Goal: Task Accomplishment & Management: Manage account settings

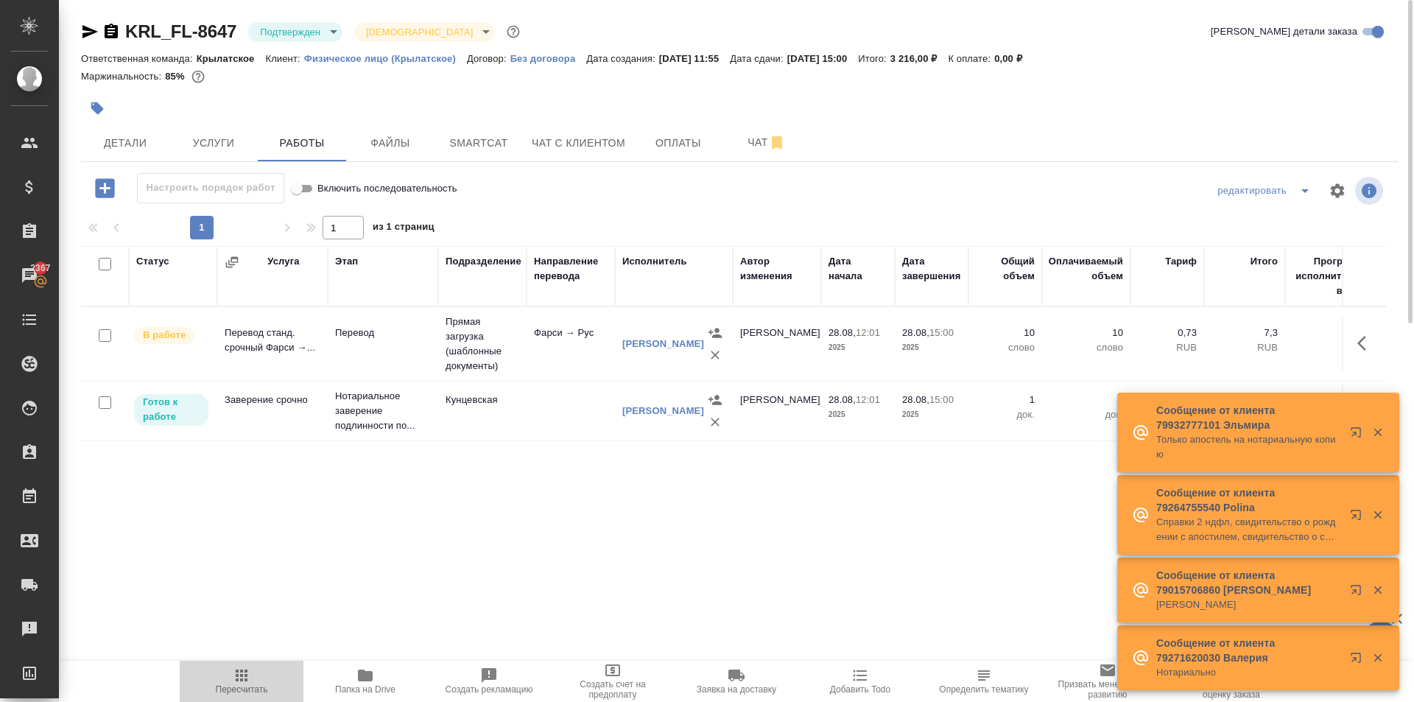
click at [263, 687] on span "Пересчитать" at bounding box center [242, 689] width 52 height 10
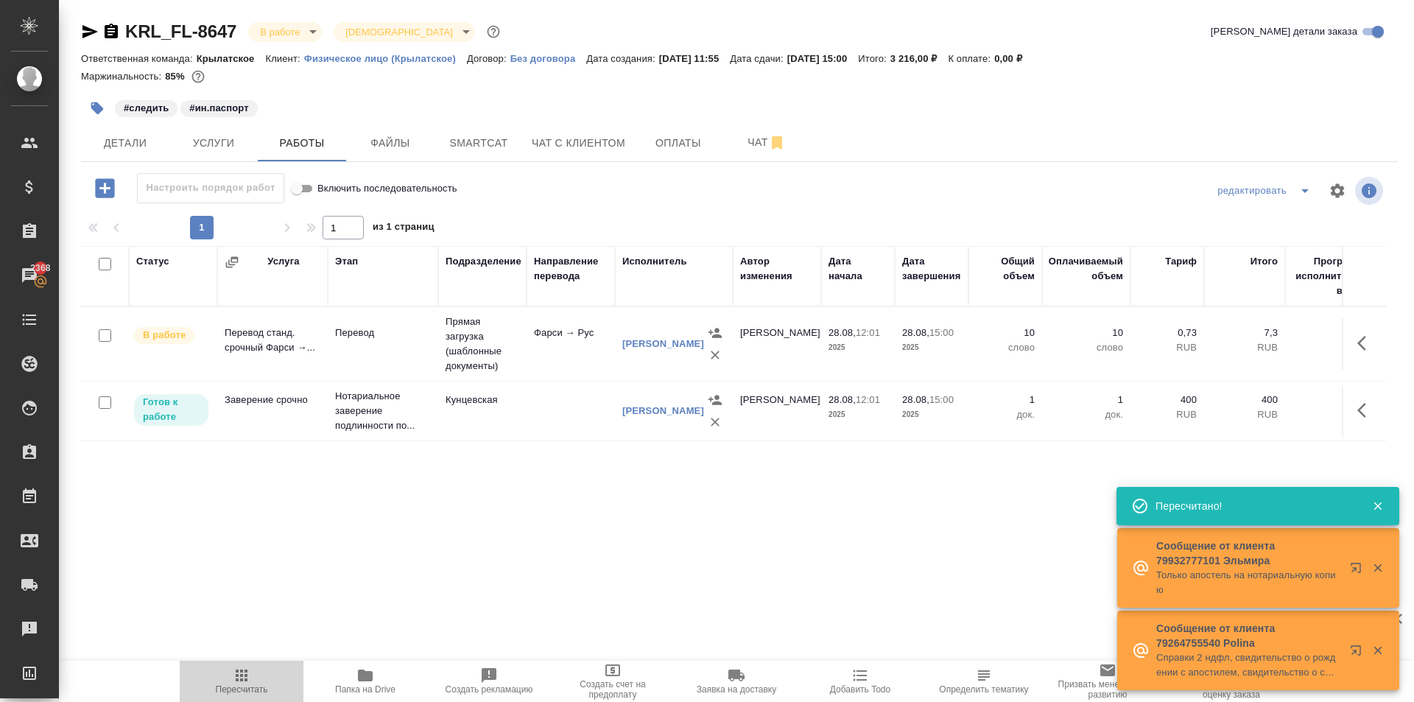
click at [223, 672] on span "Пересчитать" at bounding box center [242, 681] width 106 height 28
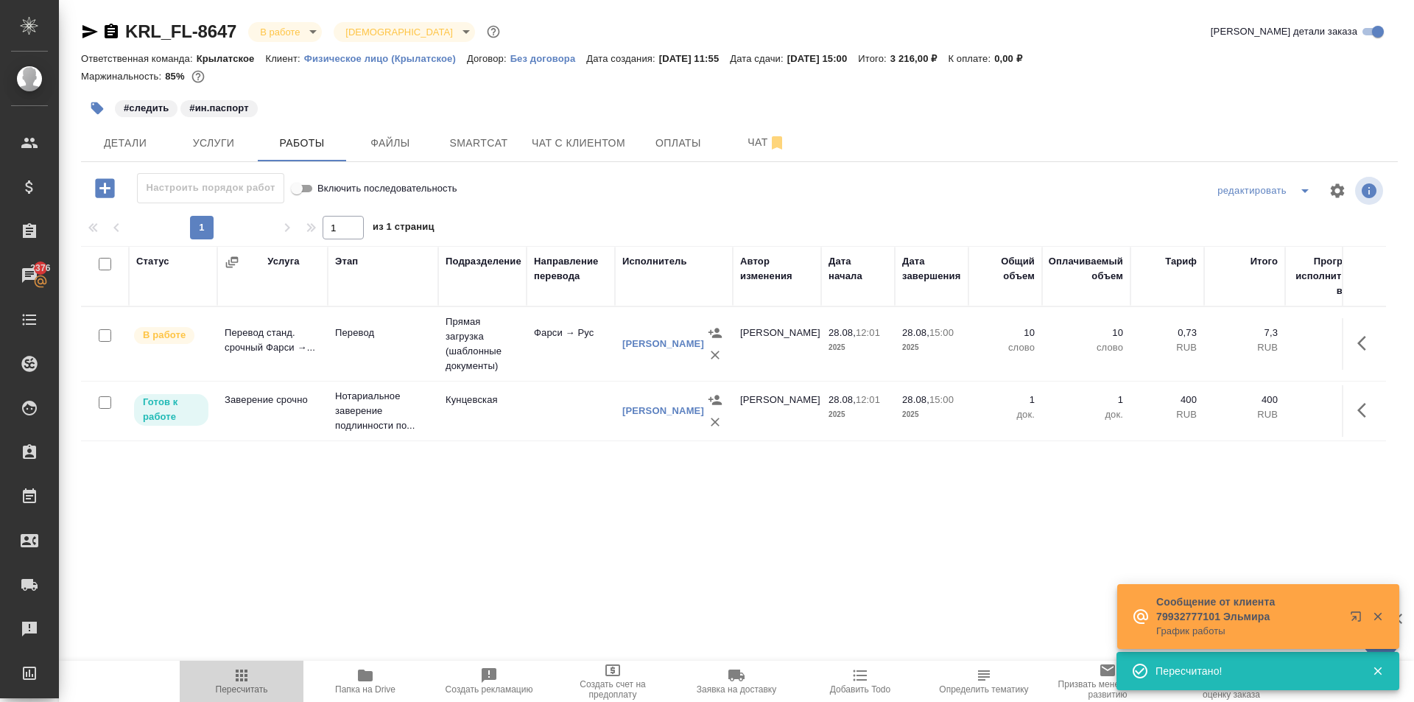
click at [213, 679] on span "Пересчитать" at bounding box center [242, 681] width 106 height 28
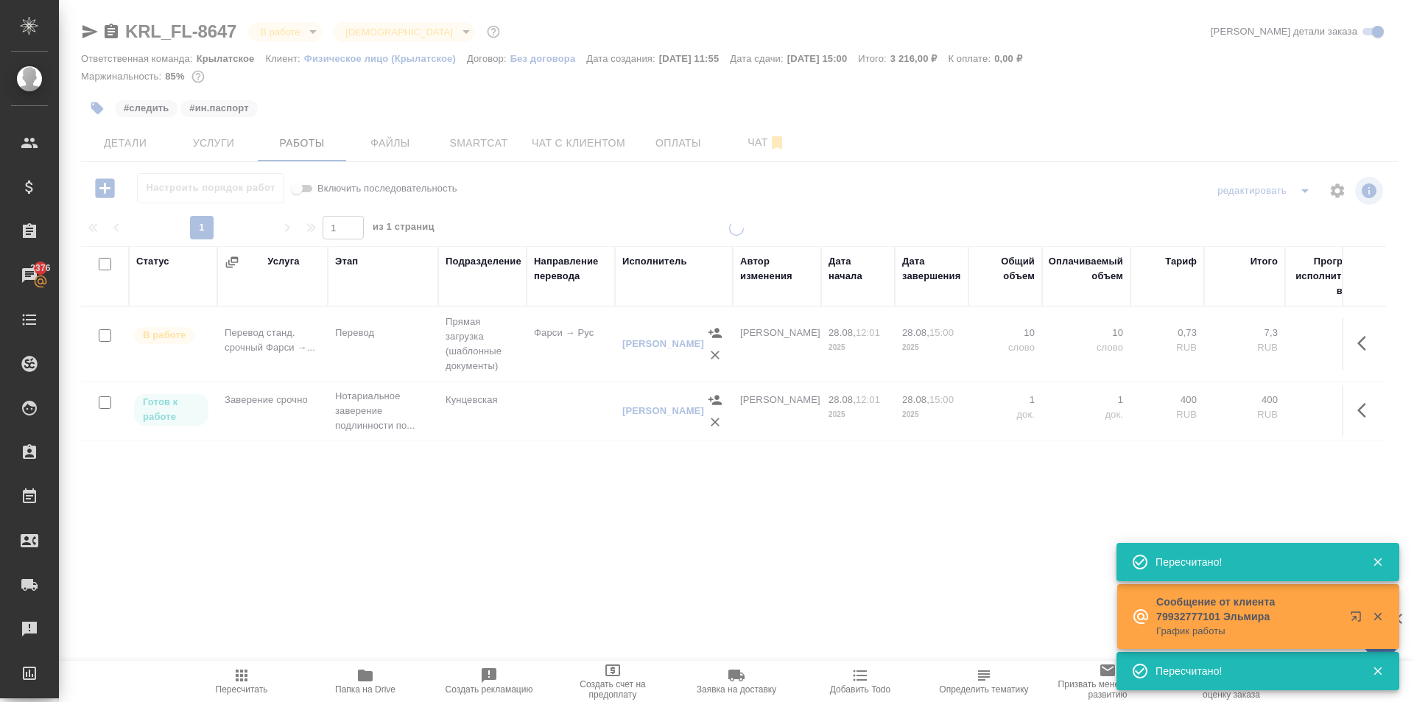
type input "completed"
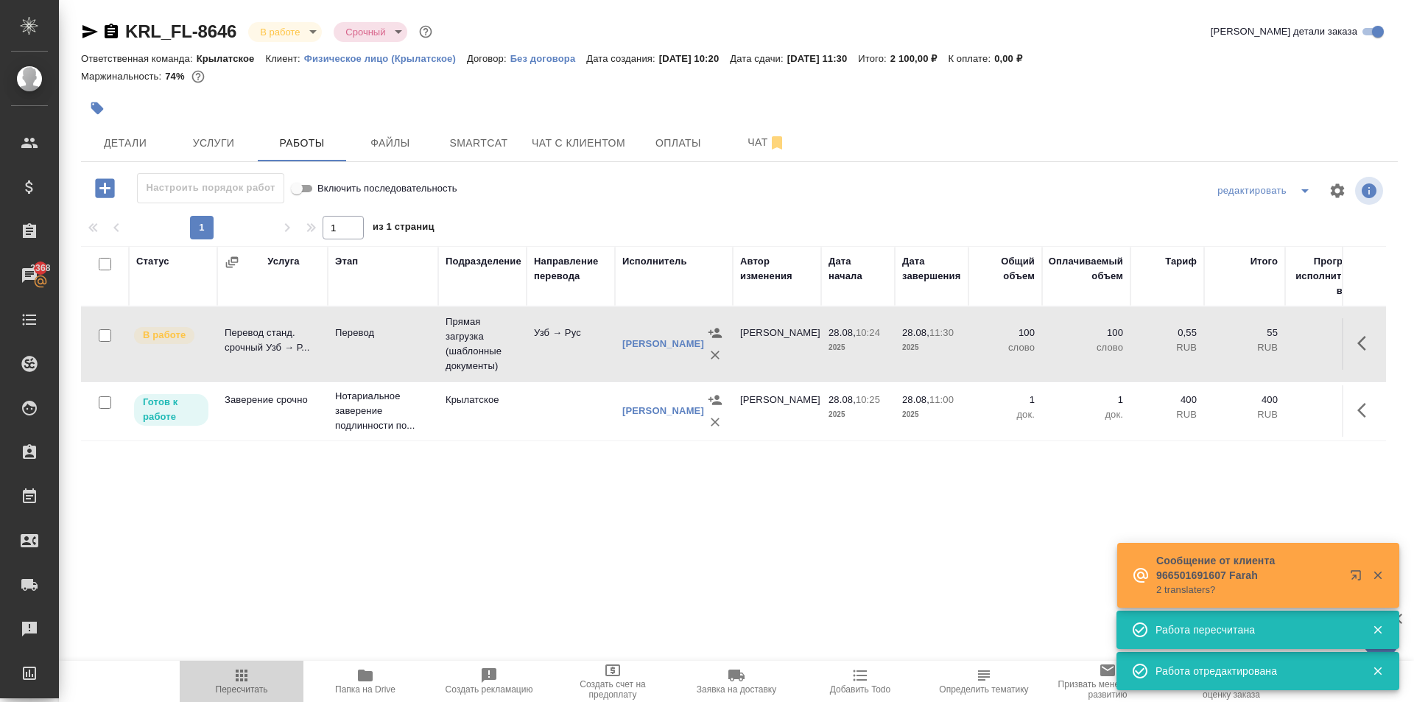
click at [254, 661] on button "Пересчитать" at bounding box center [242, 681] width 124 height 41
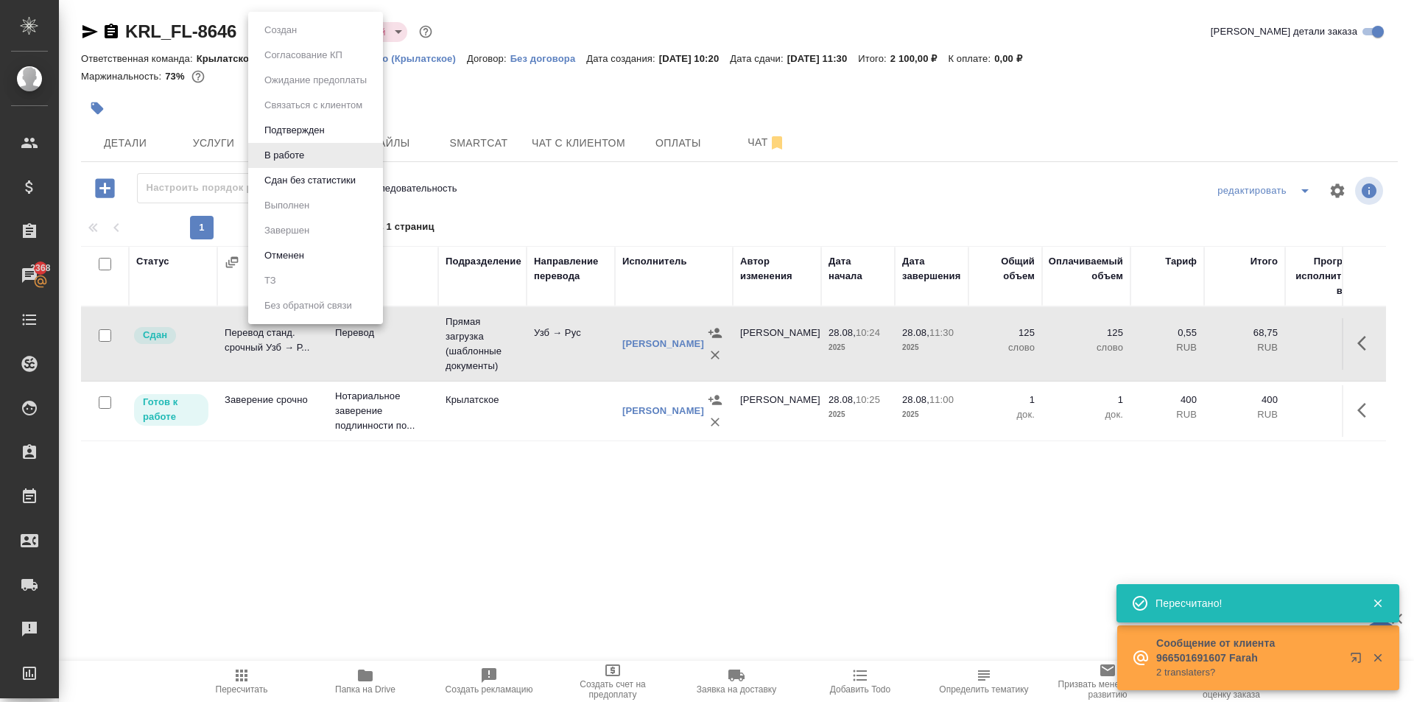
drag, startPoint x: 305, startPoint y: 33, endPoint x: 329, endPoint y: 164, distance: 133.4
click at [306, 33] on body "🙏 .cls-1 fill:#fff; AWATERA Kasymov Timur Клиенты Спецификации Заказы 2368 Чаты…" at bounding box center [707, 351] width 1414 height 702
click at [302, 178] on button "Сдан без статистики" at bounding box center [310, 180] width 100 height 16
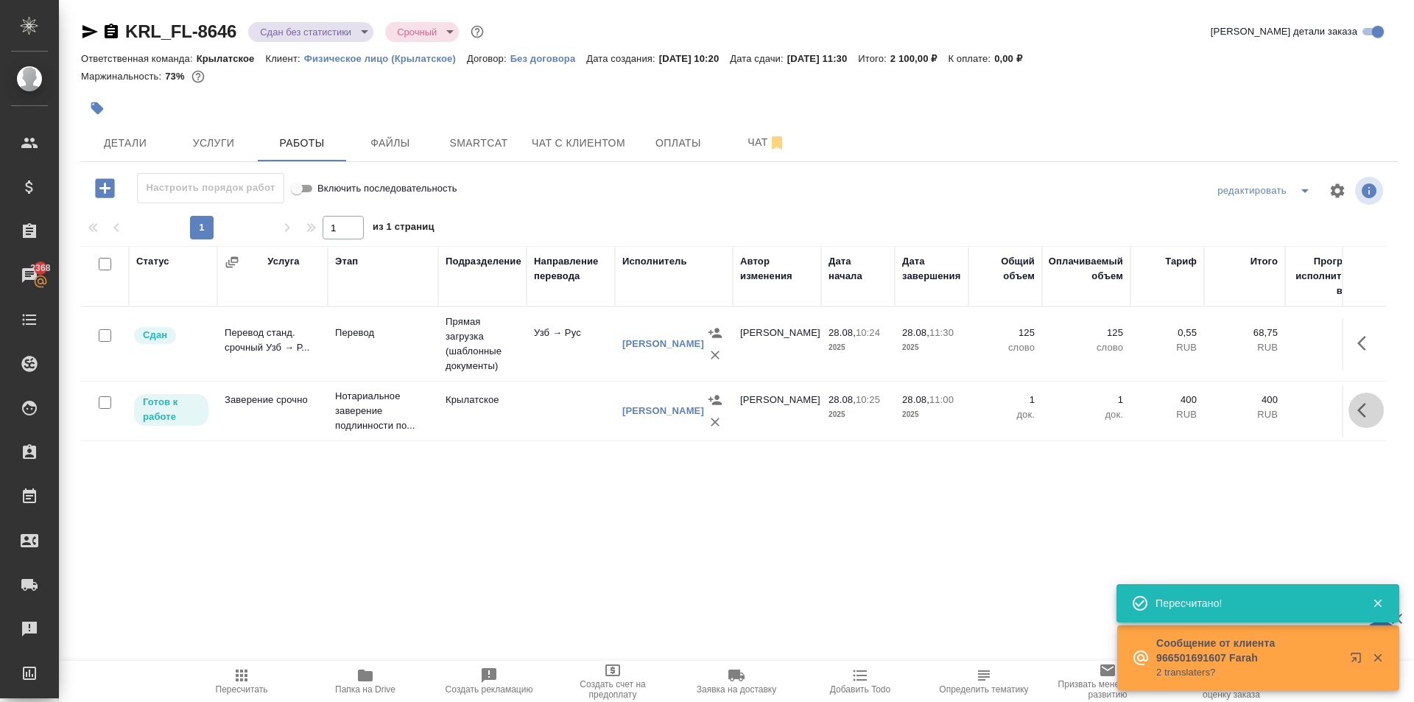
drag, startPoint x: 1367, startPoint y: 415, endPoint x: 1282, endPoint y: 429, distance: 86.7
click at [1366, 415] on icon "button" at bounding box center [1367, 410] width 18 height 18
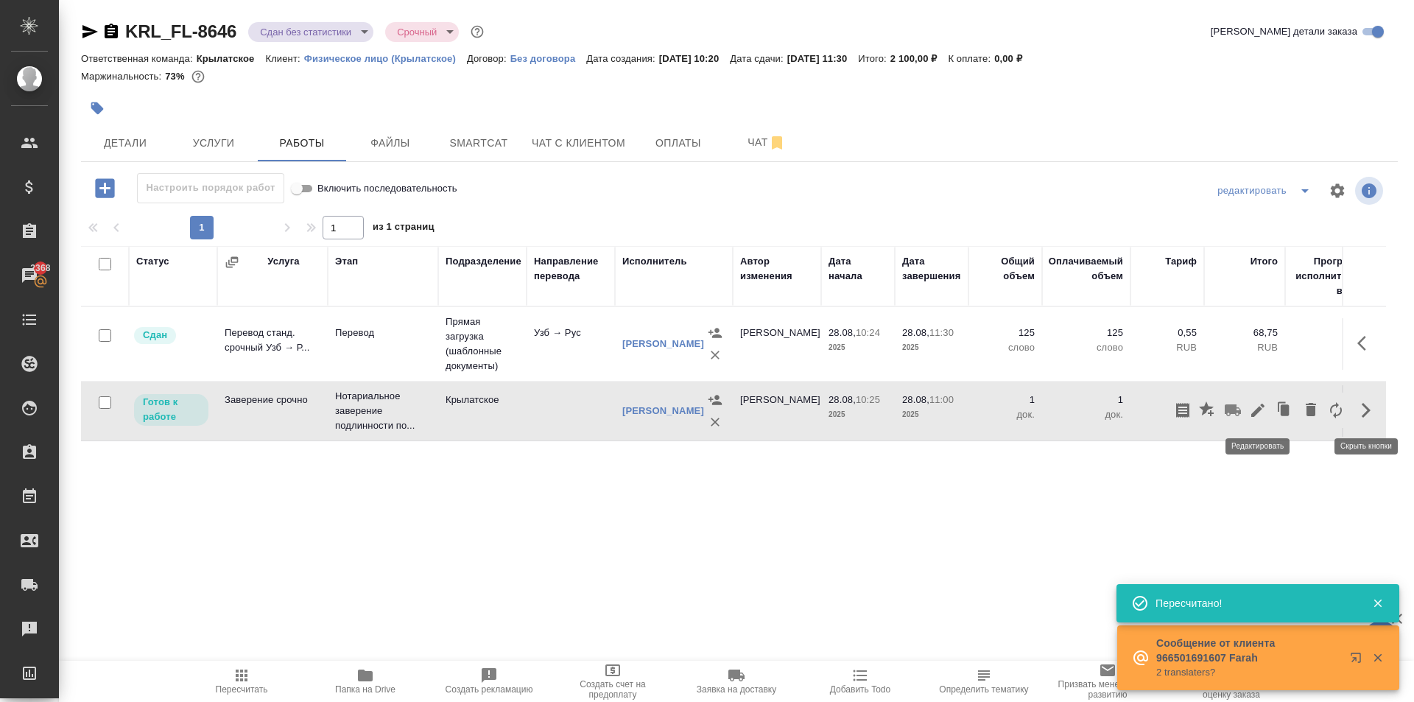
click at [1262, 420] on button "button" at bounding box center [1258, 410] width 25 height 35
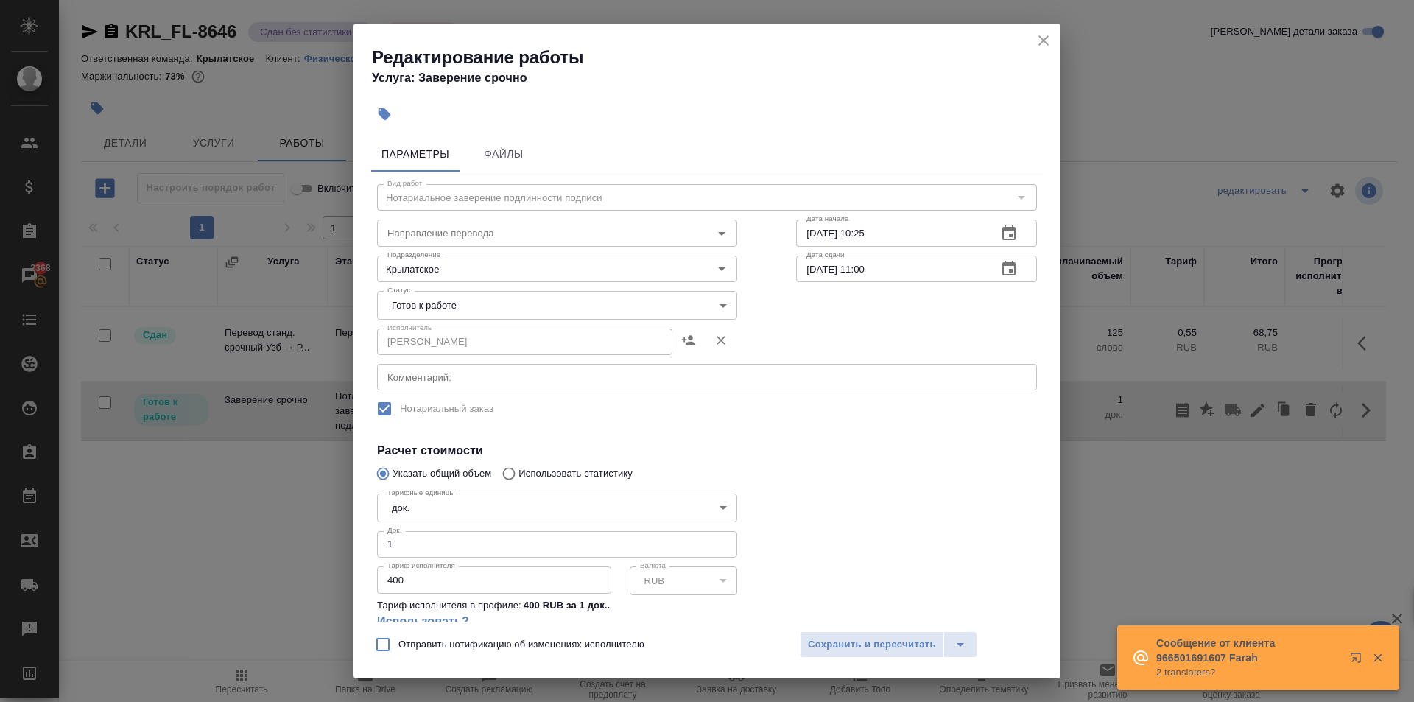
click at [420, 320] on div "Исполнитель НОТАРИУС Мацуленко Юлия Юрьевна Исполнитель" at bounding box center [557, 340] width 419 height 94
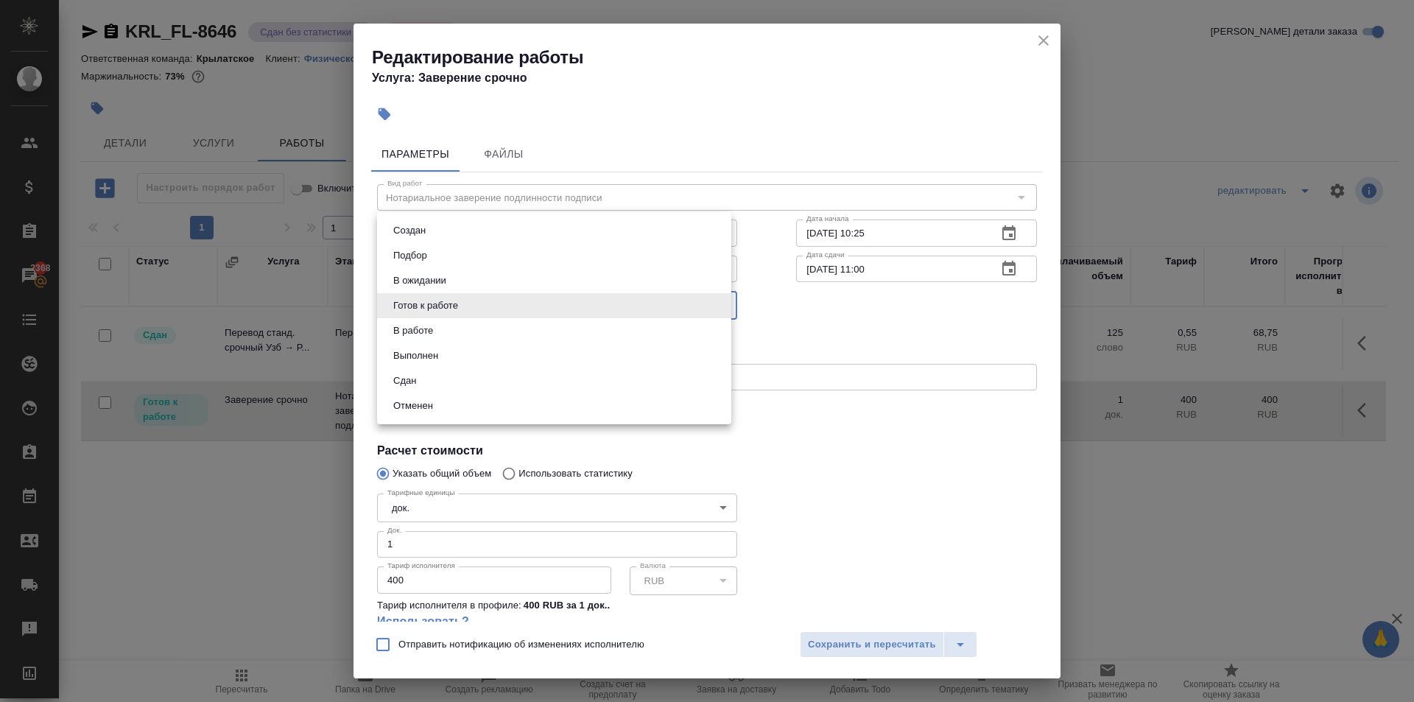
click at [414, 317] on body "🙏 .cls-1 fill:#fff; AWATERA Kasymov Timur Клиенты Спецификации Заказы 2368 Чаты…" at bounding box center [707, 351] width 1414 height 702
click at [418, 388] on button "Сдан" at bounding box center [405, 381] width 32 height 16
type input "closed"
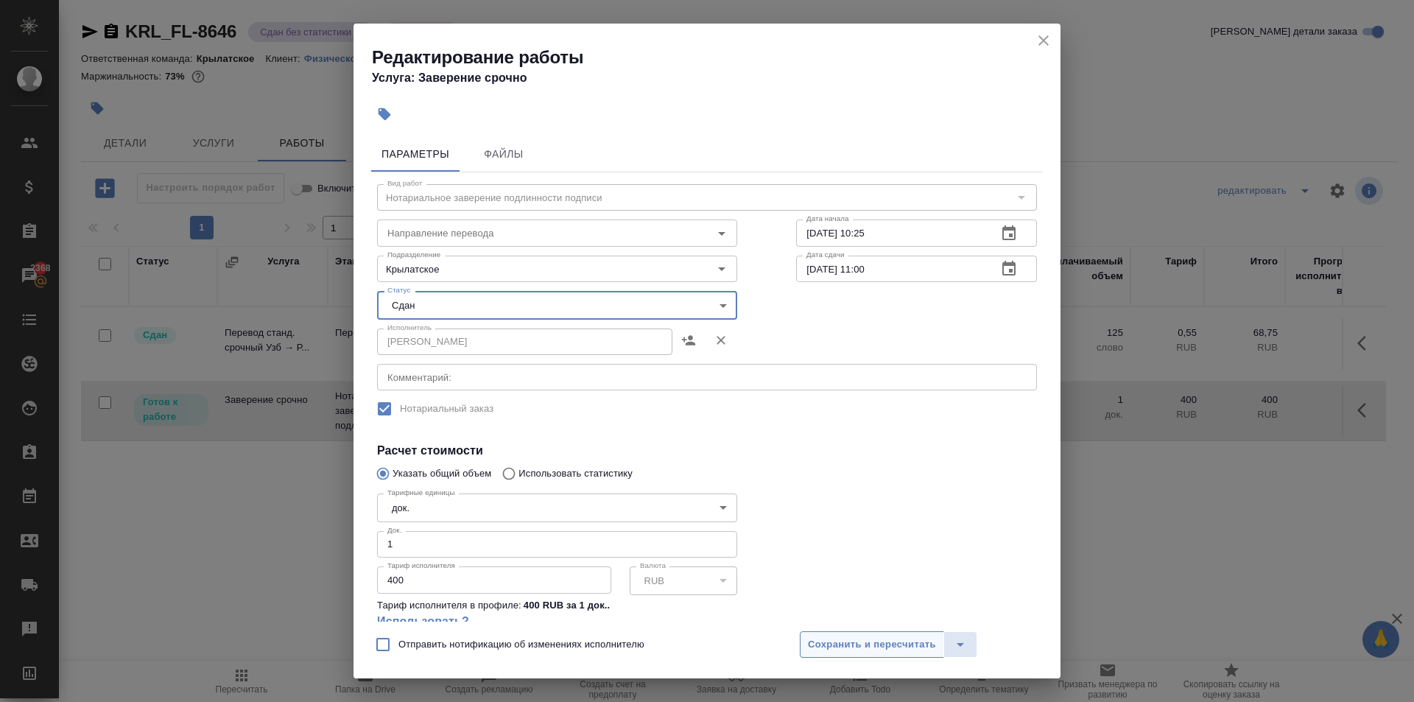
click at [843, 637] on span "Сохранить и пересчитать" at bounding box center [872, 644] width 128 height 17
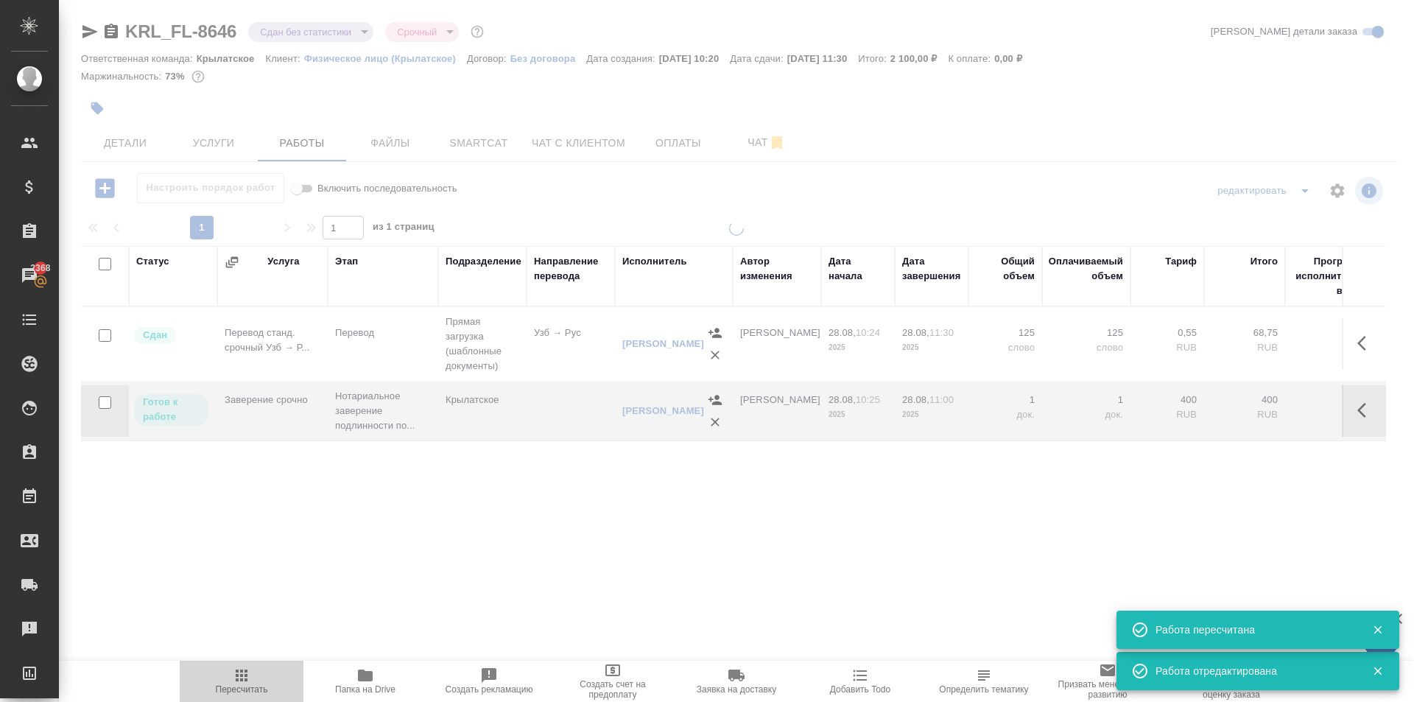
click at [228, 692] on span "Пересчитать" at bounding box center [242, 689] width 52 height 10
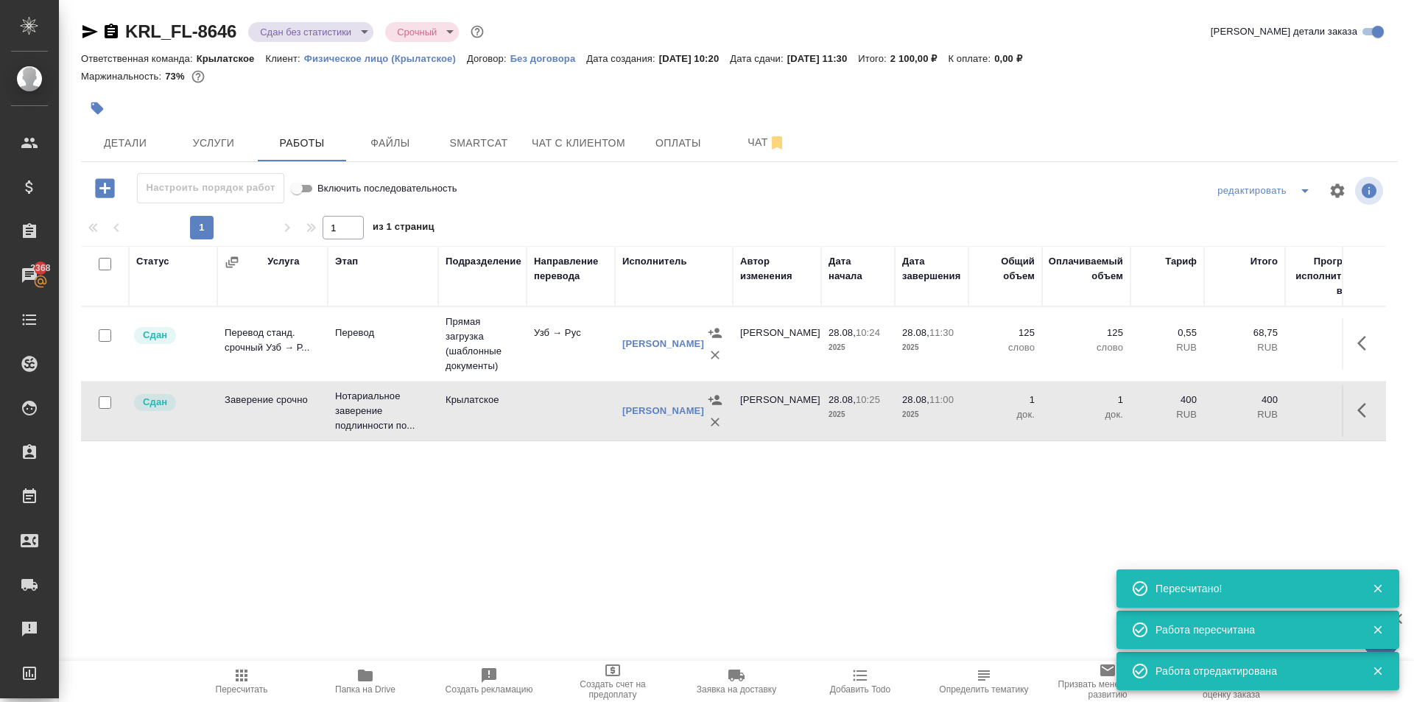
click at [368, 42] on div "KRL_FL-8646 Сдан без статистики distributed Срочный urgent" at bounding box center [284, 32] width 406 height 24
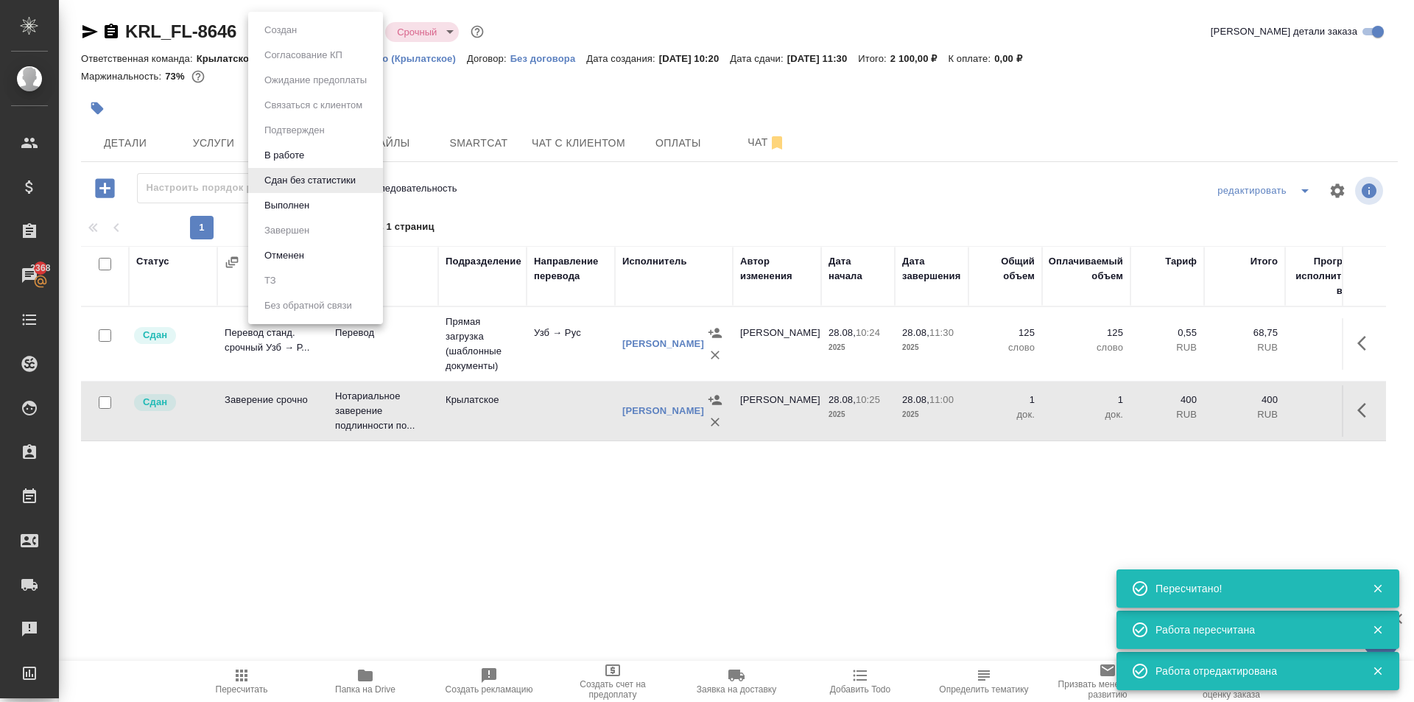
click at [365, 35] on body "🙏 .cls-1 fill:#fff; AWATERA Kasymov Timur Клиенты Спецификации Заказы 2368 Чаты…" at bounding box center [707, 351] width 1414 height 702
click at [322, 215] on li "Выполнен" at bounding box center [315, 205] width 135 height 25
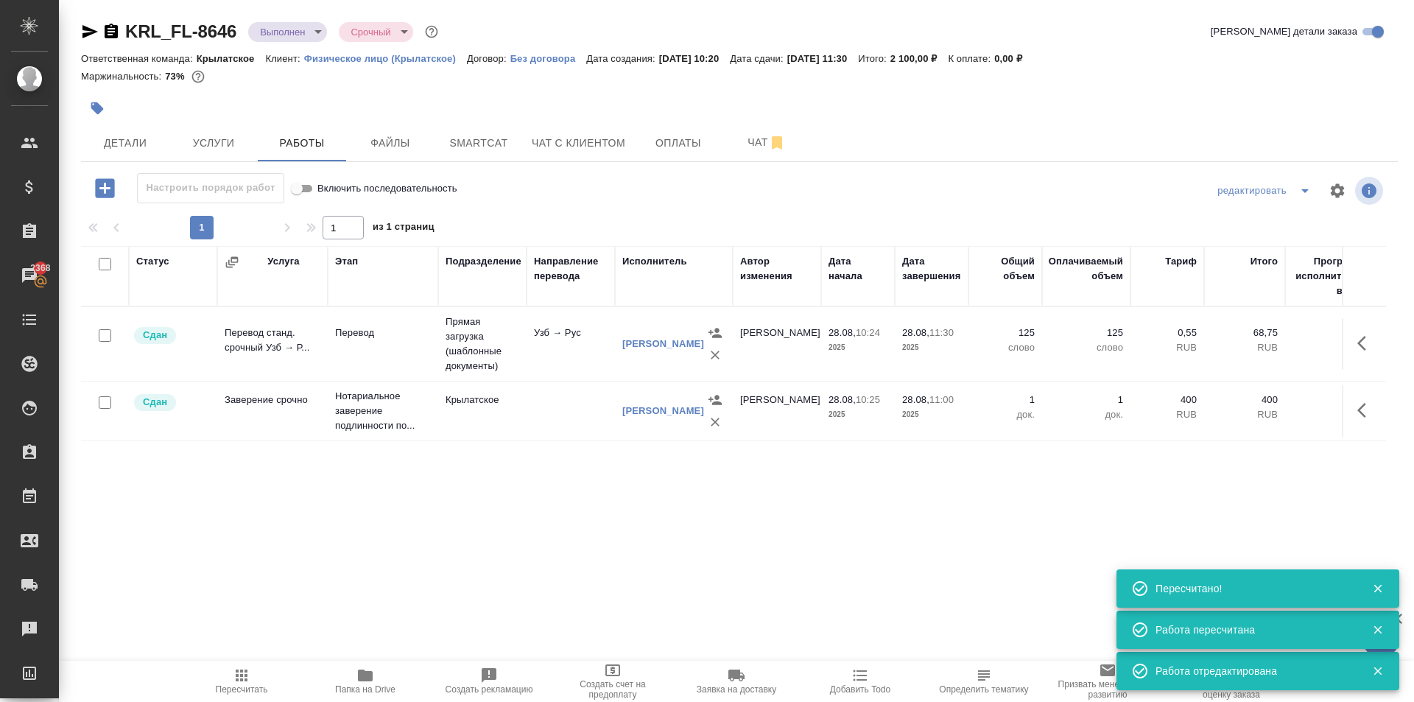
click at [317, 35] on body "🙏 .cls-1 fill:#fff; AWATERA Kasymov Timur Клиенты Спецификации Заказы 2368 Чаты…" at bounding box center [707, 351] width 1414 height 702
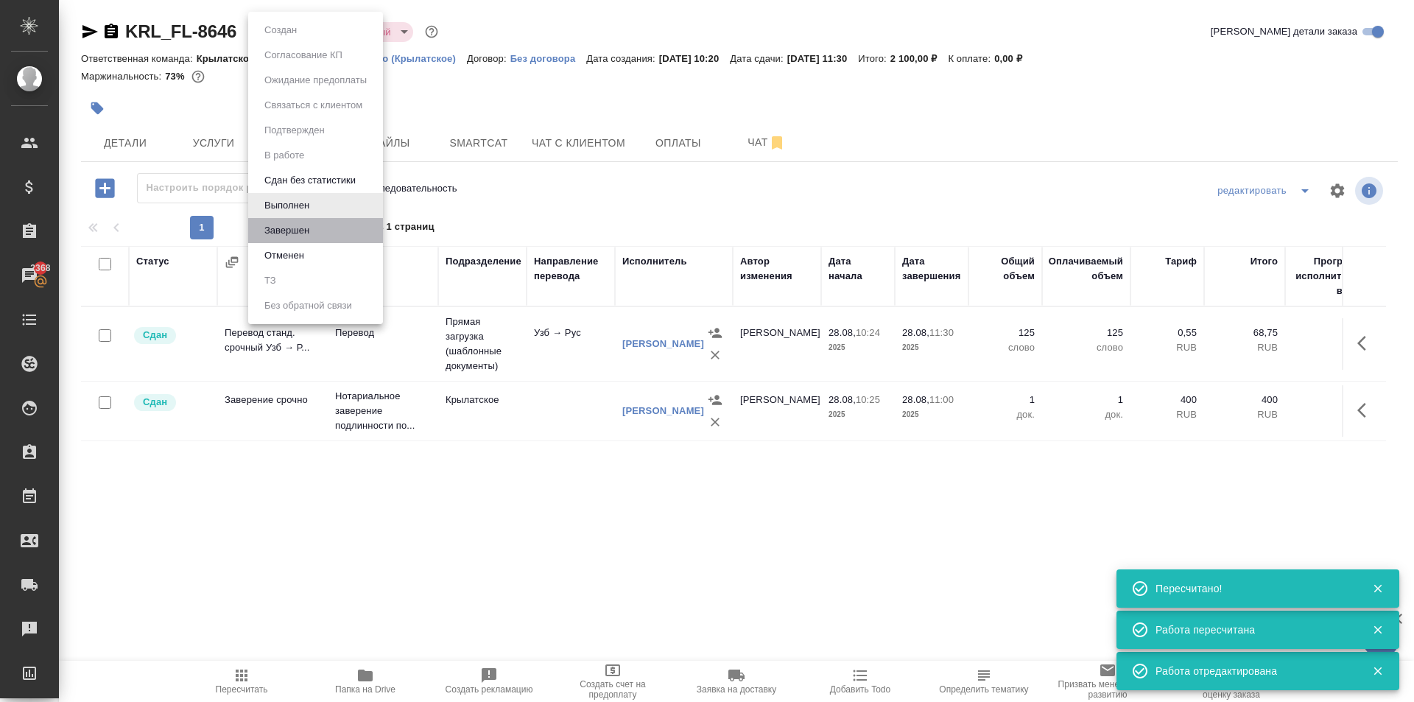
click at [304, 228] on button "Завершен" at bounding box center [287, 230] width 54 height 16
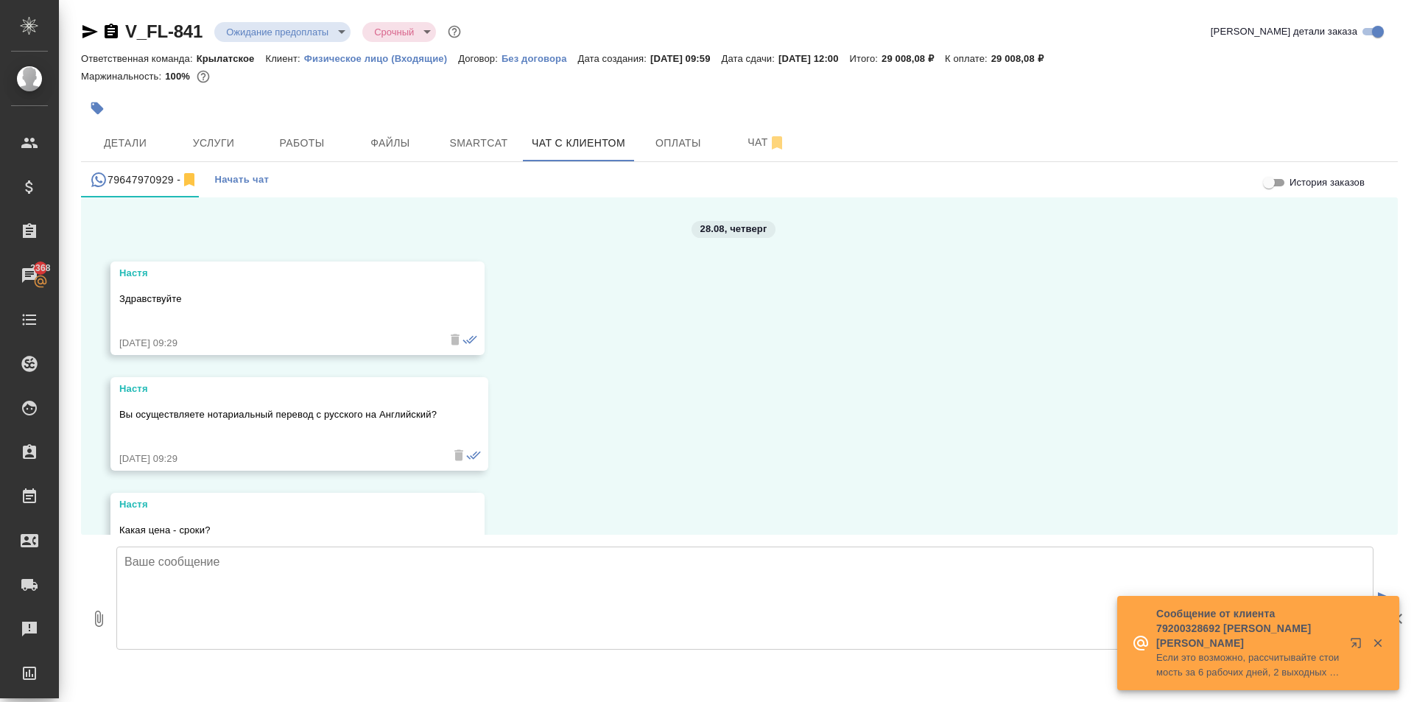
scroll to position [2499, 0]
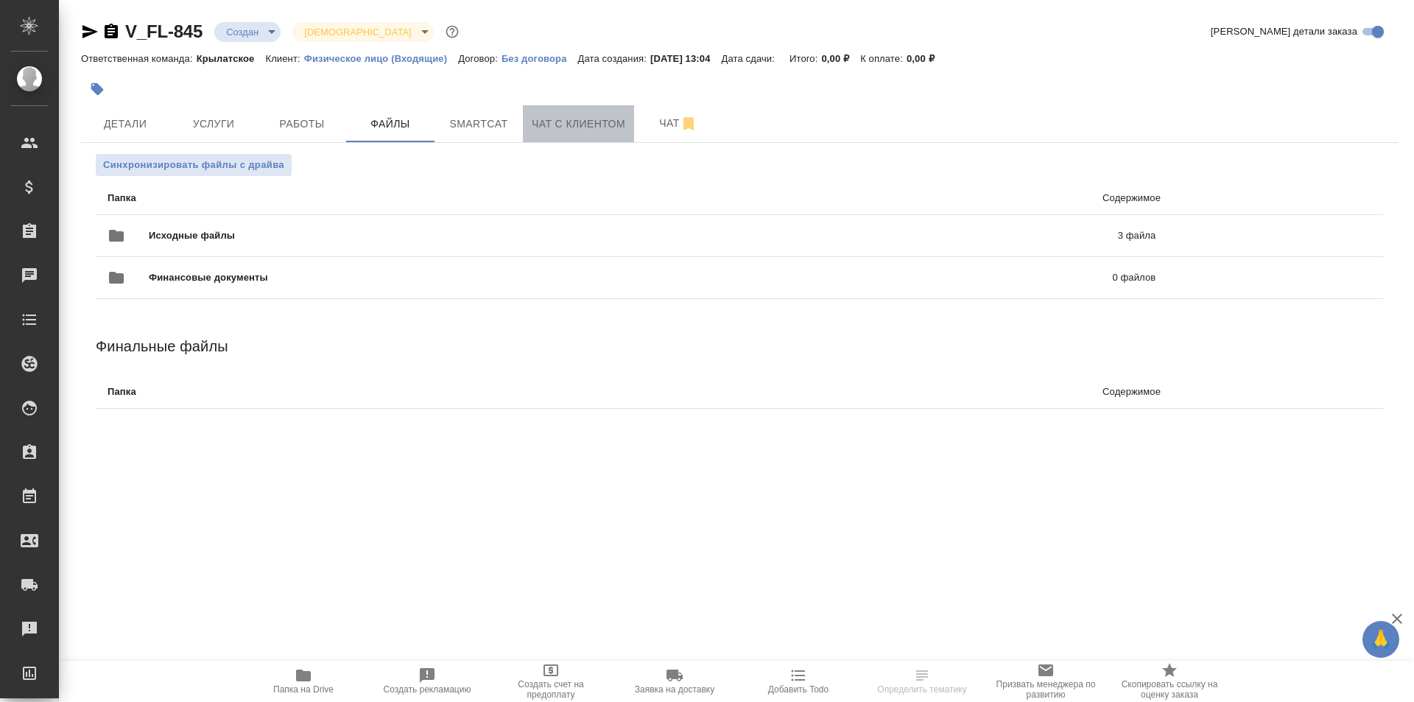
click at [578, 123] on span "Чат с клиентом" at bounding box center [579, 124] width 94 height 18
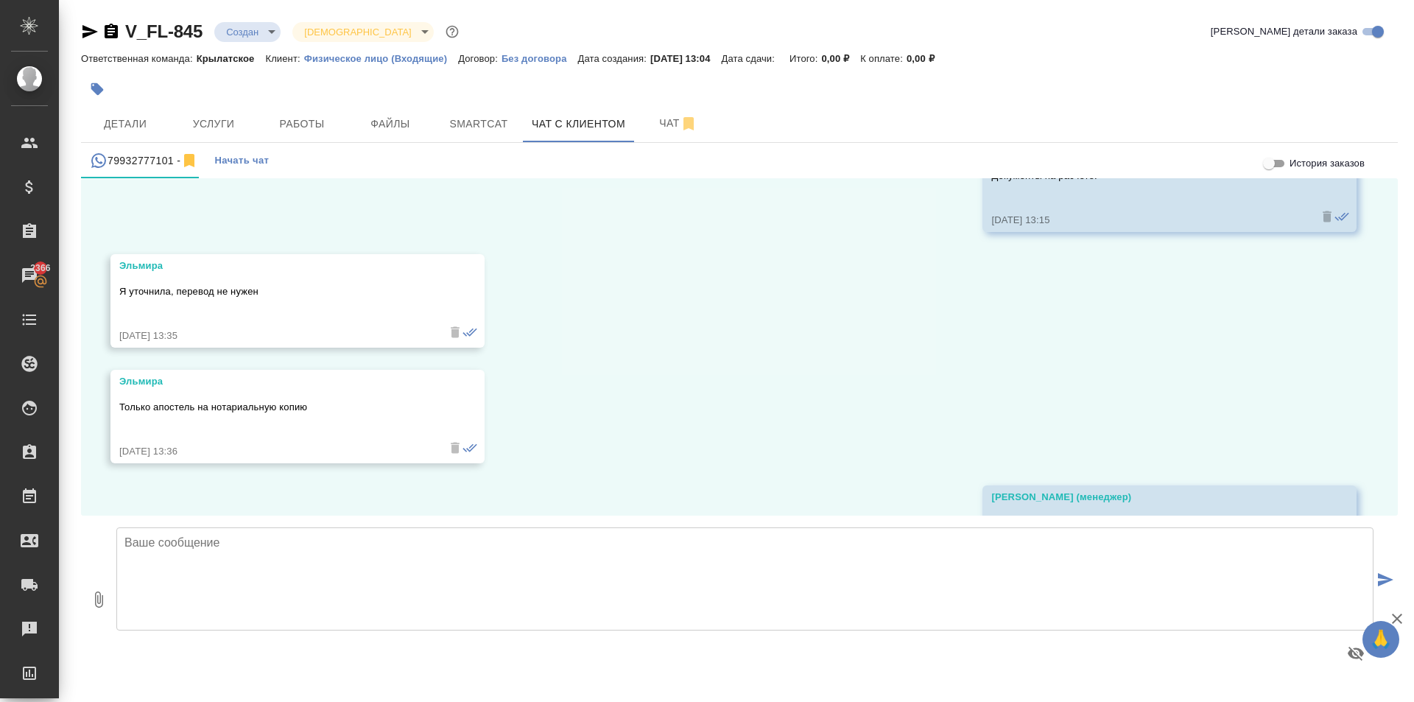
scroll to position [1755, 0]
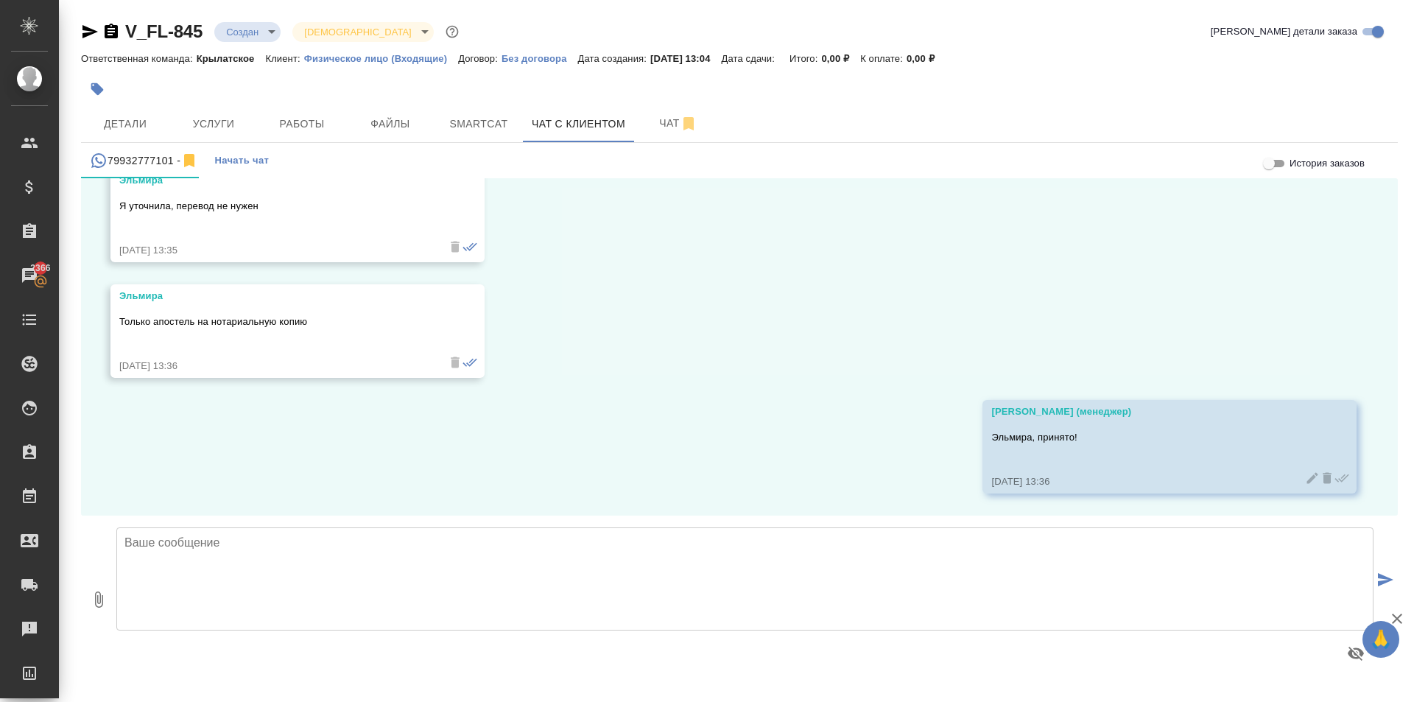
click at [336, 572] on textarea at bounding box center [744, 578] width 1257 height 103
click at [222, 102] on div at bounding box center [520, 89] width 878 height 32
drag, startPoint x: 220, startPoint y: 118, endPoint x: 213, endPoint y: 130, distance: 13.5
click at [219, 118] on span "Услуги" at bounding box center [213, 124] width 71 height 18
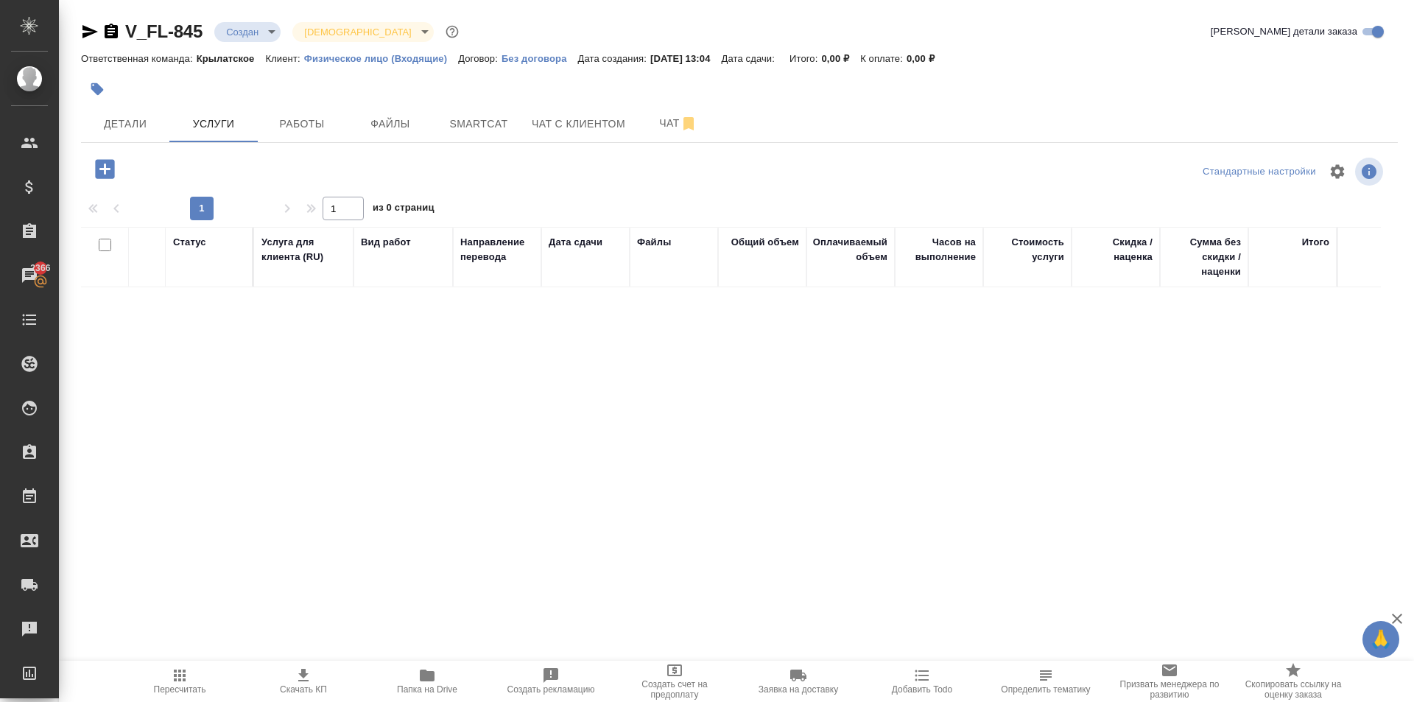
click at [105, 171] on icon "button" at bounding box center [105, 169] width 26 height 26
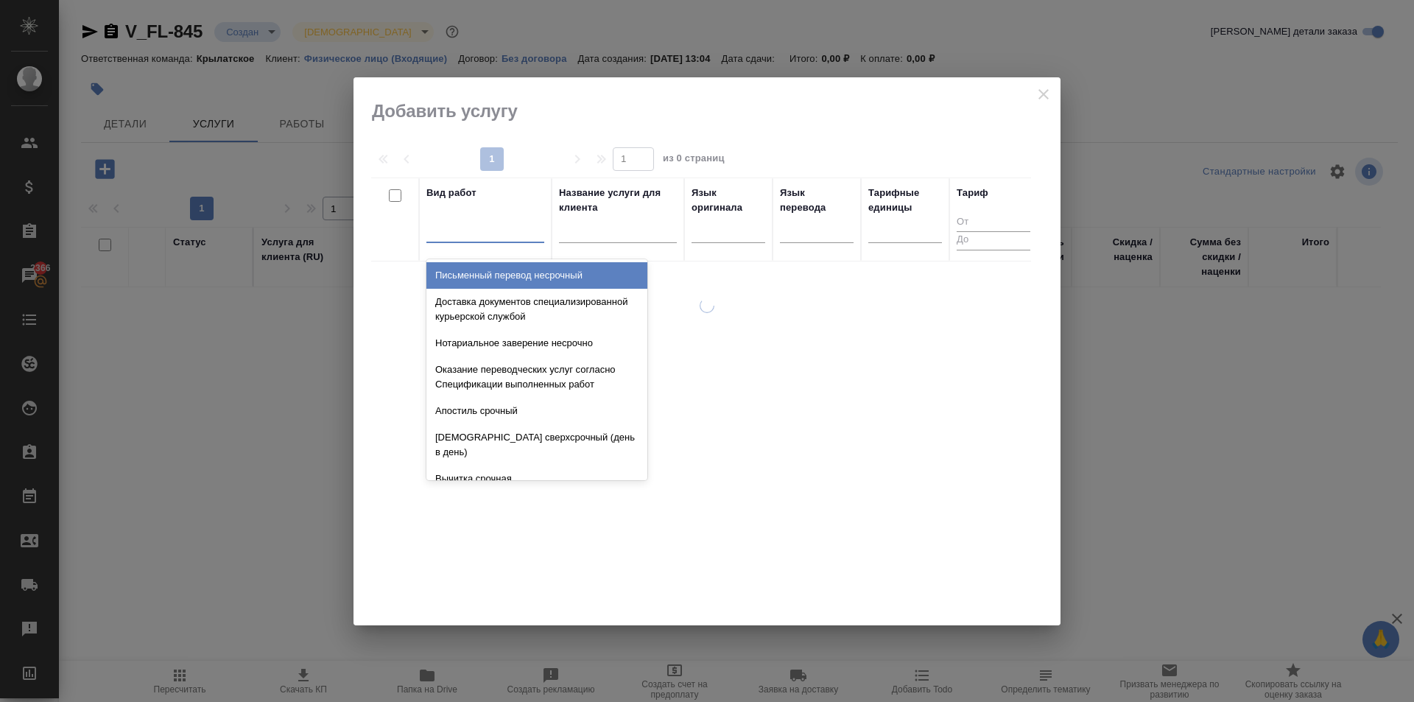
drag, startPoint x: 430, startPoint y: 236, endPoint x: 446, endPoint y: 234, distance: 16.4
click at [432, 236] on div at bounding box center [486, 227] width 118 height 21
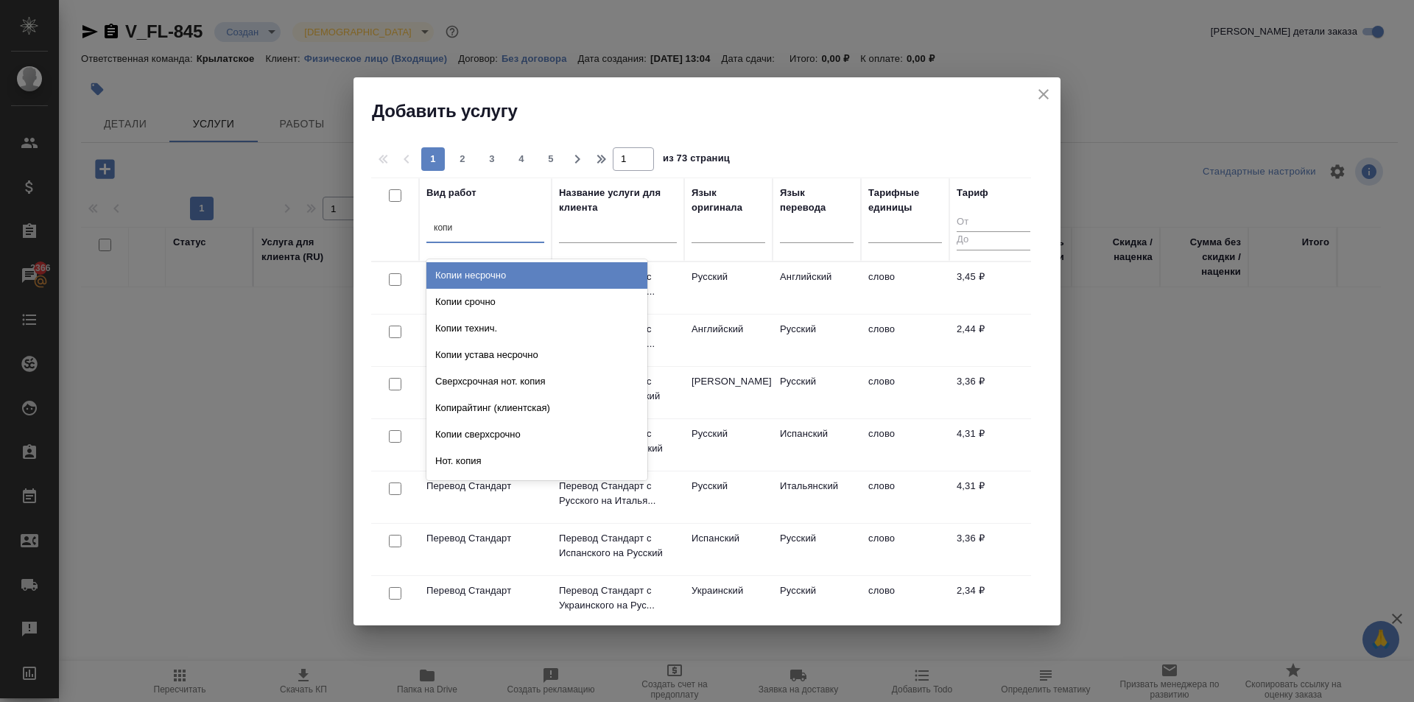
type input "копии"
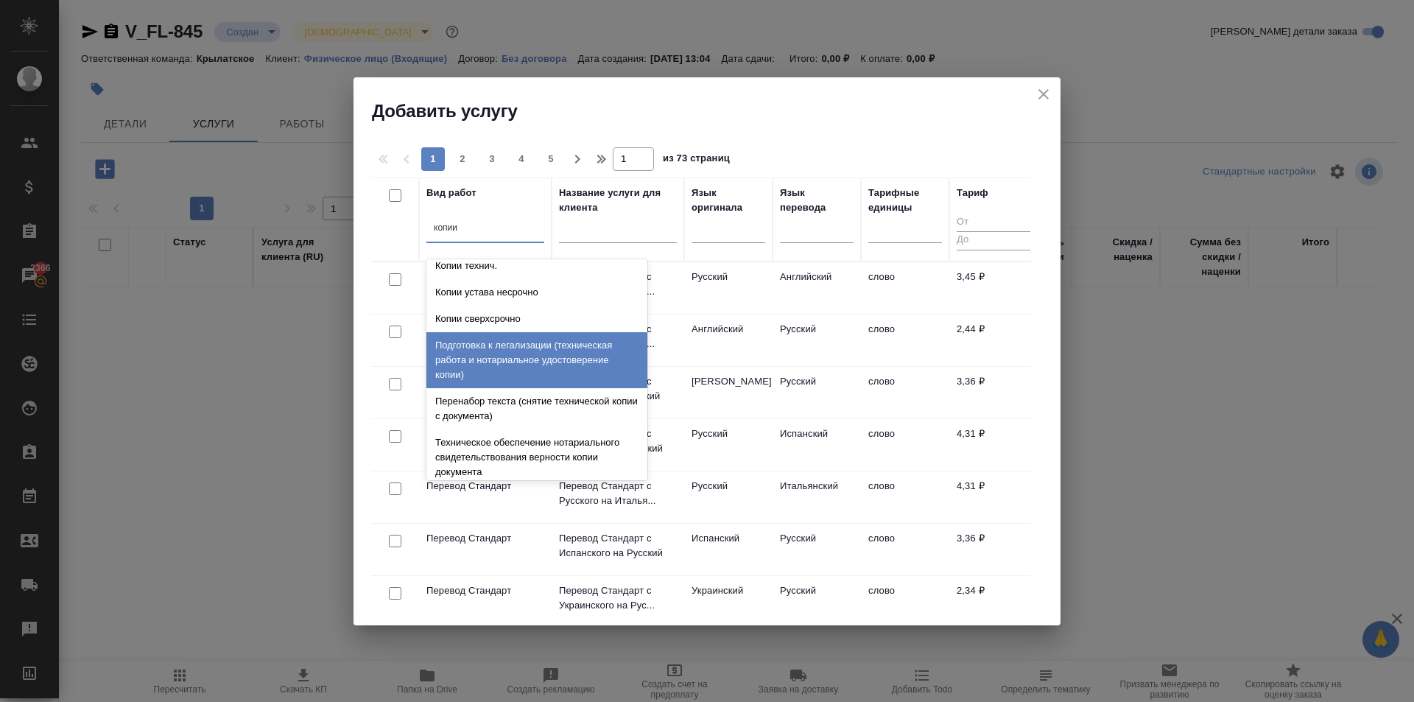
scroll to position [147, 0]
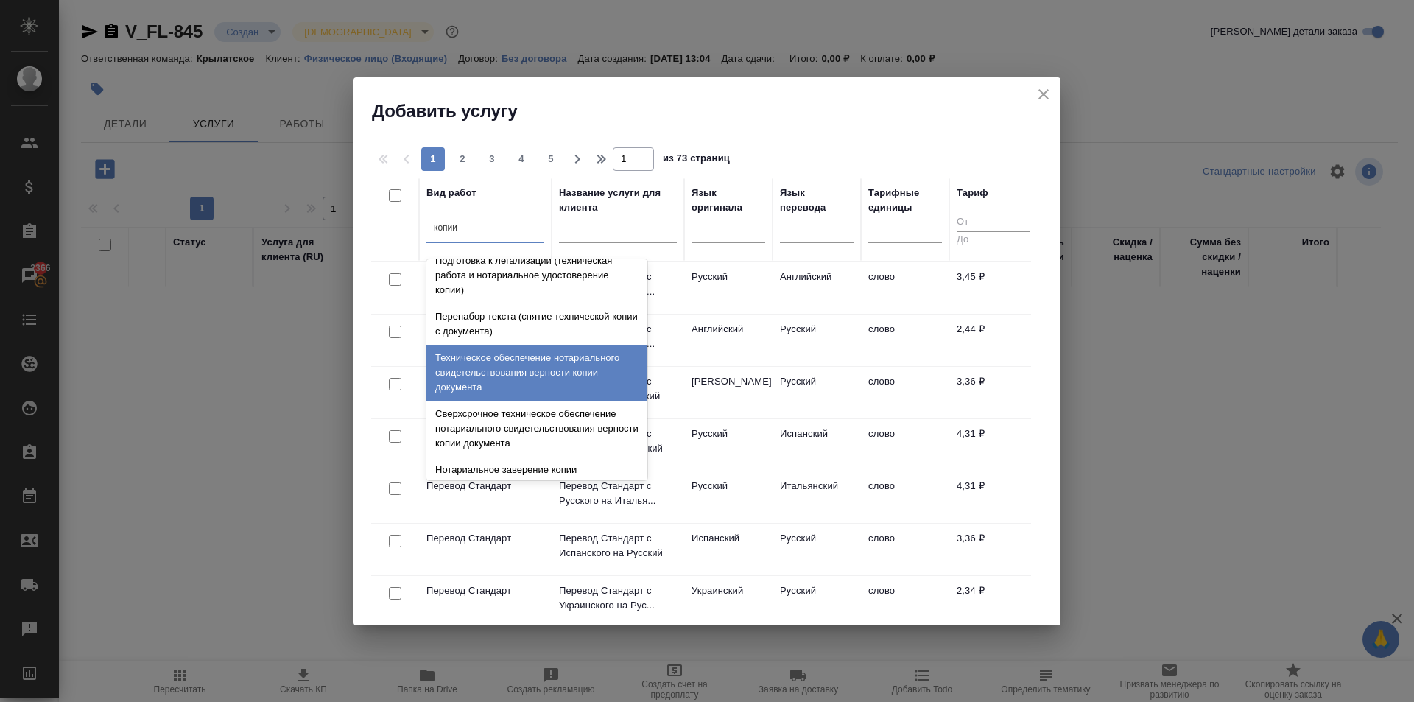
click at [574, 368] on div "Техническое обеспечение нотариального свидетельствования верности копии докумен…" at bounding box center [537, 373] width 221 height 56
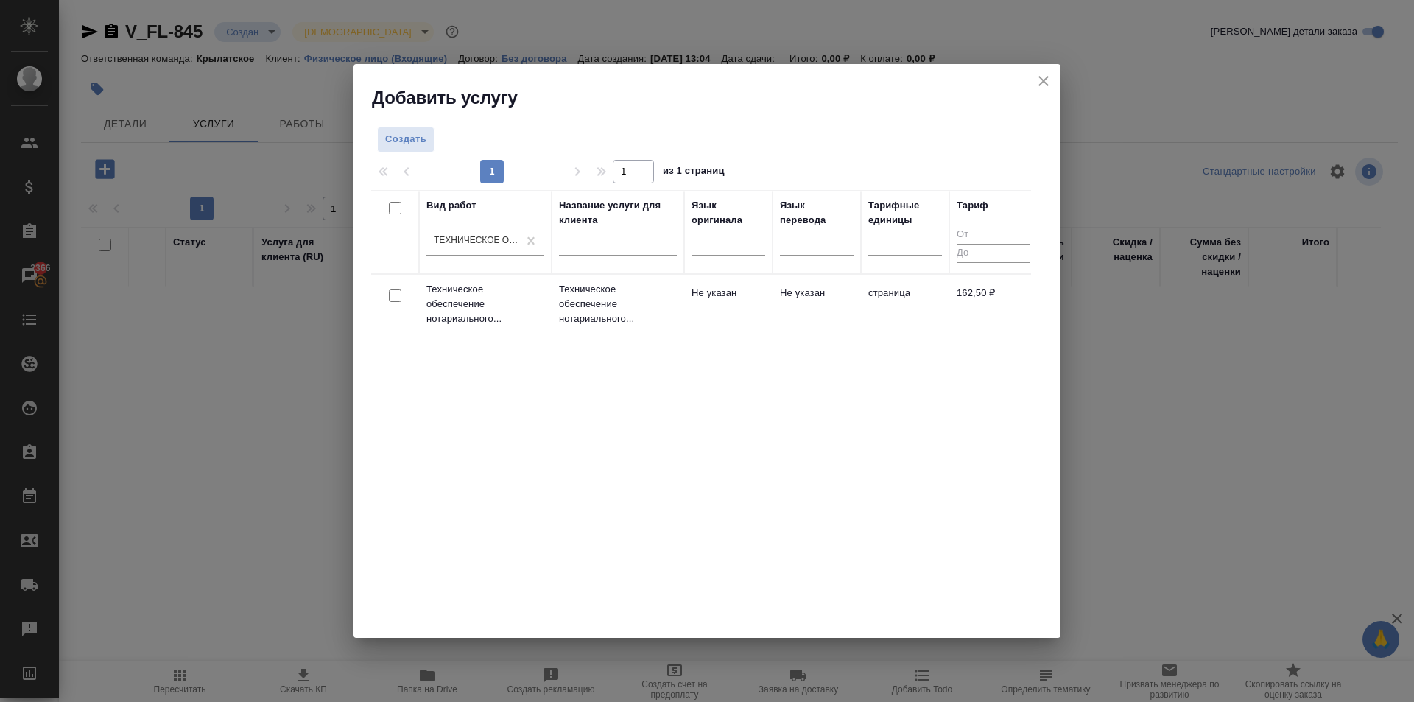
click at [865, 301] on td "страница" at bounding box center [905, 304] width 88 height 52
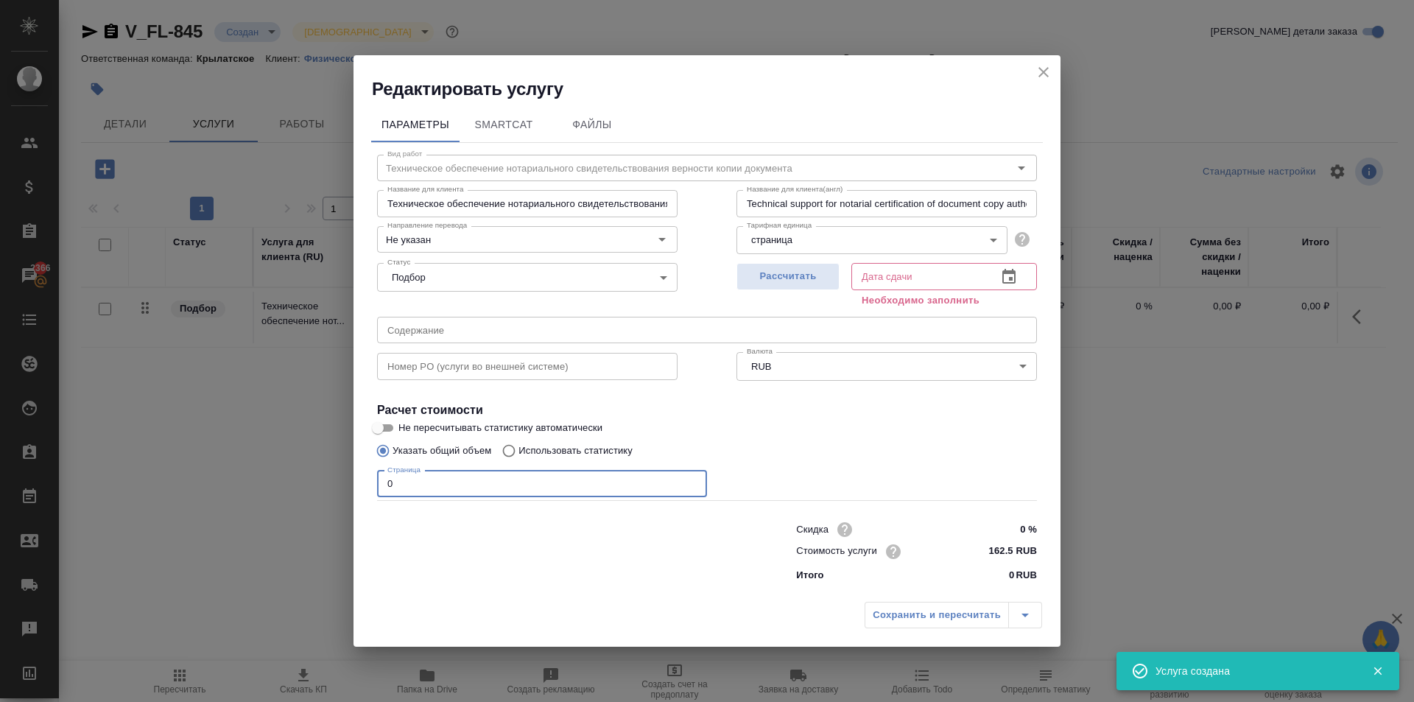
drag, startPoint x: 439, startPoint y: 483, endPoint x: 276, endPoint y: 484, distance: 162.8
click at [276, 484] on div "Редактировать услугу Параметры SmartCat Файлы Вид работ Техническое обеспечение…" at bounding box center [707, 351] width 1414 height 702
click at [826, 279] on span "Рассчитать" at bounding box center [788, 276] width 87 height 17
type input "28.08.2025 13:45"
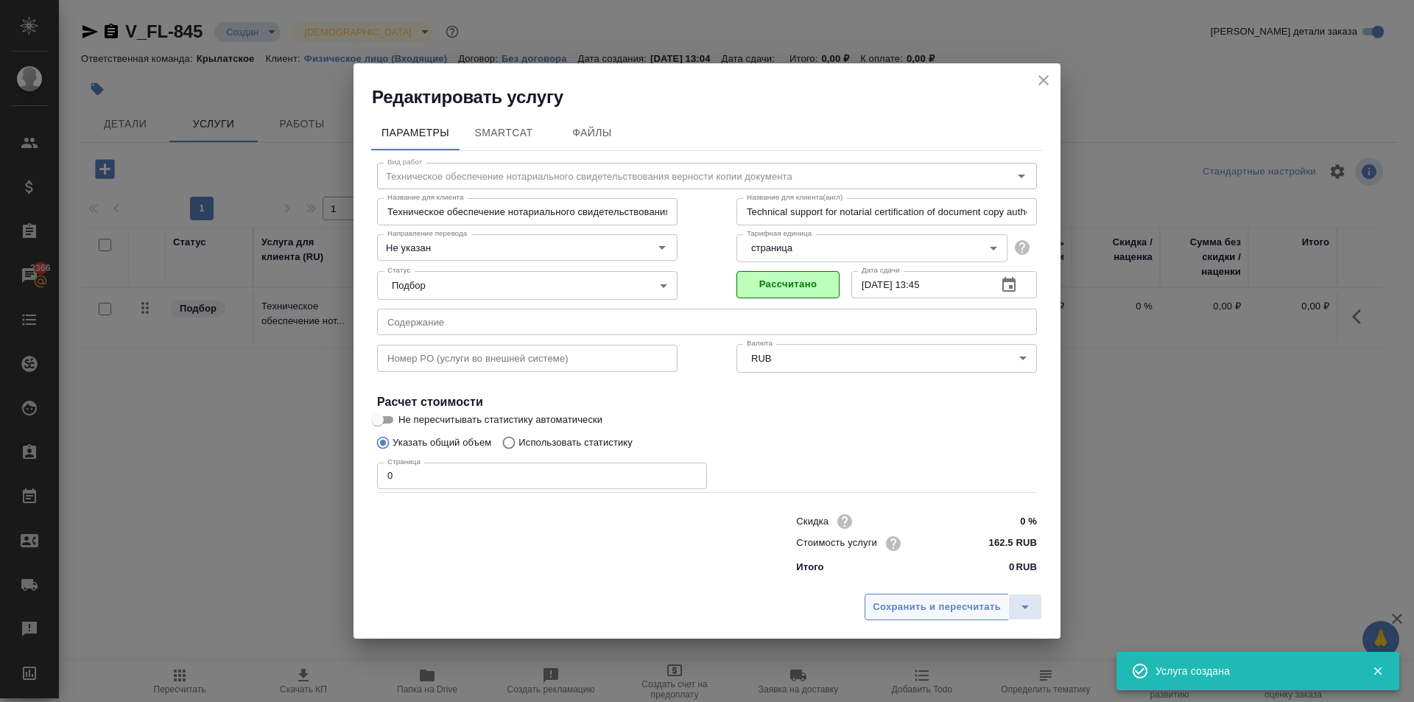
click at [952, 602] on span "Сохранить и пересчитать" at bounding box center [937, 607] width 128 height 17
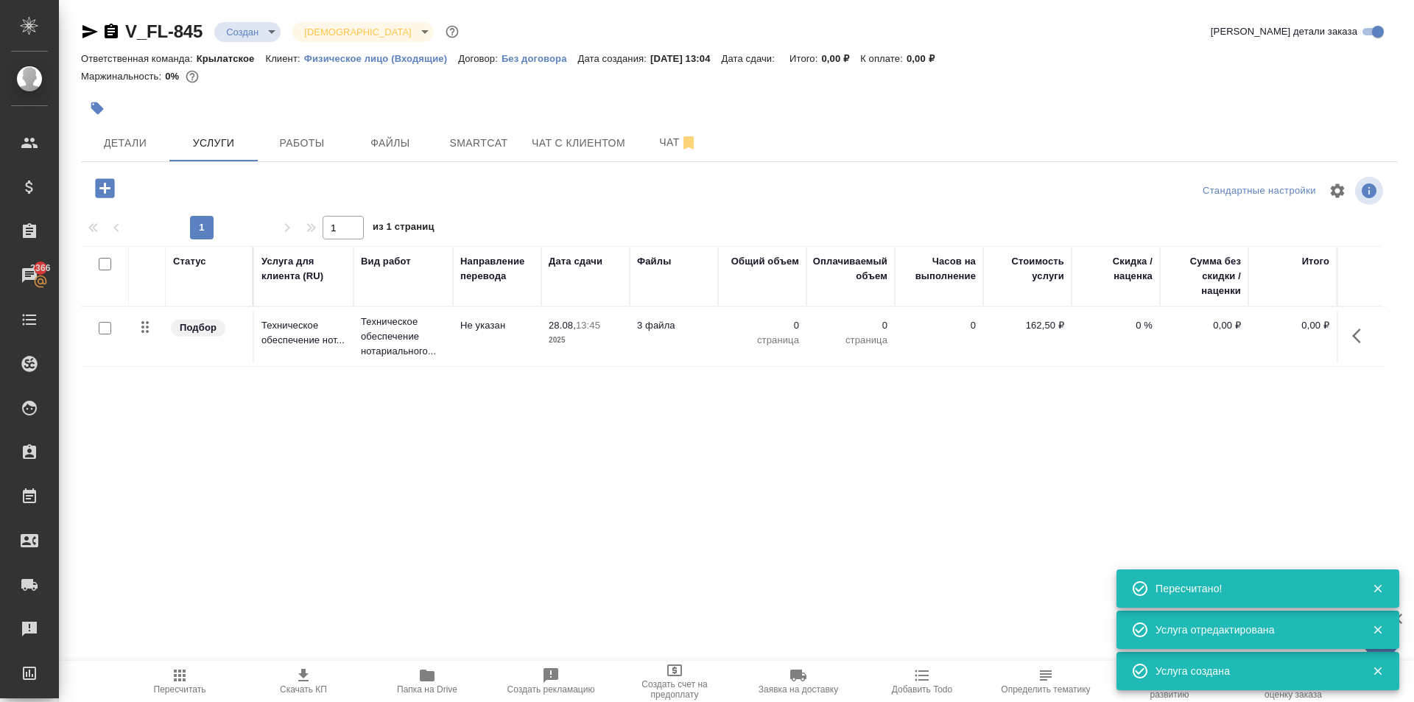
click at [1356, 340] on icon "button" at bounding box center [1361, 336] width 18 height 18
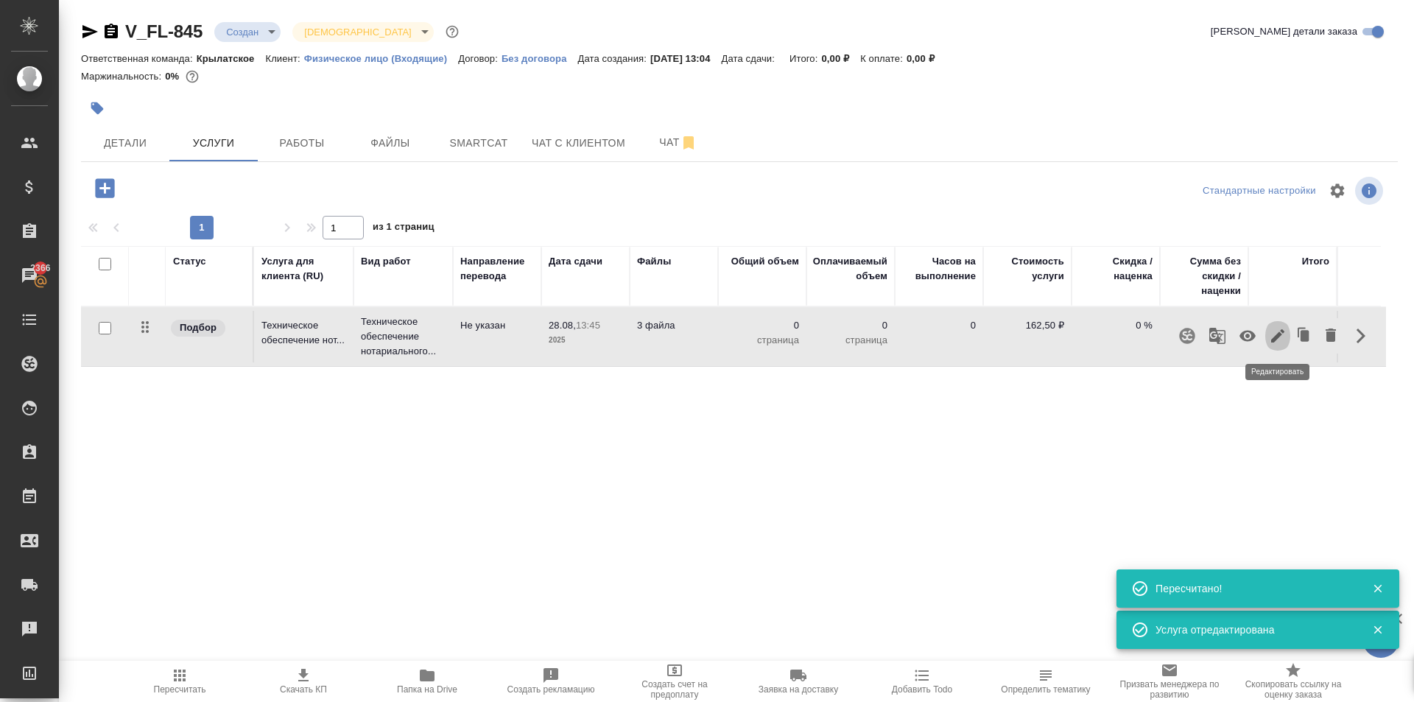
click at [1276, 340] on icon "button" at bounding box center [1277, 335] width 13 height 13
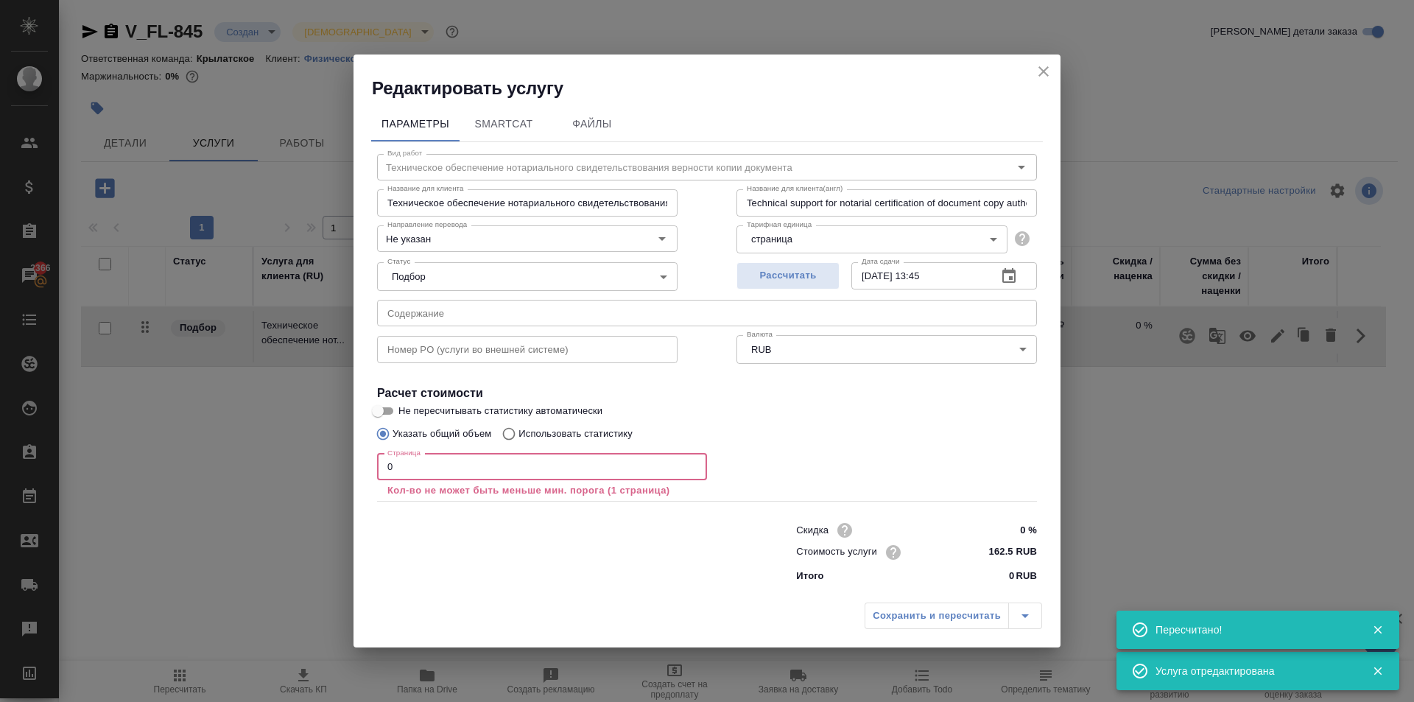
drag, startPoint x: 463, startPoint y: 461, endPoint x: 330, endPoint y: 415, distance: 140.5
click at [326, 422] on div "Редактировать услугу Параметры SmartCat Файлы Вид работ Техническое обеспечение…" at bounding box center [707, 351] width 1414 height 702
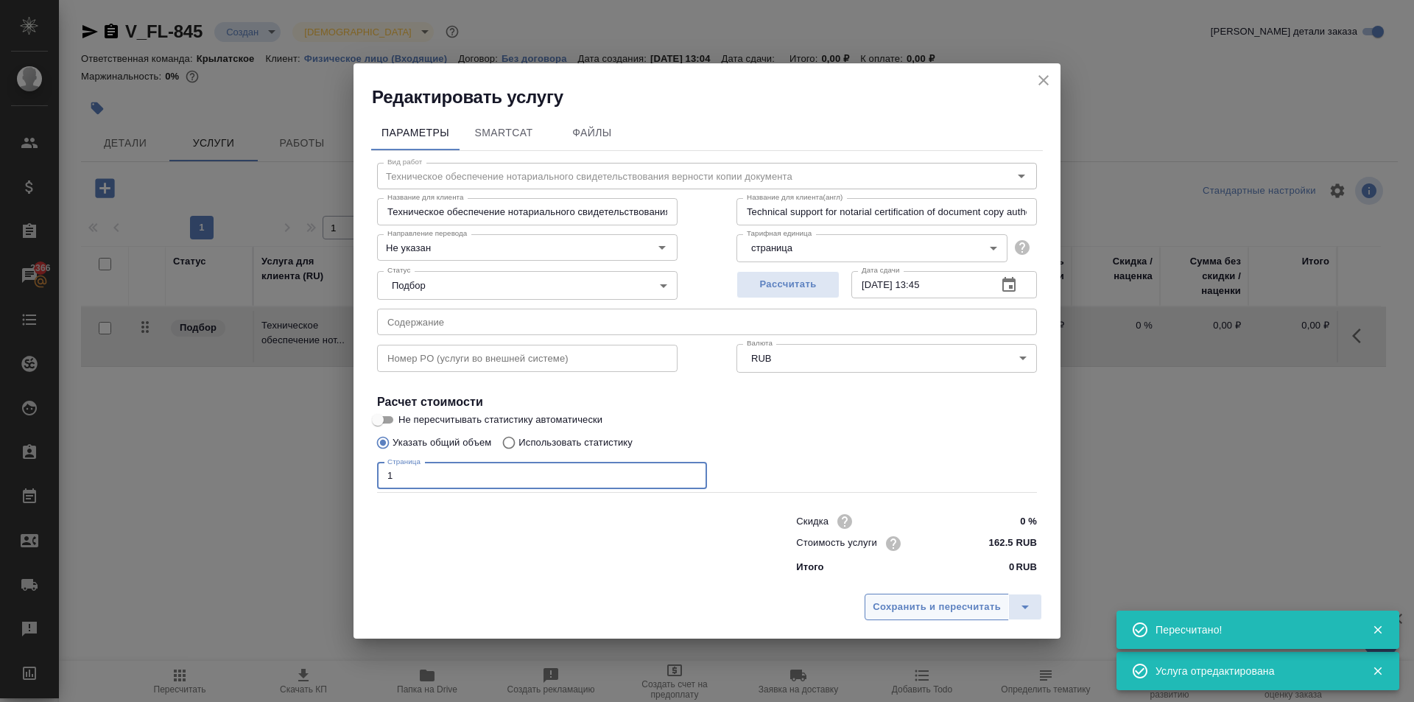
type input "1"
click at [890, 607] on span "Сохранить и пересчитать" at bounding box center [937, 607] width 128 height 17
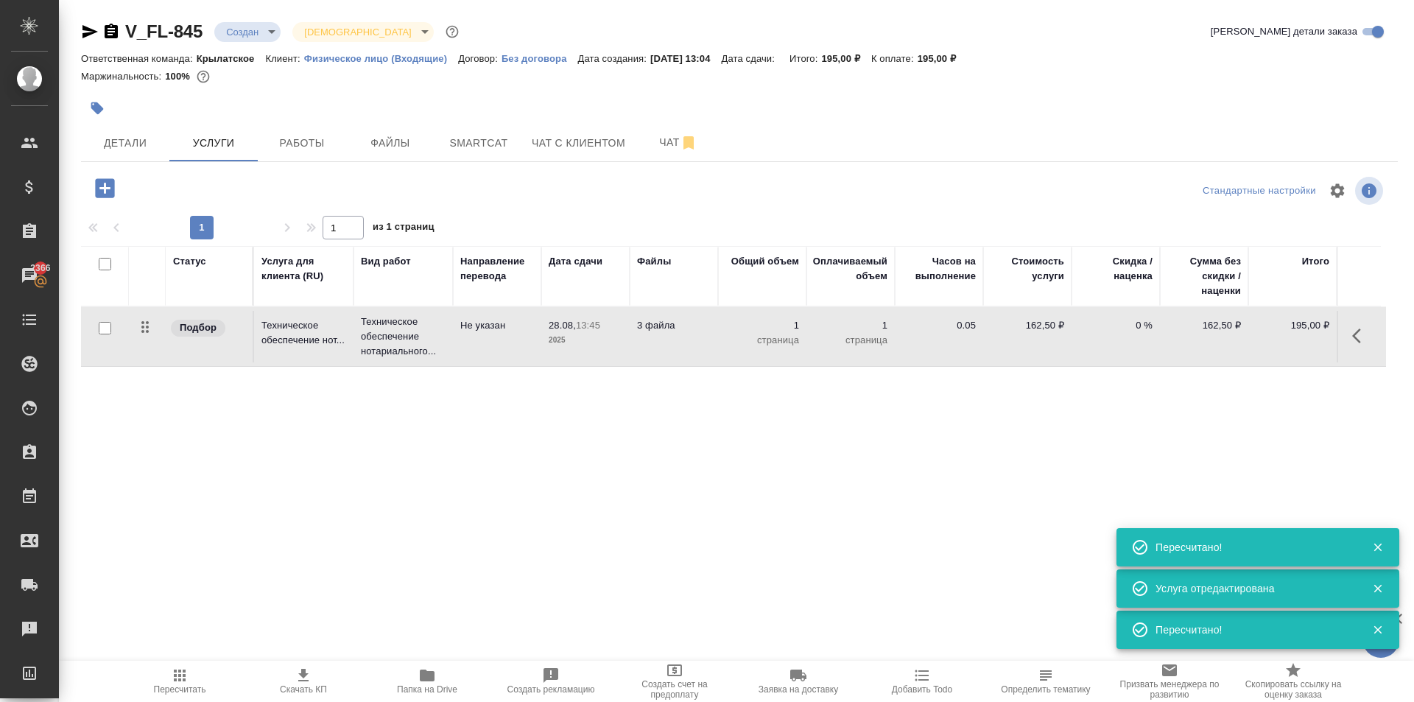
click at [216, 678] on span "Пересчитать" at bounding box center [180, 681] width 106 height 28
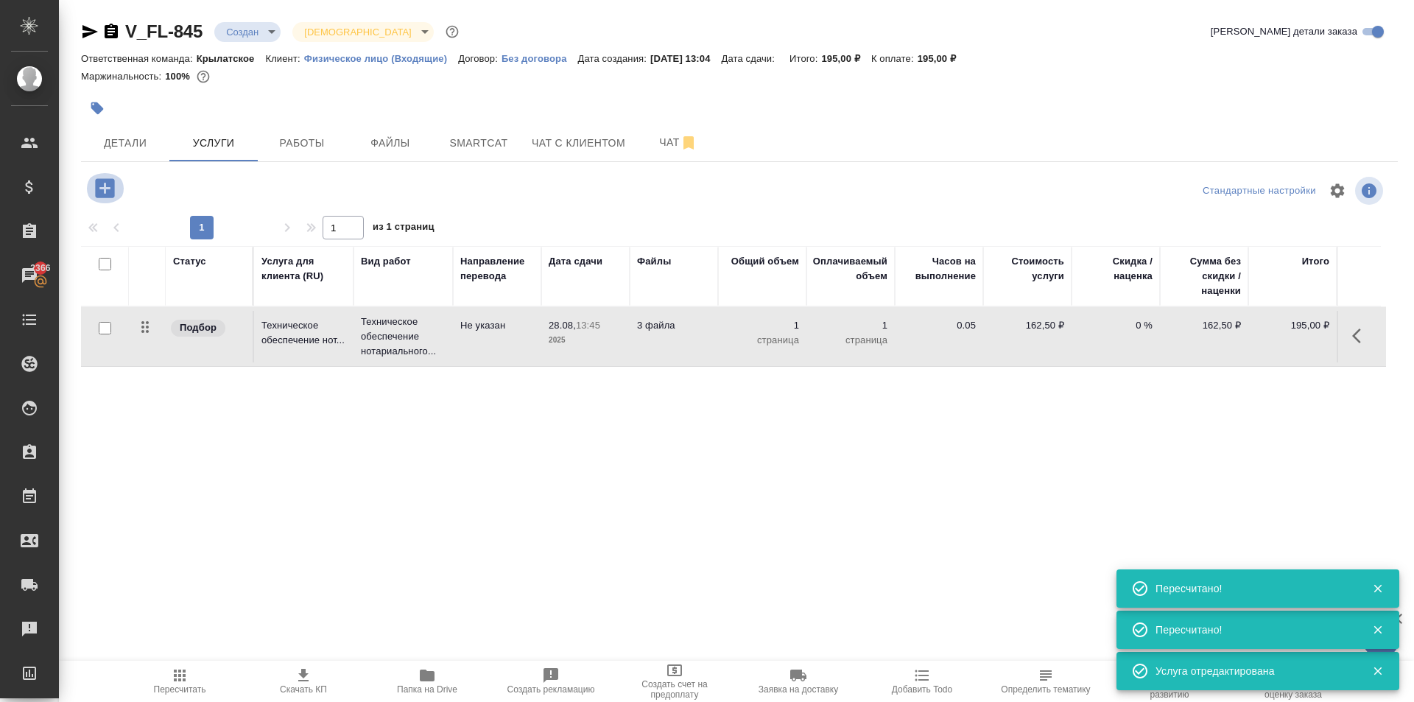
click at [115, 188] on icon "button" at bounding box center [105, 188] width 26 height 26
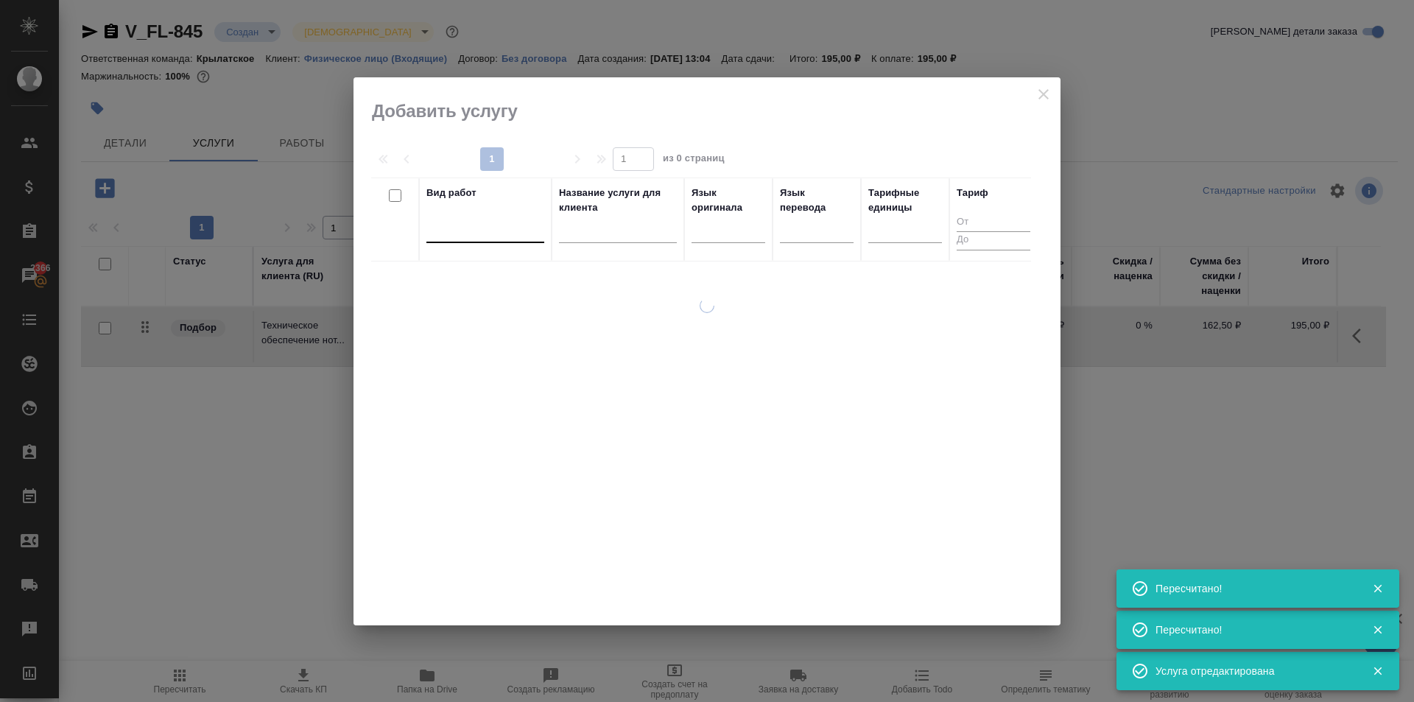
click at [516, 235] on div at bounding box center [486, 227] width 118 height 21
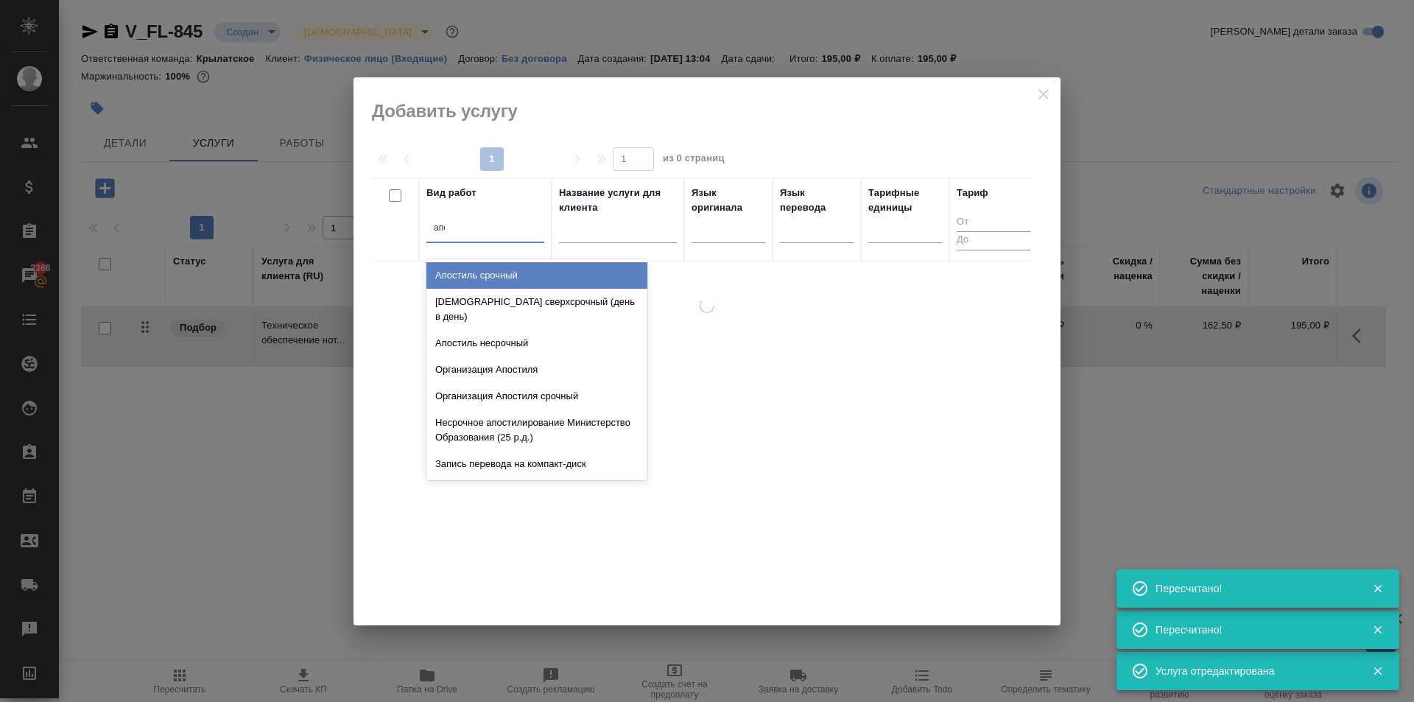
type input "апост"
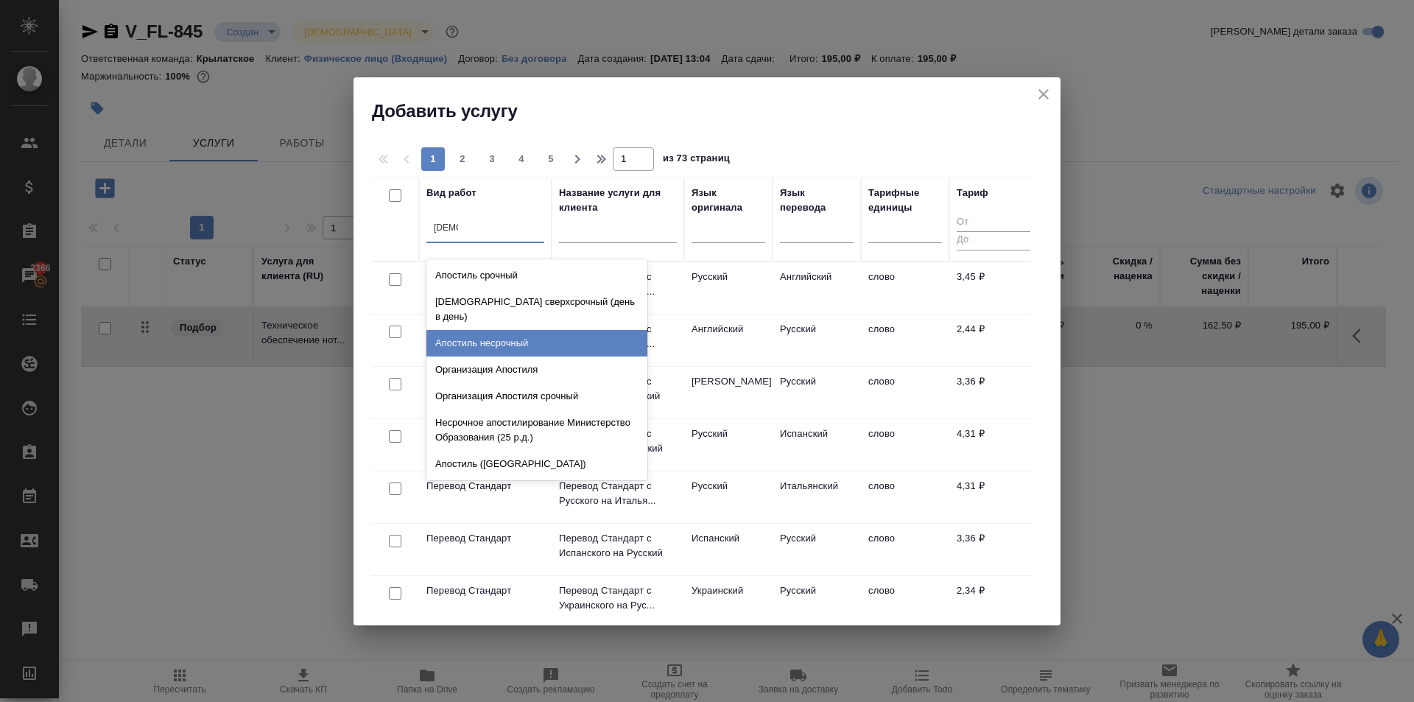
click at [555, 330] on div "Апостиль несрочный" at bounding box center [537, 343] width 221 height 27
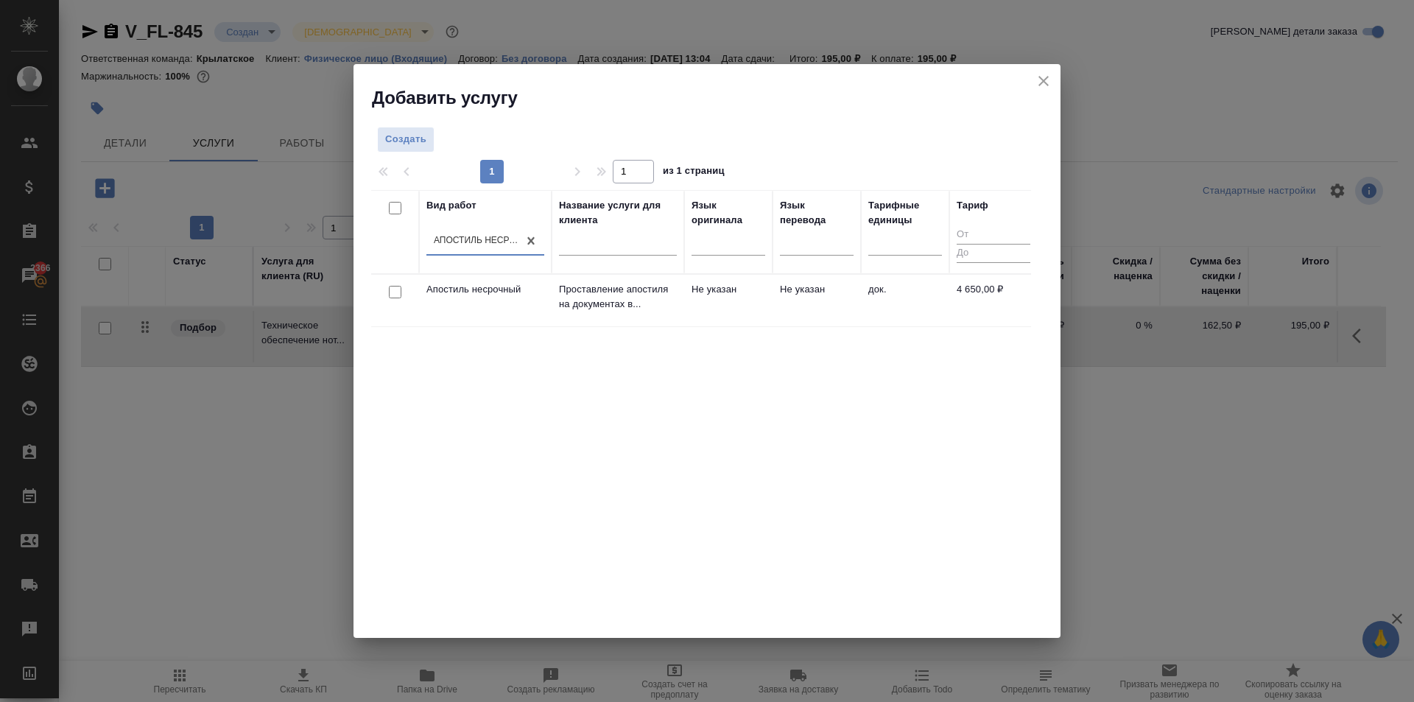
click at [955, 296] on td "4 650,00 ₽" at bounding box center [993, 301] width 88 height 52
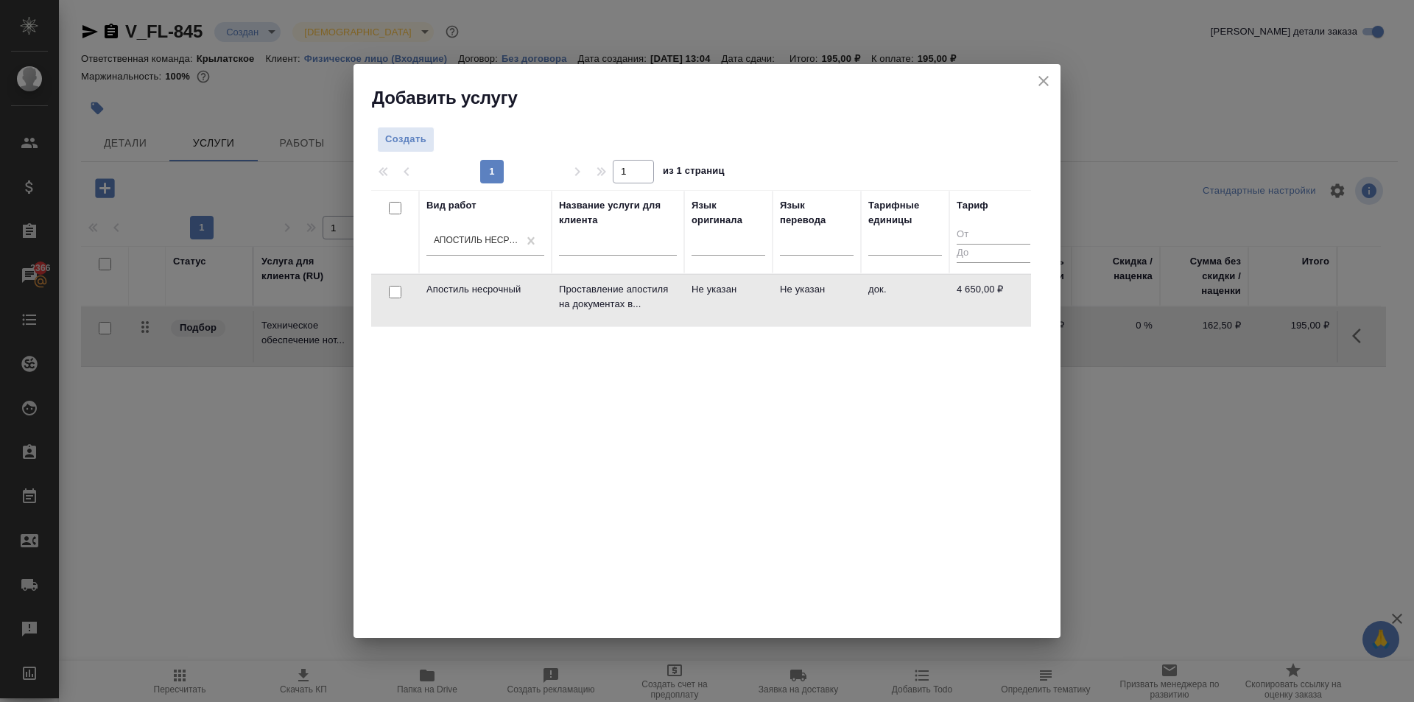
click at [955, 296] on td "4 650,00 ₽" at bounding box center [993, 301] width 88 height 52
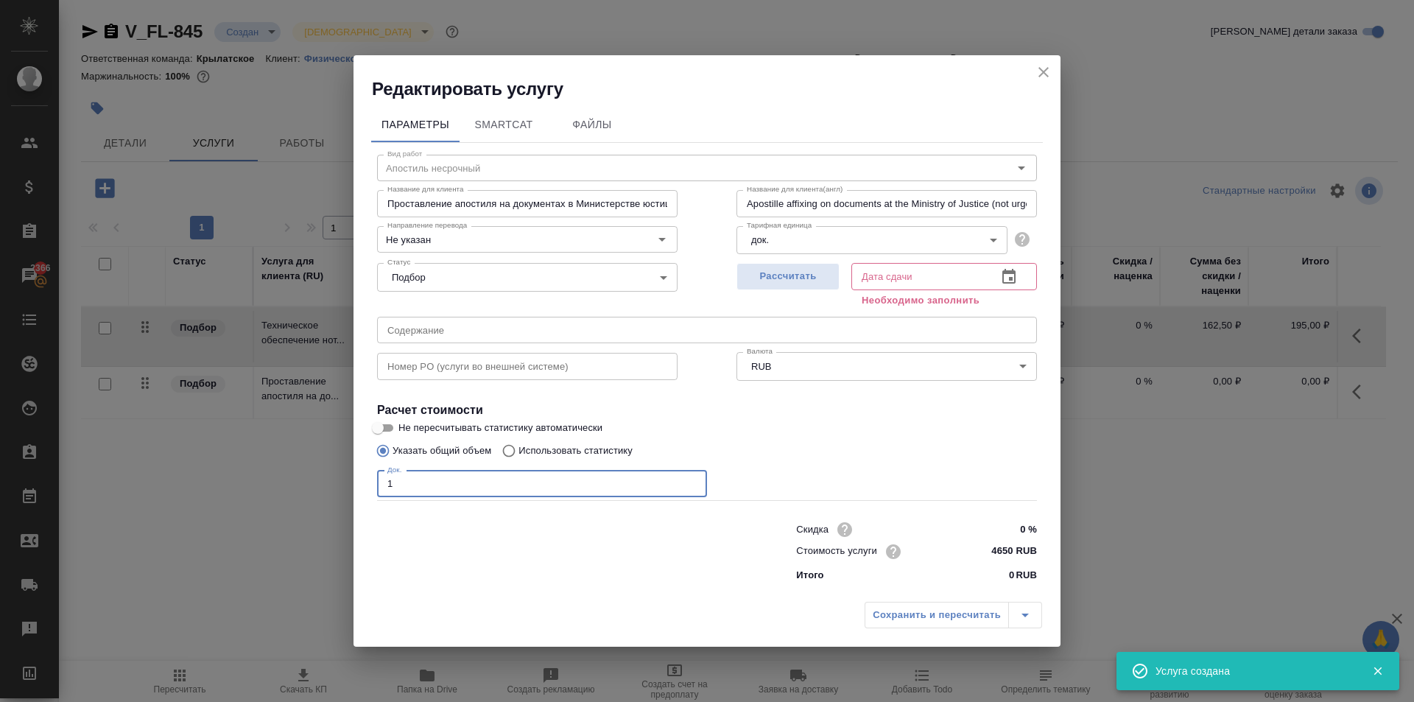
drag, startPoint x: 236, startPoint y: 475, endPoint x: 214, endPoint y: 473, distance: 21.5
click at [214, 473] on div "Редактировать услугу Параметры SmartCat Файлы Вид работ Апостиль несрочный Вид …" at bounding box center [707, 351] width 1414 height 702
type input "1"
click at [808, 287] on button "Рассчитать" at bounding box center [788, 276] width 103 height 27
type input "19.09.2025 10:45"
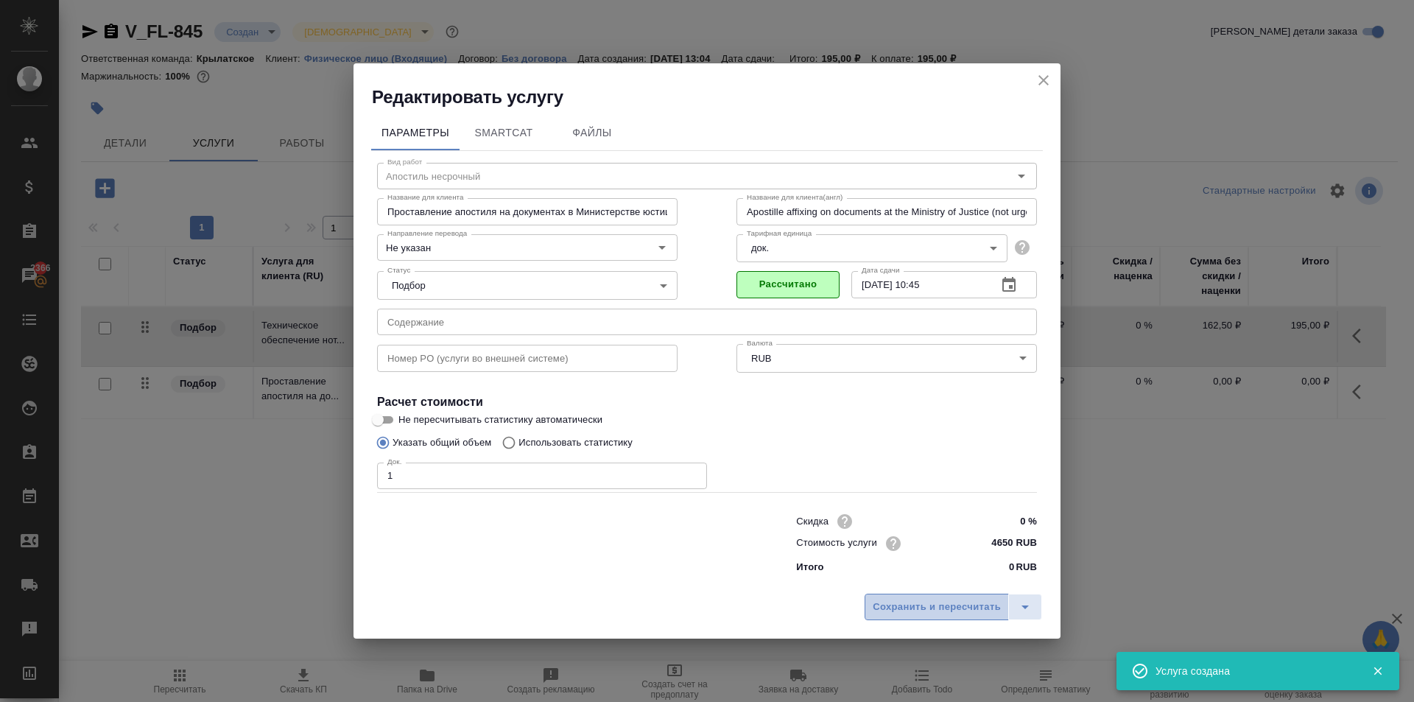
click at [915, 596] on button "Сохранить и пересчитать" at bounding box center [937, 607] width 144 height 27
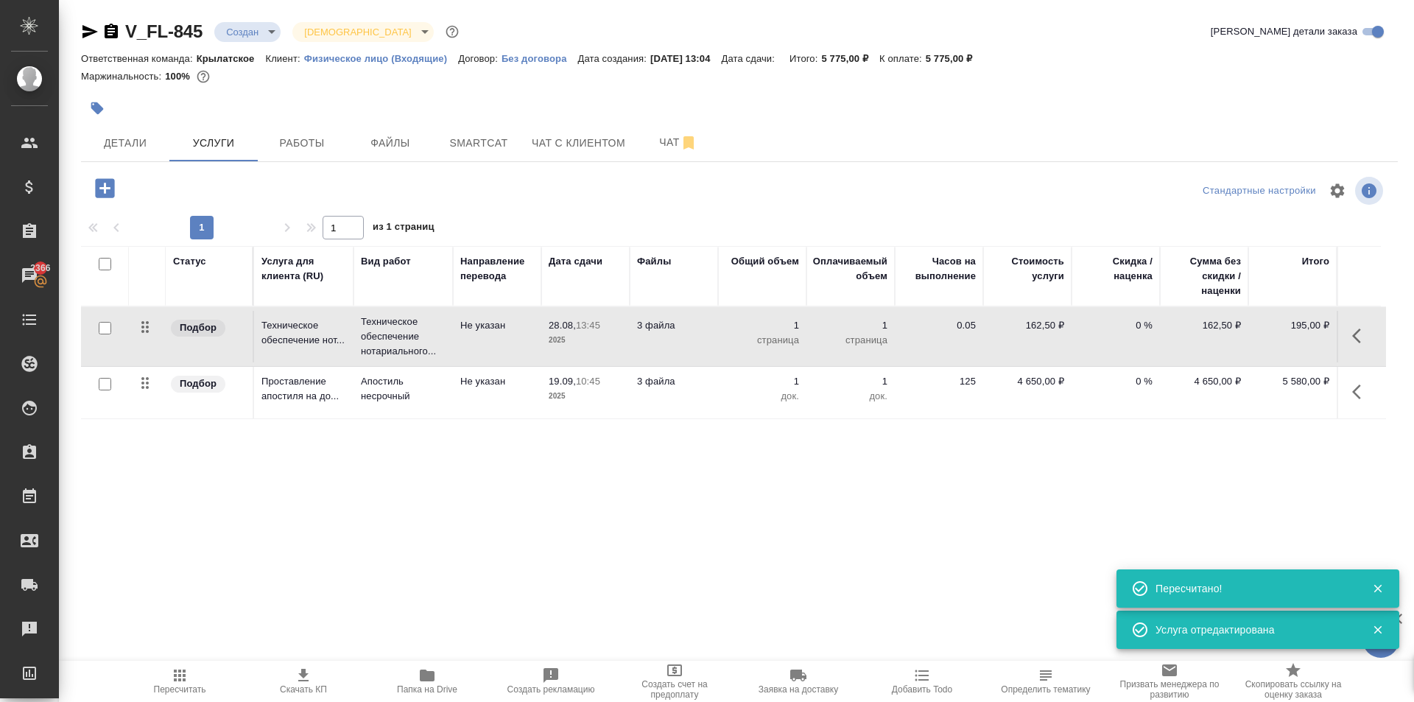
click at [171, 670] on icon "button" at bounding box center [180, 676] width 18 height 18
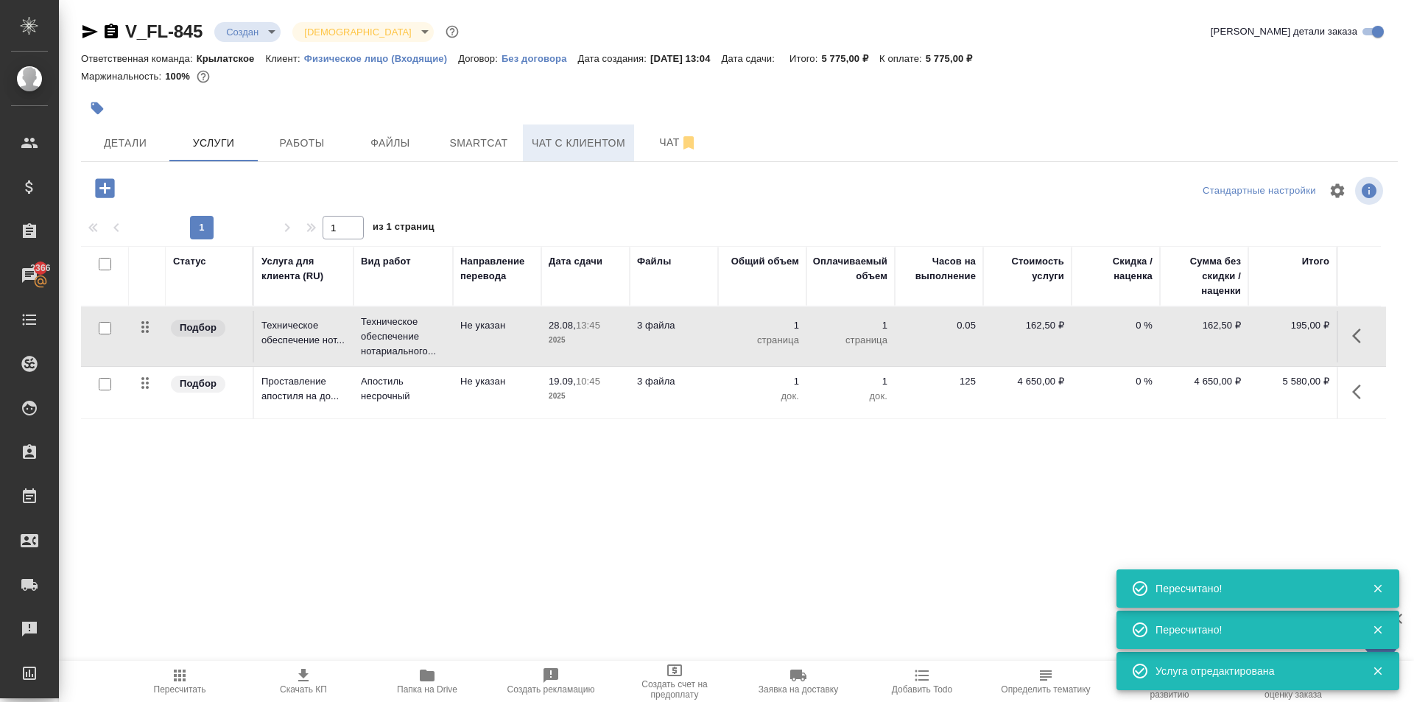
click at [541, 150] on span "Чат с клиентом" at bounding box center [579, 143] width 94 height 18
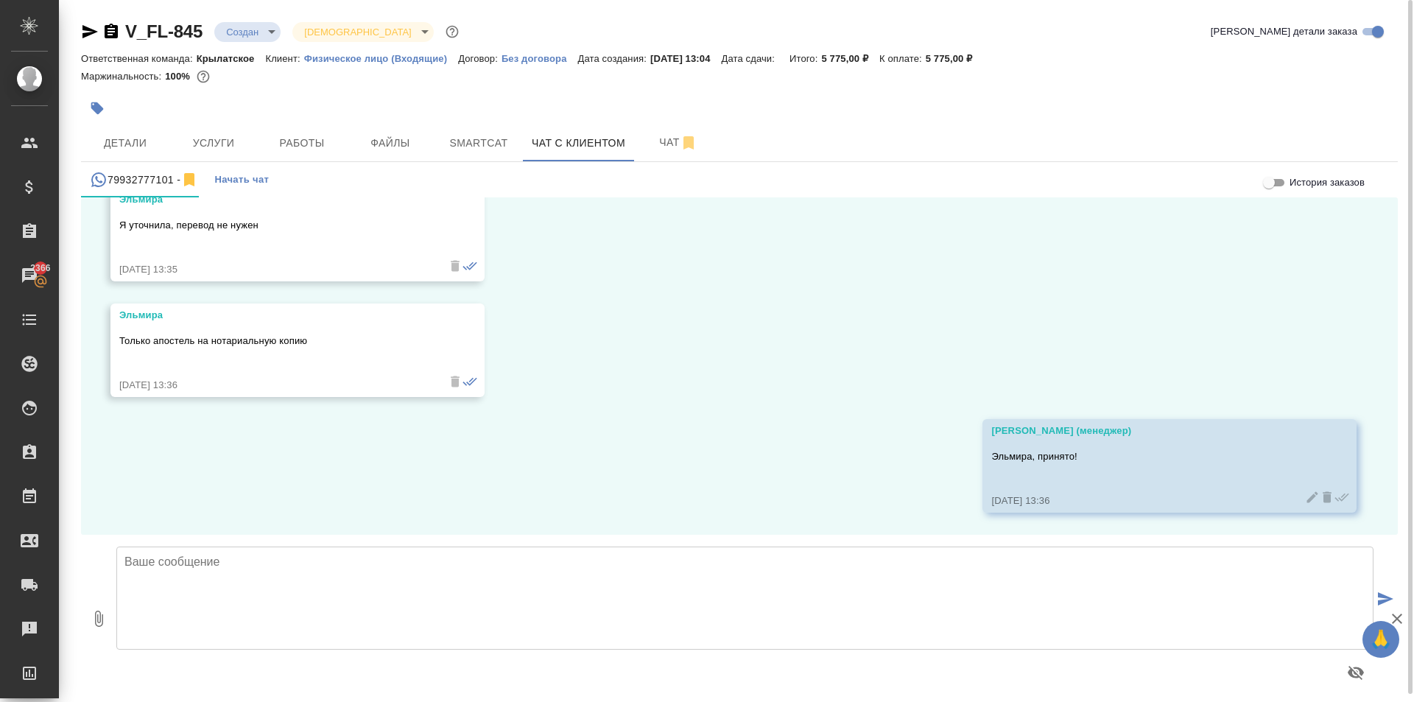
scroll to position [8, 0]
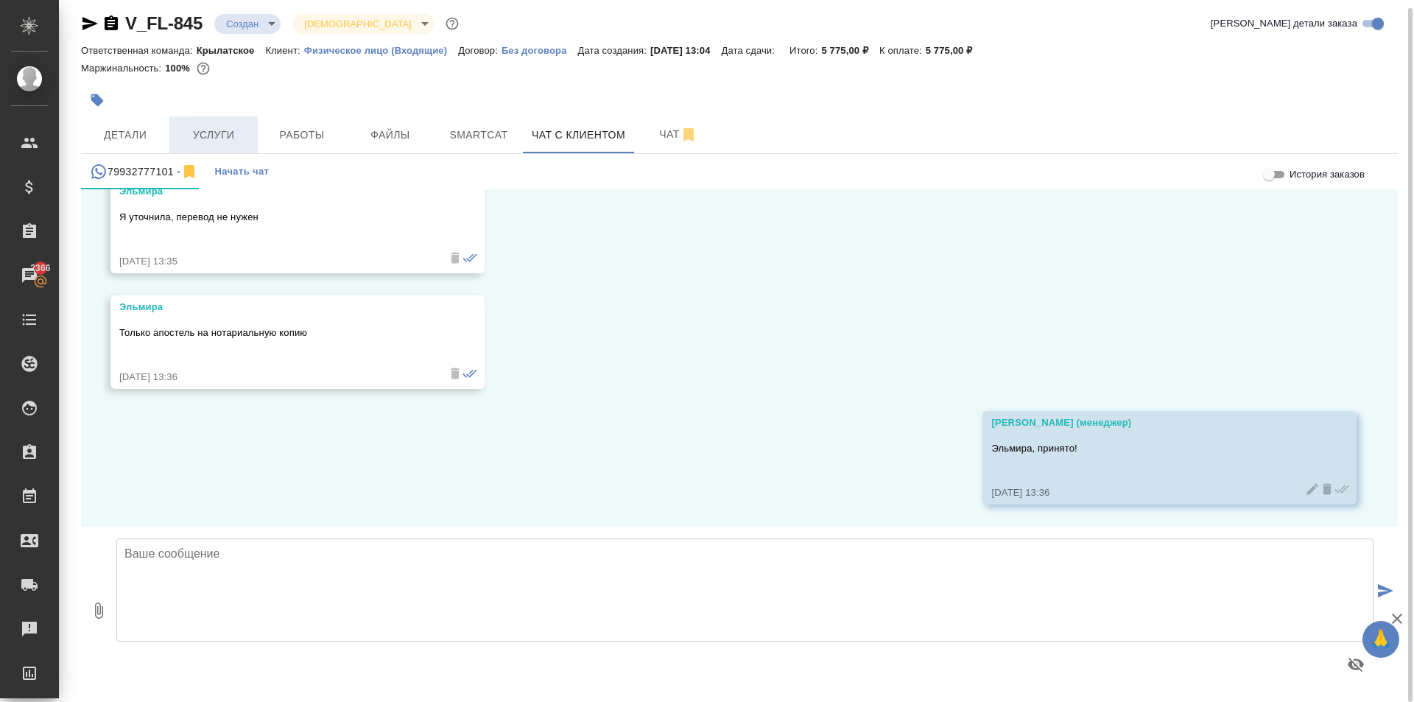
click at [231, 150] on button "Услуги" at bounding box center [213, 134] width 88 height 37
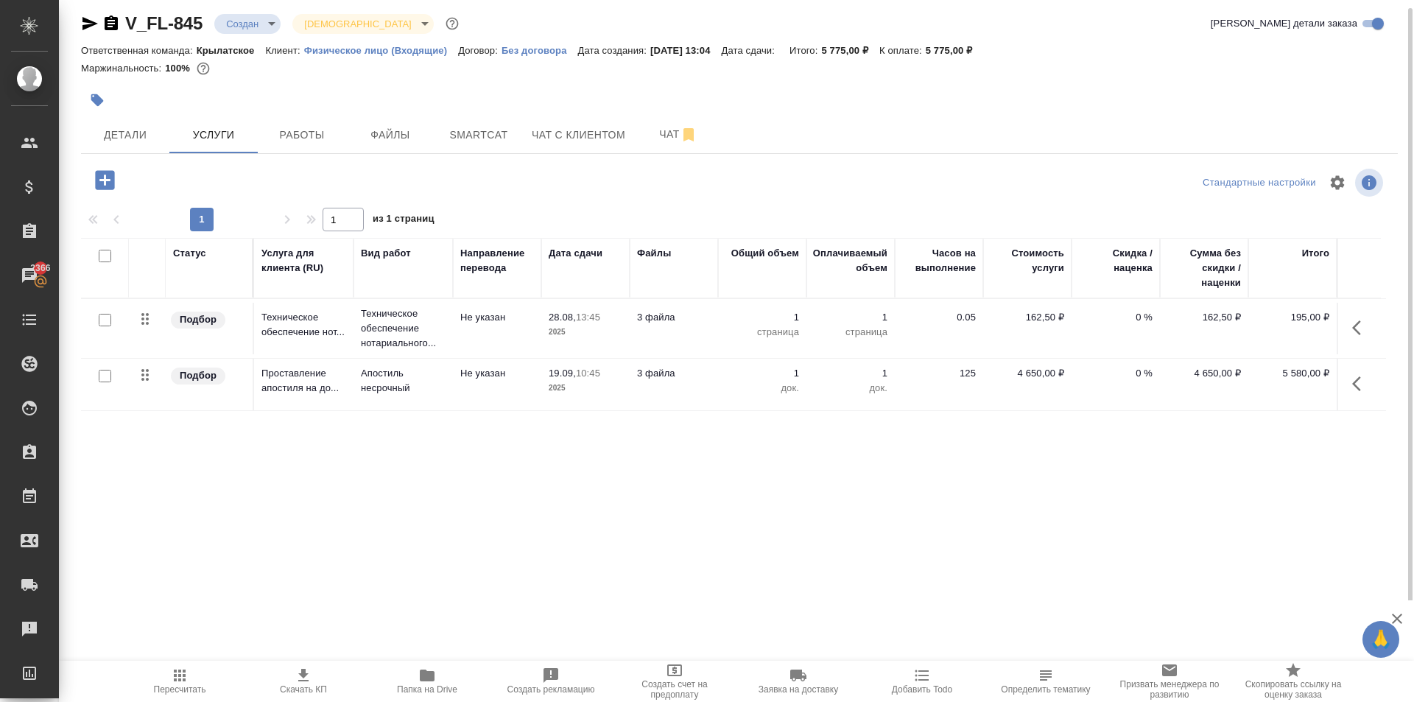
click at [271, 458] on div "Статус Услуга для клиента (RU) Вид работ Направление перевода Дата сдачи Файлы …" at bounding box center [733, 396] width 1305 height 317
click at [200, 672] on span "Пересчитать" at bounding box center [180, 681] width 106 height 28
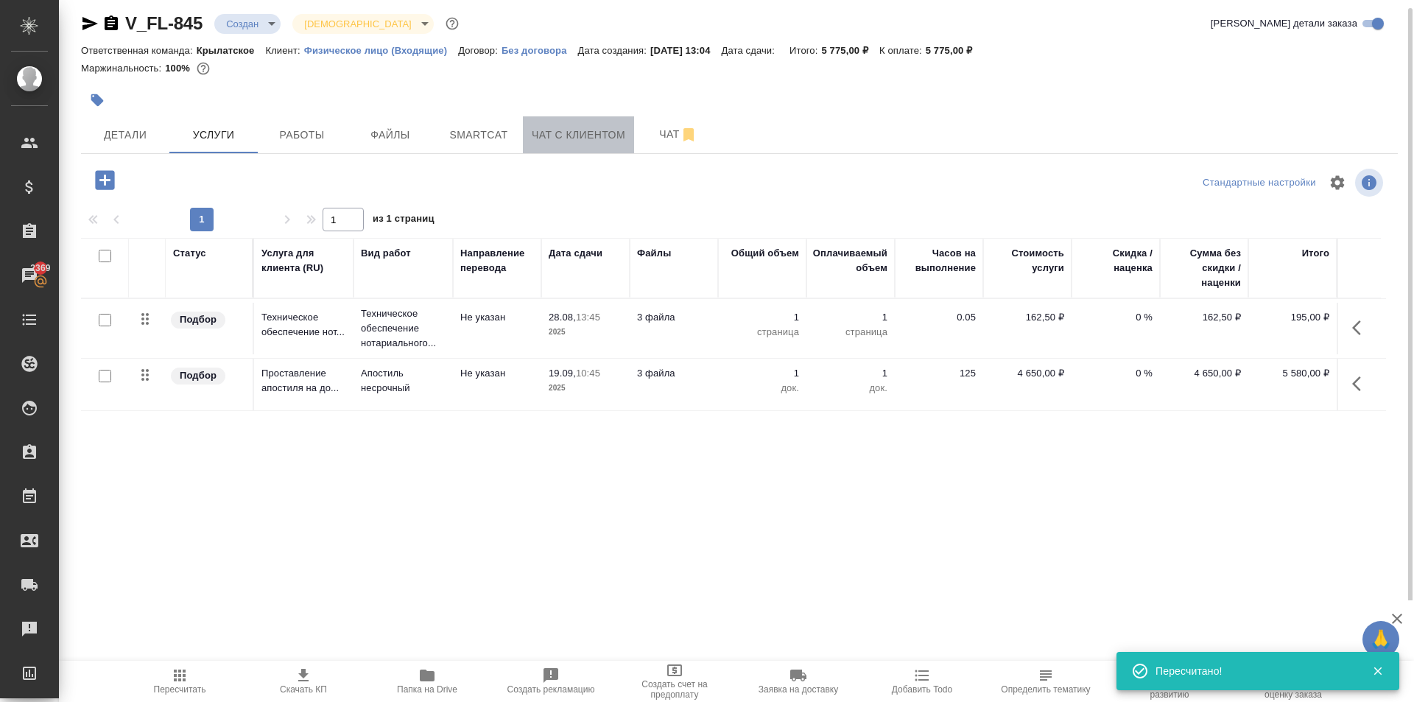
drag, startPoint x: 530, startPoint y: 124, endPoint x: 537, endPoint y: 123, distance: 7.4
click at [537, 123] on button "Чат с клиентом" at bounding box center [578, 134] width 111 height 37
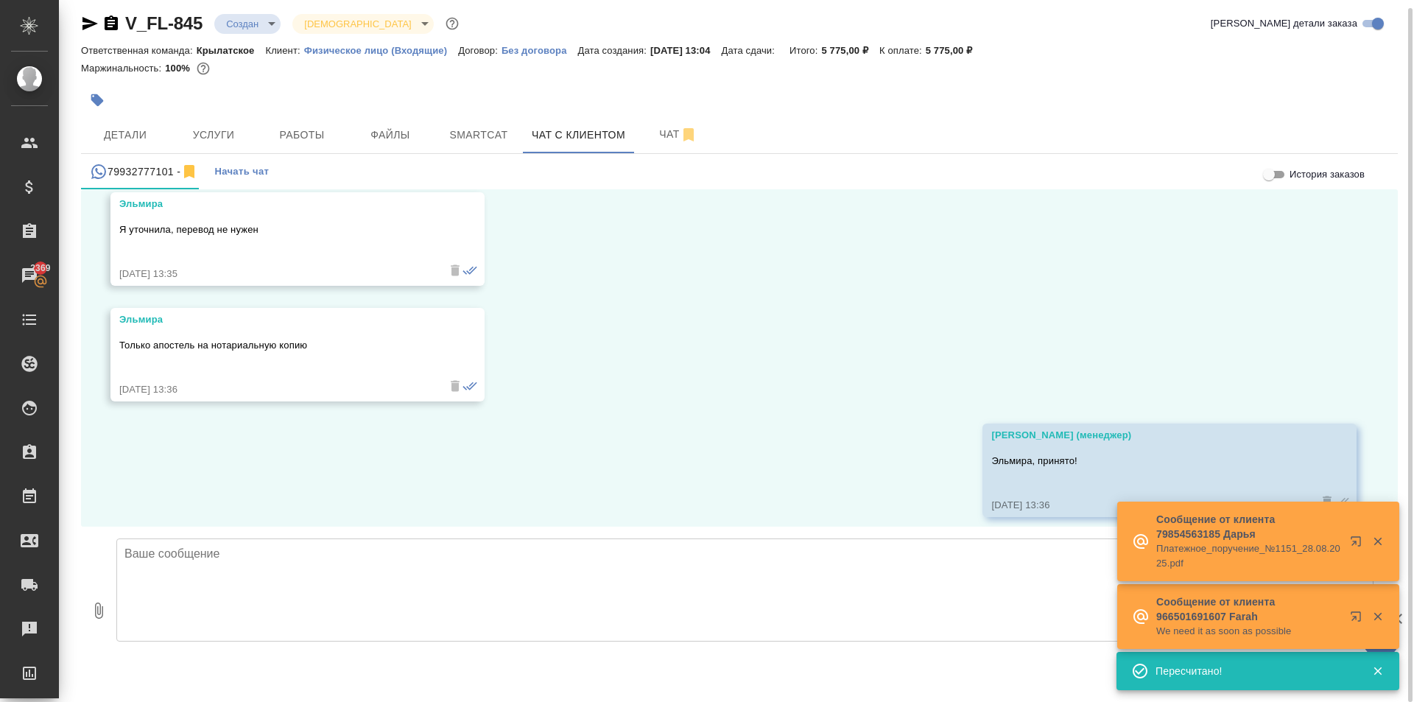
scroll to position [1755, 0]
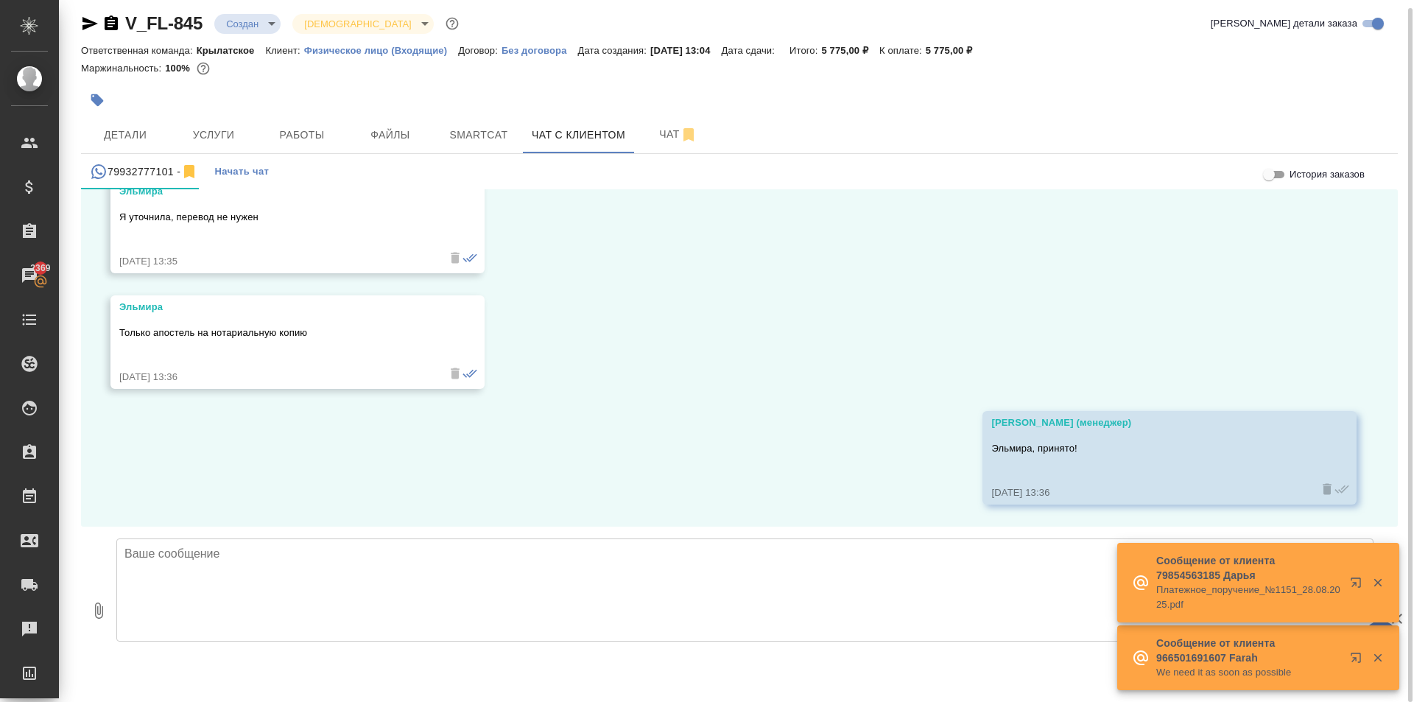
click at [351, 603] on textarea at bounding box center [744, 589] width 1257 height 103
paste textarea "Эльмира, стоимость нотариальной копии: 195 руб. \ страница. Стоимость апостиля …"
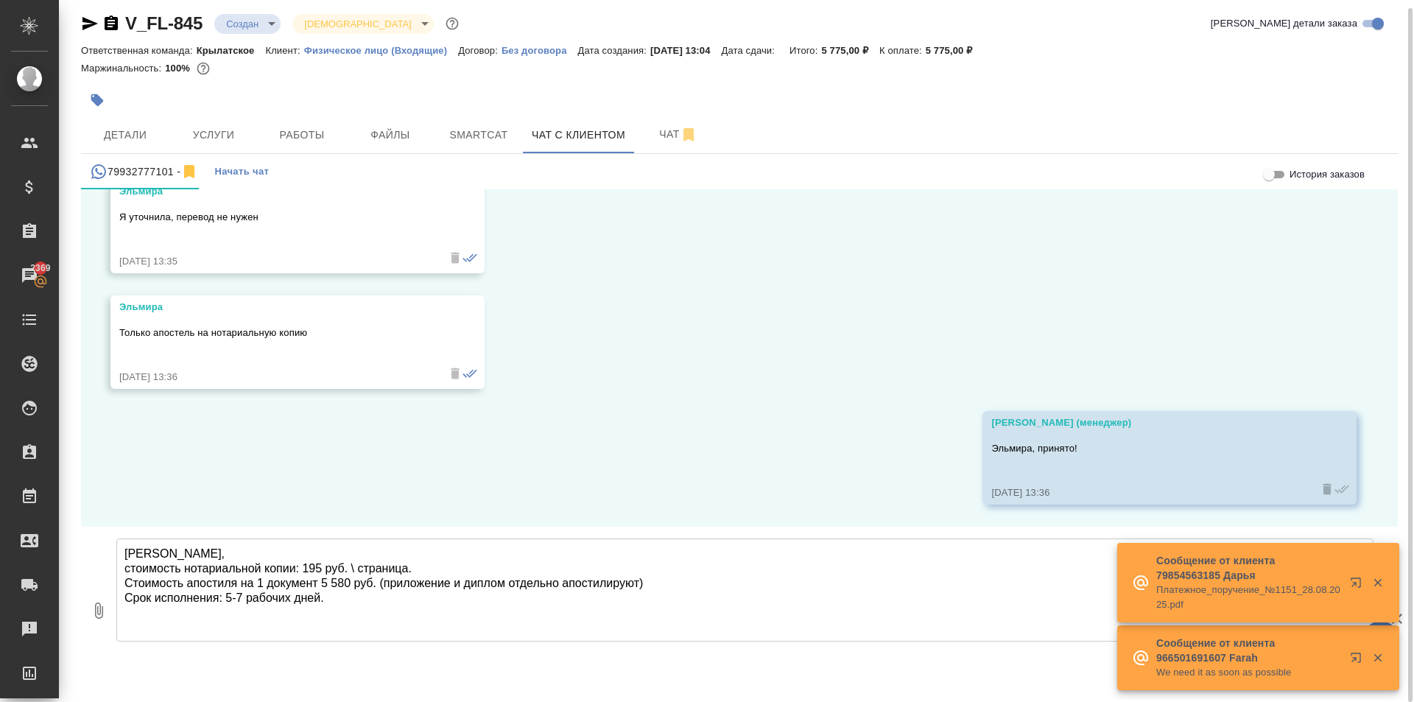
click at [460, 565] on textarea "Эльмира, стоимость нотариальной копии: 195 руб. \ страница. Стоимость апостиля …" at bounding box center [744, 589] width 1257 height 103
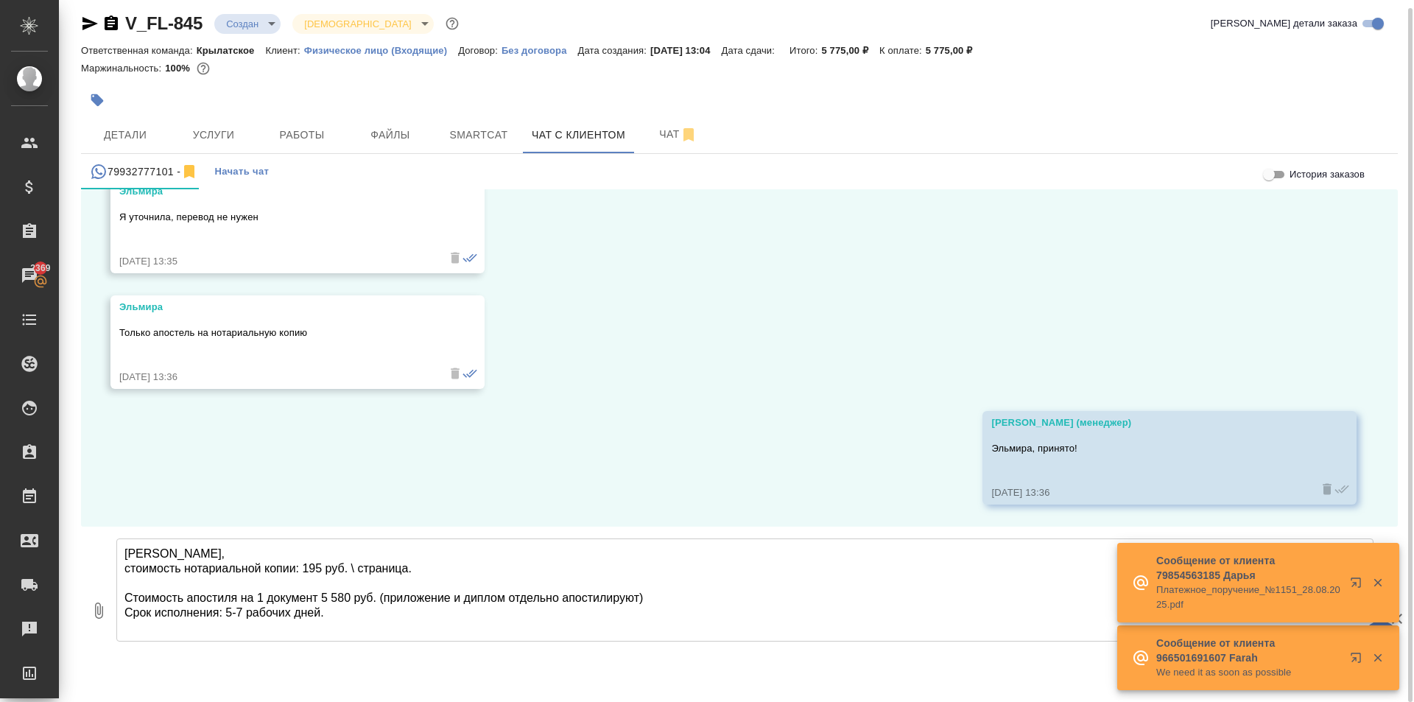
click at [680, 601] on textarea "Эльмира, стоимость нотариальной копии: 195 руб. \ страница. Стоимость апостиля …" at bounding box center [744, 589] width 1257 height 103
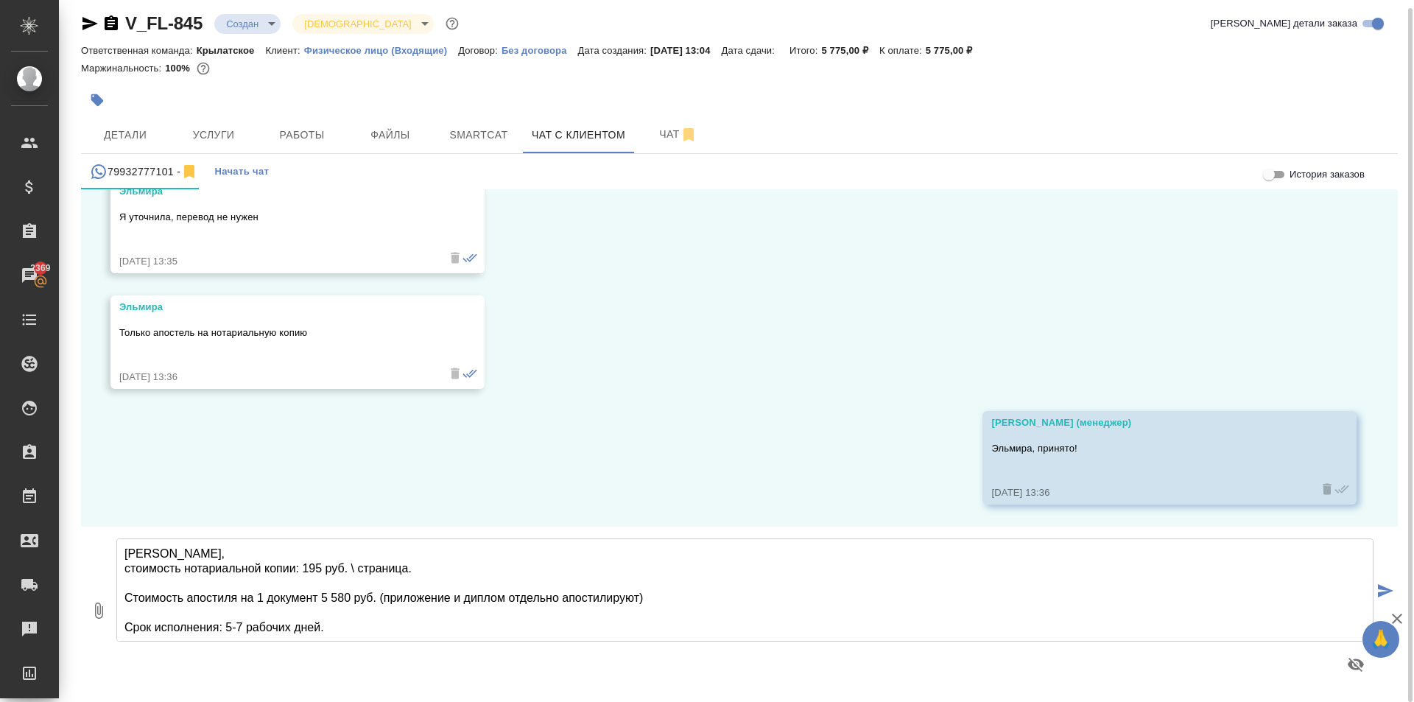
click at [391, 625] on textarea "Эльмира, стоимость нотариальной копии: 195 руб. \ страница. Стоимость апостиля …" at bounding box center [744, 589] width 1257 height 103
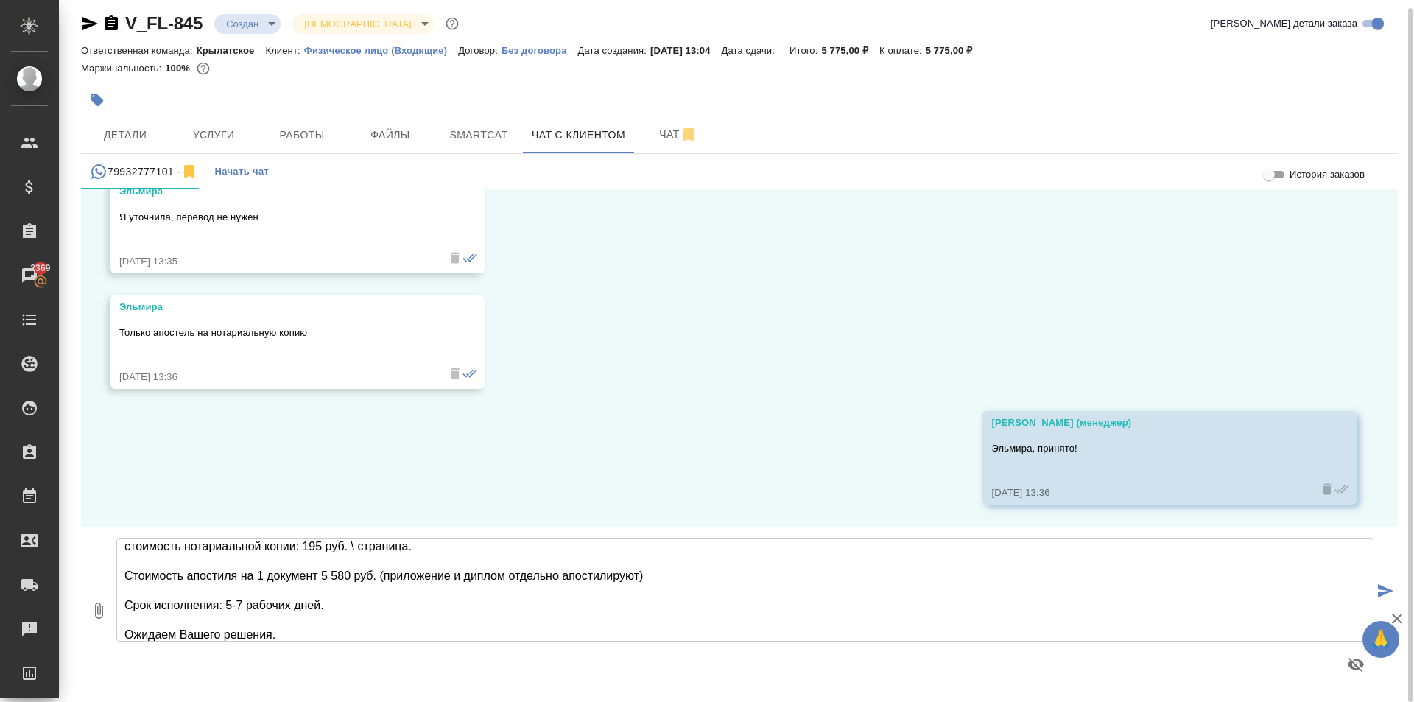
type textarea "Эльмира, стоимость нотариальной копии: 195 руб. \ страница. Стоимость апостиля …"
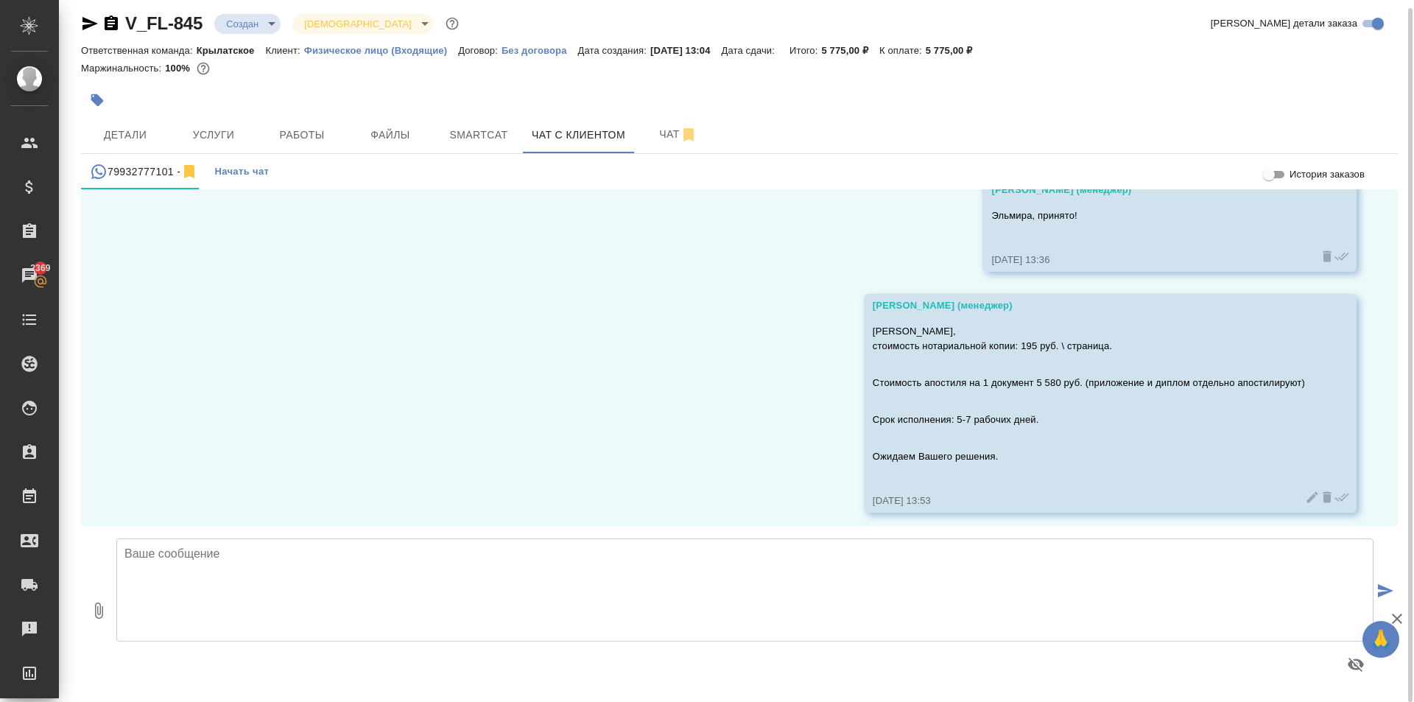
scroll to position [1995, 0]
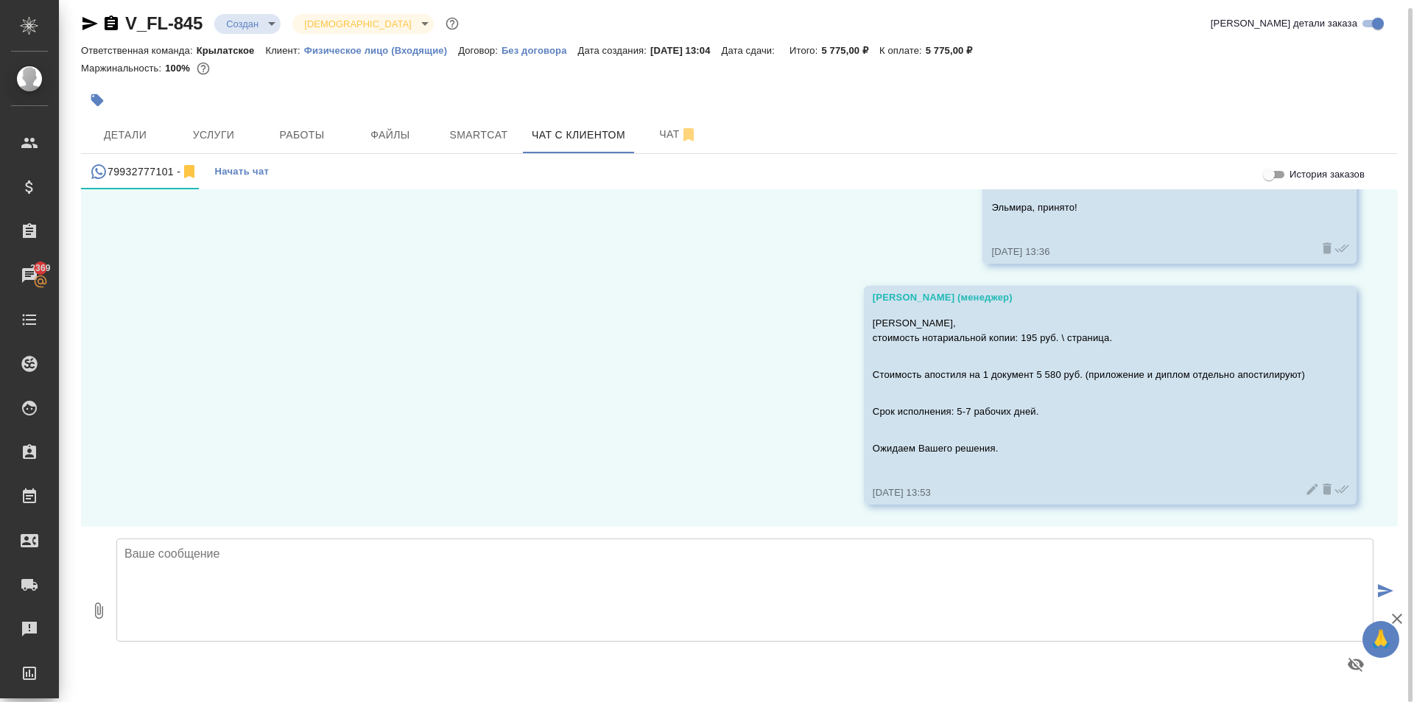
click at [259, 23] on body "🙏 .cls-1 fill:#fff; AWATERA Kasymov Timur Клиенты Спецификации Заказы 2369 Чаты…" at bounding box center [707, 351] width 1414 height 702
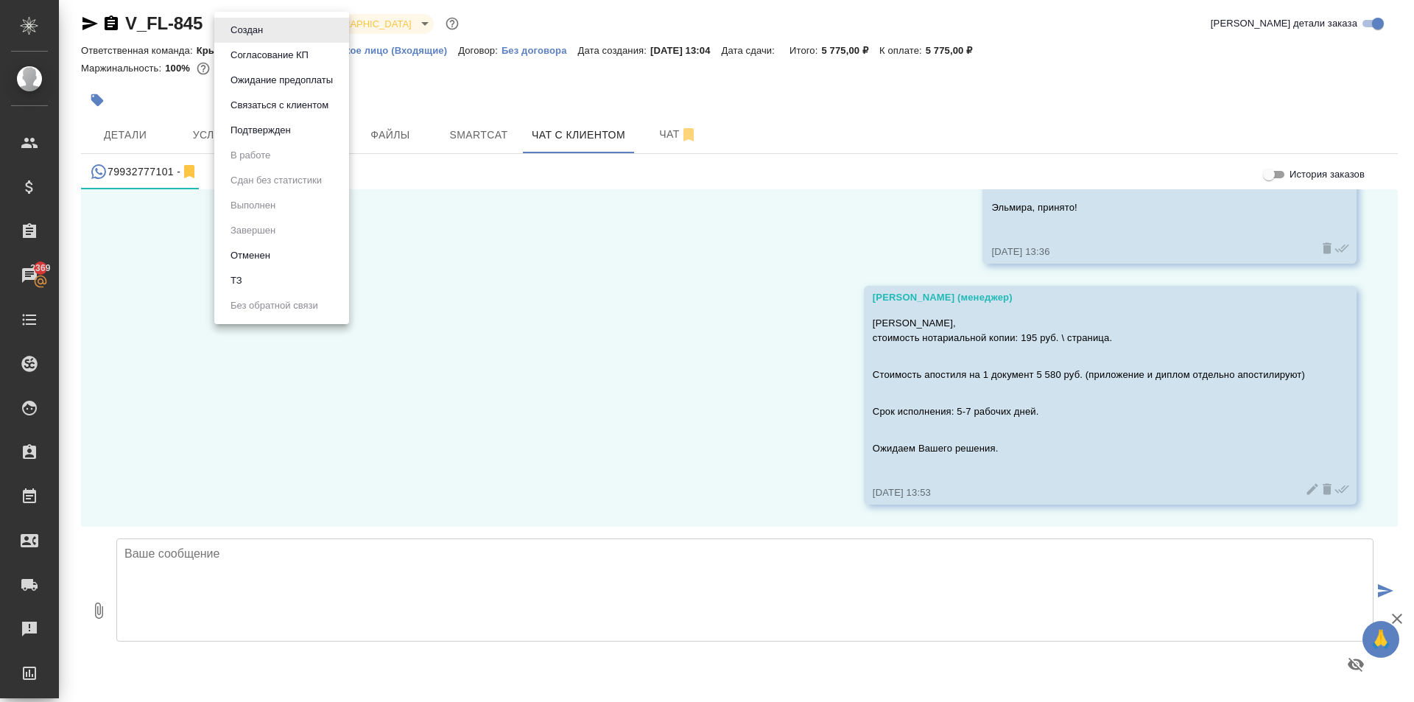
click at [267, 63] on li "Согласование КП" at bounding box center [281, 55] width 135 height 25
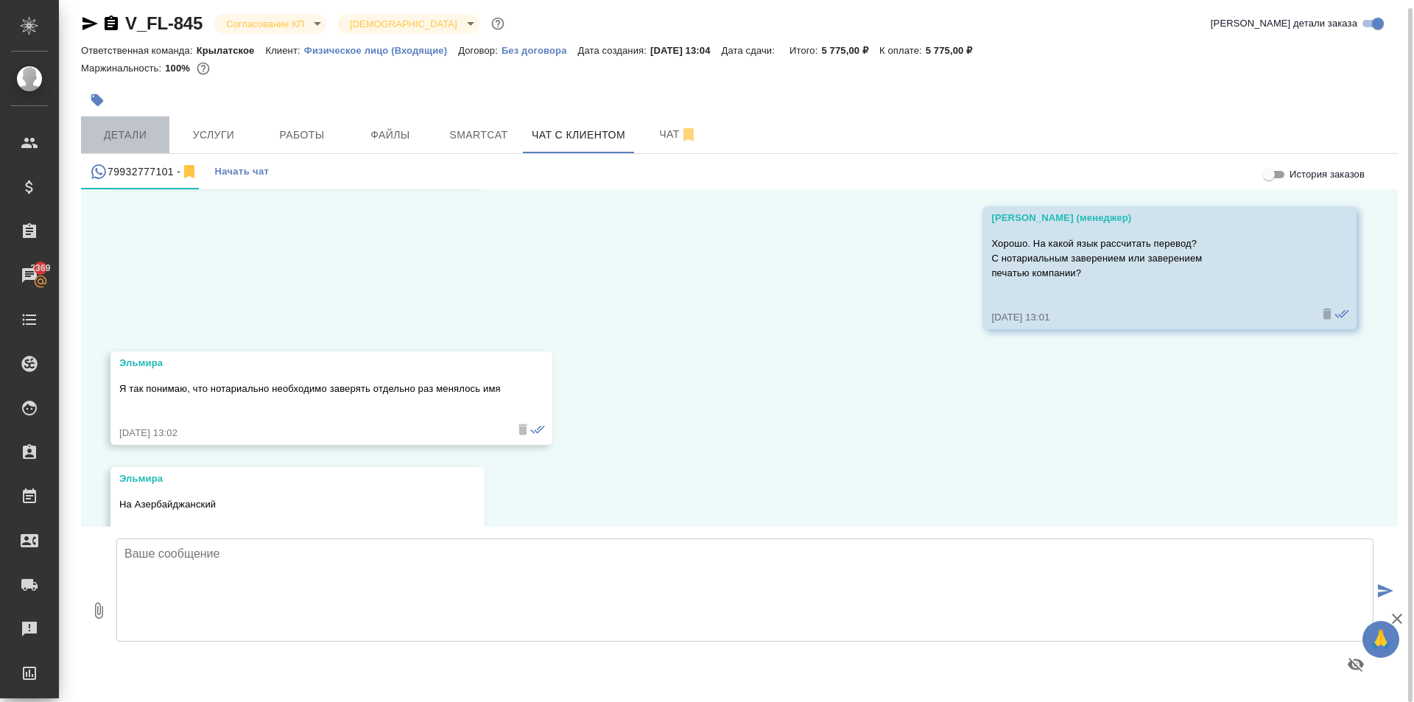
click at [153, 132] on span "Детали" at bounding box center [125, 135] width 71 height 18
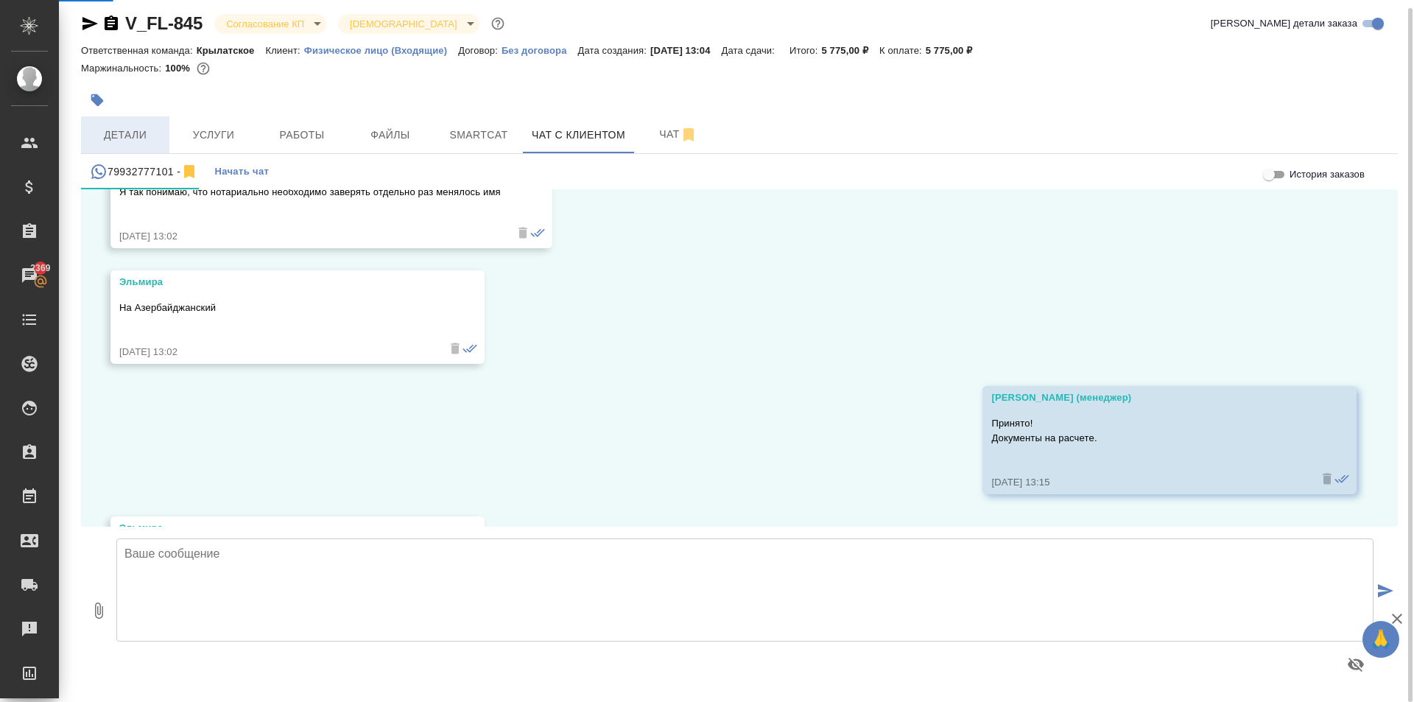
scroll to position [1719, 0]
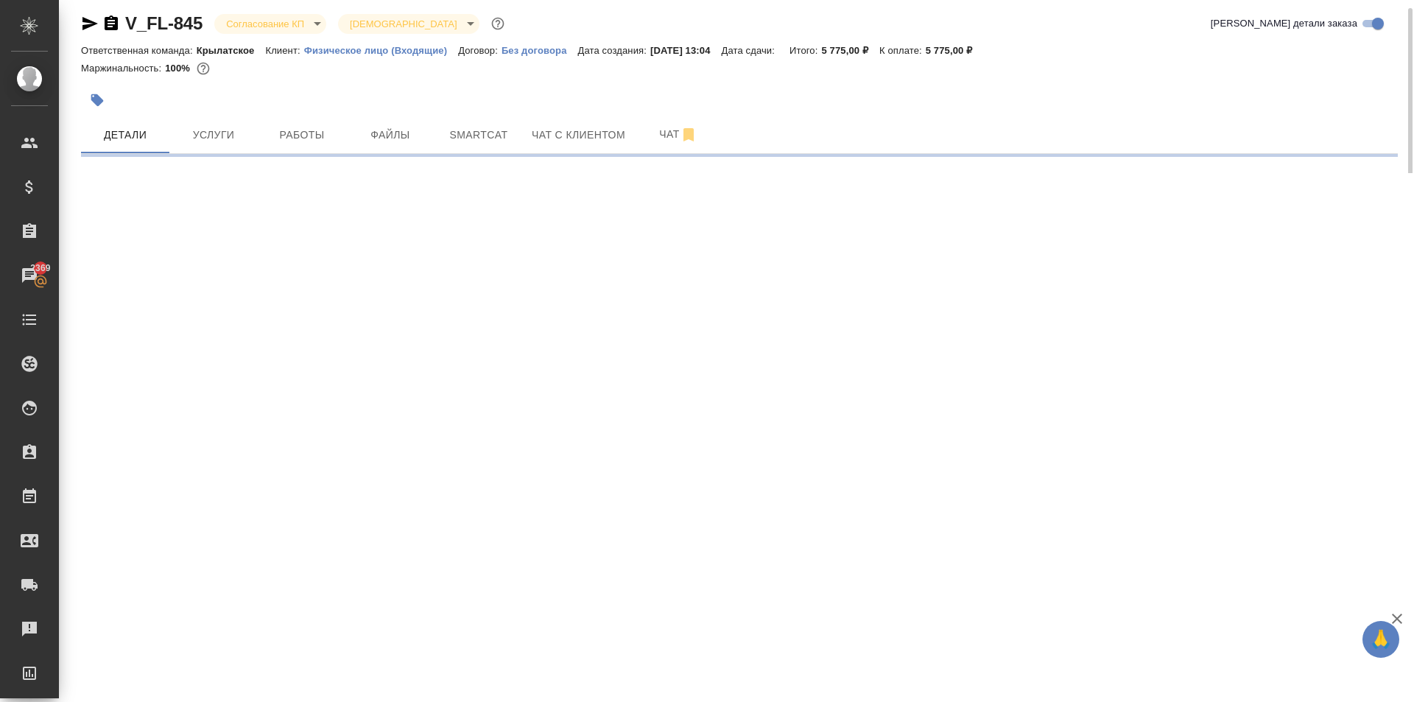
select select "RU"
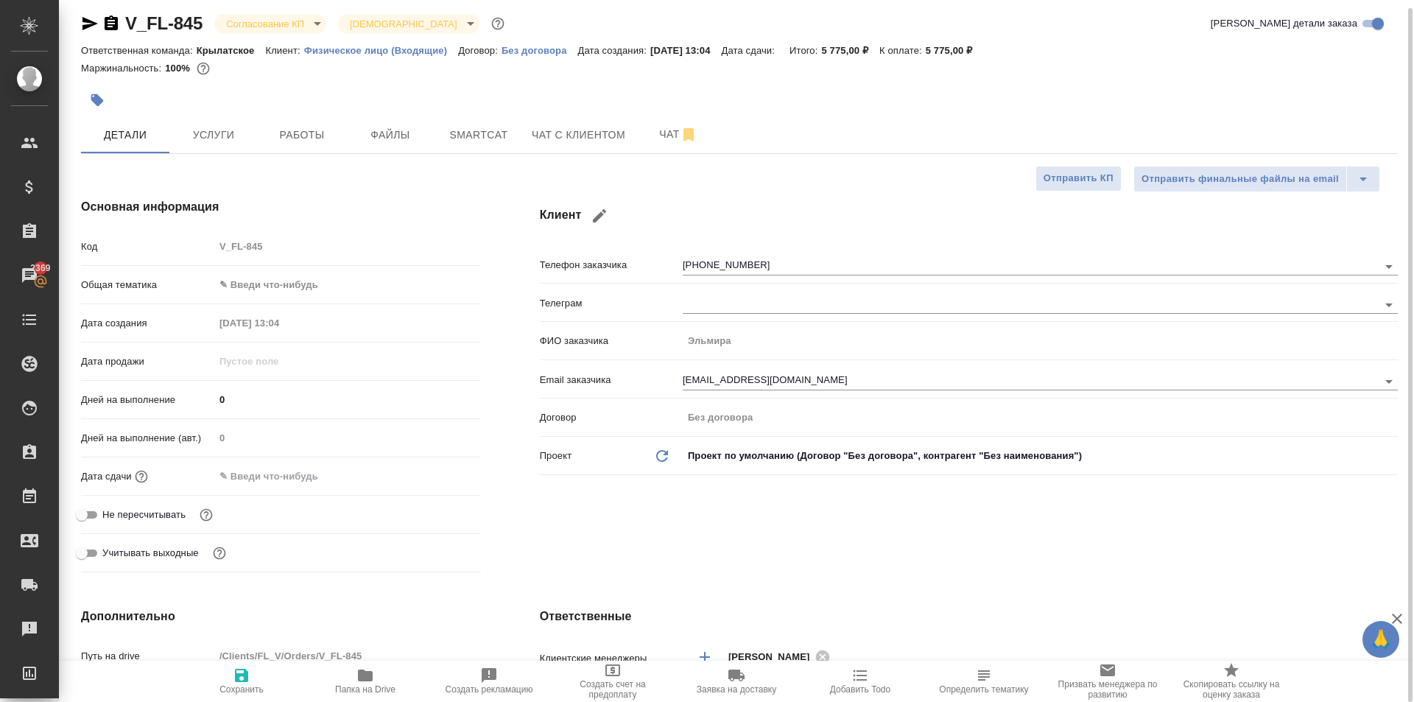
type textarea "x"
click at [295, 279] on body "🙏 .cls-1 fill:#fff; AWATERA Kasymov Timur Клиенты Спецификации Заказы 2369 Чаты…" at bounding box center [707, 351] width 1414 height 702
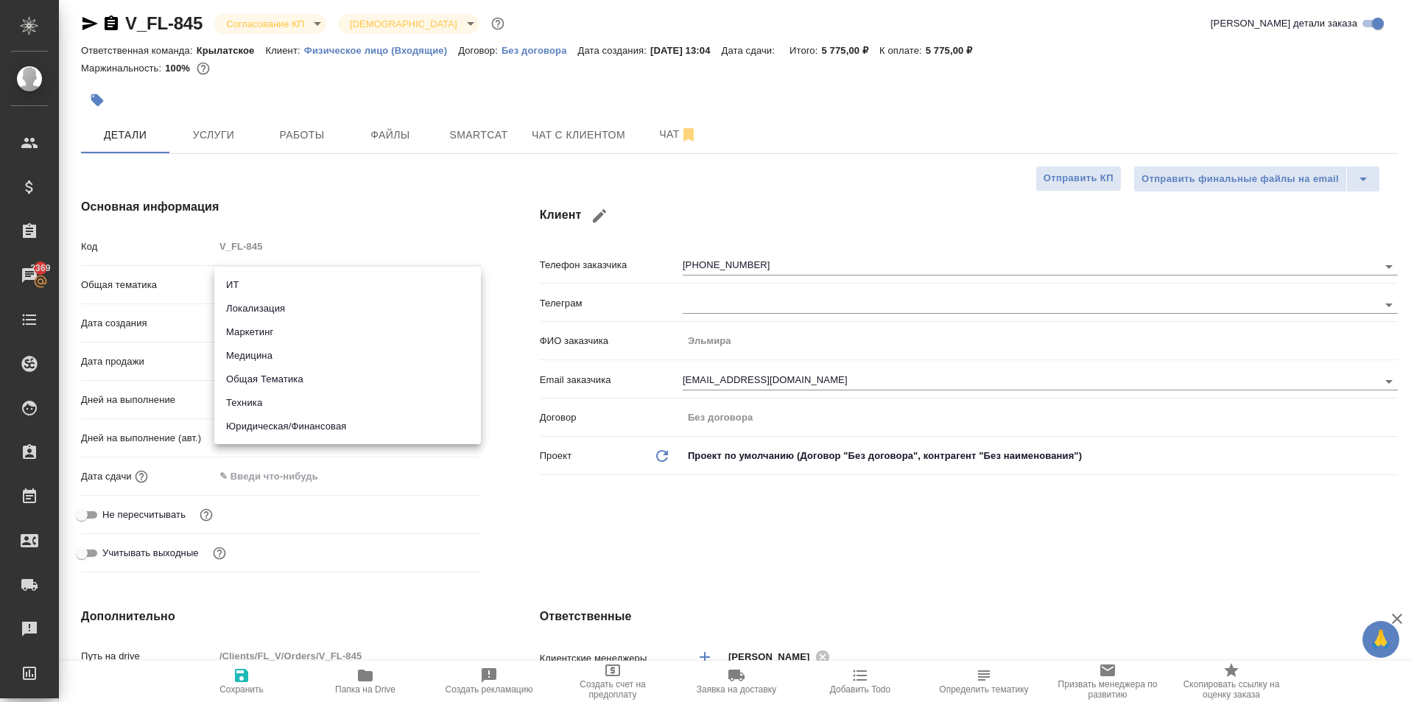
click at [313, 423] on li "Юридическая/Финансовая" at bounding box center [347, 427] width 267 height 24
type input "yr-fn"
type textarea "x"
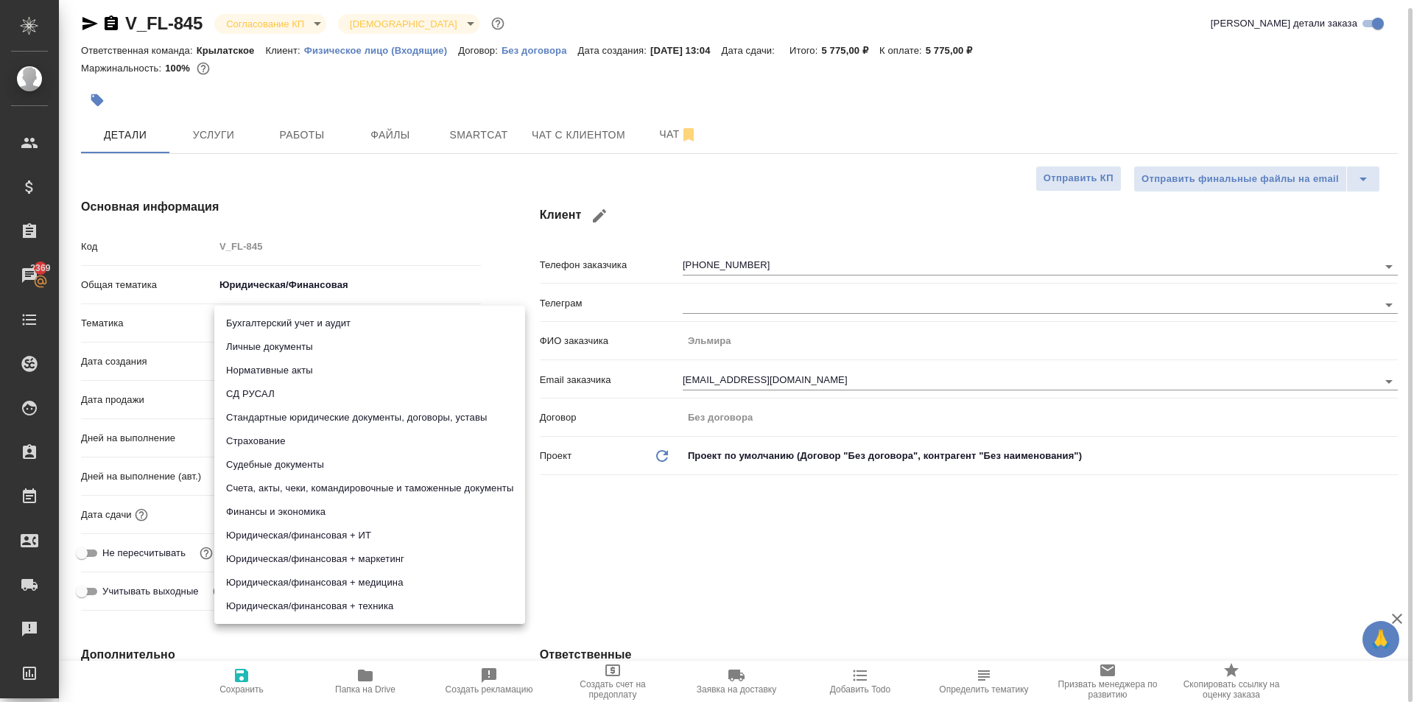
click at [280, 326] on body "🙏 .cls-1 fill:#fff; AWATERA Kasymov Timur Клиенты Спецификации Заказы 2369 Чаты…" at bounding box center [707, 351] width 1414 height 702
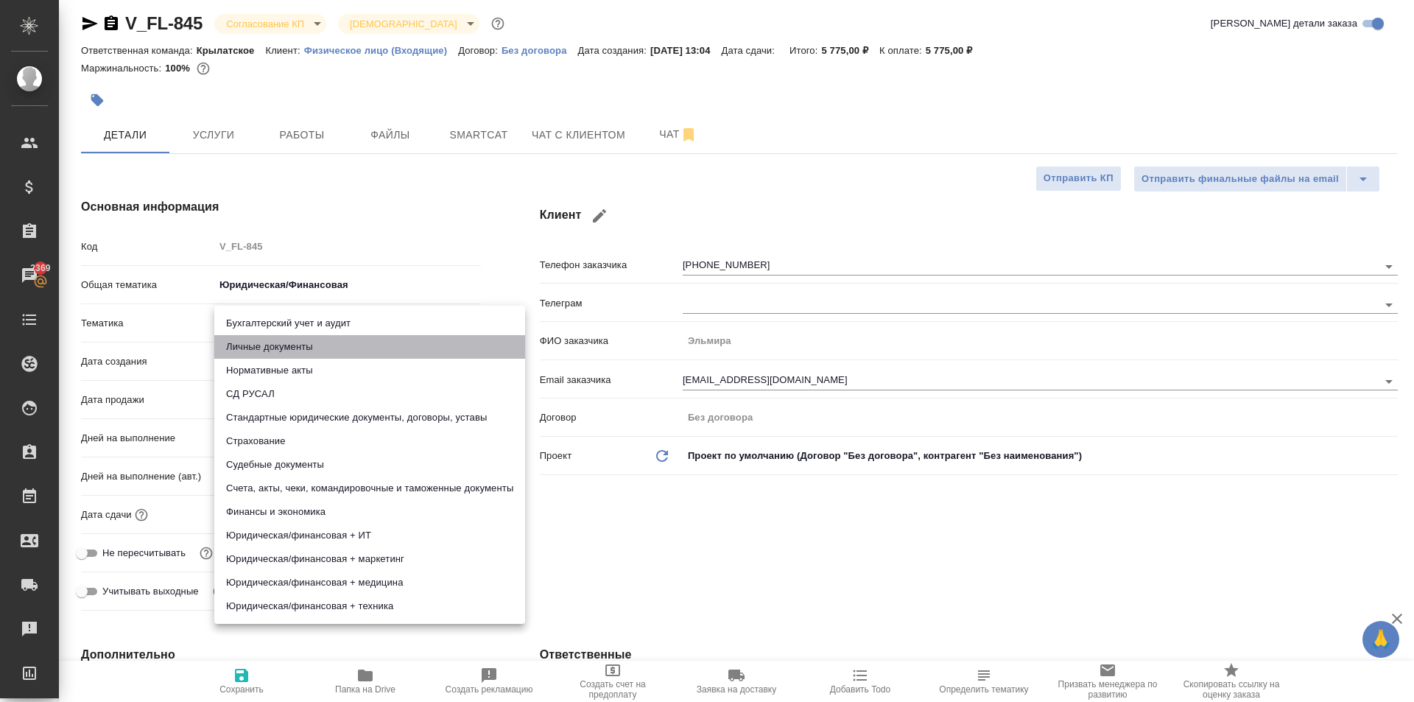
click at [273, 341] on li "Личные документы" at bounding box center [369, 347] width 311 height 24
type textarea "x"
type input "5a8b8b956a9677013d343cfe"
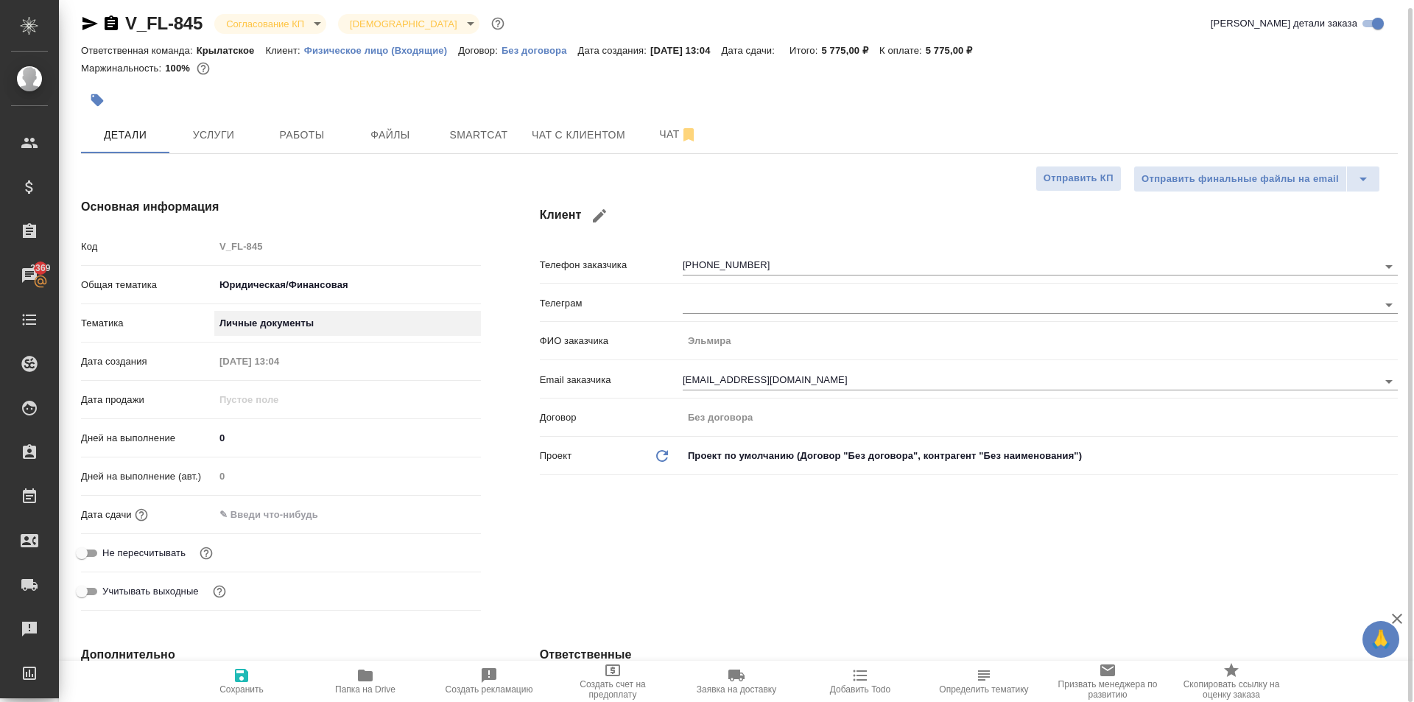
scroll to position [376, 0]
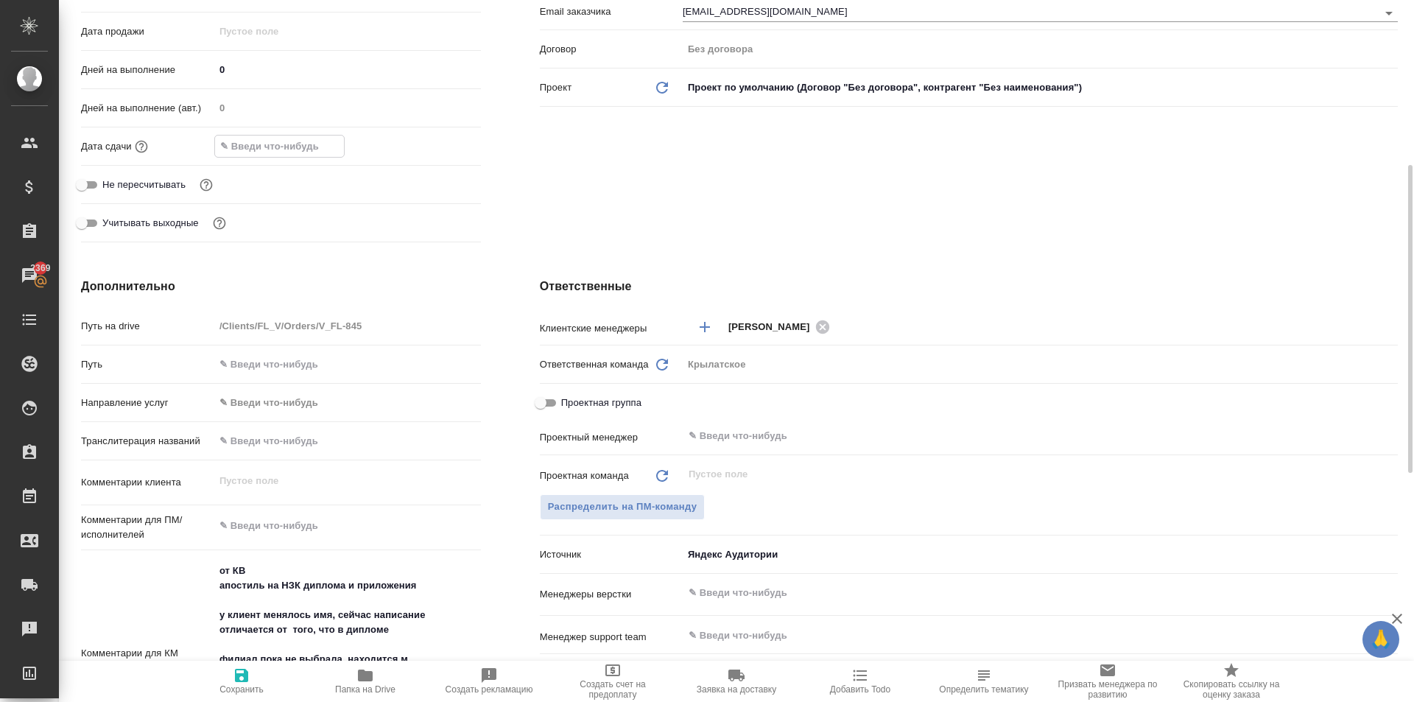
click at [257, 144] on input "text" at bounding box center [279, 146] width 129 height 21
click at [439, 136] on icon "button" at bounding box center [438, 145] width 18 height 18
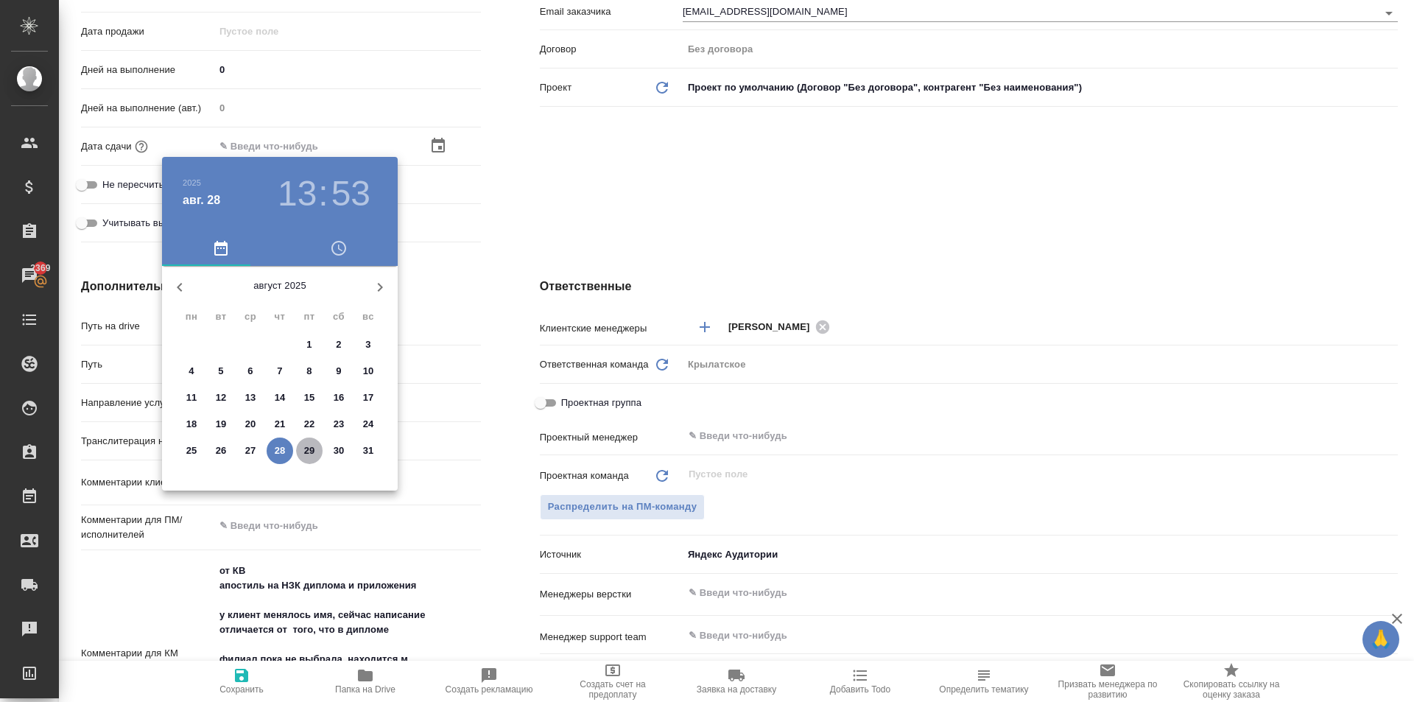
click at [314, 453] on p "29" at bounding box center [309, 450] width 11 height 15
type input "29.08.2025 13:53"
type textarea "x"
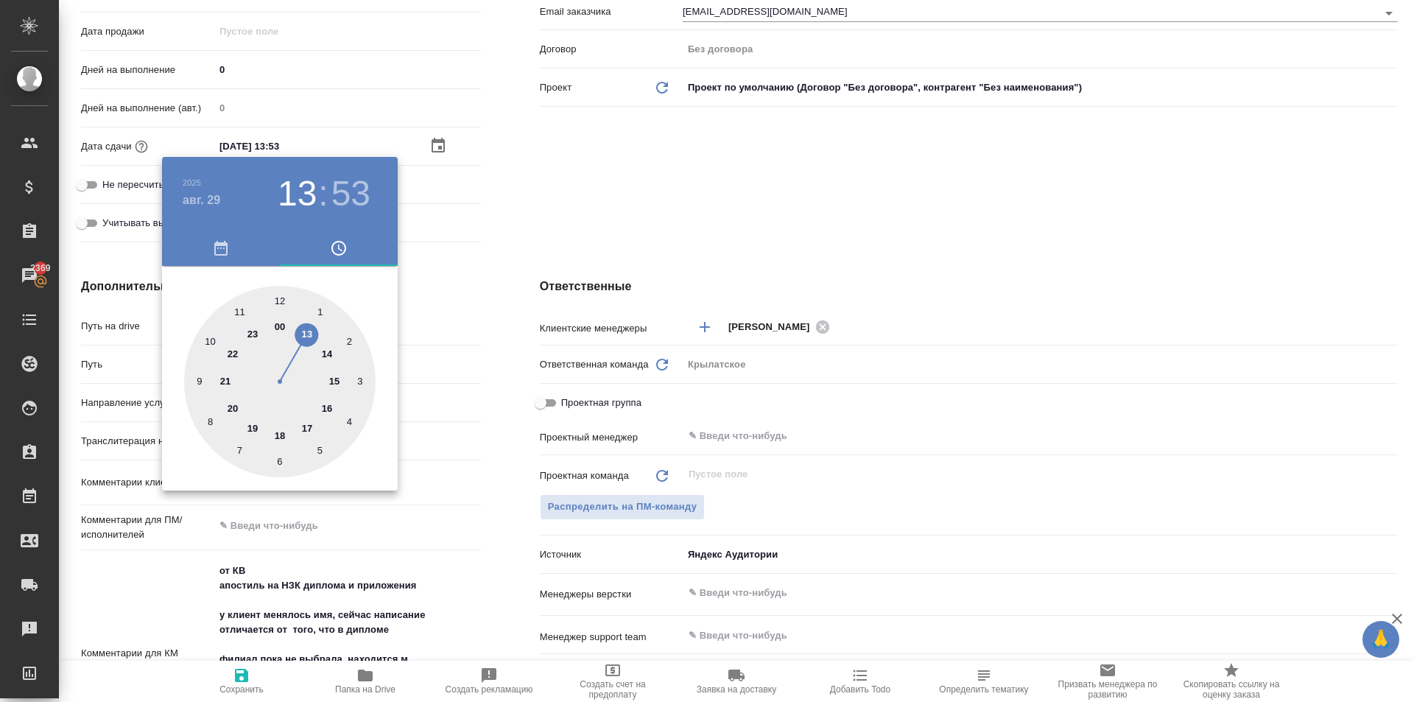
click at [278, 295] on div at bounding box center [280, 382] width 192 height 192
type input "29.08.2025 12:53"
type textarea "x"
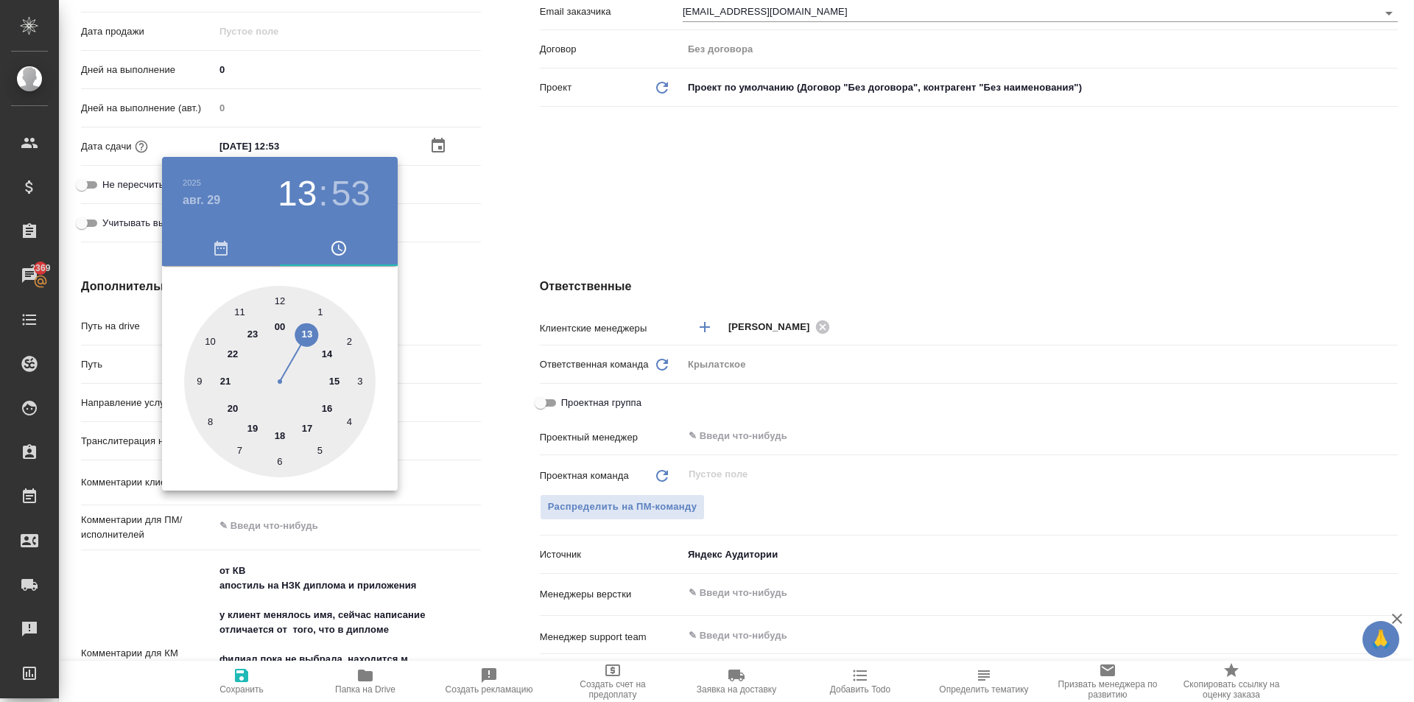
click at [278, 295] on div at bounding box center [280, 382] width 192 height 192
type input "29.08.2025 12:00"
type textarea "x"
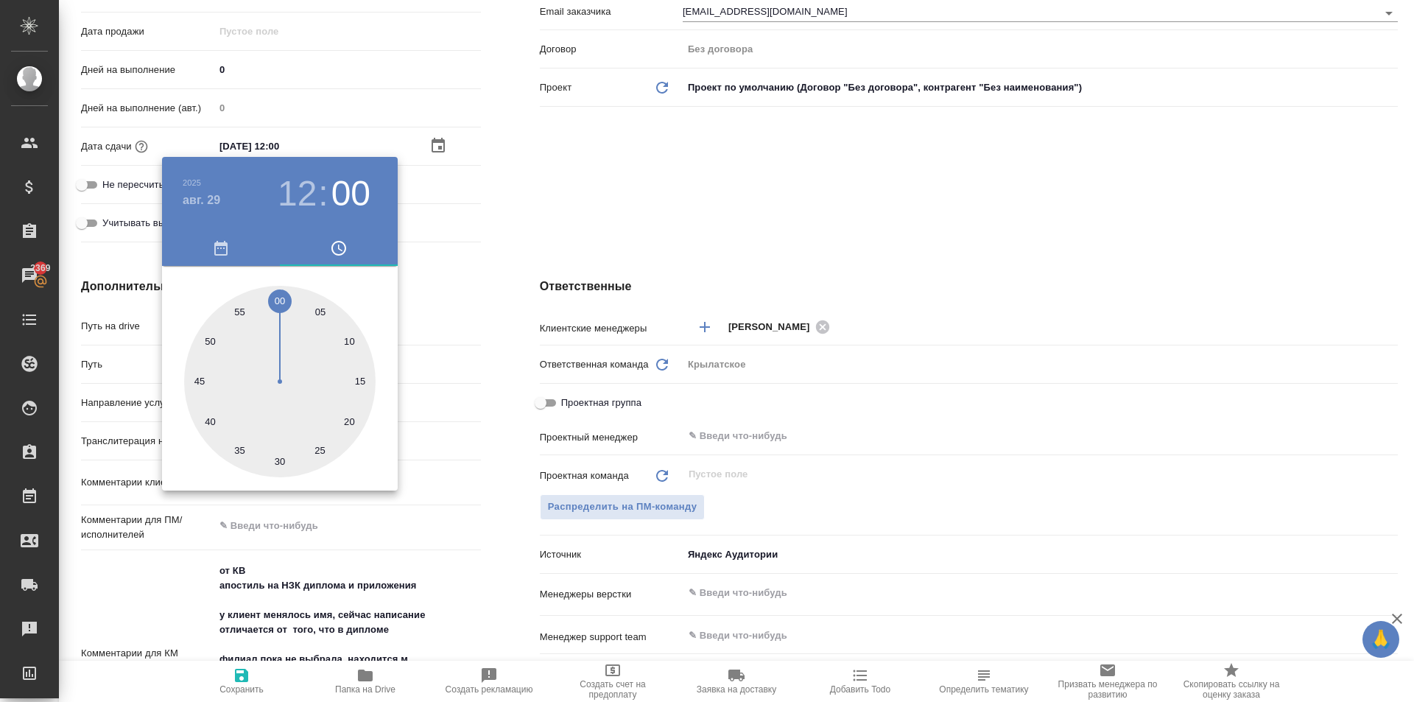
drag, startPoint x: 278, startPoint y: 295, endPoint x: 438, endPoint y: 301, distance: 160.0
click at [278, 295] on div at bounding box center [280, 382] width 192 height 192
type textarea "x"
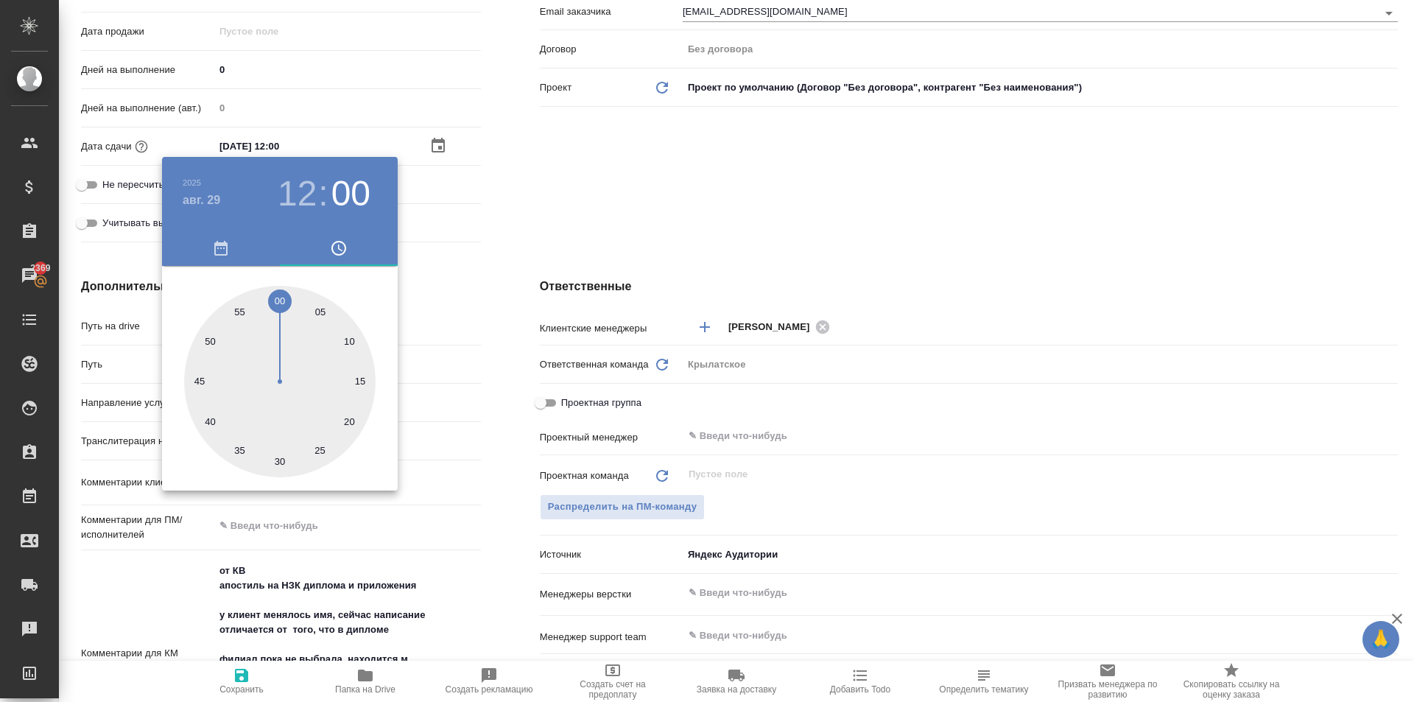
click at [522, 288] on div at bounding box center [707, 351] width 1414 height 702
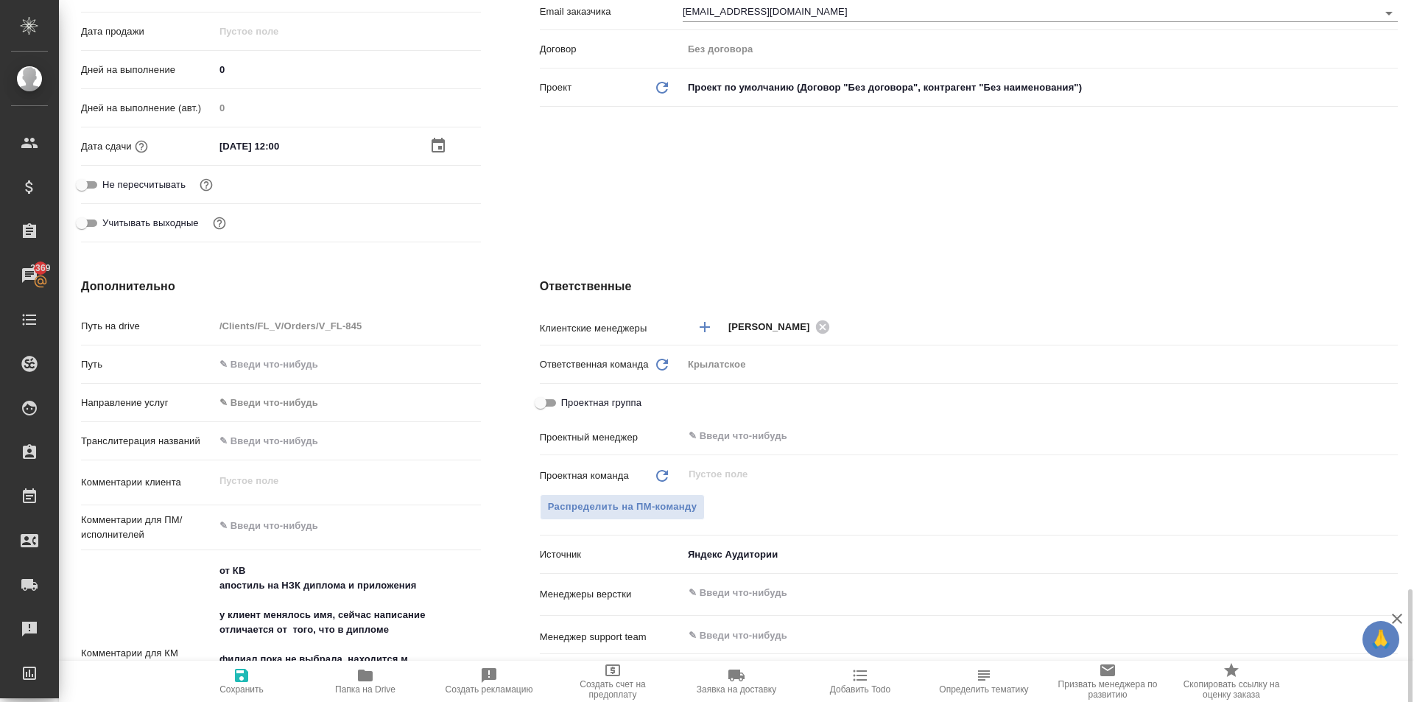
scroll to position [671, 0]
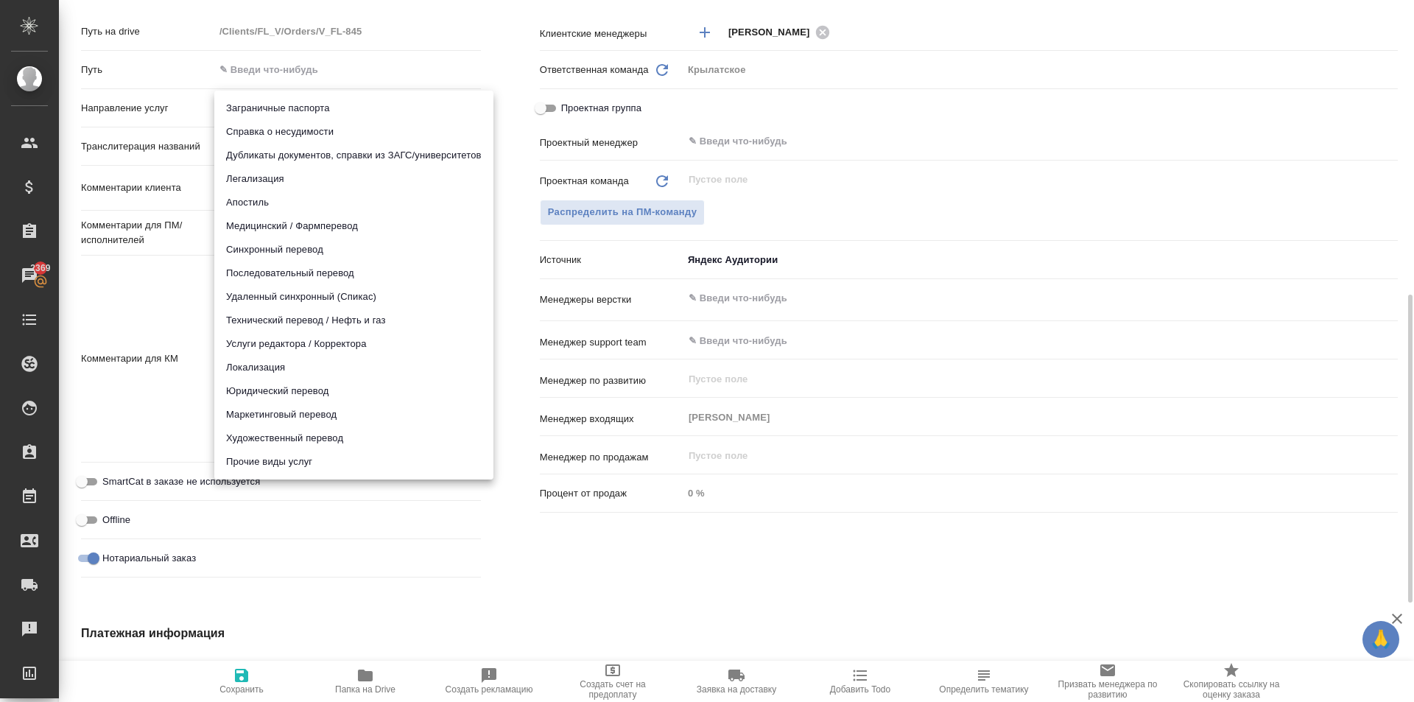
click at [302, 102] on body "🙏 .cls-1 fill:#fff; AWATERA Kasymov Timur Клиенты Спецификации Заказы 2369 Чаты…" at bounding box center [707, 351] width 1414 height 702
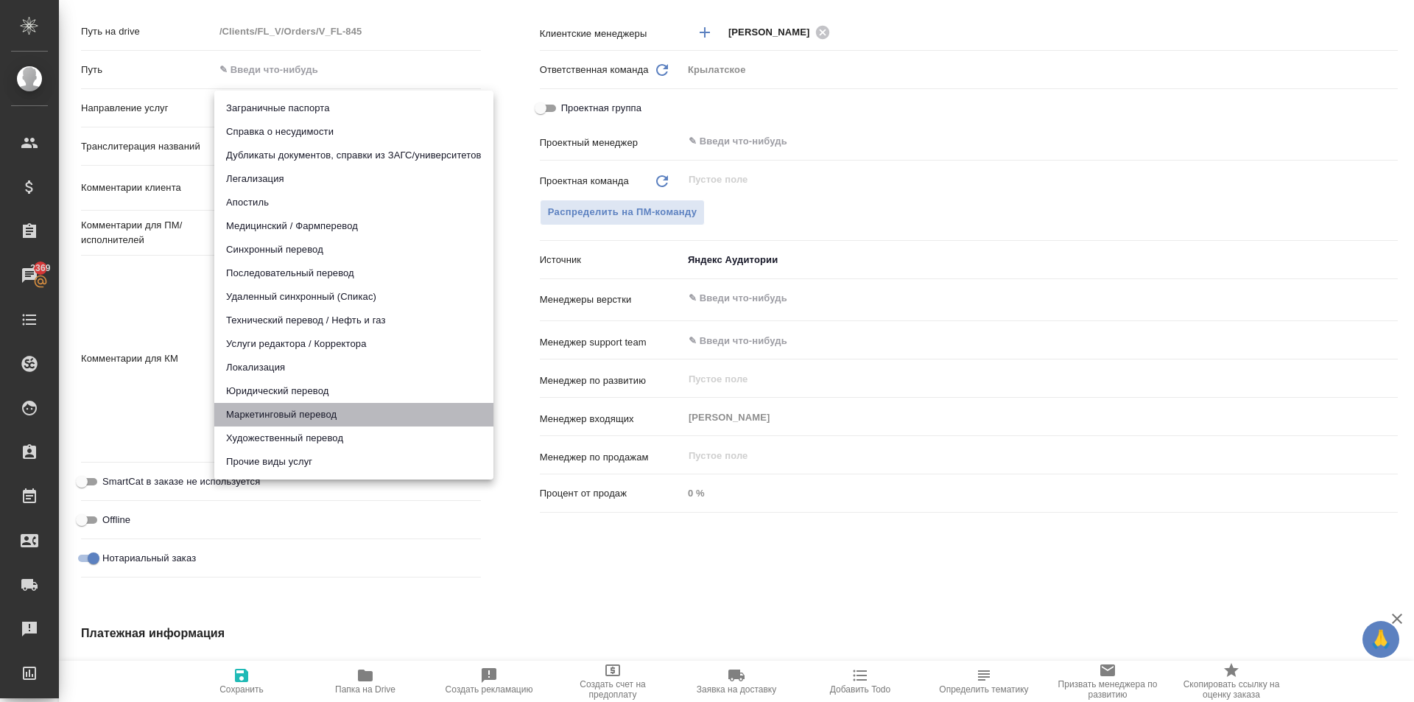
click at [309, 411] on li "Маркетинговый перевод" at bounding box center [353, 415] width 279 height 24
type input "marketingTranslation"
type textarea "x"
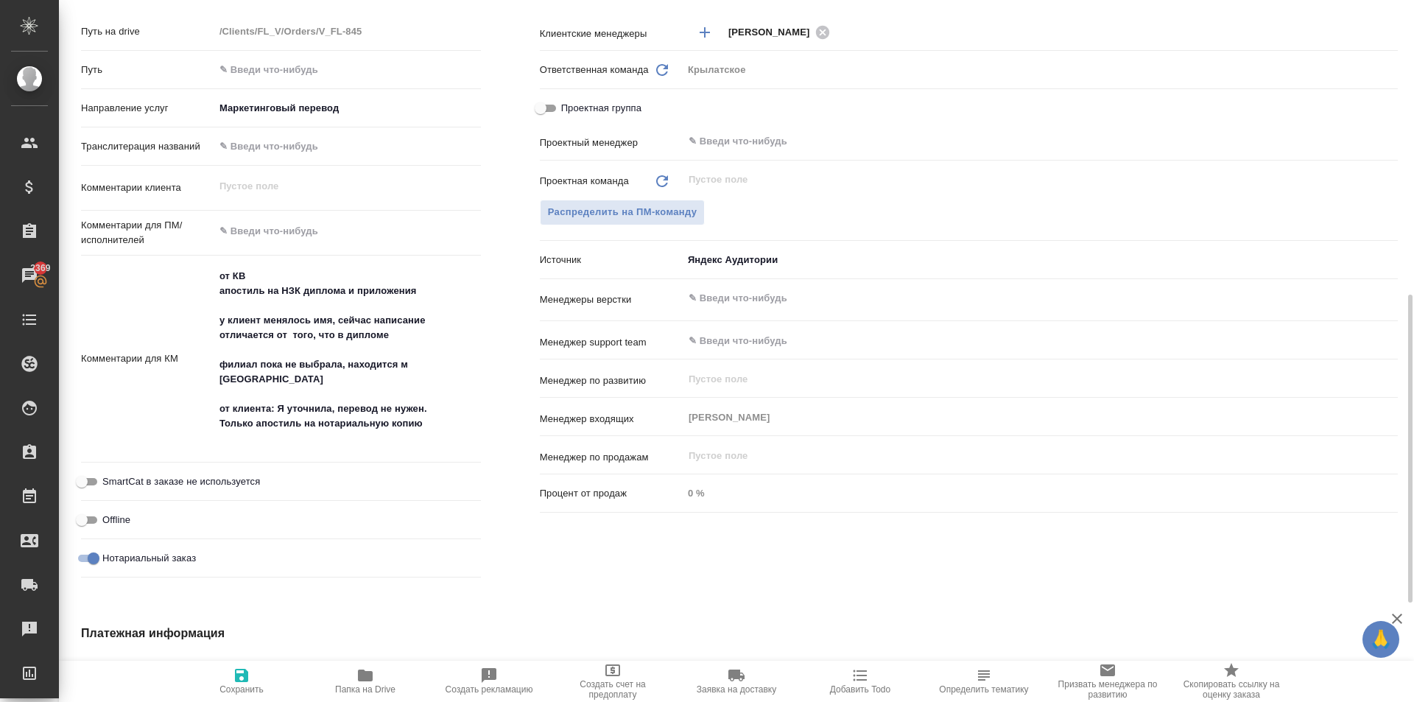
click at [260, 108] on body "🙏 .cls-1 fill:#fff; AWATERA Kasymov Timur Клиенты Спецификации Заказы 2369 Чаты…" at bounding box center [707, 351] width 1414 height 702
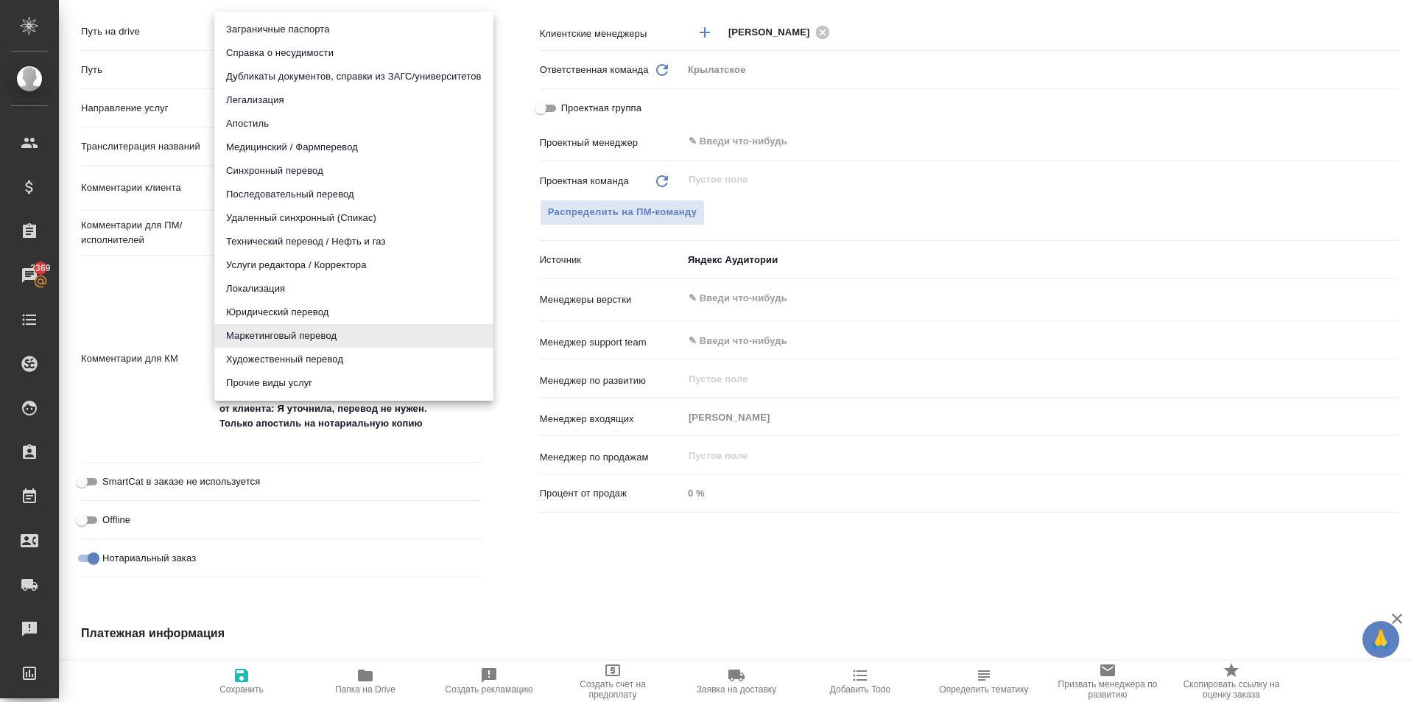
drag, startPoint x: 258, startPoint y: 312, endPoint x: 279, endPoint y: 316, distance: 21.8
click at [260, 310] on li "Юридический перевод" at bounding box center [353, 313] width 279 height 24
type input "legalTranslation"
type textarea "x"
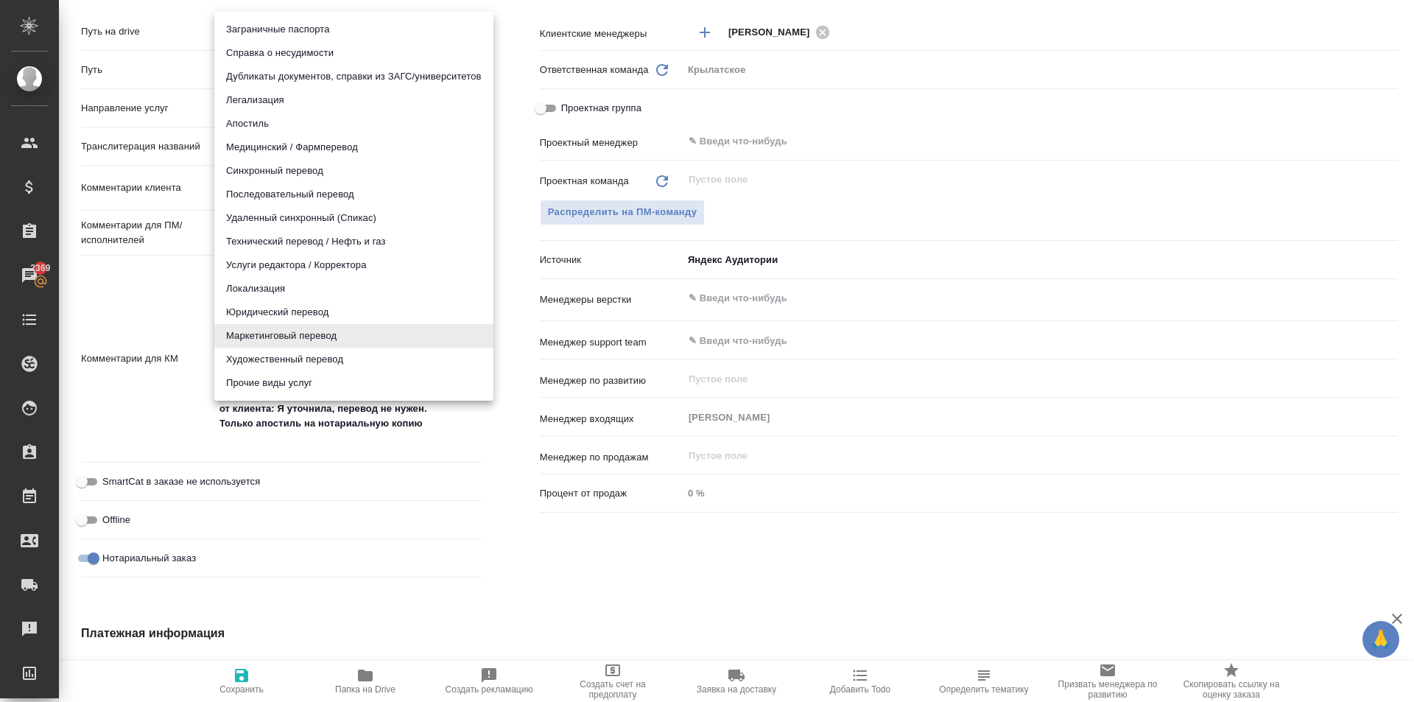
type textarea "x"
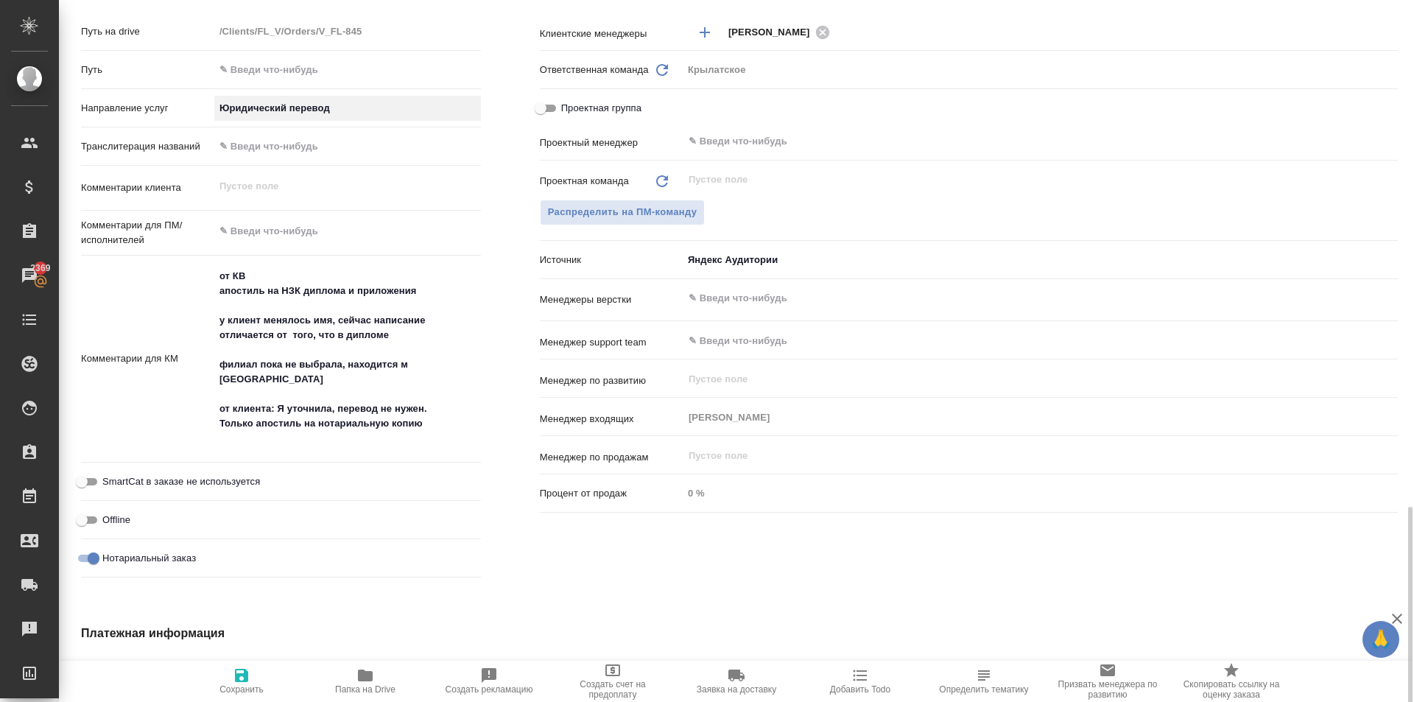
scroll to position [896, 0]
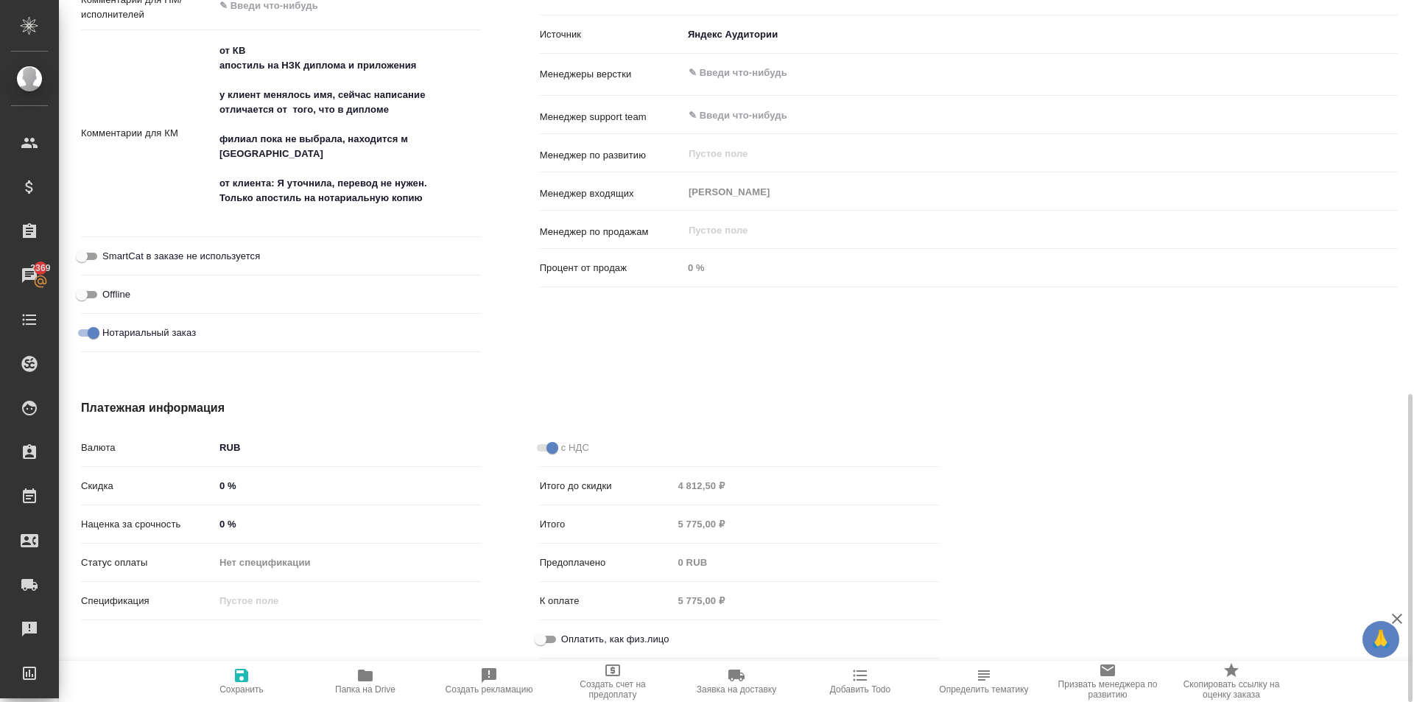
drag, startPoint x: 538, startPoint y: 636, endPoint x: 513, endPoint y: 642, distance: 26.6
click at [538, 636] on input "Оплатить, как физ.лицо" at bounding box center [540, 640] width 53 height 18
checkbox input "true"
type textarea "x"
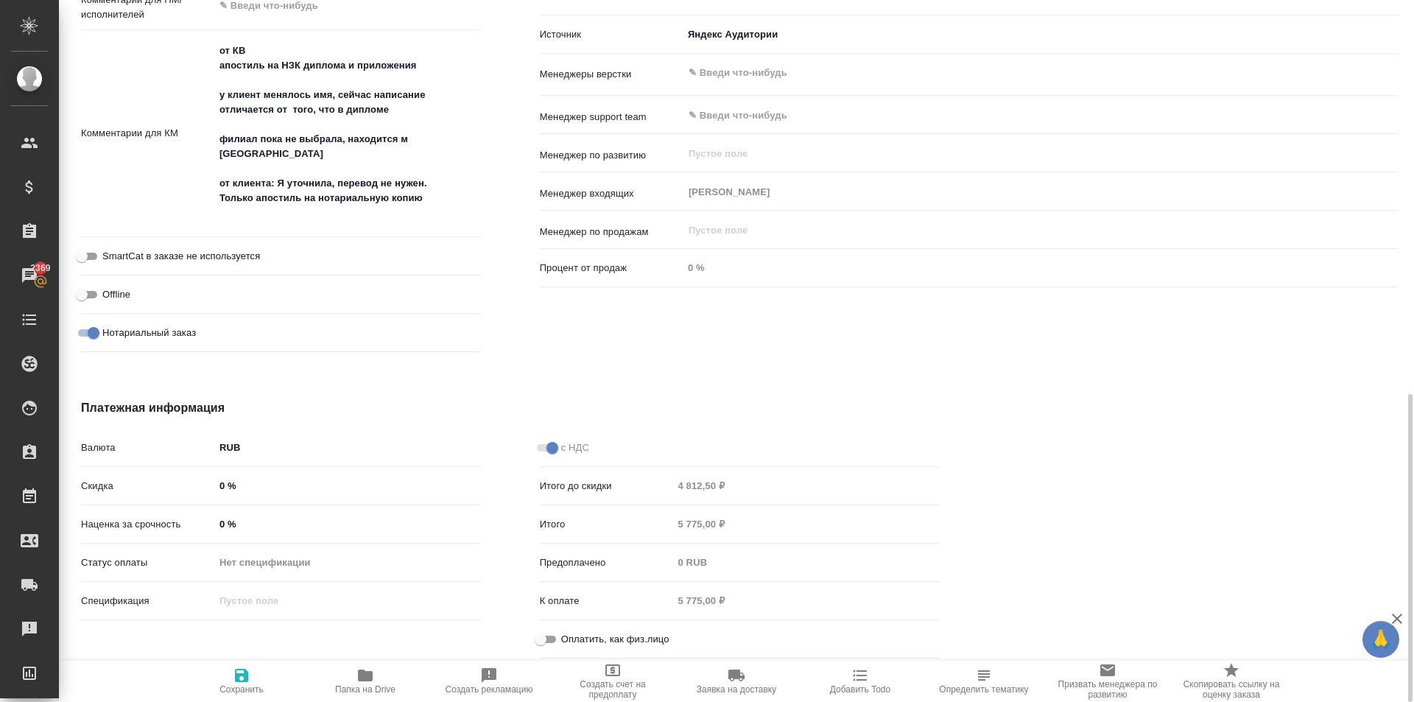
type textarea "x"
click at [271, 677] on span "Сохранить" at bounding box center [242, 681] width 106 height 28
type textarea "x"
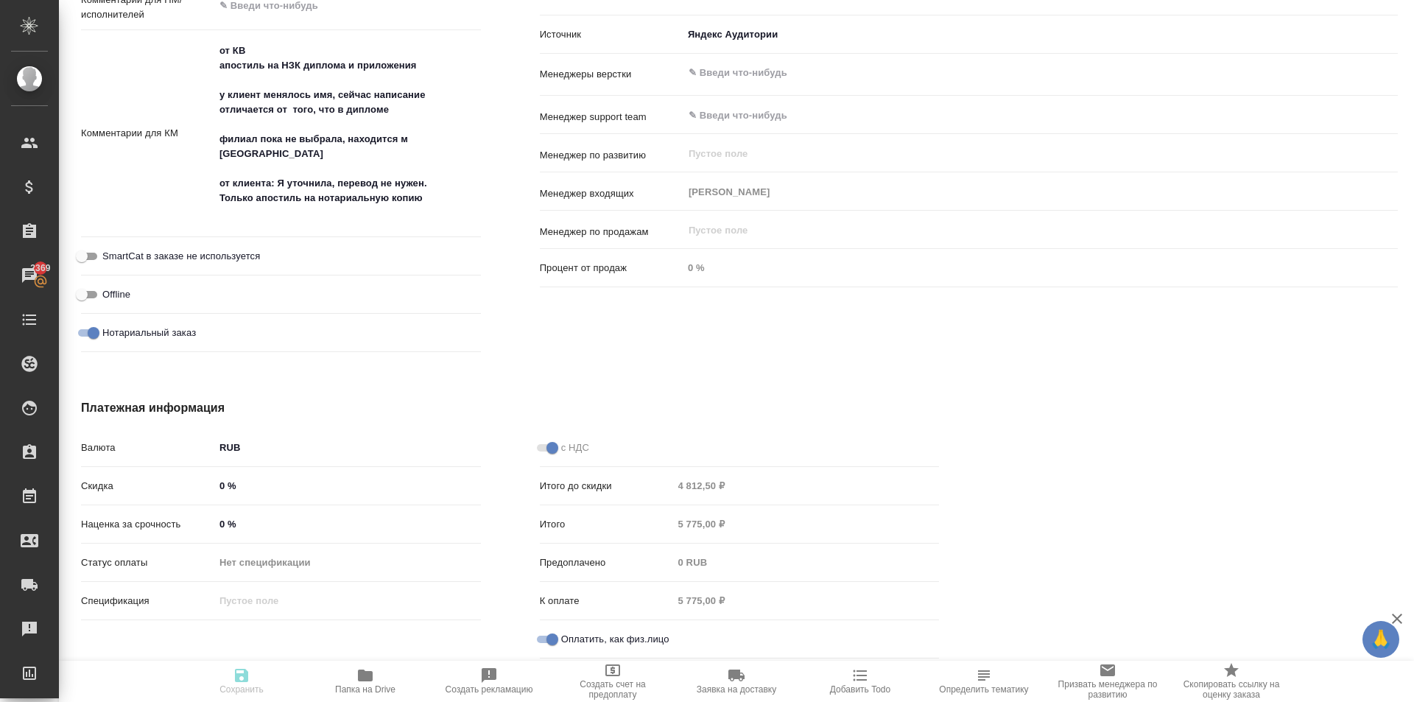
type textarea "x"
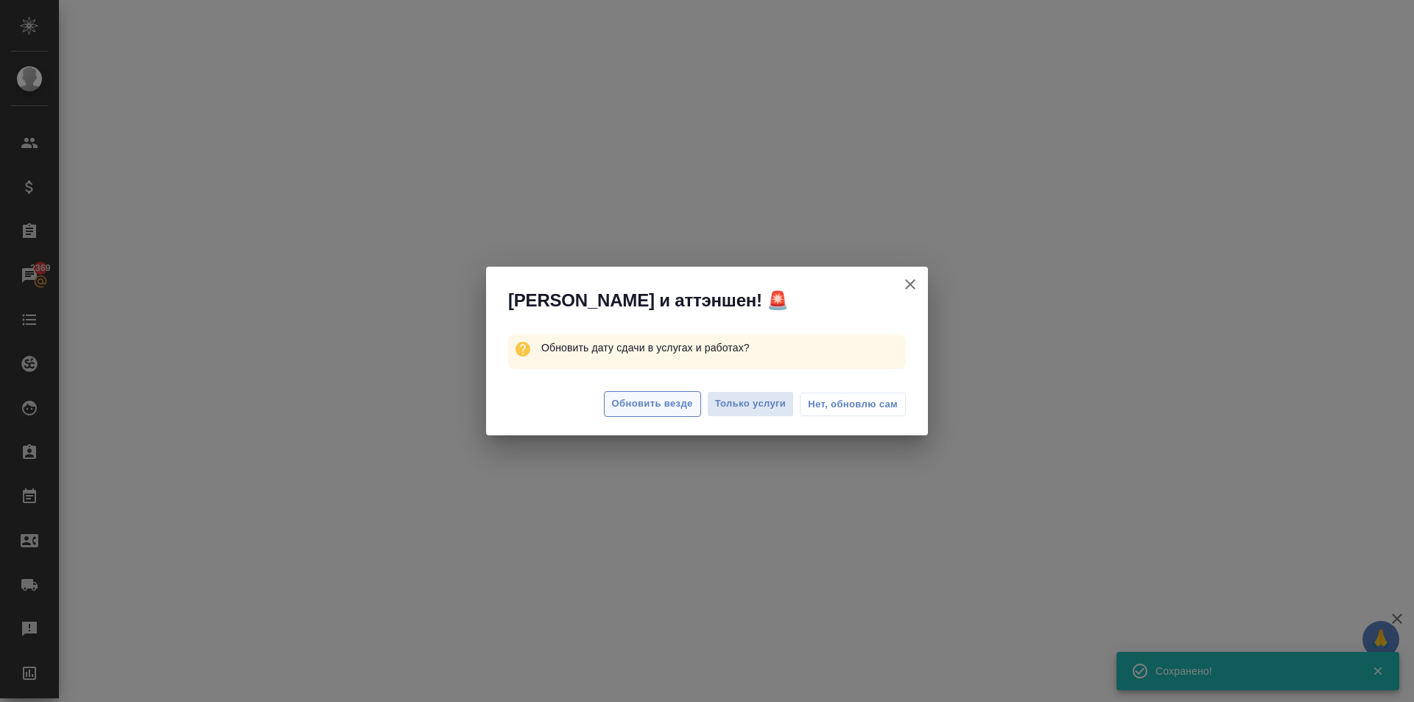
select select "RU"
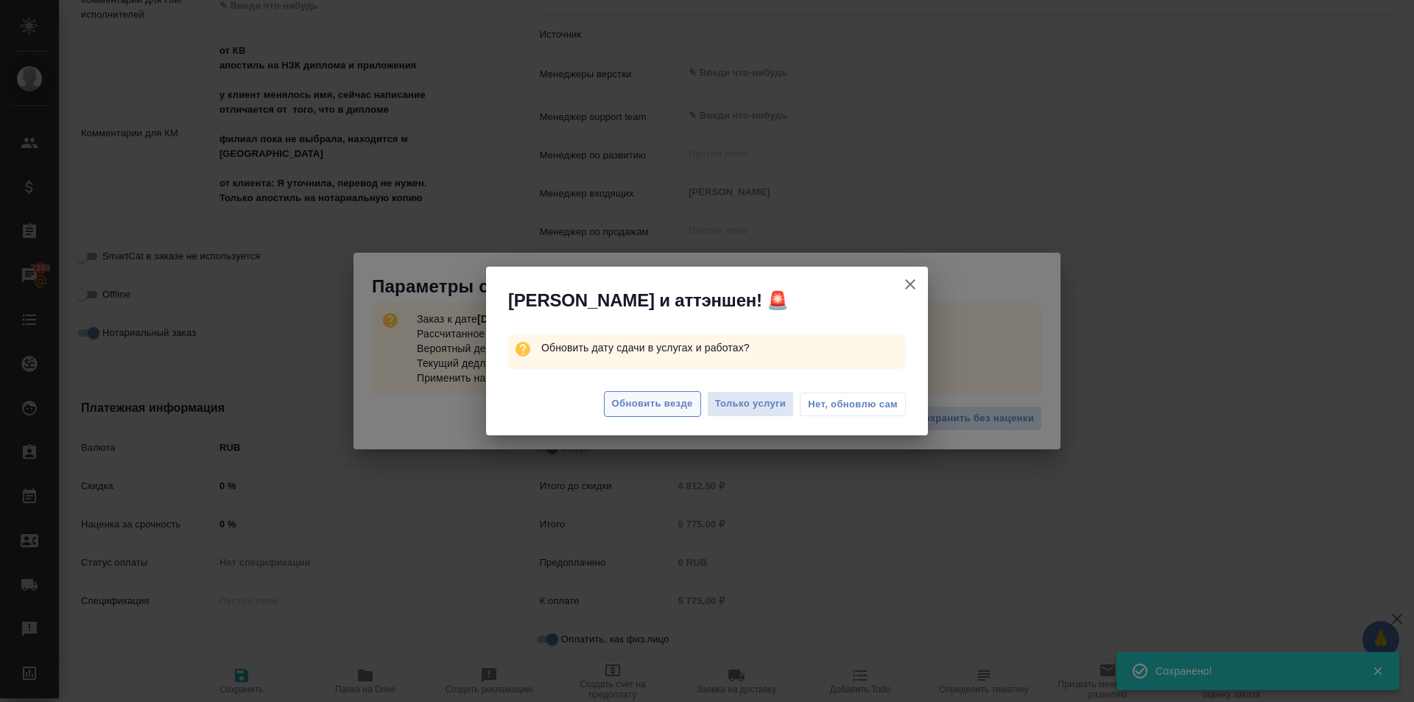
drag, startPoint x: 617, startPoint y: 406, endPoint x: 601, endPoint y: 411, distance: 17.0
click at [618, 407] on span "Обновить везде" at bounding box center [652, 404] width 81 height 17
type textarea "x"
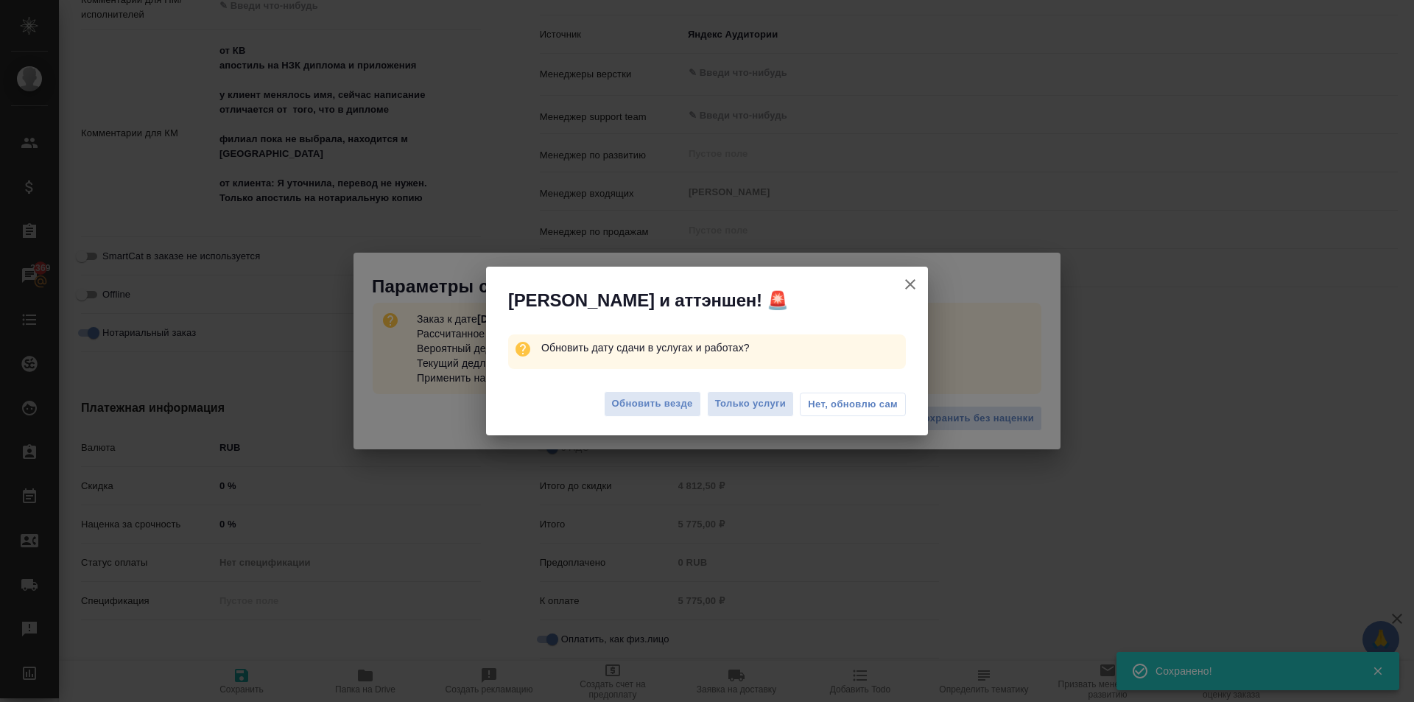
type textarea "x"
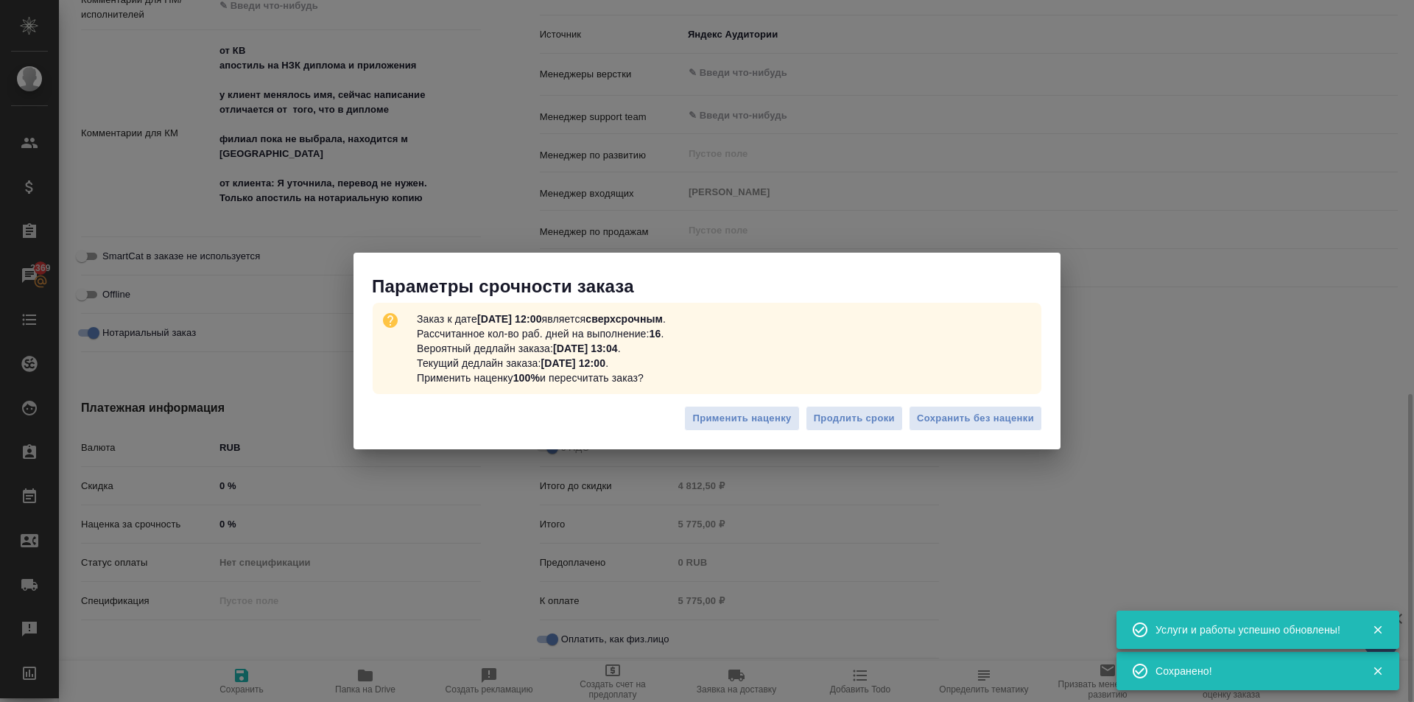
click at [1004, 422] on span "Сохранить без наценки" at bounding box center [975, 418] width 117 height 17
type textarea "x"
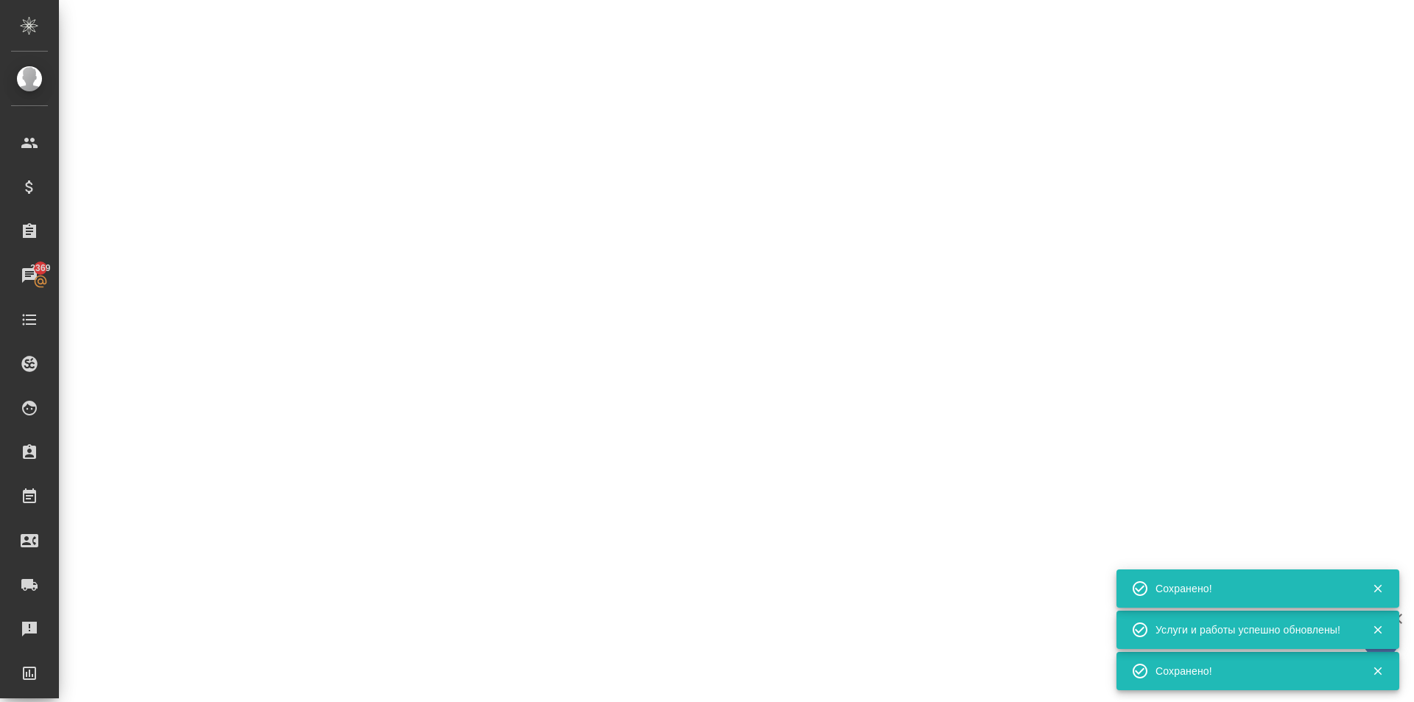
type input "urgent"
select select "RU"
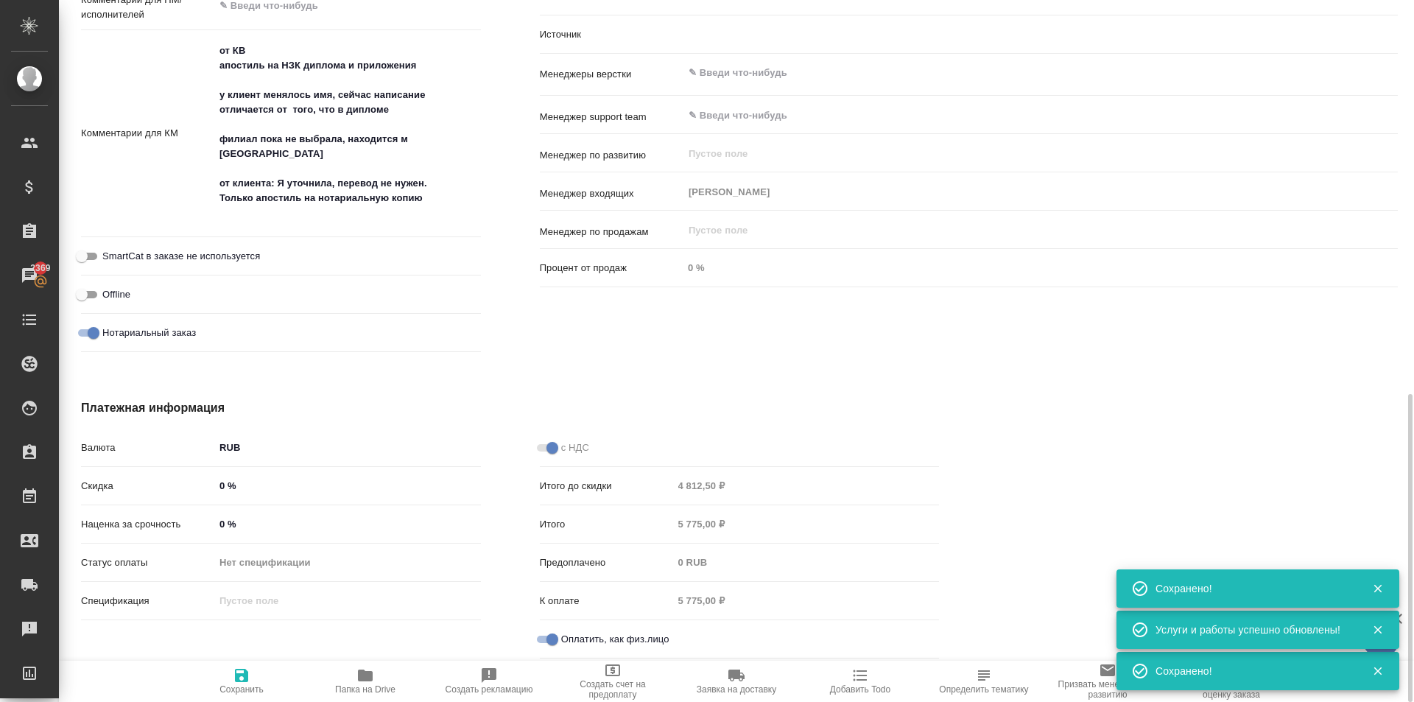
type textarea "x"
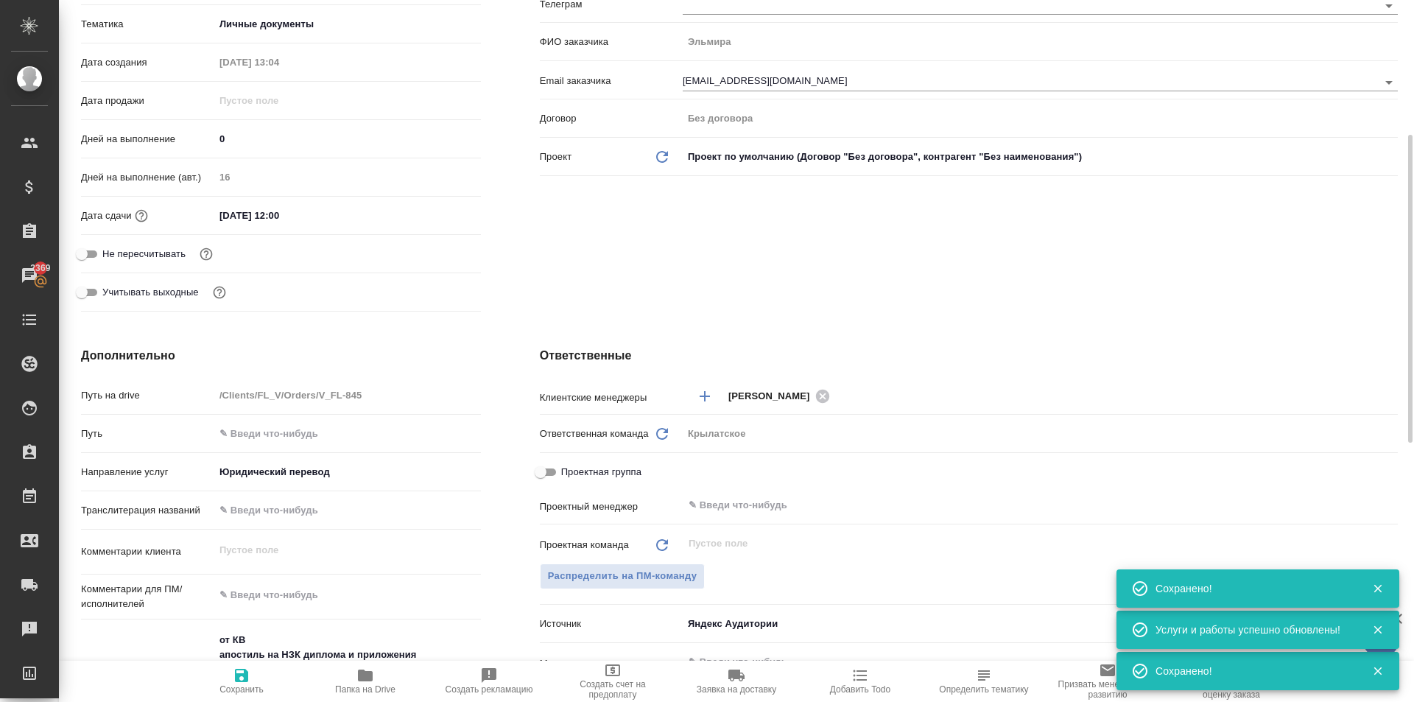
scroll to position [0, 0]
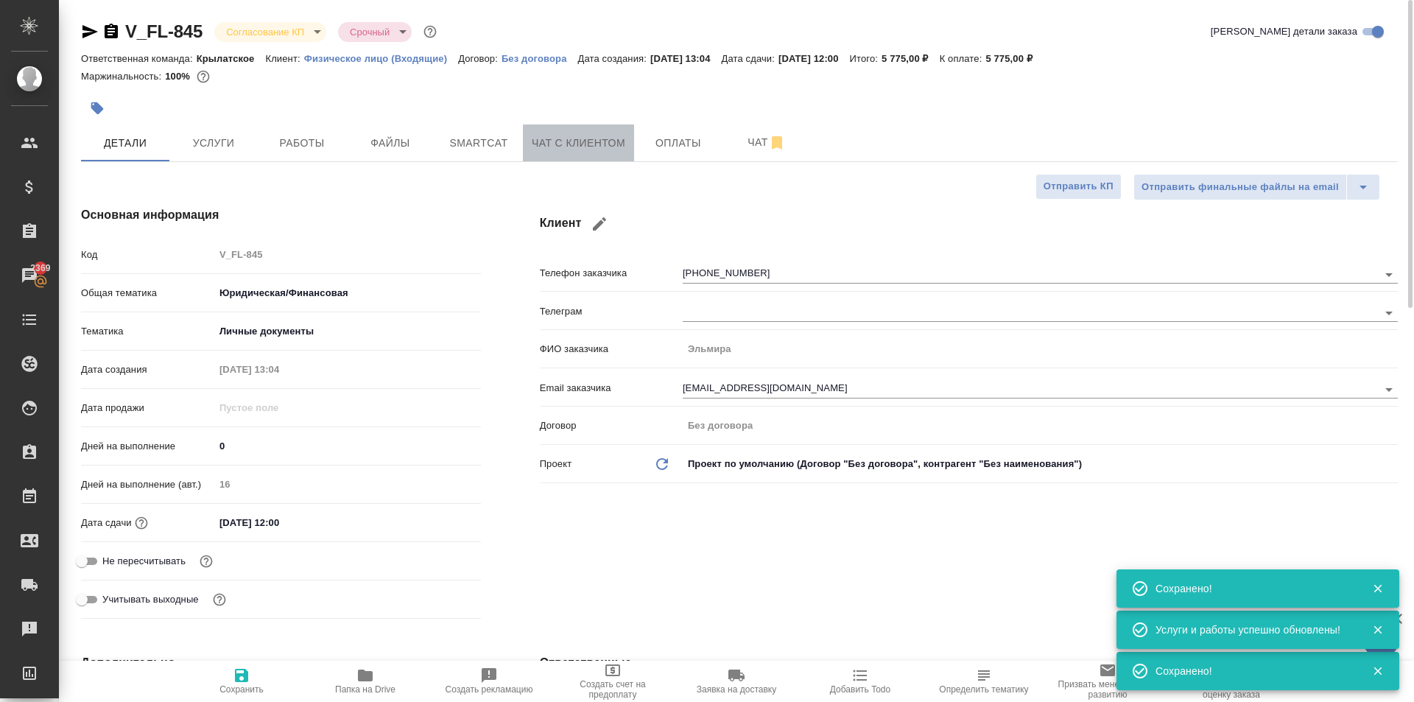
click at [550, 152] on span "Чат с клиентом" at bounding box center [579, 143] width 94 height 18
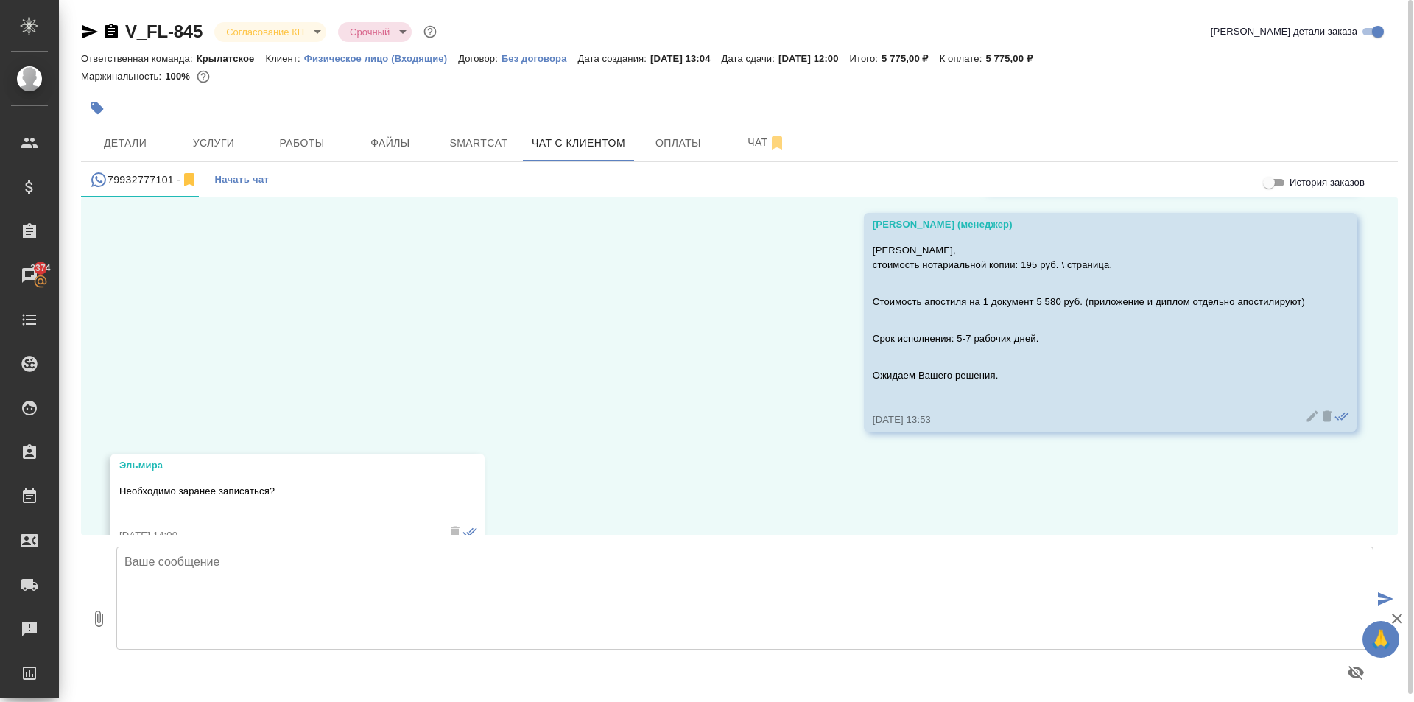
scroll to position [2111, 0]
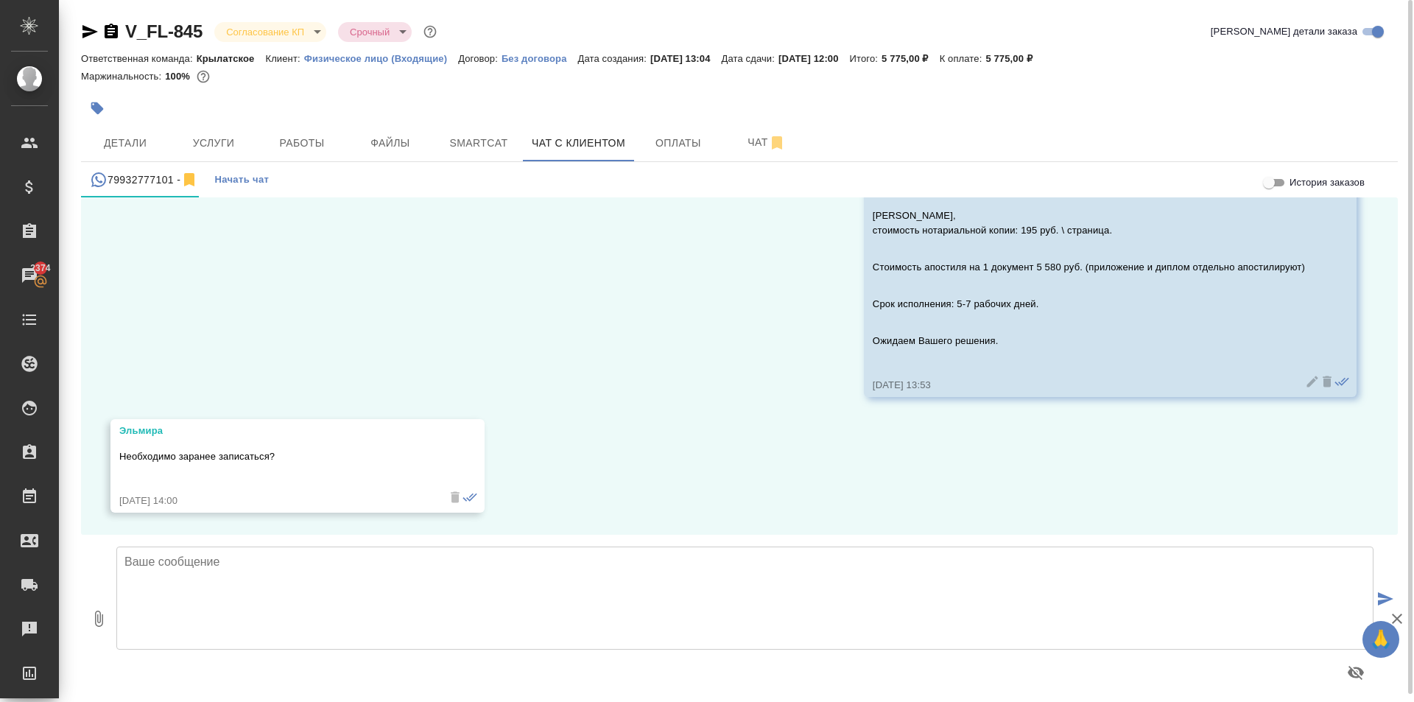
click at [339, 584] on textarea at bounding box center [744, 598] width 1257 height 103
click at [166, 162] on button "79932777101 -" at bounding box center [144, 179] width 126 height 35
click at [155, 150] on span "Детали" at bounding box center [125, 143] width 71 height 18
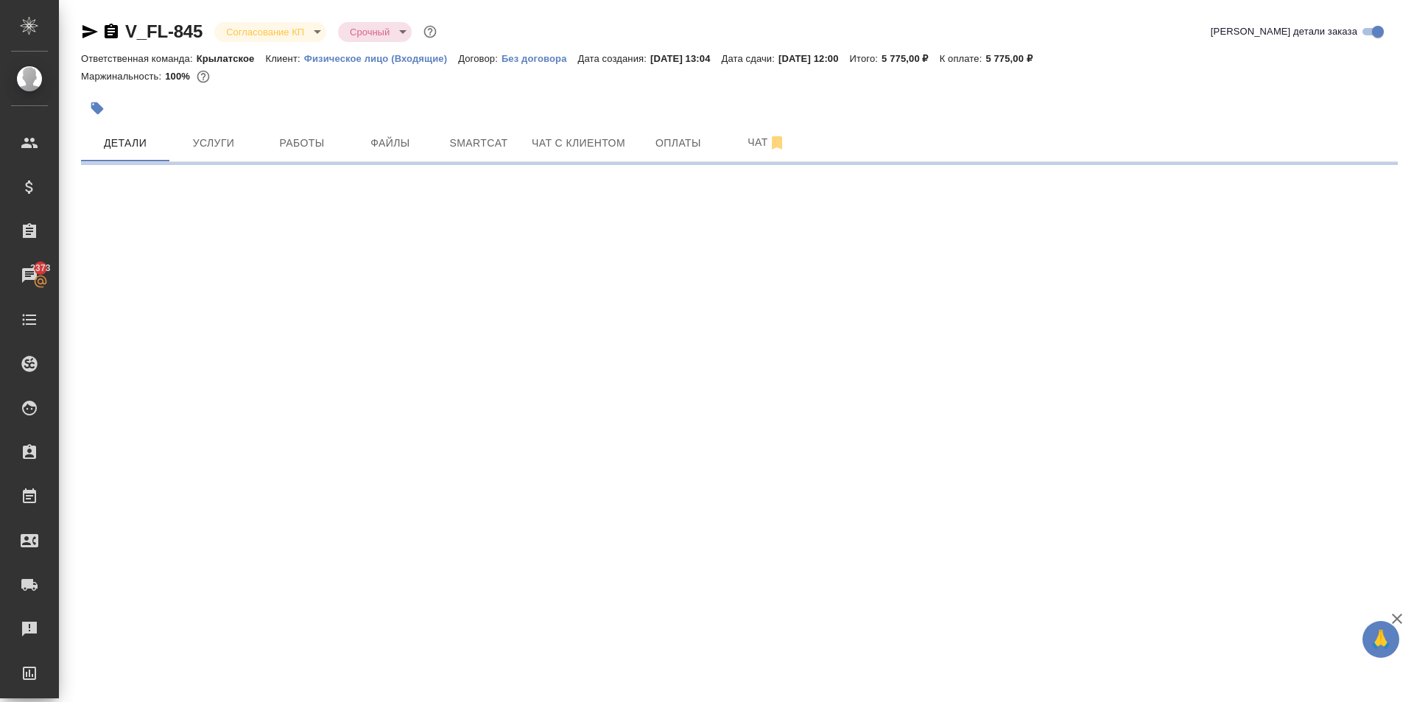
select select "RU"
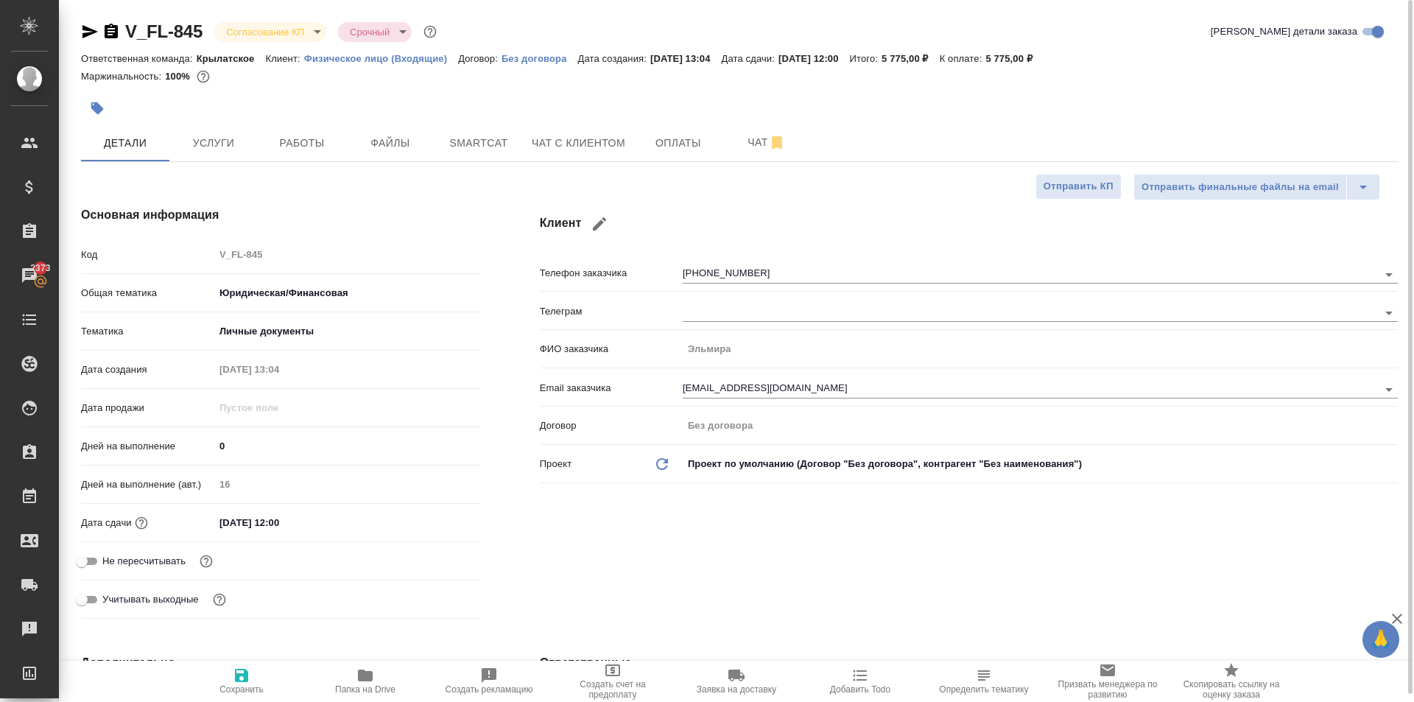
type textarea "x"
click at [102, 108] on icon "button" at bounding box center [97, 108] width 13 height 13
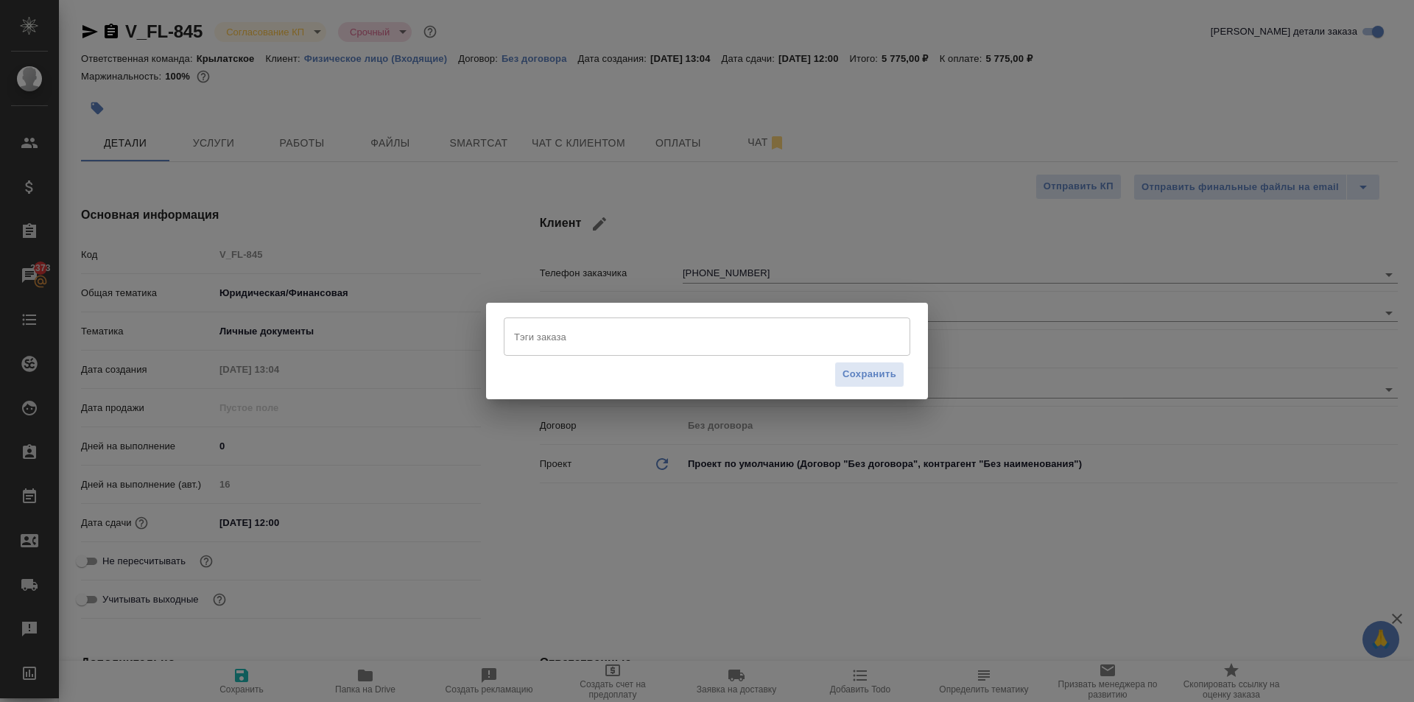
click at [586, 343] on input "Тэги заказа" at bounding box center [692, 336] width 365 height 25
click at [715, 149] on div "Тэги заказа Тэги заказа Сохранить" at bounding box center [707, 351] width 1414 height 702
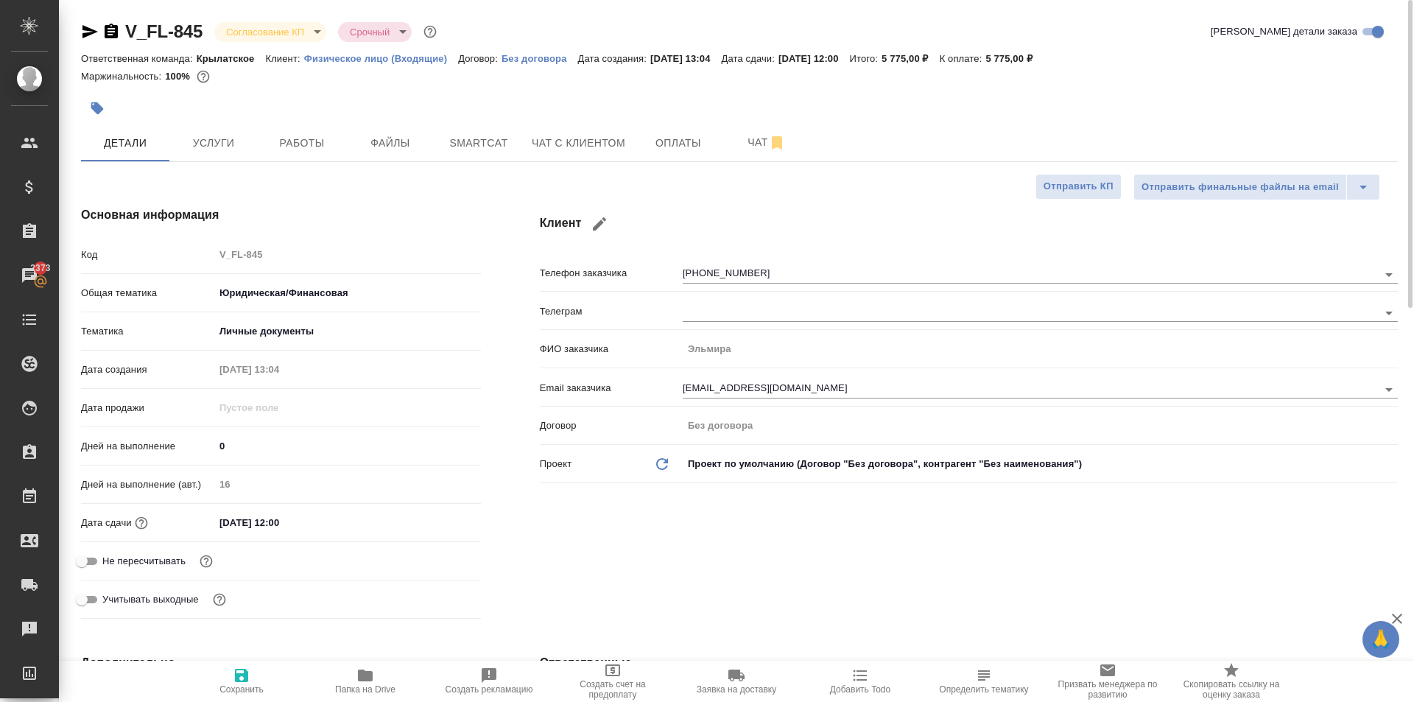
drag, startPoint x: 834, startPoint y: 204, endPoint x: 754, endPoint y: 200, distance: 80.4
click at [829, 207] on div "Клиент Телефон заказчика +79932777101 Телеграм ФИО заказчика Эльмира Email зака…" at bounding box center [968, 415] width 917 height 477
click at [607, 150] on span "Чат с клиентом" at bounding box center [579, 143] width 94 height 18
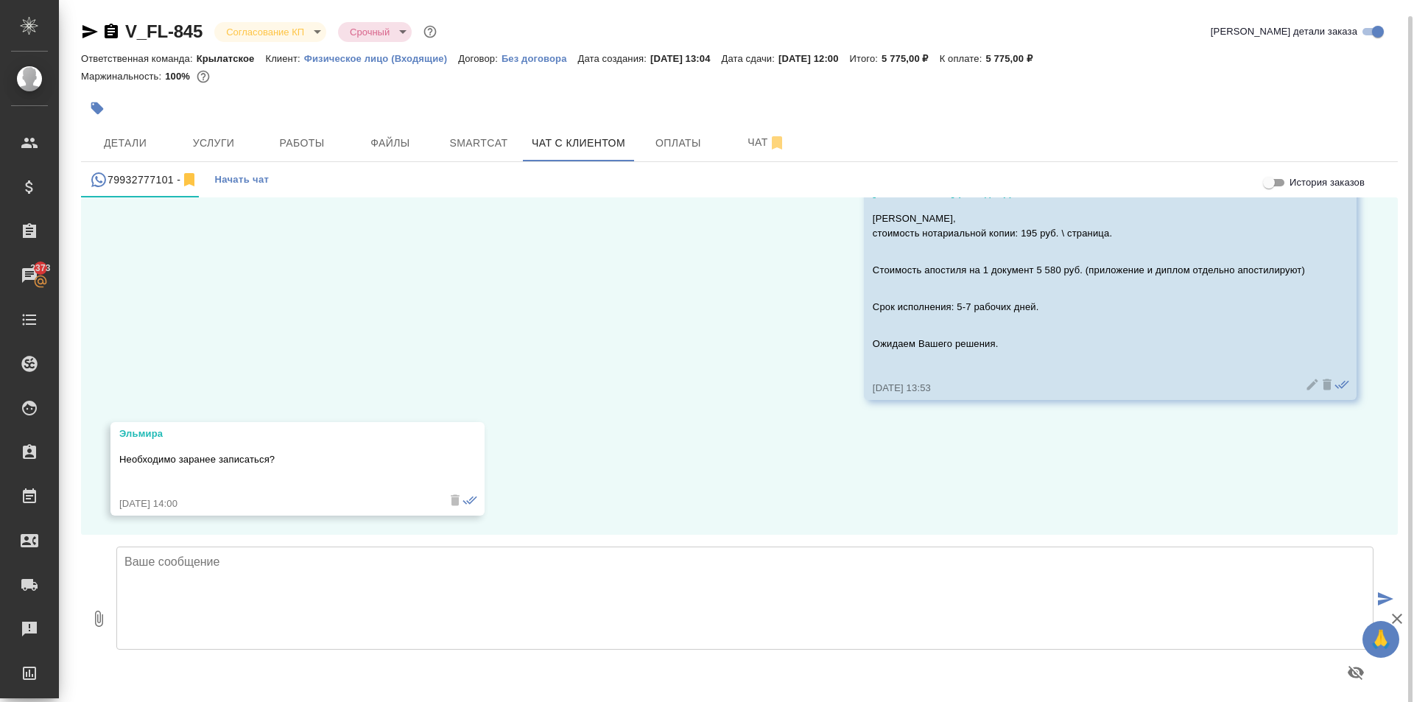
scroll to position [2111, 0]
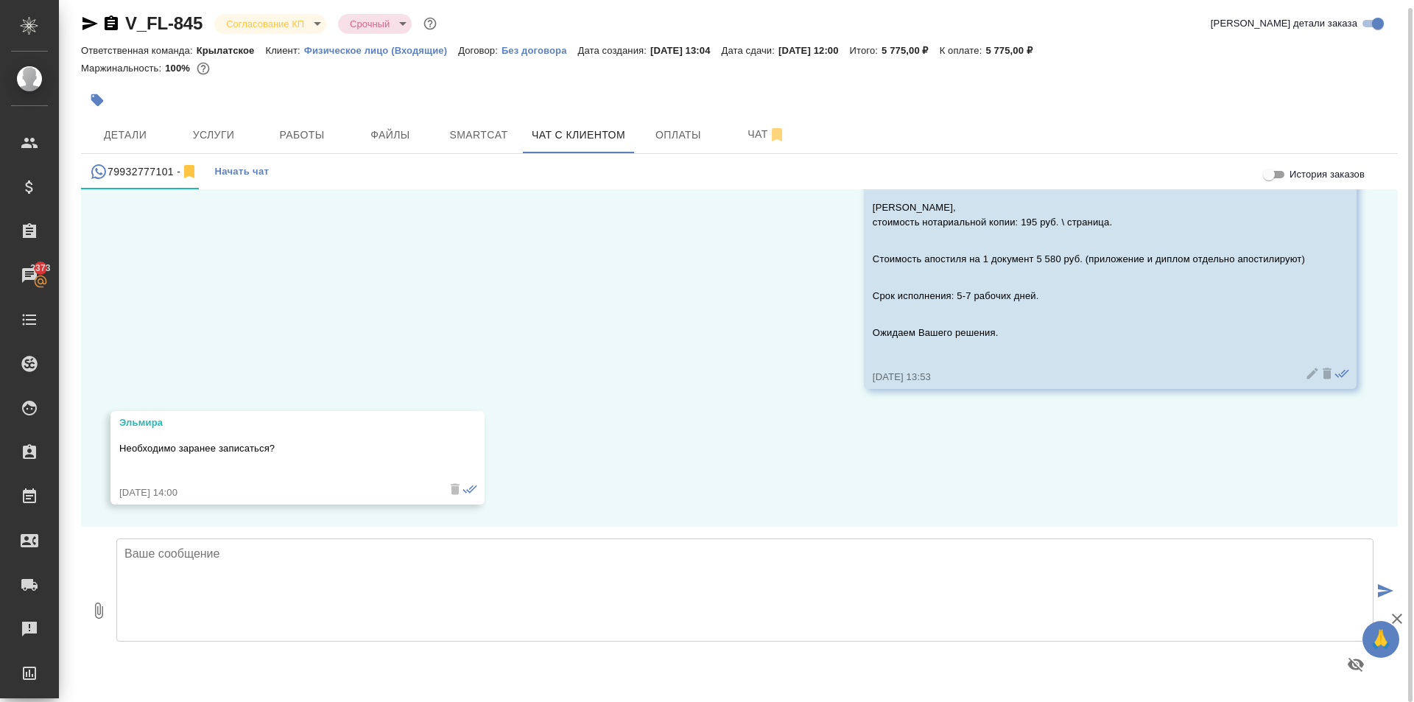
click at [284, 583] on textarea at bounding box center [744, 589] width 1257 height 103
type textarea "Можете без записи. Нужно привезти только оригиналы диплома и приложения."
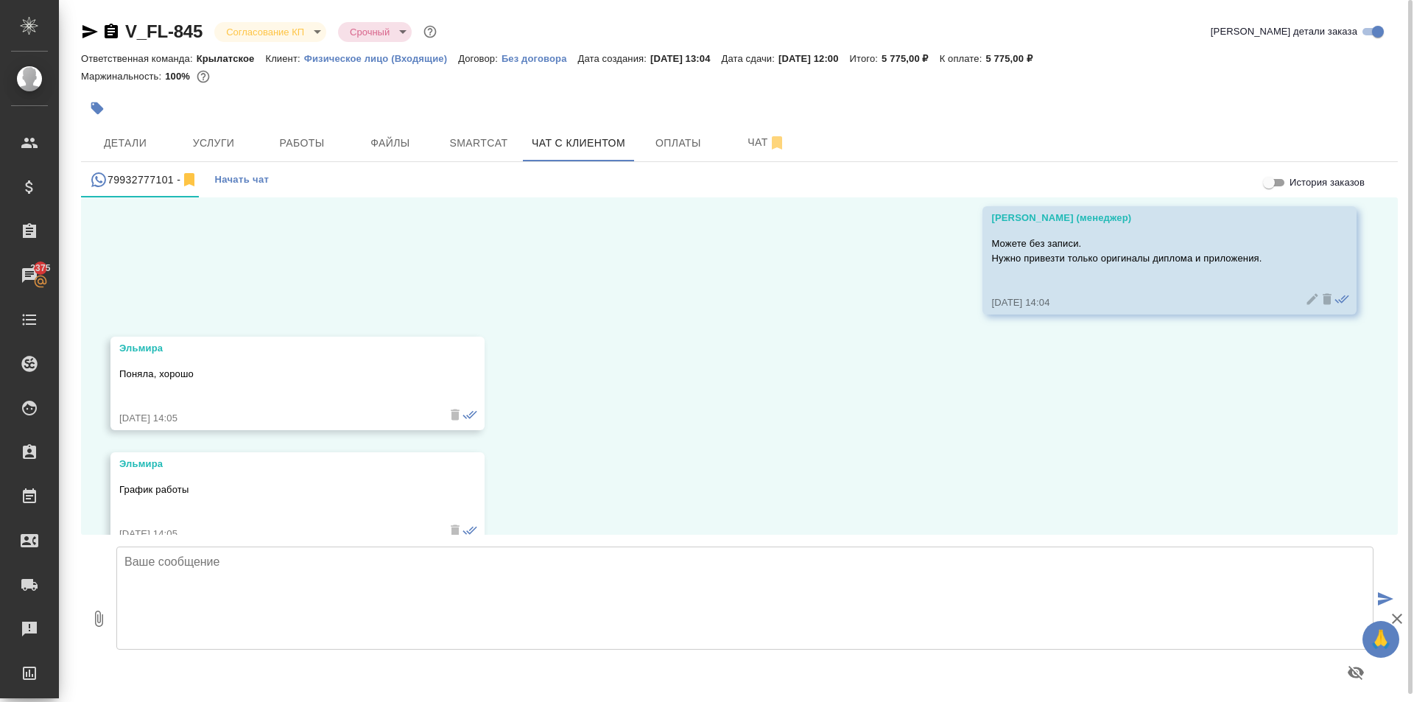
scroll to position [2473, 0]
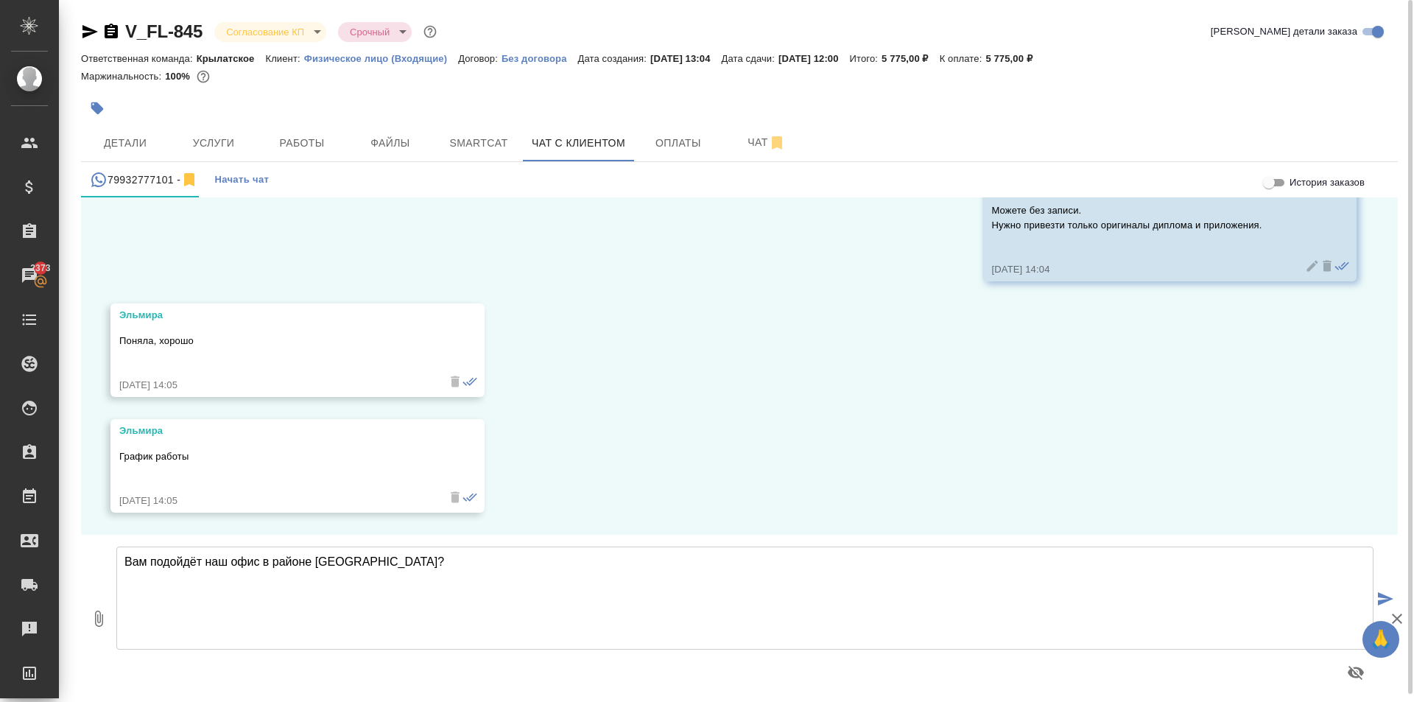
paste textarea "Москва, ул. Верейская, 29, стр. 151, 1 этаж, офис «Нотариус»"
type textarea "Вам подойдёт наш офис в районе Кунцевской? Москва, ул. Верейская, 29, стр. 151,…"
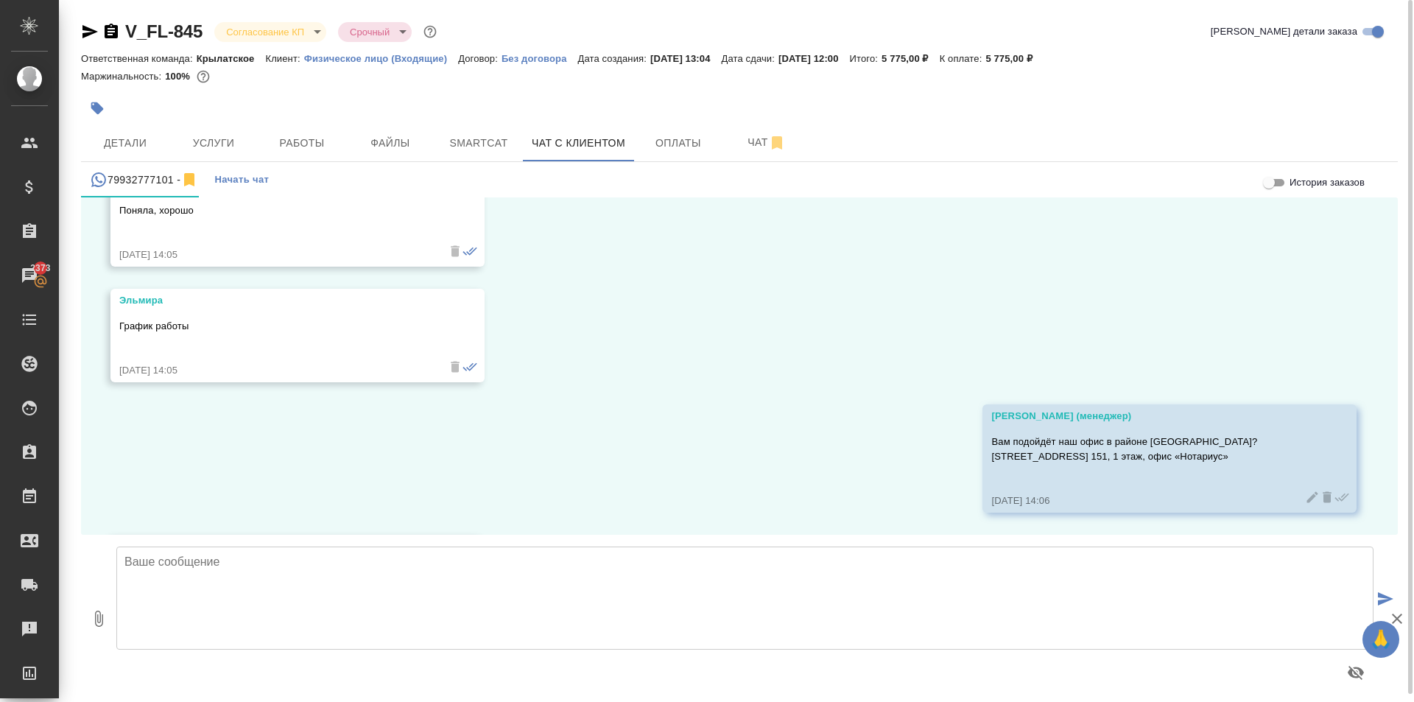
scroll to position [2719, 0]
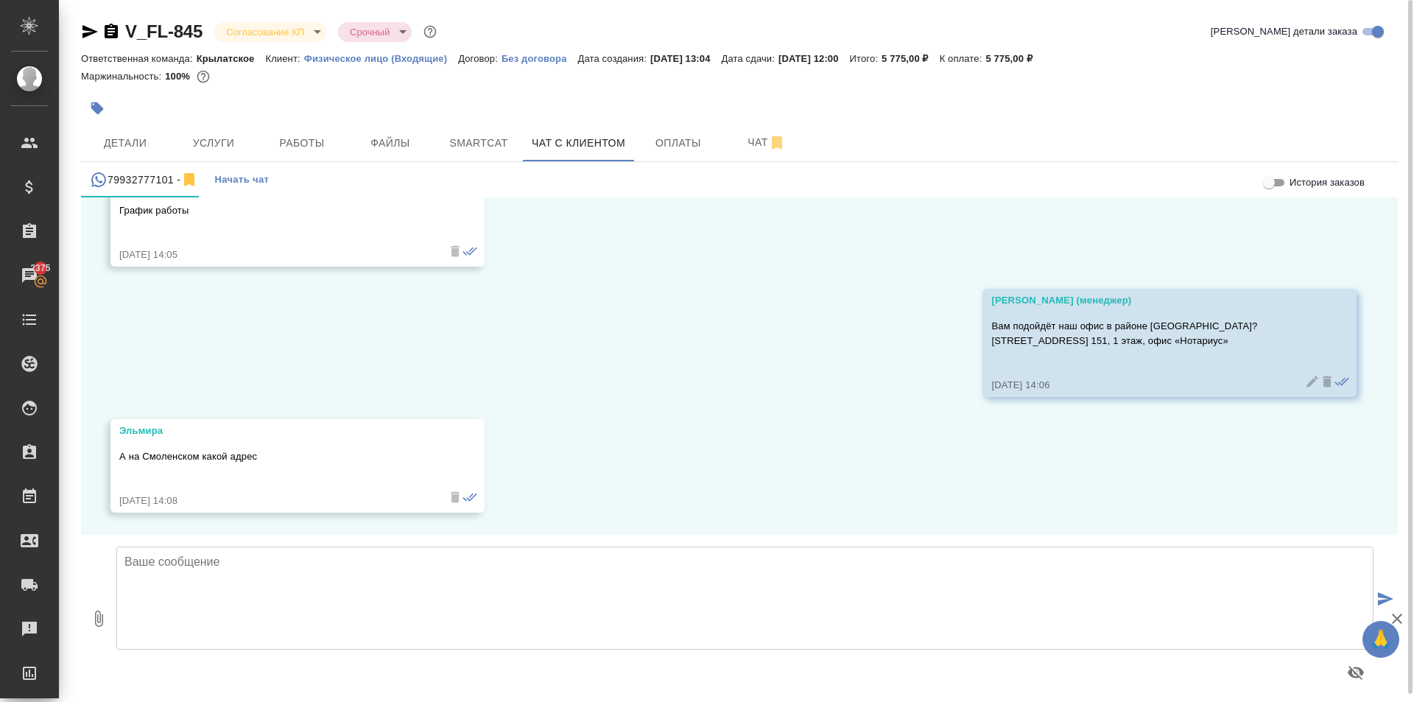
click at [359, 571] on textarea at bounding box center [744, 598] width 1257 height 103
paste textarea "Смоленский бульвар, д.24, стр.2, 1 подъезд, 1 этаж"
type textarea "Смоленский бульвар, д.24, стр.2, 1 подъезд, 1 этаж"
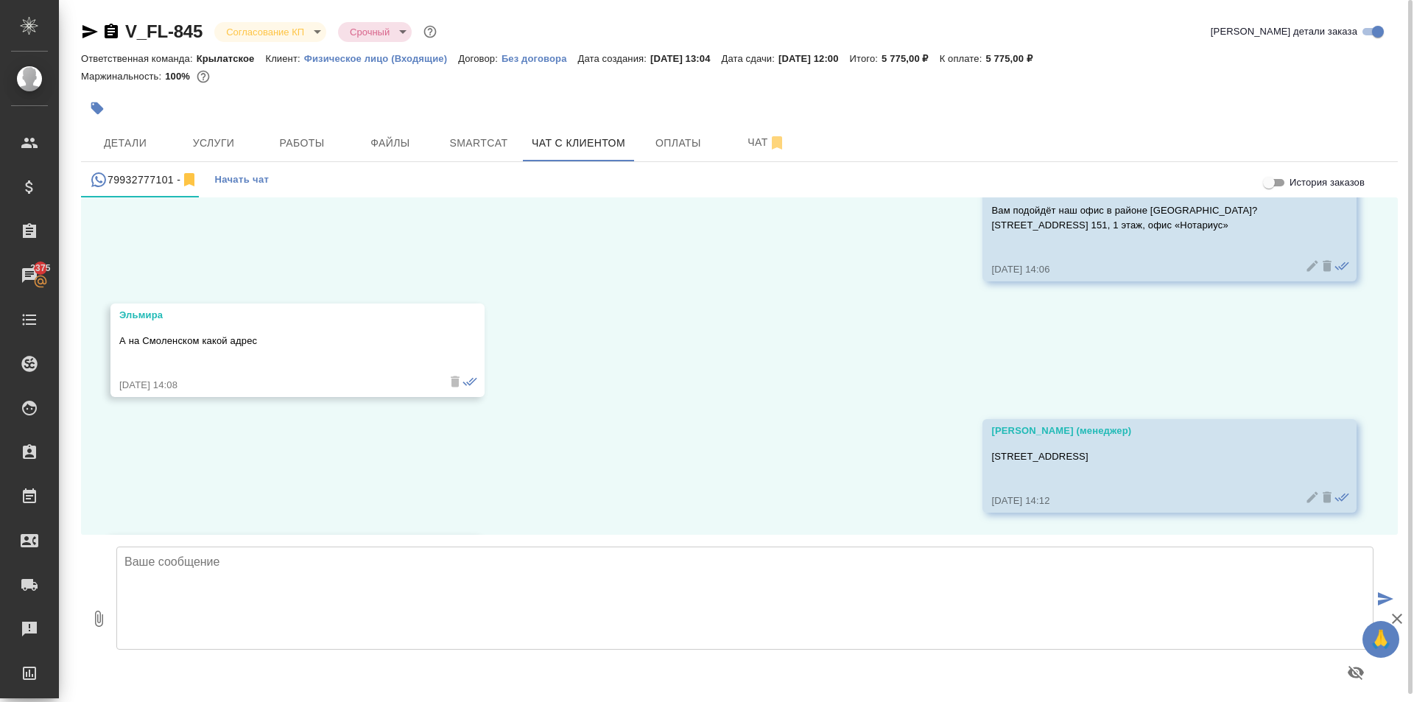
scroll to position [2950, 0]
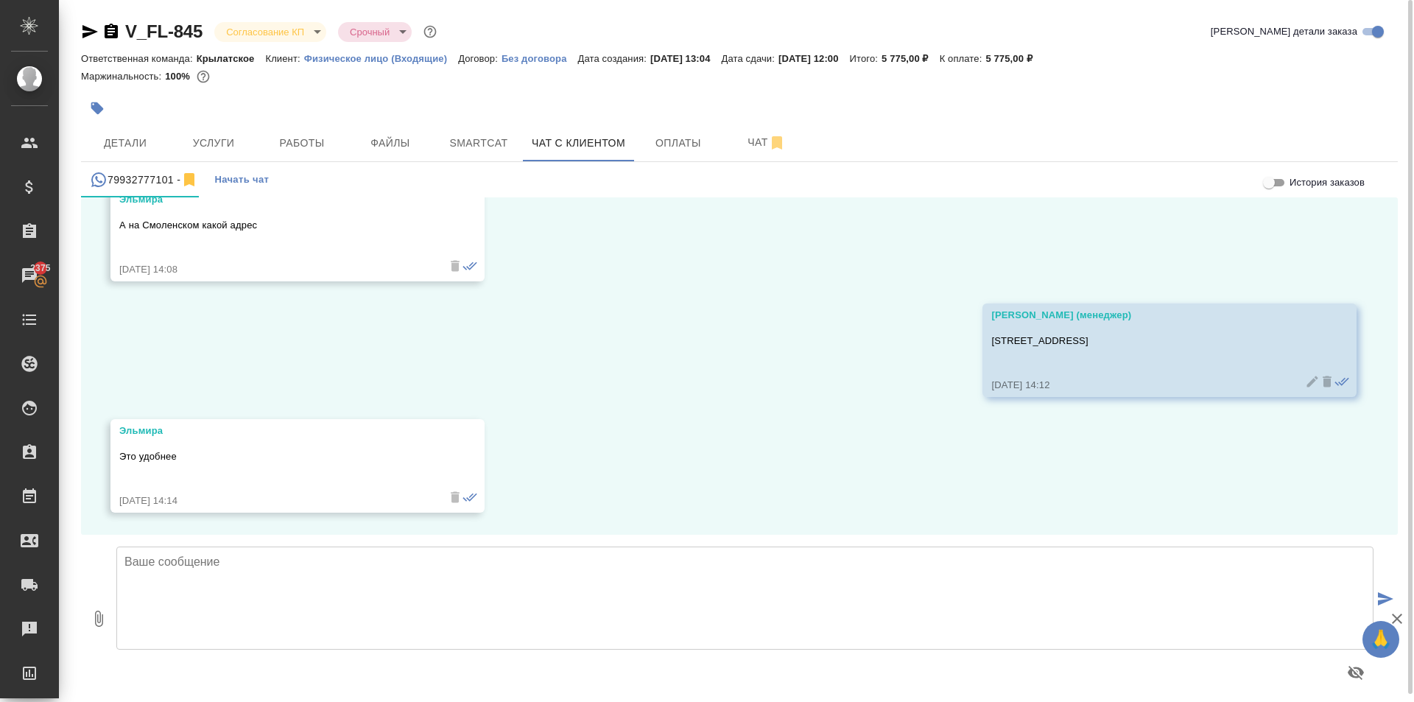
click at [348, 607] on textarea at bounding box center [744, 598] width 1257 height 103
click at [403, 474] on div "Это удобнее" at bounding box center [276, 466] width 314 height 41
click at [339, 550] on textarea at bounding box center [744, 598] width 1257 height 103
click at [245, 603] on textarea at bounding box center [744, 598] width 1257 height 103
click at [303, 590] on textarea at bounding box center [744, 598] width 1257 height 103
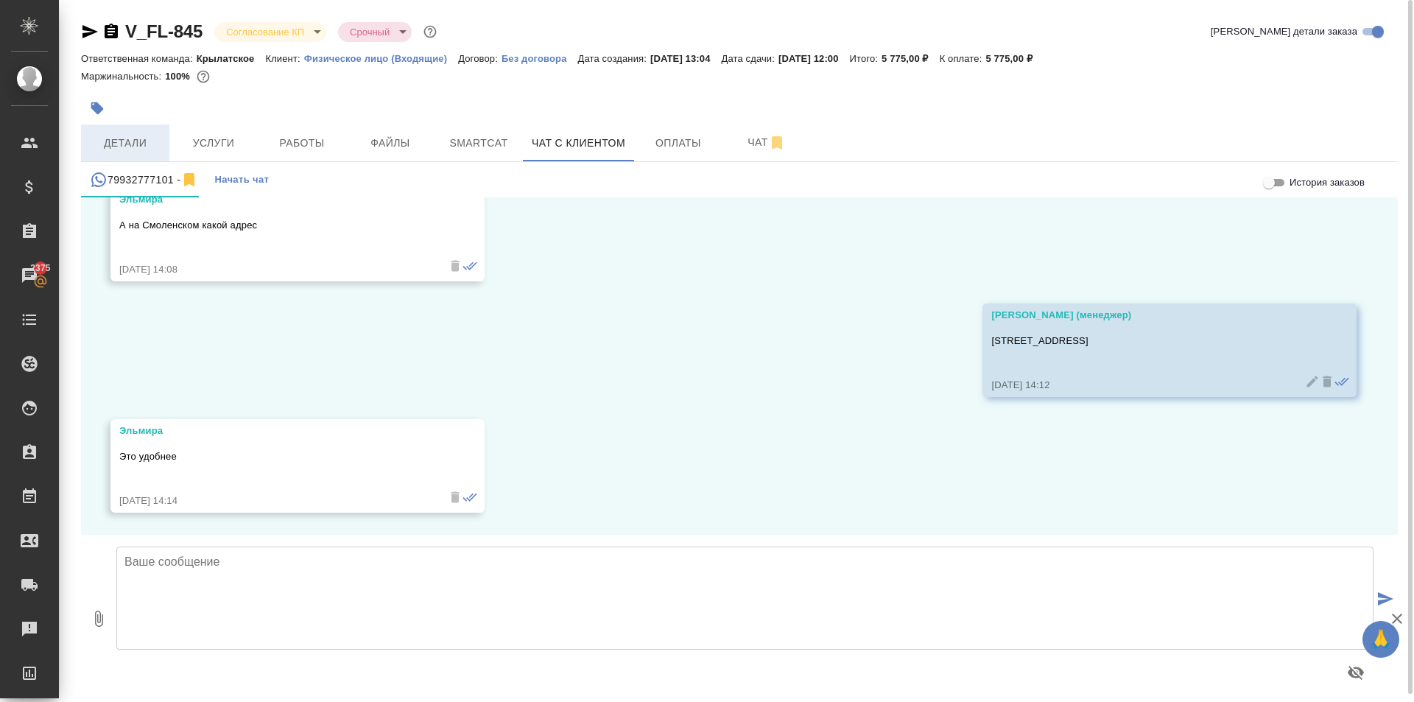
click at [123, 147] on span "Детали" at bounding box center [125, 143] width 71 height 18
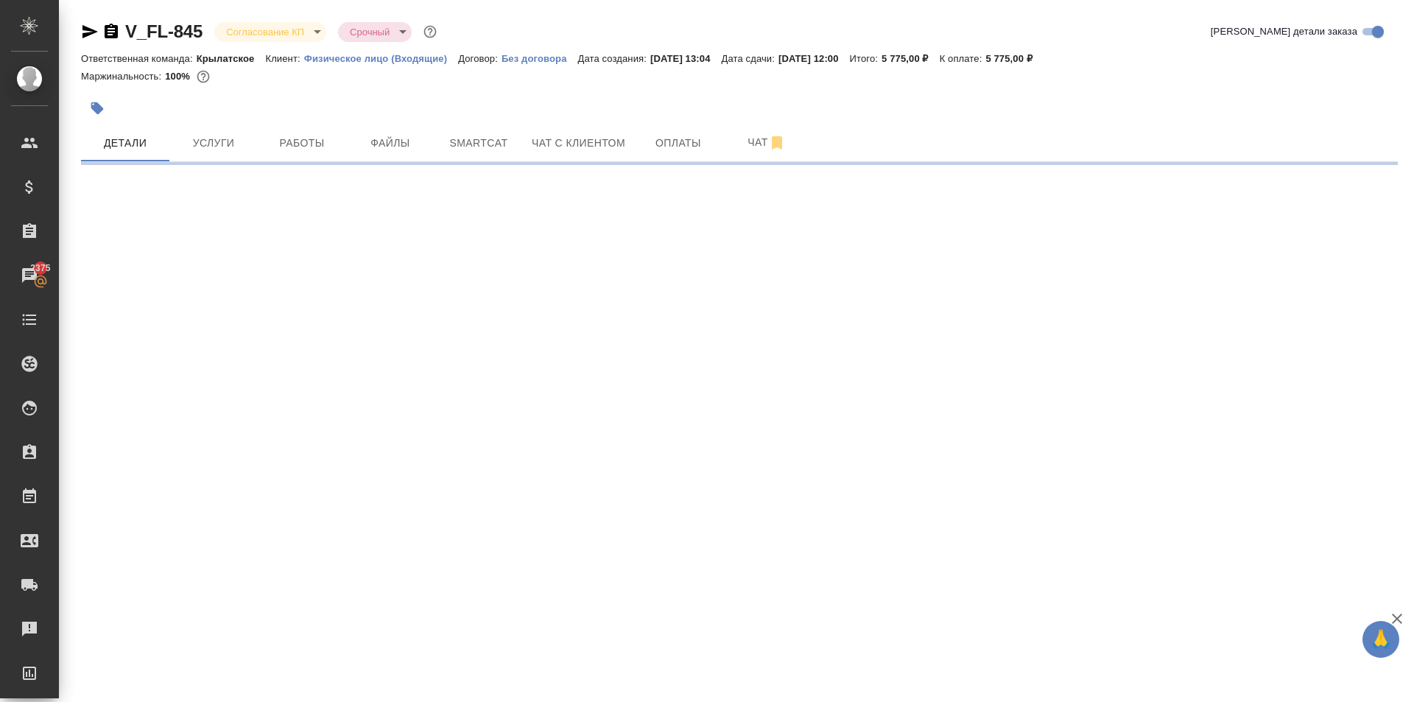
select select "RU"
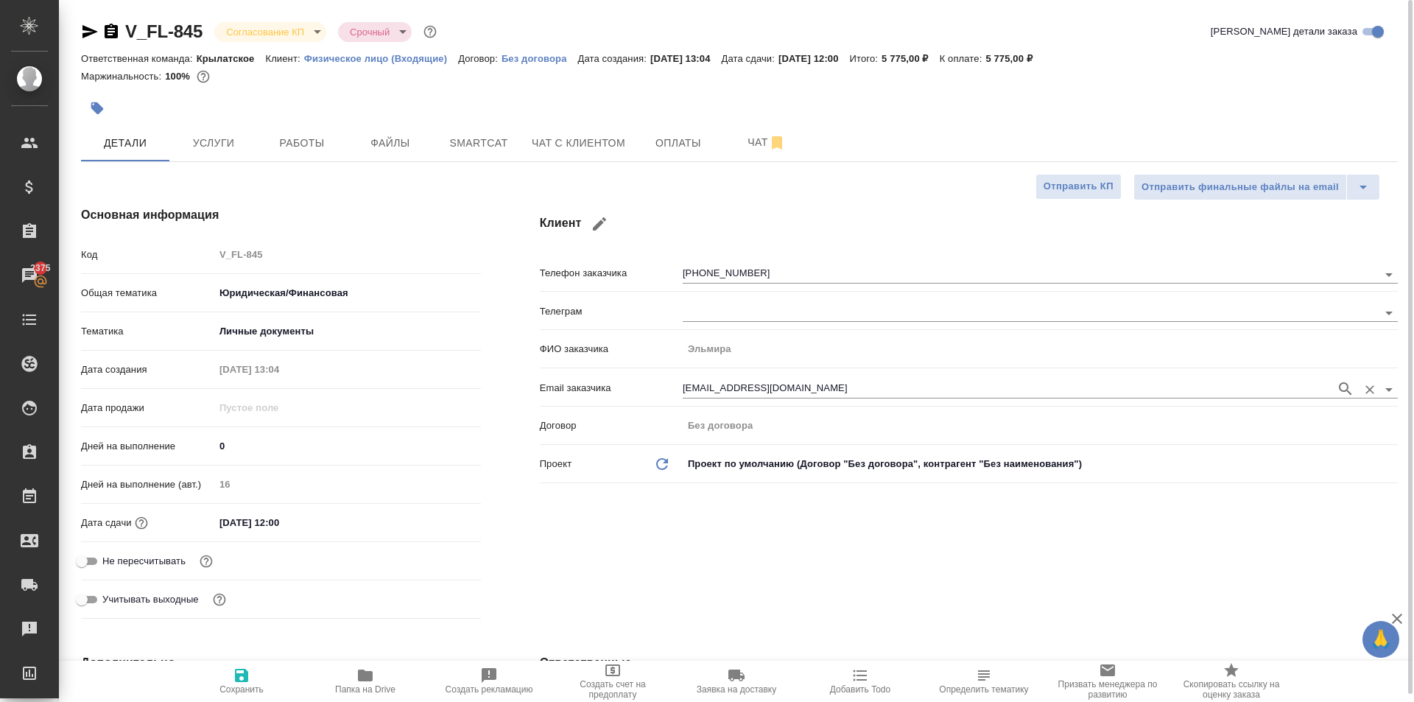
type textarea "x"
click at [111, 114] on div at bounding box center [520, 108] width 878 height 32
click at [102, 108] on icon "button" at bounding box center [97, 108] width 13 height 13
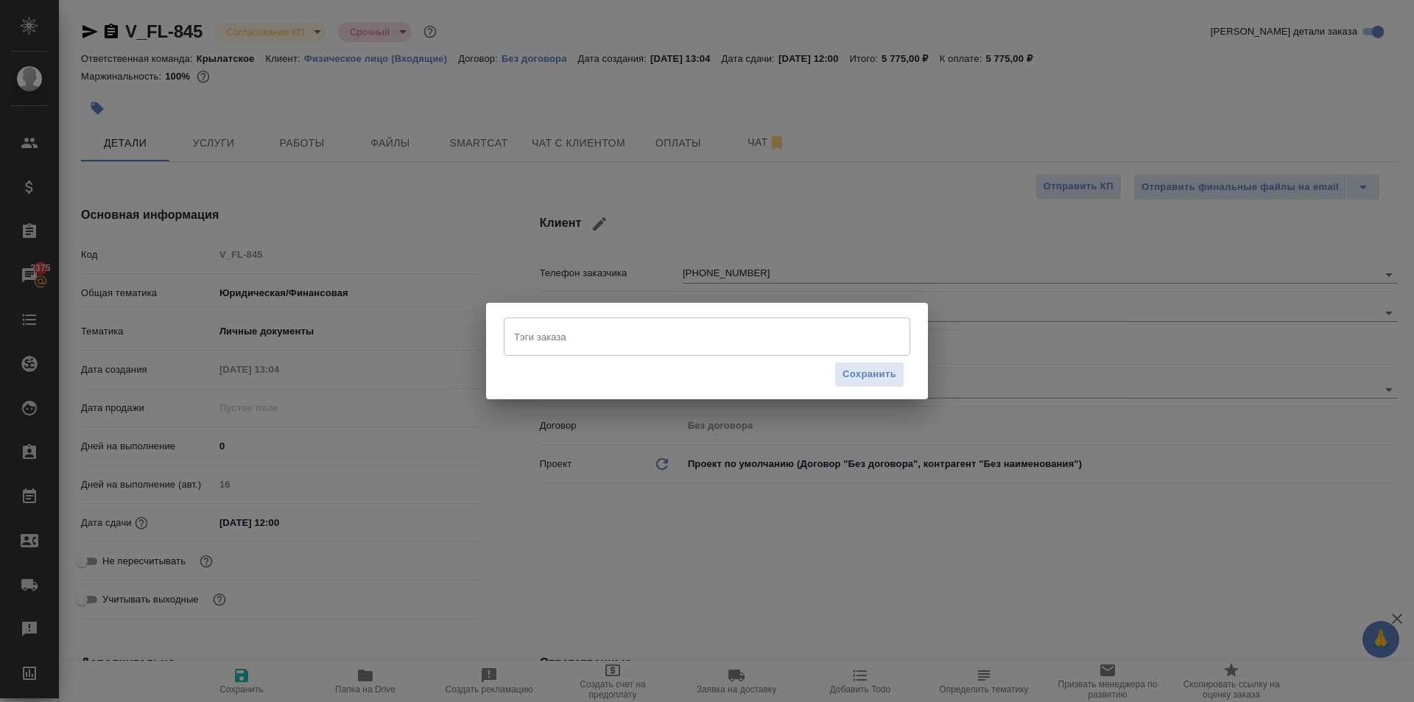
click at [618, 351] on div "Тэги заказа" at bounding box center [707, 336] width 407 height 38
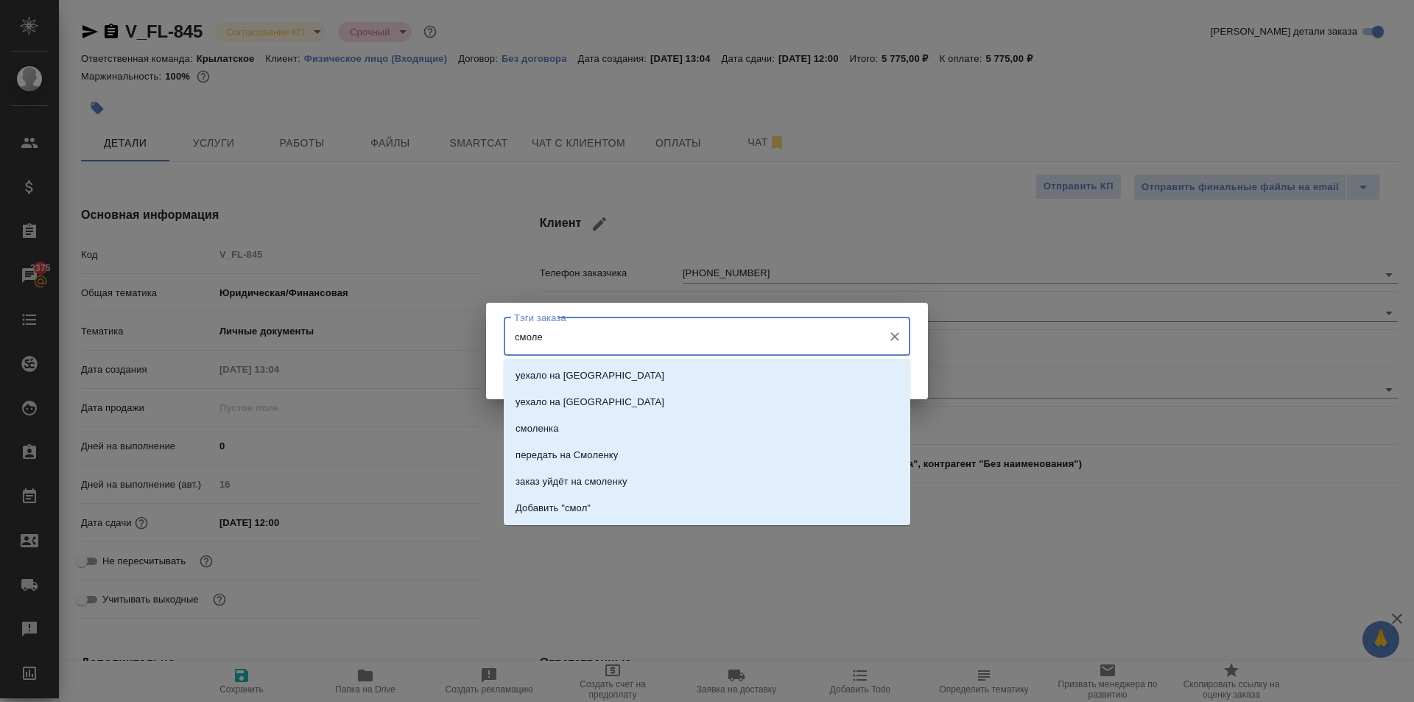
type input "смолен"
click at [645, 474] on li "заказ уйдёт на смоленку" at bounding box center [707, 481] width 407 height 27
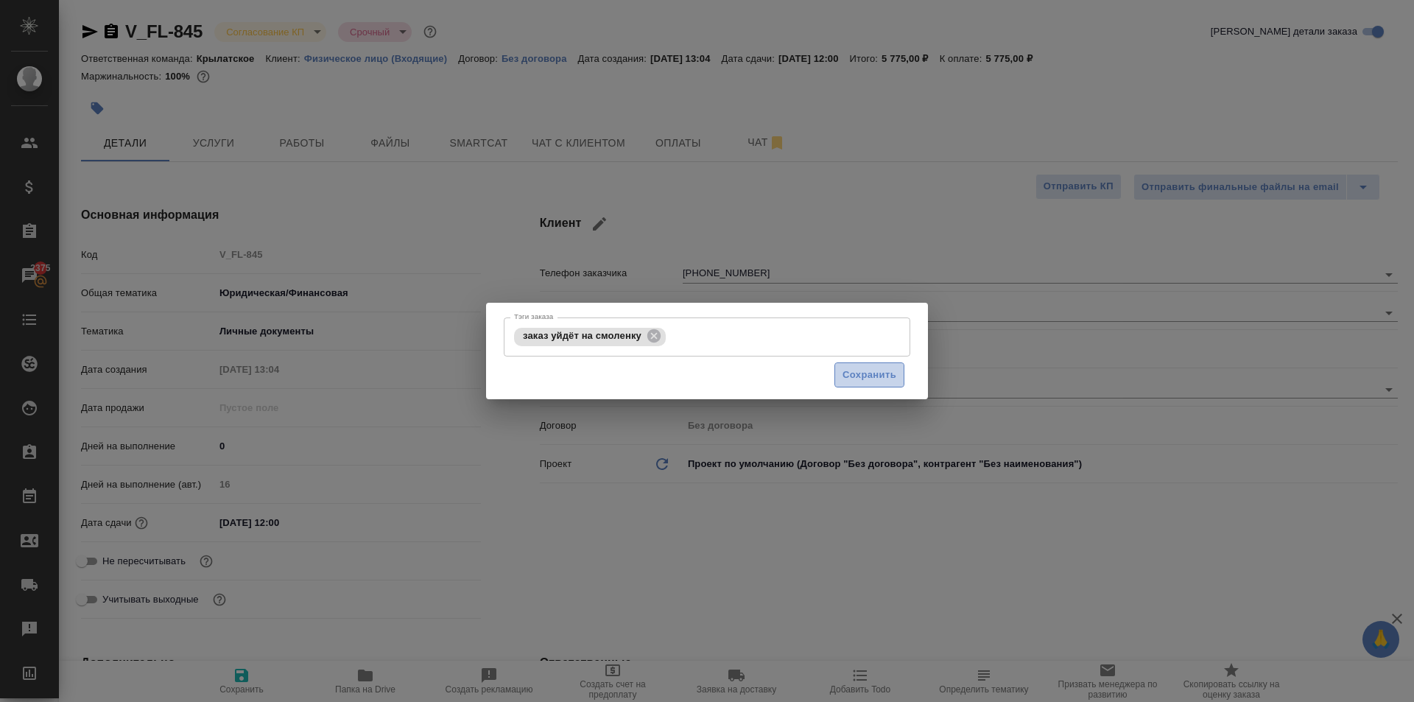
click at [864, 373] on span "Сохранить" at bounding box center [870, 375] width 54 height 17
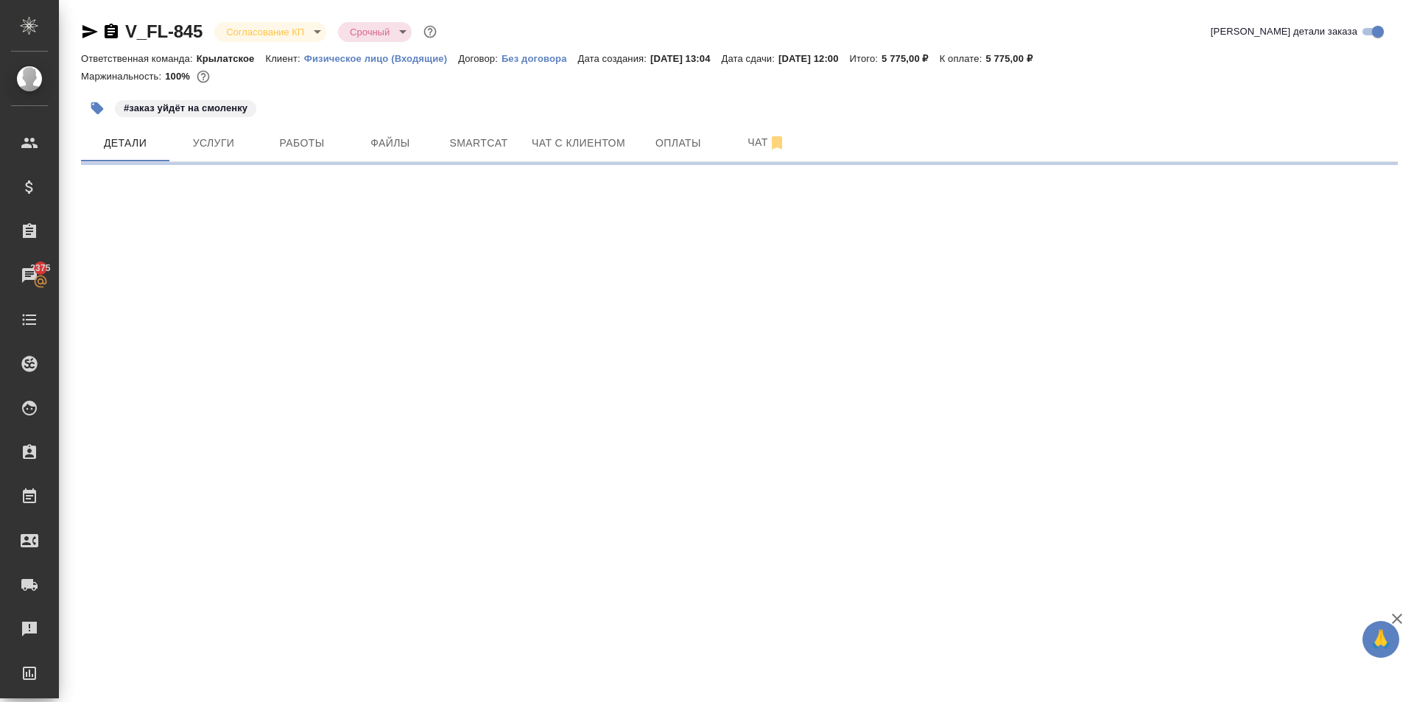
select select "RU"
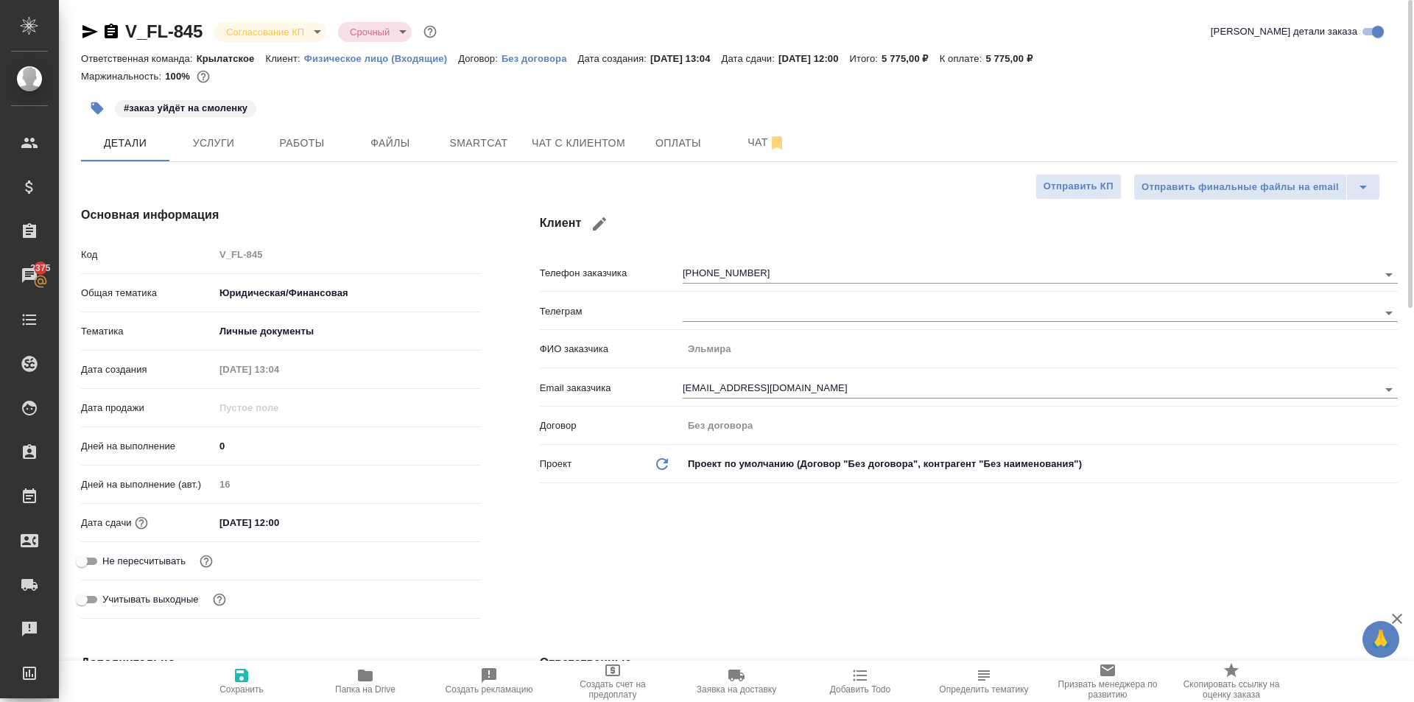
type textarea "x"
click at [291, 36] on body "🙏 .cls-1 fill:#fff; AWATERA Kasymov Timur Клиенты Спецификации Заказы 2375 Чаты…" at bounding box center [707, 351] width 1414 height 702
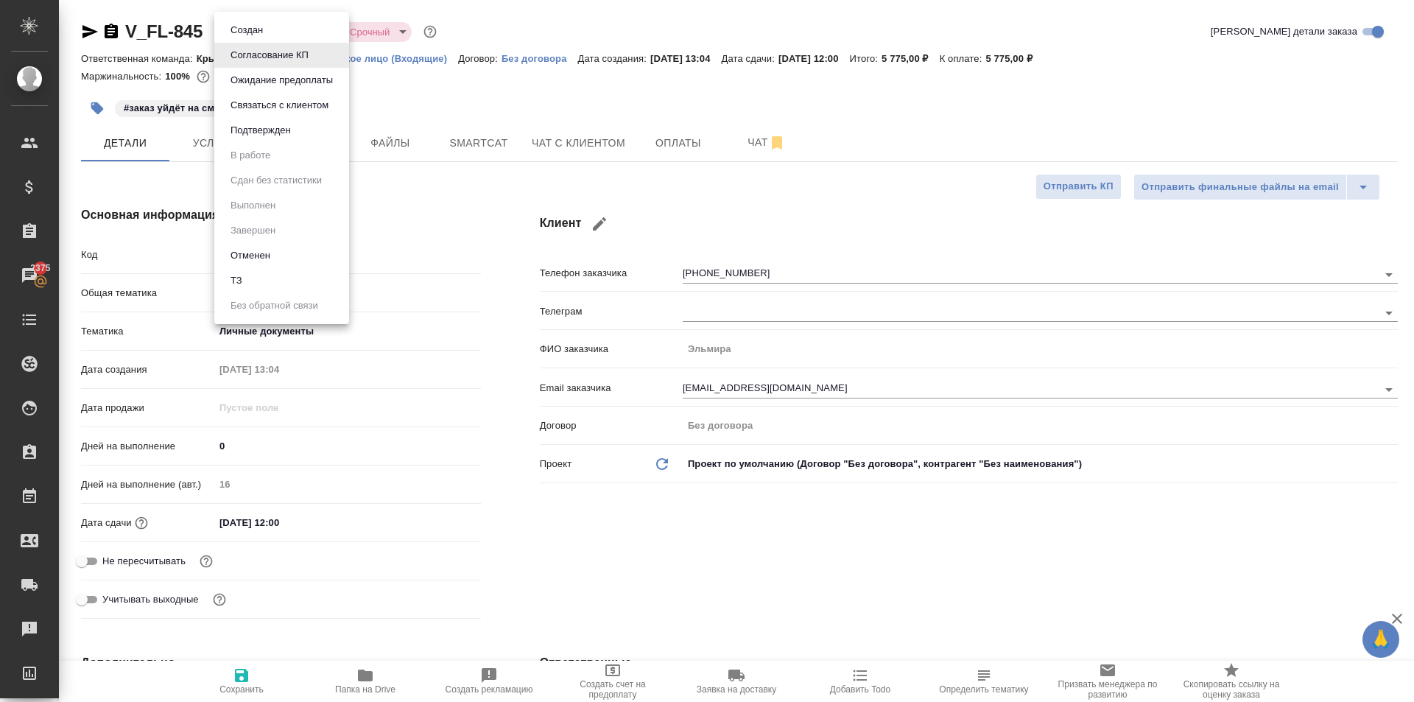
click at [295, 23] on li "Создан" at bounding box center [281, 30] width 135 height 25
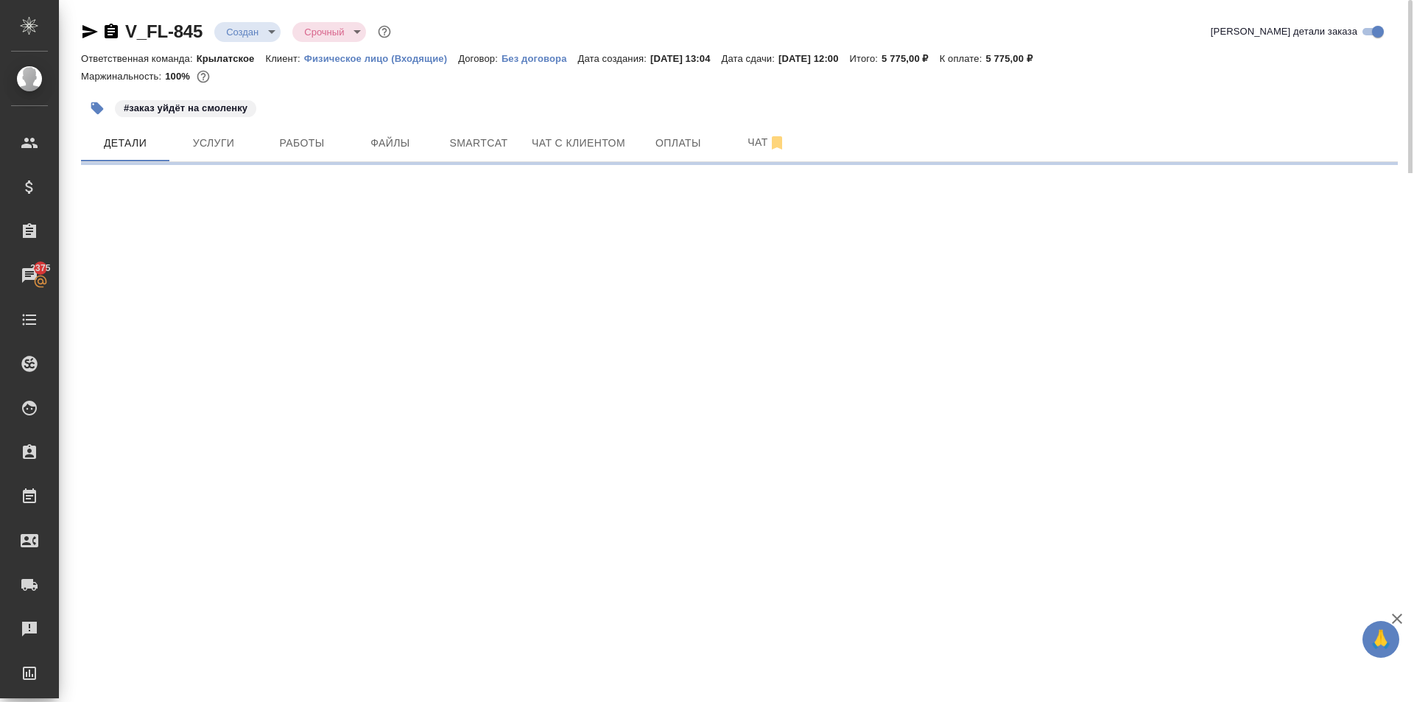
select select "RU"
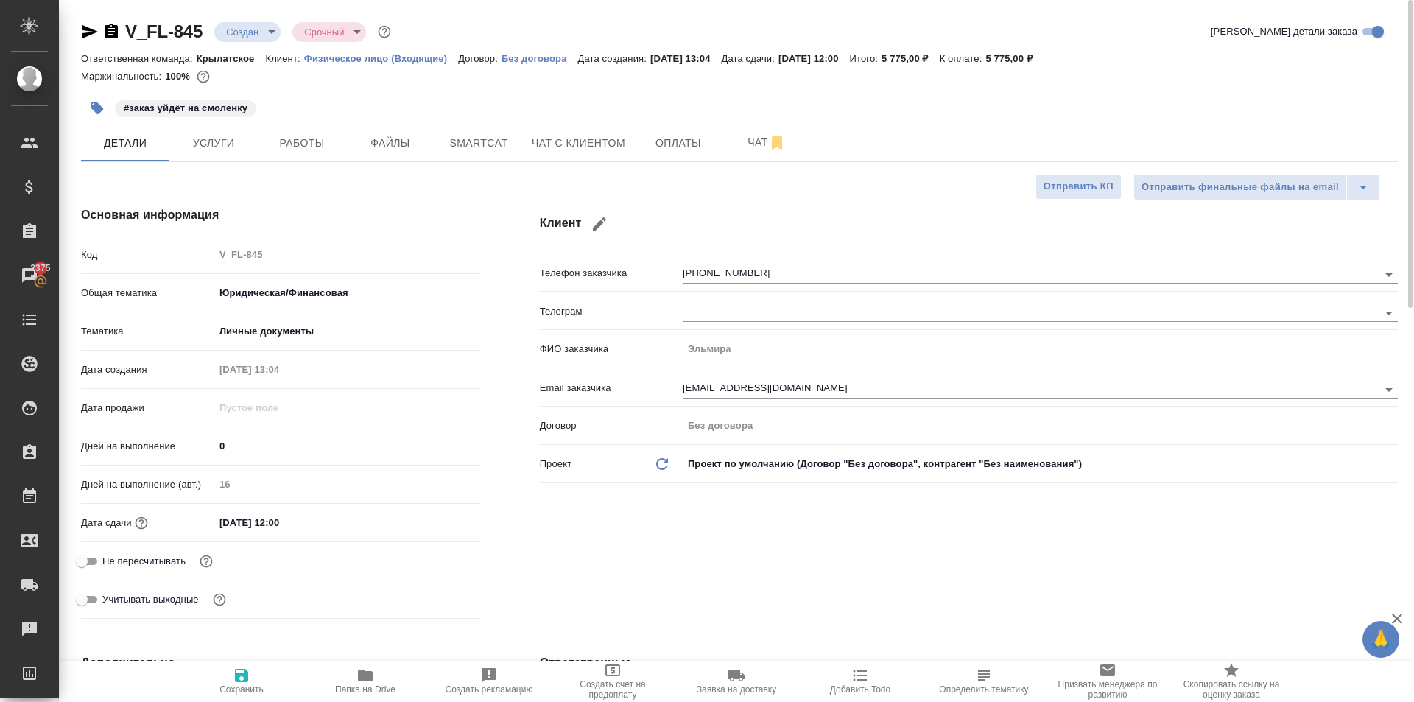
type textarea "x"
click at [83, 31] on icon "button" at bounding box center [90, 32] width 18 height 18
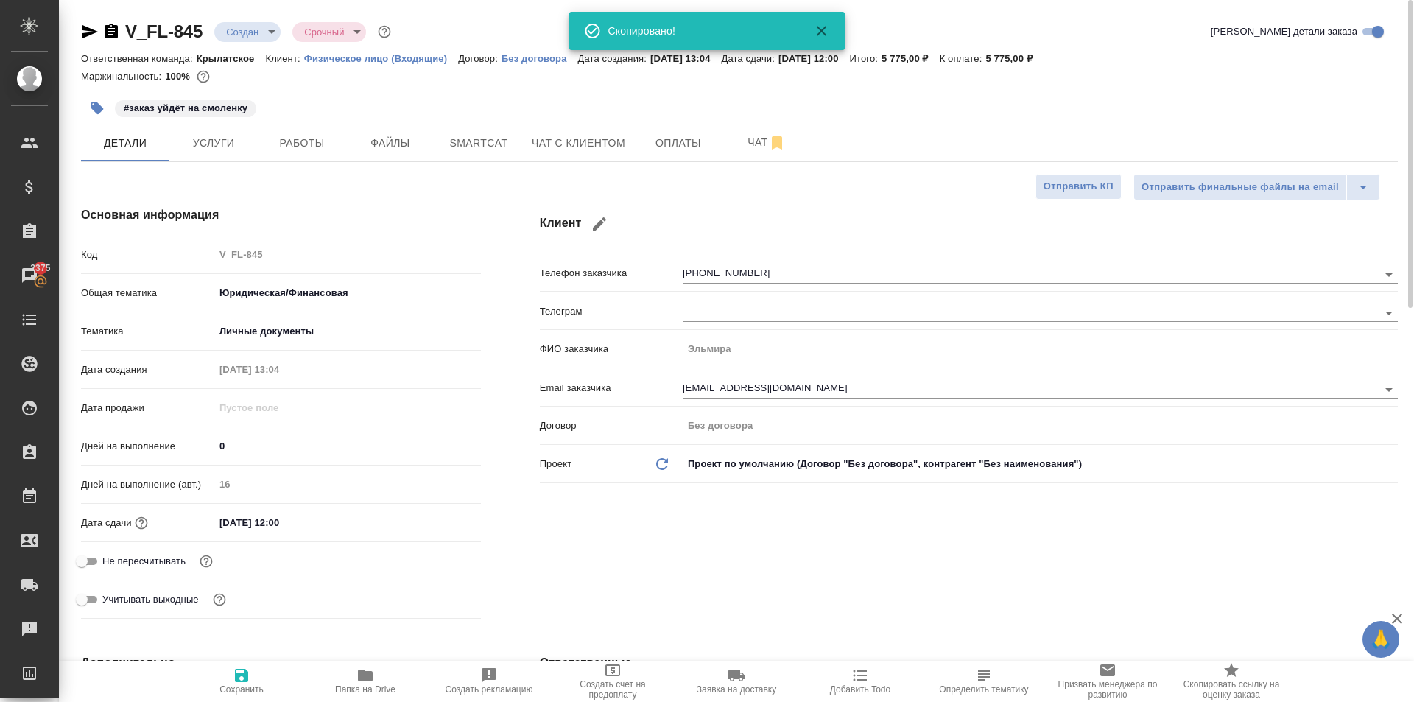
type textarea "x"
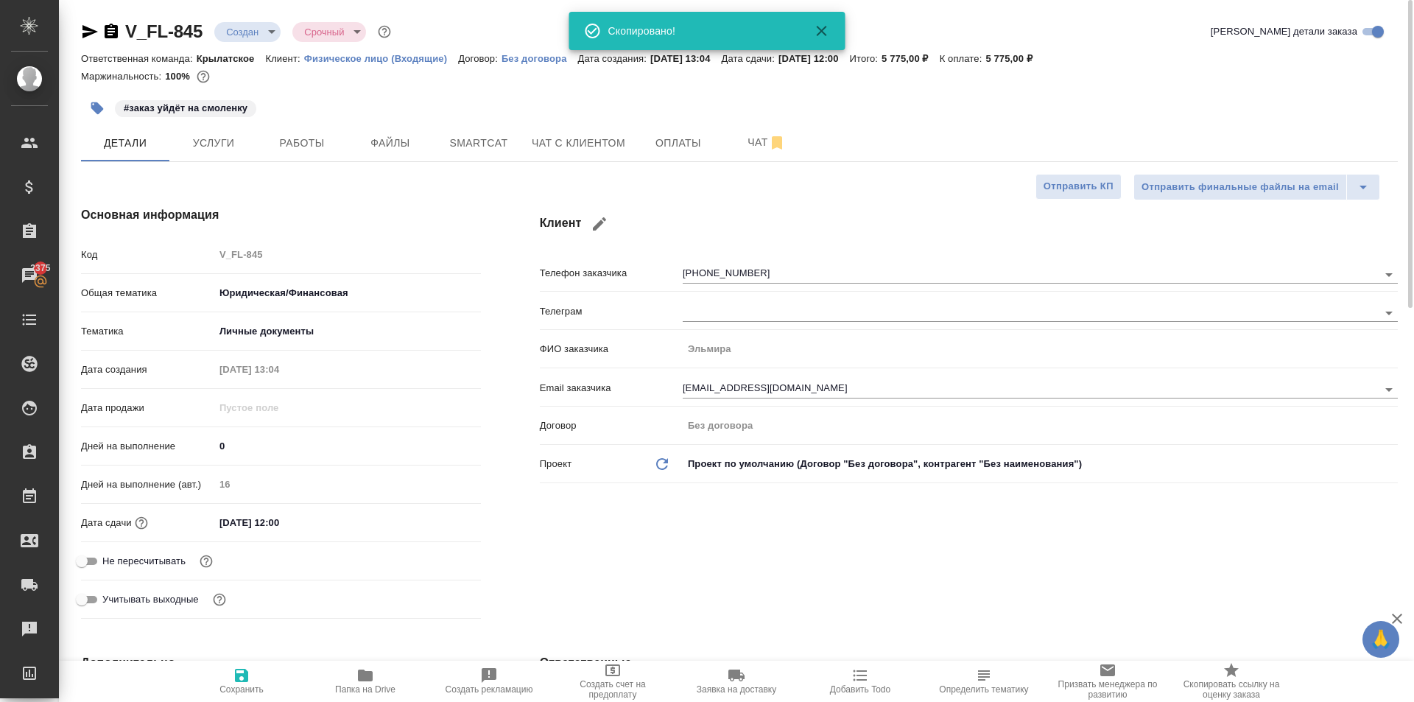
type textarea "x"
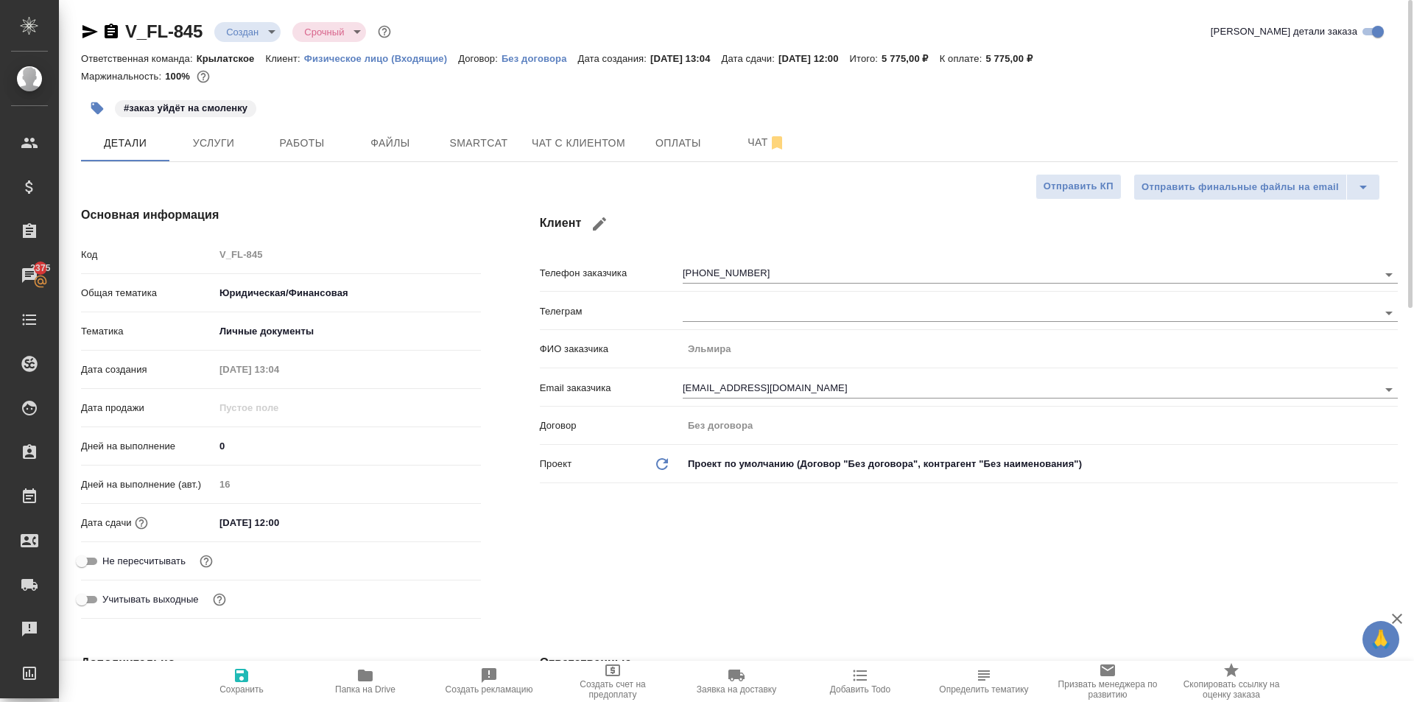
click at [83, 36] on icon "button" at bounding box center [90, 32] width 18 height 18
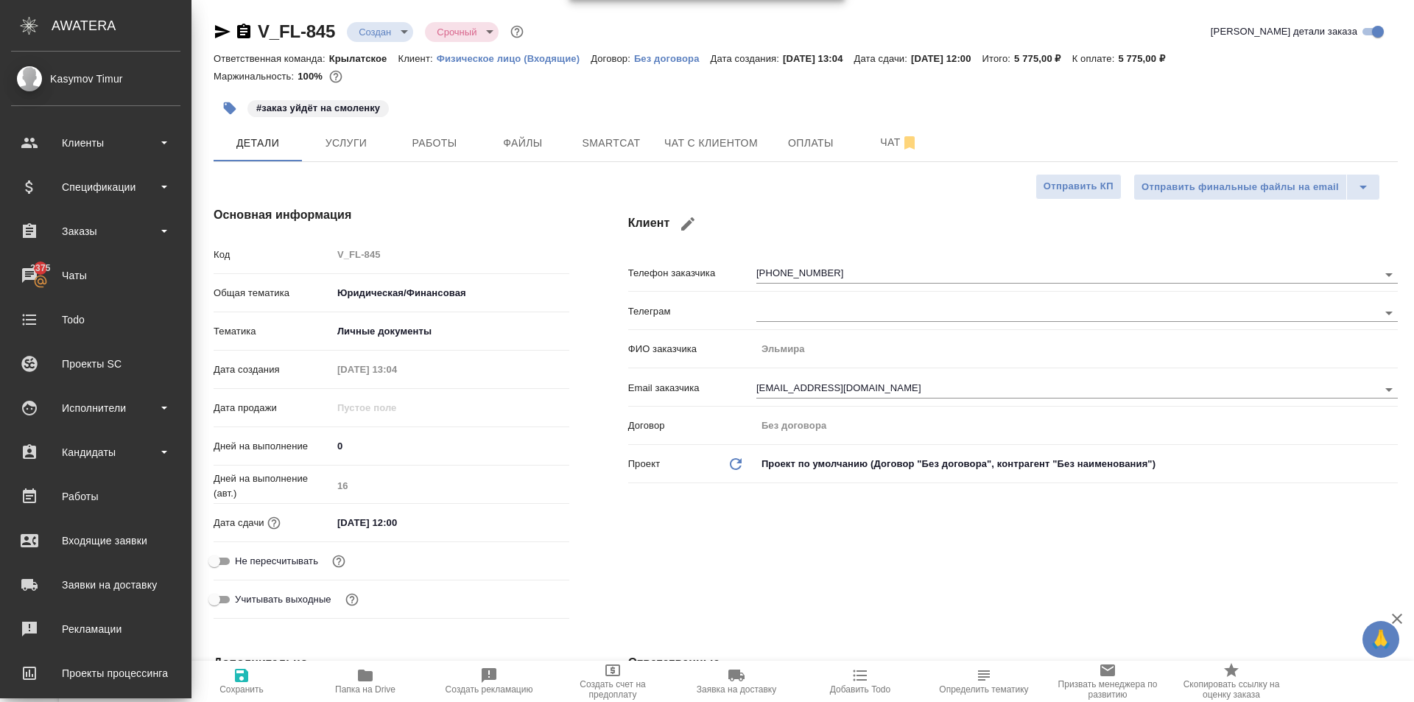
type textarea "x"
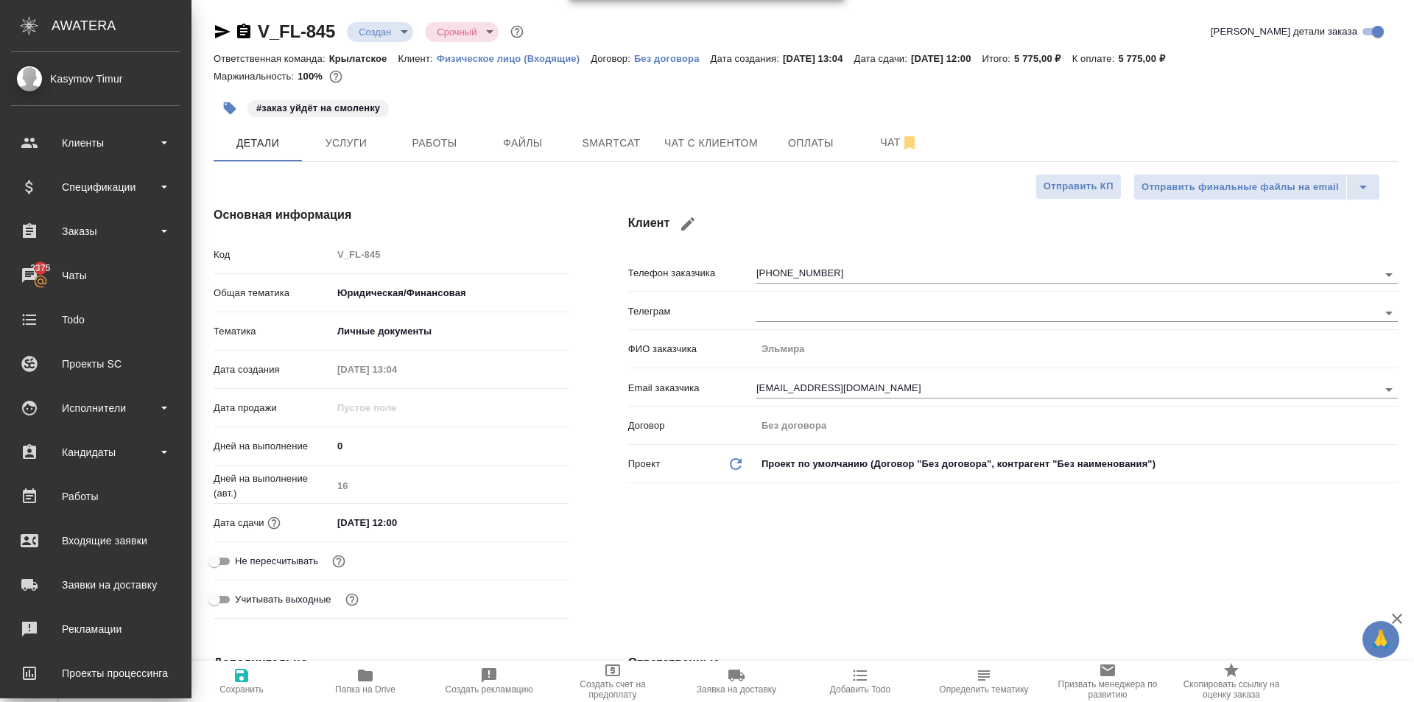
type textarea "x"
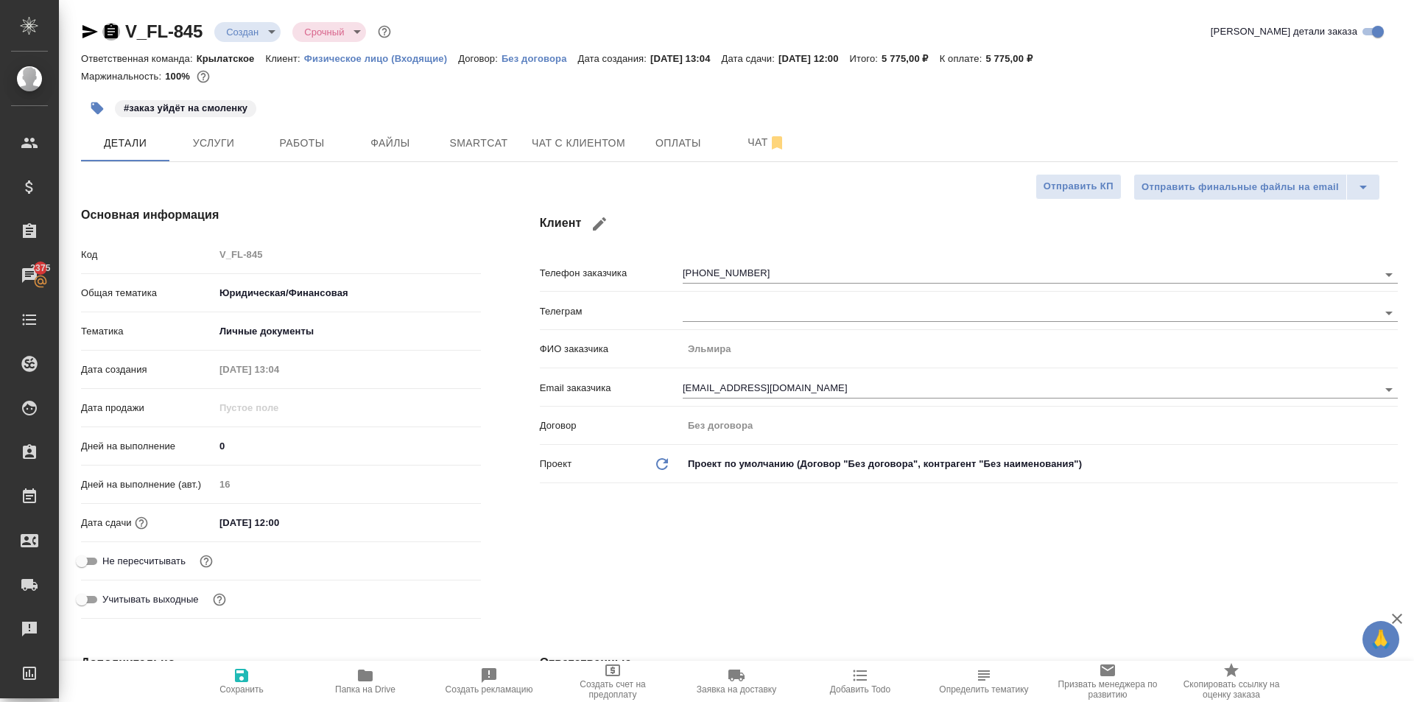
click at [111, 32] on icon "button" at bounding box center [111, 32] width 18 height 18
type textarea "x"
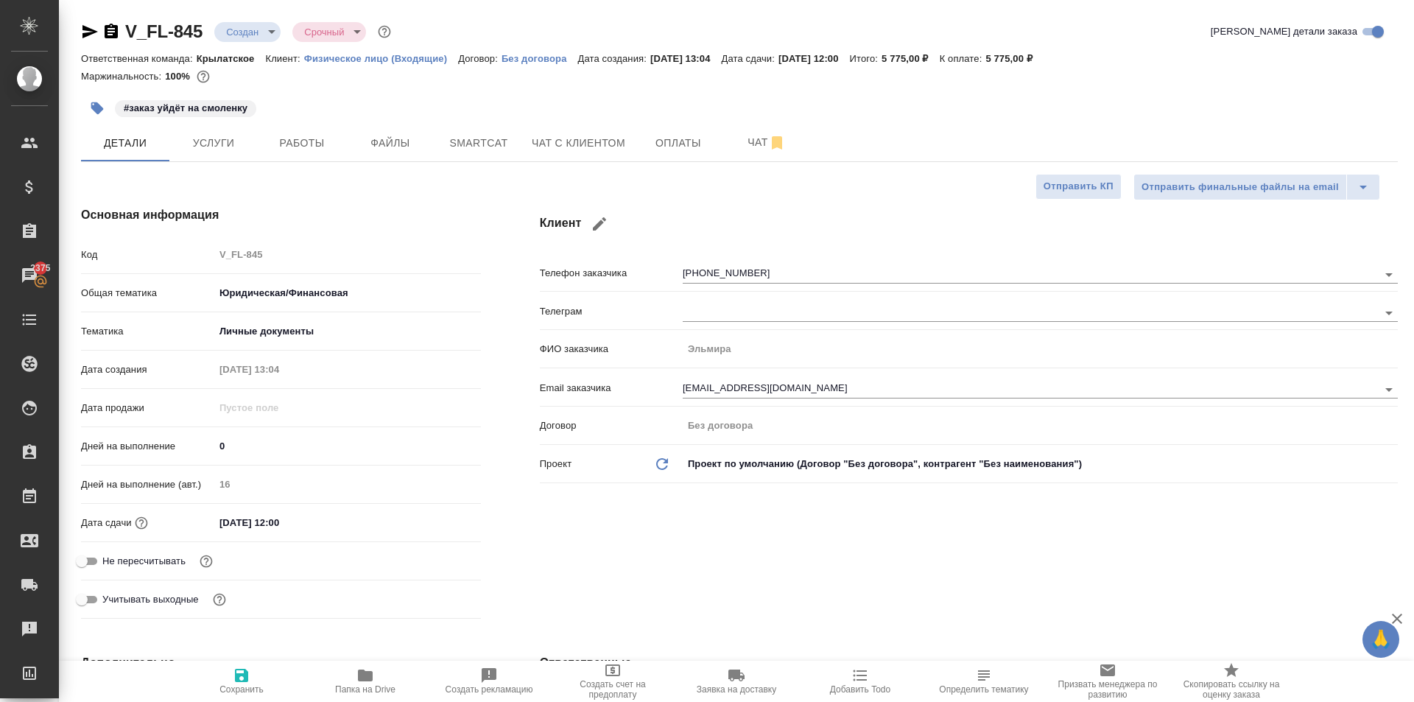
type textarea "x"
click at [561, 157] on button "Чат с клиентом" at bounding box center [578, 142] width 111 height 37
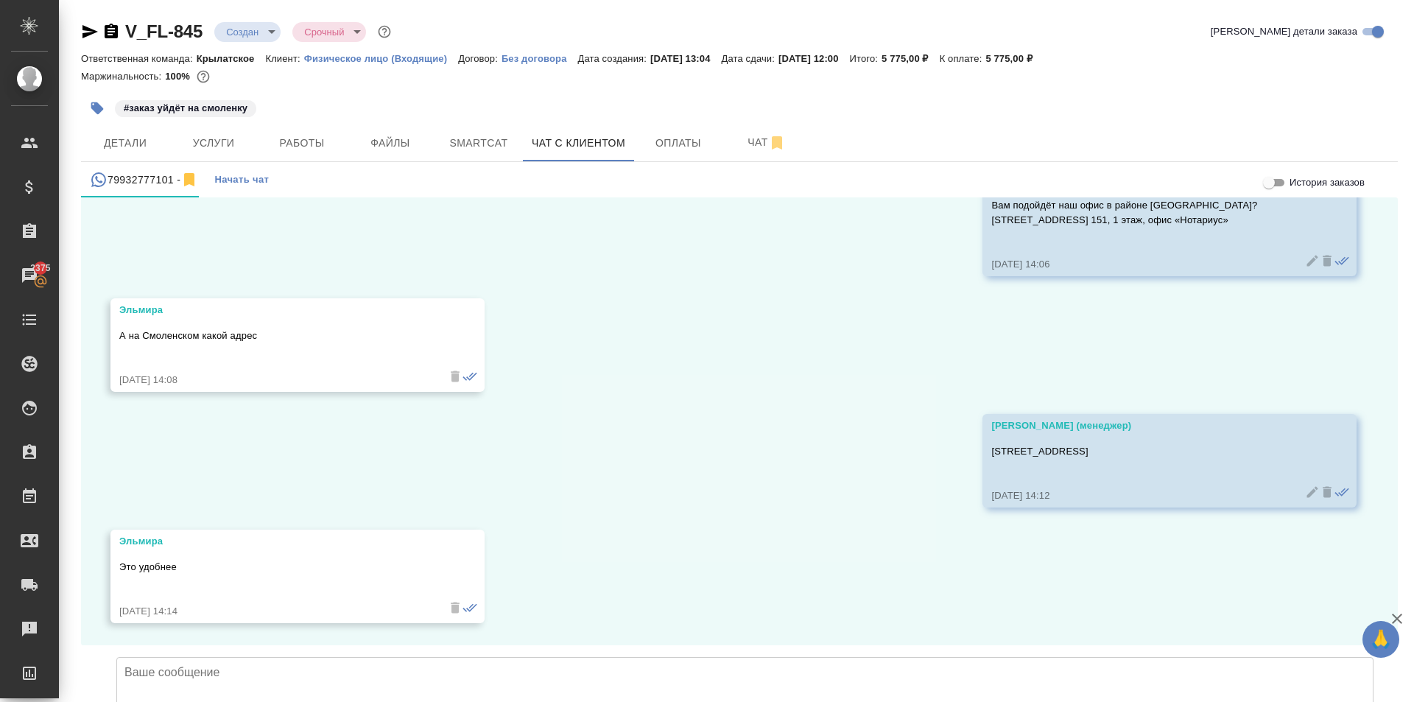
scroll to position [8, 0]
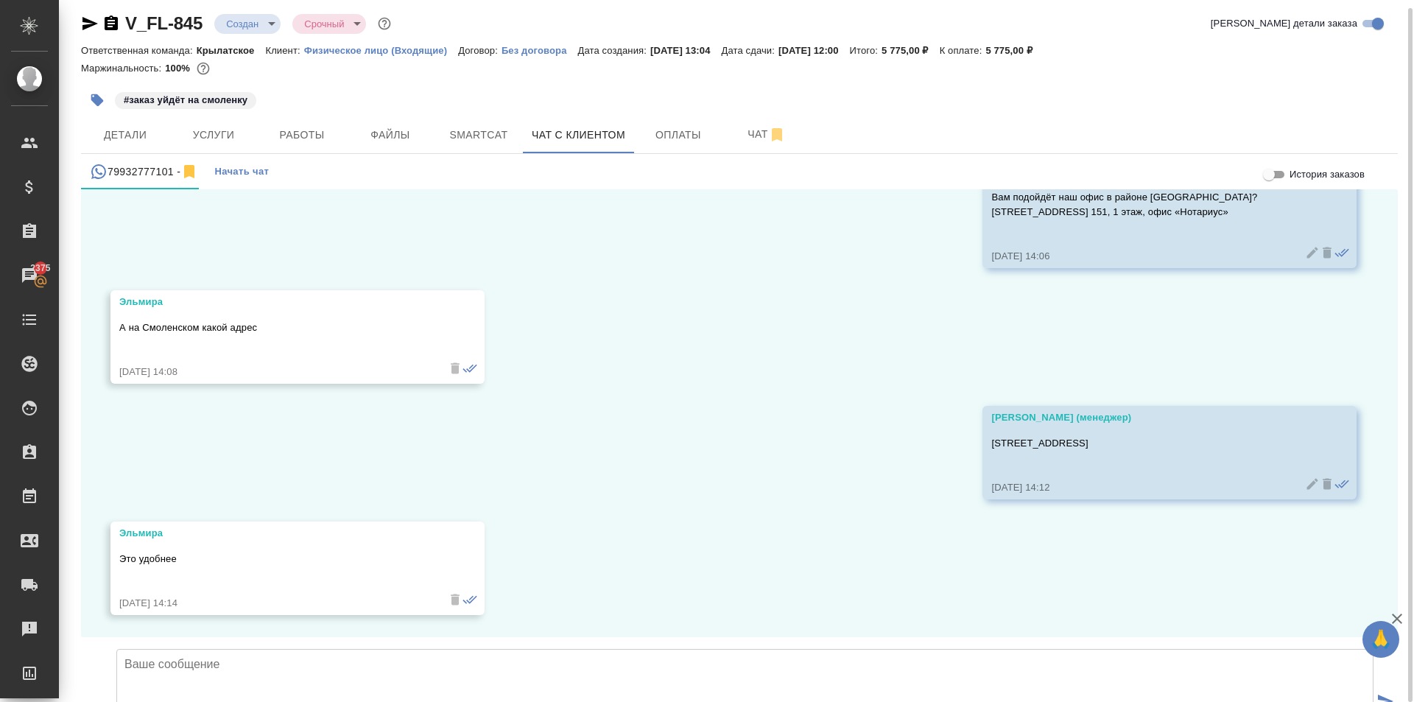
click at [375, 649] on textarea at bounding box center [744, 700] width 1257 height 103
type textarea "Принято, тогда будем Вас ждать с оригиналами."
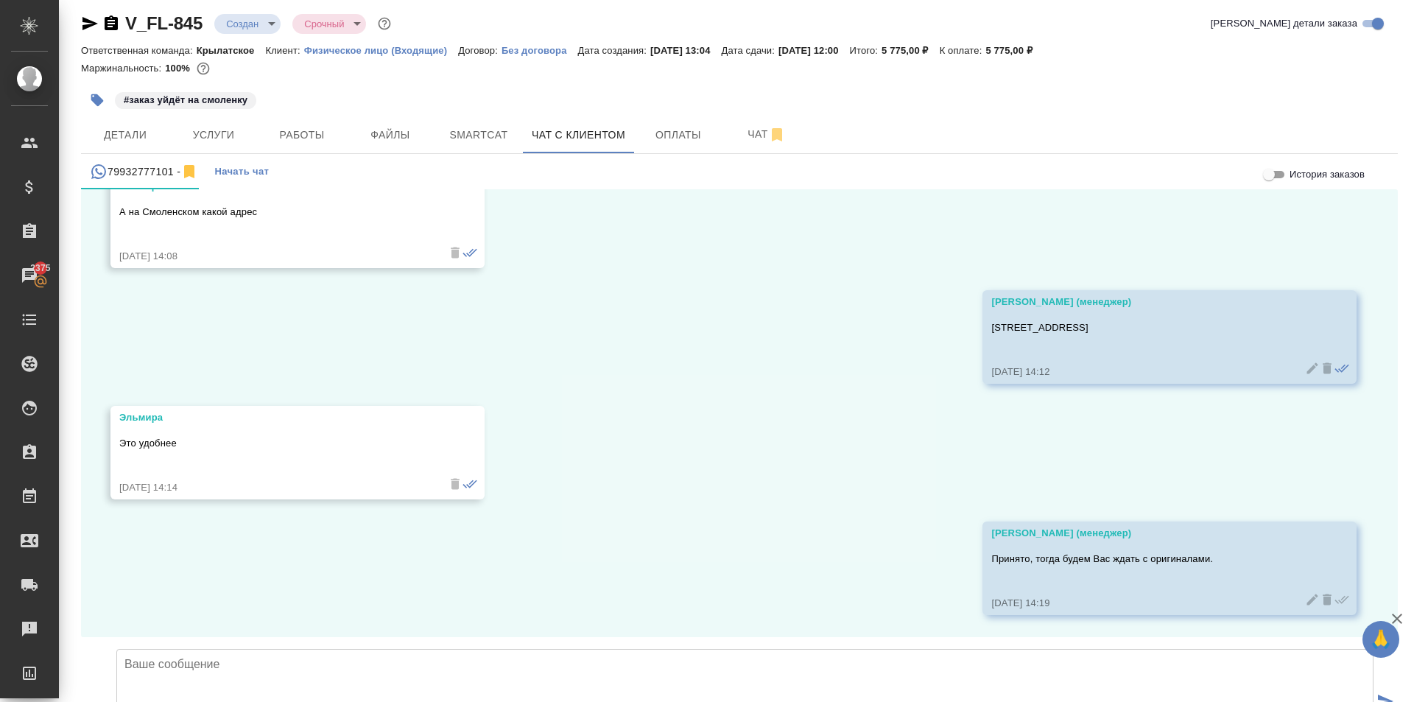
scroll to position [3066, 0]
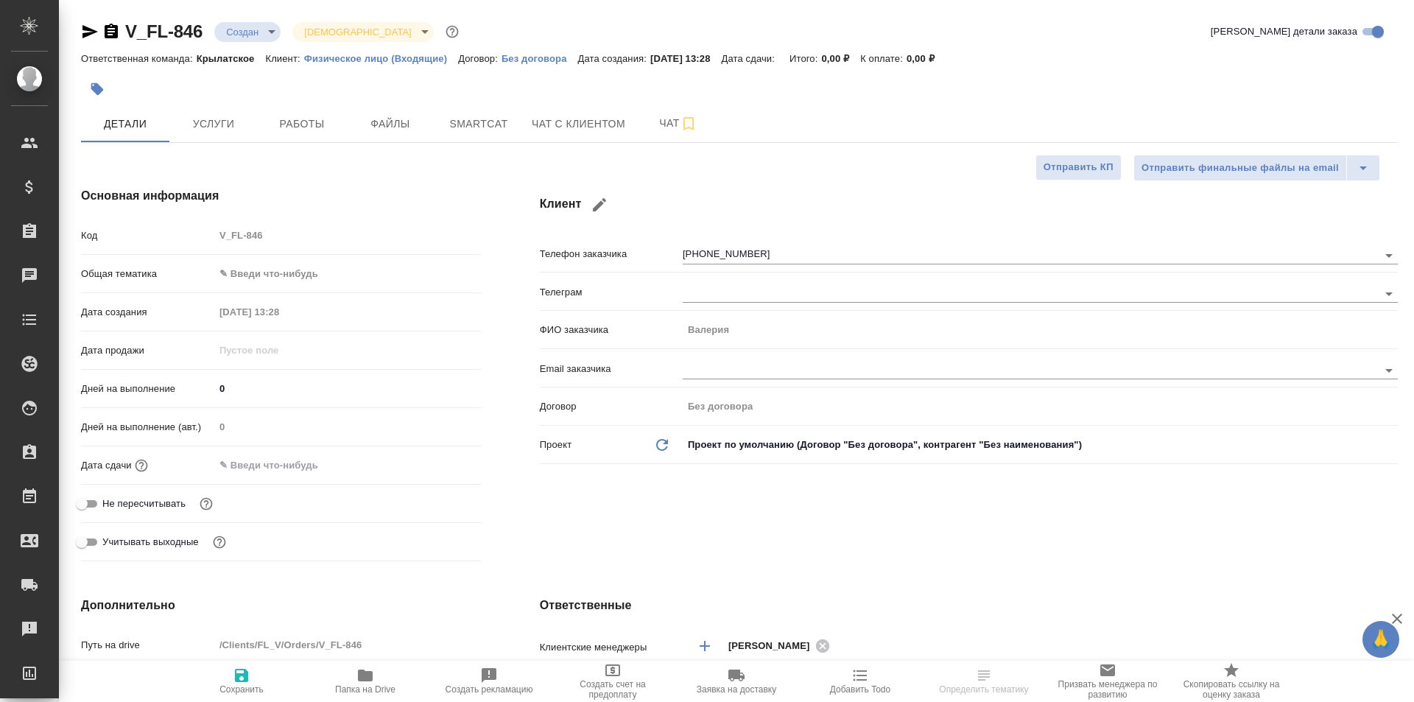
select select "RU"
click at [364, 263] on body "🙏 .cls-1 fill:#fff; AWATERA [PERSON_NAME] Спецификации Заказы Чаты Todo Проекты…" at bounding box center [707, 351] width 1414 height 702
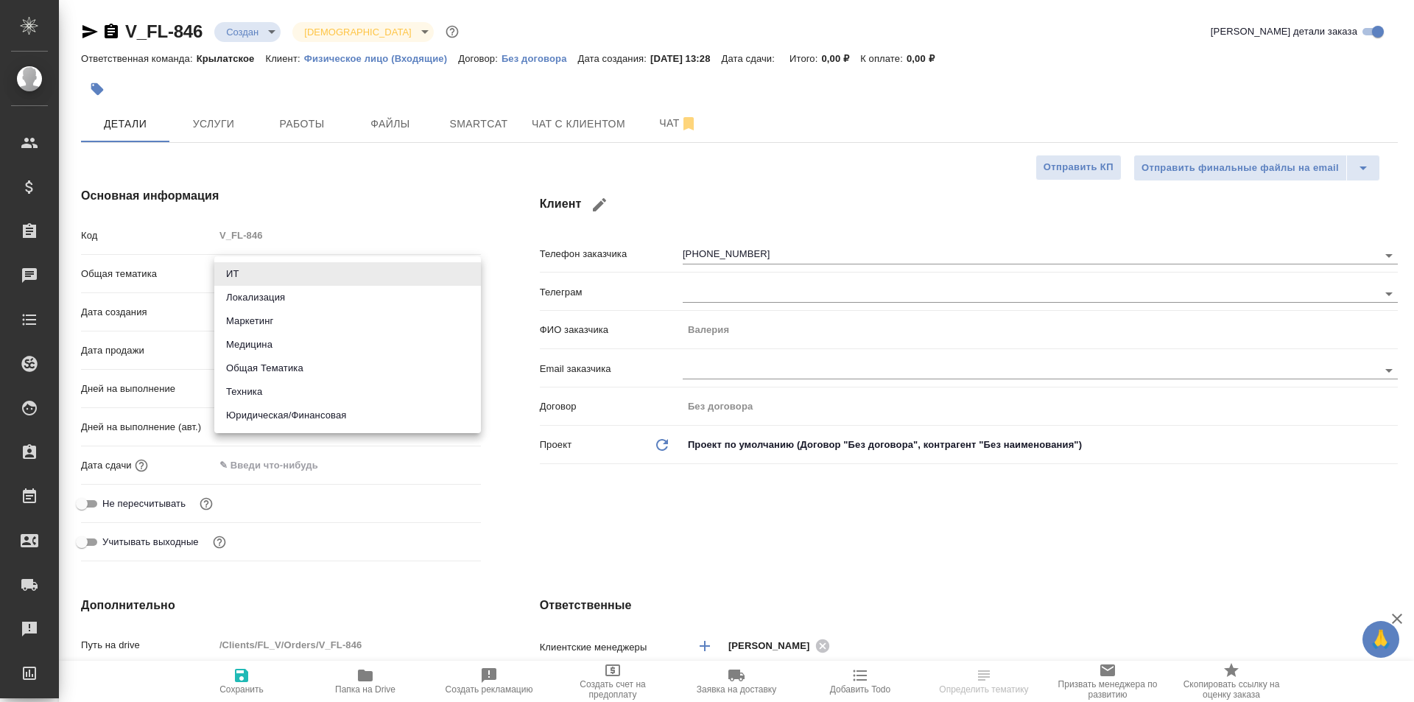
click at [359, 404] on li "Юридическая/Финансовая" at bounding box center [347, 416] width 267 height 24
type input "yr-fn"
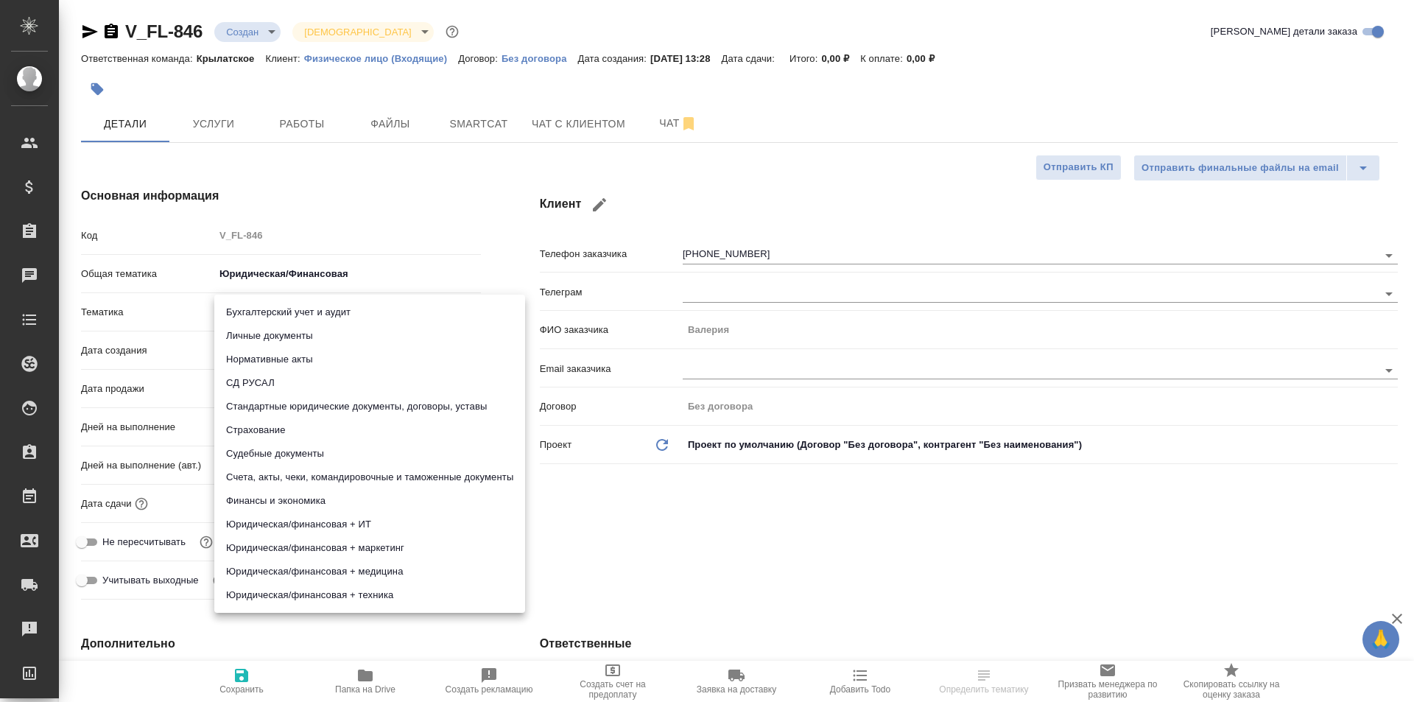
click at [333, 313] on body "🙏 .cls-1 fill:#fff; AWATERA [PERSON_NAME] Спецификации Заказы Чаты Todo Проекты…" at bounding box center [707, 351] width 1414 height 702
click at [350, 342] on li "Личные документы" at bounding box center [369, 336] width 311 height 24
type input "5a8b8b956a9677013d343cfe"
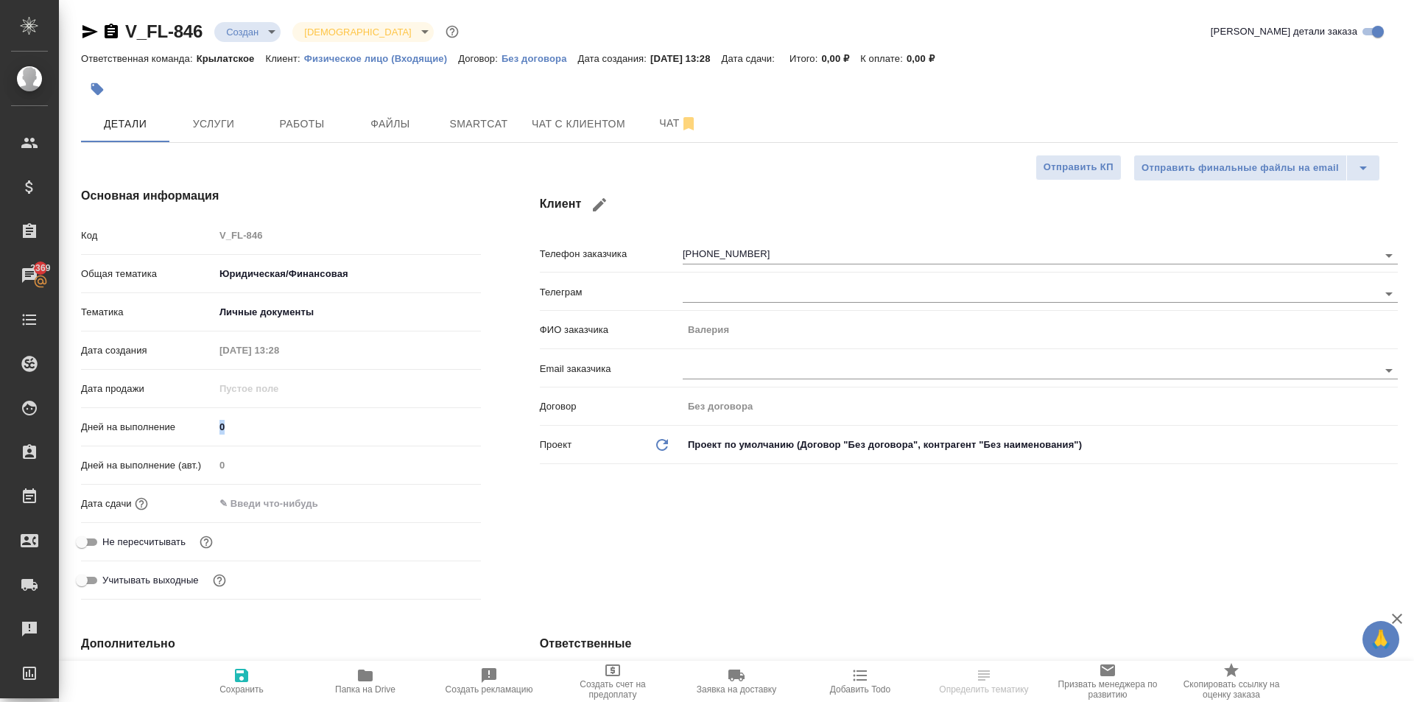
drag, startPoint x: 280, startPoint y: 440, endPoint x: 267, endPoint y: 428, distance: 17.7
click at [267, 428] on div "Дней на выполнение 0" at bounding box center [281, 433] width 400 height 38
drag, startPoint x: 263, startPoint y: 427, endPoint x: 198, endPoint y: 416, distance: 65.6
click at [198, 416] on div "Дней на выполнение 0" at bounding box center [281, 427] width 400 height 26
type input "1"
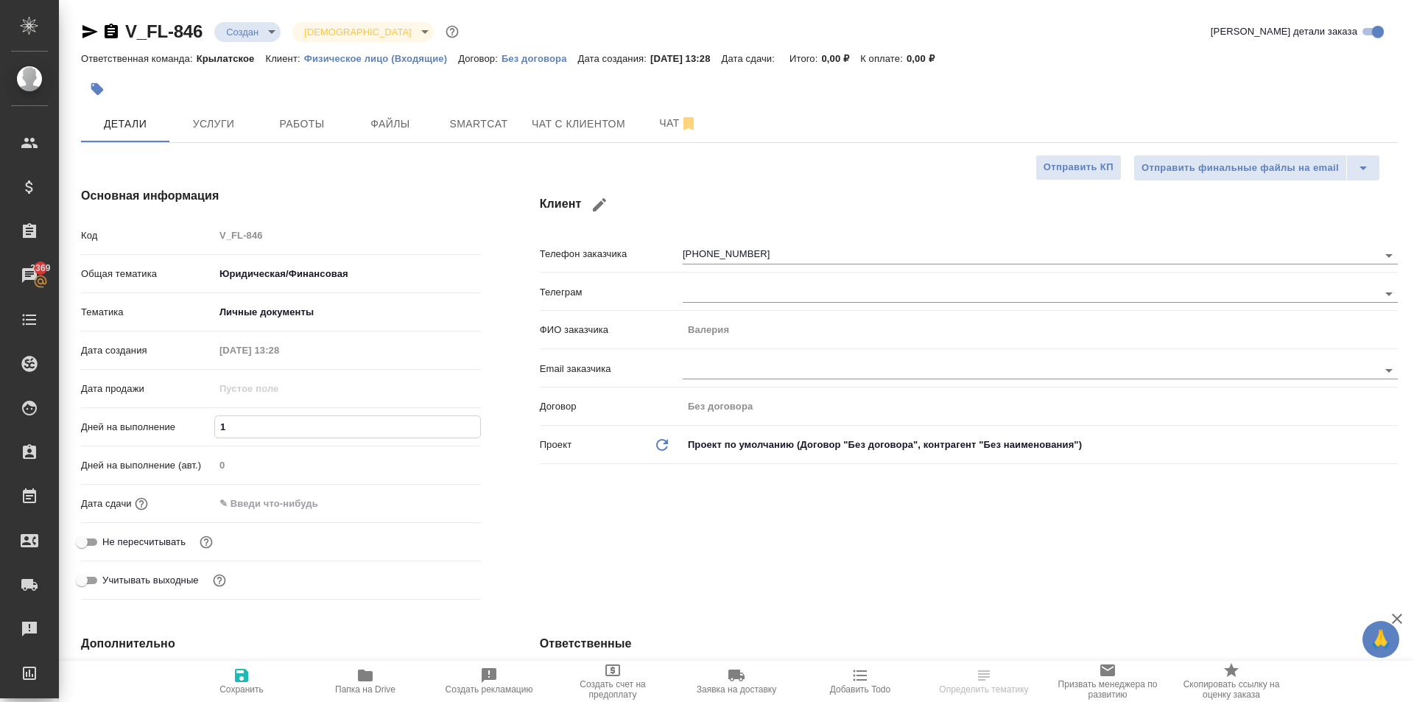
click at [242, 505] on input "text" at bounding box center [278, 503] width 129 height 21
click at [459, 488] on div "Дней на выполнение (авт.) 0" at bounding box center [281, 471] width 400 height 38
click at [438, 497] on icon "button" at bounding box center [438, 503] width 18 height 18
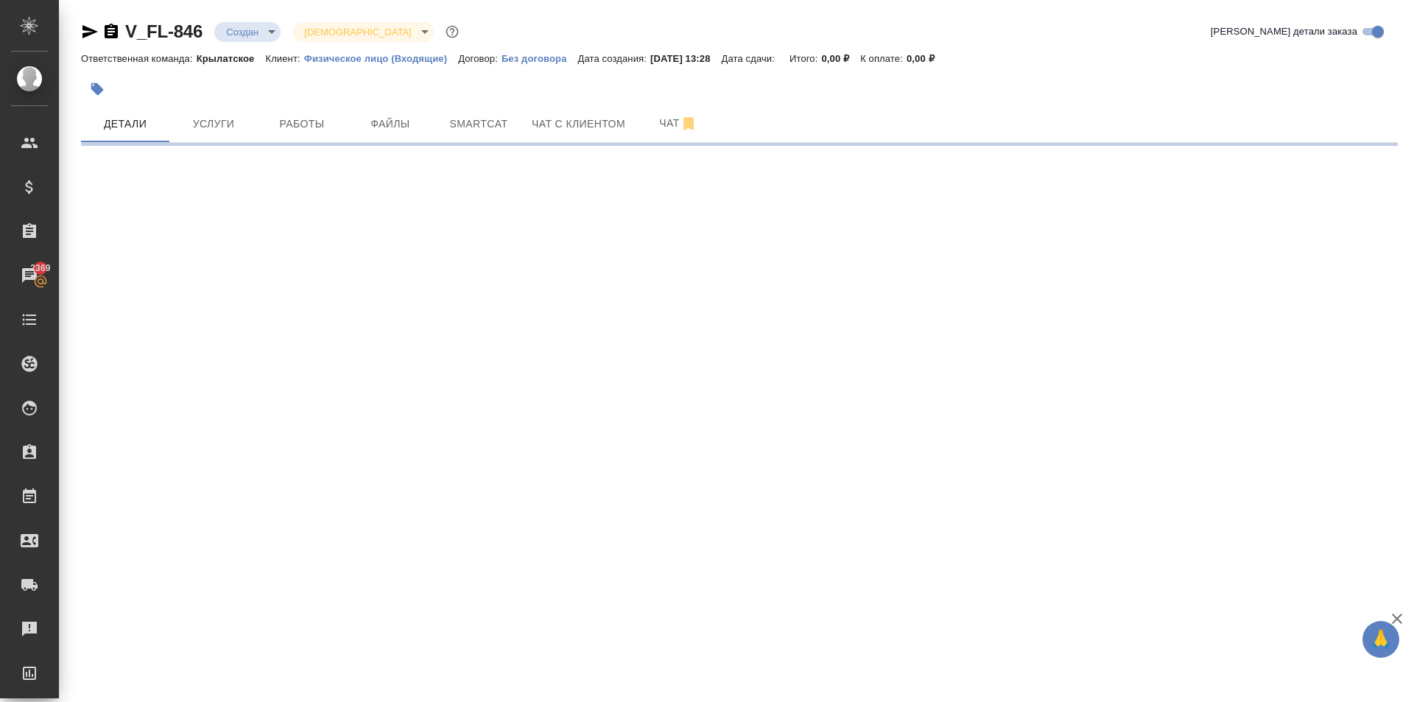
select select "RU"
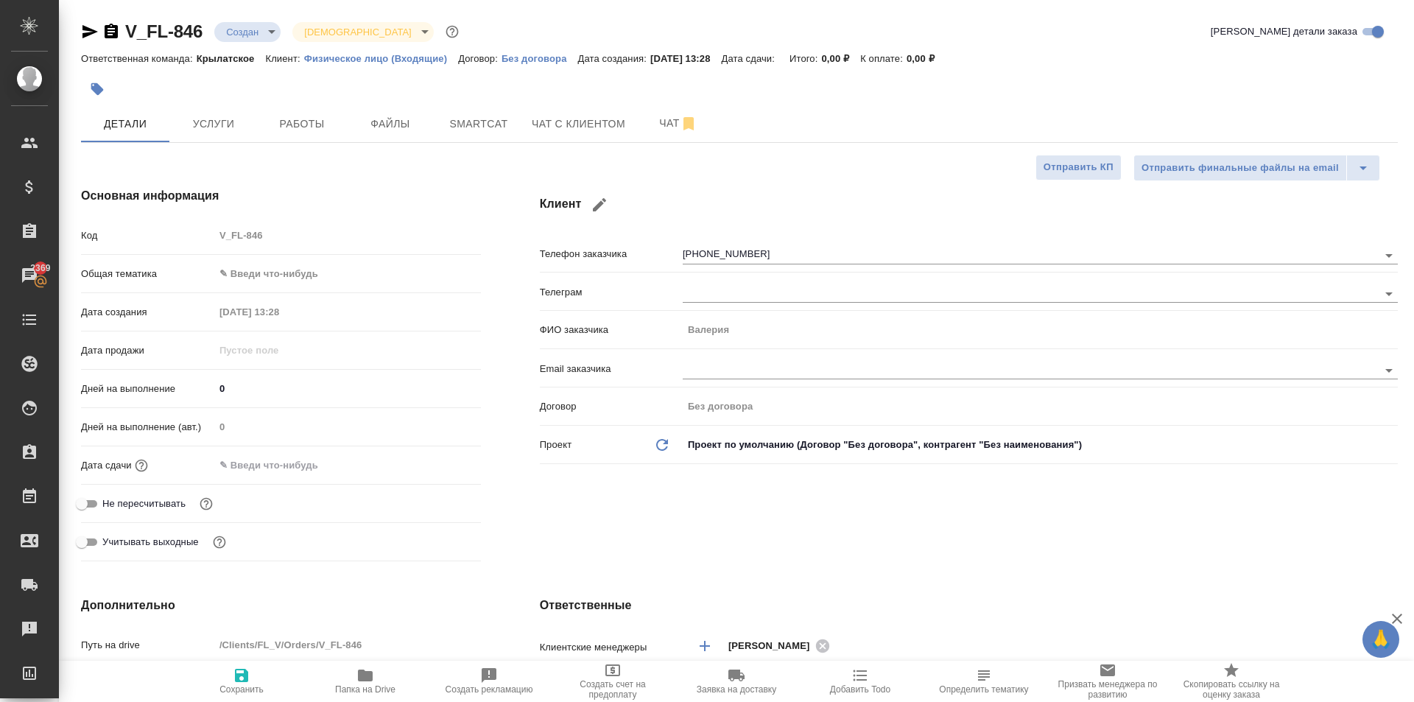
type textarea "x"
drag, startPoint x: 315, startPoint y: 650, endPoint x: 289, endPoint y: 267, distance: 384.0
click at [287, 253] on div "Код V_FL-846" at bounding box center [281, 241] width 400 height 38
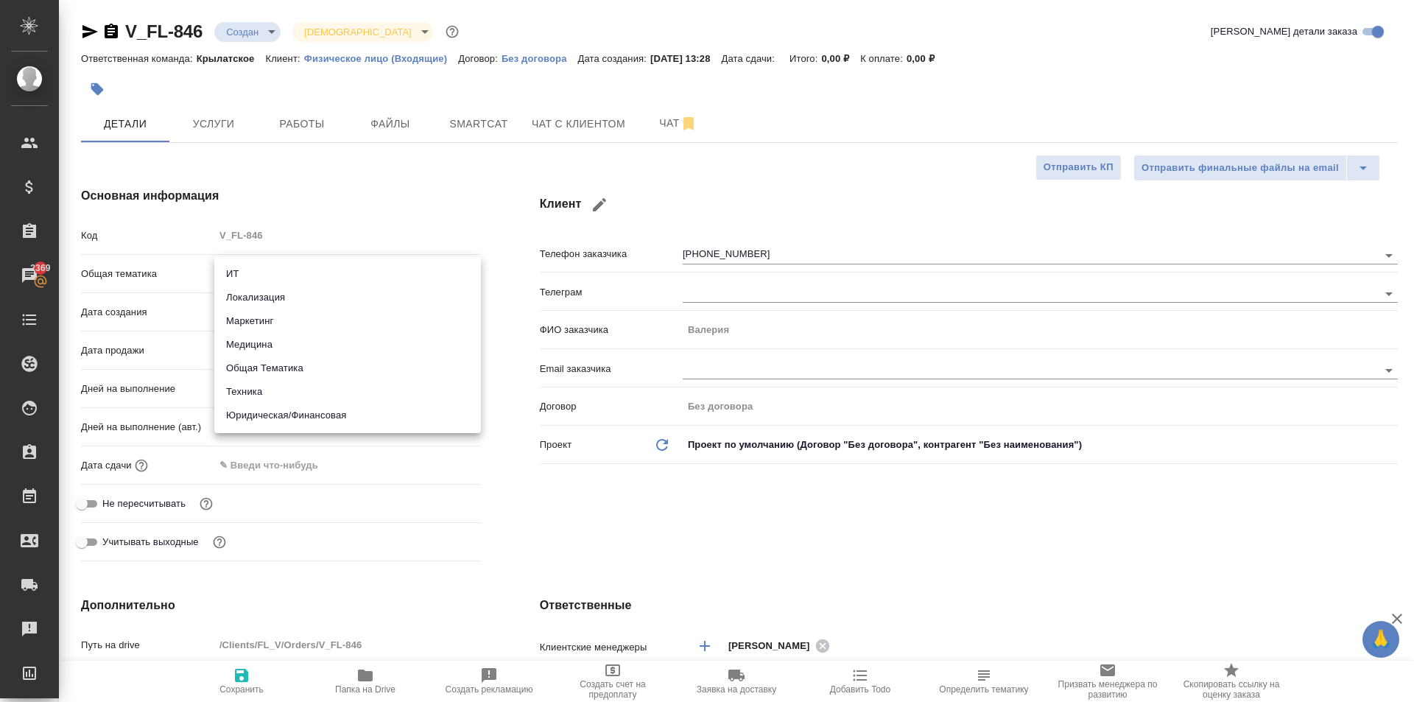
click at [292, 273] on body "🙏 .cls-1 fill:#fff; AWATERA Kasymov Timur Клиенты Спецификации Заказы 2369 Чаты…" at bounding box center [707, 351] width 1414 height 702
drag, startPoint x: 278, startPoint y: 419, endPoint x: 282, endPoint y: 408, distance: 11.9
click at [278, 418] on li "Юридическая/Финансовая" at bounding box center [347, 416] width 267 height 24
type input "yr-fn"
type textarea "x"
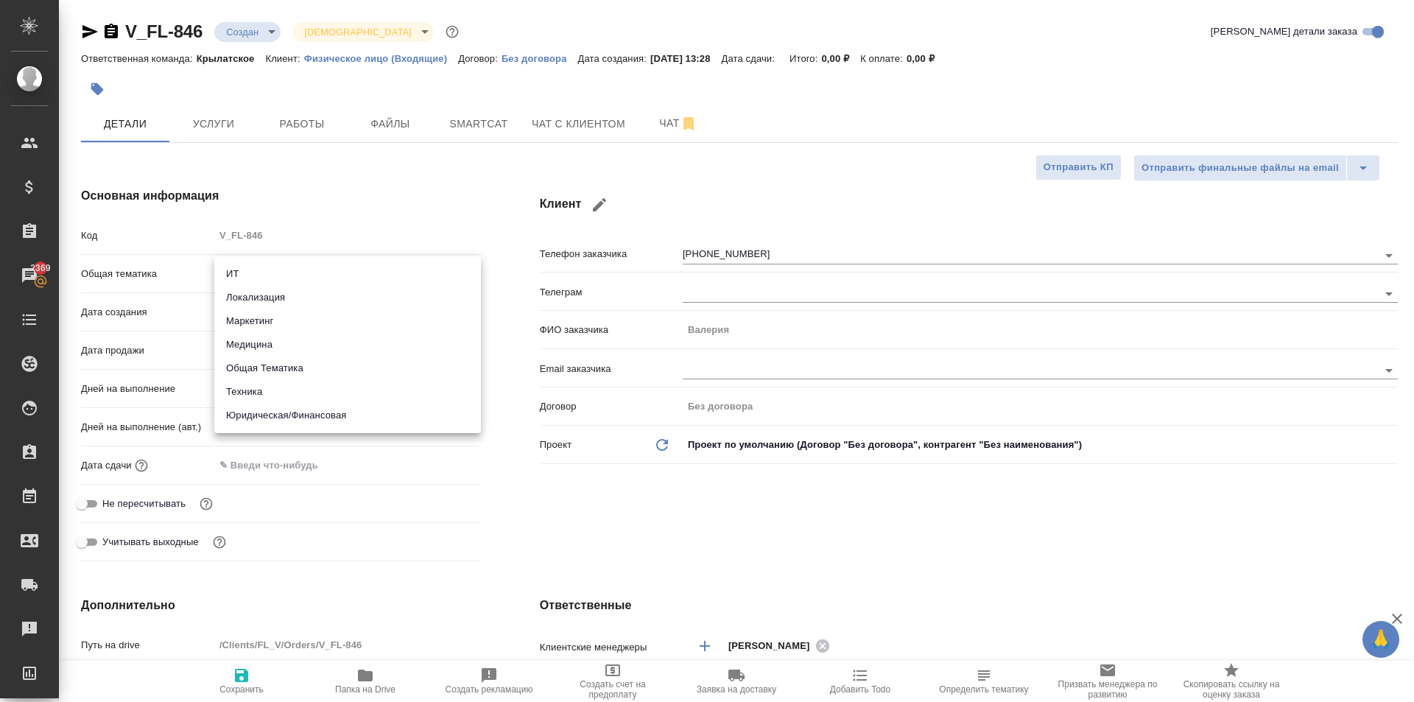
type textarea "x"
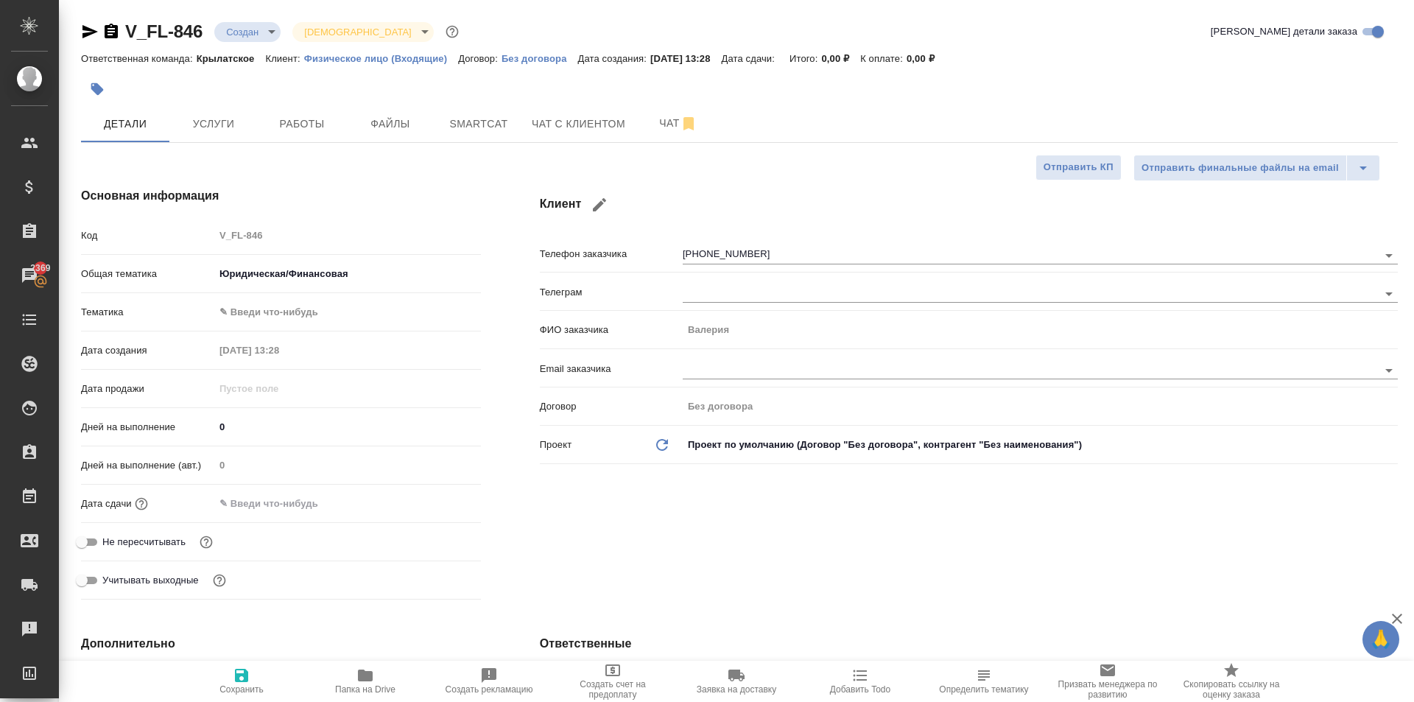
click at [273, 312] on body "🙏 .cls-1 fill:#fff; AWATERA Kasymov Timur Клиенты Спецификации Заказы 2369 Чаты…" at bounding box center [707, 351] width 1414 height 702
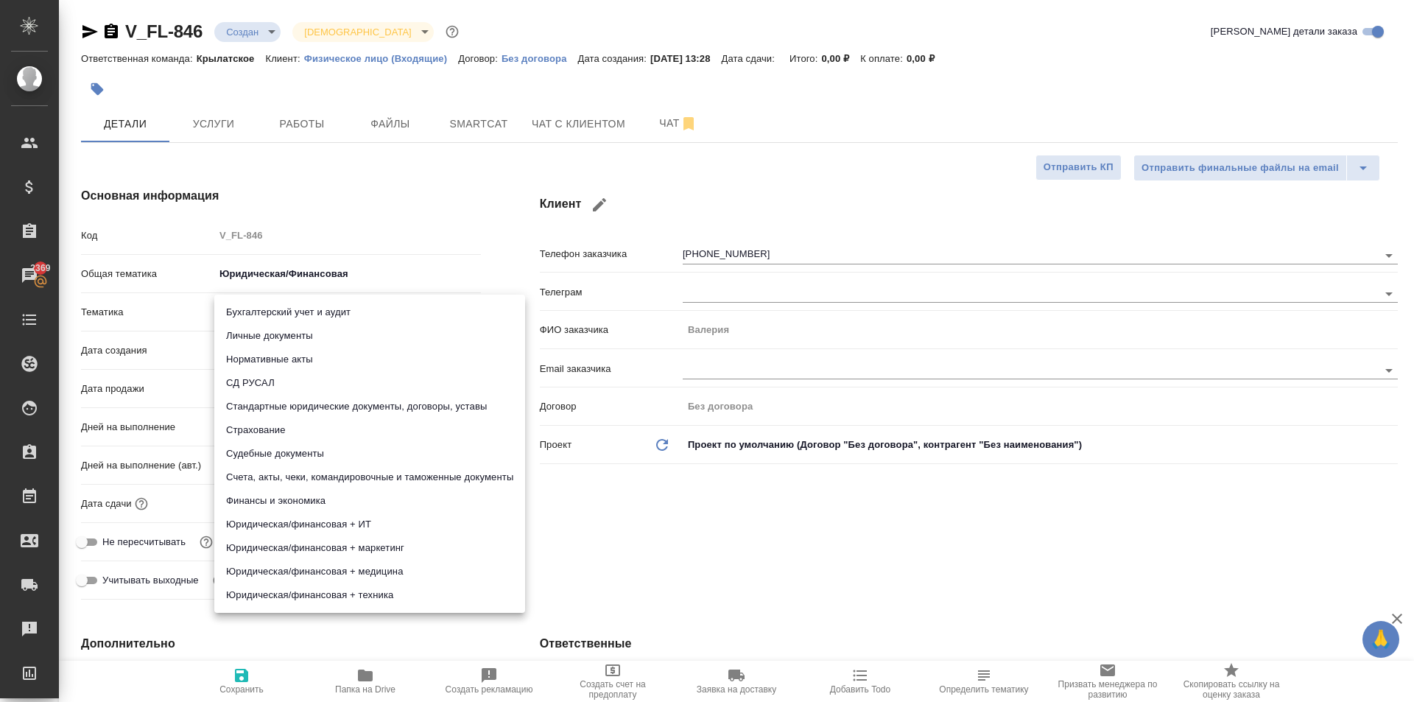
click at [276, 331] on li "Личные документы" at bounding box center [369, 336] width 311 height 24
type textarea "x"
type input "5a8b8b956a9677013d343cfe"
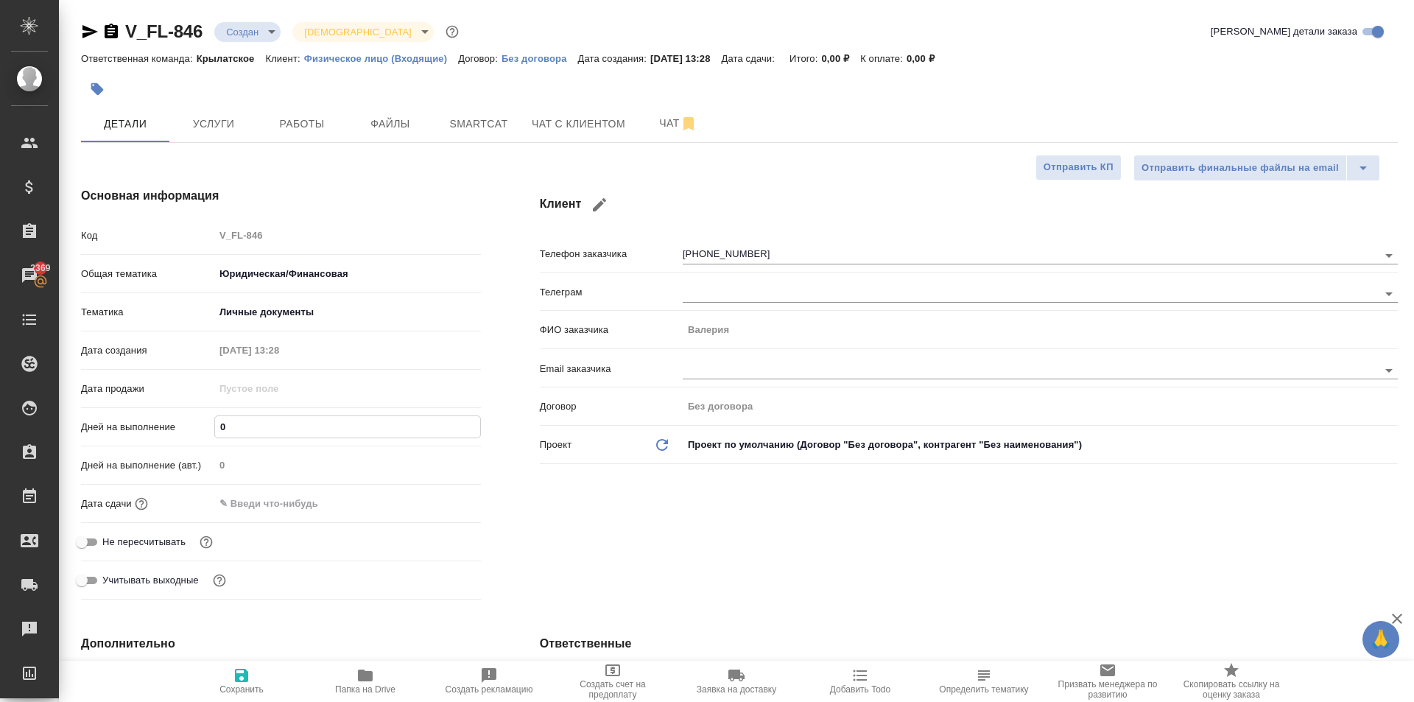
drag, startPoint x: 243, startPoint y: 428, endPoint x: 182, endPoint y: 413, distance: 62.9
click at [182, 413] on div "Код V_FL-846 Общая тематика Юридическая/Финансовая yr-fn Тематика Личные докуме…" at bounding box center [281, 413] width 400 height 383
type input "1"
type textarea "x"
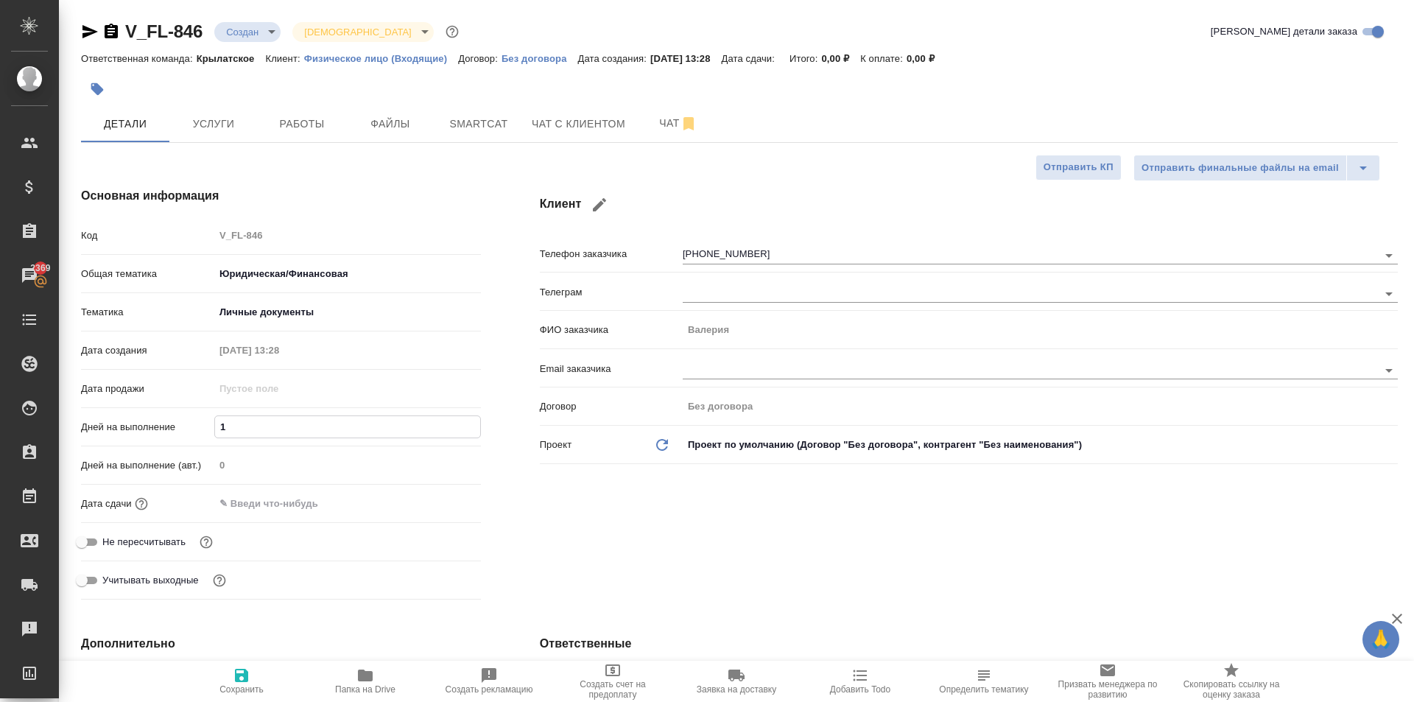
type textarea "x"
type input "1"
click at [228, 517] on div "Дата сдачи" at bounding box center [281, 510] width 400 height 38
drag, startPoint x: 261, startPoint y: 498, endPoint x: 282, endPoint y: 508, distance: 22.7
click at [264, 498] on input "text" at bounding box center [278, 503] width 129 height 21
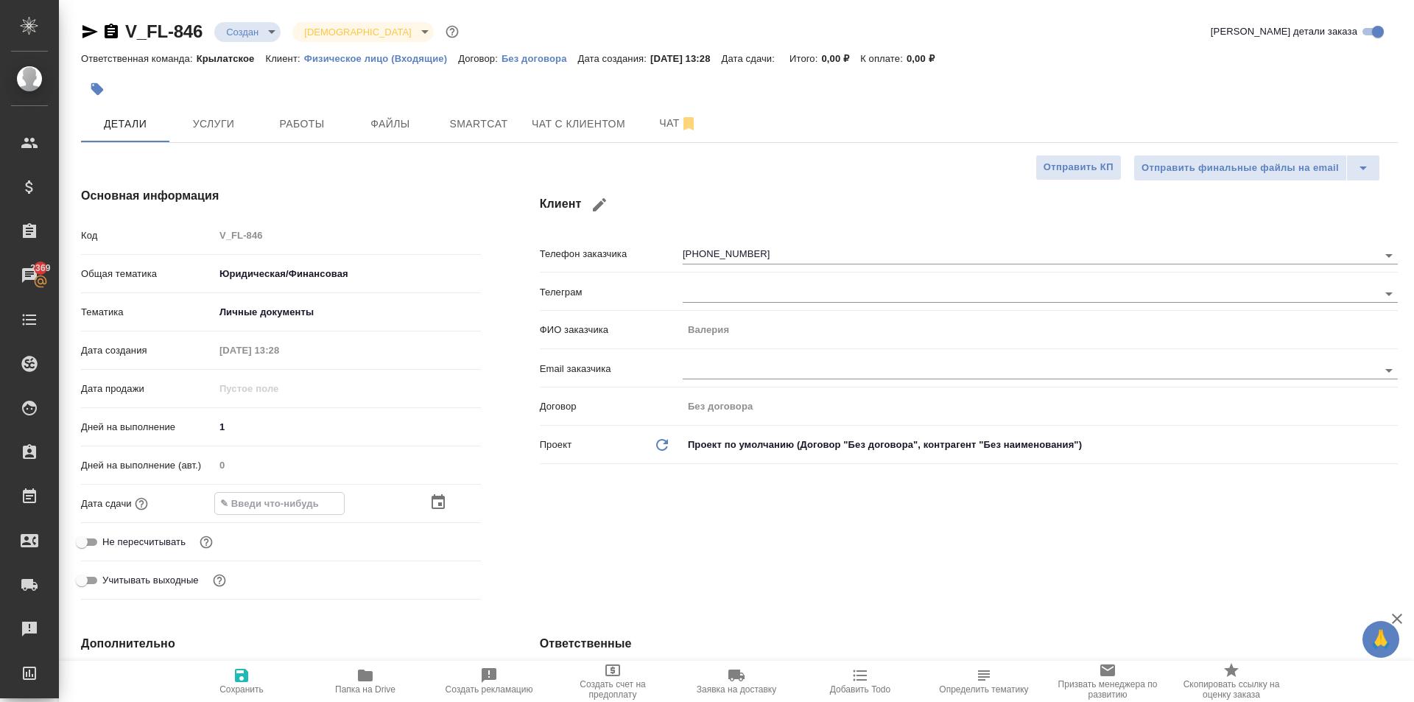
click at [432, 498] on icon "button" at bounding box center [438, 503] width 18 height 18
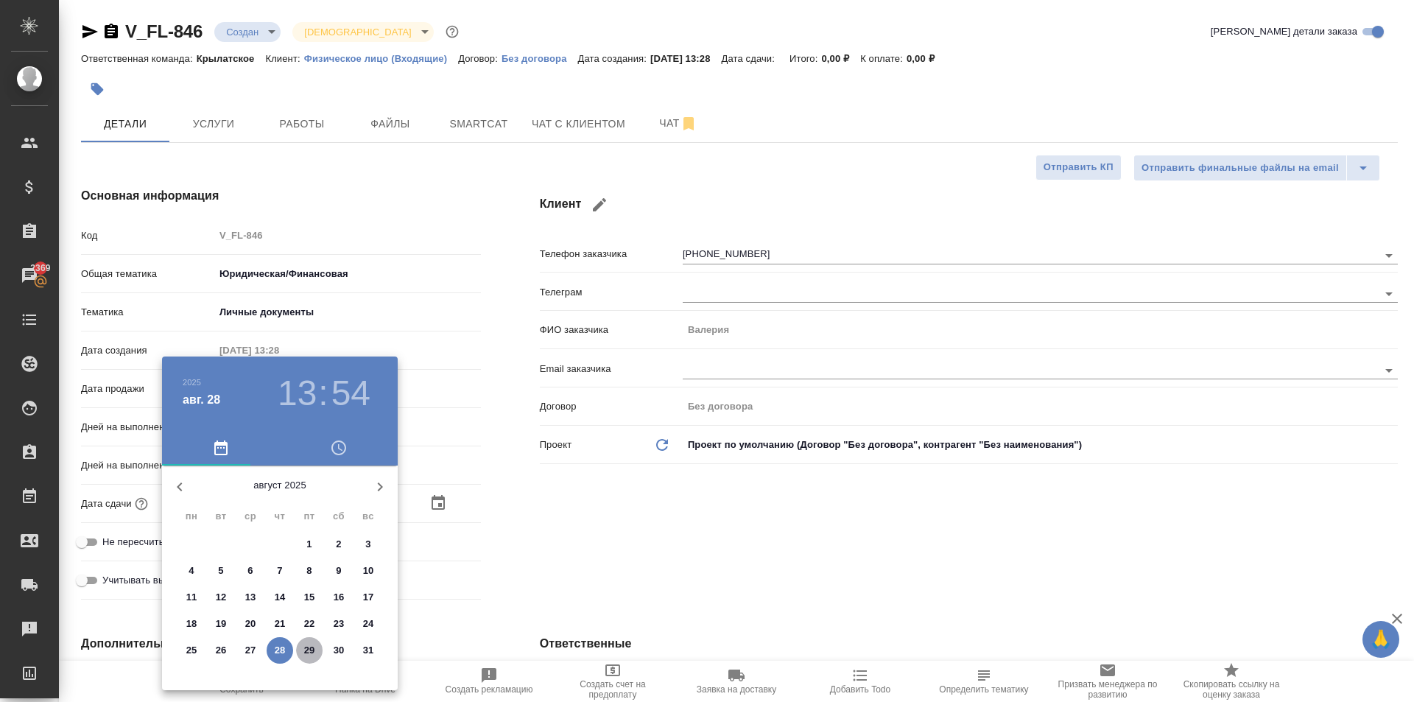
click at [314, 646] on p "29" at bounding box center [309, 650] width 11 height 15
type input "29.08.2025 13:54"
type textarea "x"
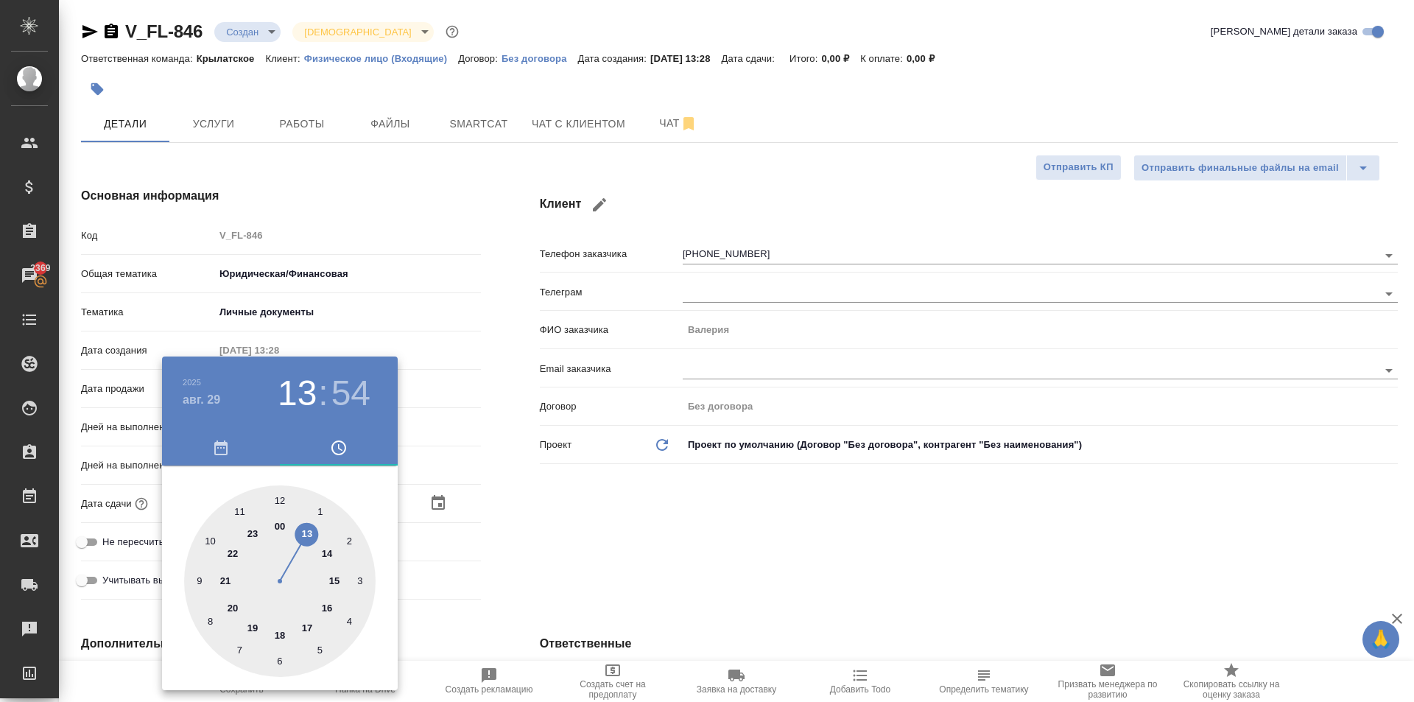
drag, startPoint x: 287, startPoint y: 510, endPoint x: 281, endPoint y: 502, distance: 10.0
click at [284, 508] on div at bounding box center [280, 581] width 192 height 192
type input "29.08.2025 12:54"
type textarea "x"
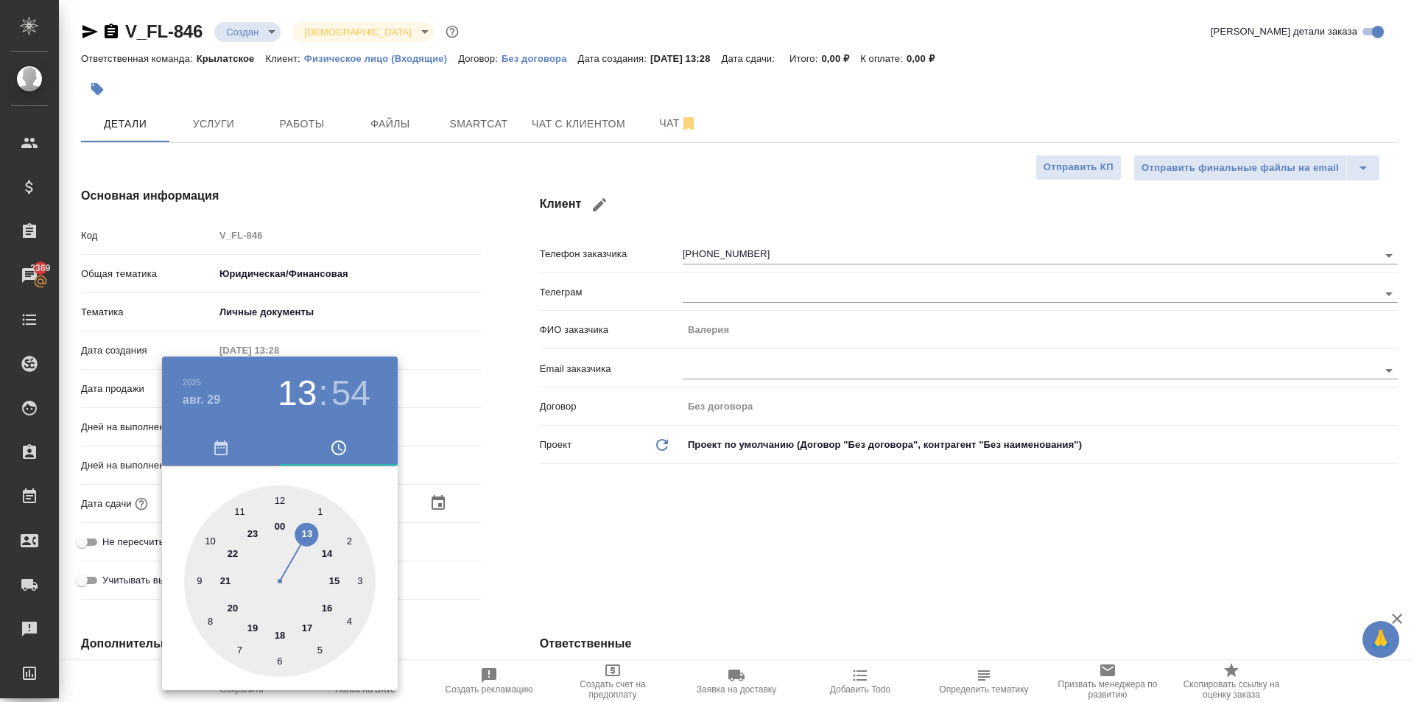
type textarea "x"
click at [281, 502] on div at bounding box center [280, 581] width 192 height 192
type input "29.08.2025 12:00"
type textarea "x"
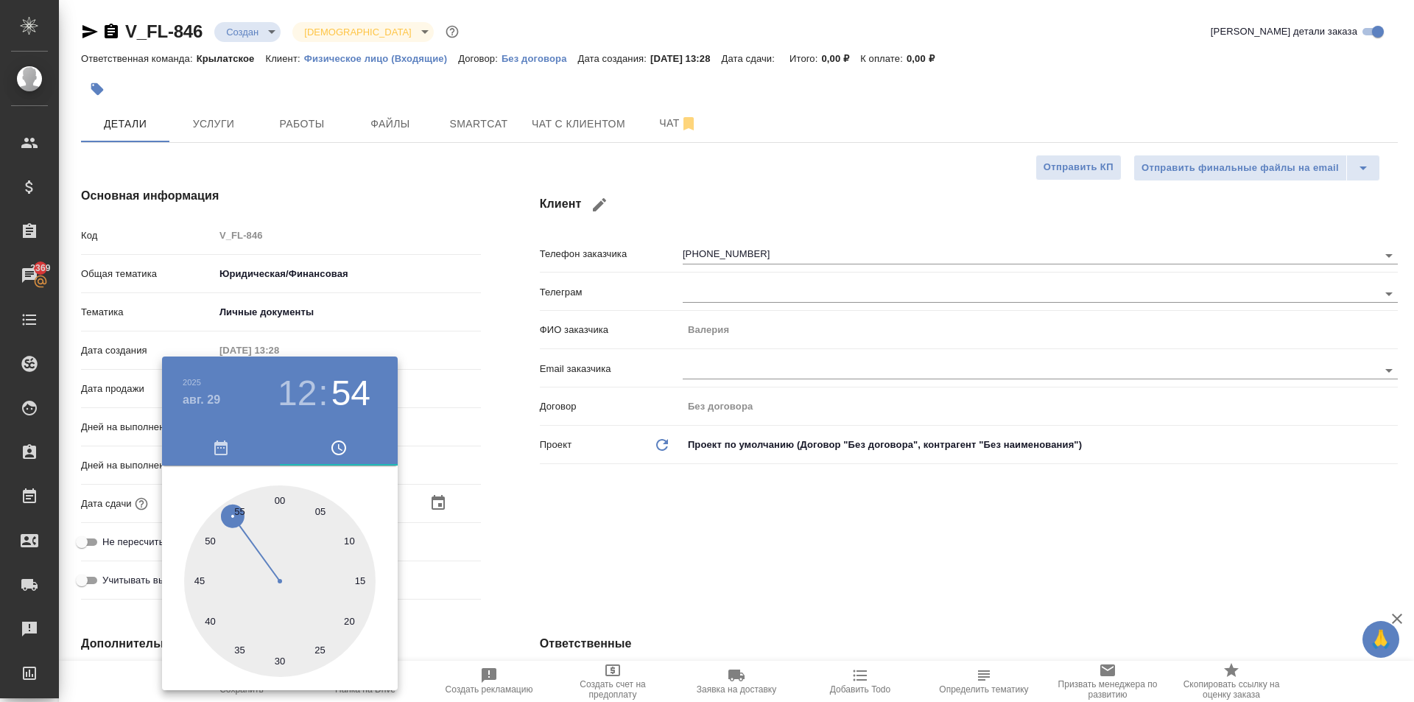
type textarea "x"
drag, startPoint x: 648, startPoint y: 513, endPoint x: 617, endPoint y: 518, distance: 32.1
click at [637, 515] on div at bounding box center [707, 351] width 1414 height 702
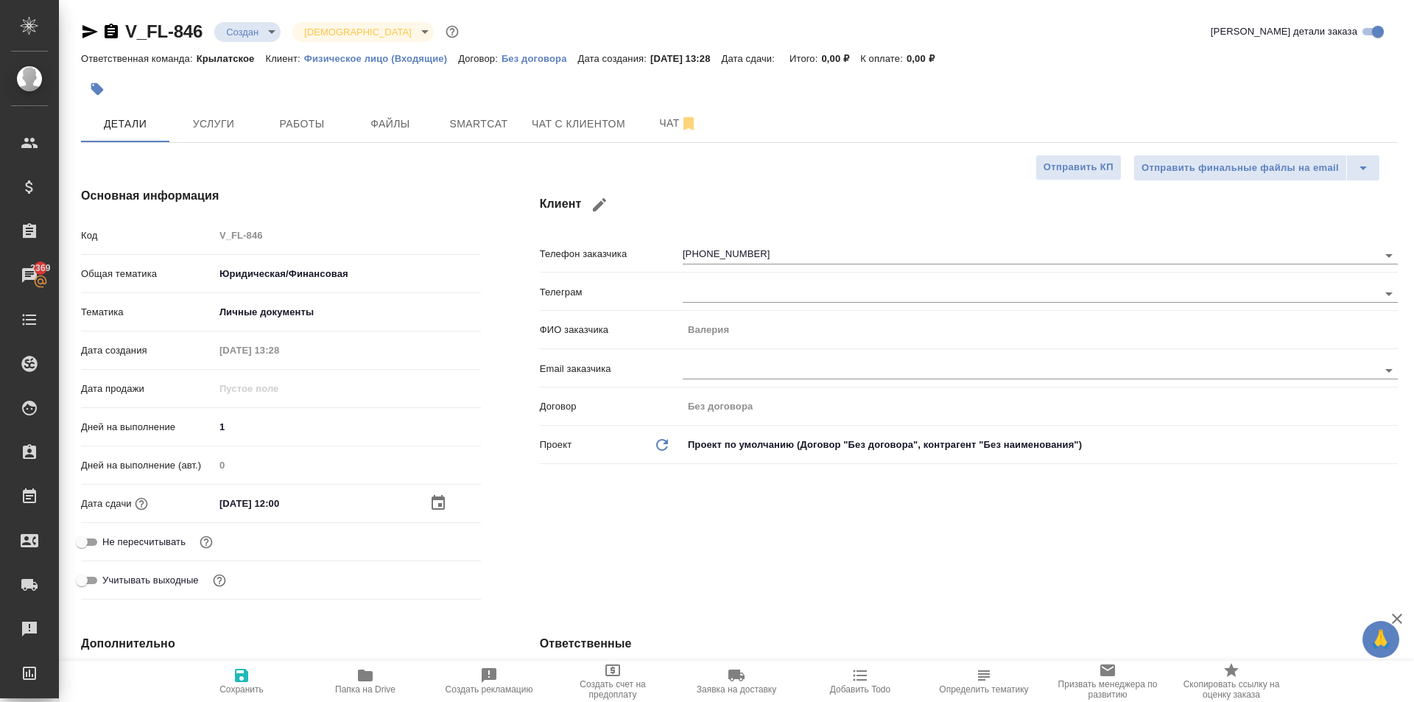
drag, startPoint x: 160, startPoint y: 551, endPoint x: 162, endPoint y: 541, distance: 9.8
click at [160, 550] on div "Не пересчитывать" at bounding box center [281, 542] width 400 height 26
click at [162, 541] on span "Не пересчитывать" at bounding box center [143, 542] width 83 height 15
click at [108, 541] on input "Не пересчитывать" at bounding box center [81, 542] width 53 height 18
checkbox input "true"
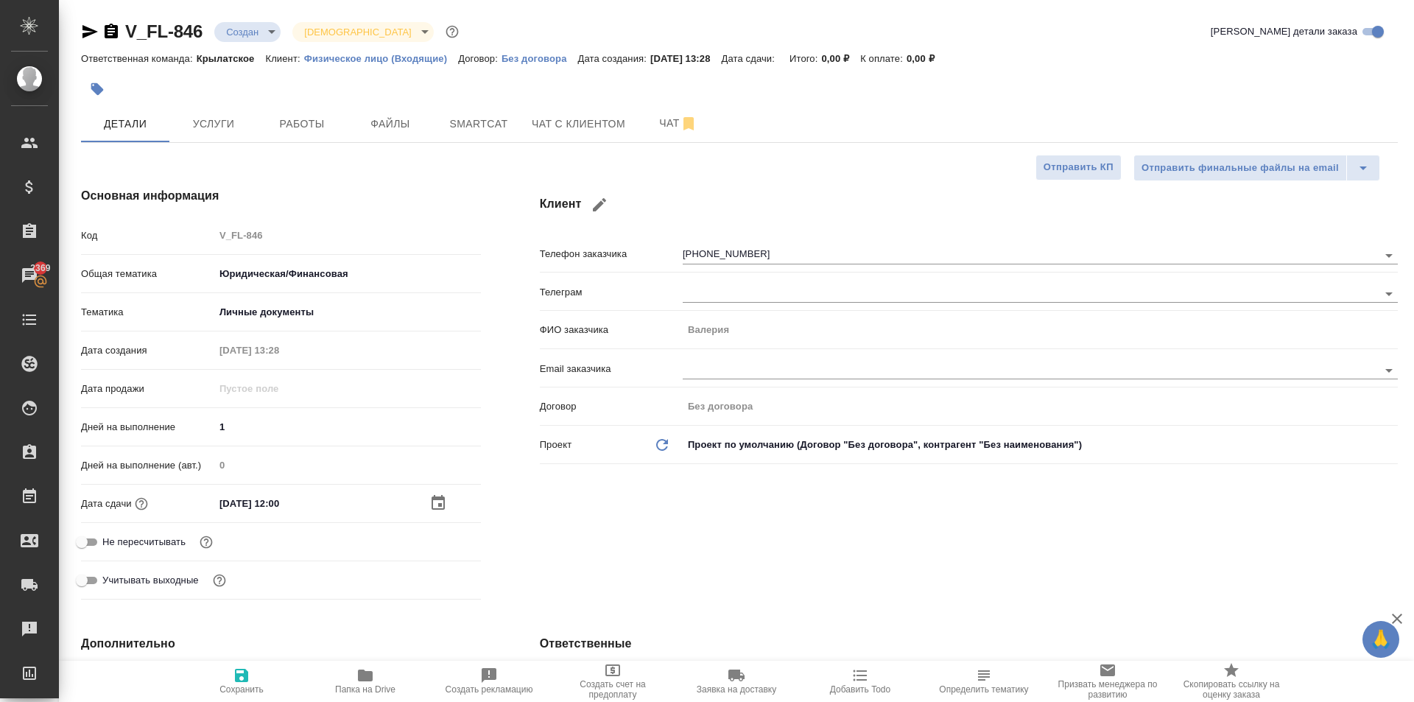
type textarea "x"
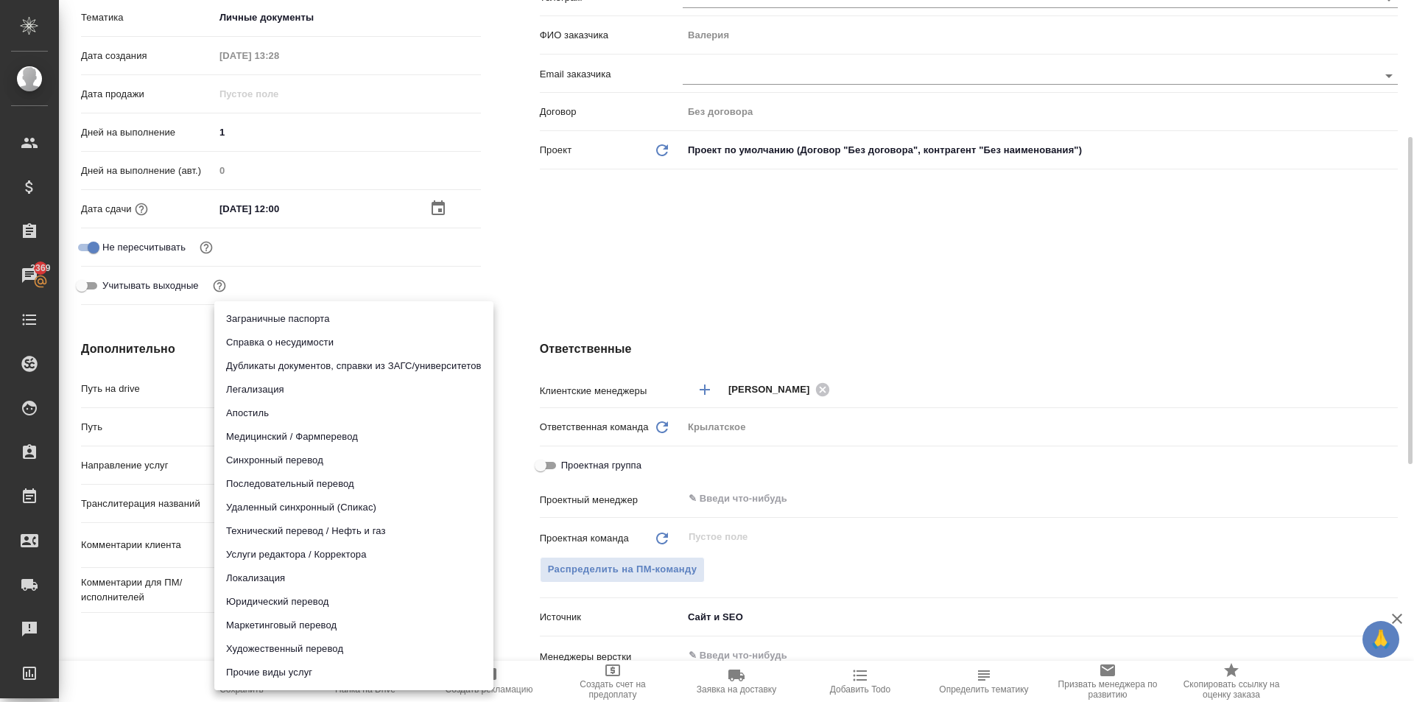
drag, startPoint x: 273, startPoint y: 477, endPoint x: 276, endPoint y: 466, distance: 11.4
click at [275, 474] on body "🙏 .cls-1 fill:#fff; AWATERA Kasymov Timur Клиенты Спецификации Заказы 2369 Чаты…" at bounding box center [707, 351] width 1414 height 702
drag, startPoint x: 247, startPoint y: 608, endPoint x: 284, endPoint y: 591, distance: 40.5
click at [248, 605] on li "Юридический перевод" at bounding box center [353, 602] width 279 height 24
type input "legalTranslation"
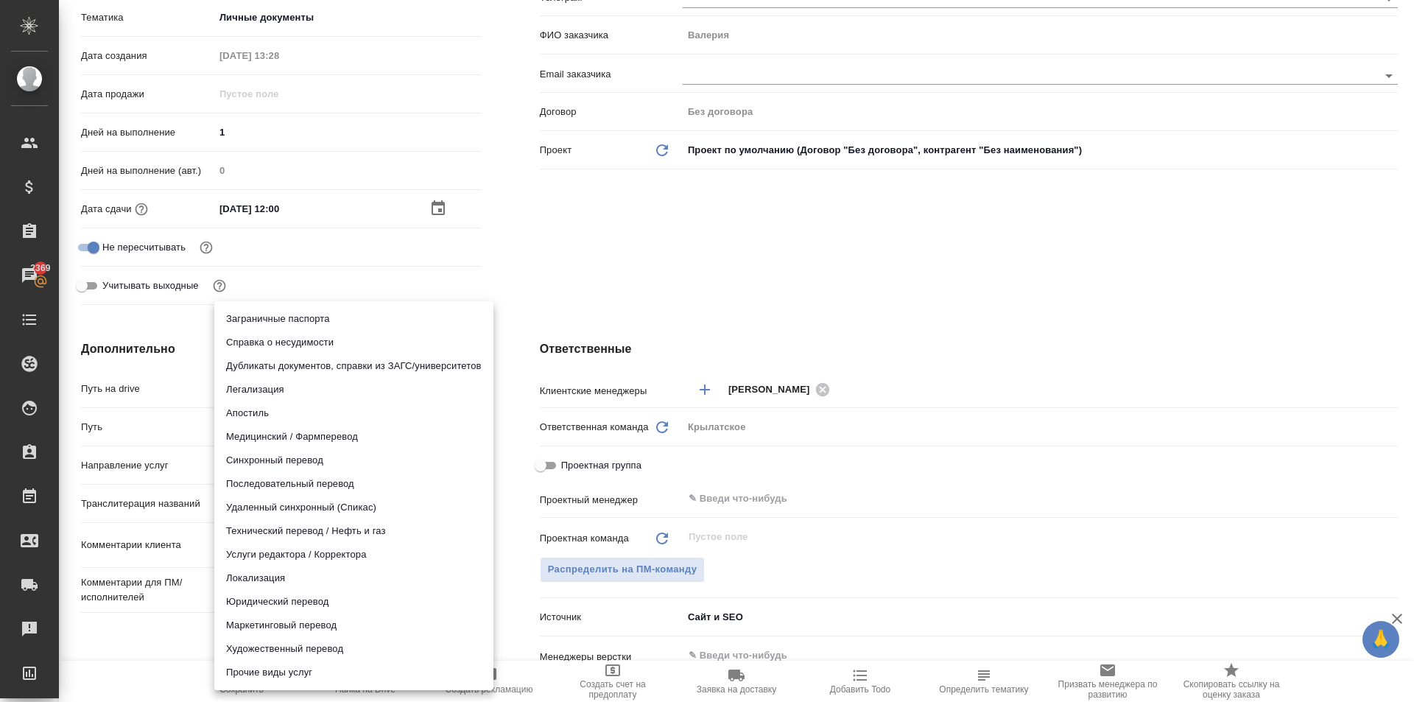
type textarea "x"
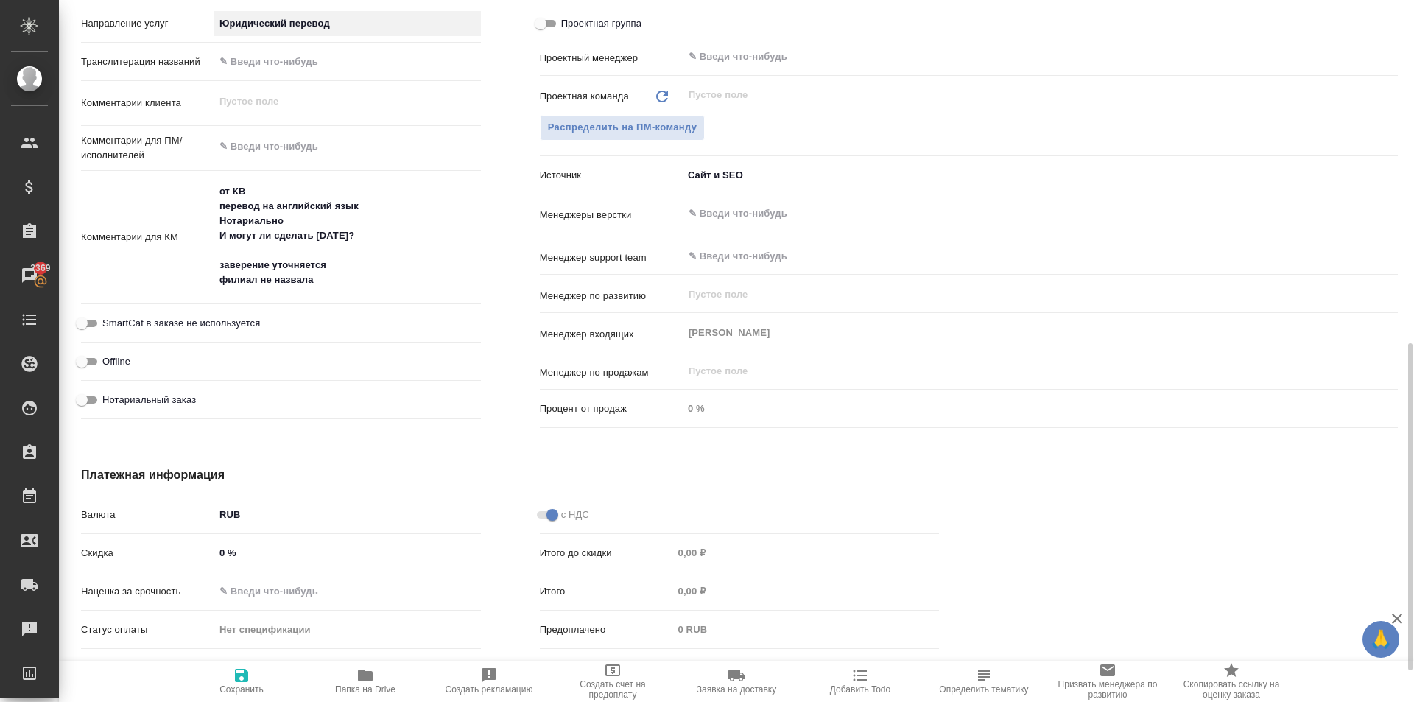
scroll to position [804, 0]
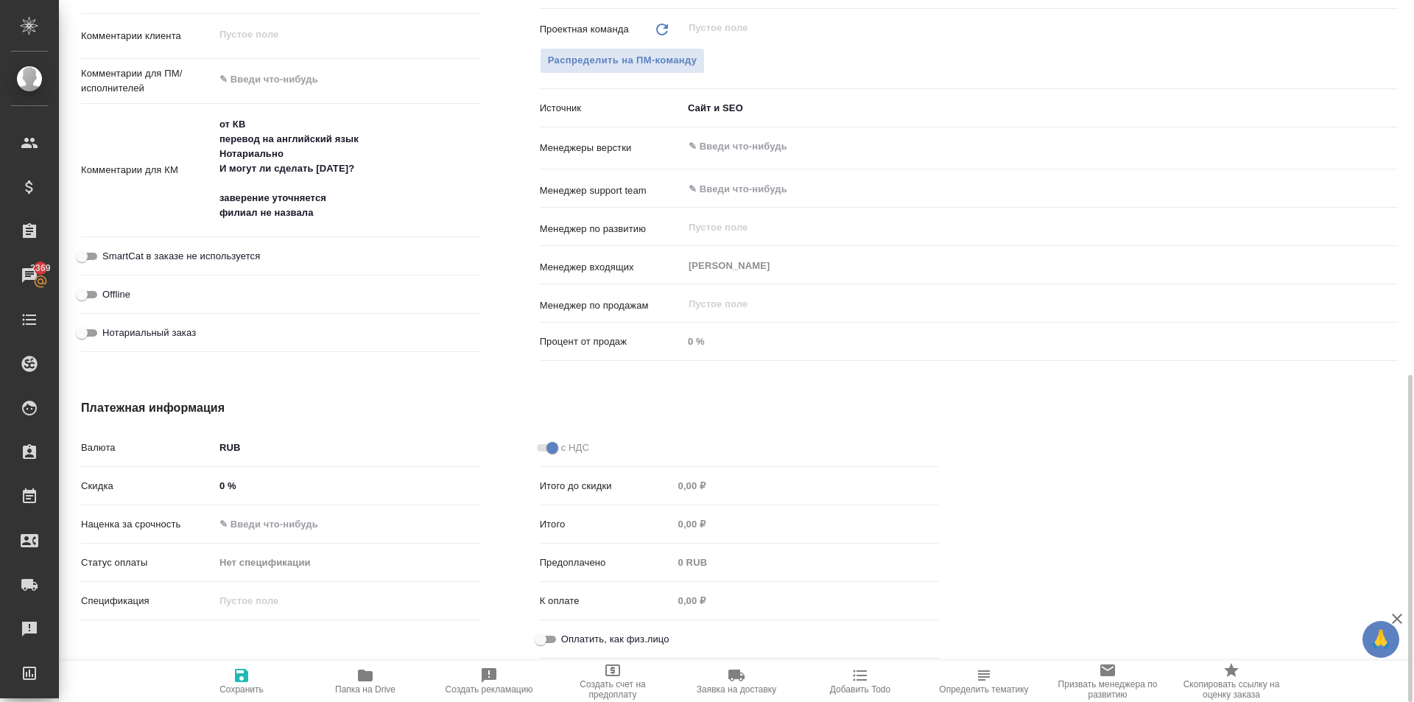
click at [226, 258] on span "SmartCat в заказе не используется" at bounding box center [181, 256] width 158 height 15
click at [108, 258] on input "SmartCat в заказе не используется" at bounding box center [81, 257] width 53 height 18
checkbox input "true"
type textarea "x"
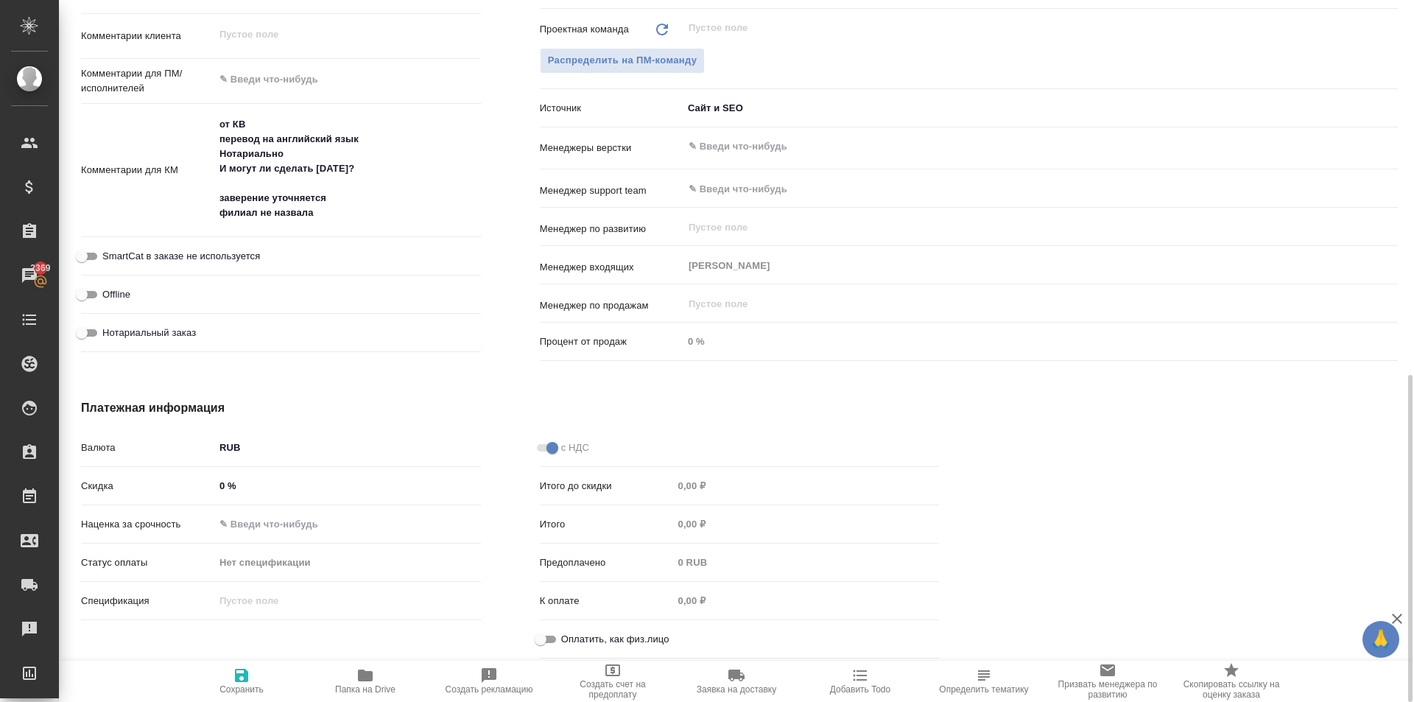
type textarea "x"
click at [160, 326] on span "Нотариальный заказ" at bounding box center [149, 333] width 94 height 15
click at [108, 325] on input "Нотариальный заказ" at bounding box center [81, 333] width 53 height 18
checkbox input "true"
type textarea "x"
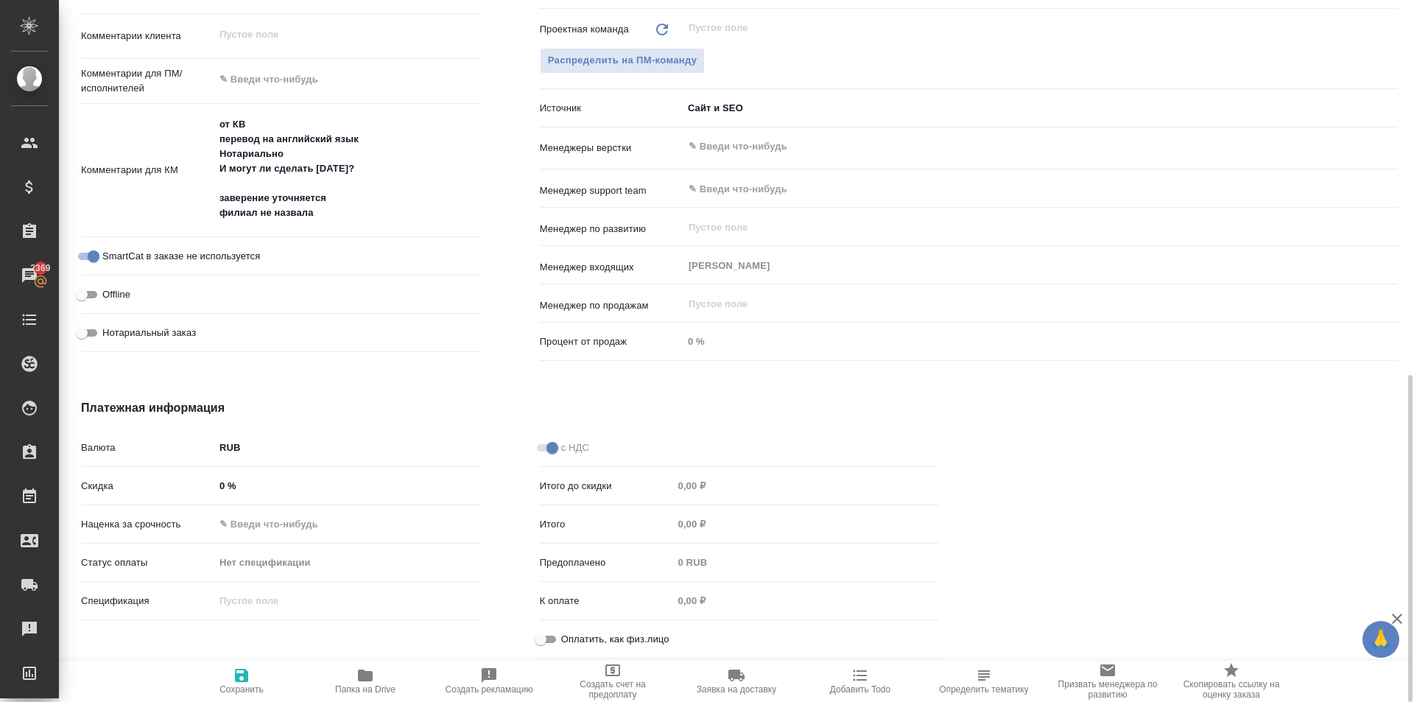
type textarea "x"
click at [541, 631] on input "Оплатить, как физ.лицо" at bounding box center [540, 640] width 53 height 18
checkbox input "true"
type textarea "x"
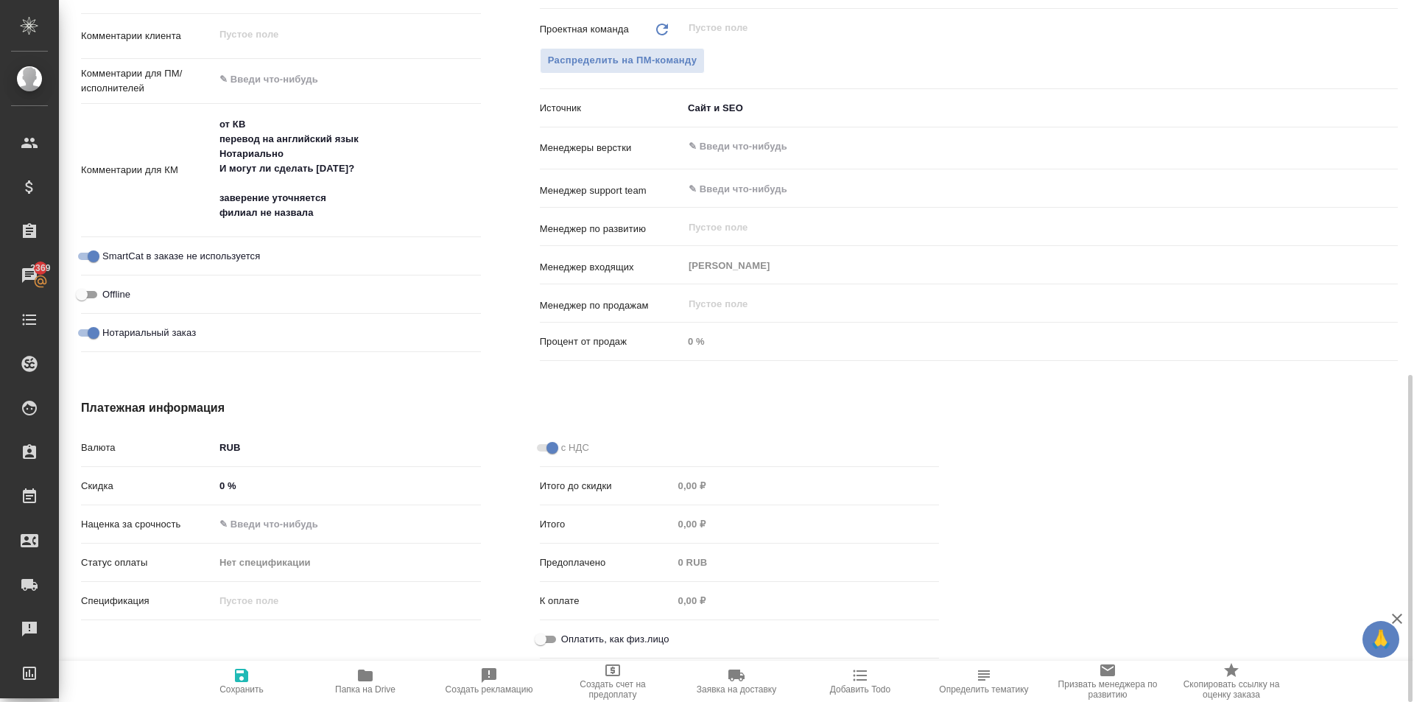
type textarea "x"
click at [278, 678] on span "Сохранить" at bounding box center [242, 681] width 106 height 28
type textarea "x"
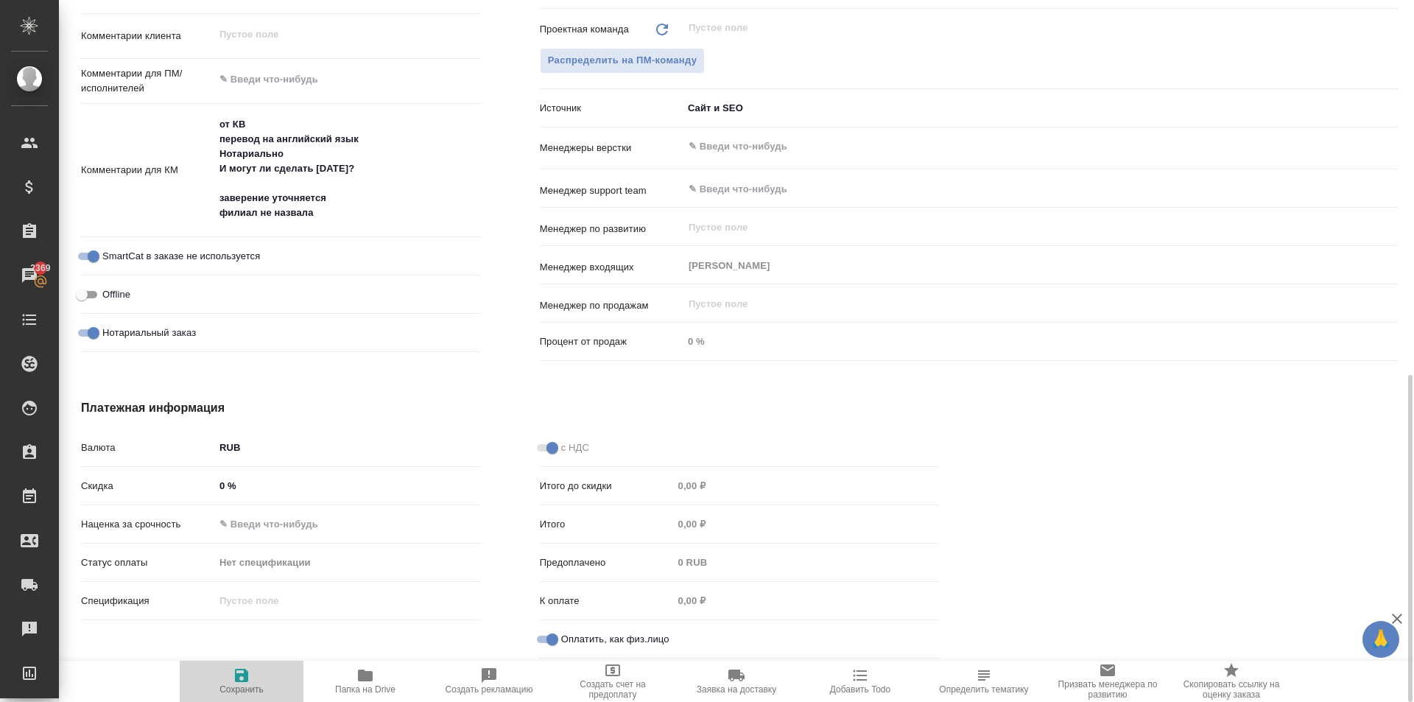
type textarea "x"
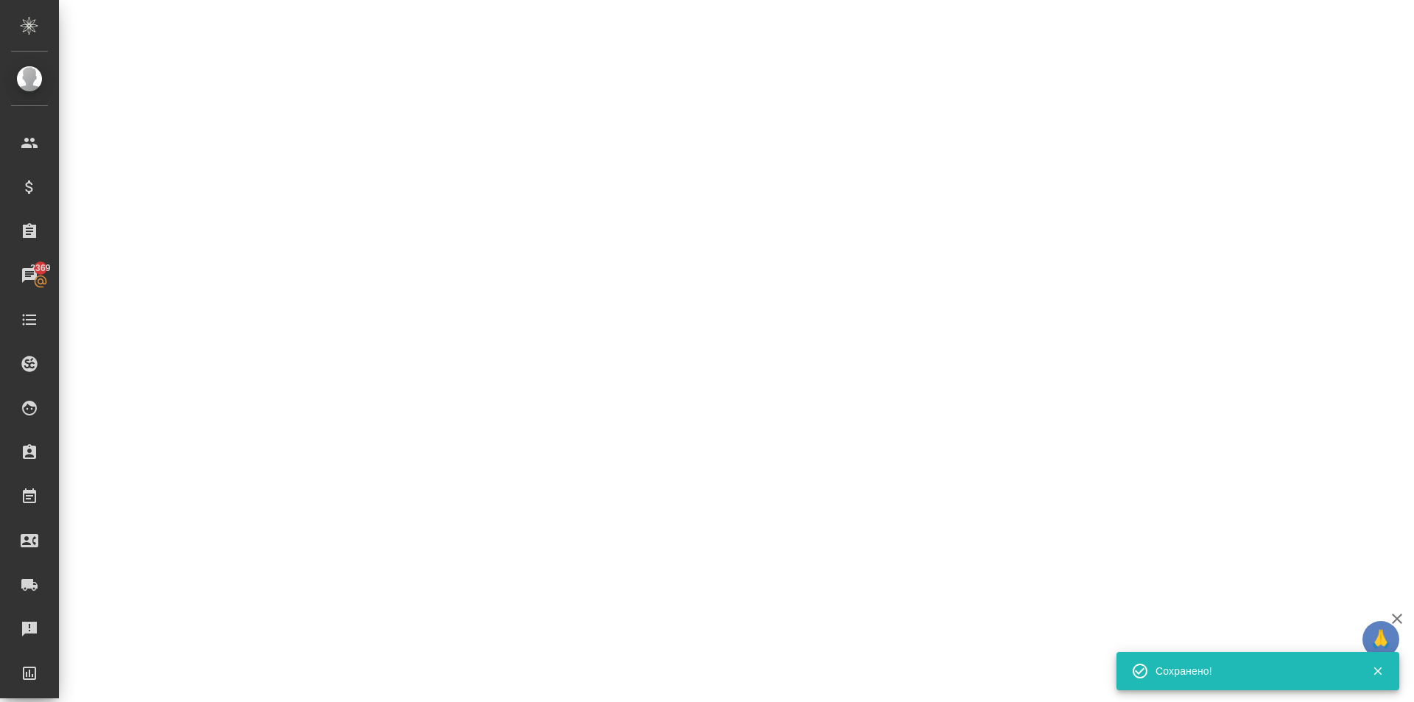
select select "RU"
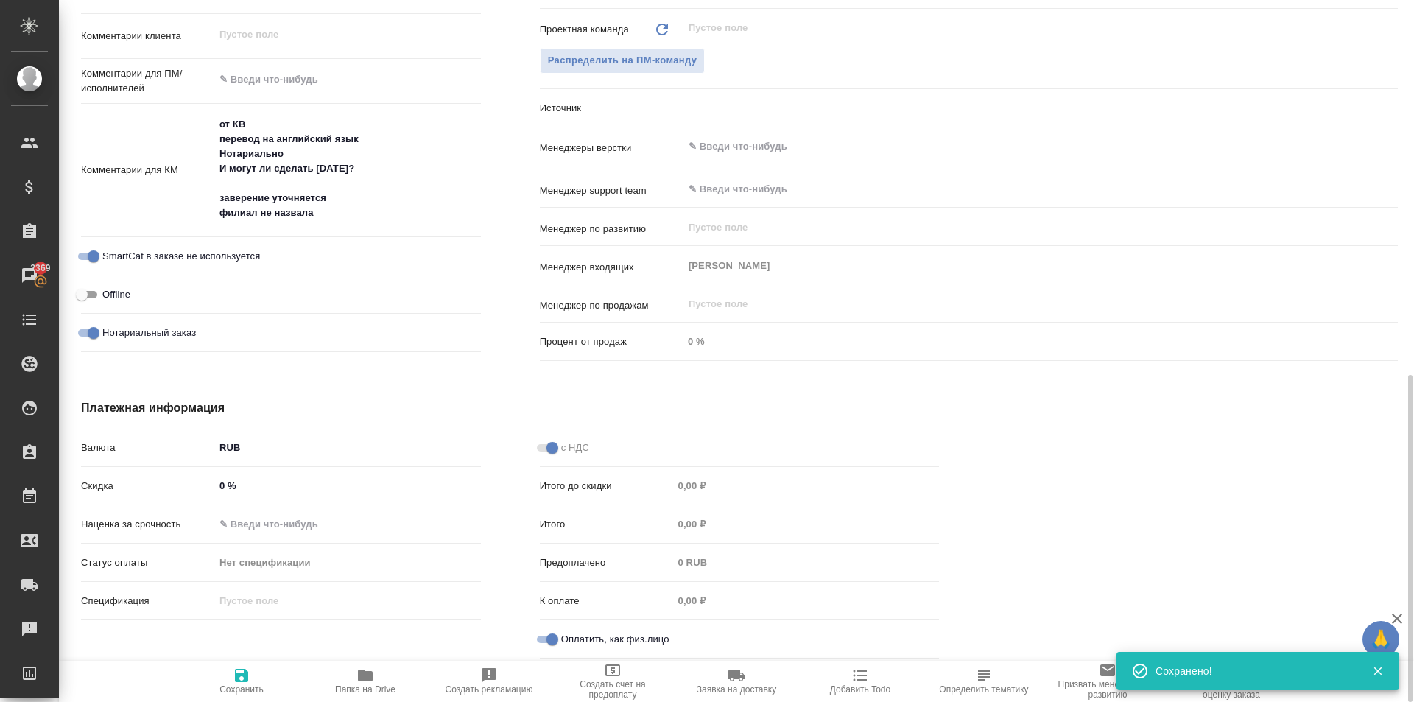
type textarea "x"
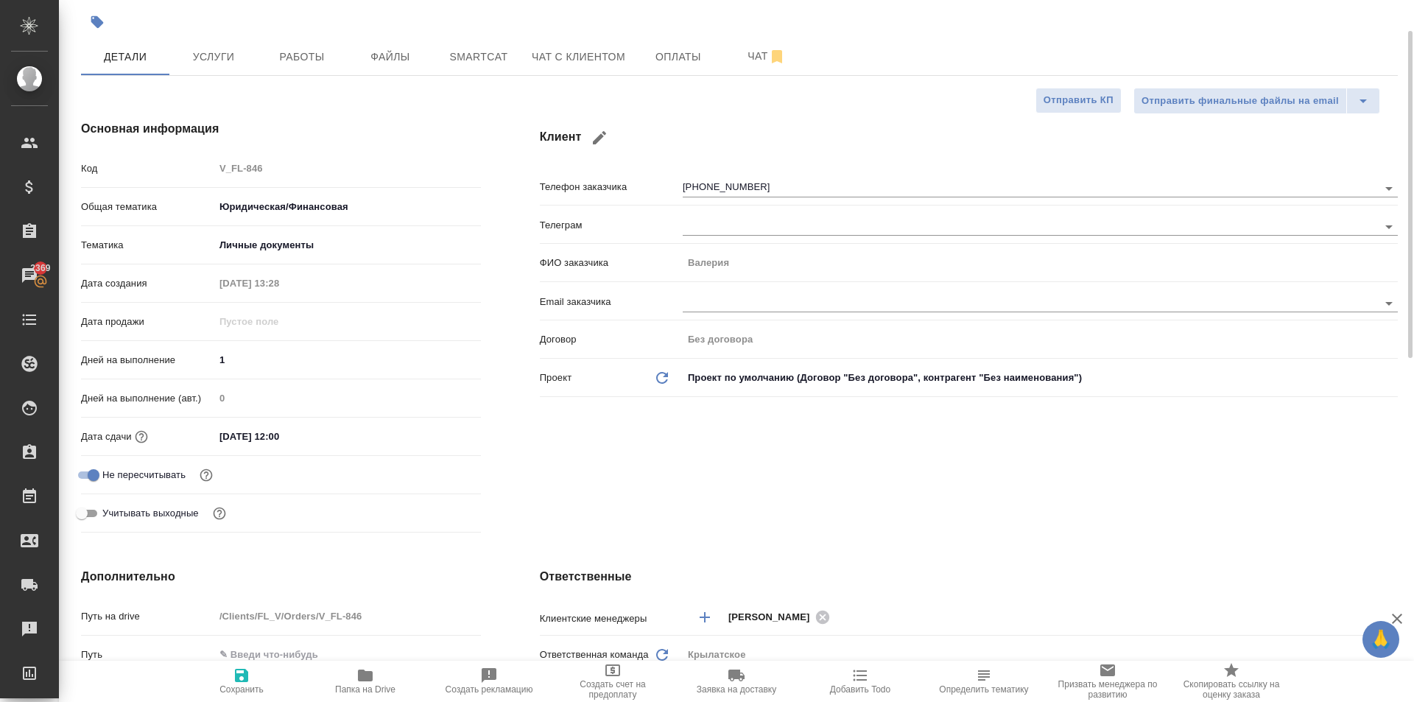
scroll to position [0, 0]
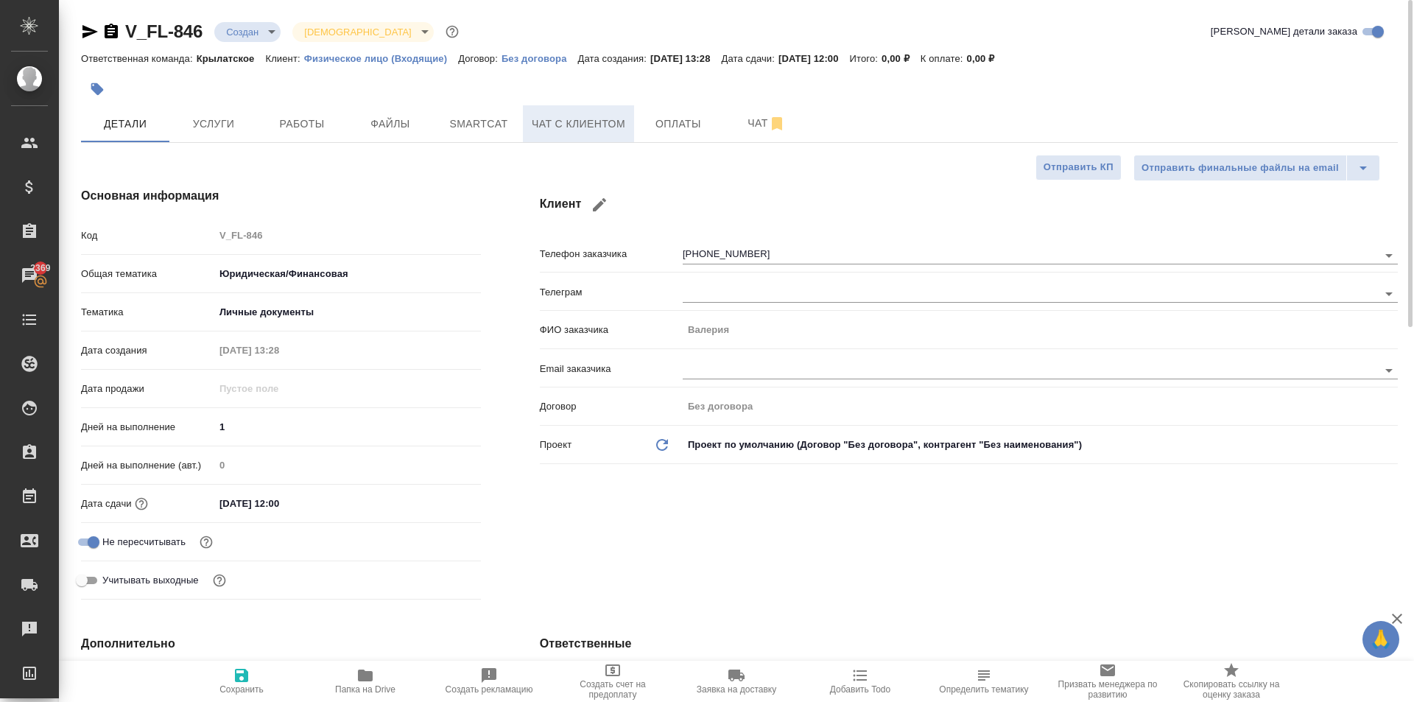
drag, startPoint x: 611, startPoint y: 99, endPoint x: 600, endPoint y: 119, distance: 22.8
click at [600, 119] on span "Чат с клиентом" at bounding box center [579, 124] width 94 height 18
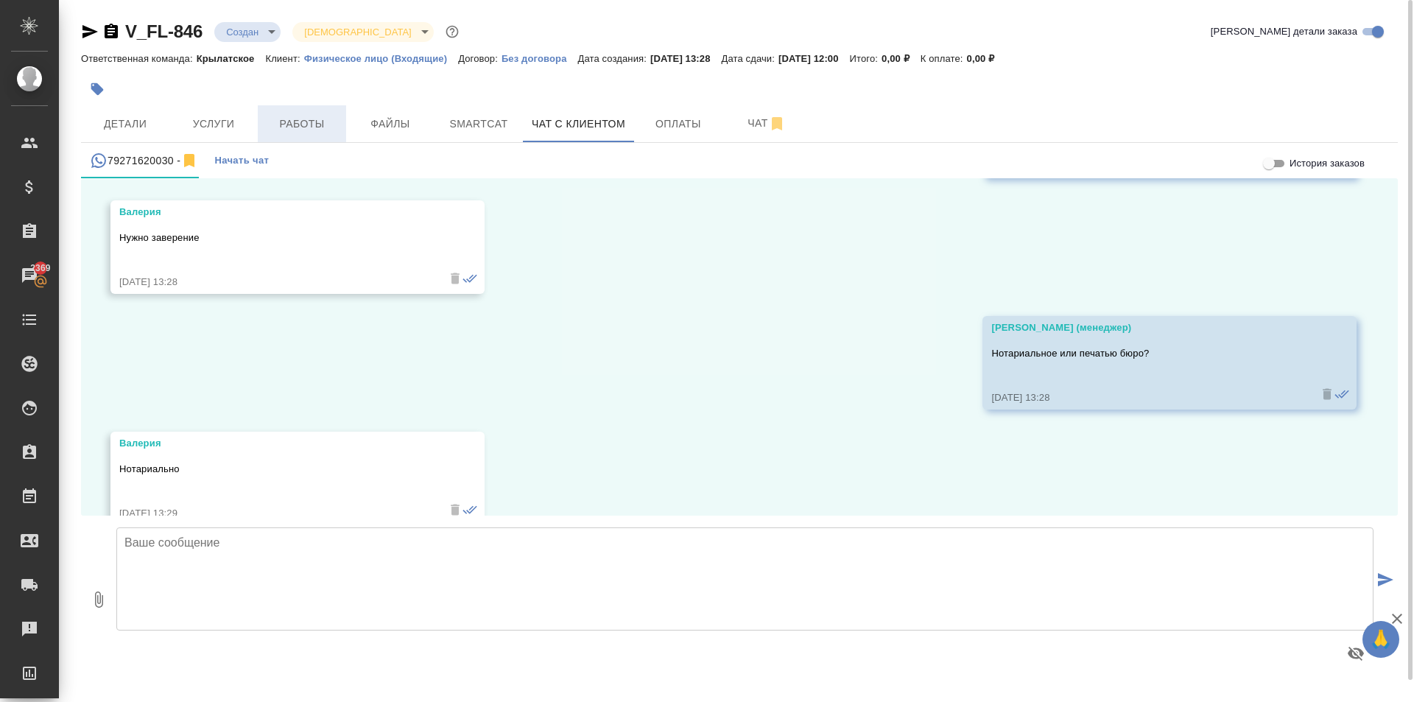
scroll to position [1627, 0]
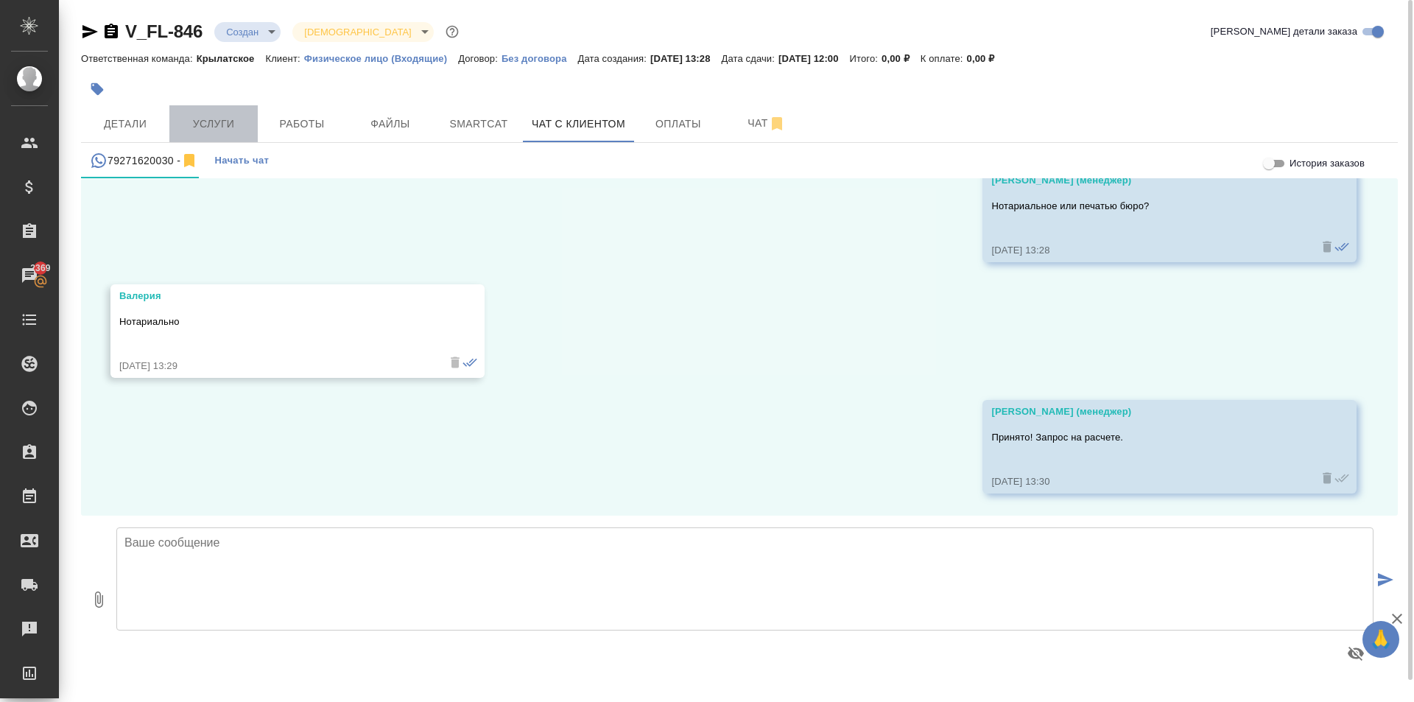
click at [250, 125] on button "Услуги" at bounding box center [213, 123] width 88 height 37
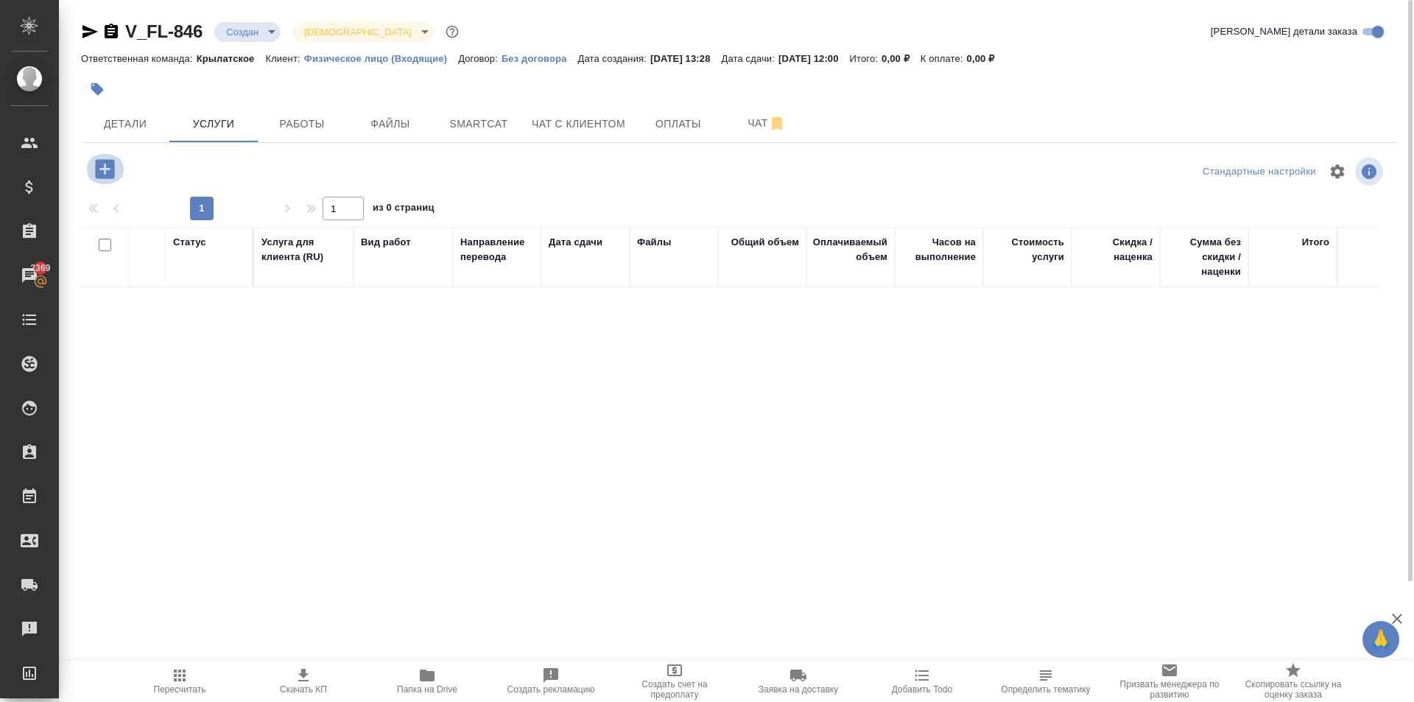
click at [104, 177] on icon "button" at bounding box center [104, 168] width 19 height 19
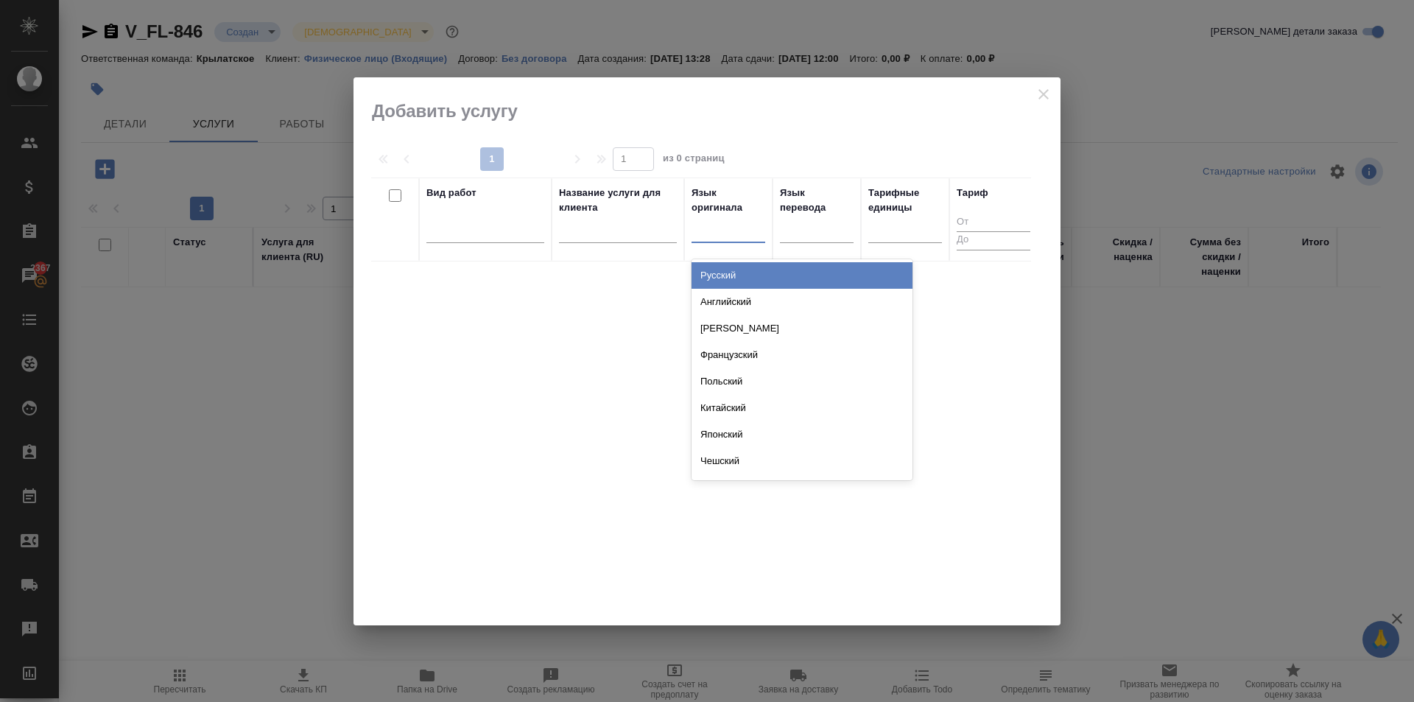
click at [745, 244] on div "option Русский focused, 1 of 134. 134 results available. Use Up and Down to cho…" at bounding box center [729, 234] width 74 height 38
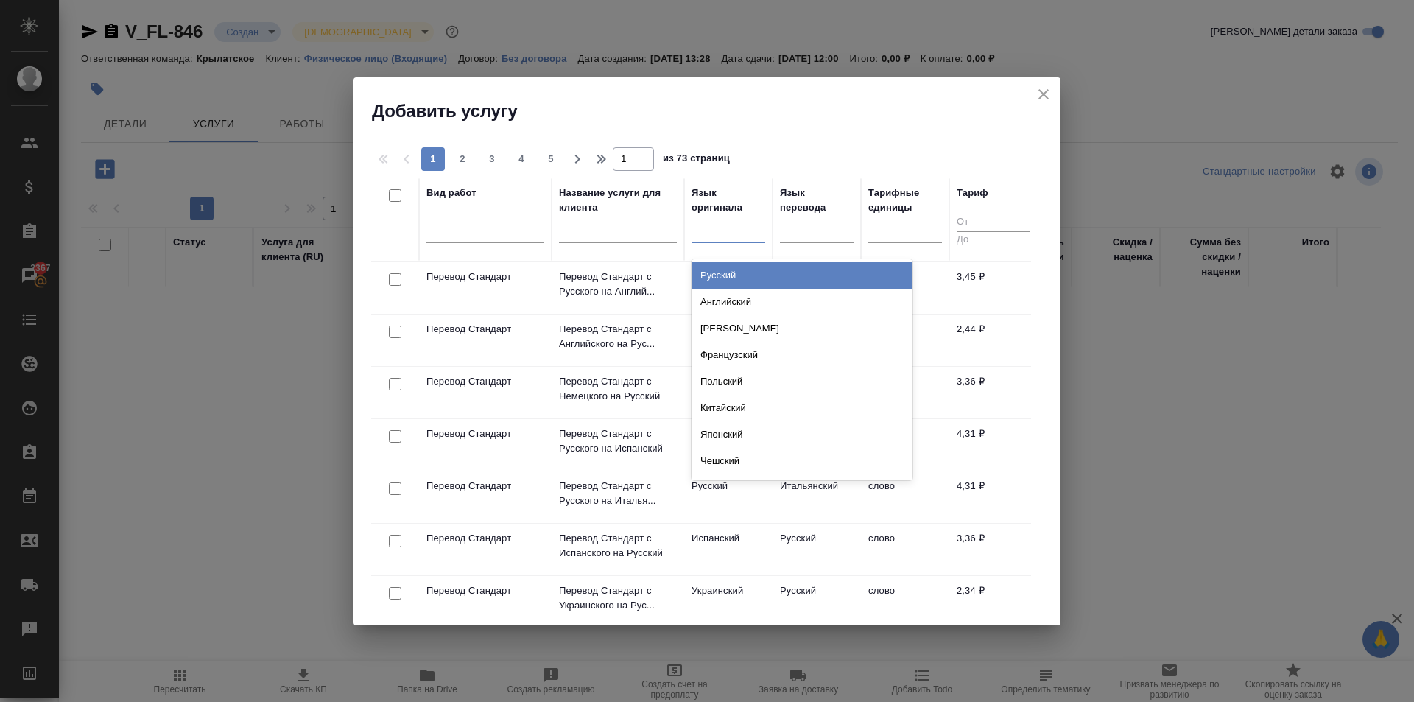
drag, startPoint x: 750, startPoint y: 273, endPoint x: 770, endPoint y: 276, distance: 20.1
click at [754, 273] on div "Русский" at bounding box center [802, 275] width 221 height 27
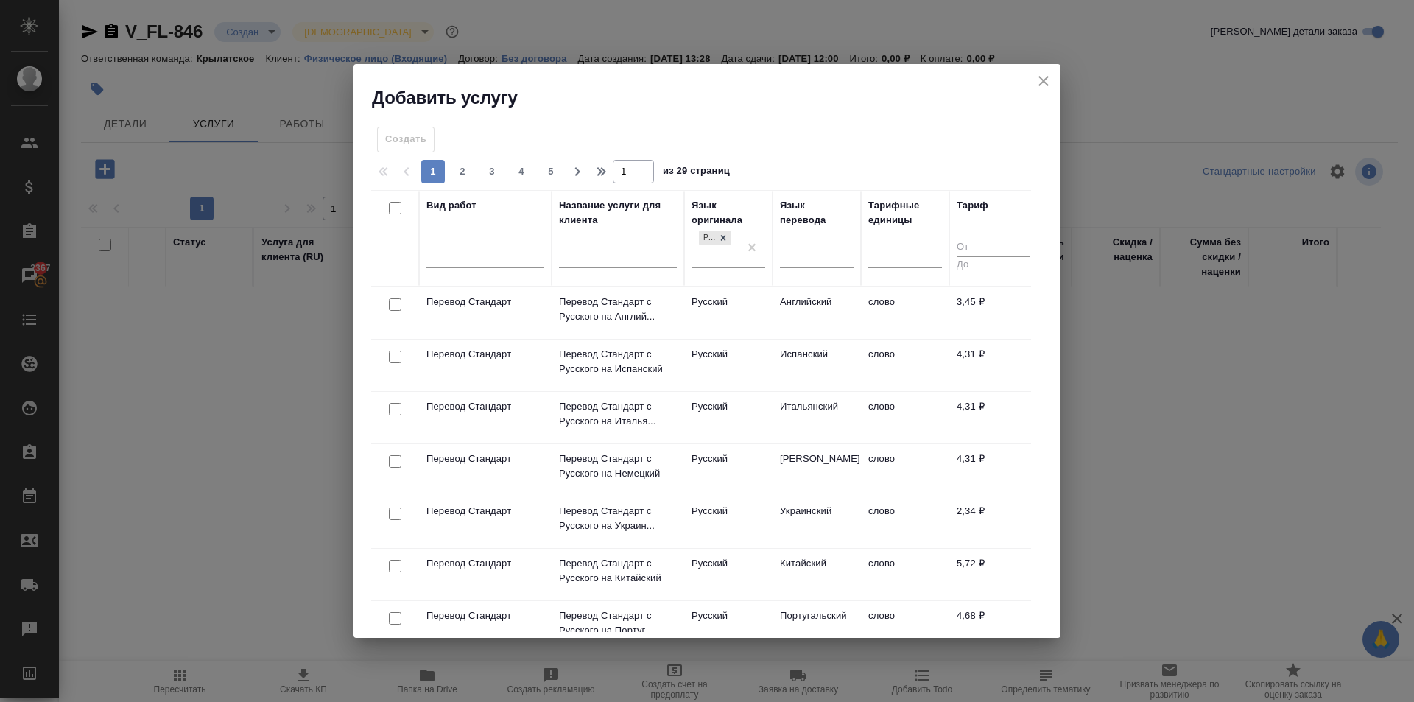
click at [797, 271] on div at bounding box center [817, 259] width 74 height 38
drag, startPoint x: 815, startPoint y: 264, endPoint x: 824, endPoint y: 278, distance: 15.5
click at [821, 270] on div at bounding box center [817, 259] width 74 height 38
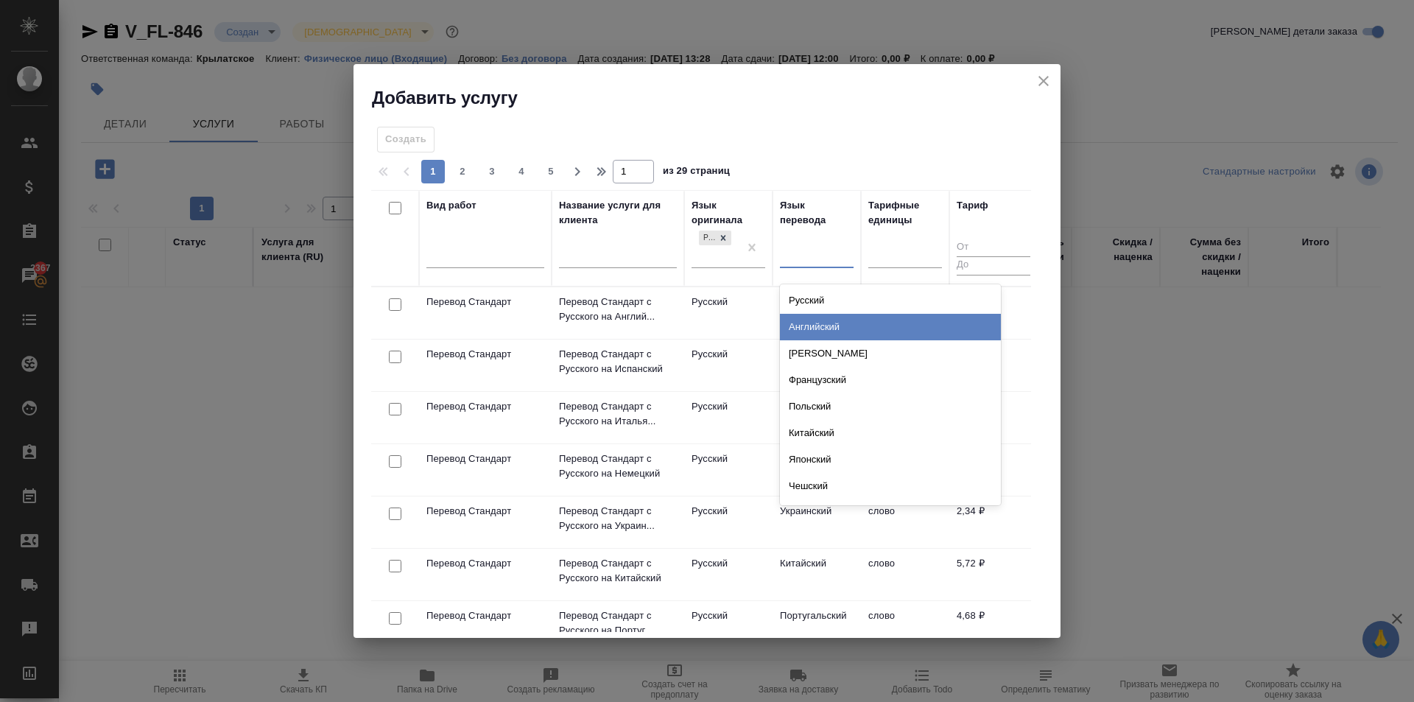
click at [830, 323] on div "Английский" at bounding box center [890, 327] width 221 height 27
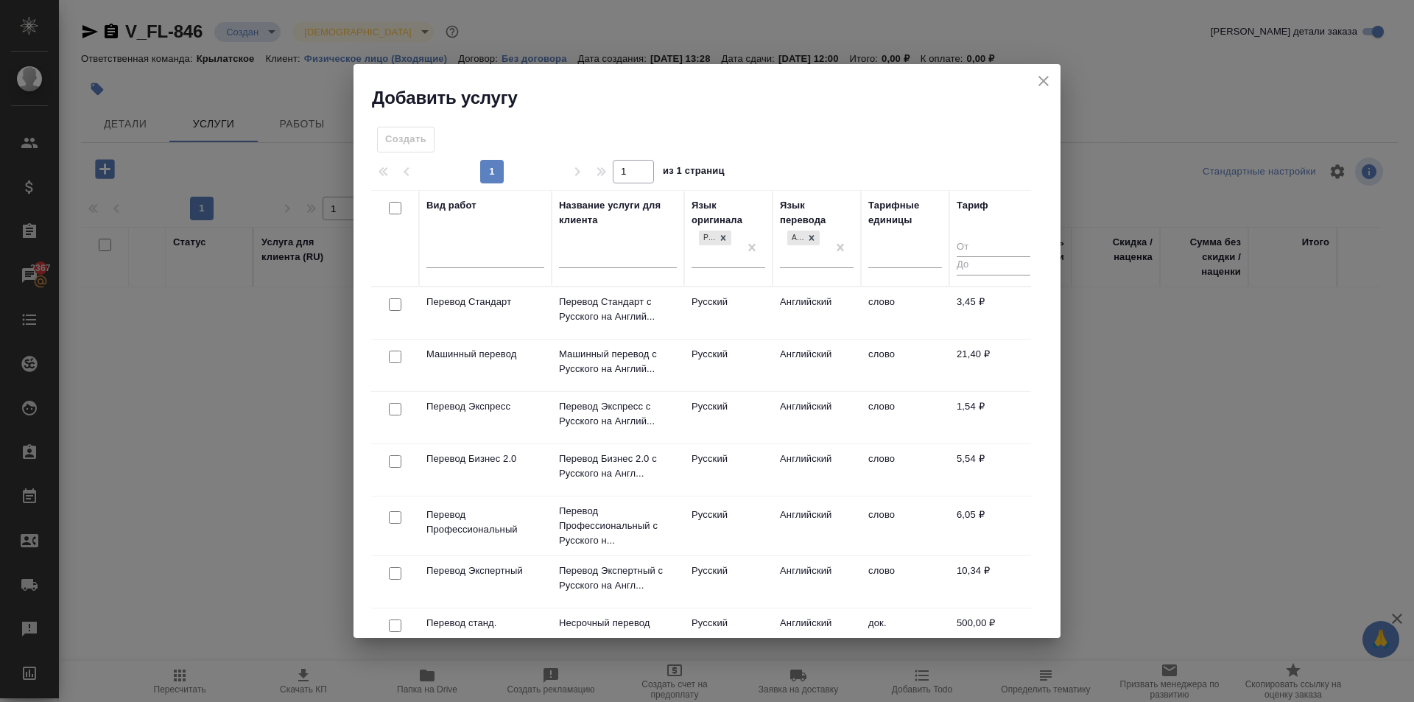
click at [820, 311] on td "Английский" at bounding box center [817, 313] width 88 height 52
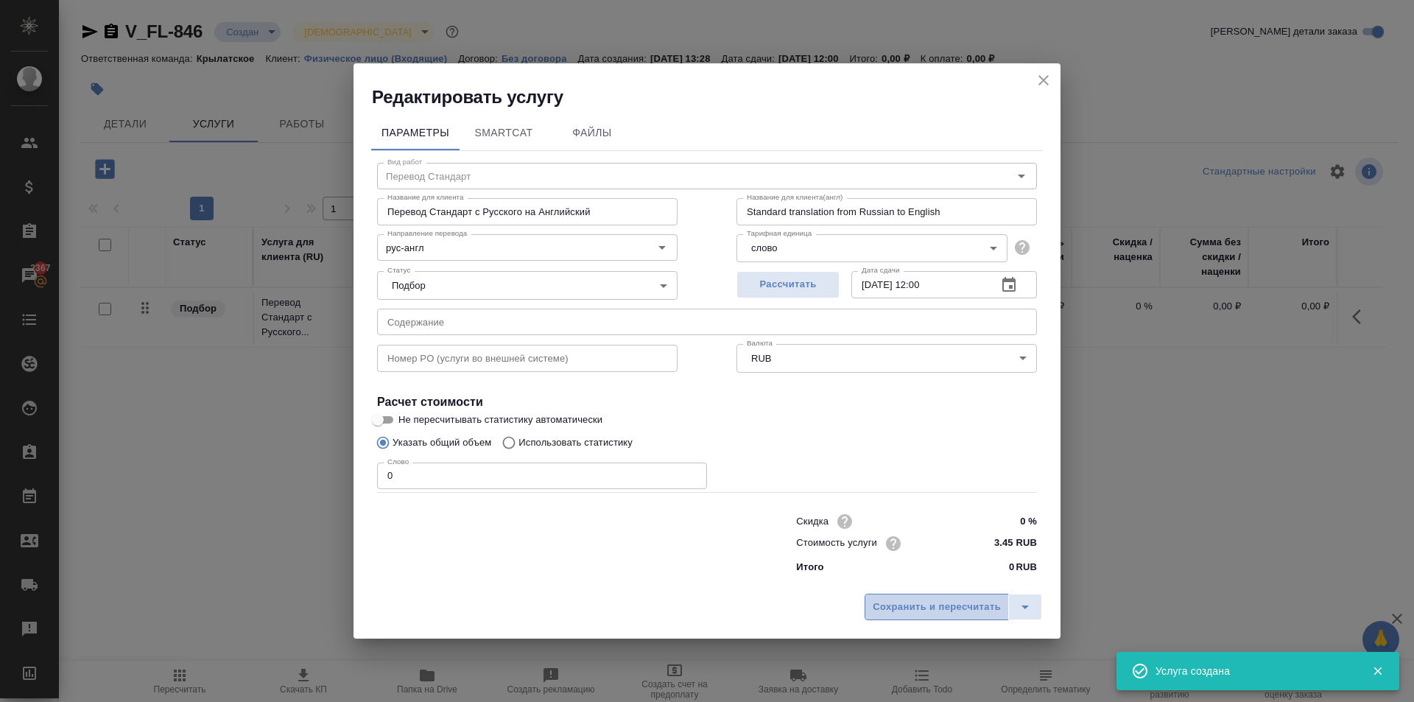
click at [880, 602] on span "Сохранить и пересчитать" at bounding box center [937, 607] width 128 height 17
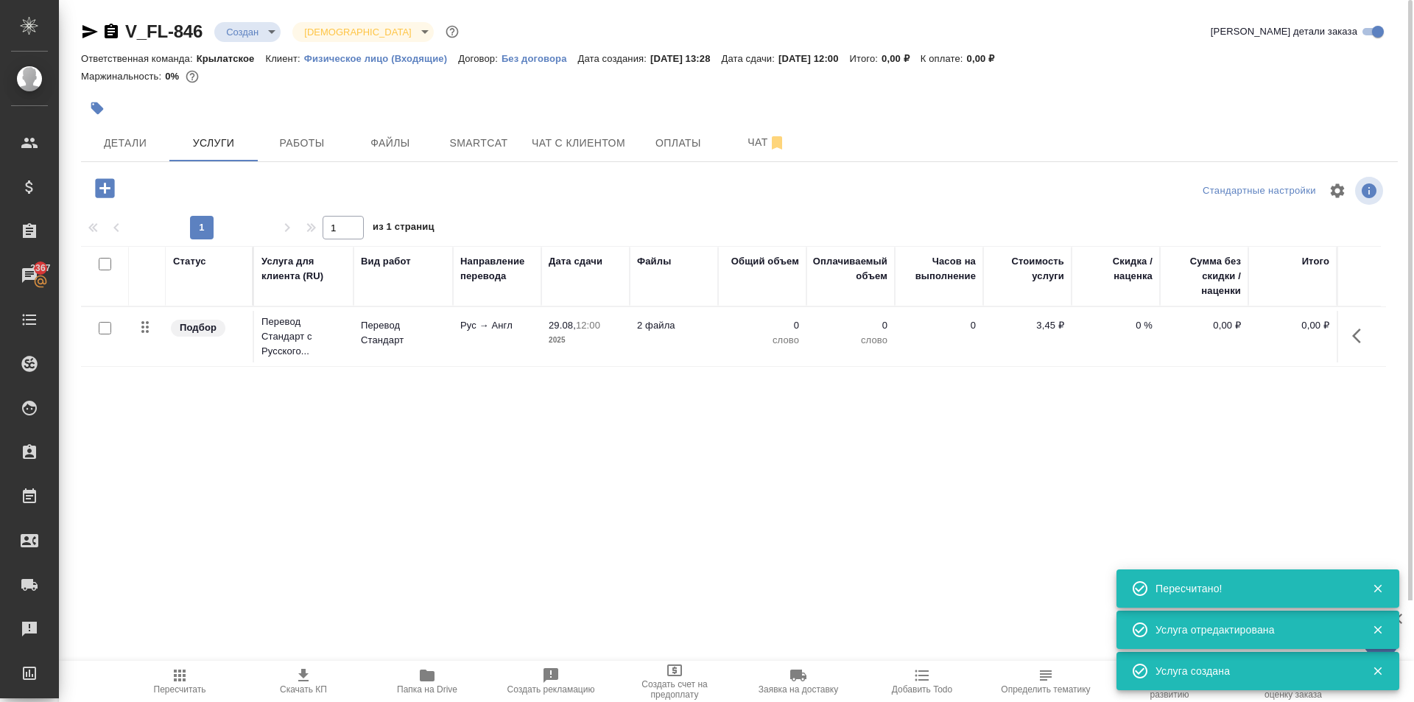
click at [113, 187] on icon "button" at bounding box center [104, 187] width 19 height 19
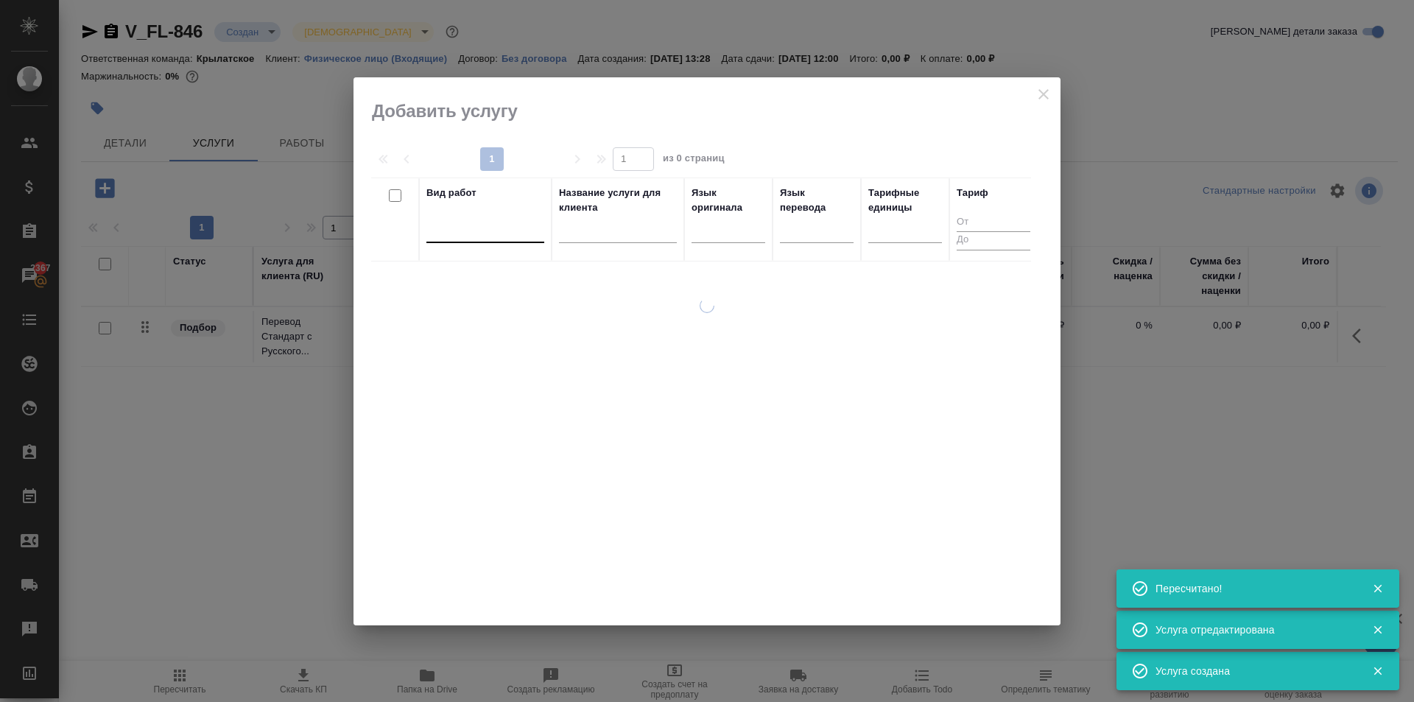
click at [503, 230] on div at bounding box center [486, 227] width 118 height 21
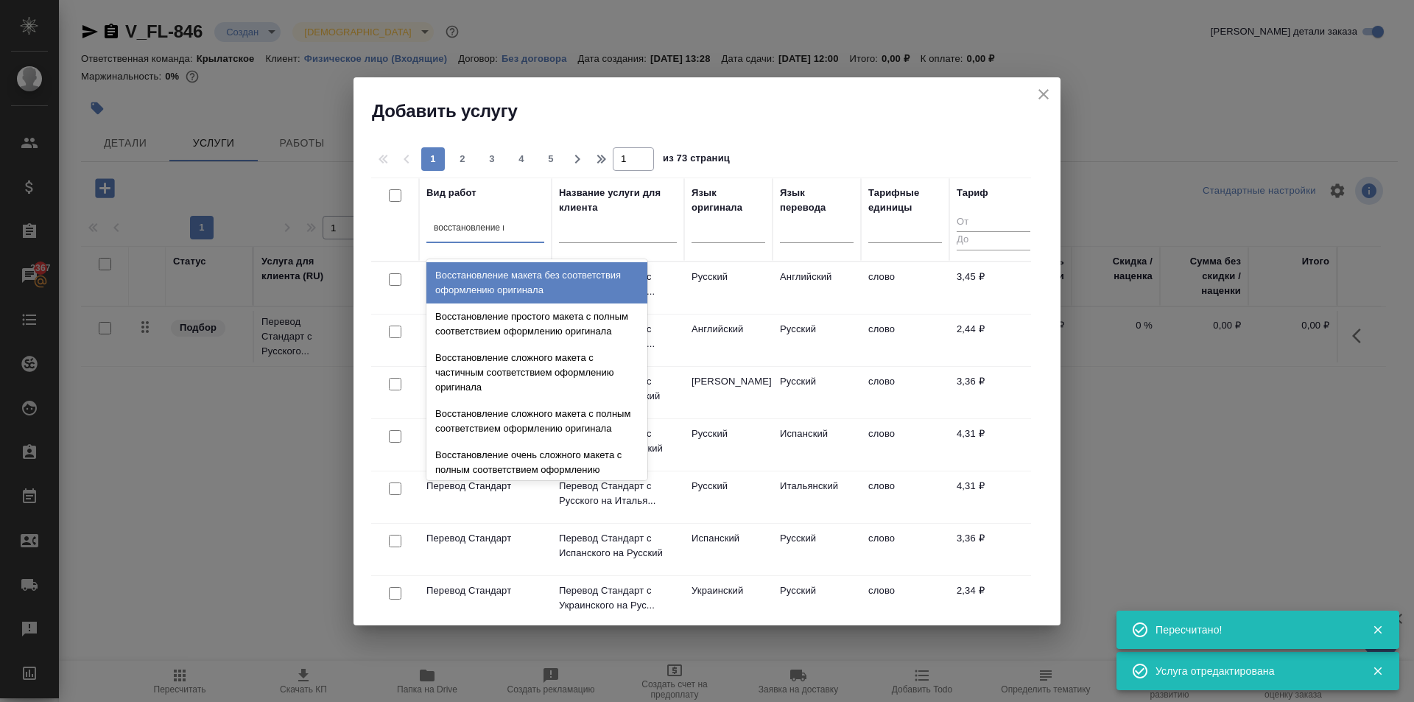
type input "восстановление ма"
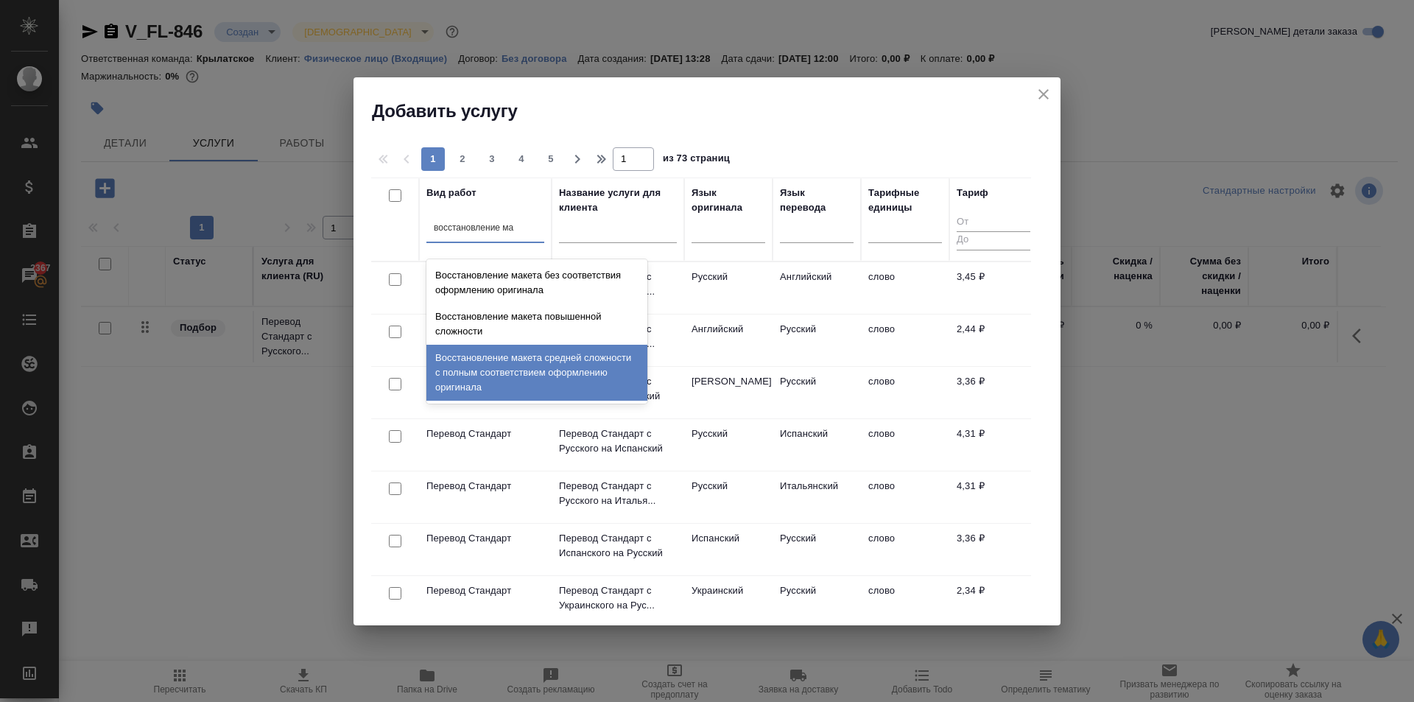
drag, startPoint x: 511, startPoint y: 358, endPoint x: 566, endPoint y: 330, distance: 61.3
click at [514, 356] on div "Восстановление макета средней сложности с полным соответствием оформлению ориги…" at bounding box center [537, 373] width 221 height 56
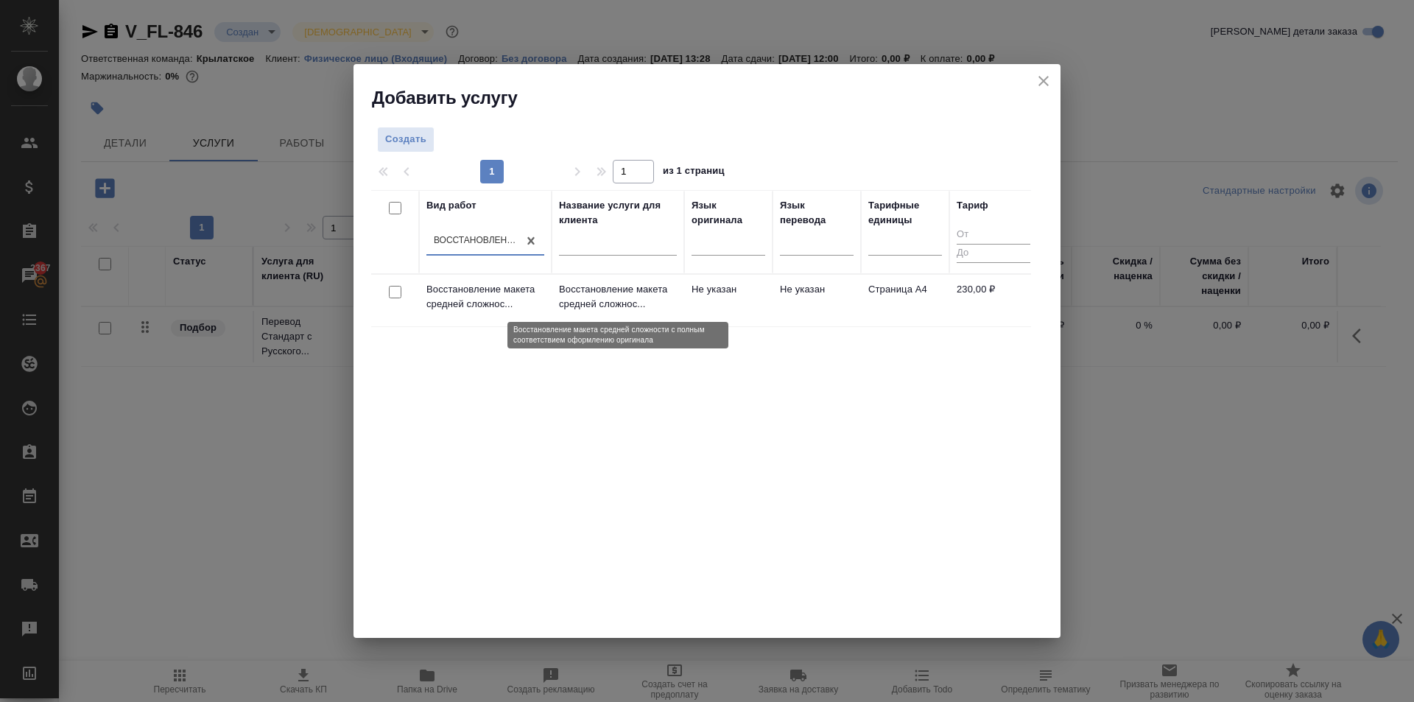
click at [606, 286] on p "Восстановление макета средней сложнос..." at bounding box center [618, 296] width 118 height 29
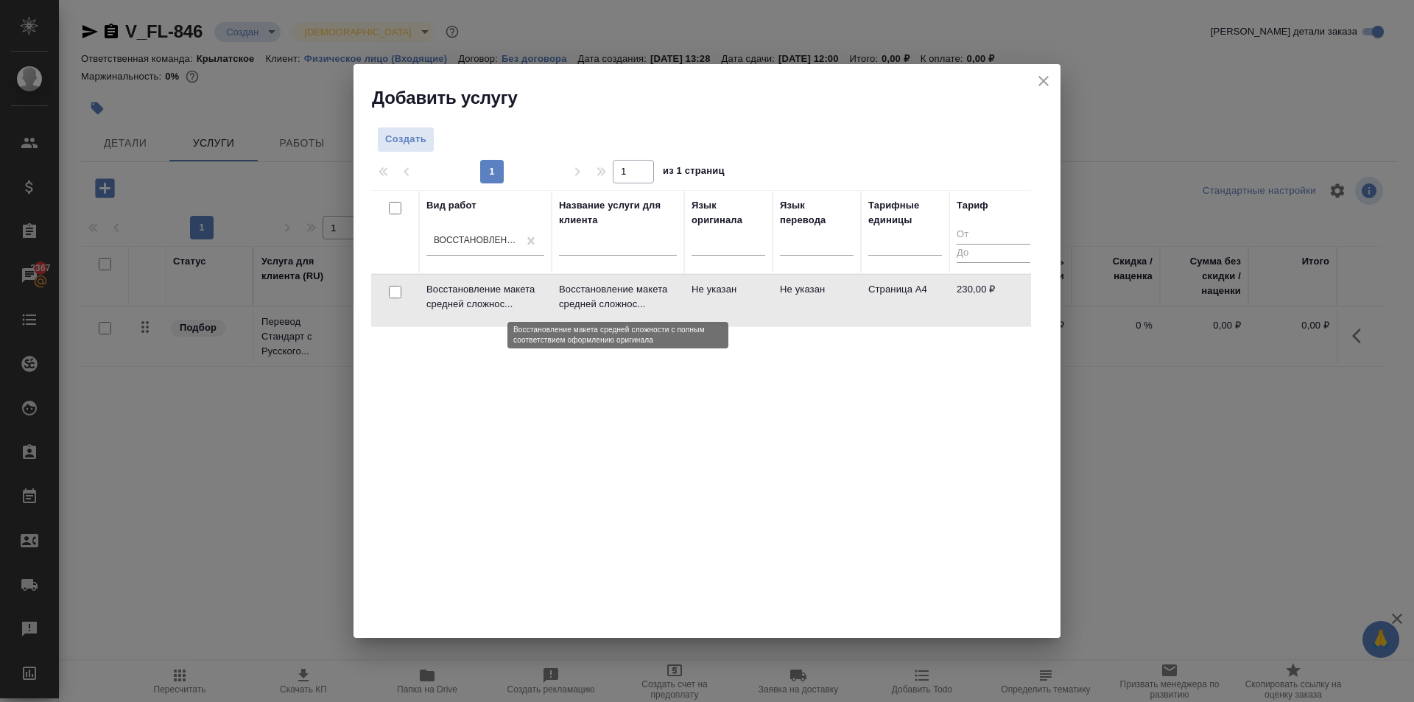
click at [606, 286] on p "Восстановление макета средней сложнос..." at bounding box center [618, 296] width 118 height 29
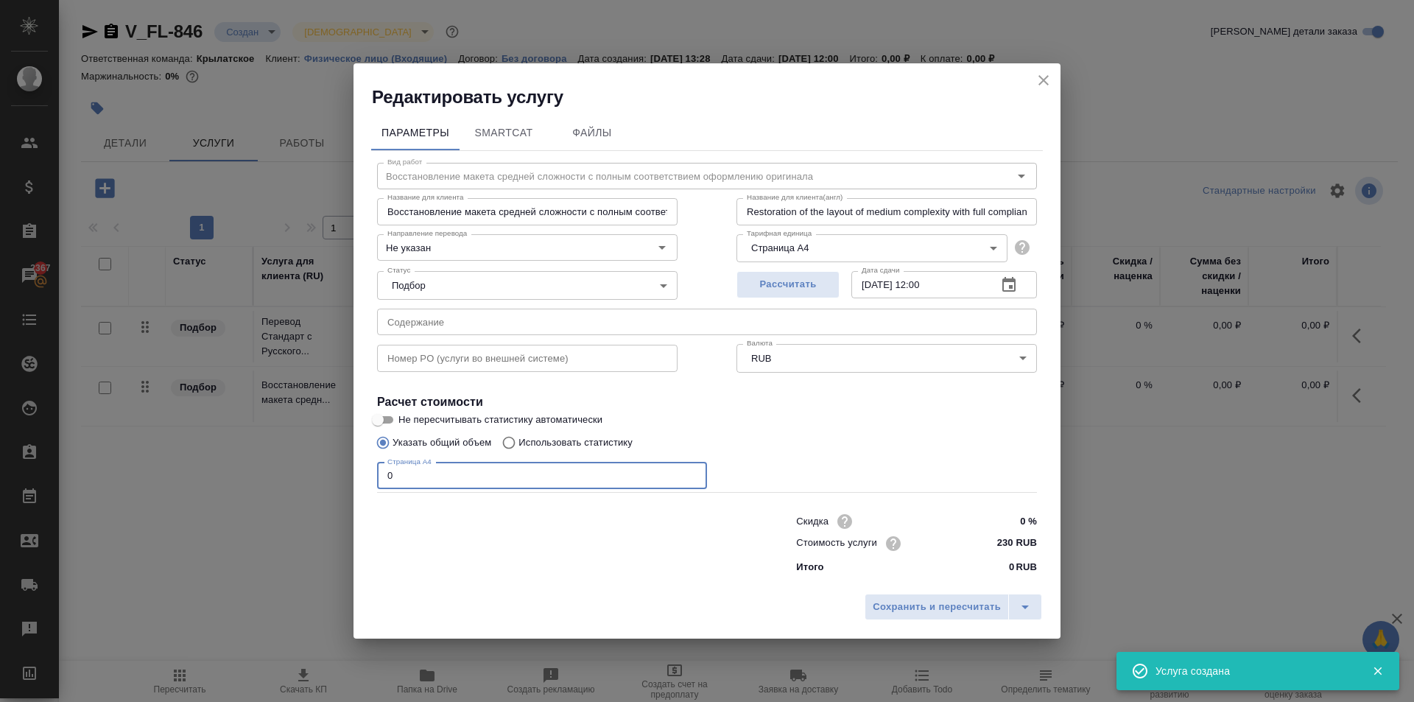
drag, startPoint x: 454, startPoint y: 482, endPoint x: 296, endPoint y: 488, distance: 158.5
click at [289, 488] on div "Редактировать услугу Параметры SmartCat Файлы Вид работ Восстановление макета с…" at bounding box center [707, 351] width 1414 height 702
type input "2"
click at [977, 614] on span "Сохранить и пересчитать" at bounding box center [937, 607] width 128 height 17
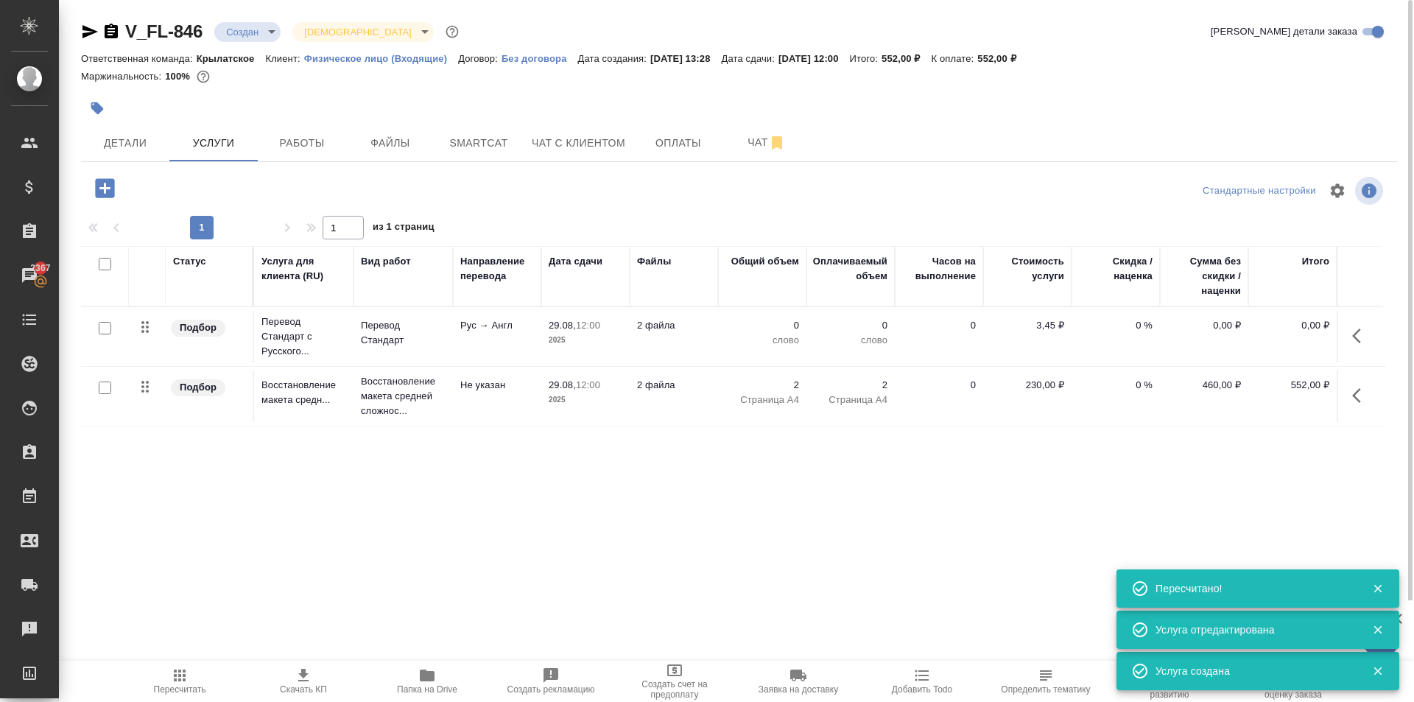
click at [108, 198] on icon "button" at bounding box center [105, 188] width 26 height 26
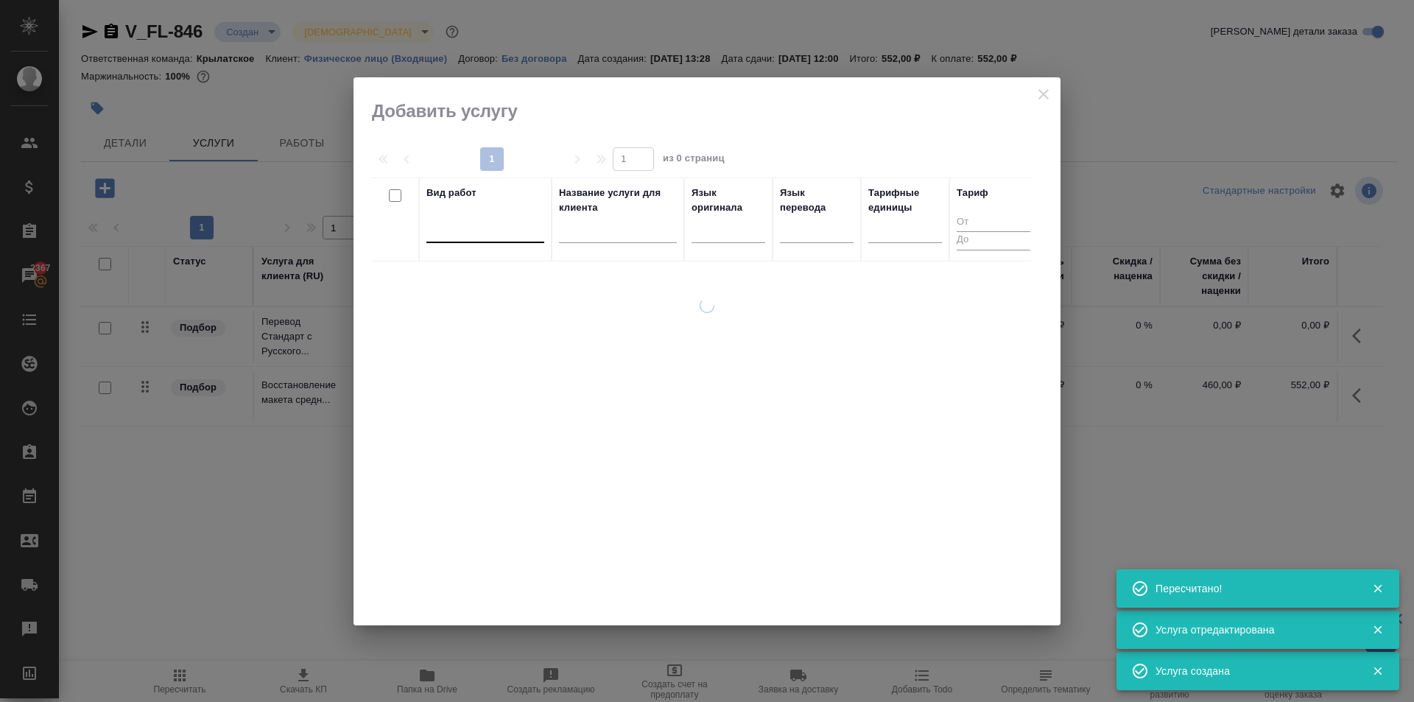
drag, startPoint x: 424, startPoint y: 225, endPoint x: 448, endPoint y: 234, distance: 25.9
click at [446, 233] on th "Вид работ" at bounding box center [485, 220] width 133 height 84
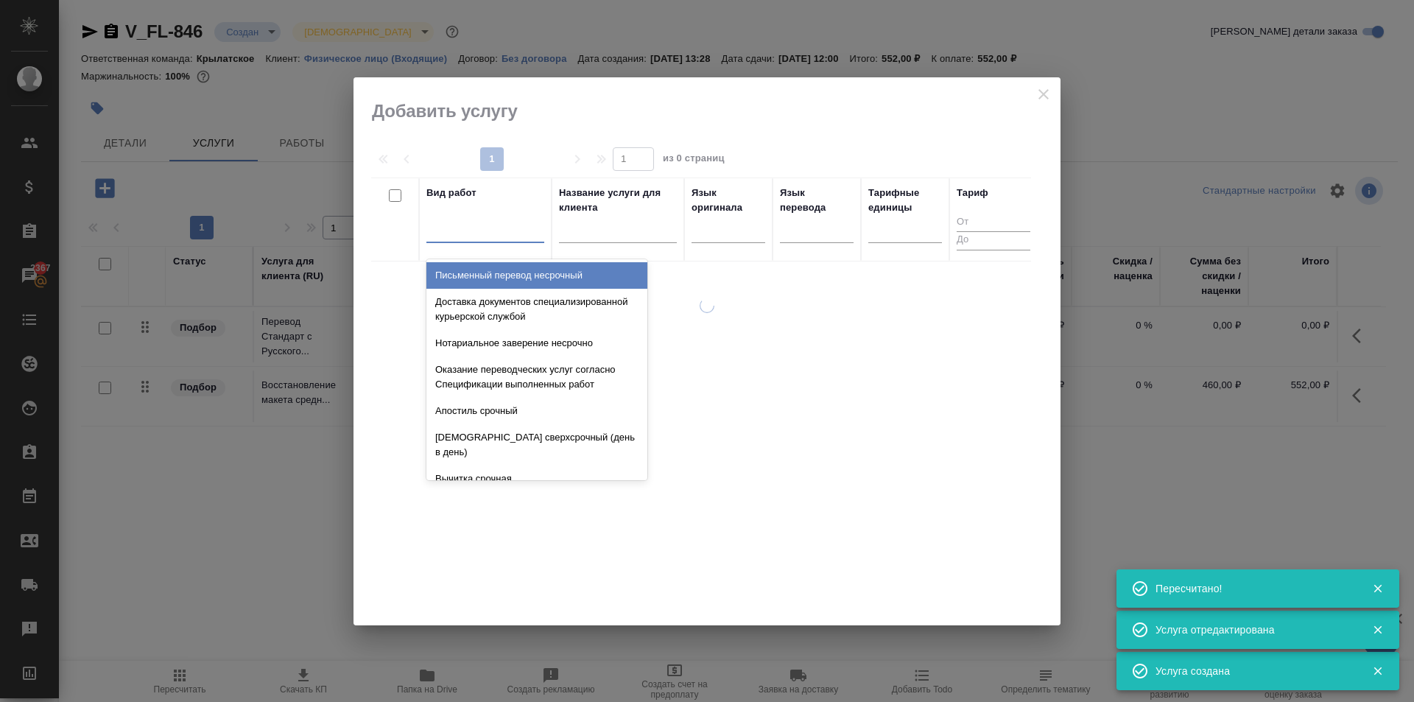
click at [448, 234] on div at bounding box center [486, 227] width 118 height 21
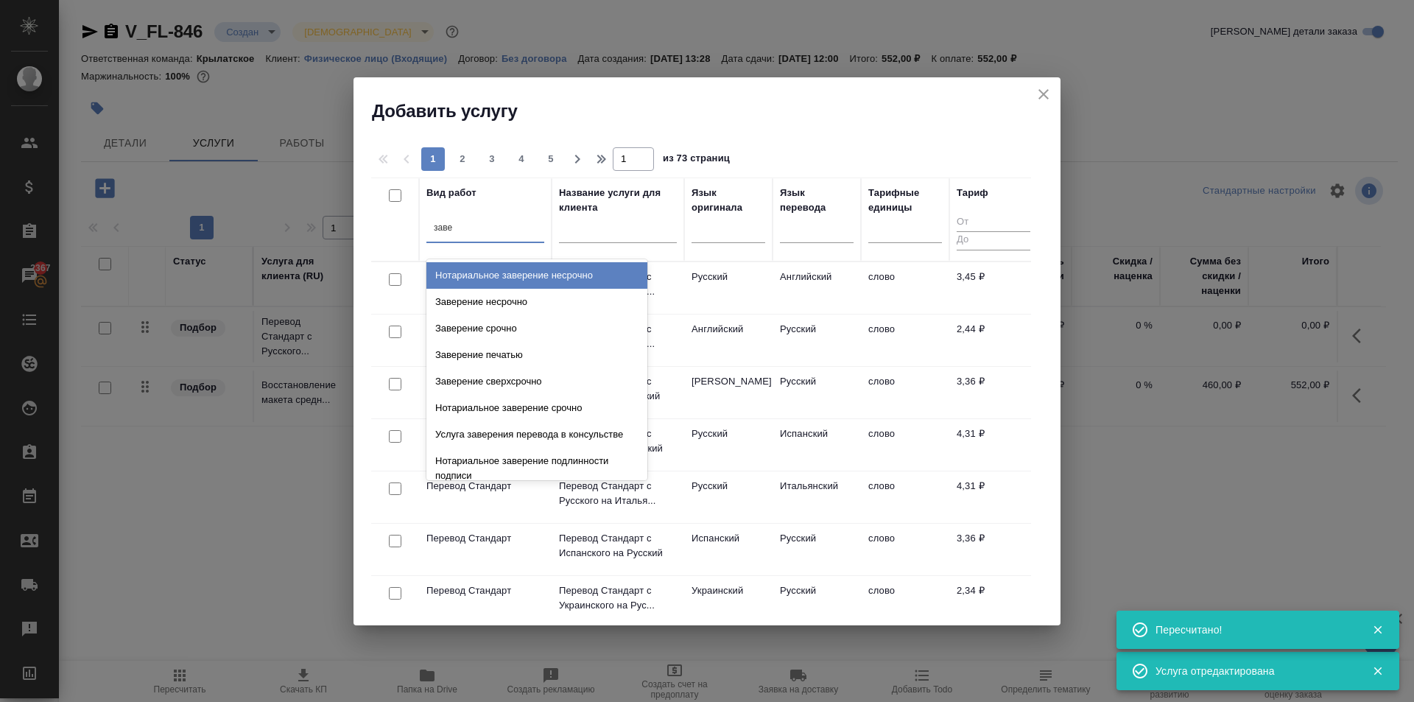
type input "завер"
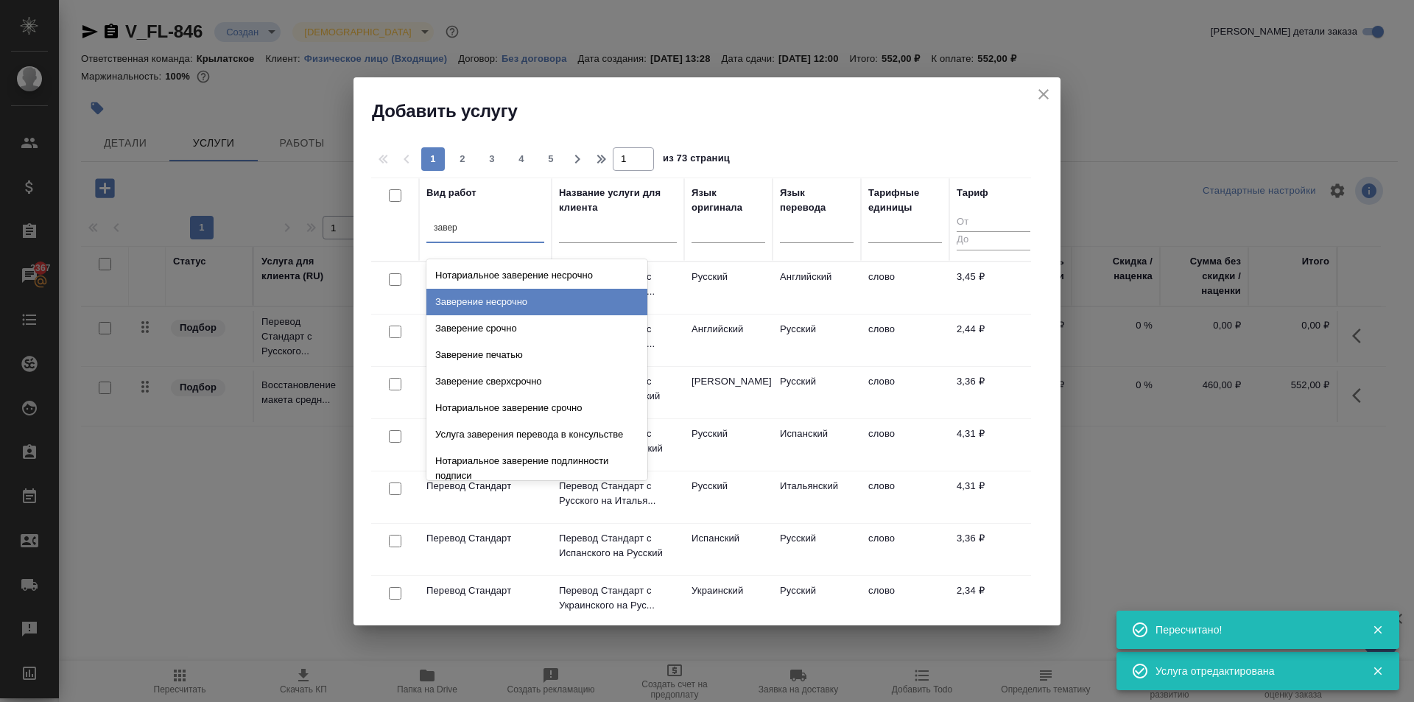
drag, startPoint x: 527, startPoint y: 301, endPoint x: 584, endPoint y: 290, distance: 57.8
click at [532, 298] on div "Заверение несрочно" at bounding box center [537, 302] width 221 height 27
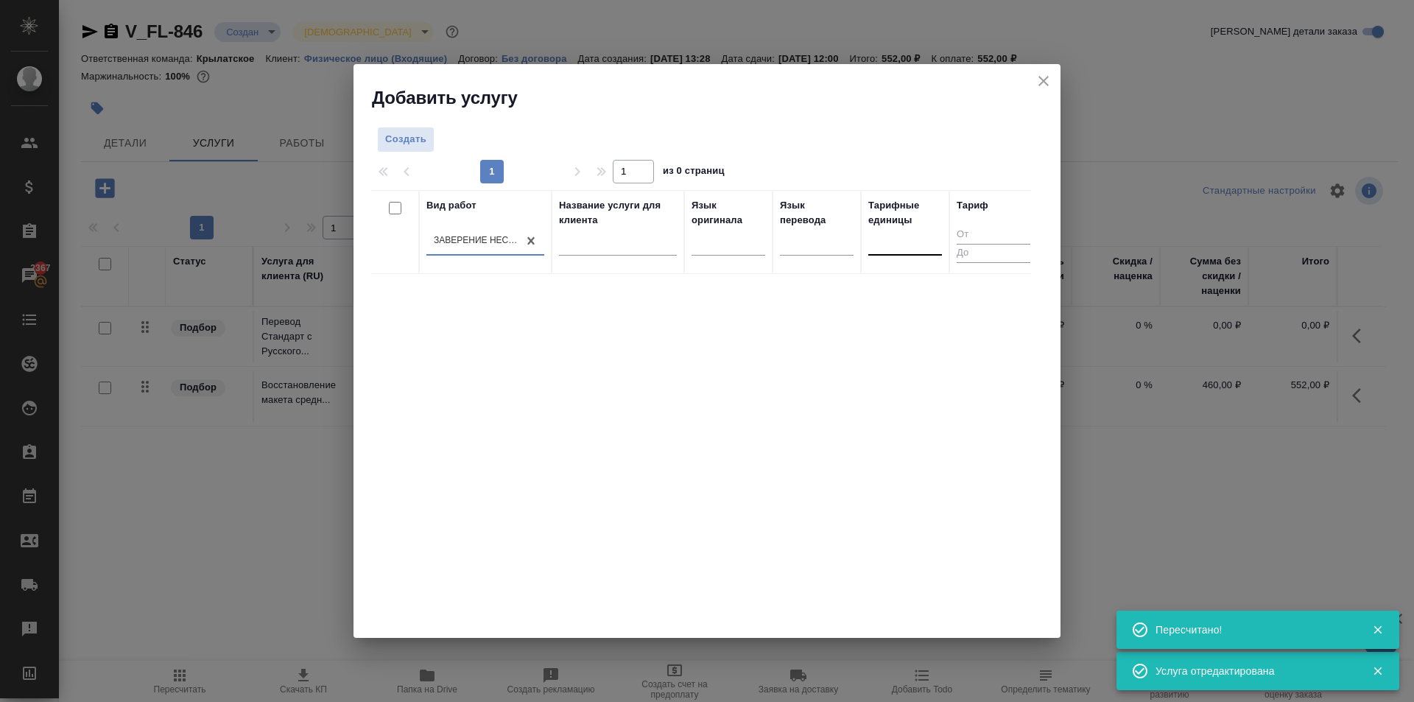
click at [931, 250] on div at bounding box center [905, 240] width 74 height 21
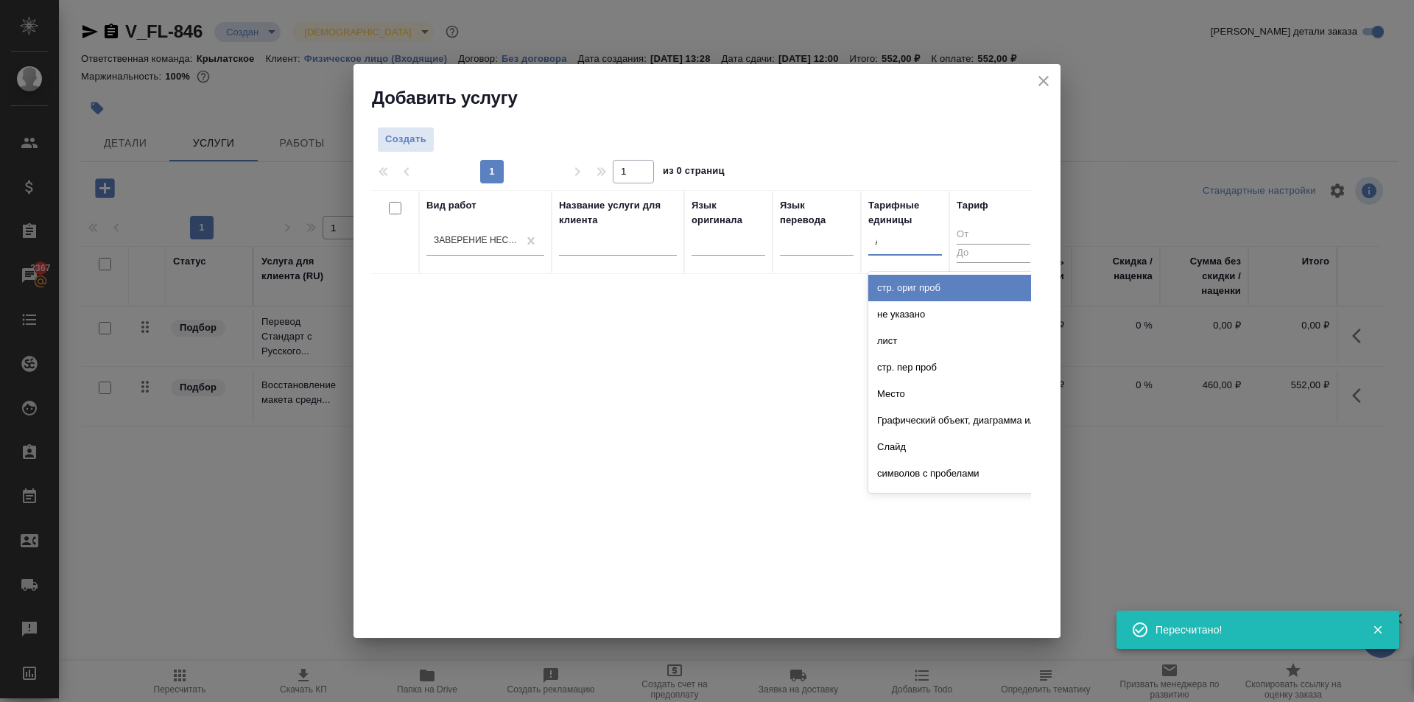
type input "до"
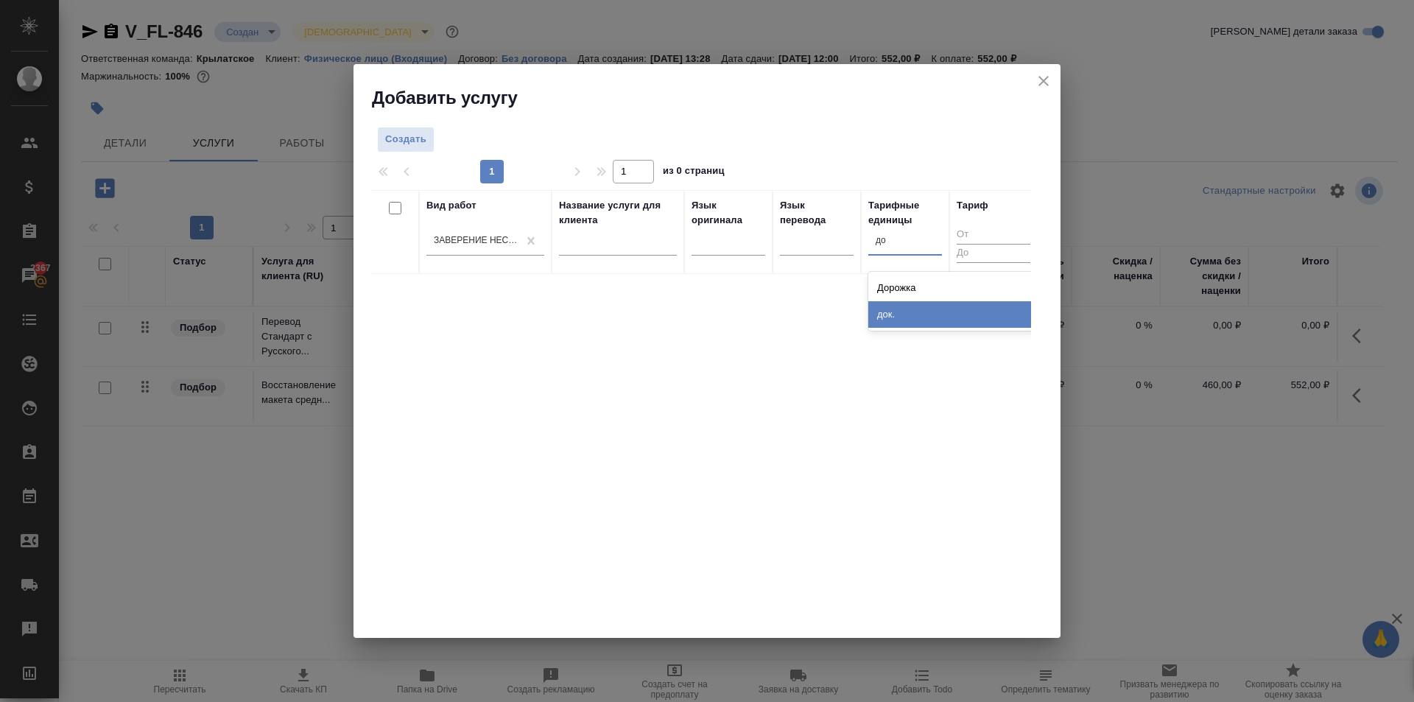
drag, startPoint x: 901, startPoint y: 309, endPoint x: 594, endPoint y: 234, distance: 316.2
click at [899, 309] on div "док." at bounding box center [978, 314] width 221 height 27
click at [392, 137] on span "Создать" at bounding box center [405, 139] width 41 height 17
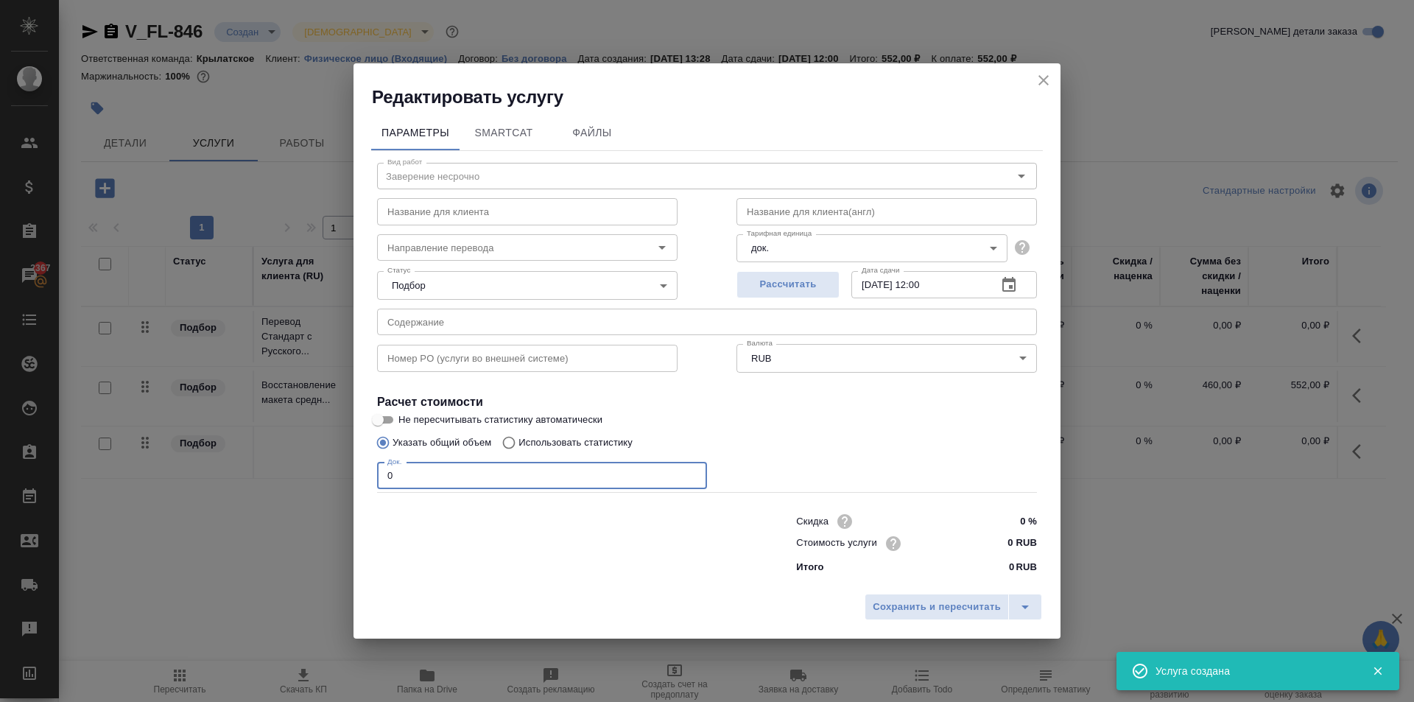
drag, startPoint x: 452, startPoint y: 480, endPoint x: 270, endPoint y: 471, distance: 181.4
click at [270, 472] on div "Редактировать услугу Параметры SmartCat Файлы Вид работ Заверение несрочно Вид …" at bounding box center [707, 351] width 1414 height 702
type input "1"
drag, startPoint x: 994, startPoint y: 541, endPoint x: 1070, endPoint y: 541, distance: 76.6
click at [1070, 541] on div "Редактировать услугу Параметры SmartCat Файлы Вид работ Заверение несрочно Вид …" at bounding box center [707, 351] width 1414 height 702
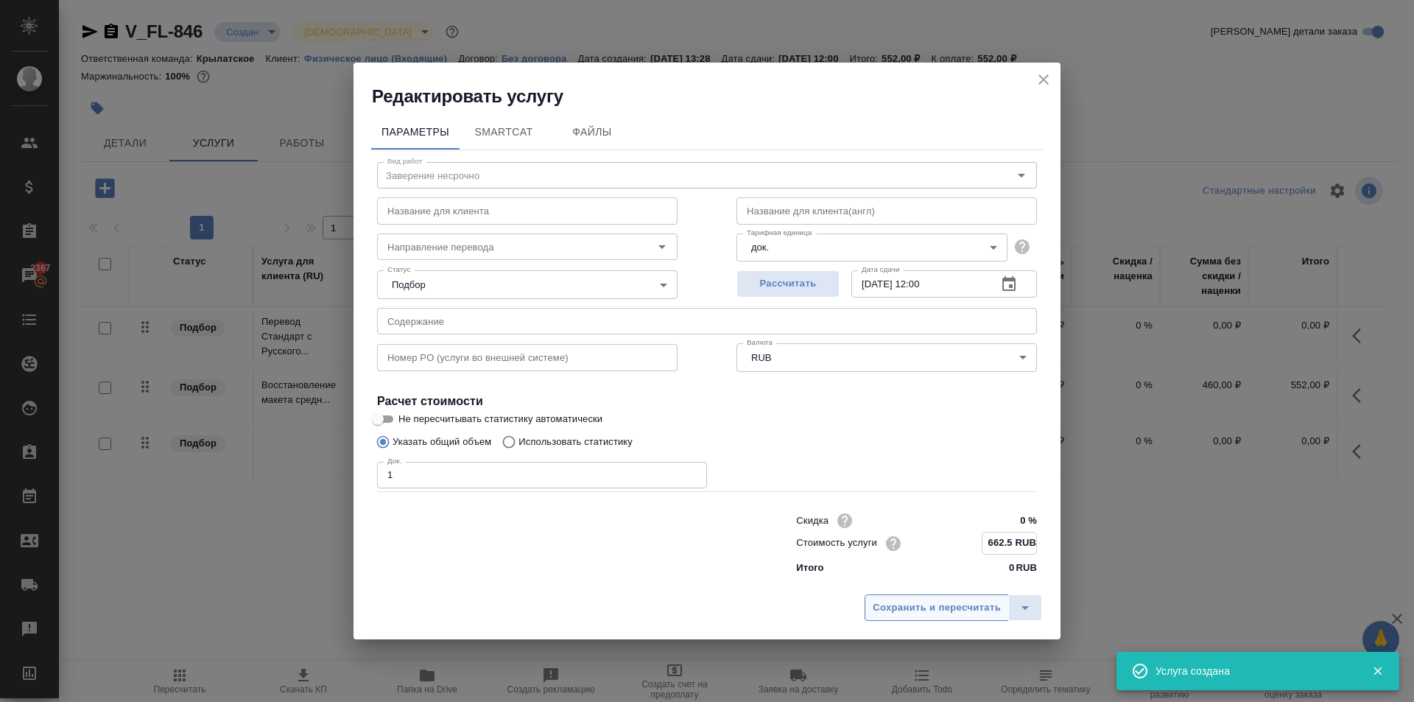
type input "662.5 RUB"
click at [940, 615] on span "Сохранить и пересчитать" at bounding box center [937, 608] width 128 height 17
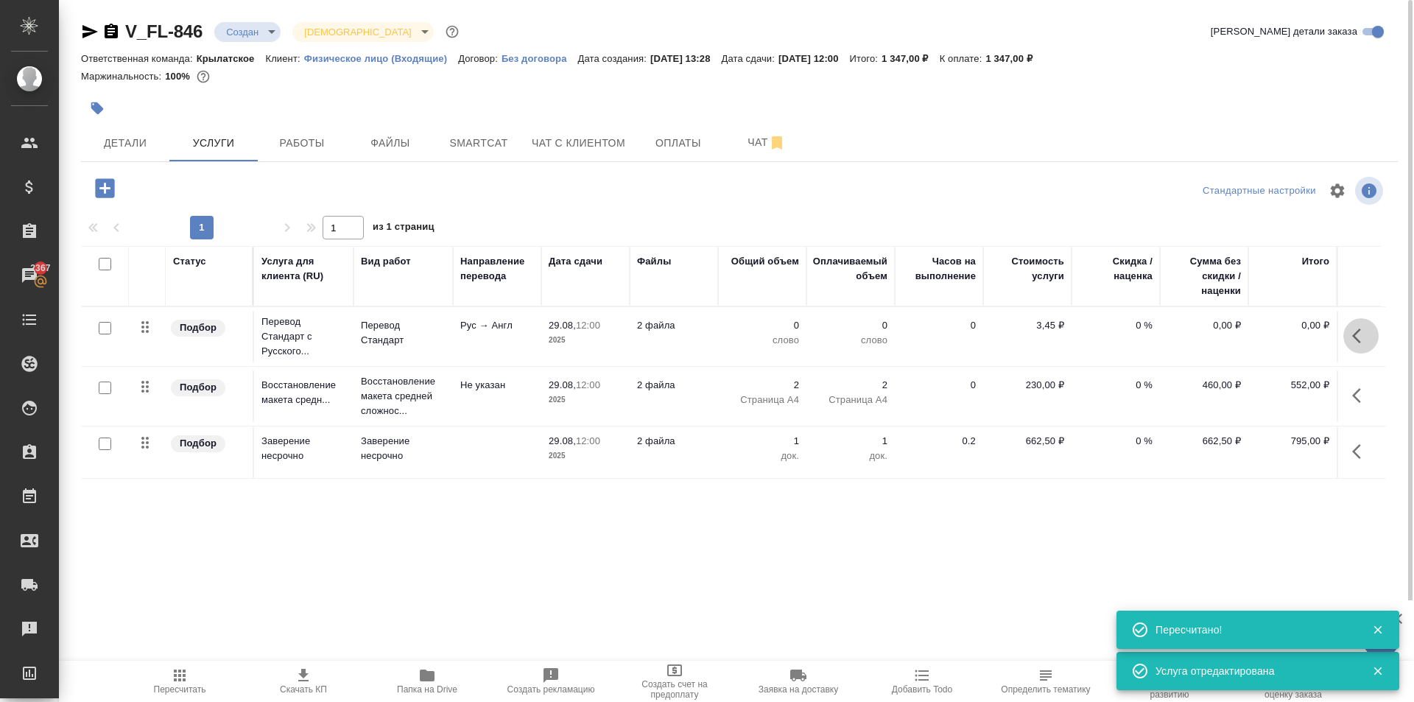
drag, startPoint x: 1359, startPoint y: 323, endPoint x: 1302, endPoint y: 368, distance: 72.4
click at [1354, 329] on button "button" at bounding box center [1361, 335] width 35 height 35
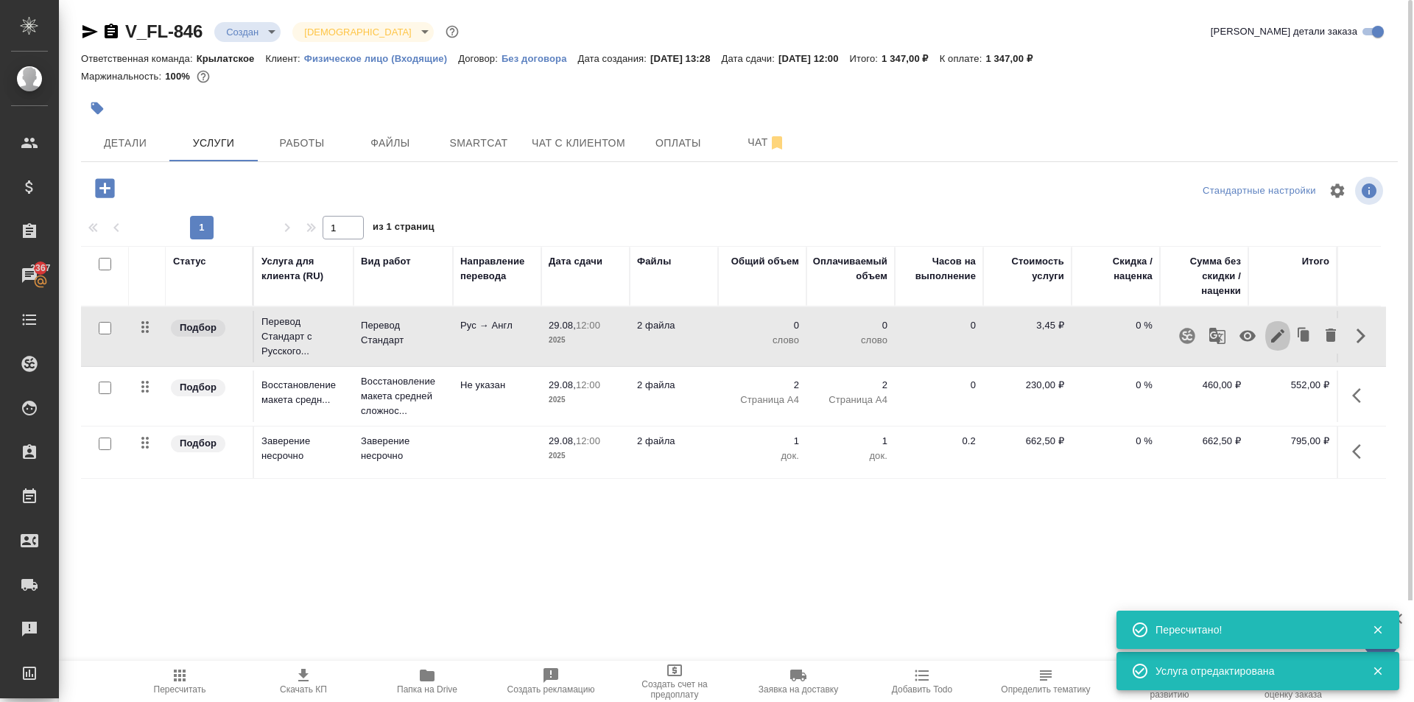
click at [1271, 346] on button "button" at bounding box center [1278, 335] width 25 height 35
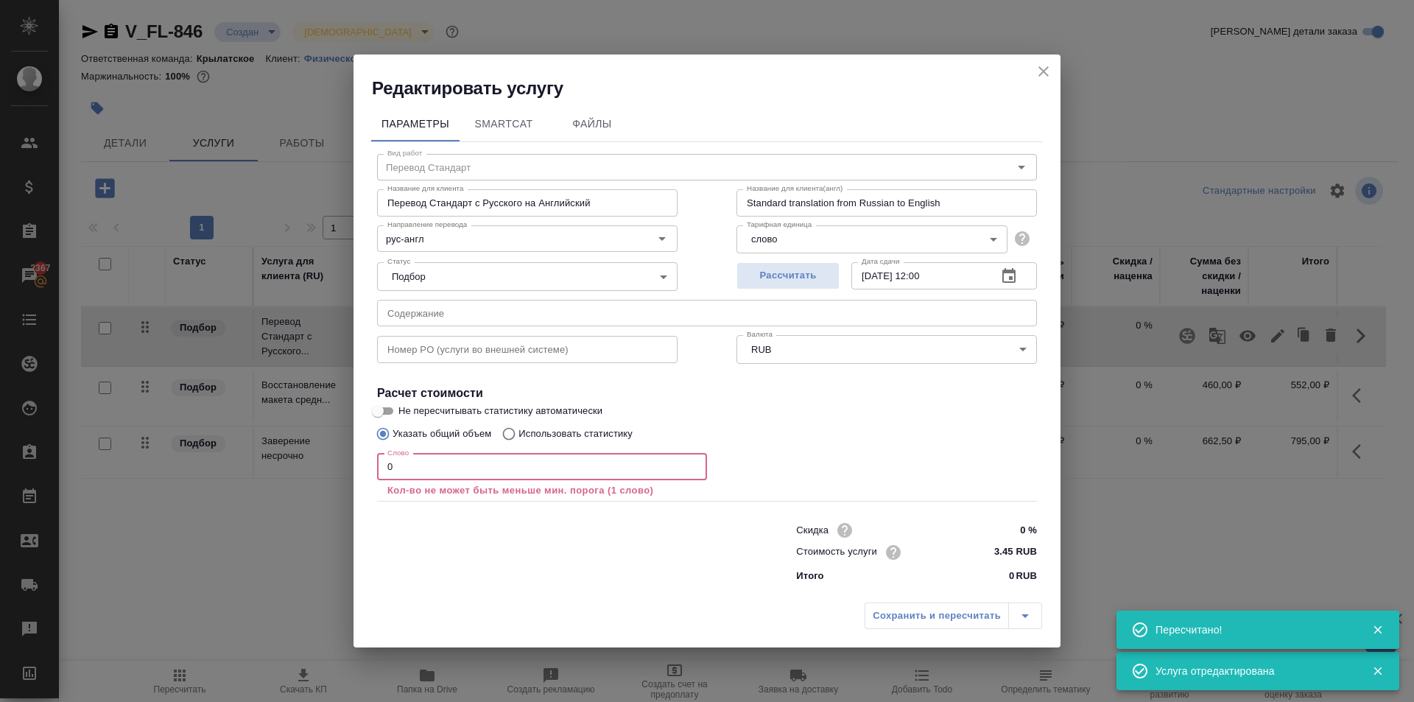
drag, startPoint x: 421, startPoint y: 466, endPoint x: 298, endPoint y: 477, distance: 124.2
click at [298, 477] on div "Редактировать услугу Параметры SmartCat Файлы Вид работ Перевод Стандарт Вид ра…" at bounding box center [707, 351] width 1414 height 702
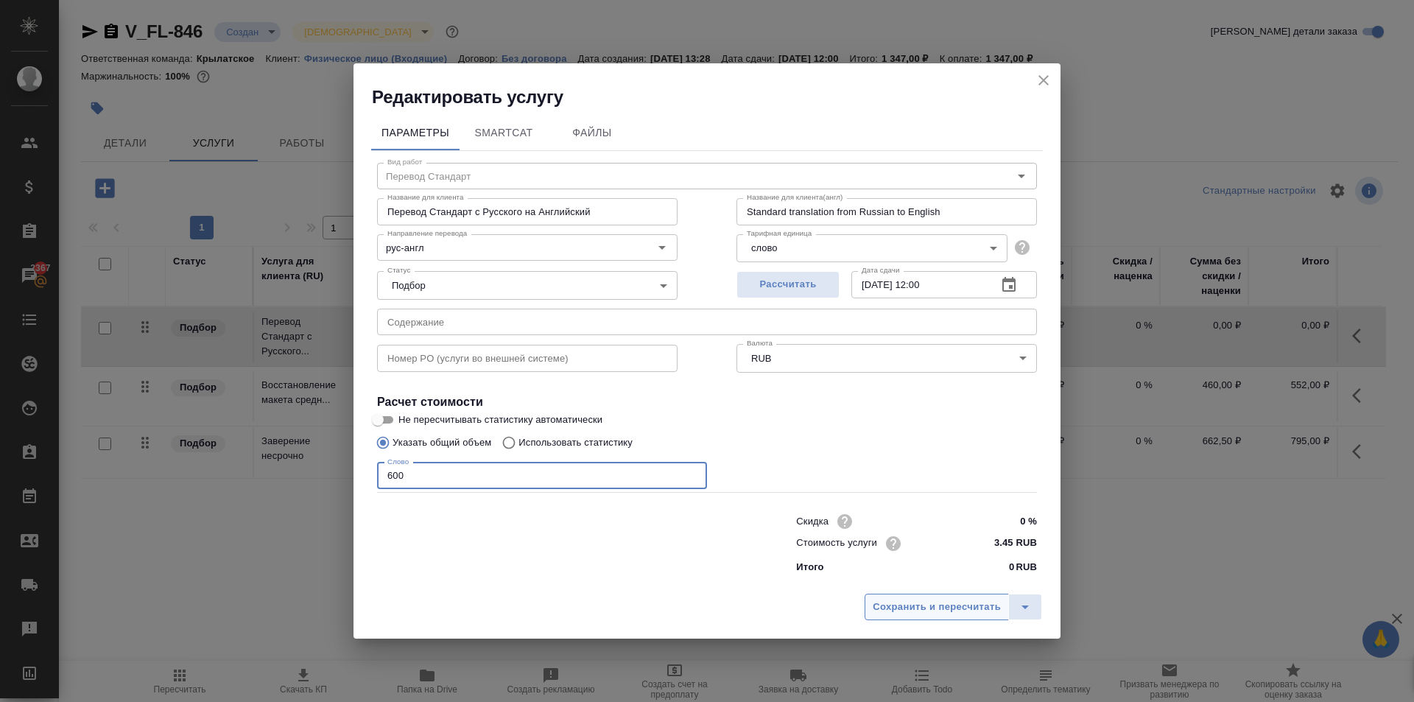
type input "600"
click at [886, 603] on span "Сохранить и пересчитать" at bounding box center [937, 607] width 128 height 17
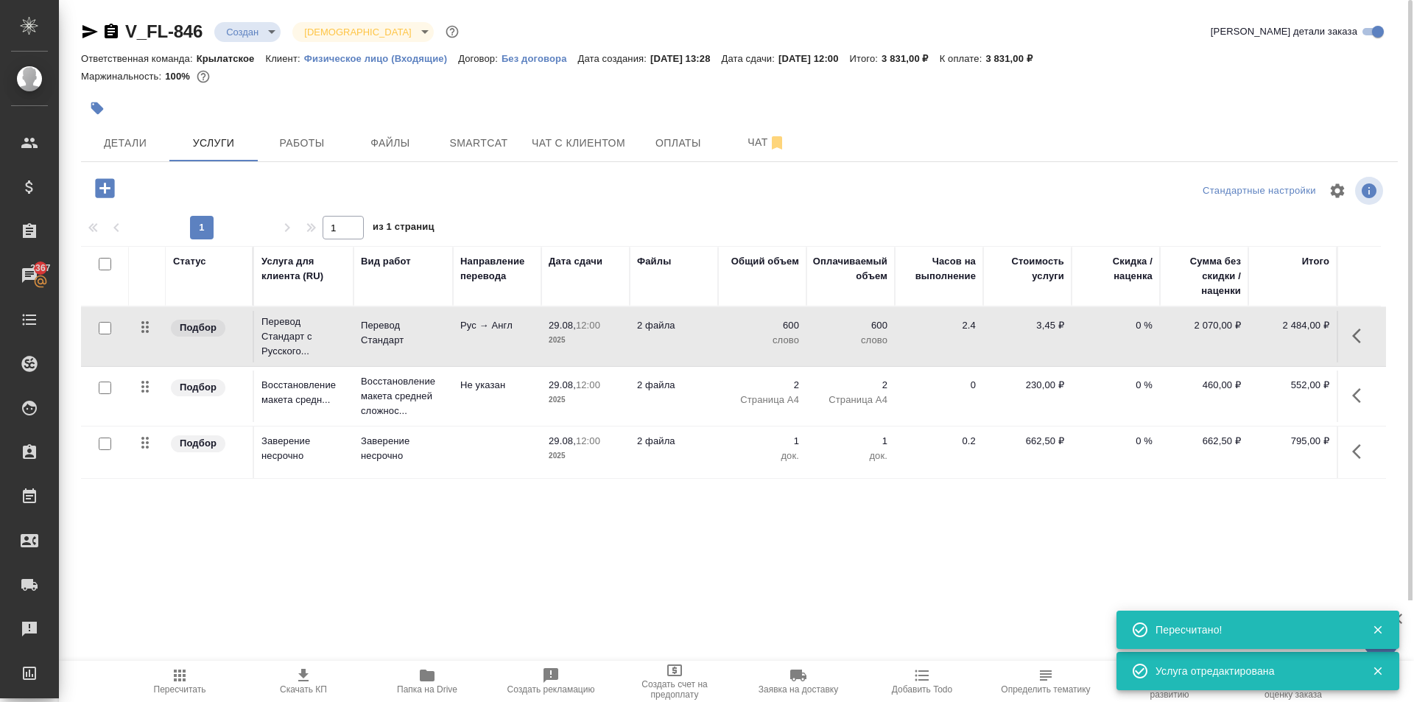
click at [188, 686] on span "Пересчитать" at bounding box center [180, 689] width 52 height 10
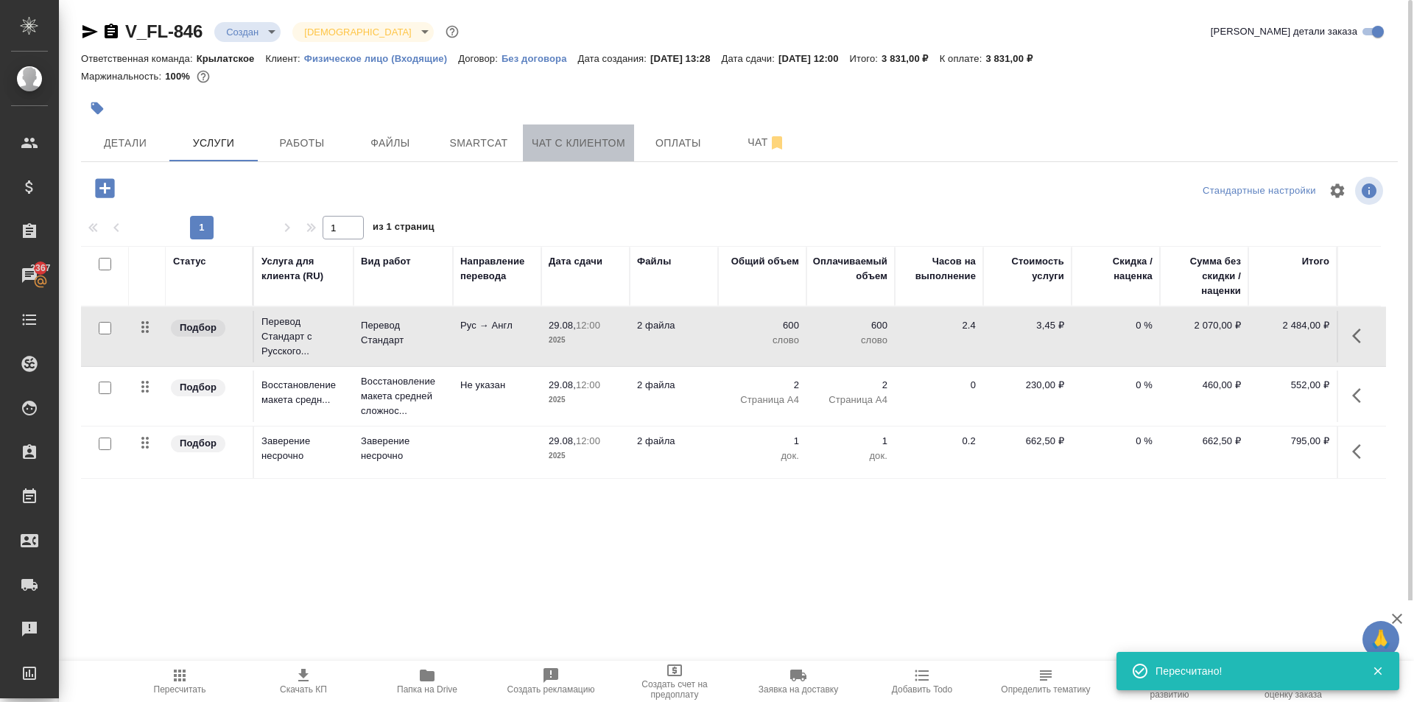
click at [572, 140] on span "Чат с клиентом" at bounding box center [579, 143] width 94 height 18
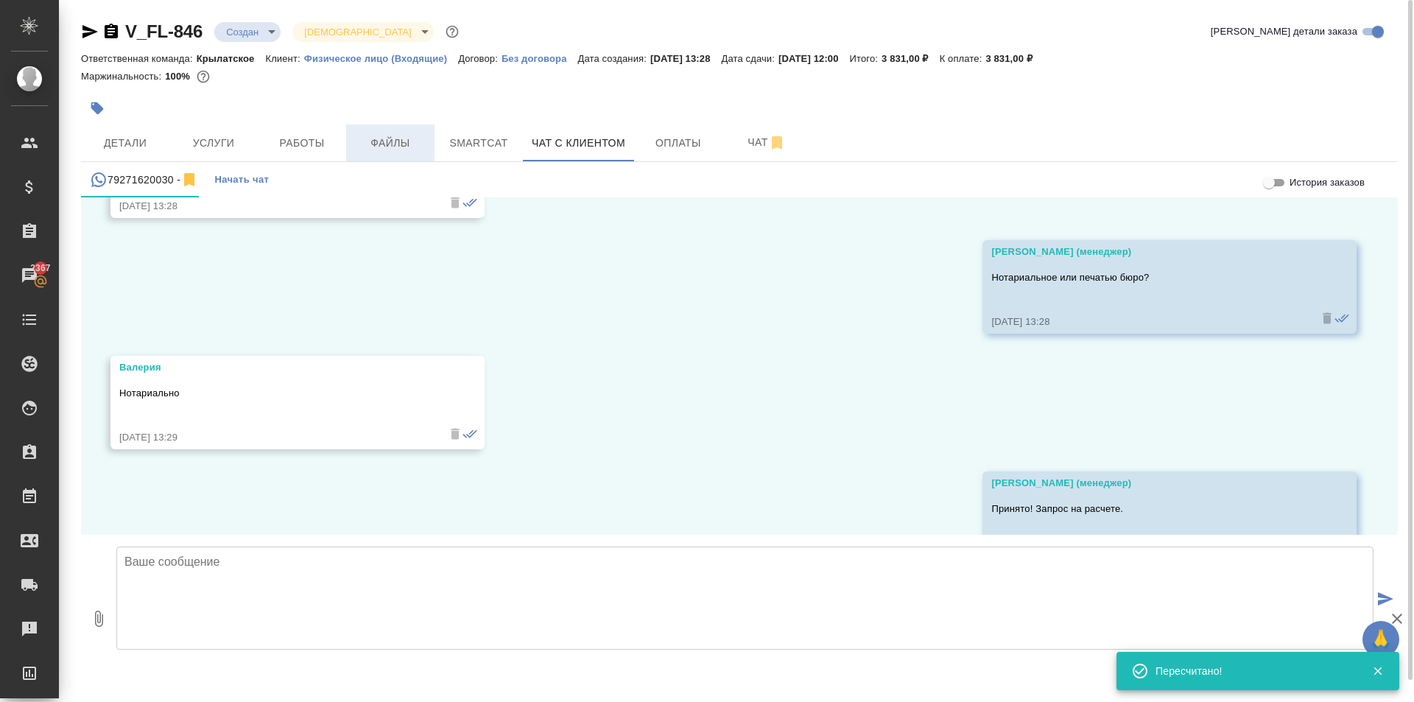
scroll to position [1627, 0]
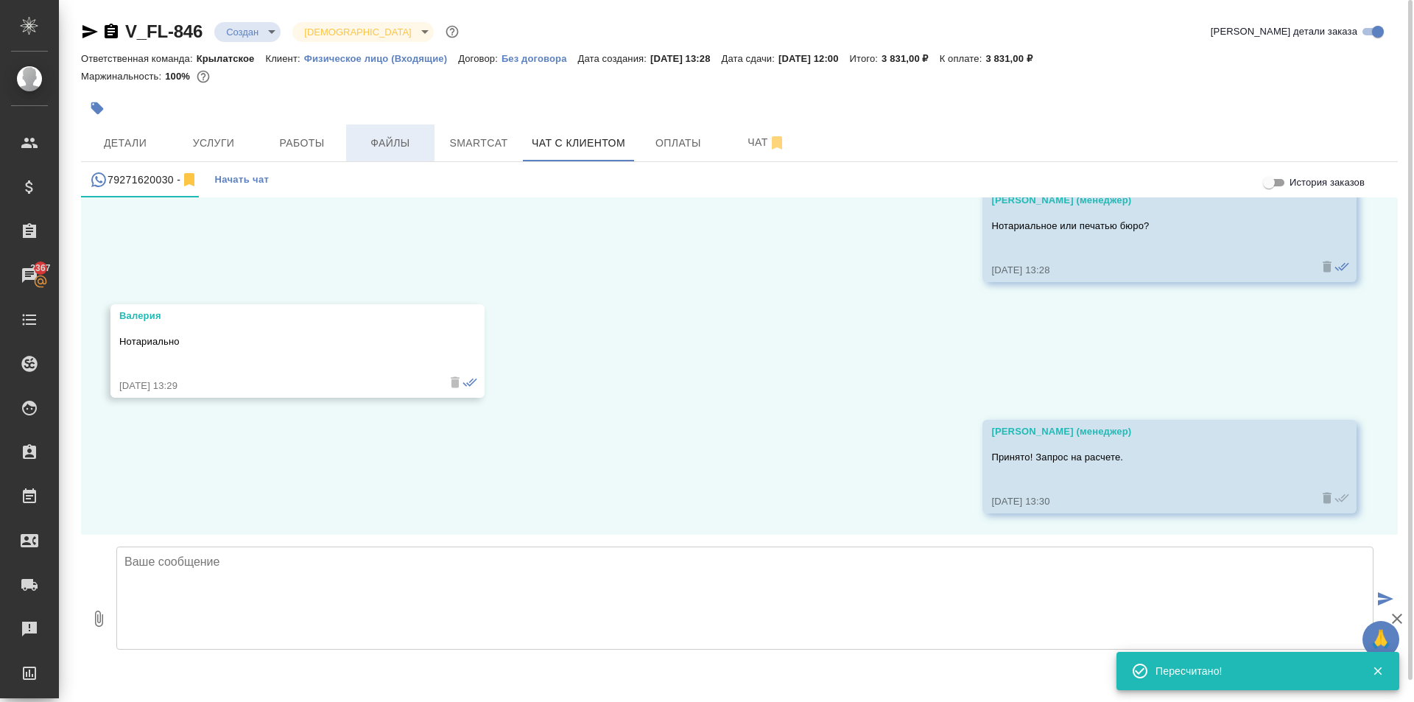
click at [399, 137] on span "Файлы" at bounding box center [390, 143] width 71 height 18
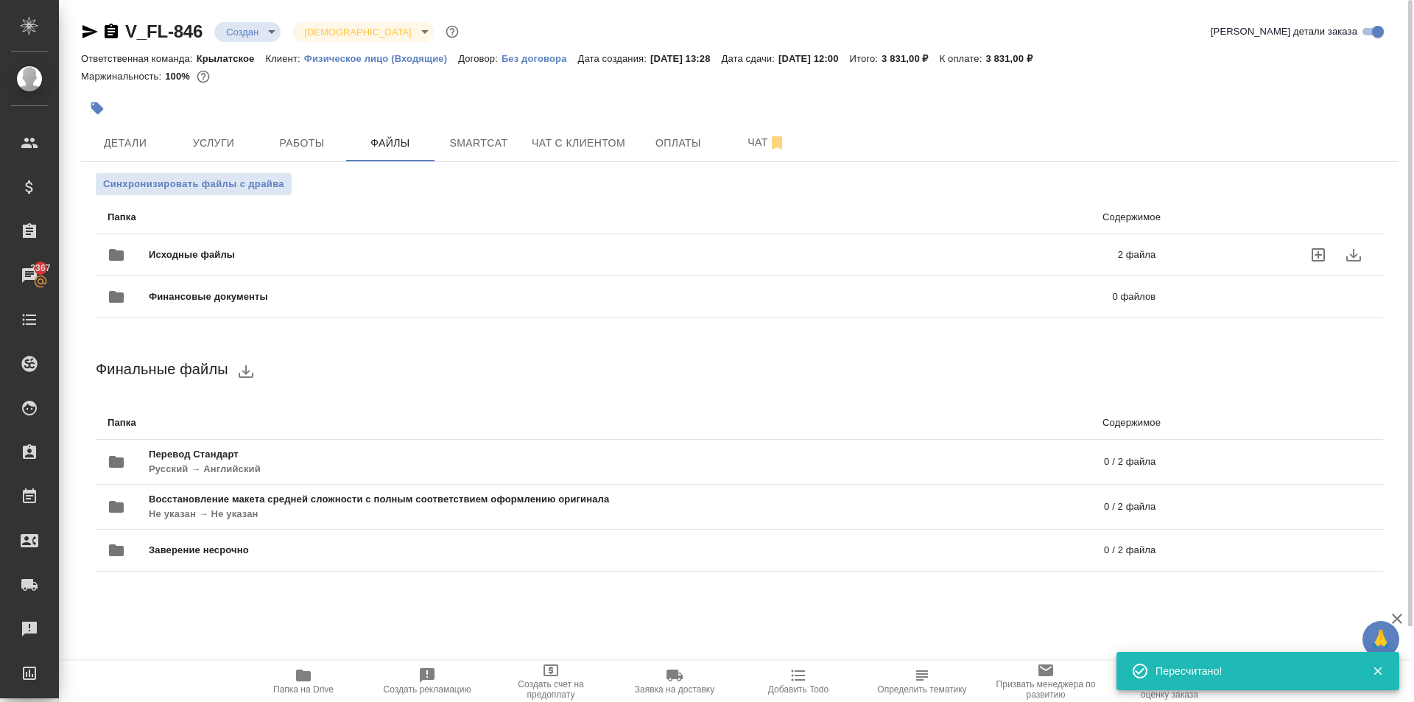
click at [238, 229] on div "Исходные файлы 2 файла" at bounding box center [632, 254] width 1078 height 65
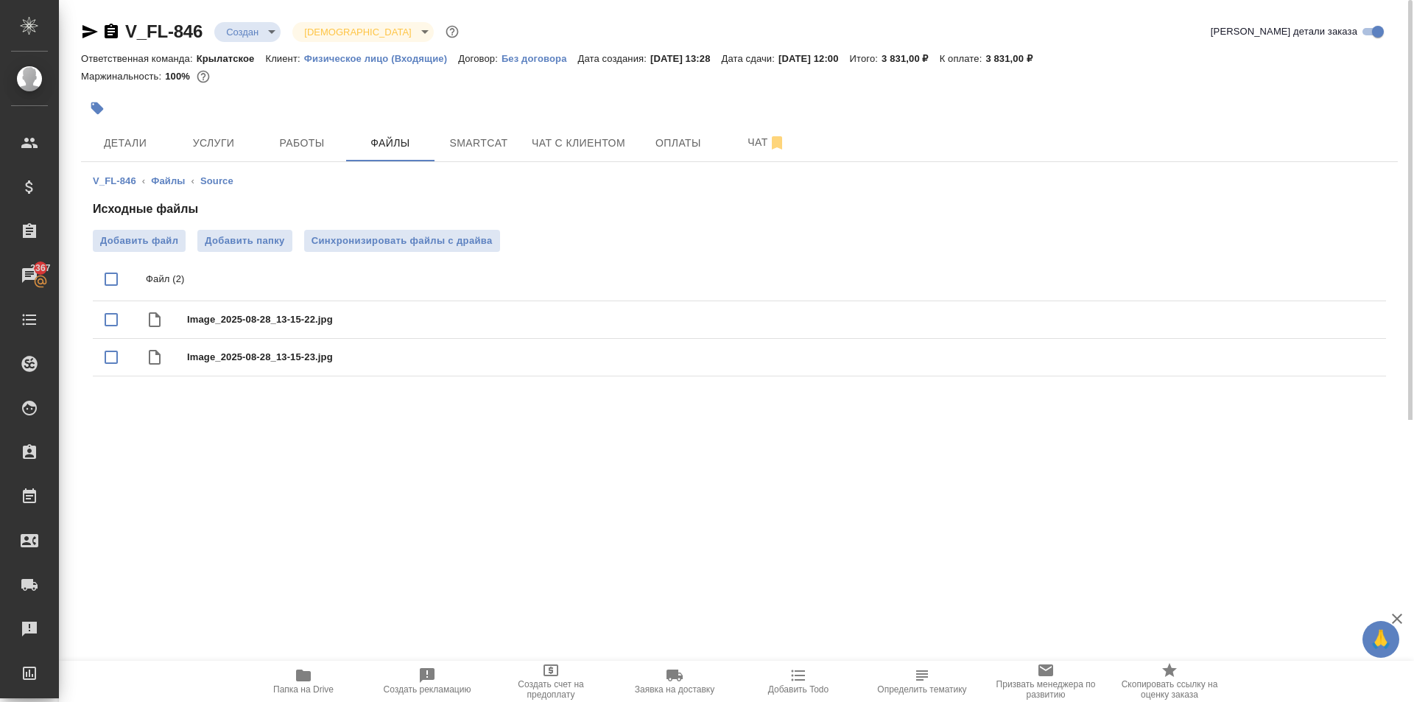
click at [303, 687] on span "Папка на Drive" at bounding box center [303, 689] width 60 height 10
click at [217, 144] on span "Услуги" at bounding box center [213, 143] width 71 height 18
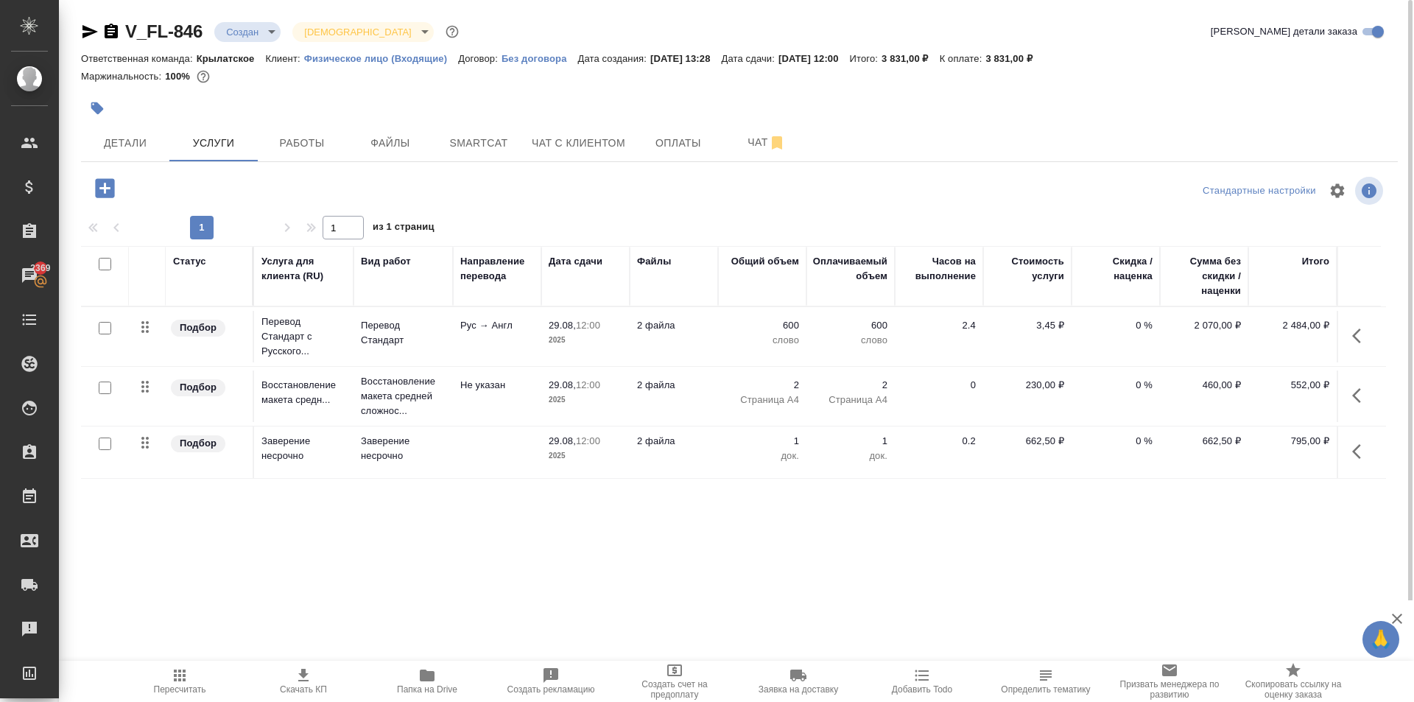
click at [103, 260] on input "checkbox" at bounding box center [105, 264] width 13 height 13
checkbox input "true"
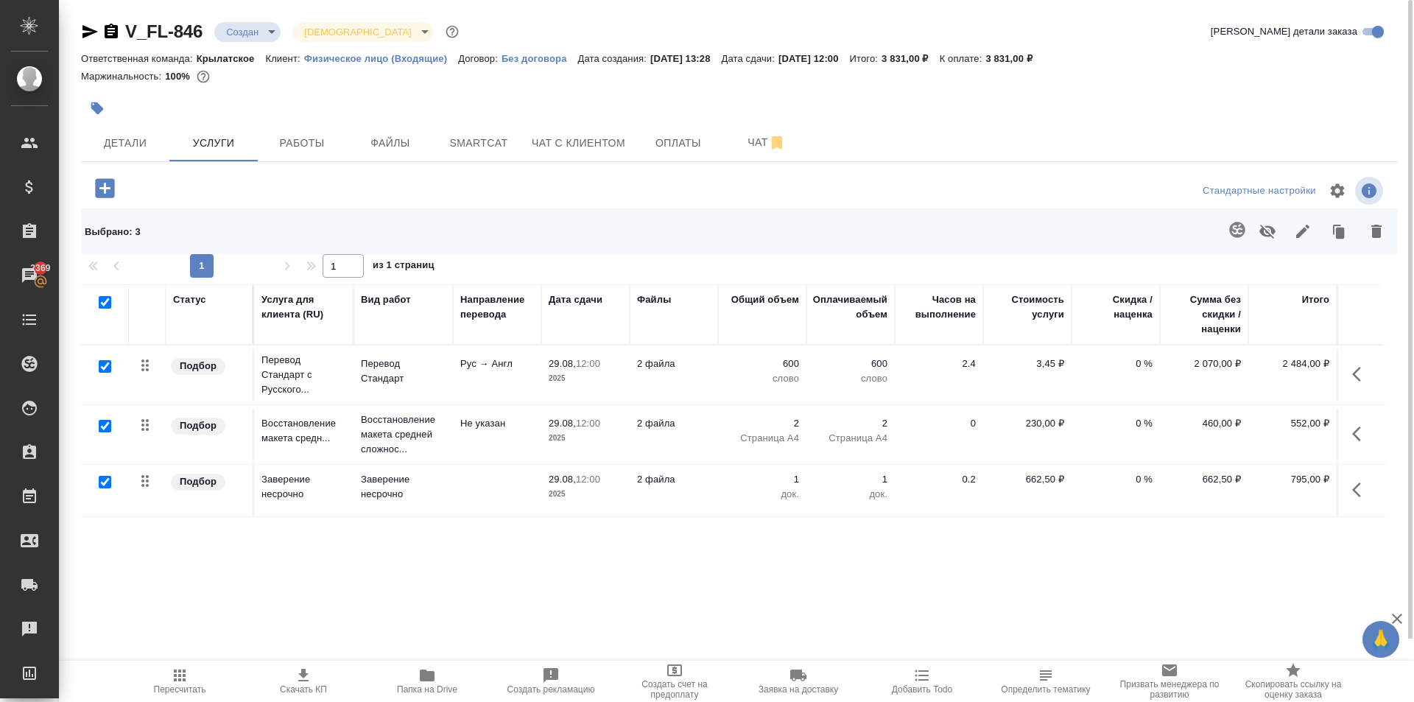
click at [106, 303] on input "checkbox" at bounding box center [105, 302] width 13 height 13
checkbox input "false"
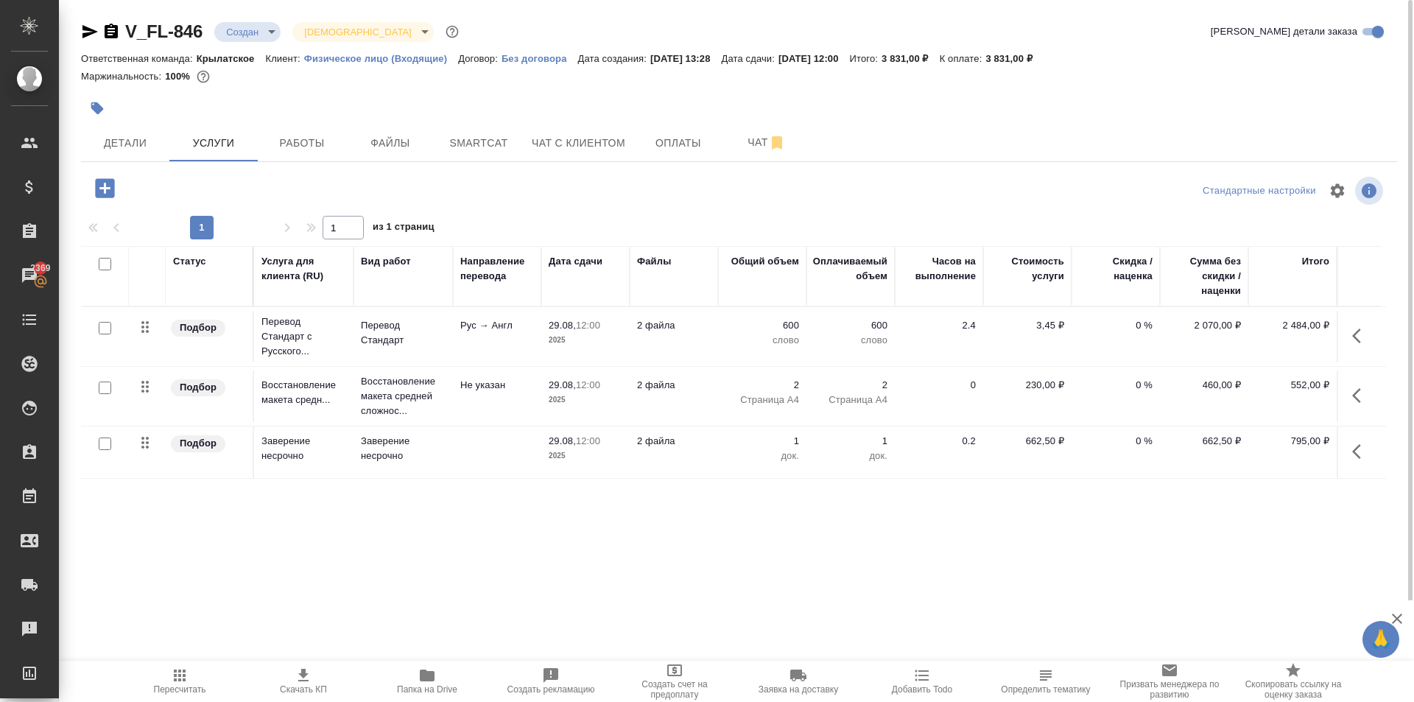
click at [105, 327] on input "checkbox" at bounding box center [105, 328] width 13 height 13
checkbox input "true"
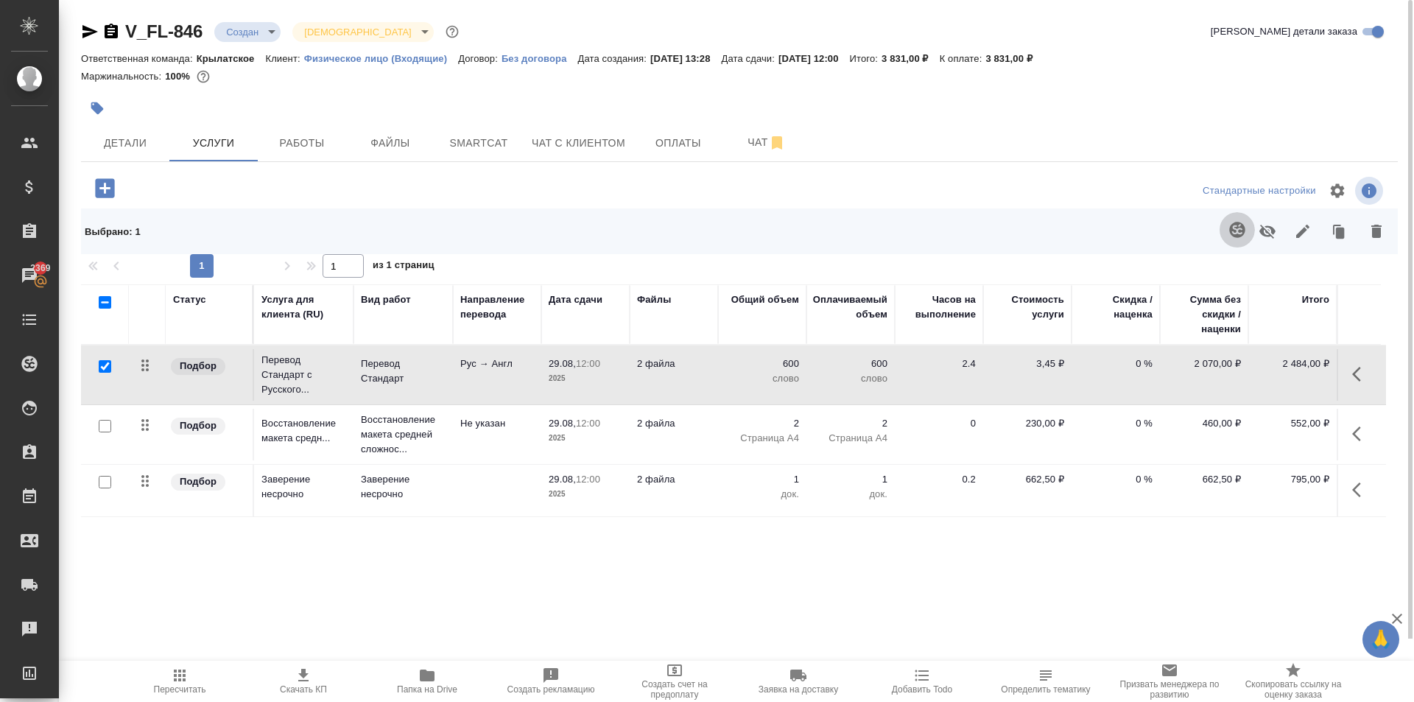
click at [1240, 228] on icon "button" at bounding box center [1236, 229] width 15 height 15
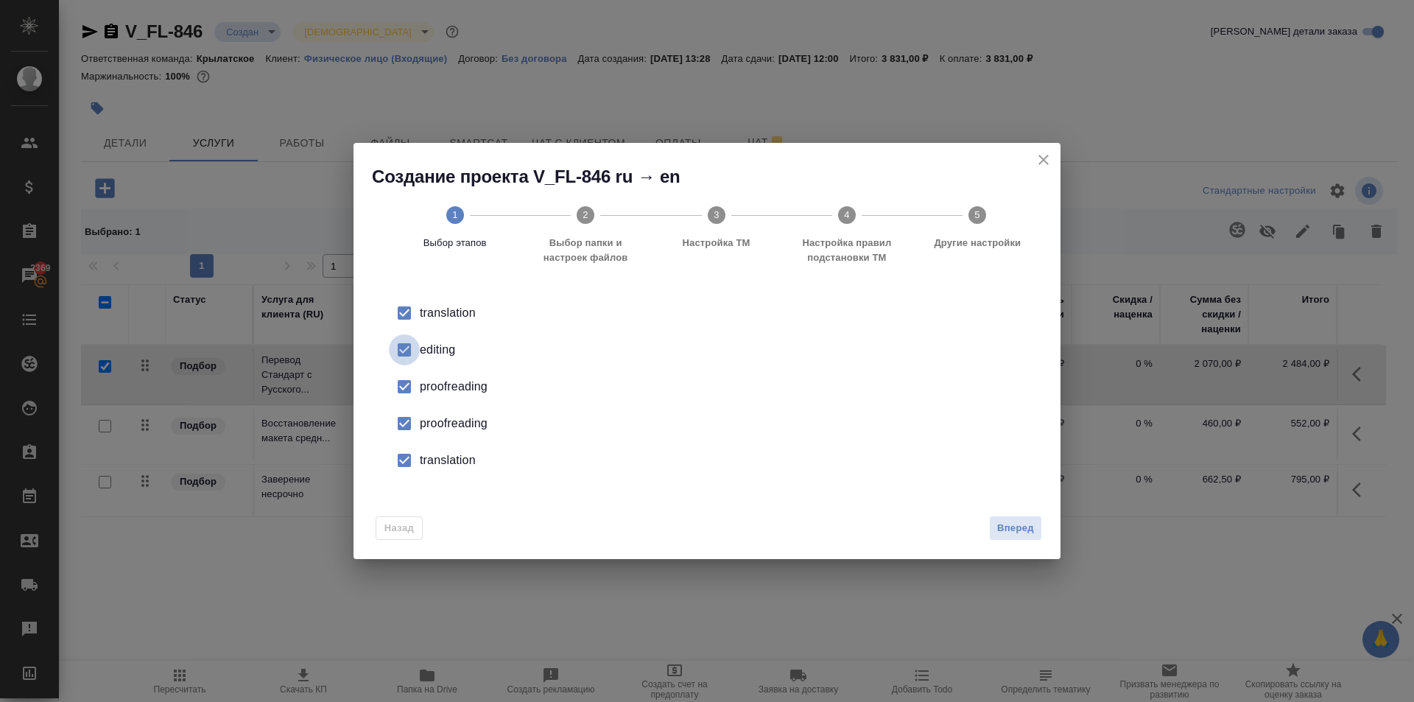
click at [399, 358] on input "checkbox" at bounding box center [404, 349] width 31 height 31
click at [401, 389] on input "checkbox" at bounding box center [404, 386] width 31 height 31
click at [400, 418] on input "checkbox" at bounding box center [404, 423] width 31 height 31
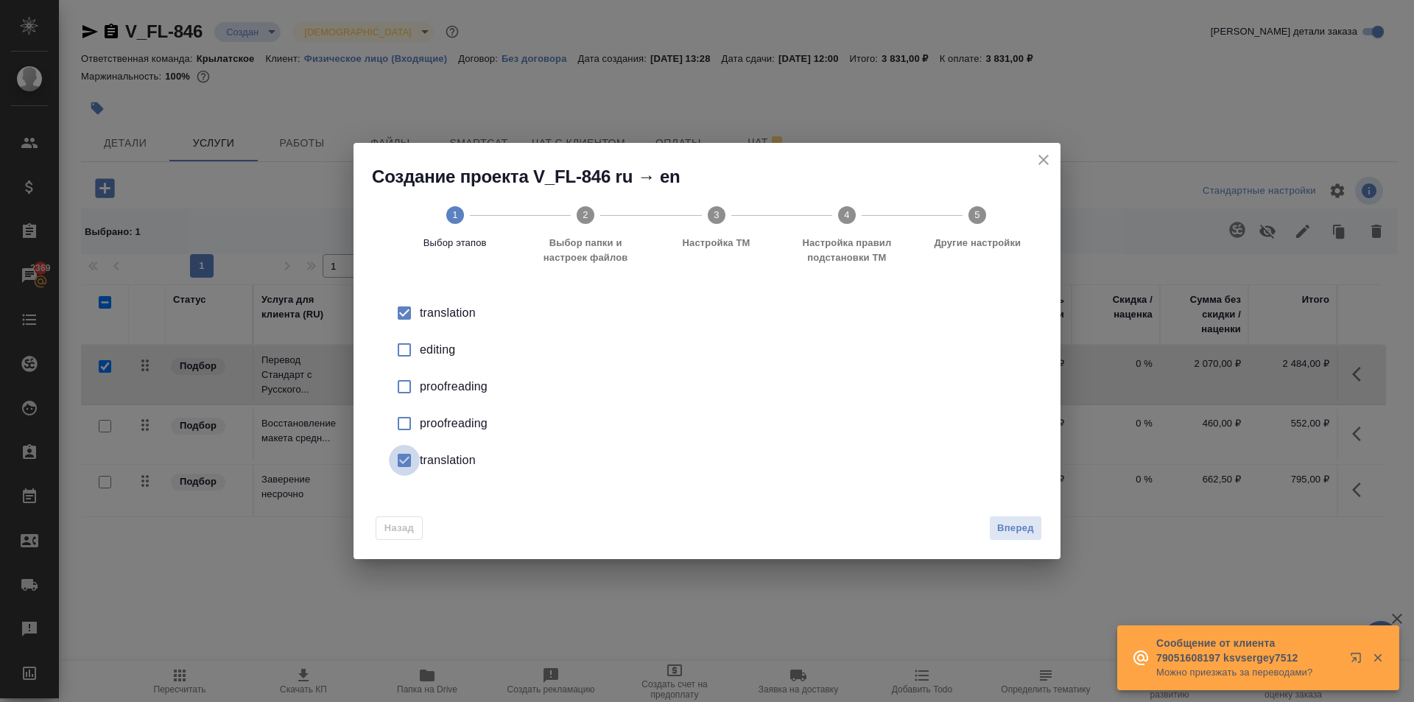
click at [402, 466] on input "checkbox" at bounding box center [404, 460] width 31 height 31
click at [1017, 516] on button "Вперед" at bounding box center [1015, 529] width 53 height 26
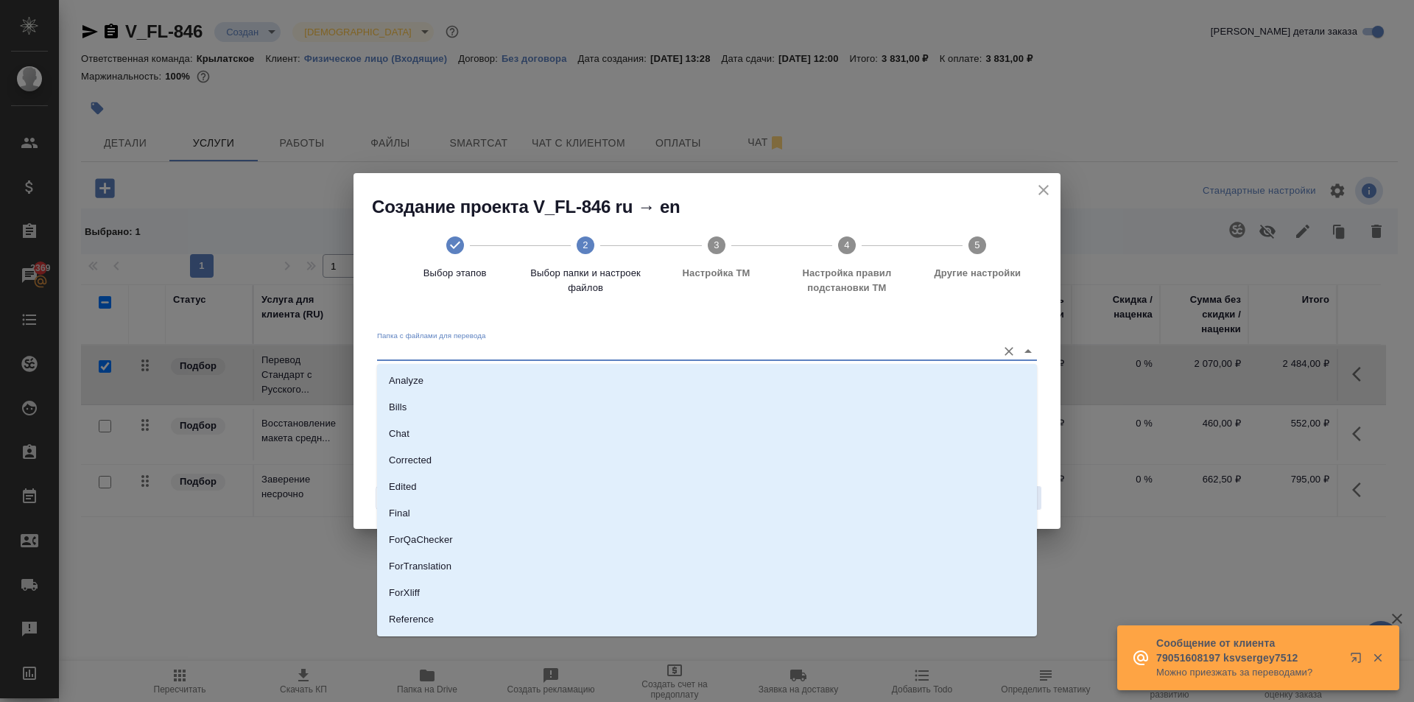
click at [480, 351] on input "Папка с файлами для перевода" at bounding box center [683, 352] width 613 height 18
click at [434, 577] on li "Source" at bounding box center [707, 569] width 660 height 27
type input "Source"
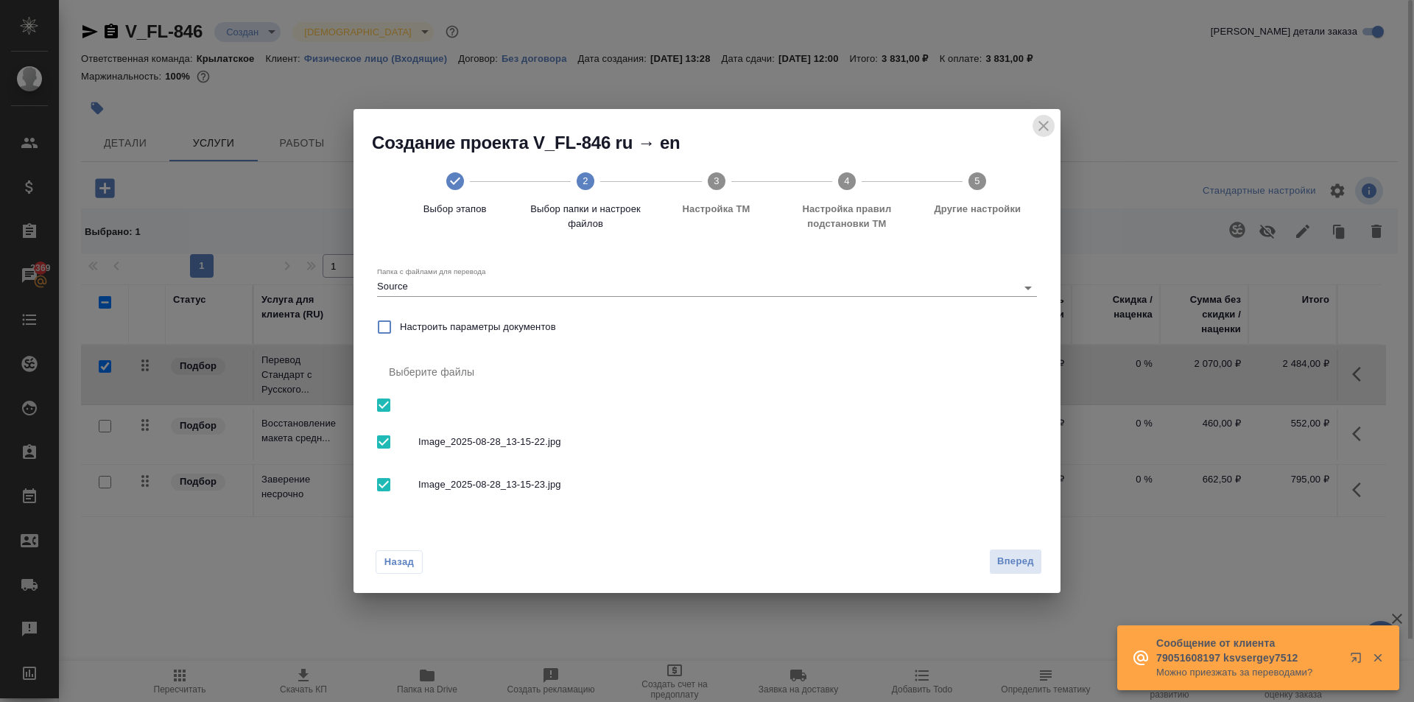
click at [1047, 132] on icon "close" at bounding box center [1044, 126] width 18 height 18
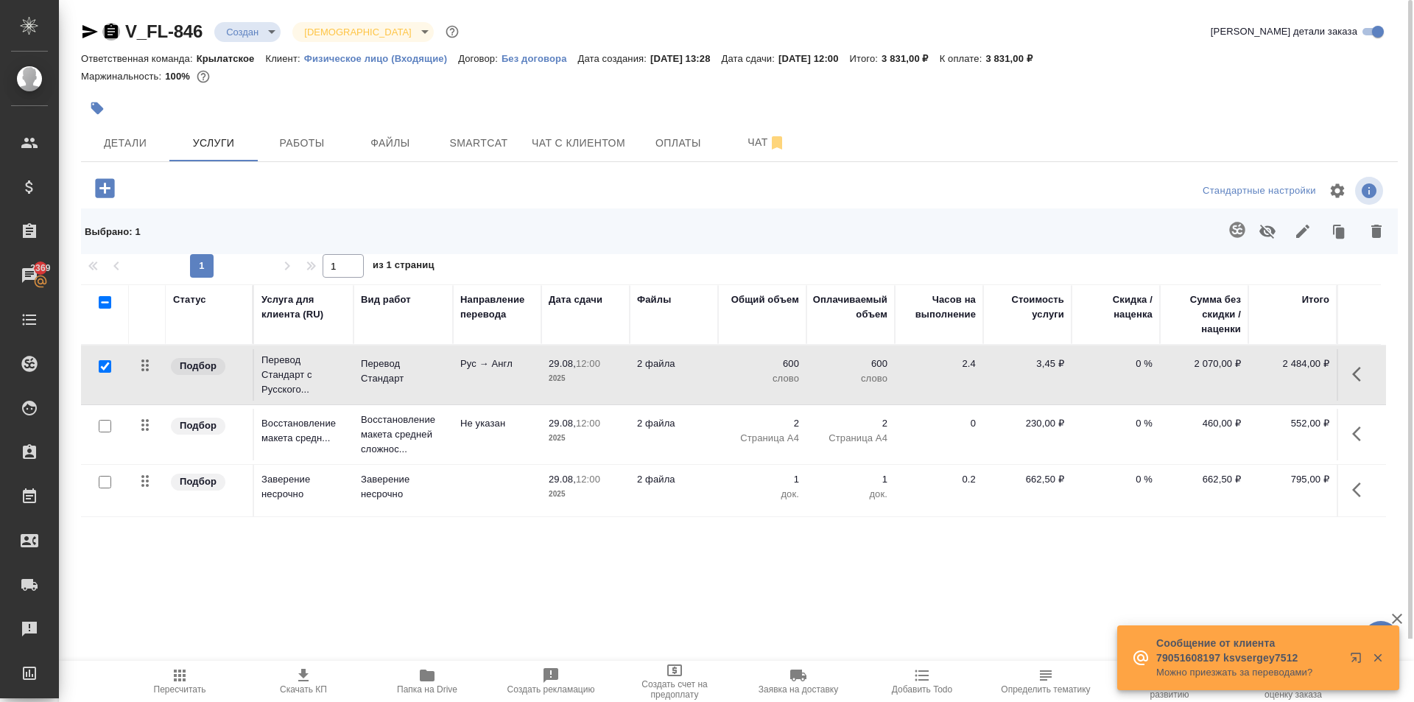
click at [108, 35] on icon "button" at bounding box center [111, 31] width 13 height 15
click at [116, 141] on span "Детали" at bounding box center [125, 143] width 71 height 18
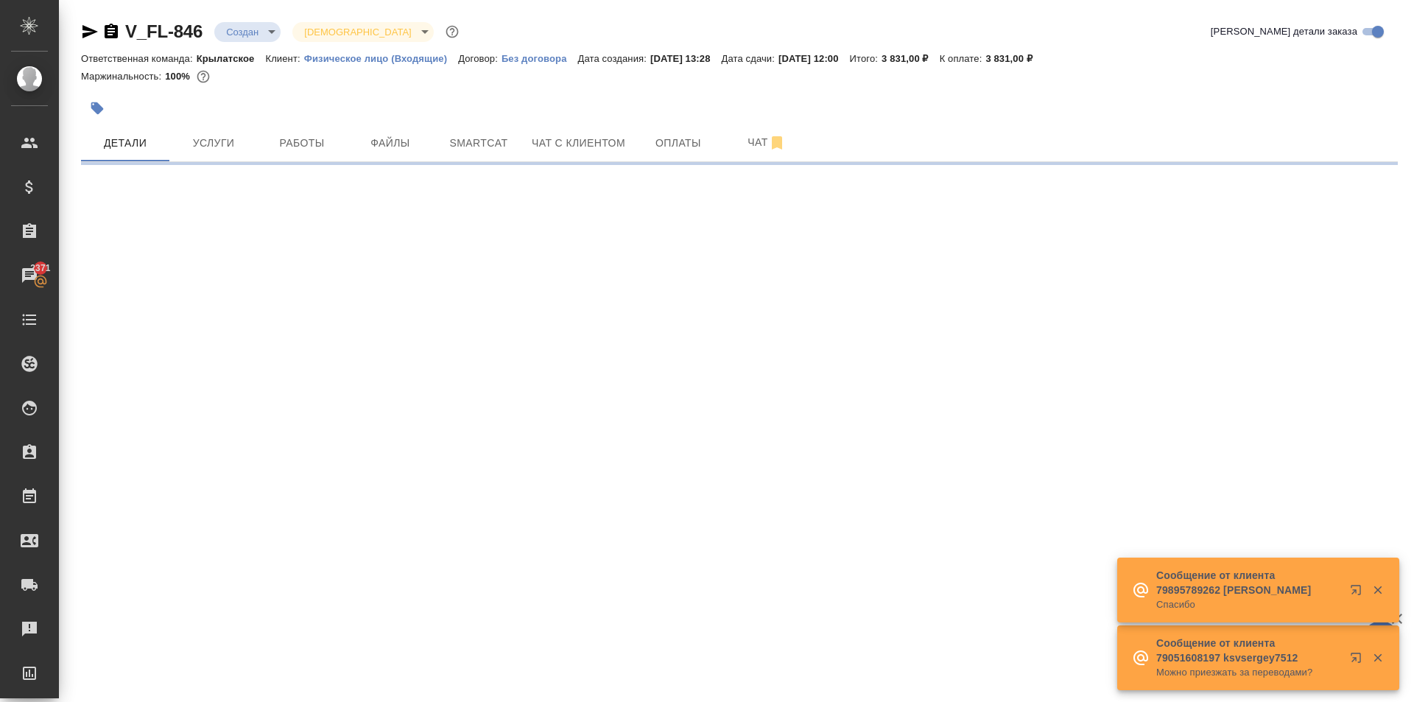
select select "RU"
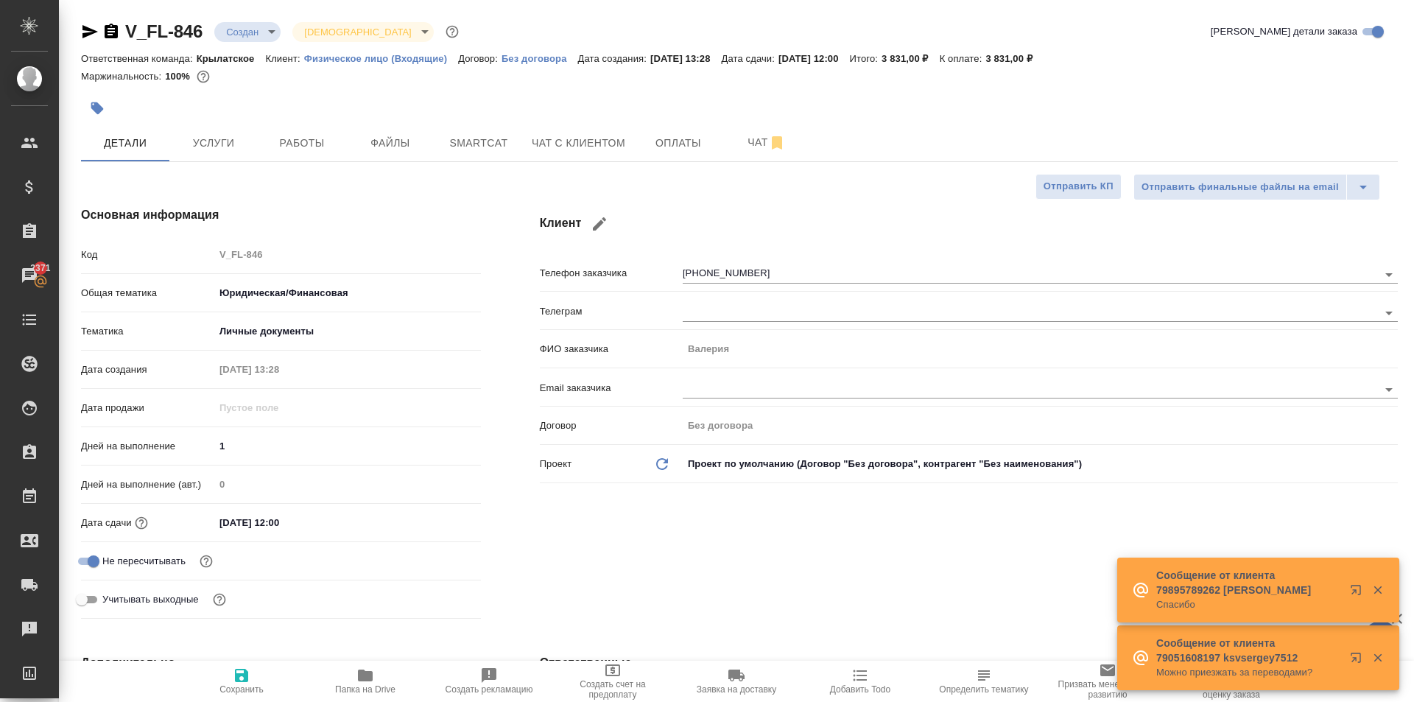
type textarea "x"
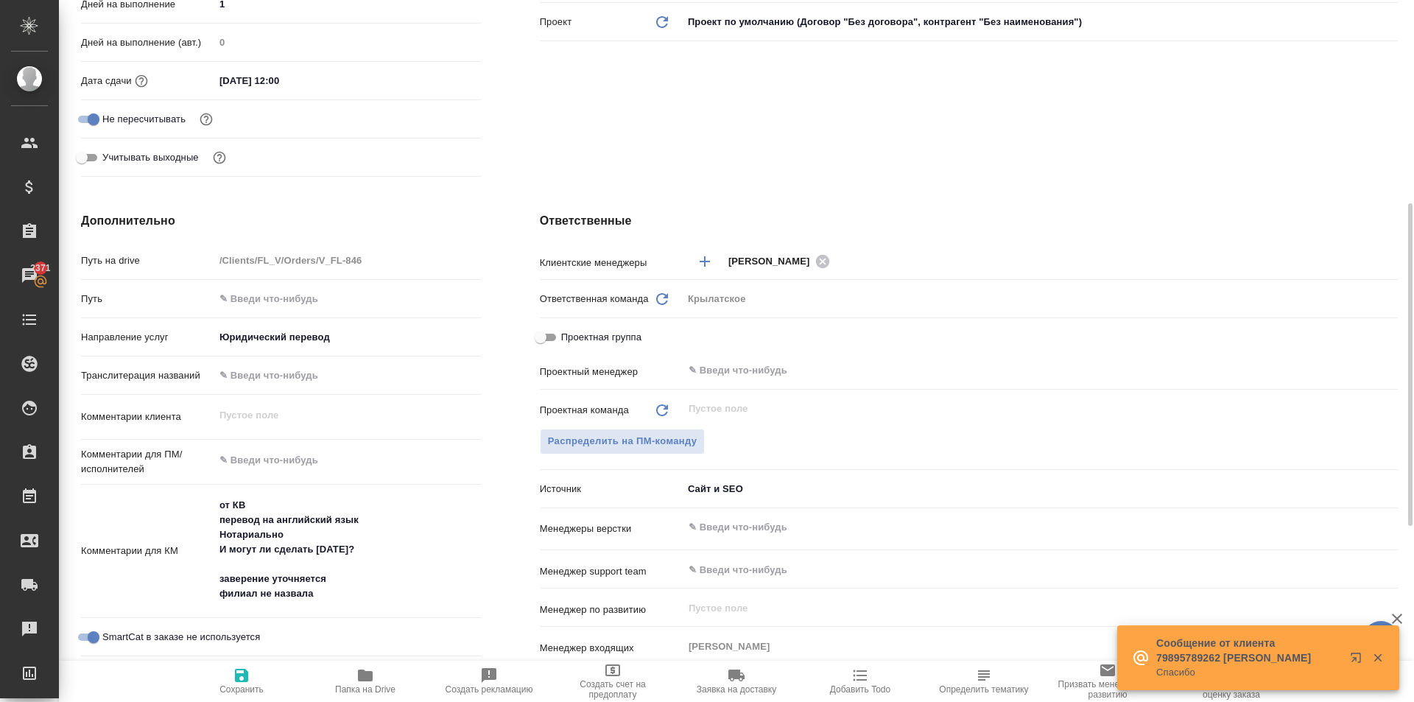
scroll to position [74, 0]
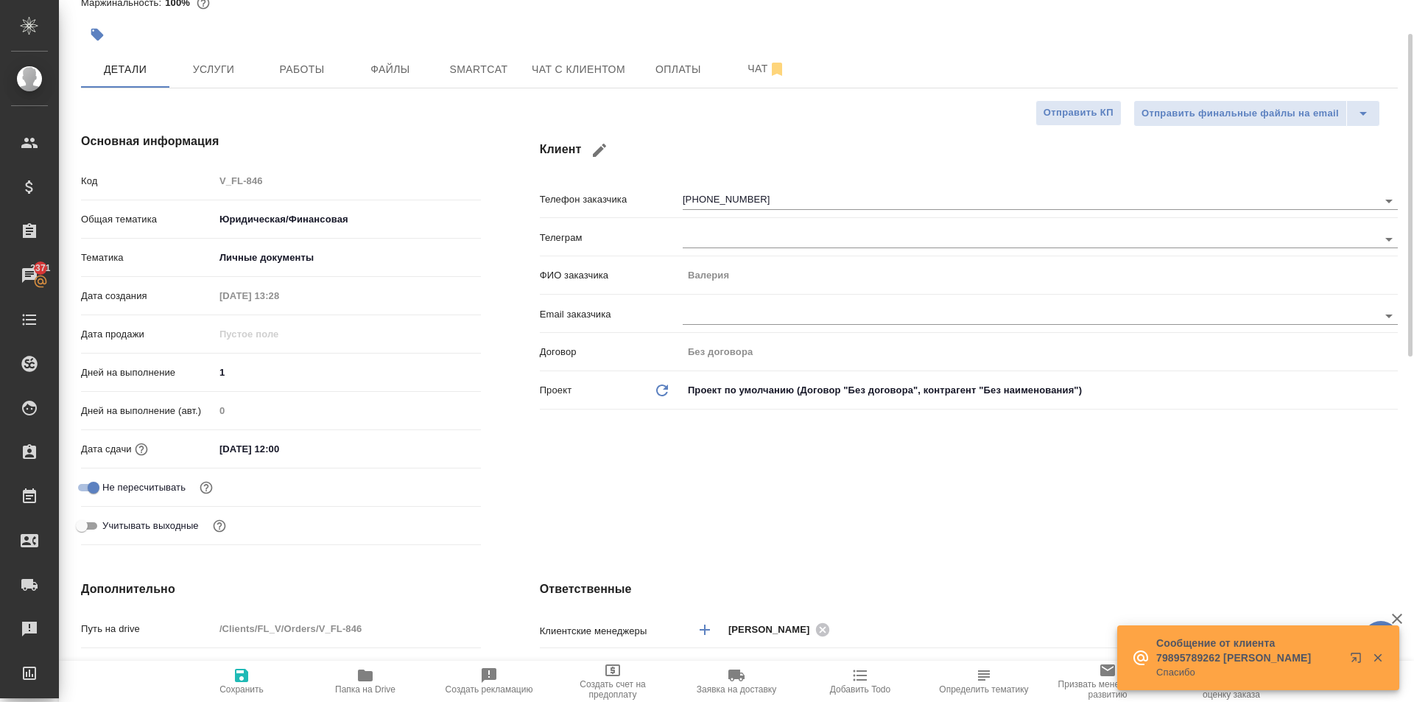
type textarea "x"
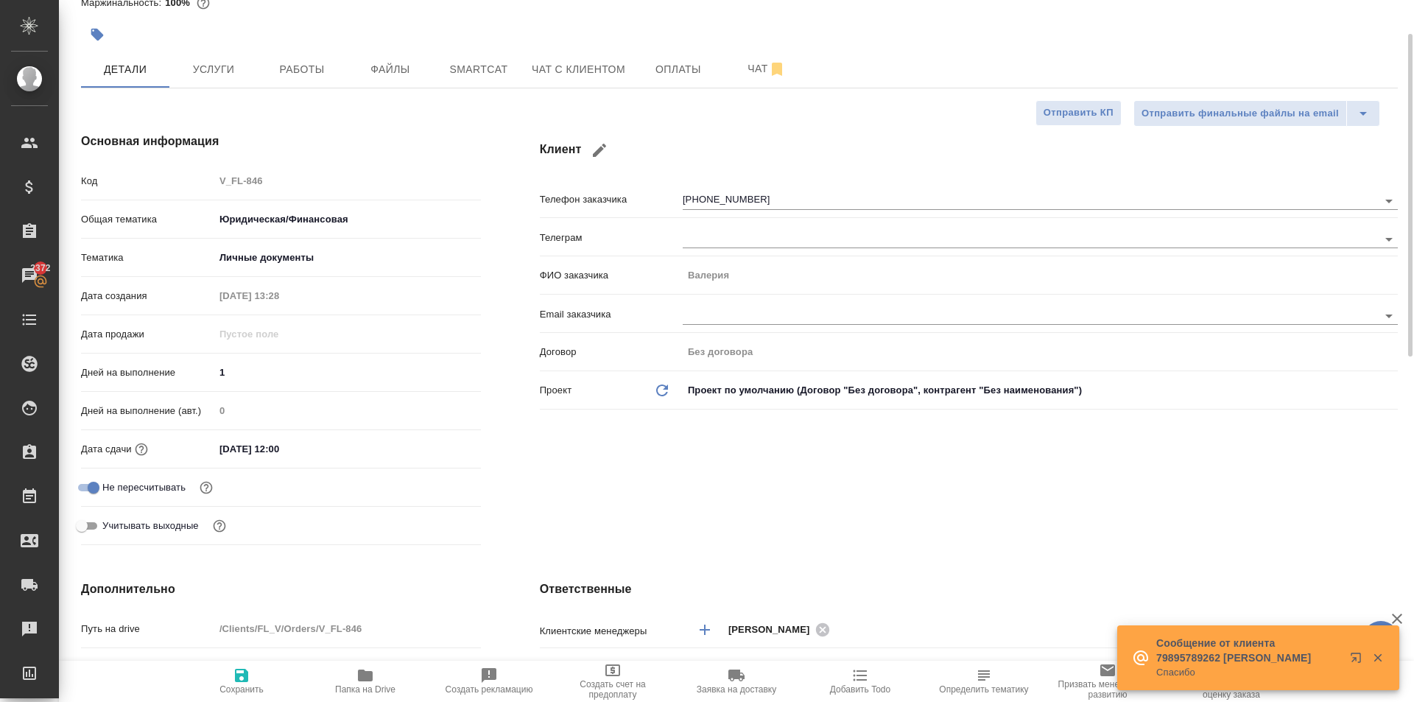
type textarea "x"
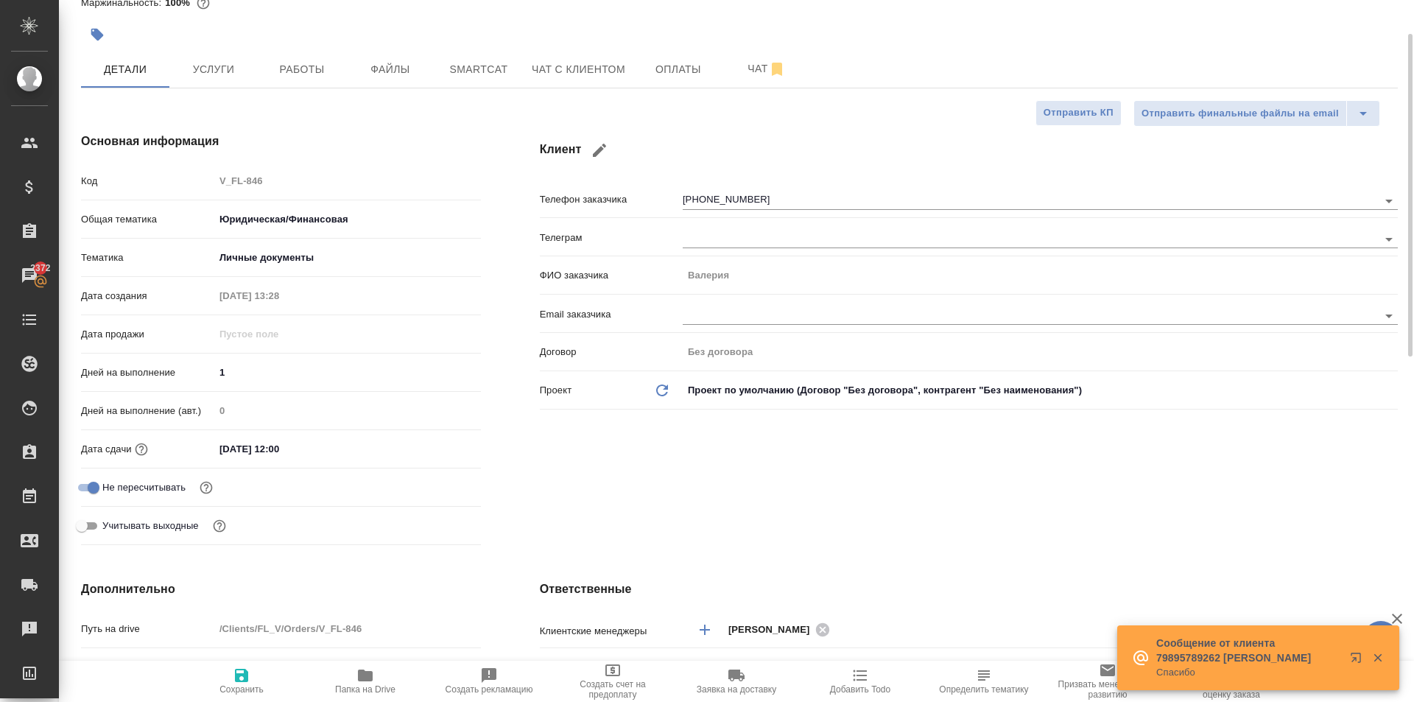
type textarea "x"
click at [199, 80] on button "Услуги" at bounding box center [213, 69] width 88 height 37
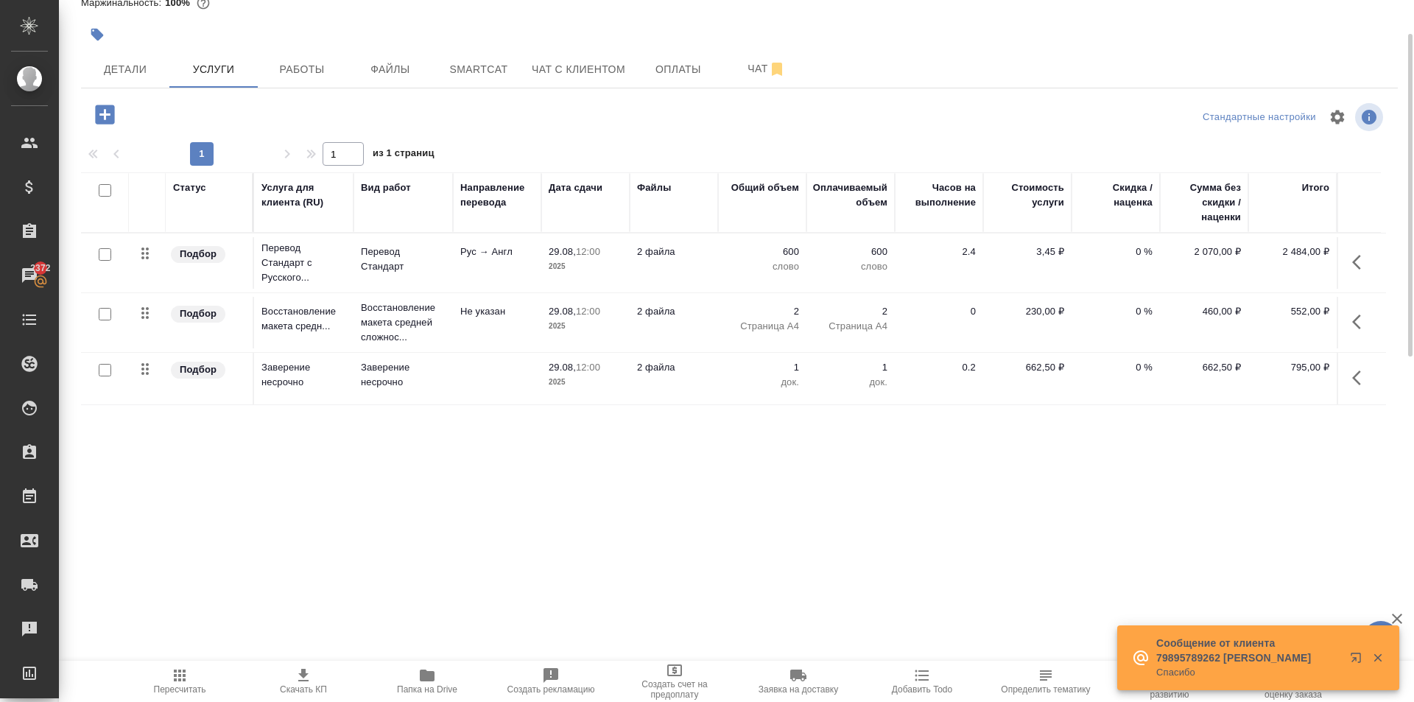
click at [169, 670] on span "Пересчитать" at bounding box center [180, 681] width 106 height 28
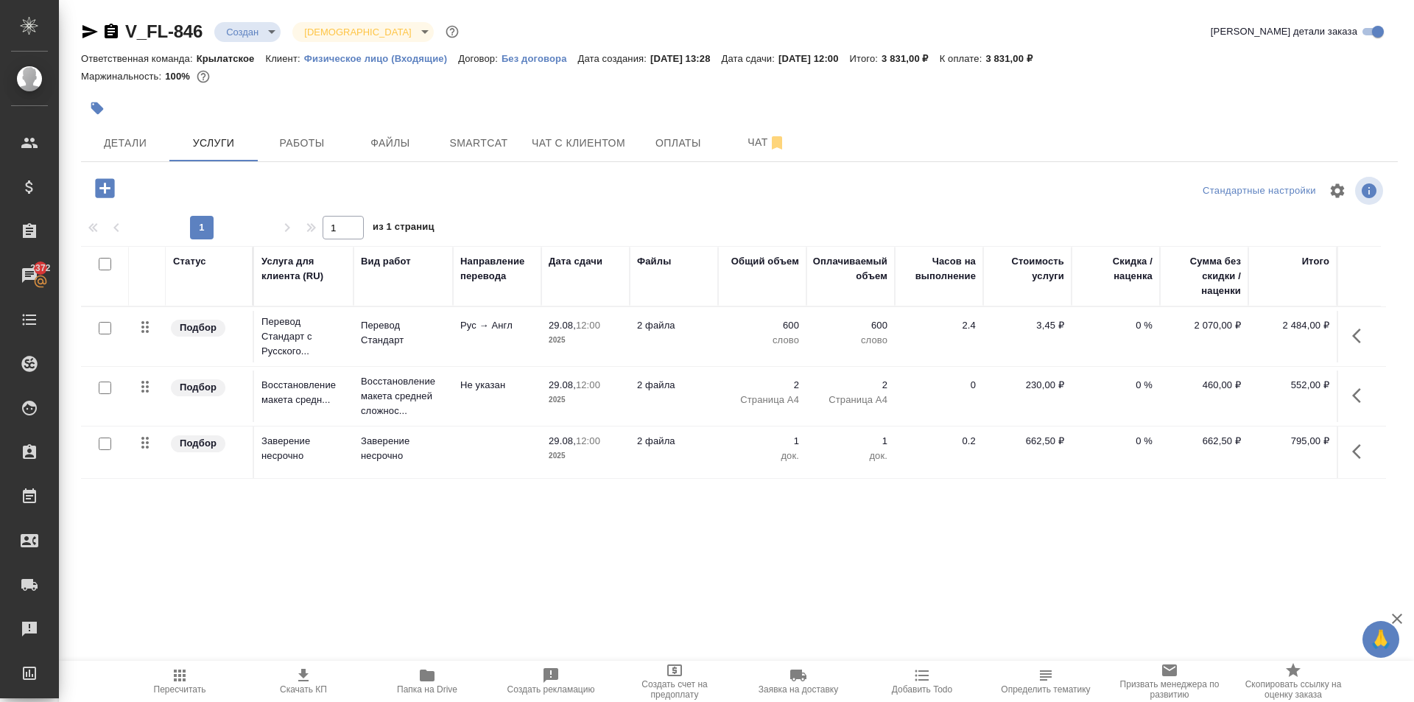
drag, startPoint x: 619, startPoint y: 147, endPoint x: 619, endPoint y: 178, distance: 30.9
click at [619, 178] on div "V_FL-846 Создан new Святая троица holyTrinity Кратко детали заказа Ответственна…" at bounding box center [739, 300] width 1333 height 600
click at [139, 150] on span "Детали" at bounding box center [125, 143] width 71 height 18
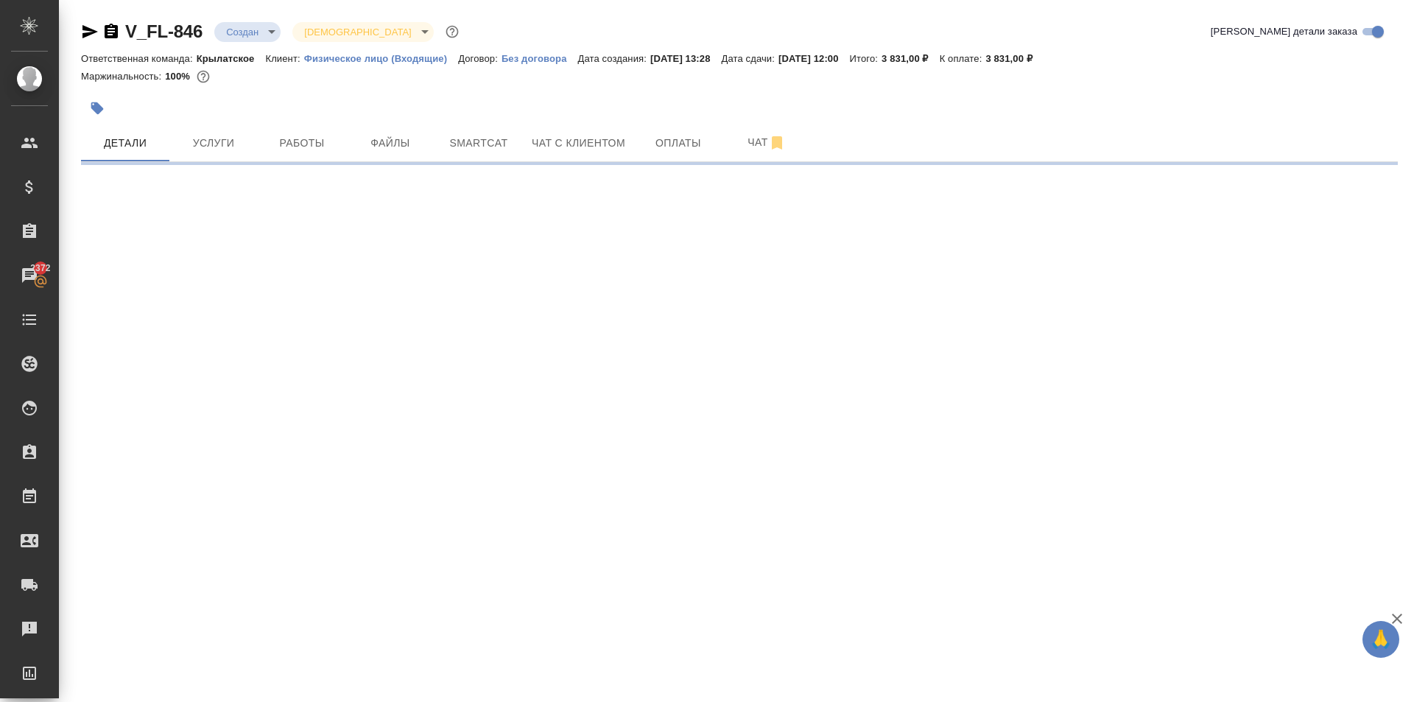
select select "RU"
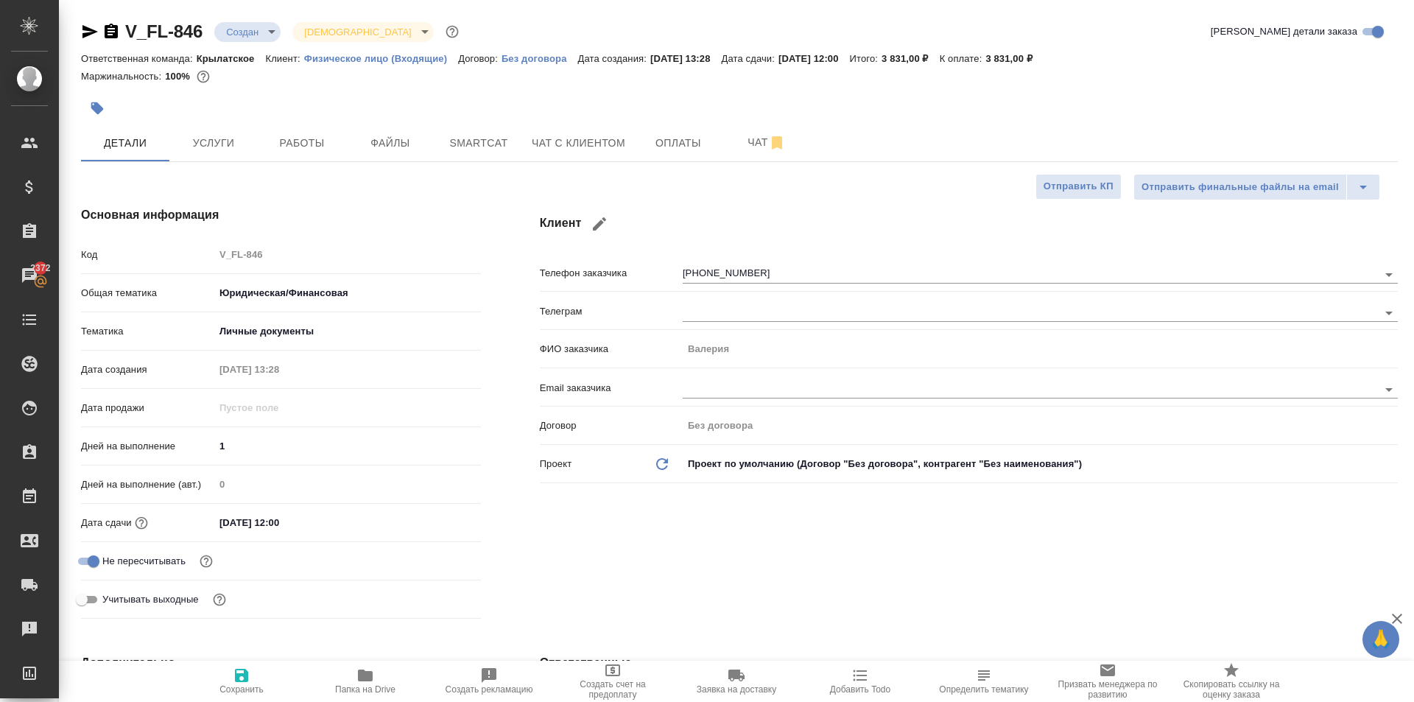
type textarea "x"
click at [600, 129] on button "Чат с клиентом" at bounding box center [578, 142] width 111 height 37
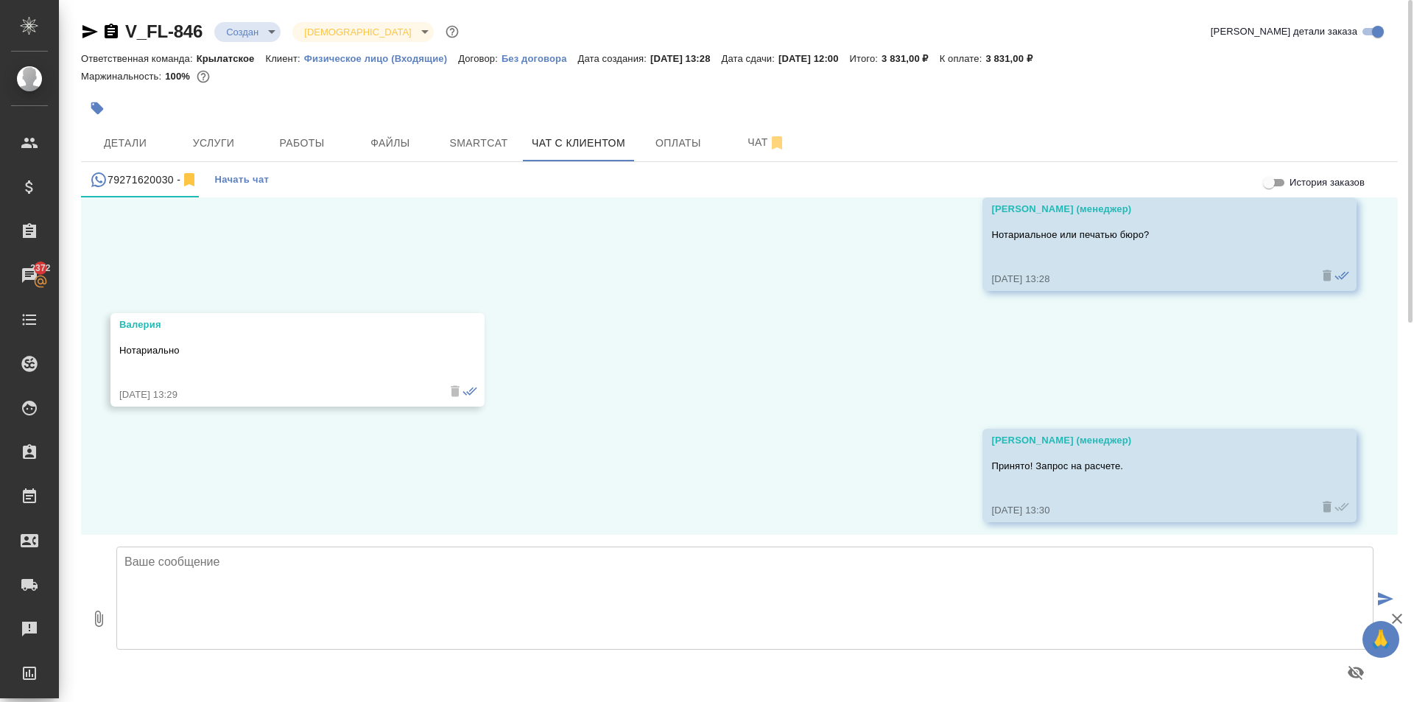
scroll to position [1627, 0]
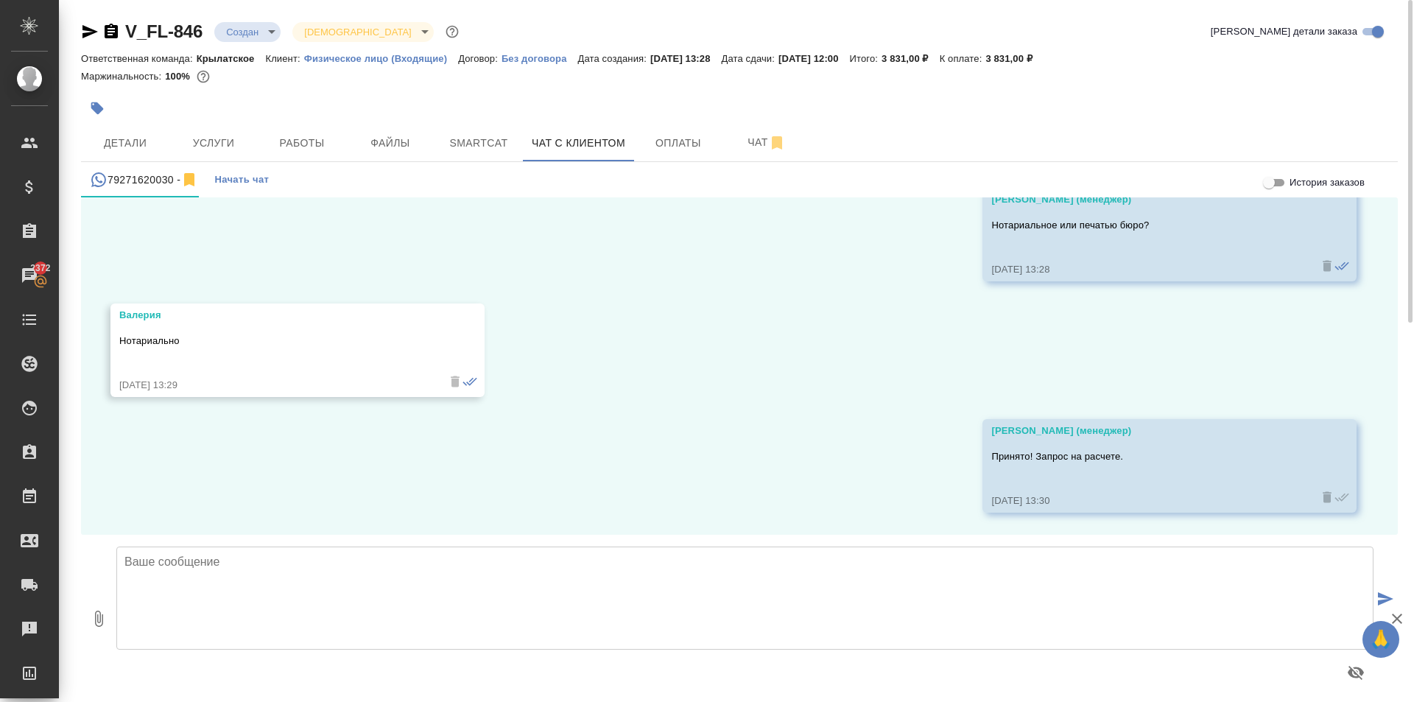
click at [306, 565] on textarea at bounding box center [744, 598] width 1257 height 103
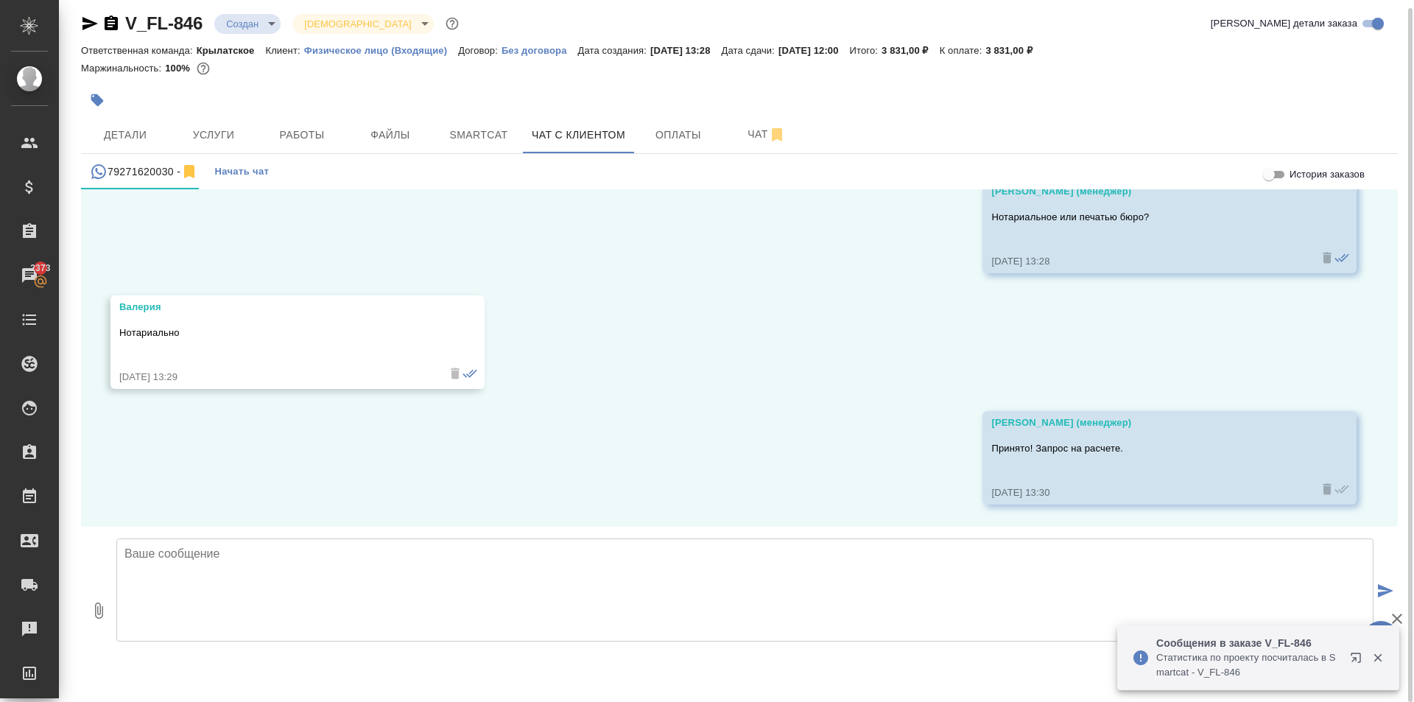
click at [174, 577] on textarea at bounding box center [744, 589] width 1257 height 103
paste textarea "Срок исполнения: 1 рабочий день. (примерно к полудню) Стоимость заказа составит…"
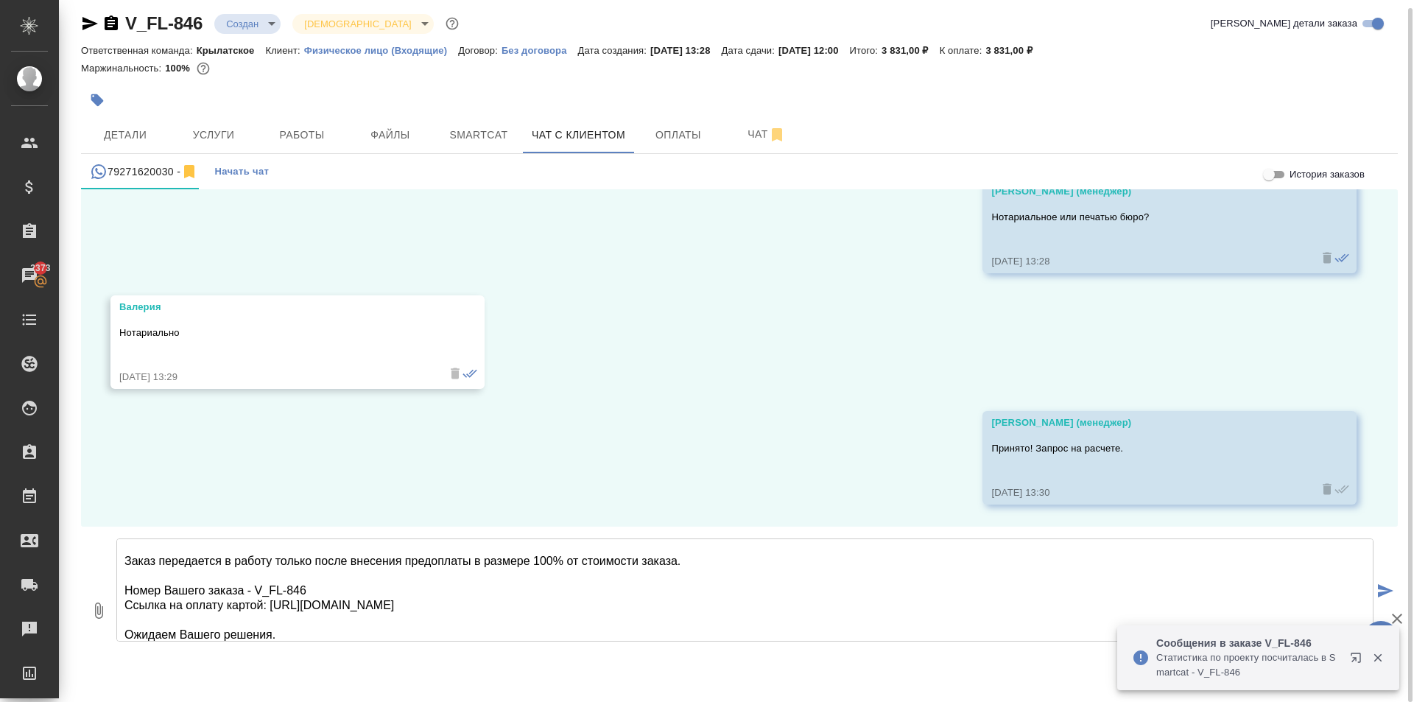
scroll to position [24, 0]
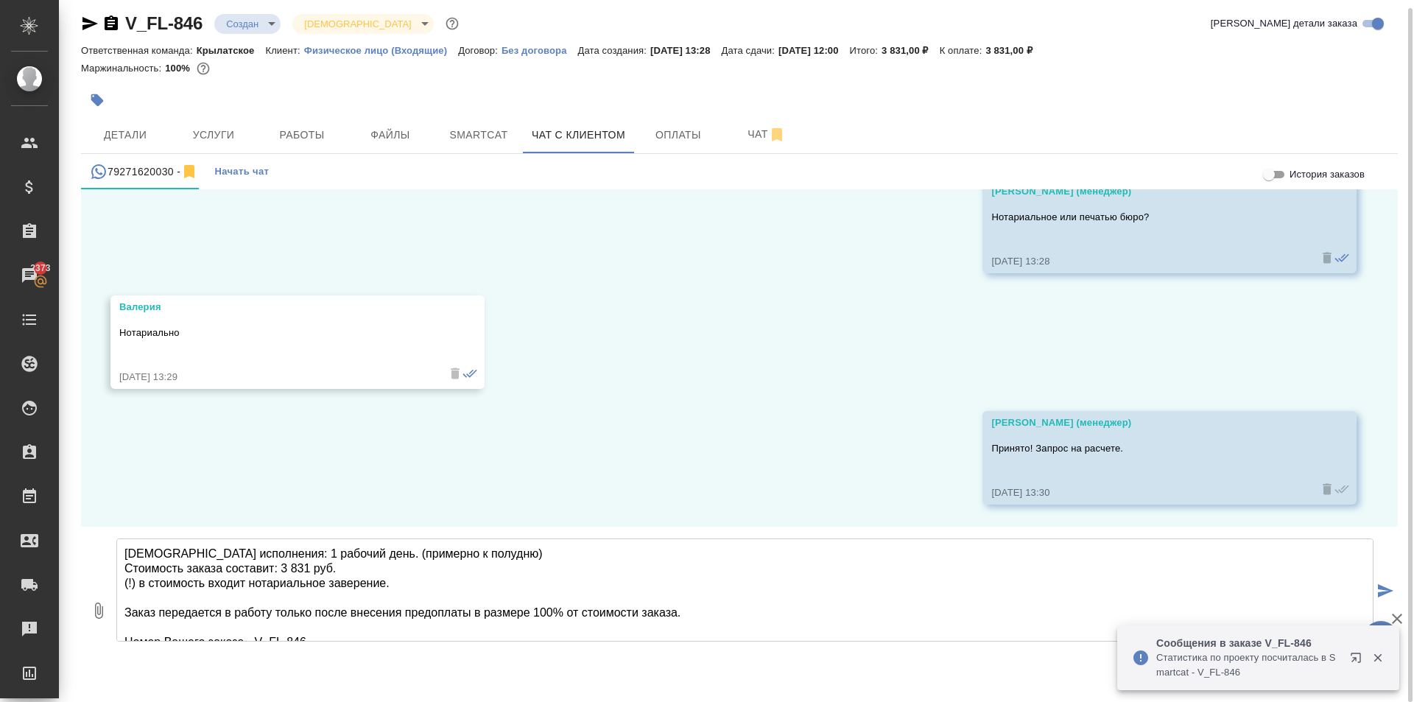
type textarea "Срок исполнения: 1 рабочий день. (примерно к полудню) Стоимость заказа составит…"
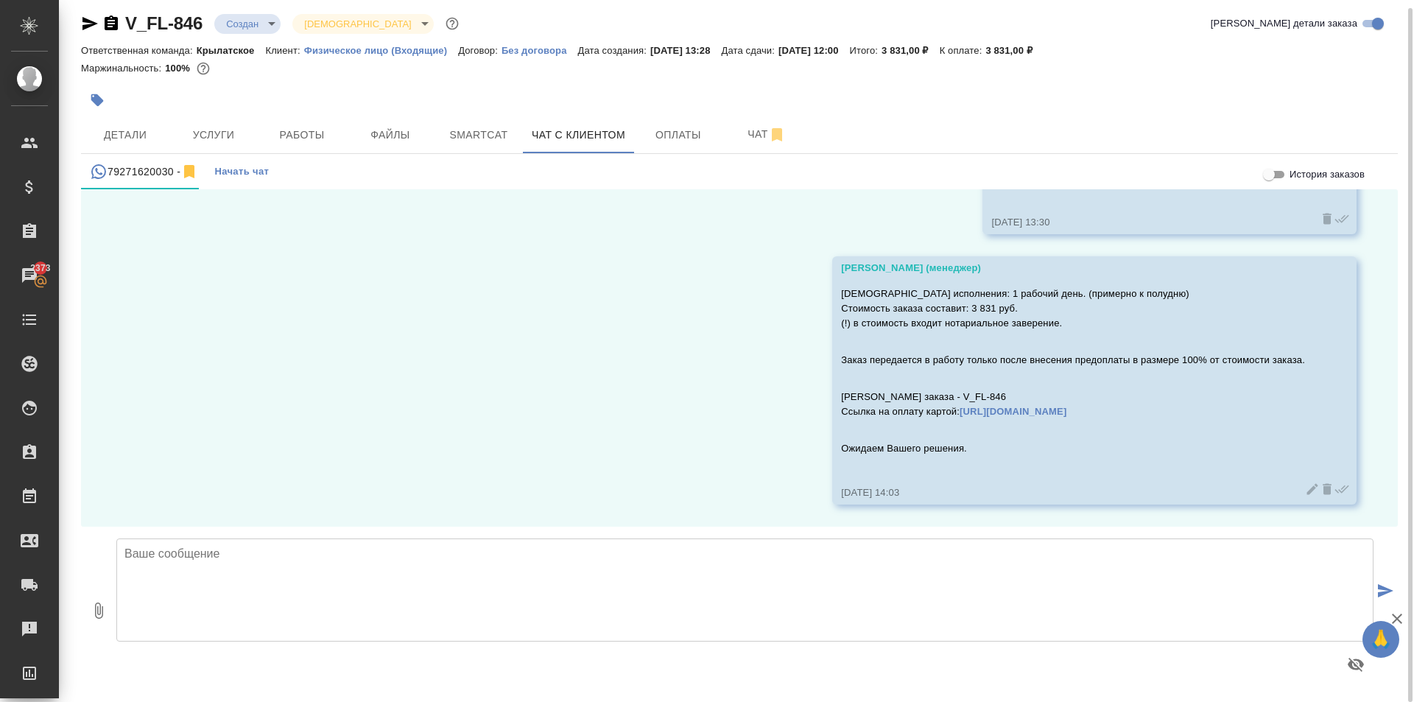
scroll to position [1898, 0]
click at [252, 7] on div "V_FL-846 Создан new Святая троица holyTrinity Кратко детали заказа Ответственна…" at bounding box center [739, 347] width 1333 height 710
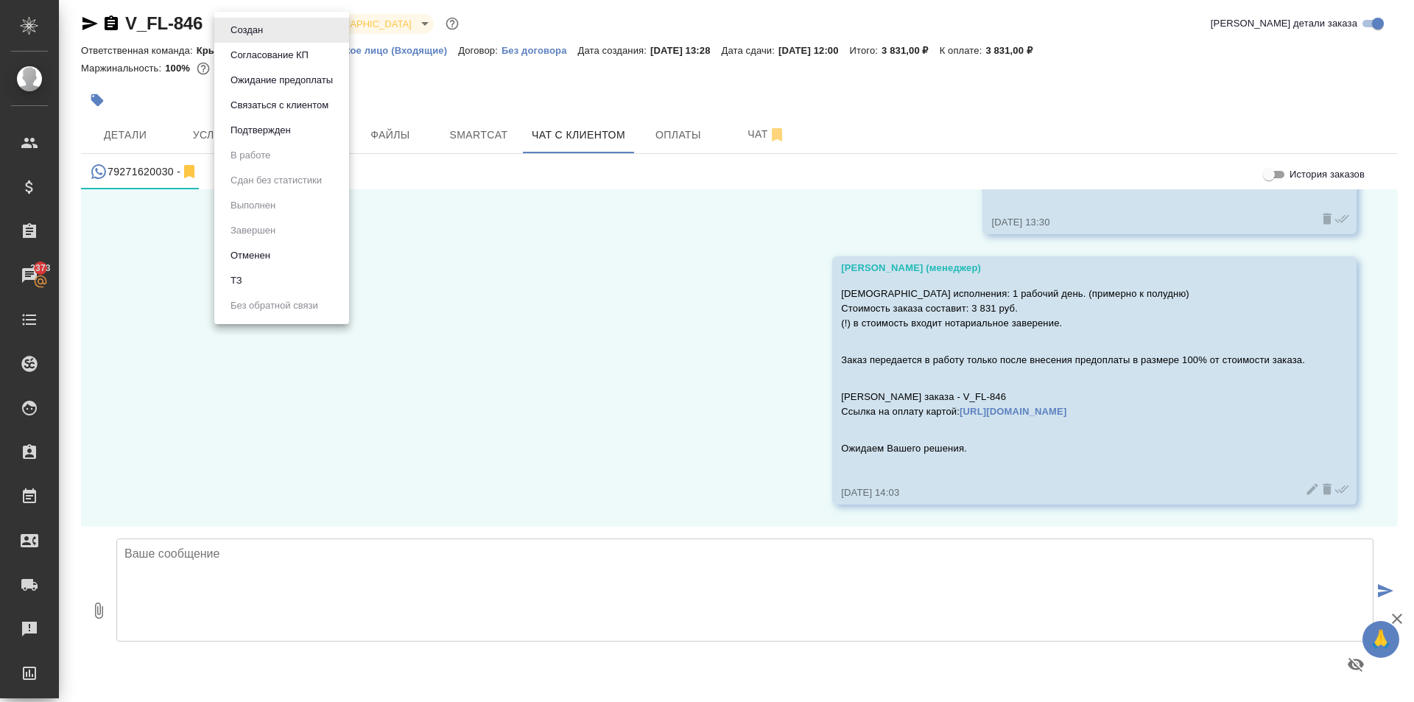
click at [259, 20] on body "🙏 .cls-1 fill:#fff; AWATERA Kasymov Timur Клиенты Спецификации Заказы 2373 Чаты…" at bounding box center [707, 351] width 1414 height 702
click at [287, 75] on button "Ожидание предоплаты" at bounding box center [281, 80] width 111 height 16
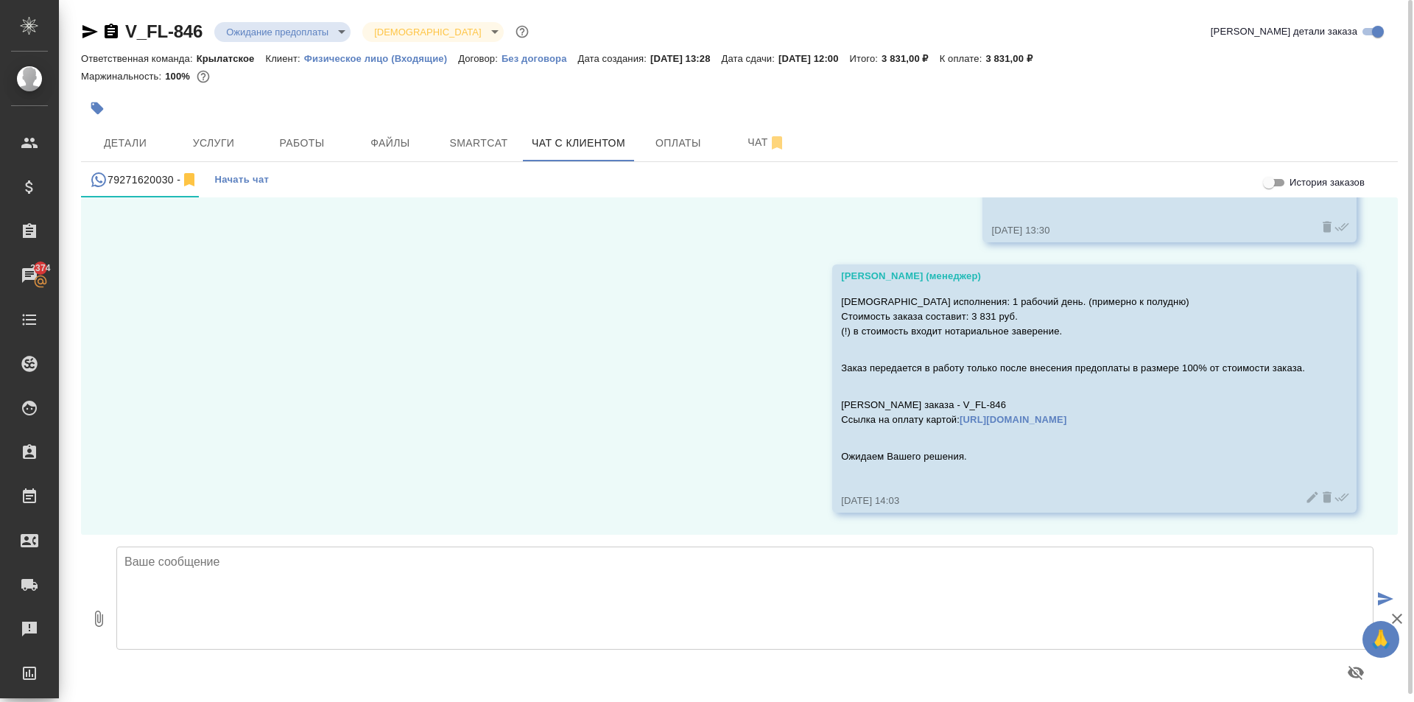
click at [713, 449] on div "28.08, четверг Валерия Добрый день! Меня зовут Валерия. Хотела бы уточнить, дел…" at bounding box center [739, 365] width 1317 height 337
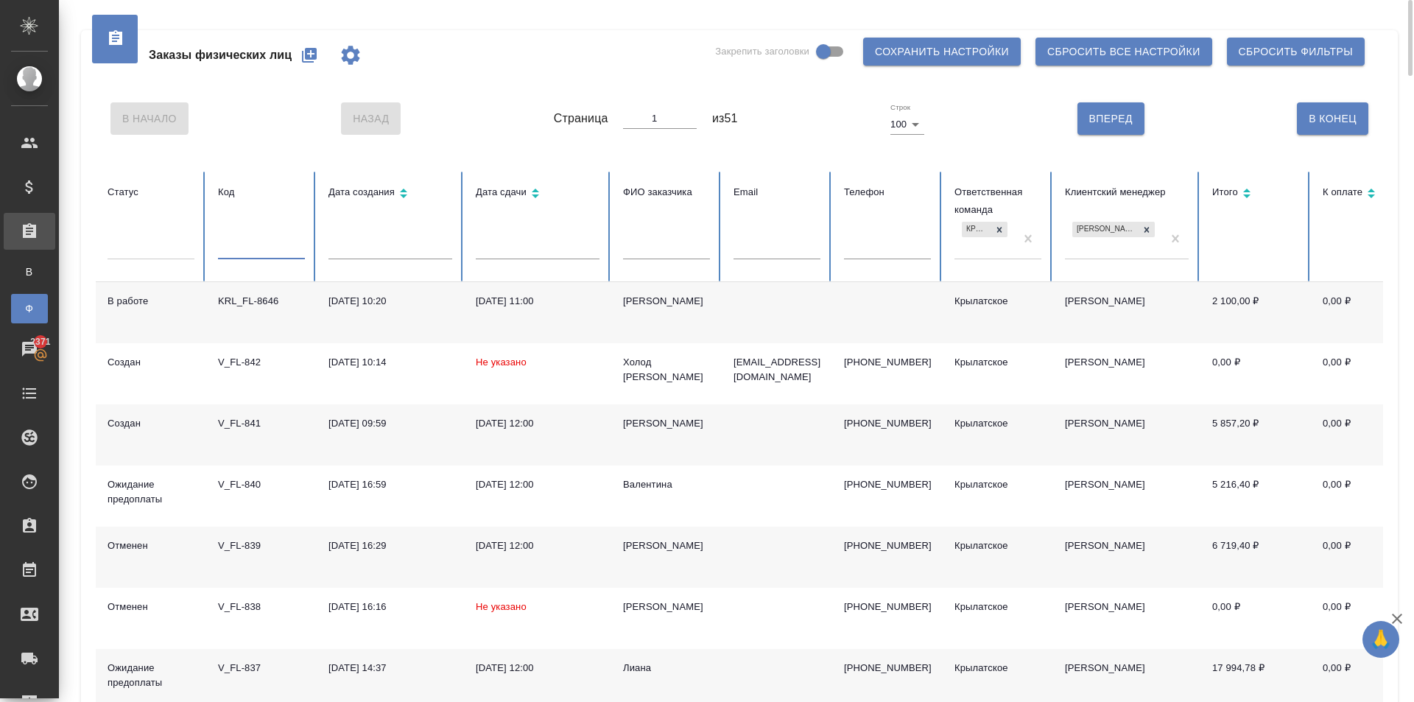
click at [266, 242] on input "text" at bounding box center [261, 249] width 87 height 21
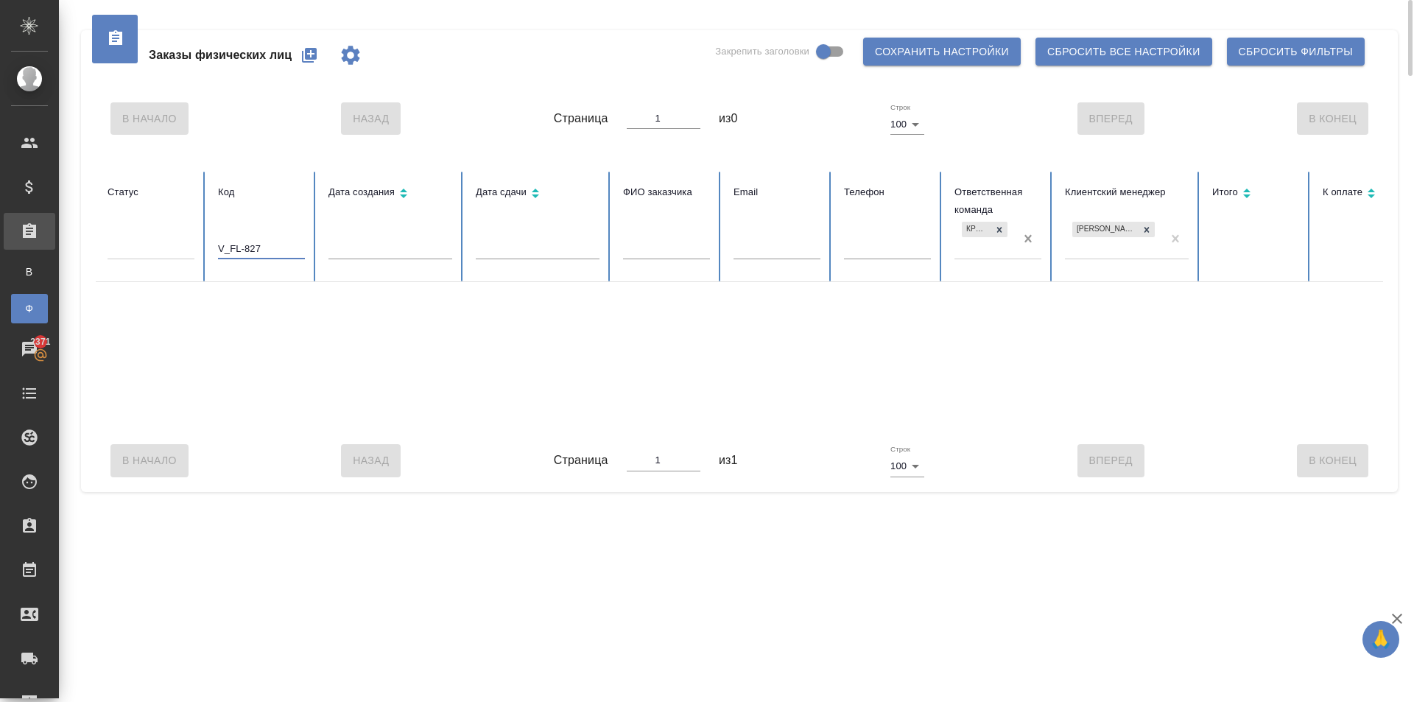
type input "V_FL-827"
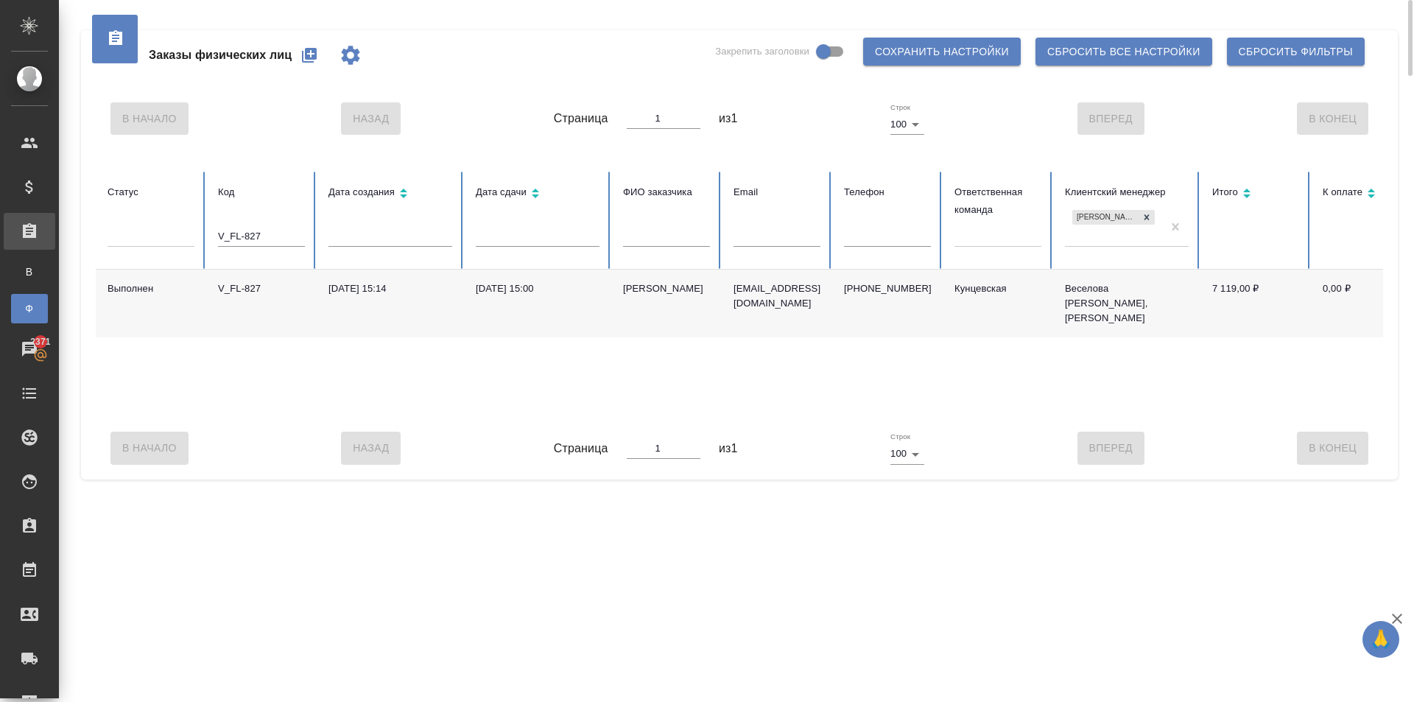
click at [969, 287] on div "Кунцевская" at bounding box center [998, 288] width 87 height 15
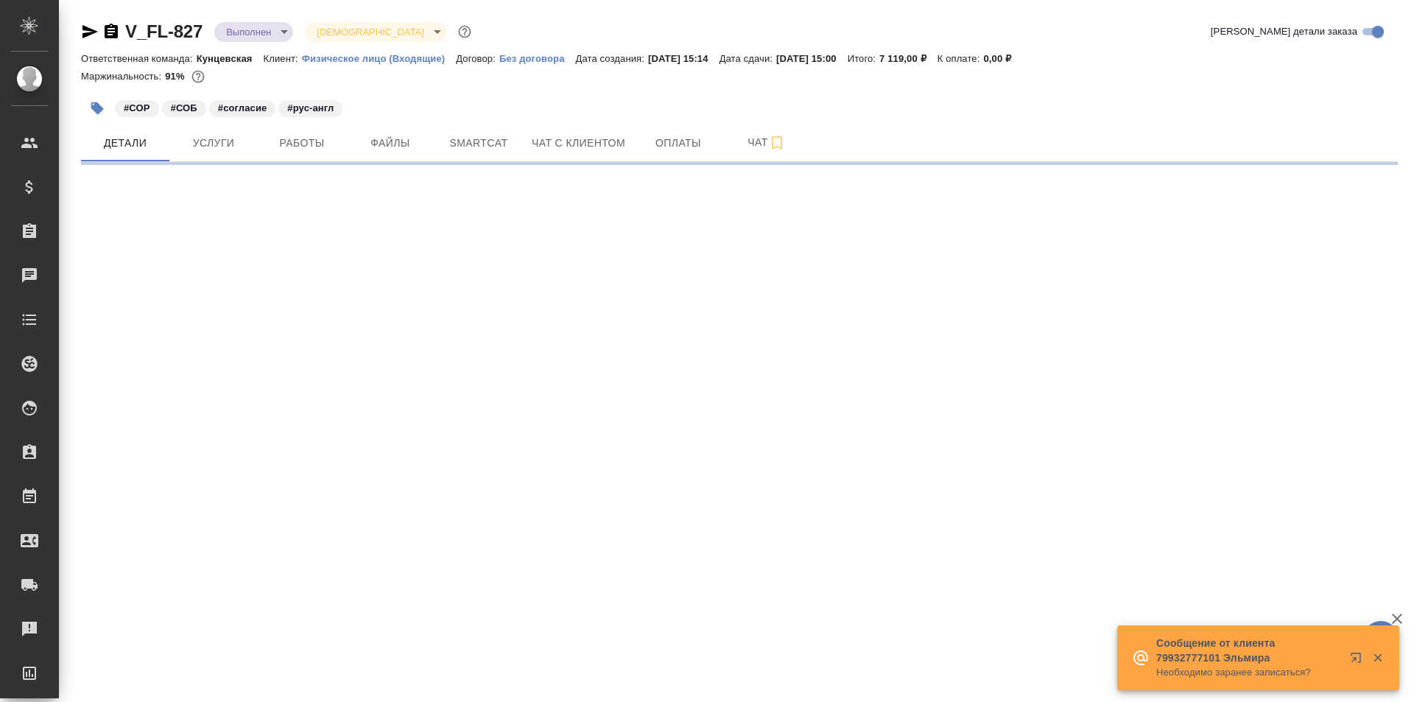
select select "RU"
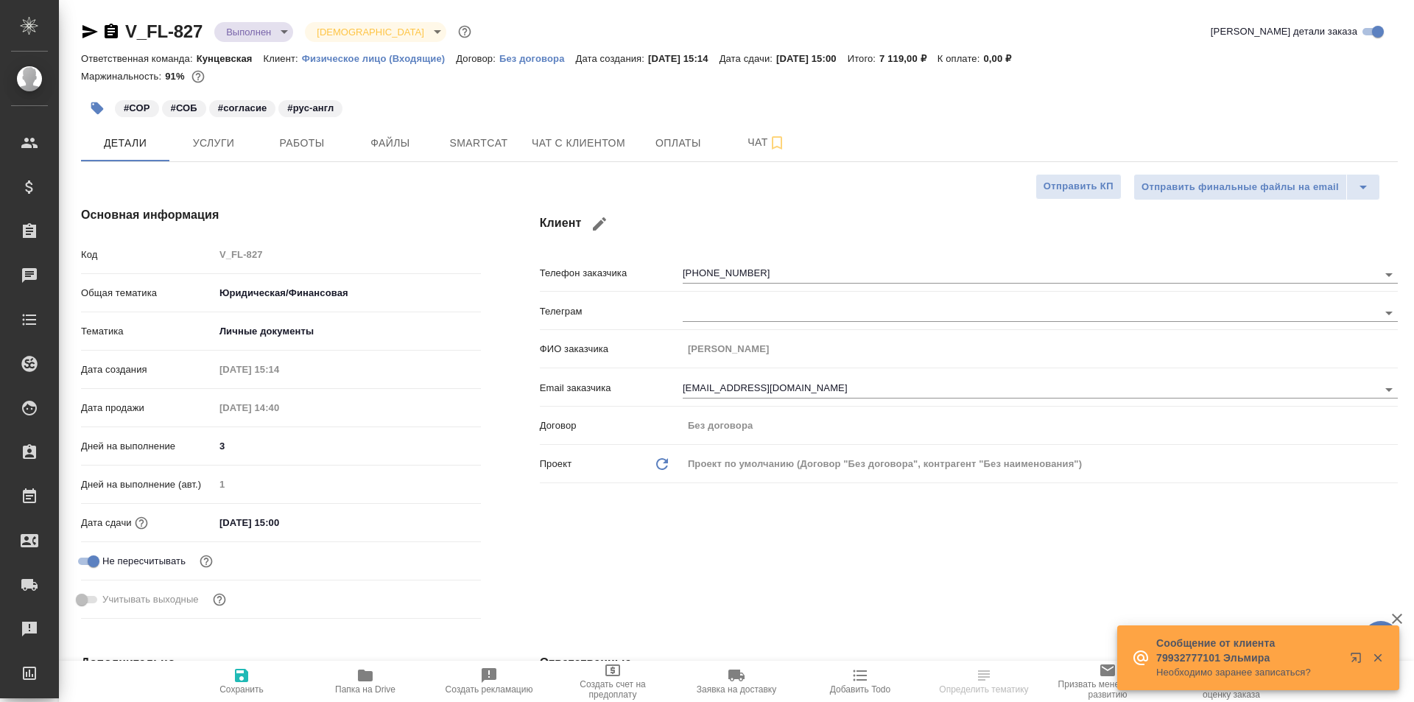
type textarea "x"
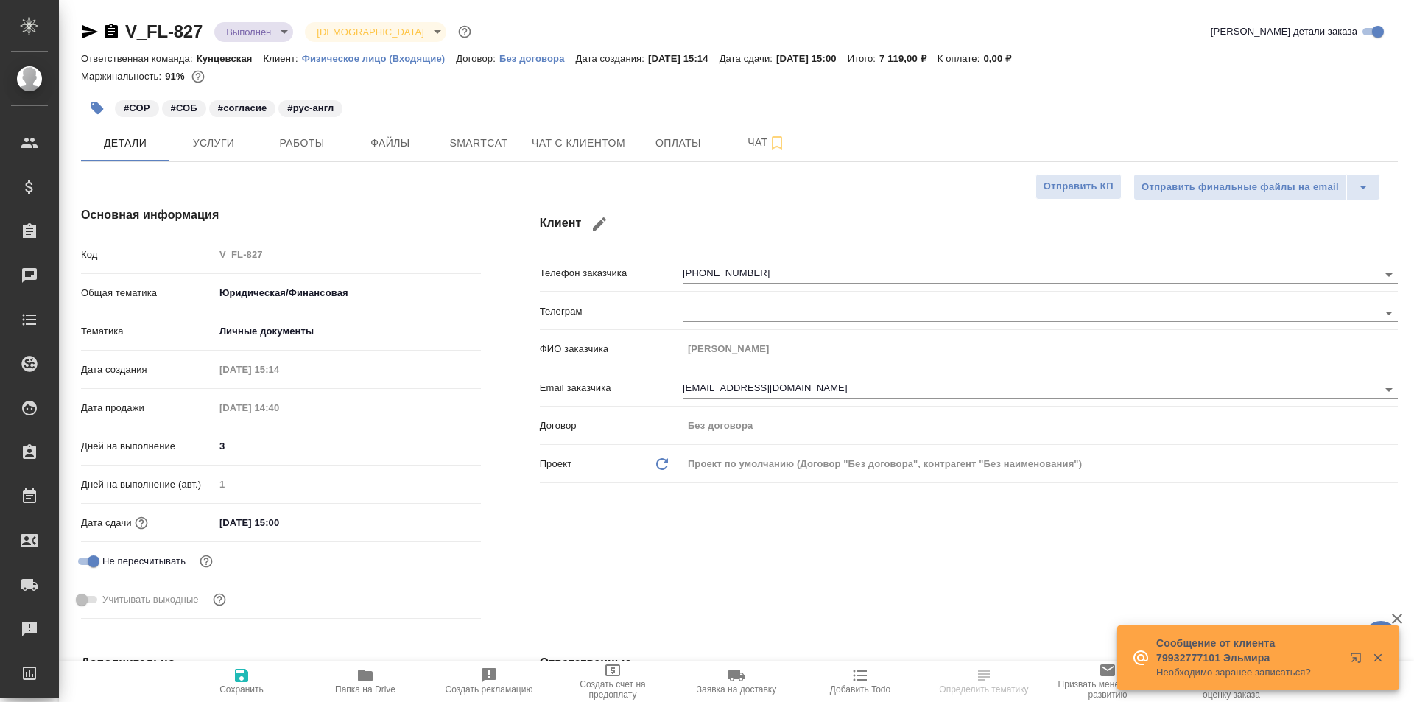
type textarea "x"
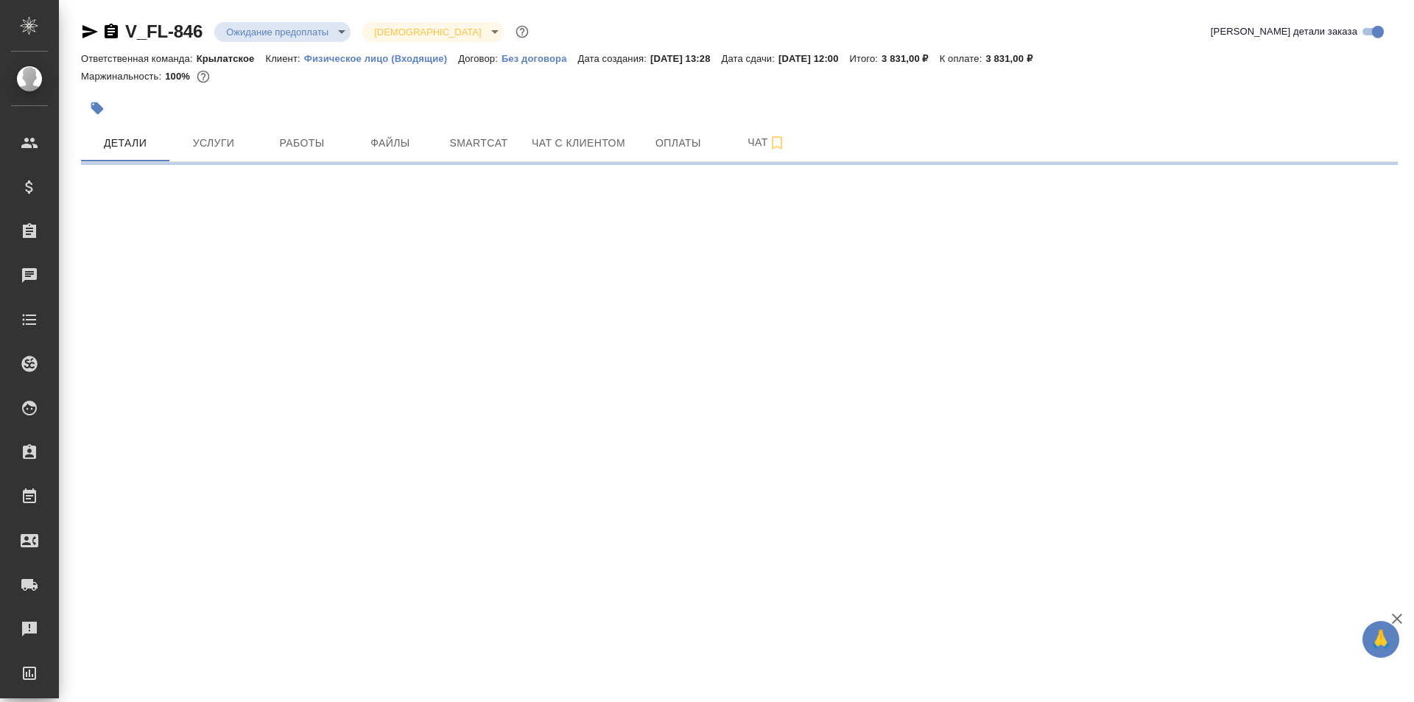
select select "RU"
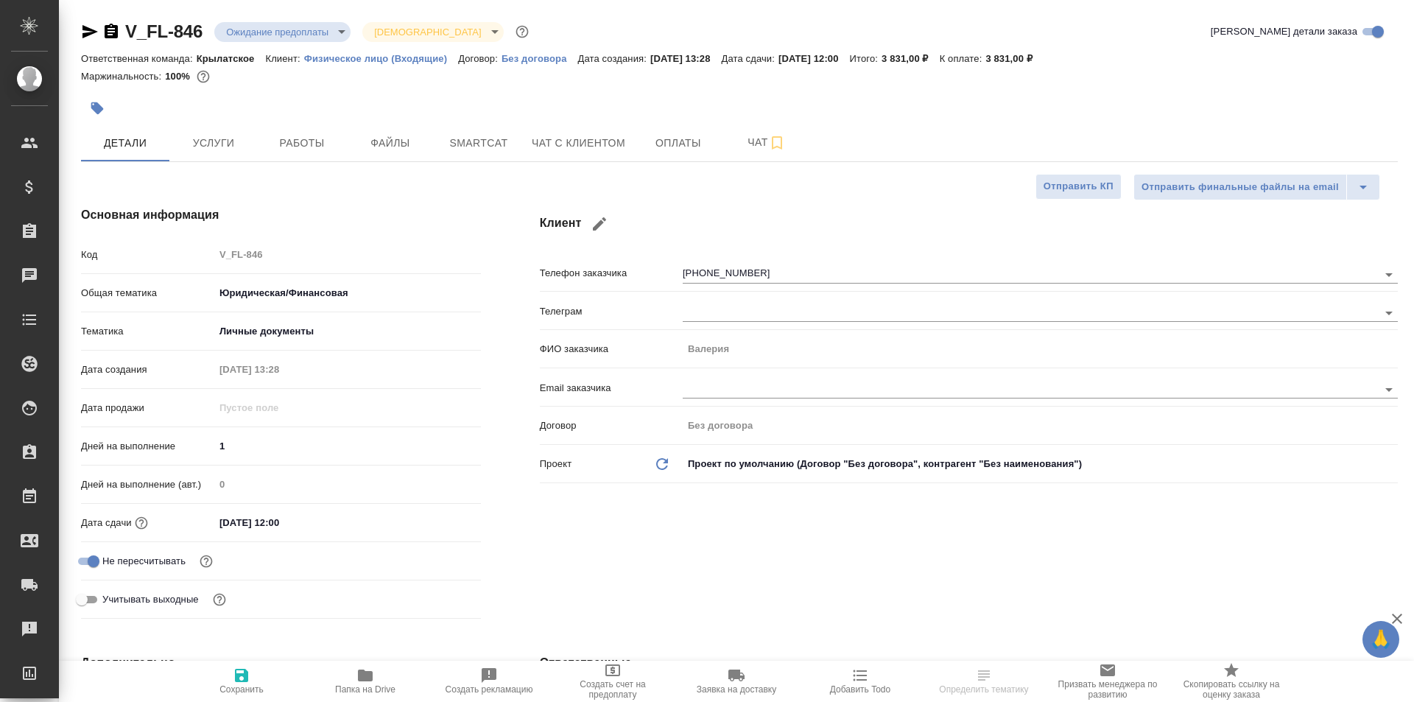
type textarea "x"
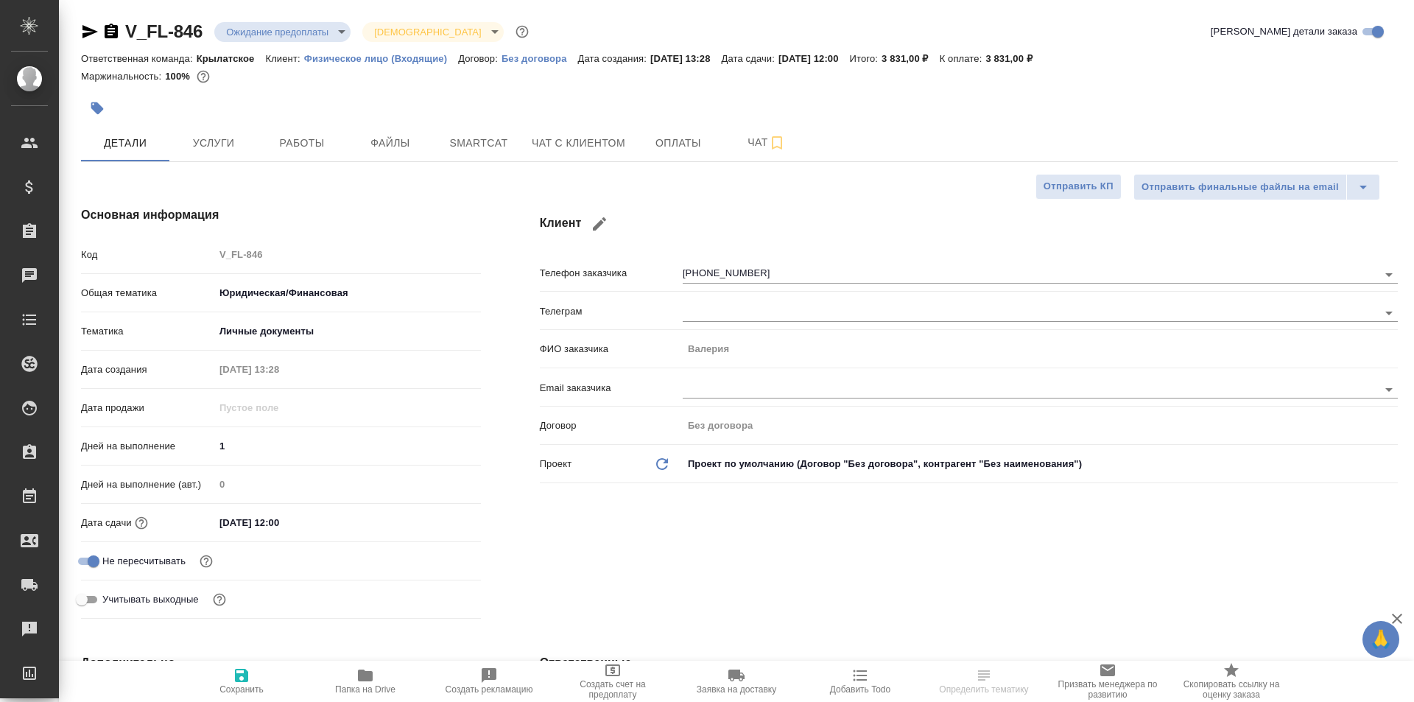
type textarea "x"
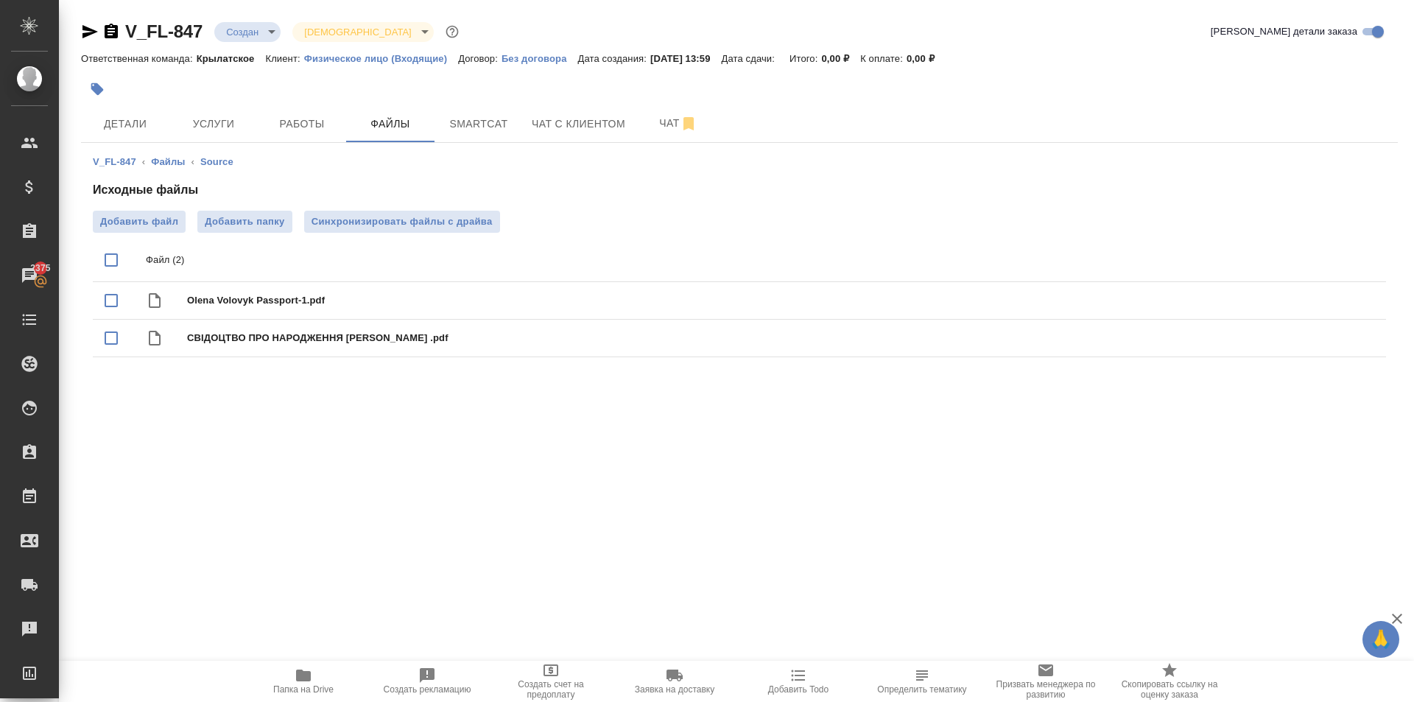
click at [559, 206] on div "Исходные файлы Добавить файл Добавить папку Синхронизировать файлы с драйва Фай…" at bounding box center [739, 272] width 1293 height 182
click at [111, 120] on span "Детали" at bounding box center [125, 124] width 71 height 18
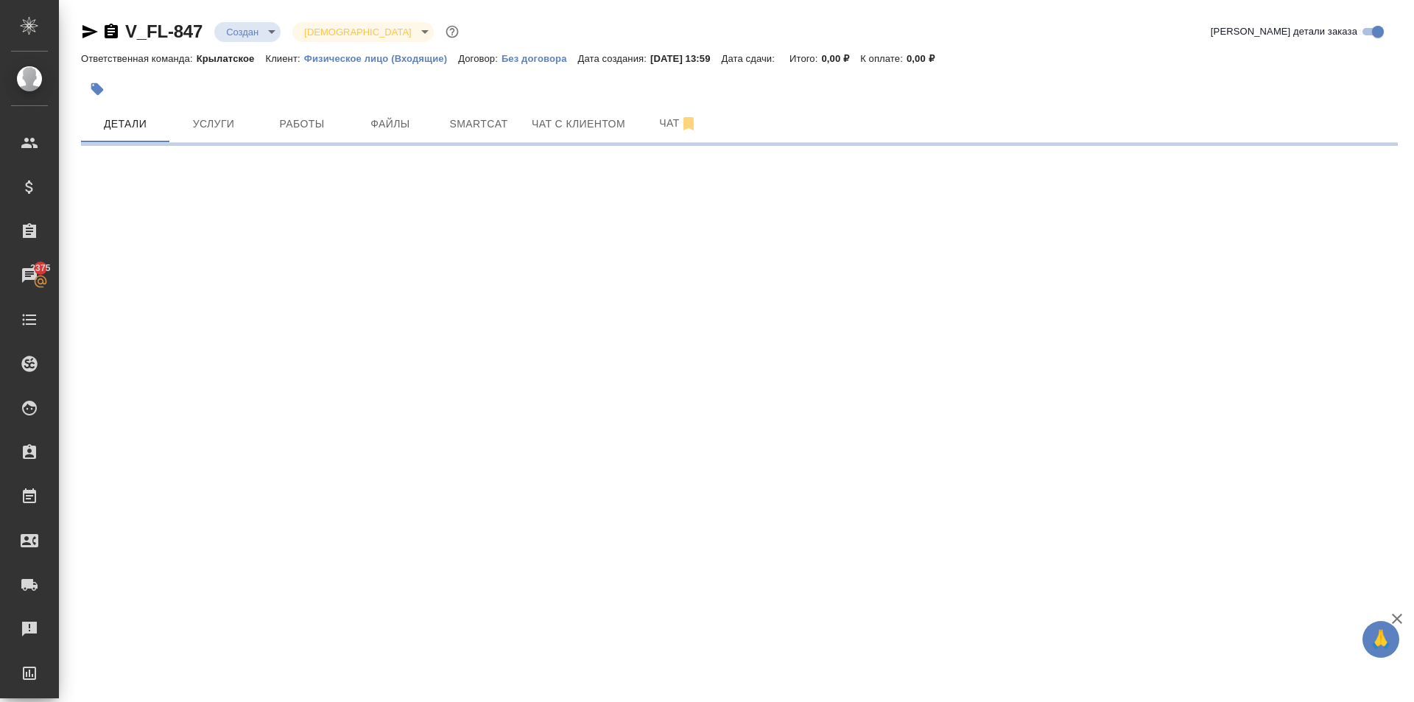
select select "RU"
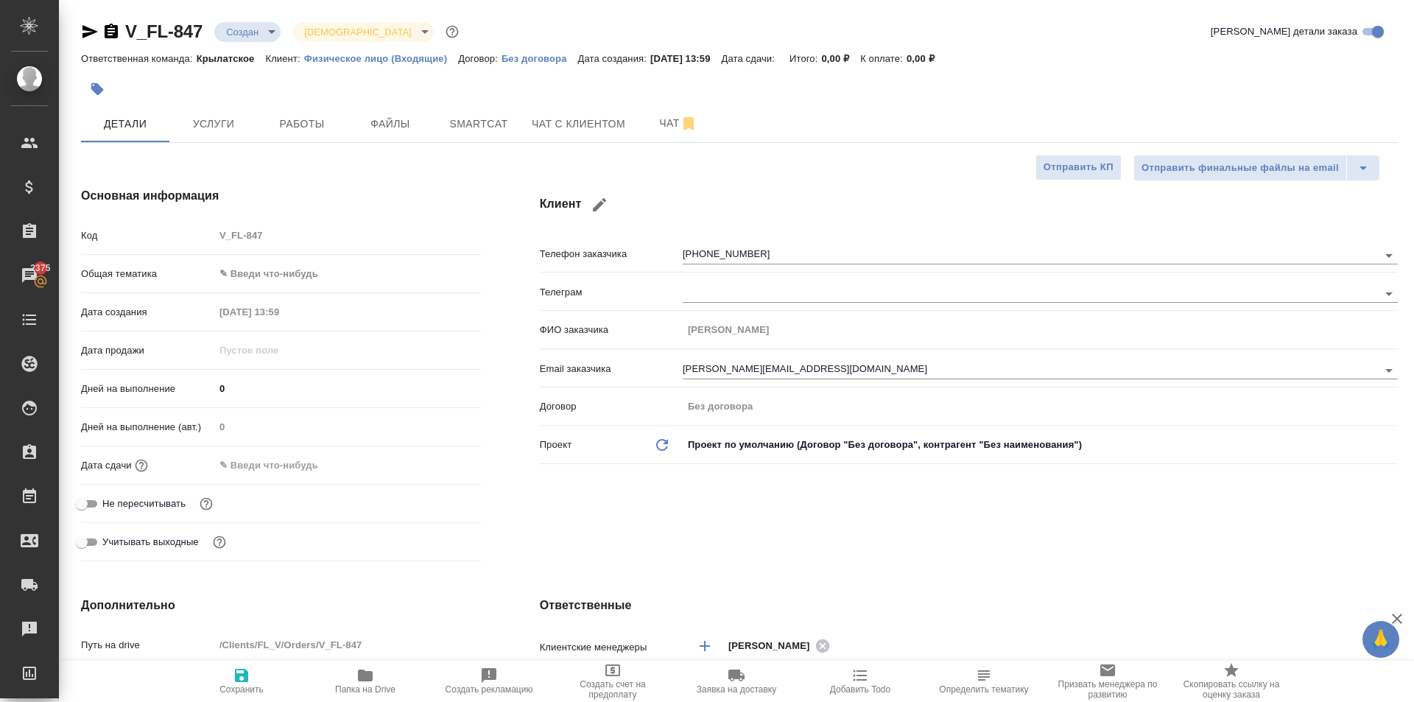
type textarea "x"
click at [582, 110] on button "Чат с клиентом" at bounding box center [578, 123] width 111 height 37
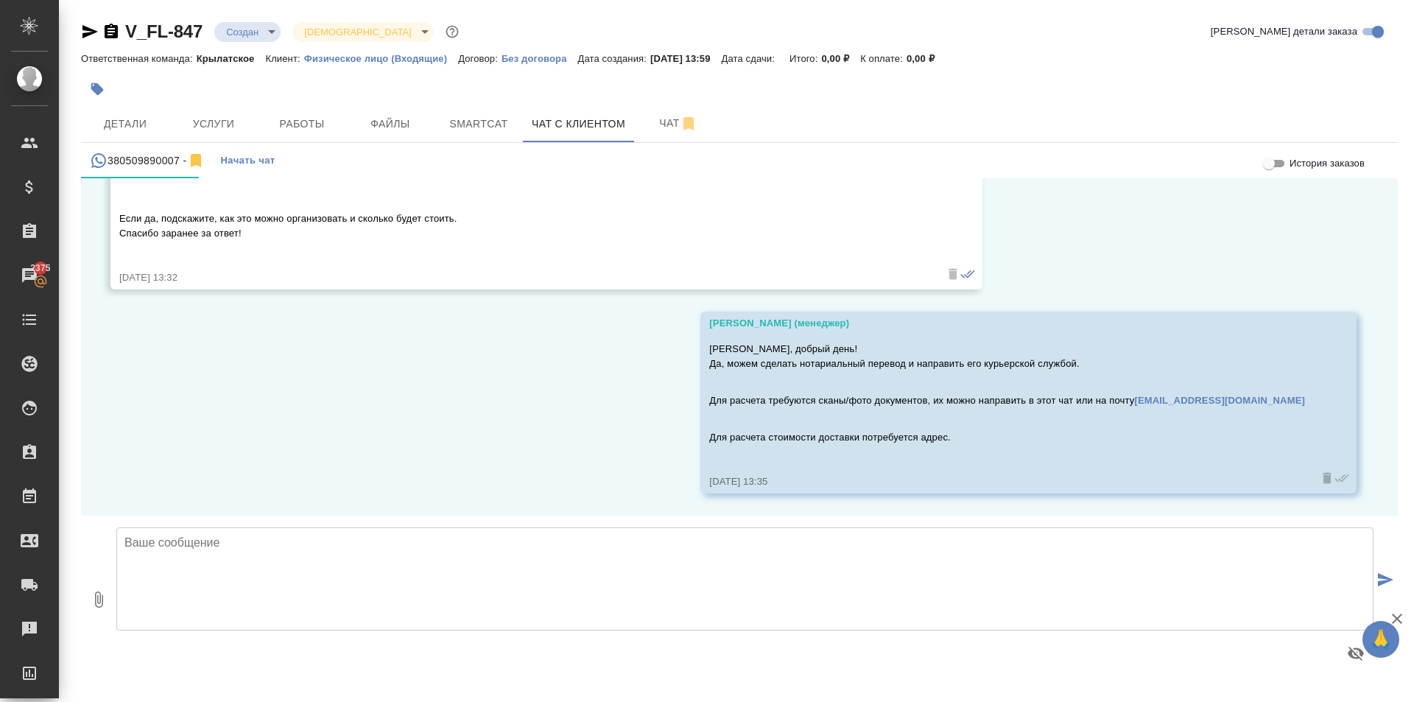
scroll to position [1, 0]
click at [303, 121] on span "Работы" at bounding box center [302, 123] width 71 height 18
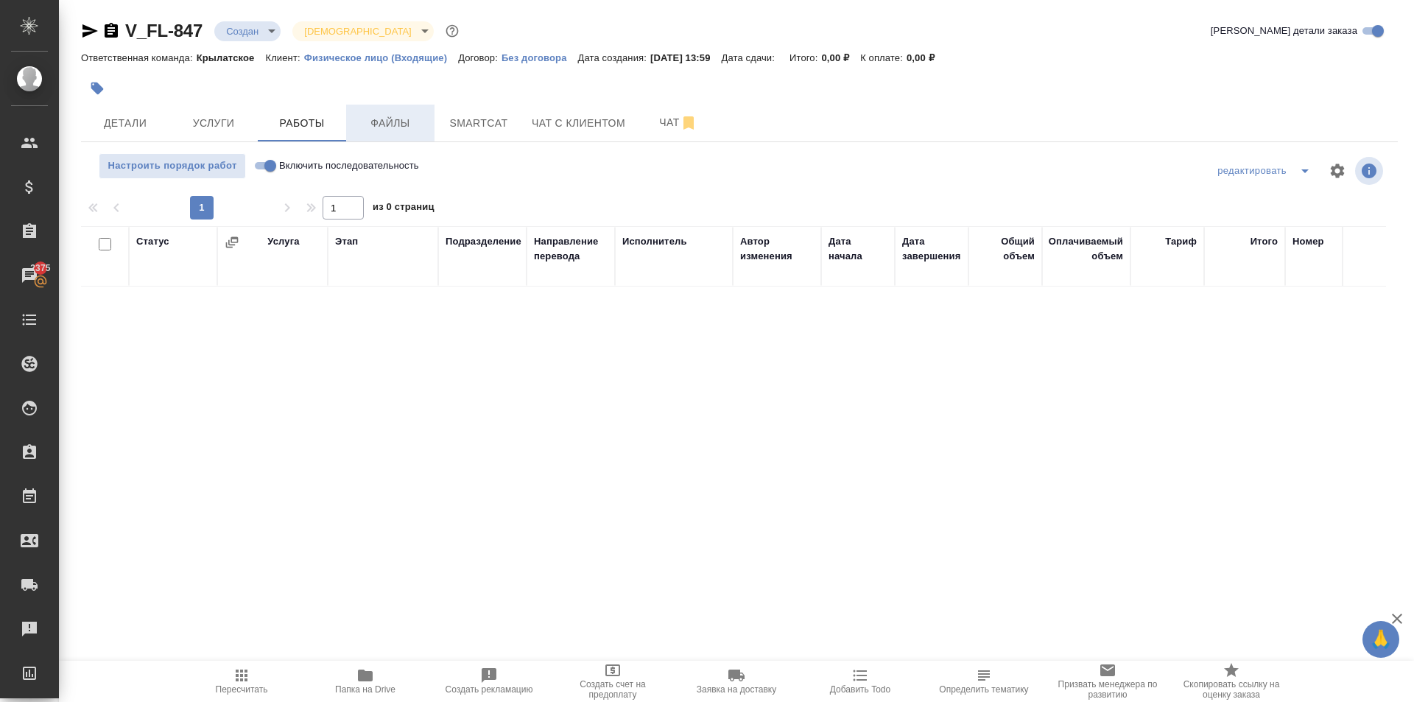
click at [393, 125] on span "Файлы" at bounding box center [390, 123] width 71 height 18
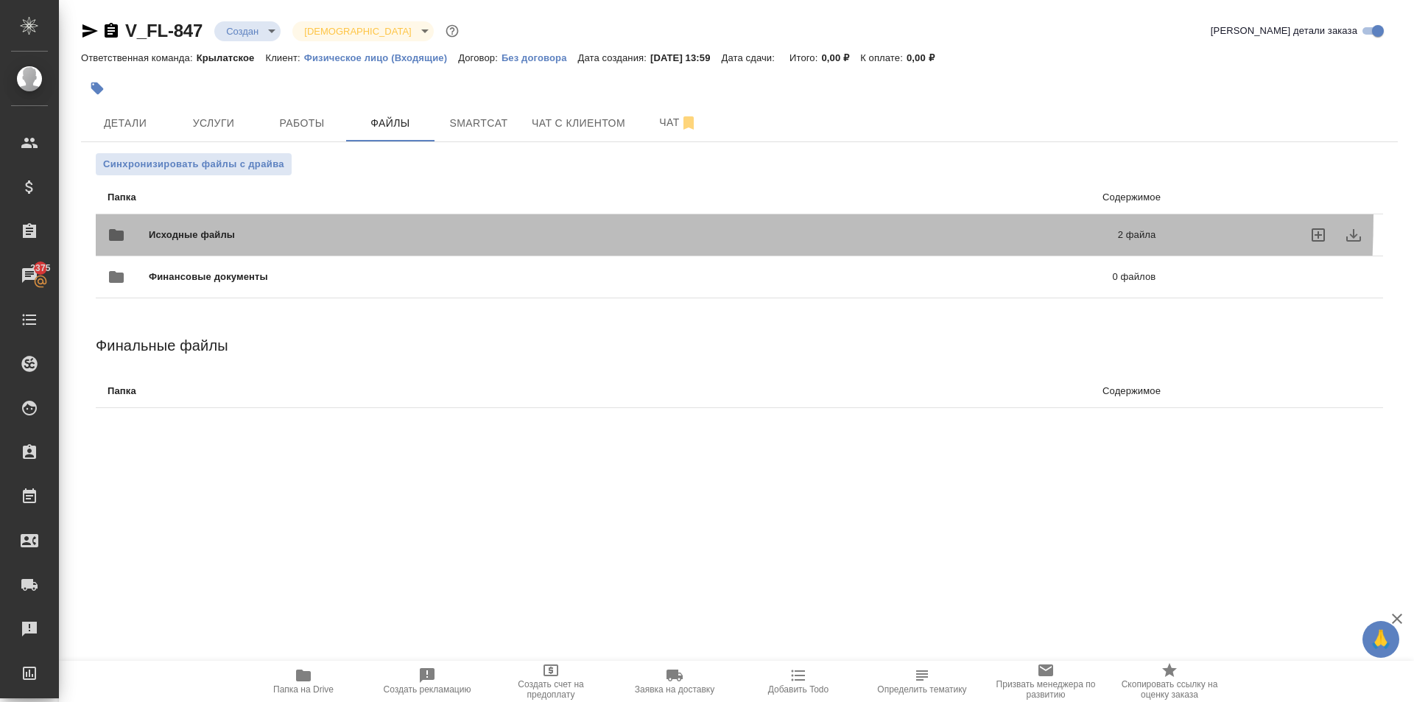
click at [298, 210] on div "Исходные файлы 2 файла" at bounding box center [632, 235] width 1078 height 65
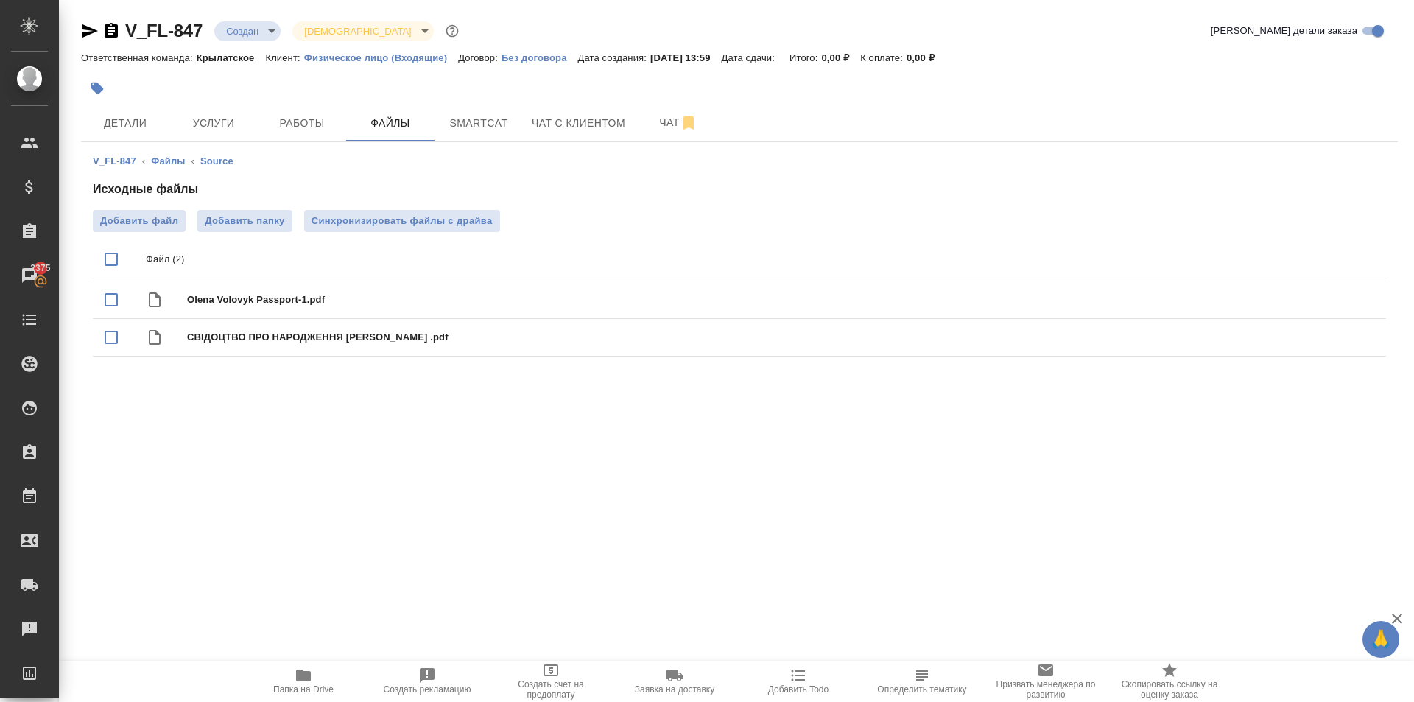
click at [289, 680] on span "Папка на Drive" at bounding box center [303, 681] width 106 height 28
click at [440, 166] on ol "V_FL-847 ‹ Файлы ‹ Source" at bounding box center [739, 162] width 1293 height 15
click at [211, 119] on span "Услуги" at bounding box center [213, 124] width 71 height 18
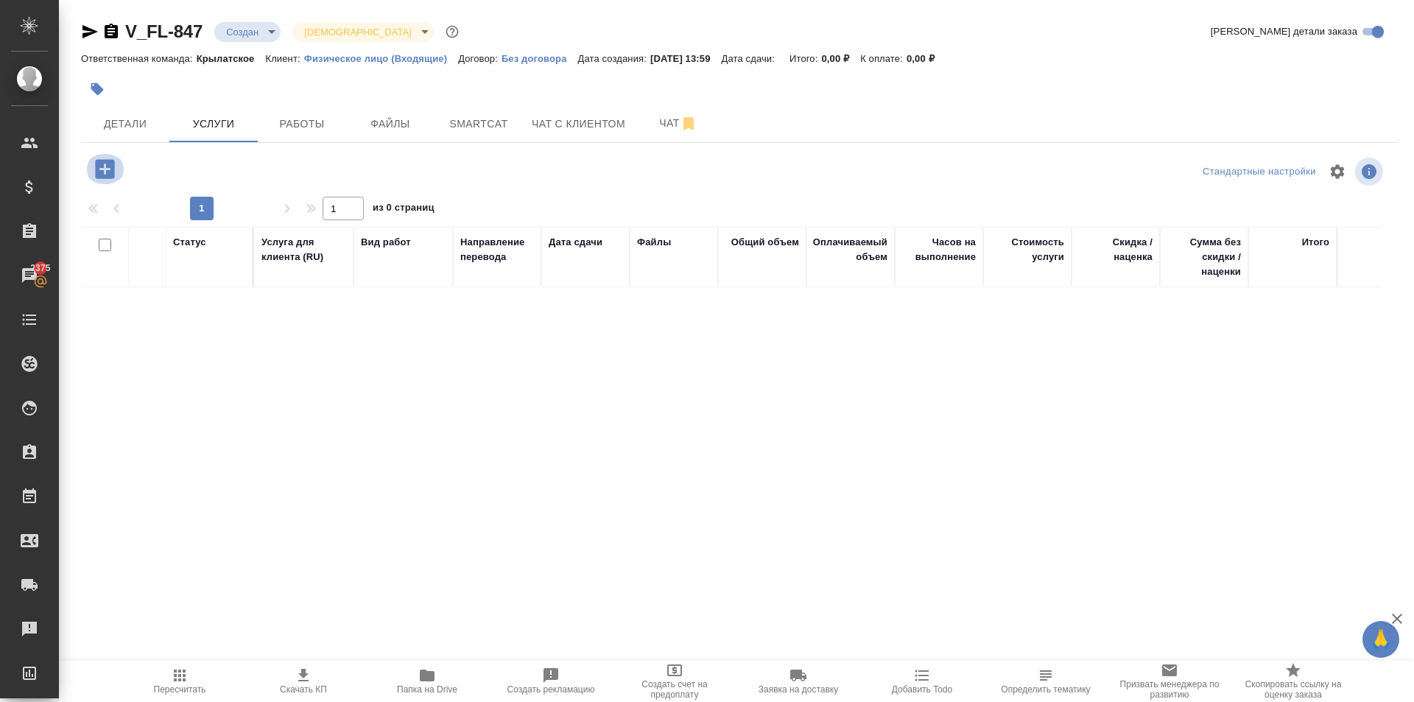
click at [109, 169] on icon "button" at bounding box center [105, 169] width 26 height 26
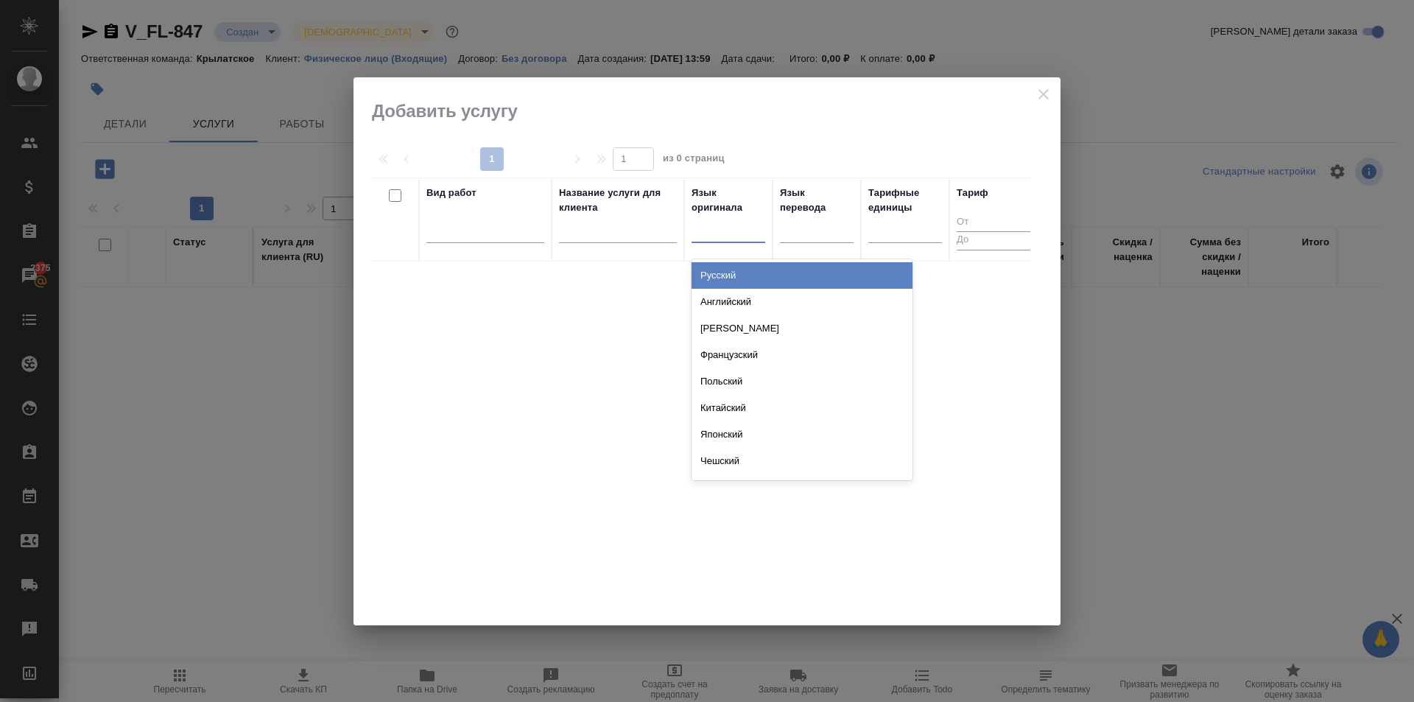
click at [712, 218] on div at bounding box center [729, 227] width 74 height 21
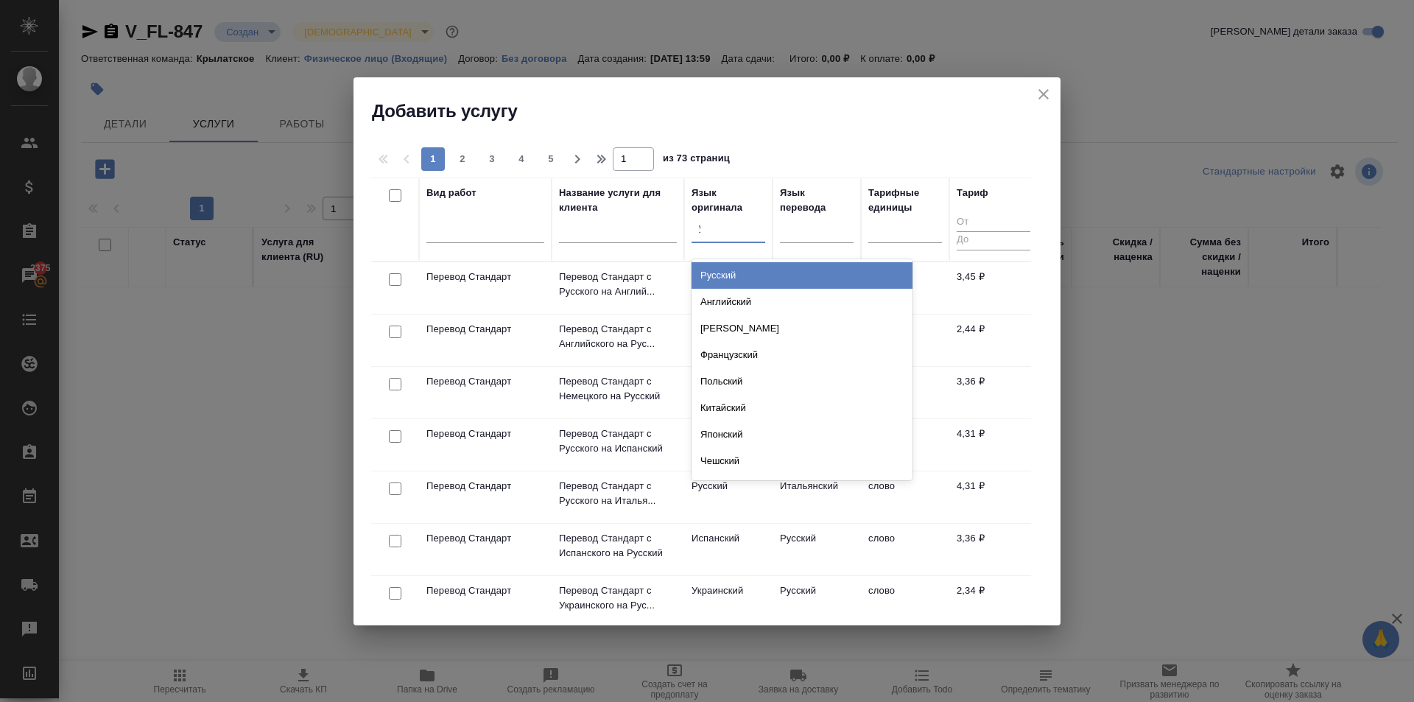
type input "ук"
click at [735, 271] on div "Украинский" at bounding box center [802, 275] width 221 height 27
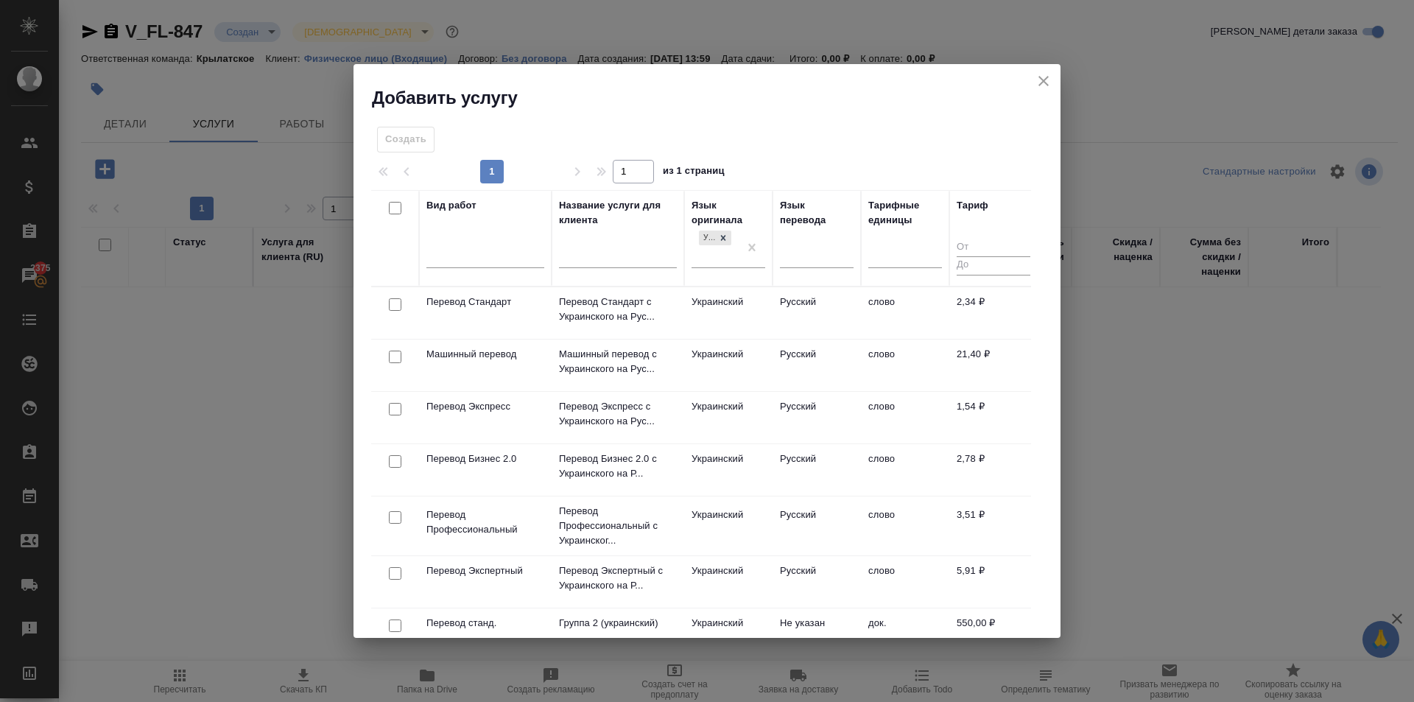
click at [724, 311] on td "Украинский" at bounding box center [728, 313] width 88 height 52
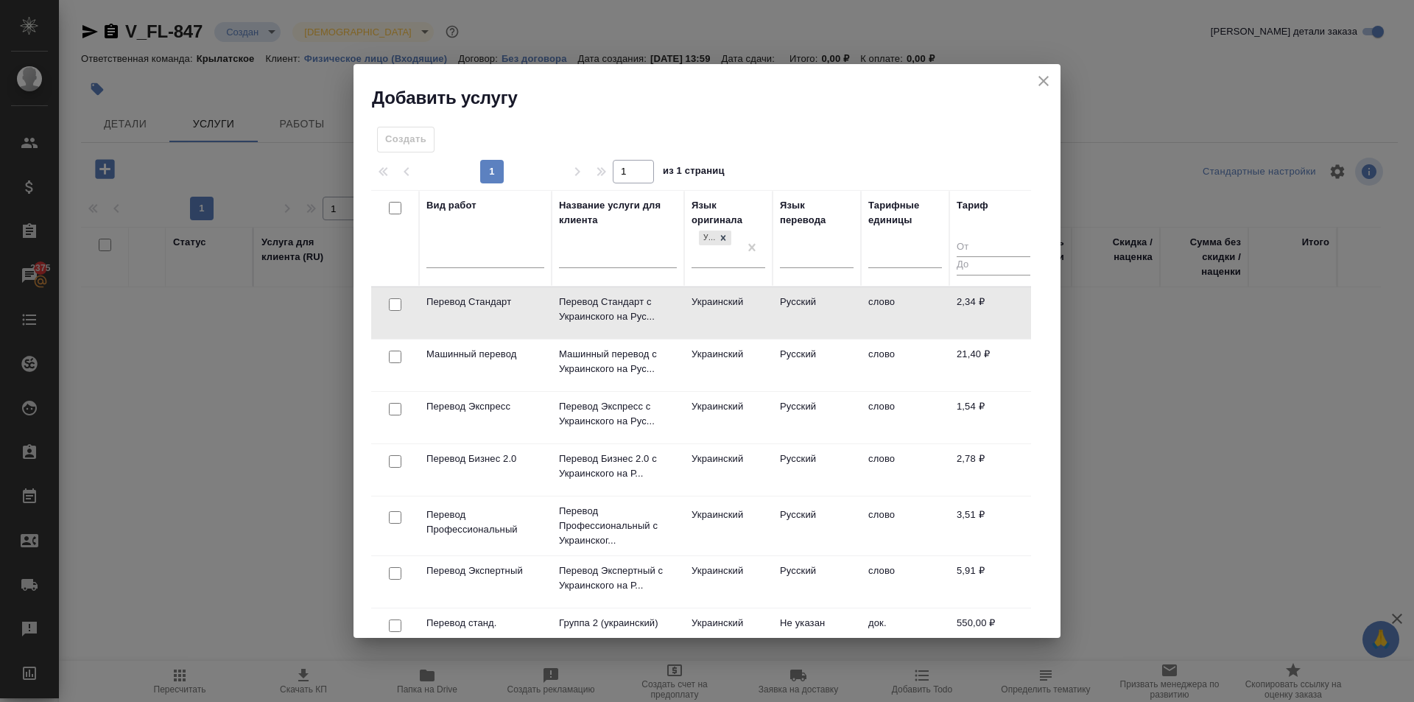
click at [724, 311] on td "Украинский" at bounding box center [728, 313] width 88 height 52
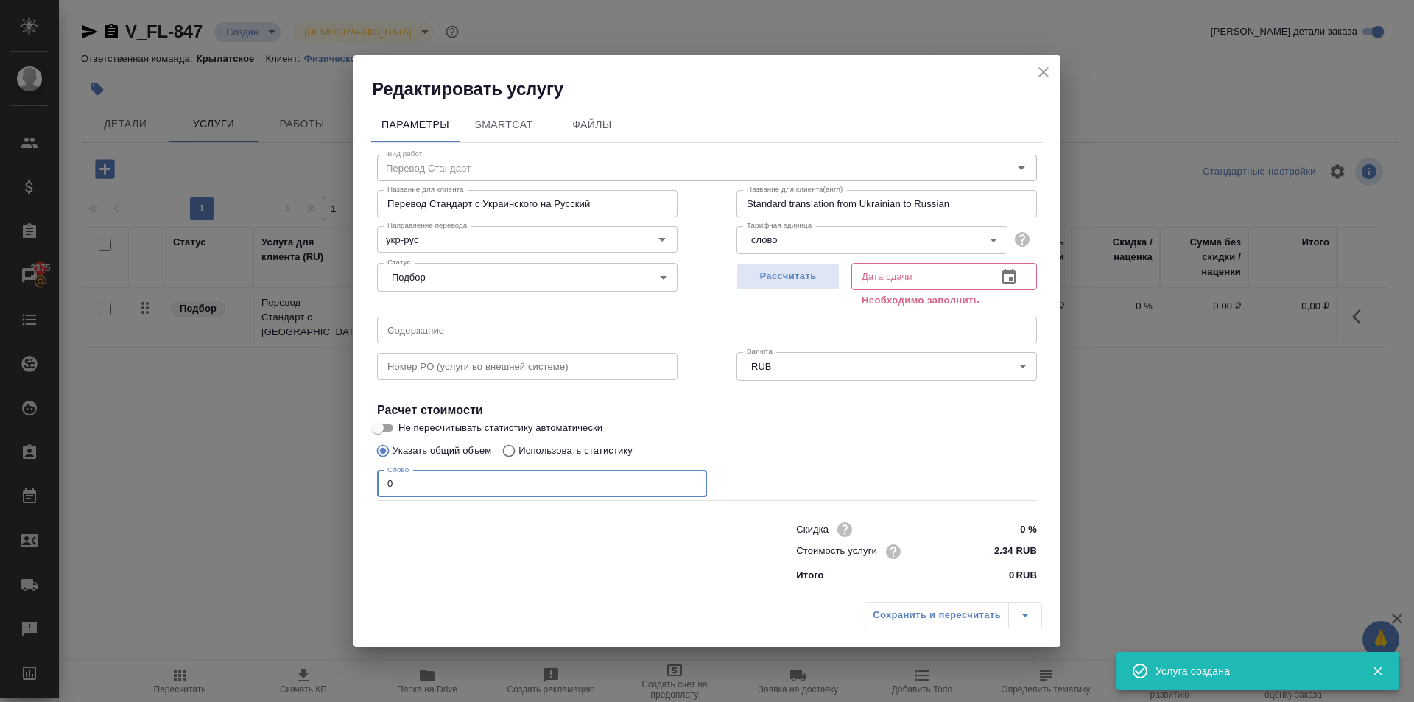
drag, startPoint x: 397, startPoint y: 475, endPoint x: 326, endPoint y: 470, distance: 70.9
click at [326, 471] on div "Редактировать услугу Параметры SmartCat Файлы Вид работ Перевод Стандарт Вид ра…" at bounding box center [707, 351] width 1414 height 702
type input "300"
click at [779, 262] on div "Рассчитать" at bounding box center [788, 283] width 103 height 53
click at [778, 278] on span "Рассчитать" at bounding box center [788, 276] width 87 height 17
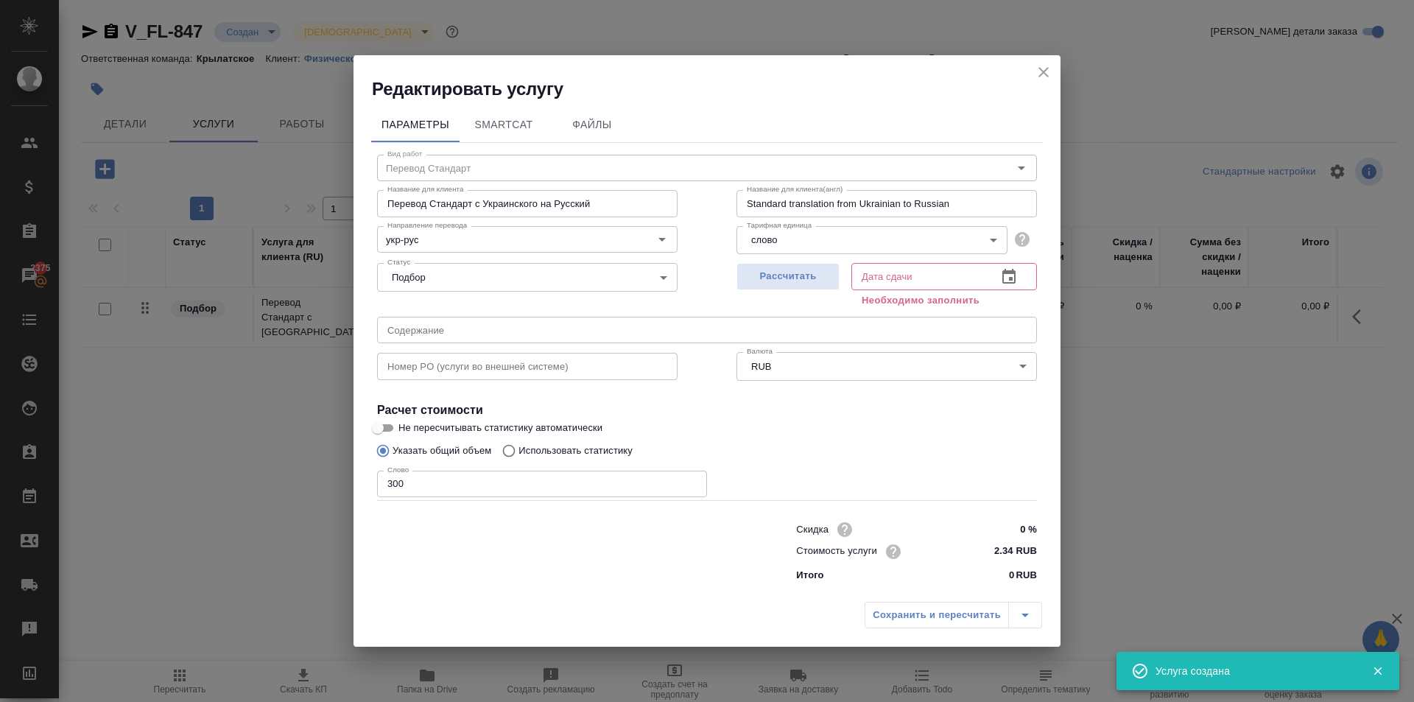
type input "28.08.2025 15:37"
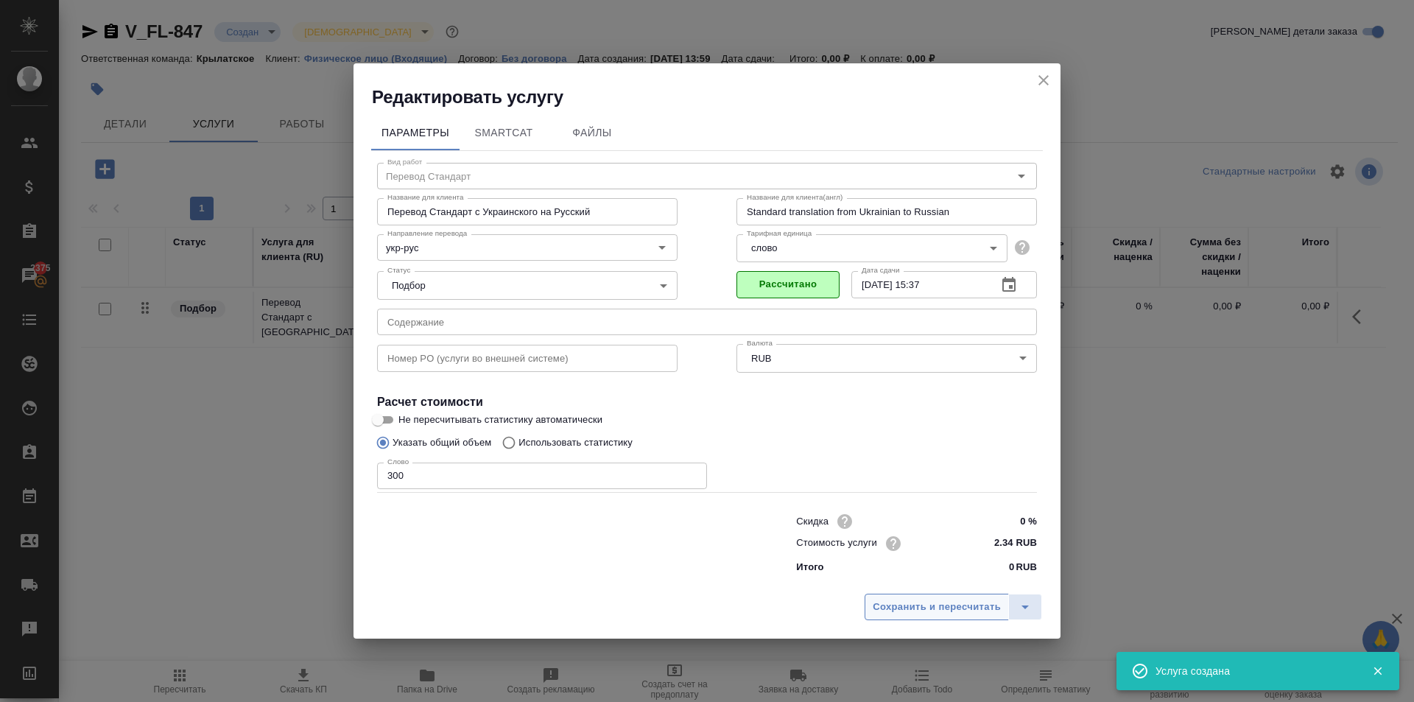
click at [949, 619] on button "Сохранить и пересчитать" at bounding box center [937, 607] width 144 height 27
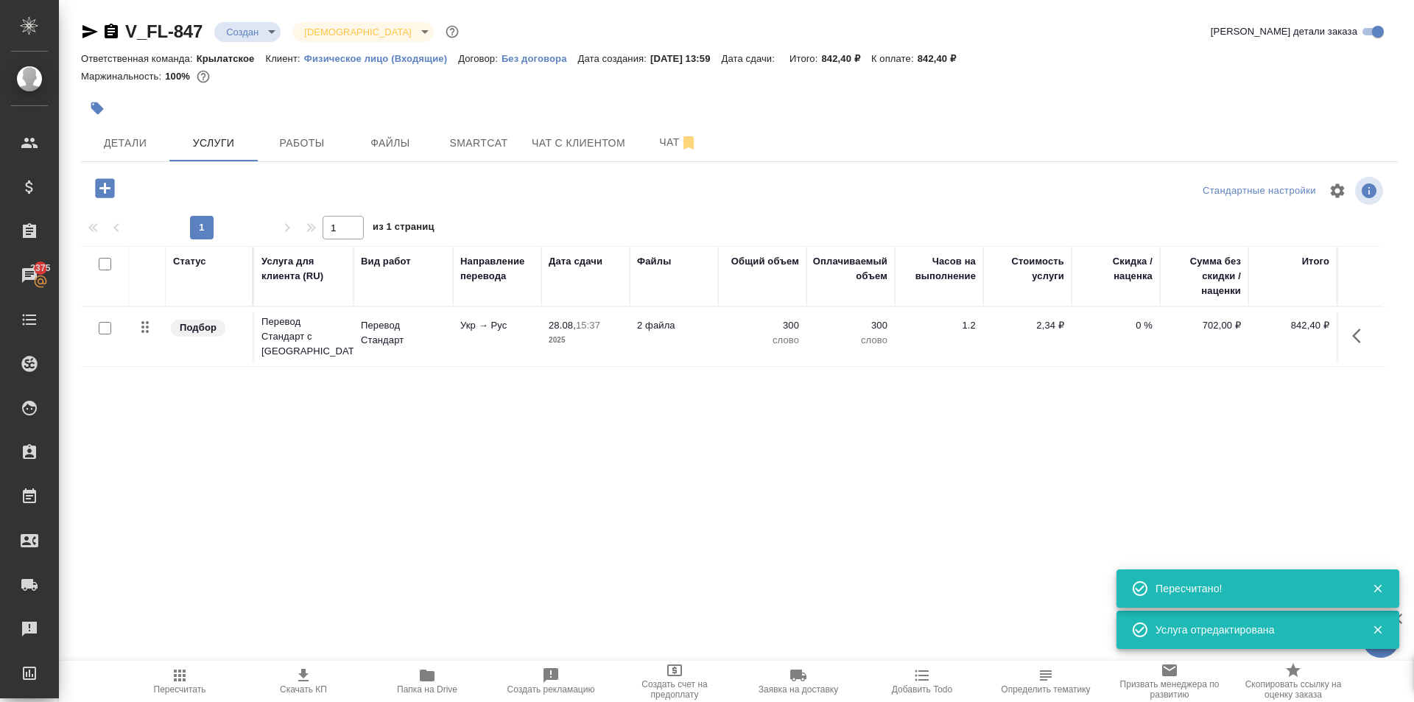
click at [104, 178] on icon "button" at bounding box center [105, 188] width 26 height 26
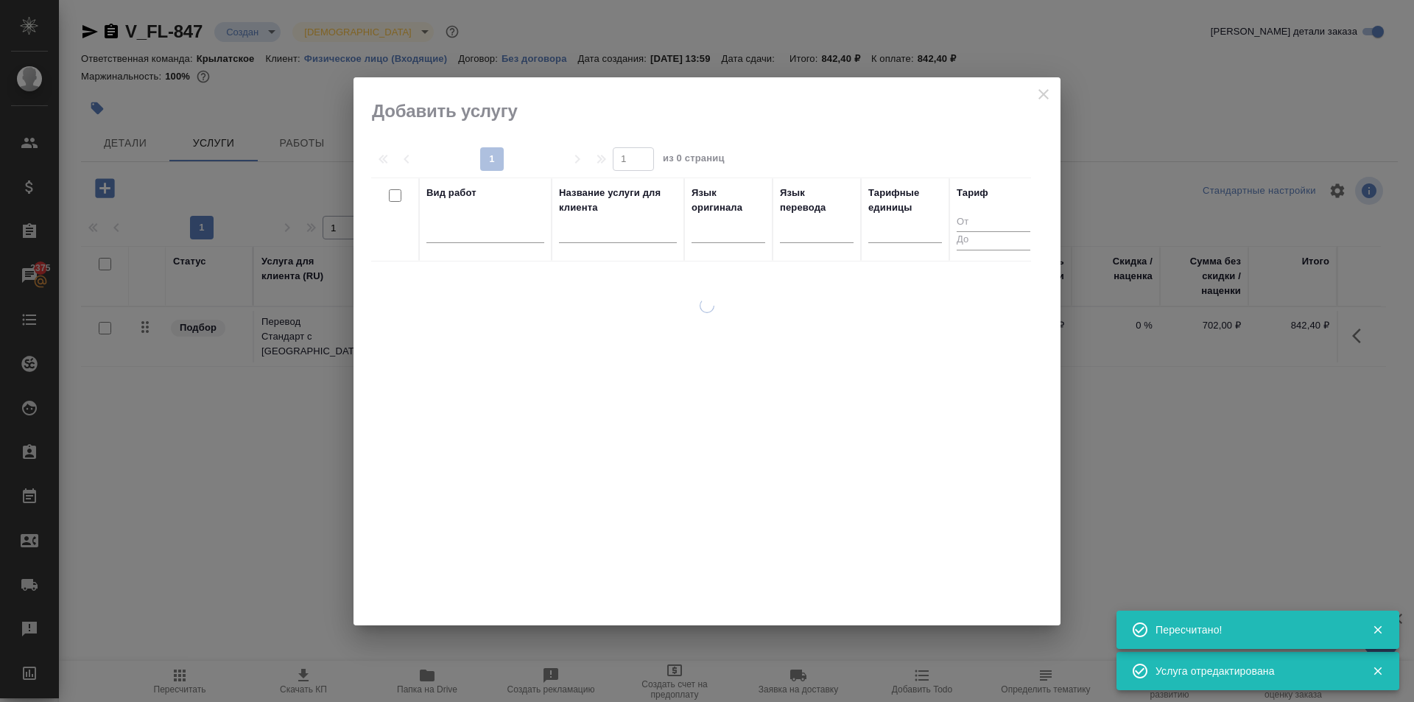
click at [490, 246] on div at bounding box center [486, 234] width 118 height 38
click at [486, 236] on div at bounding box center [486, 227] width 118 height 21
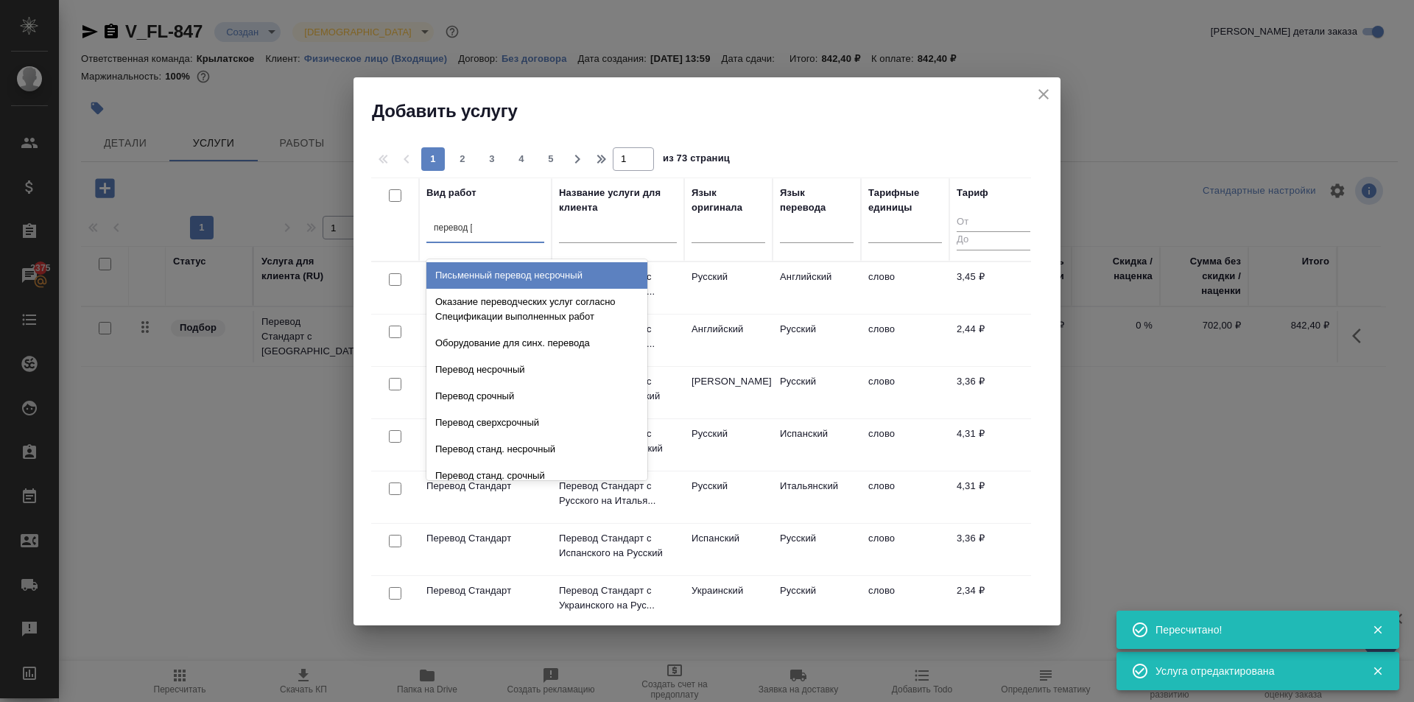
type input "перевод ст"
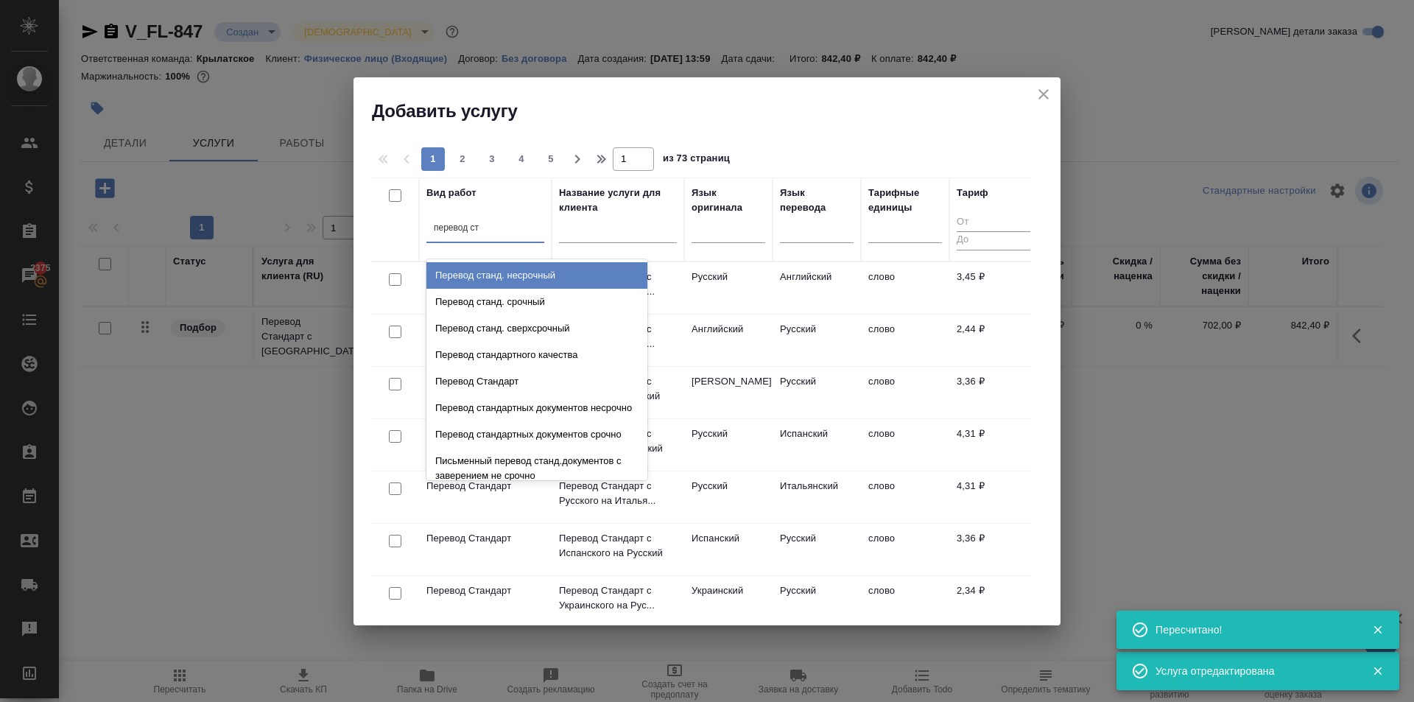
drag, startPoint x: 571, startPoint y: 270, endPoint x: 650, endPoint y: 270, distance: 78.8
click at [572, 270] on div "Перевод станд. несрочный" at bounding box center [537, 275] width 221 height 27
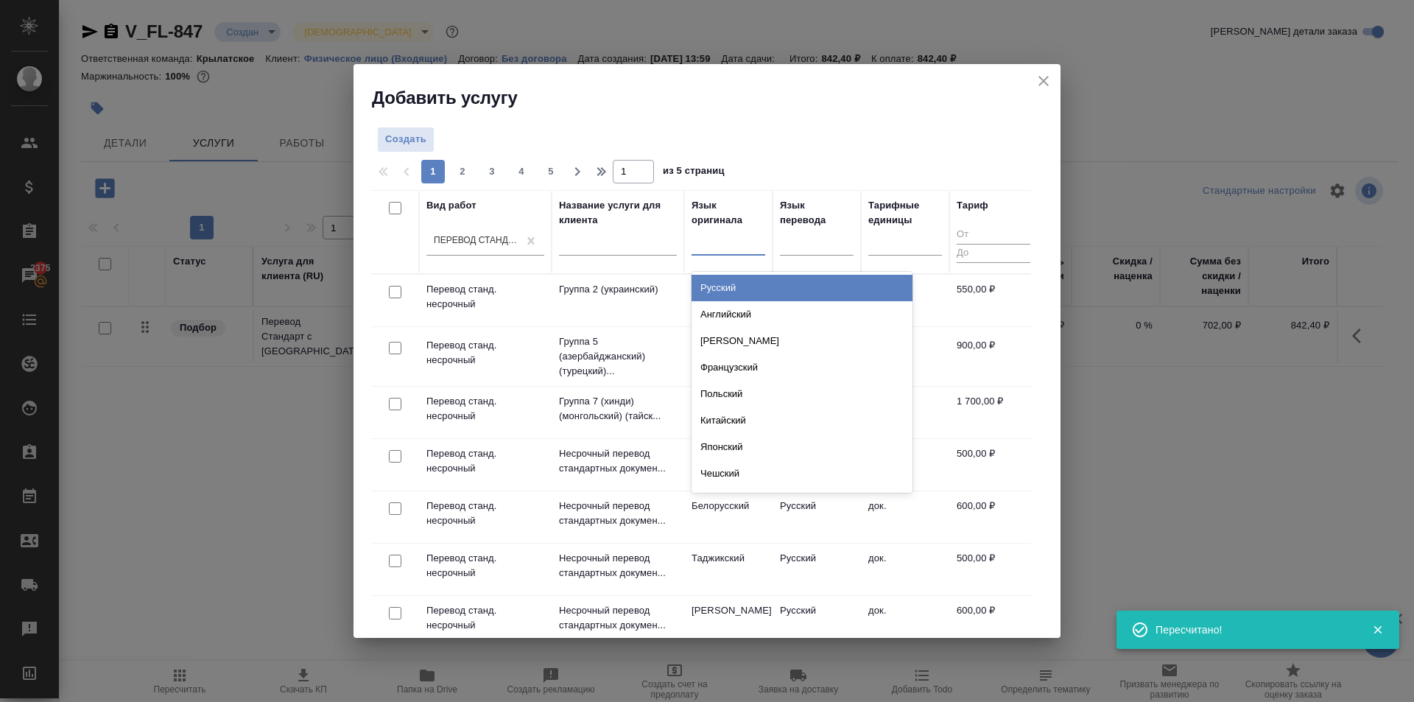
click at [740, 238] on div at bounding box center [729, 240] width 74 height 21
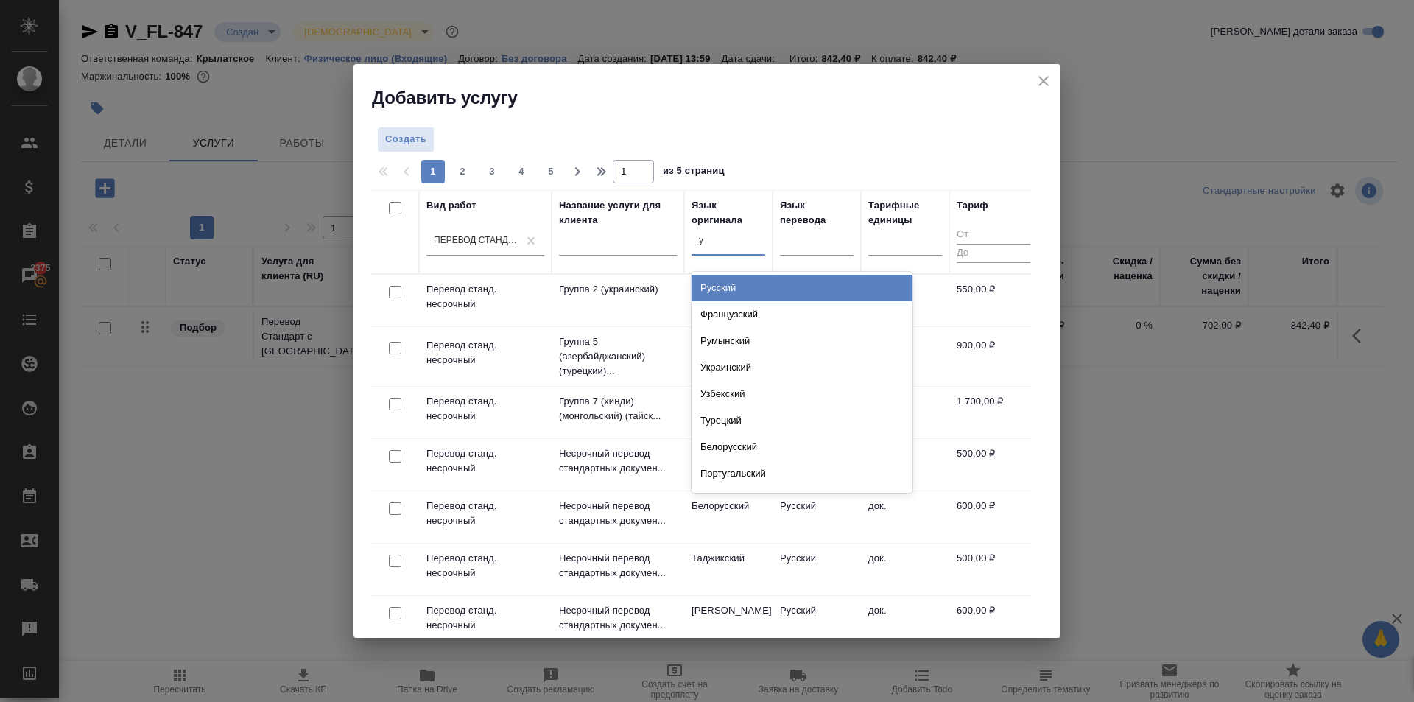
type input "ук"
click at [739, 287] on div "Украинский" at bounding box center [802, 288] width 221 height 27
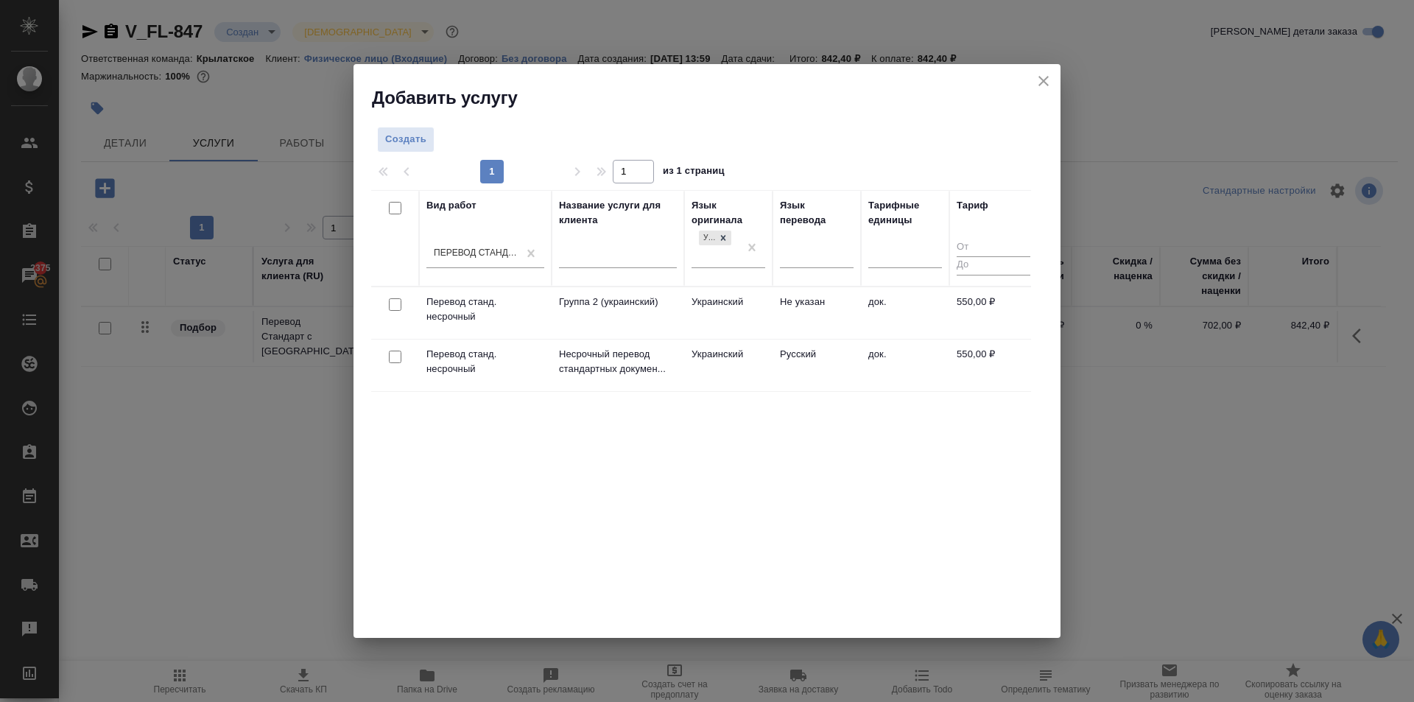
click at [776, 342] on td "Русский" at bounding box center [817, 366] width 88 height 52
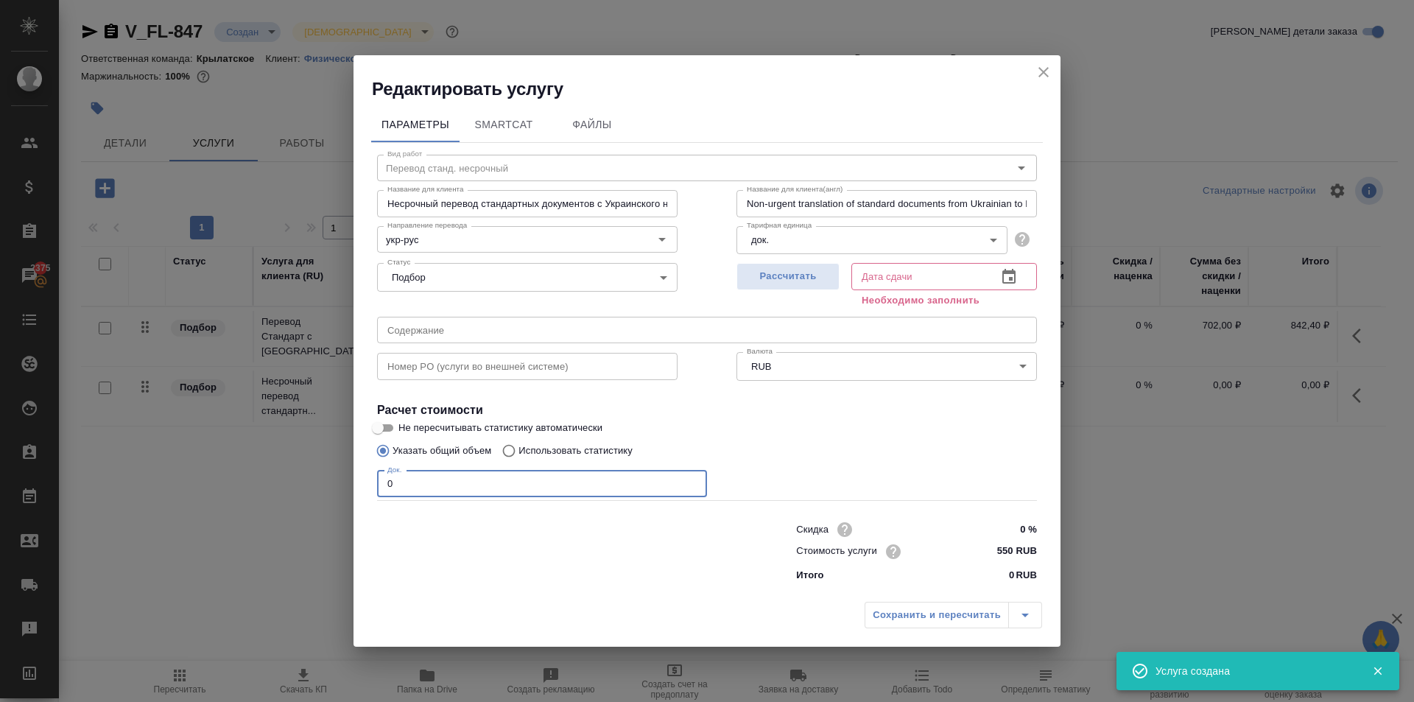
drag, startPoint x: 413, startPoint y: 490, endPoint x: 328, endPoint y: 483, distance: 85.0
click at [328, 483] on div "Редактировать услугу Параметры SmartCat Файлы Вид работ Перевод станд. несрочны…" at bounding box center [707, 351] width 1414 height 702
type input "1"
click at [807, 275] on span "Рассчитать" at bounding box center [788, 276] width 87 height 17
type input "28.08.2025 14:26"
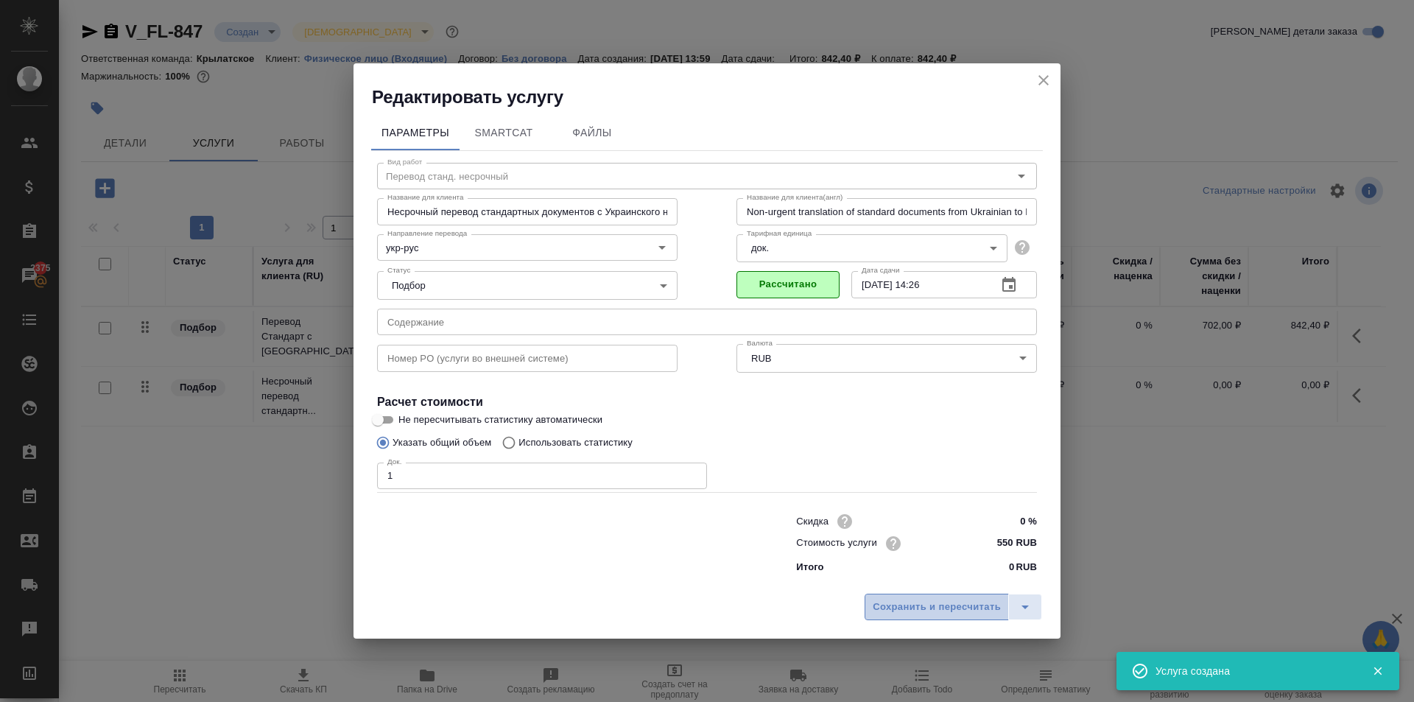
click at [940, 612] on span "Сохранить и пересчитать" at bounding box center [937, 607] width 128 height 17
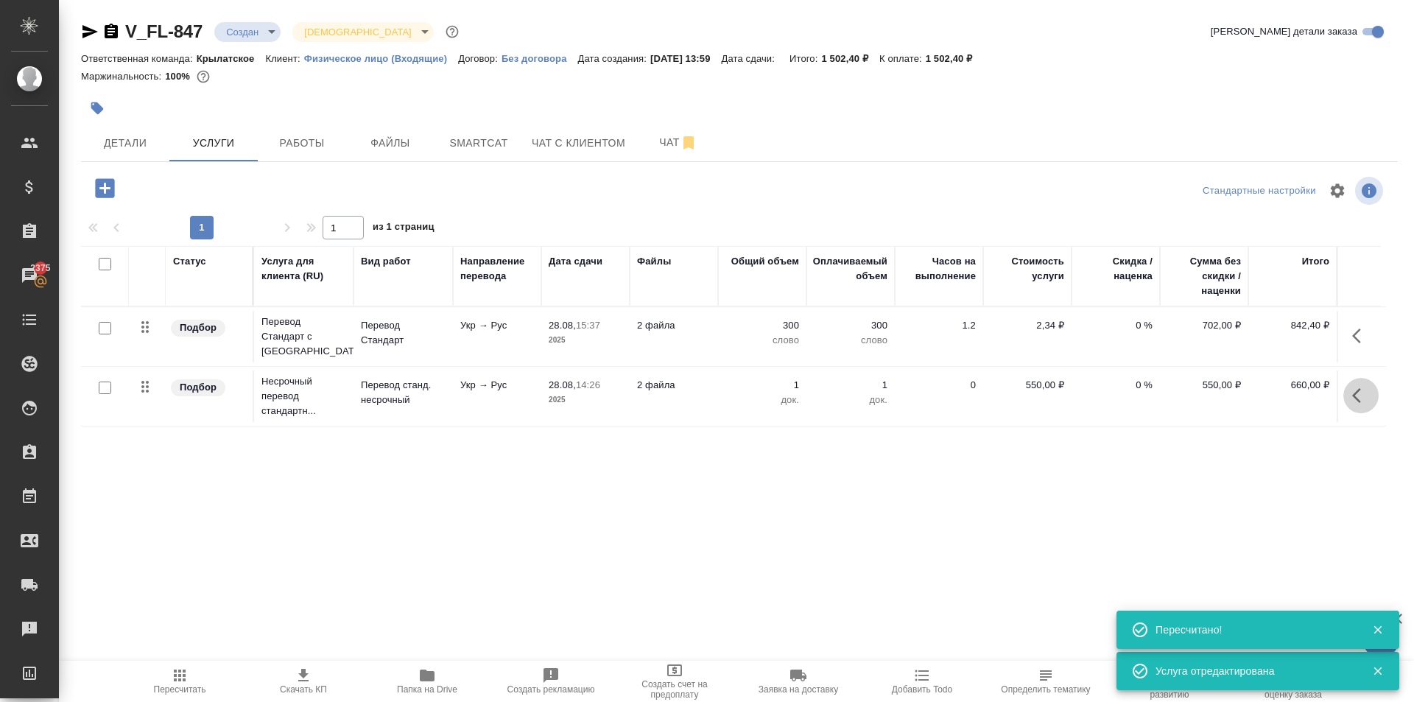
drag, startPoint x: 1361, startPoint y: 404, endPoint x: 1349, endPoint y: 401, distance: 12.1
click at [1360, 404] on icon "button" at bounding box center [1361, 396] width 18 height 18
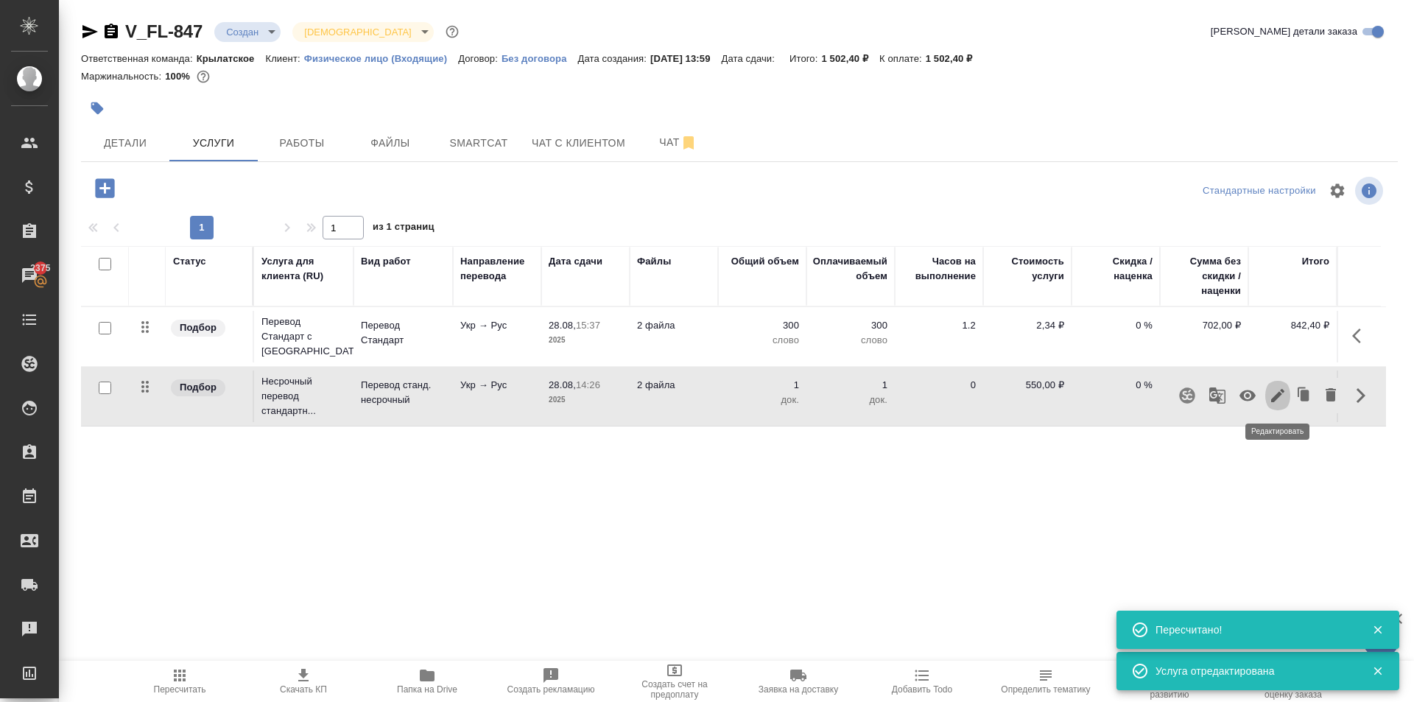
click at [1275, 389] on icon "button" at bounding box center [1278, 396] width 18 height 18
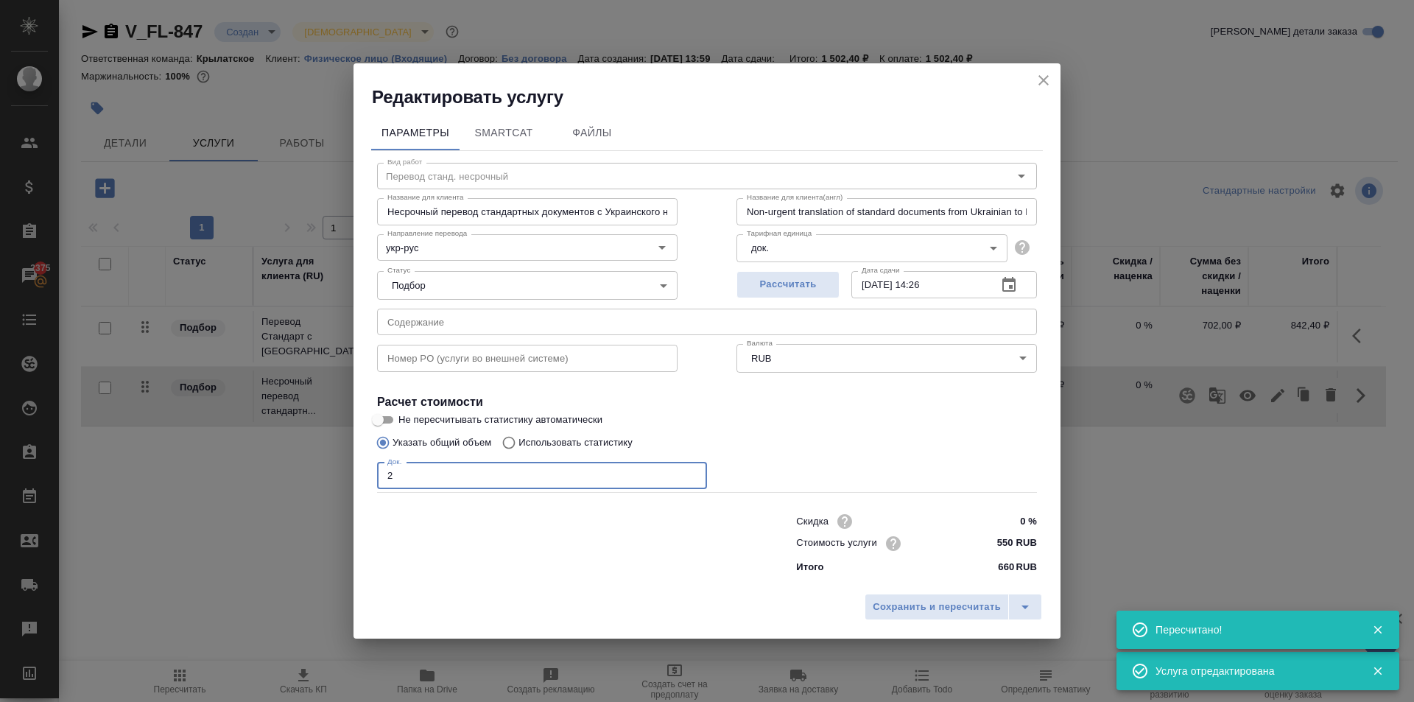
drag, startPoint x: 497, startPoint y: 470, endPoint x: 327, endPoint y: 463, distance: 170.3
click at [327, 463] on div "Редактировать услугу Параметры SmartCat Файлы Вид работ Перевод станд. несрочны…" at bounding box center [707, 351] width 1414 height 702
type input "2"
drag, startPoint x: 915, startPoint y: 622, endPoint x: 904, endPoint y: 609, distance: 17.3
click at [912, 620] on div "Сохранить и пересчитать" at bounding box center [707, 612] width 707 height 52
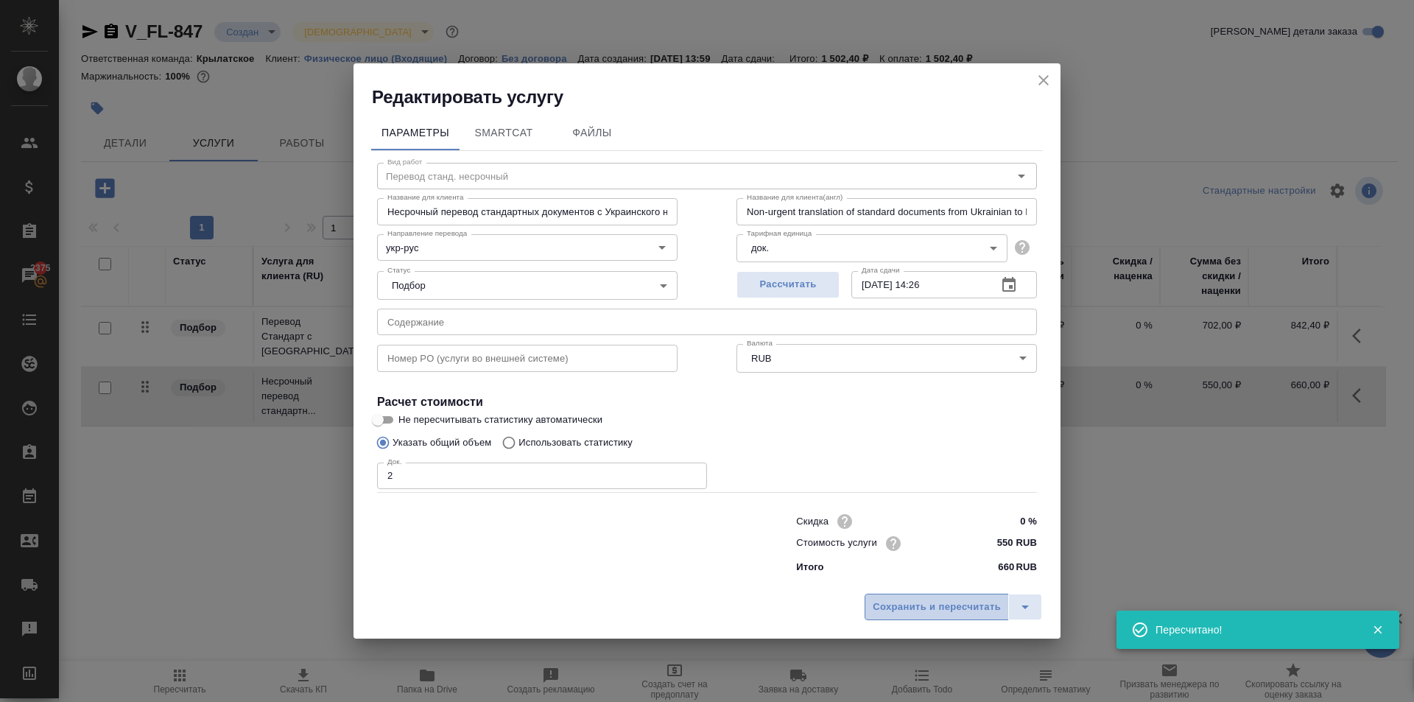
drag, startPoint x: 904, startPoint y: 609, endPoint x: 838, endPoint y: 586, distance: 69.7
click at [903, 608] on span "Сохранить и пересчитать" at bounding box center [937, 607] width 128 height 17
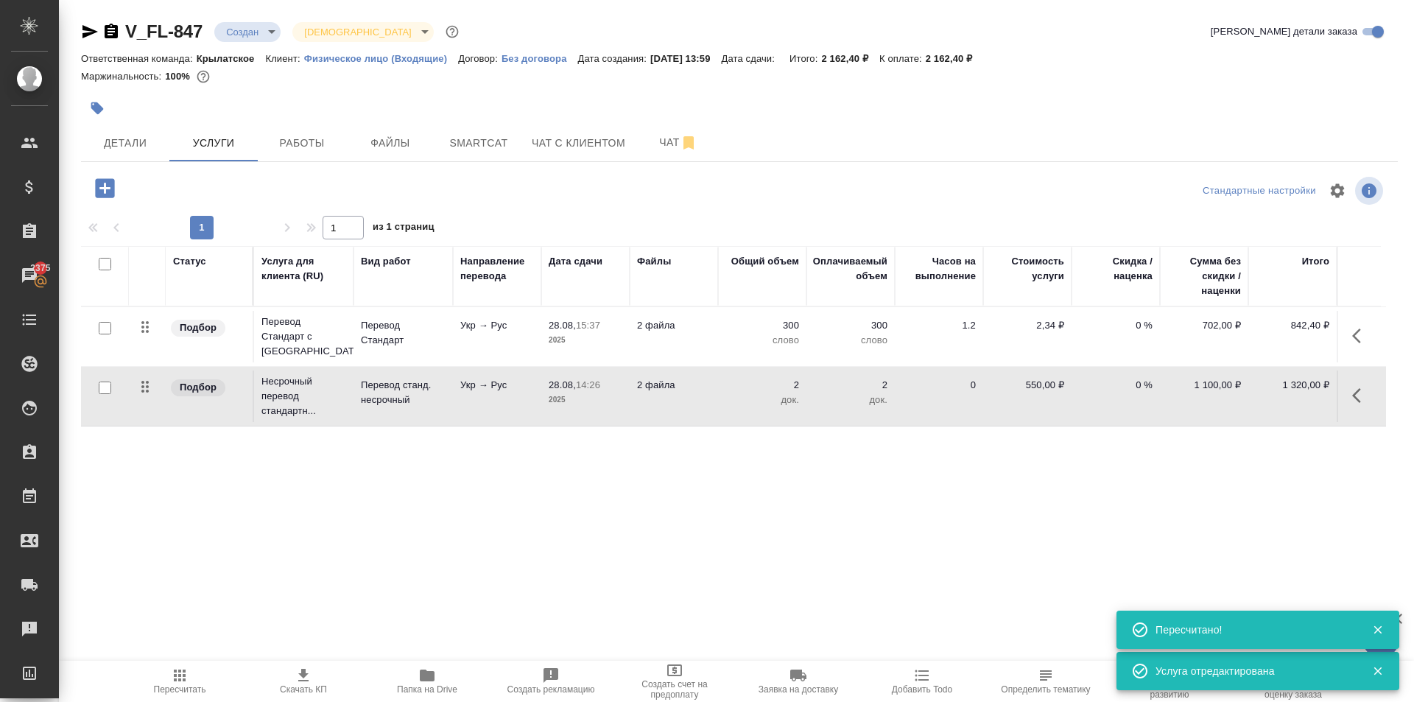
click at [111, 200] on icon "button" at bounding box center [105, 188] width 26 height 26
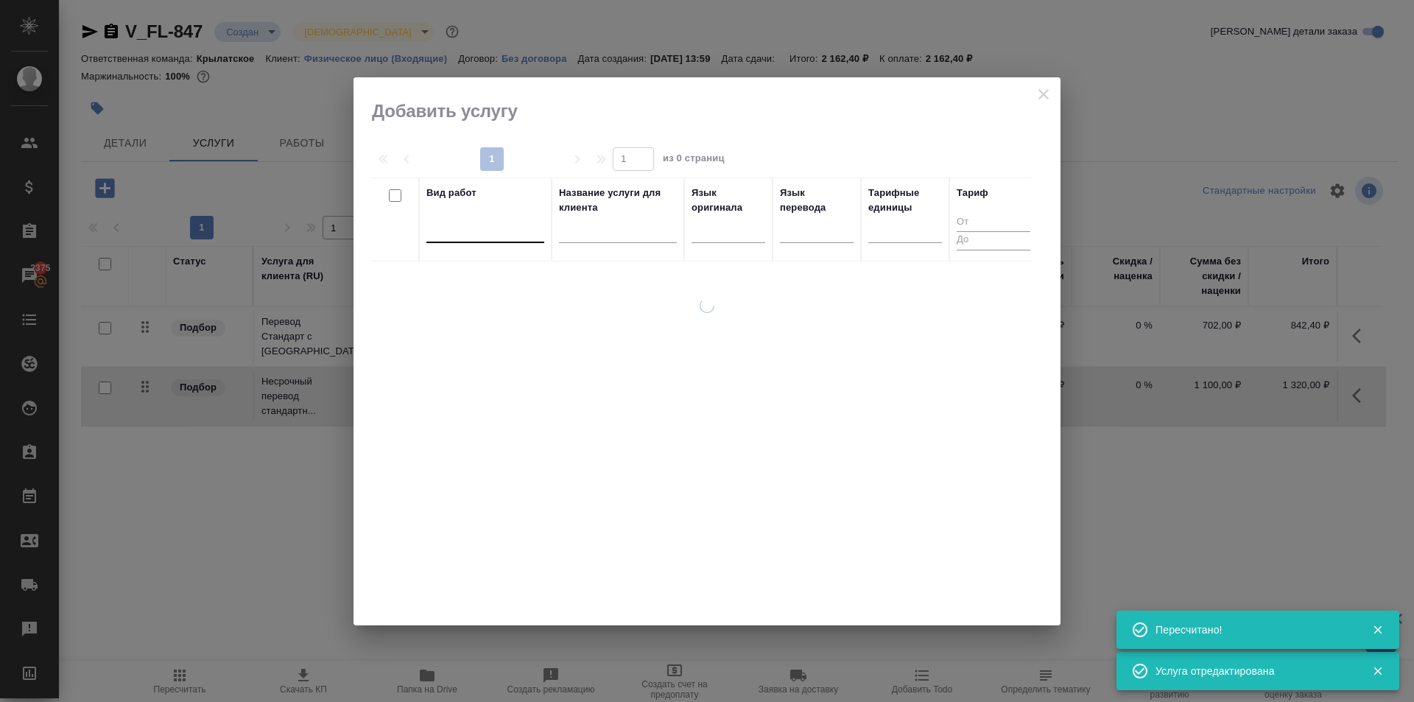
click at [480, 228] on div at bounding box center [486, 227] width 118 height 21
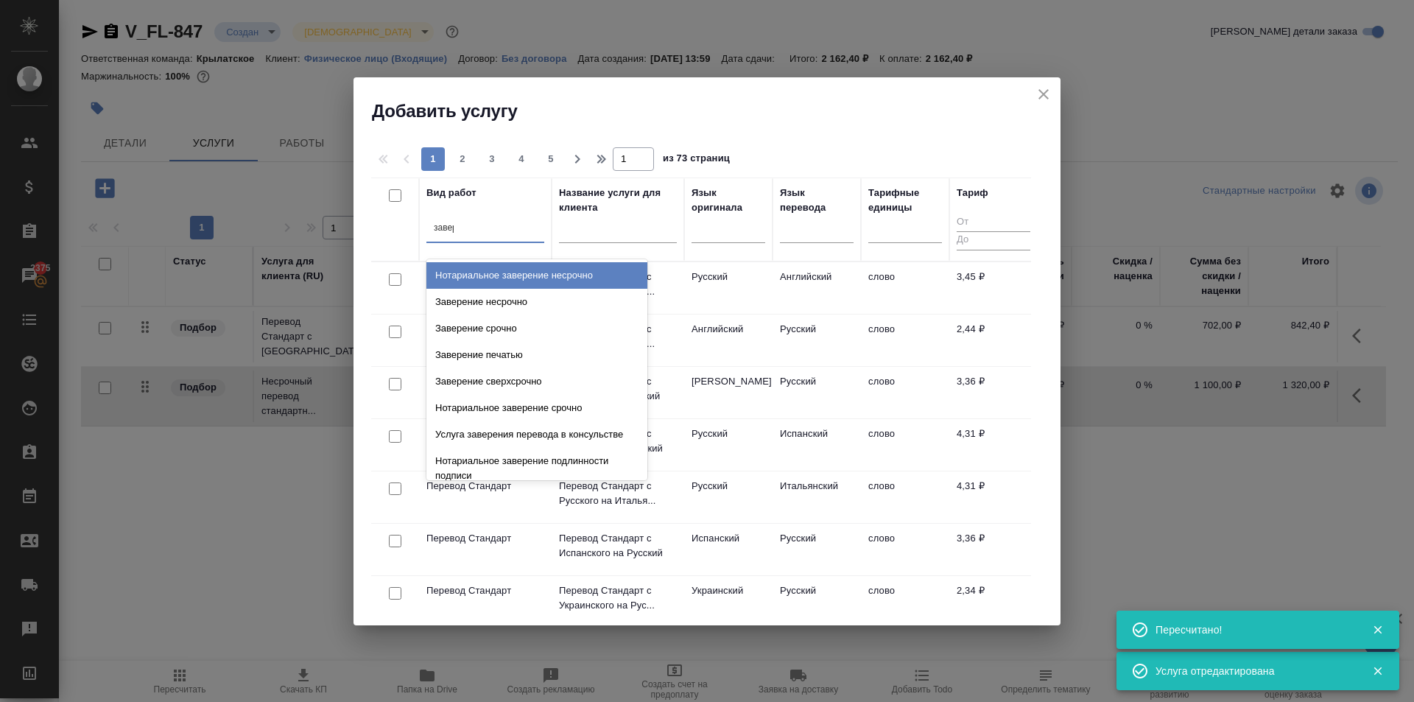
type input "завер"
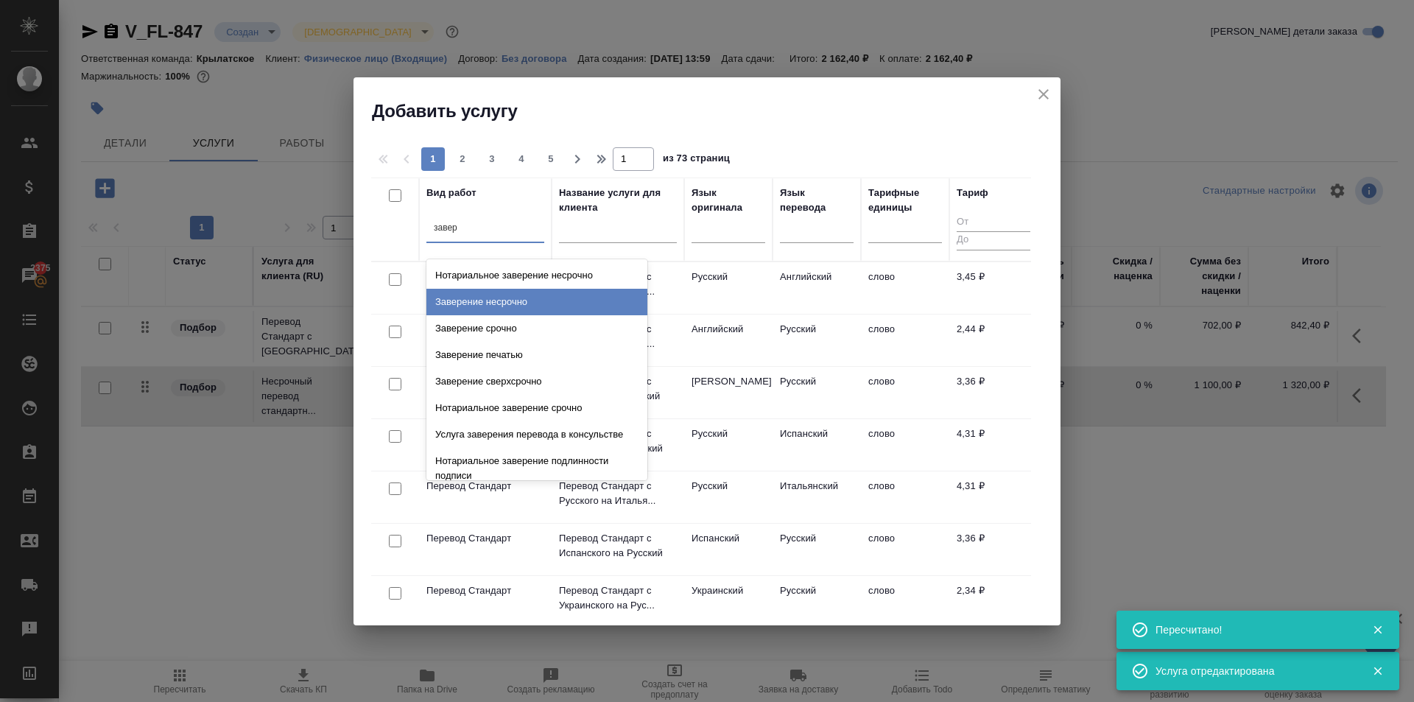
click at [564, 302] on div "Заверение несрочно" at bounding box center [537, 302] width 221 height 27
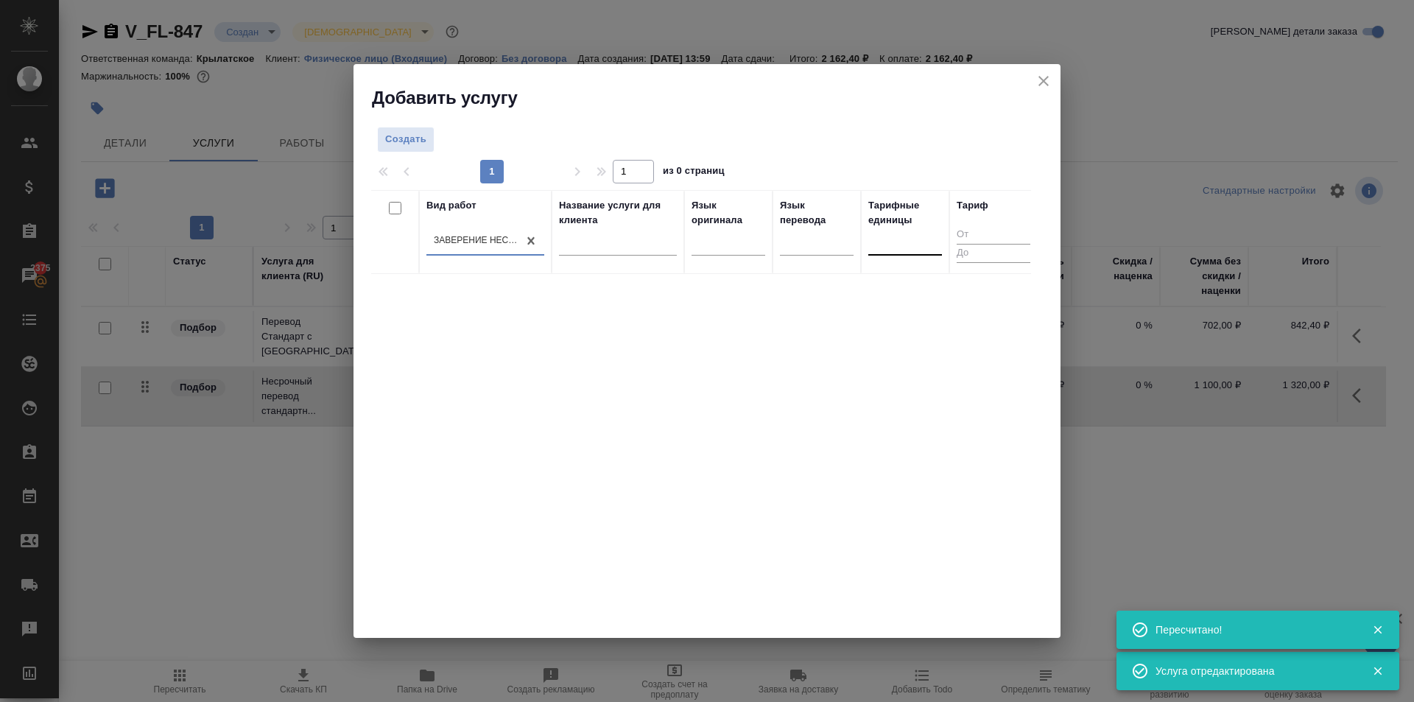
click at [924, 235] on div at bounding box center [905, 240] width 74 height 21
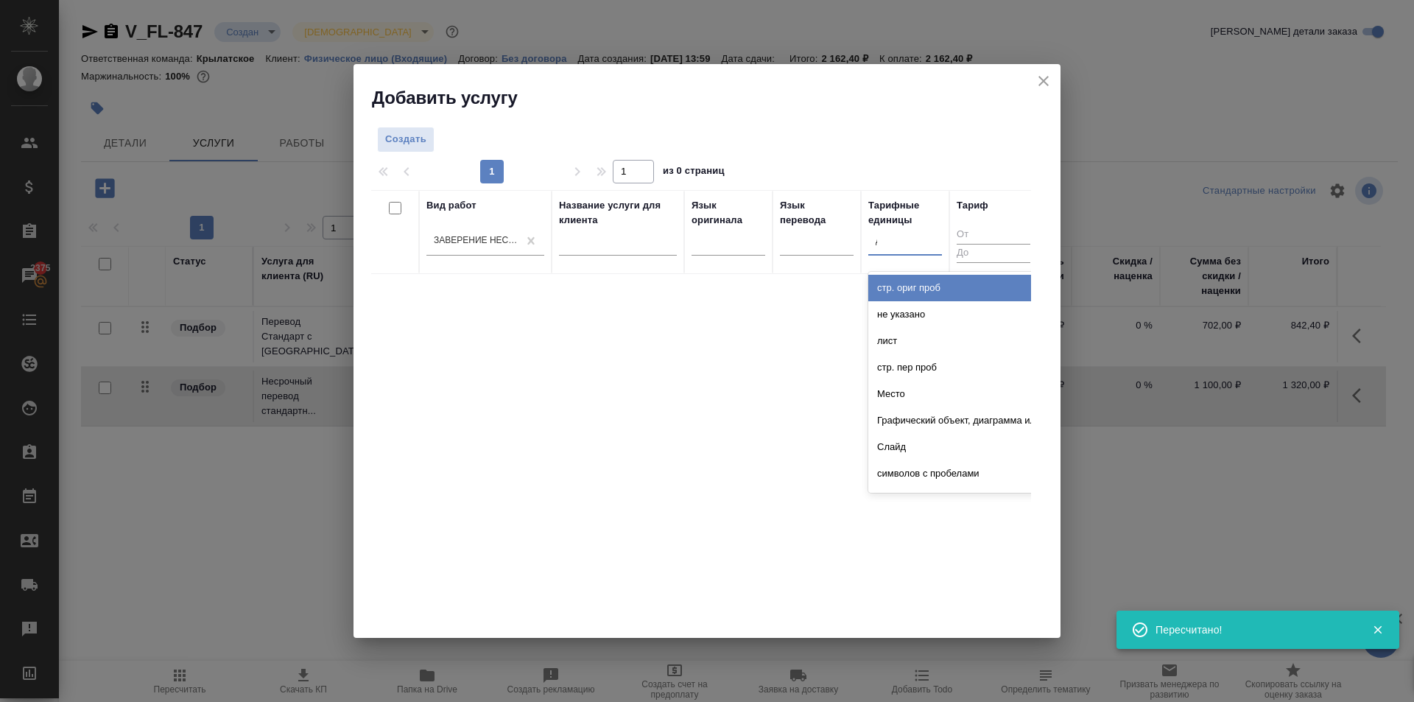
type input "до"
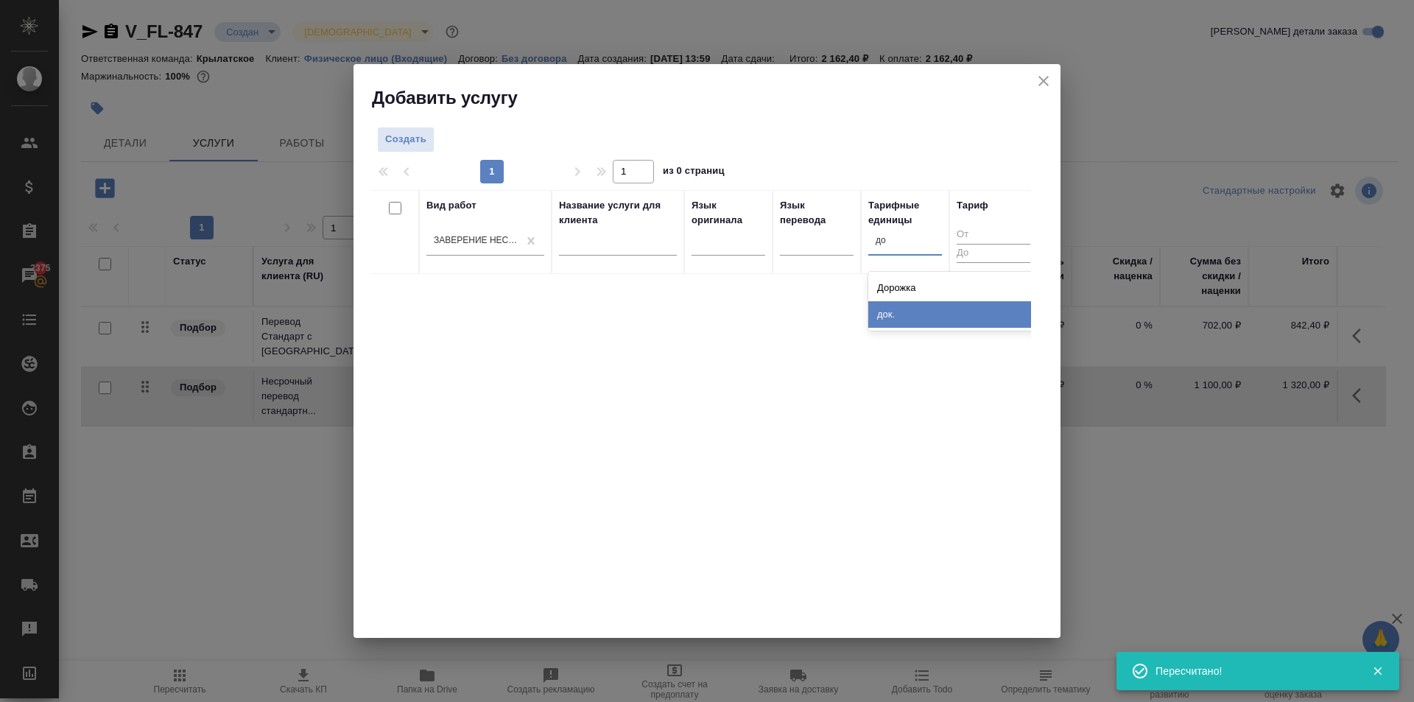
click at [914, 324] on div "док." at bounding box center [978, 314] width 221 height 27
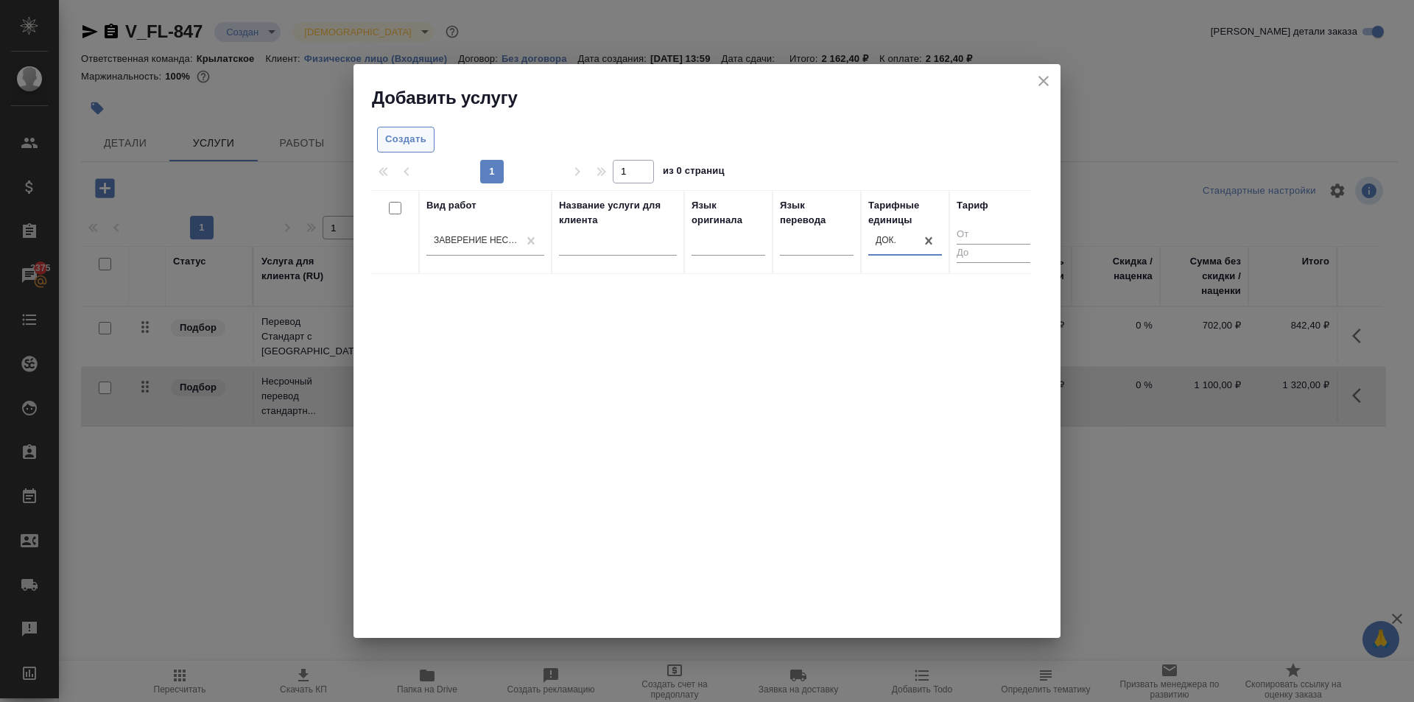
click at [396, 144] on span "Создать" at bounding box center [405, 139] width 41 height 17
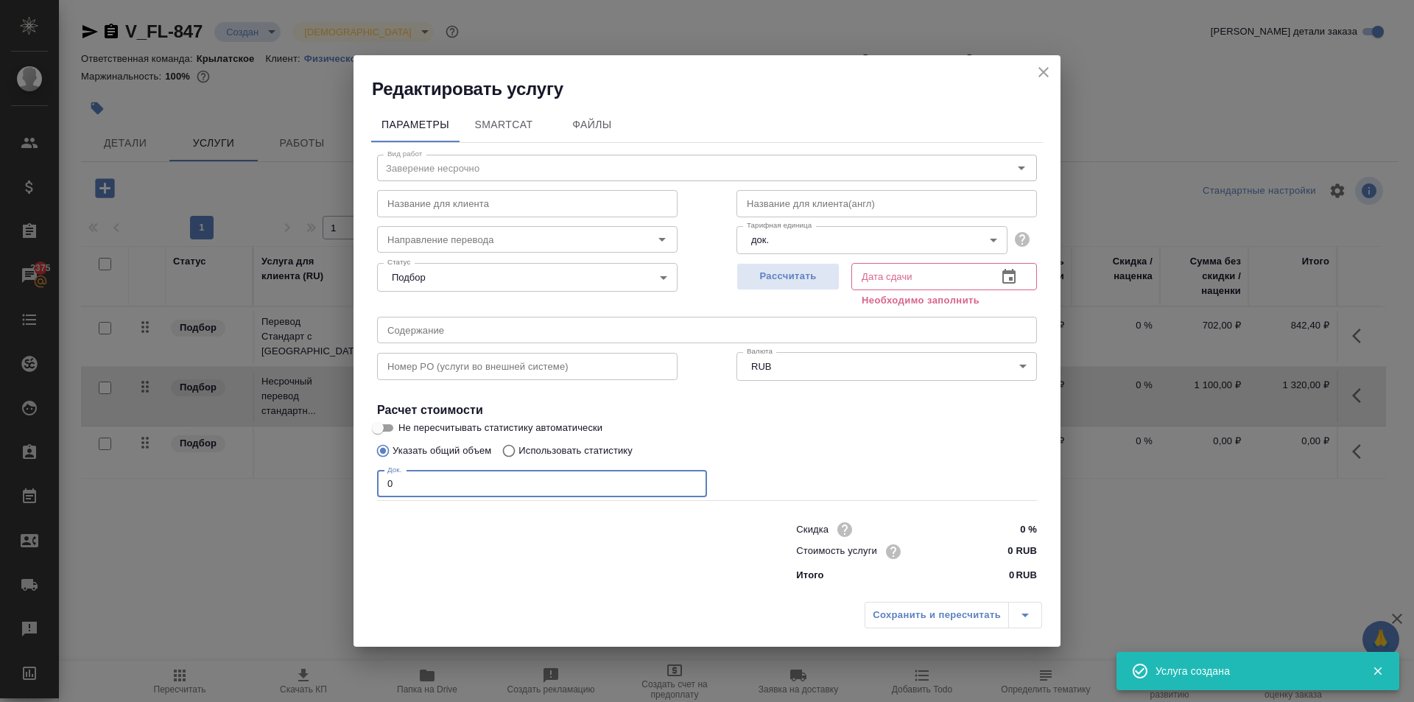
drag, startPoint x: 409, startPoint y: 479, endPoint x: 330, endPoint y: 474, distance: 78.9
click at [330, 474] on div "Редактировать услугу Параметры SmartCat Файлы Вид работ Заверение несрочно Вид …" at bounding box center [707, 351] width 1414 height 702
type input "2"
drag, startPoint x: 1003, startPoint y: 552, endPoint x: 1031, endPoint y: 550, distance: 28.0
click at [1031, 550] on input "0 RUB" at bounding box center [1010, 551] width 54 height 21
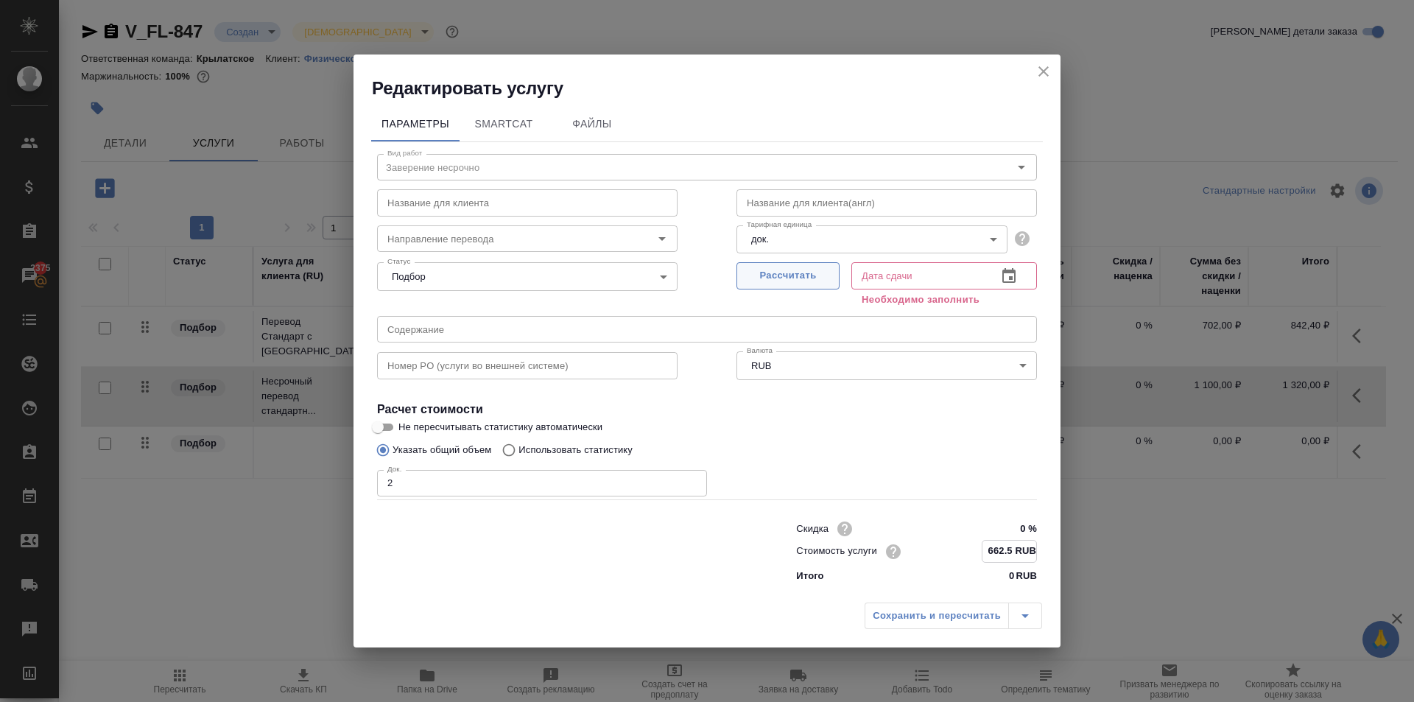
type input "662.5 RUB"
click at [835, 282] on button "Рассчитать" at bounding box center [788, 276] width 103 height 27
type input "28.08.2025 14:50"
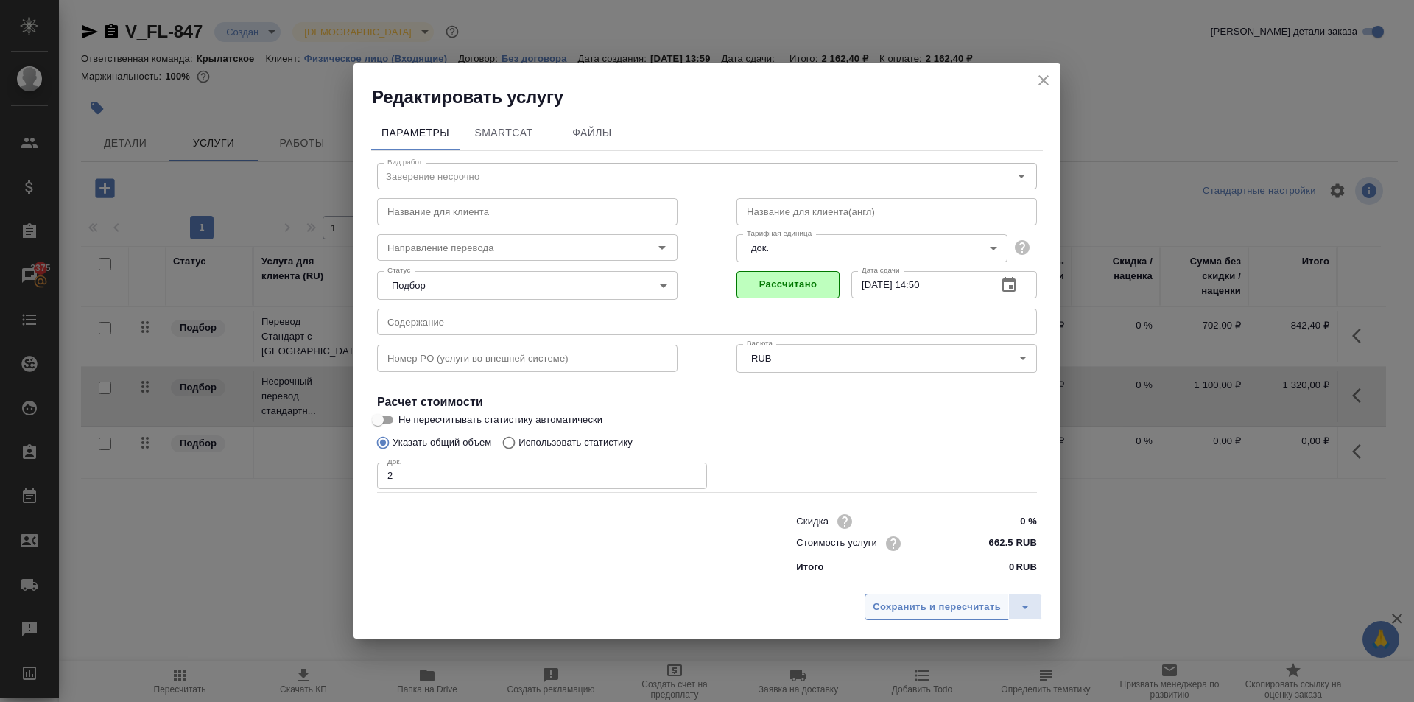
click at [938, 612] on span "Сохранить и пересчитать" at bounding box center [937, 607] width 128 height 17
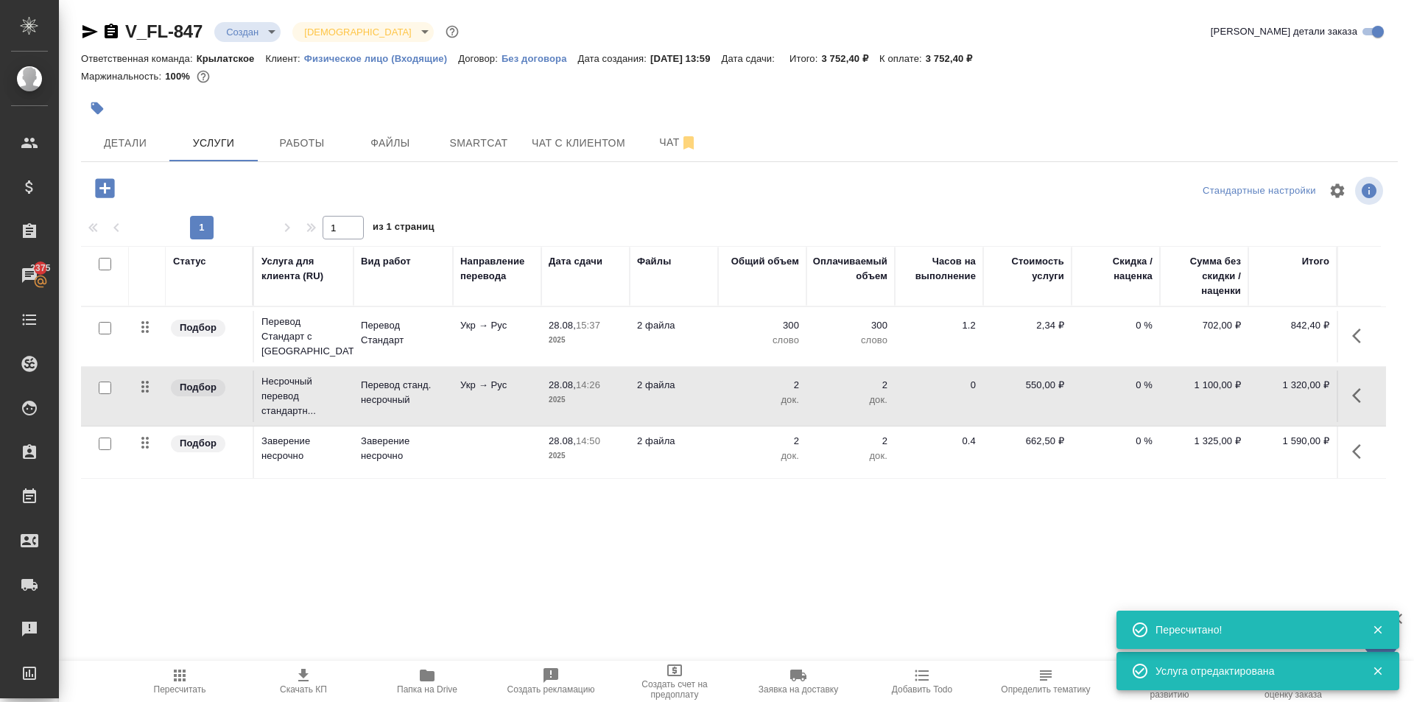
click at [183, 665] on button "Пересчитать" at bounding box center [180, 681] width 124 height 41
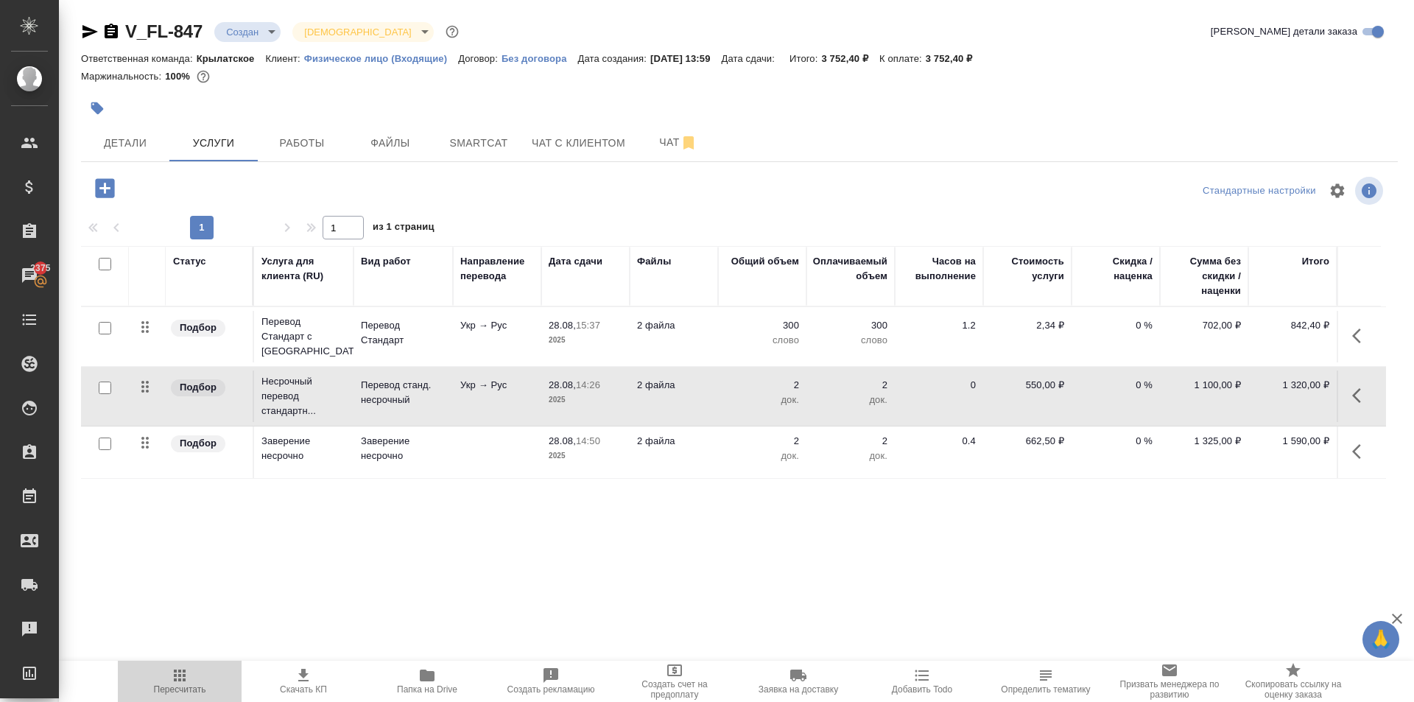
click at [197, 681] on span "Пересчитать" at bounding box center [180, 681] width 106 height 28
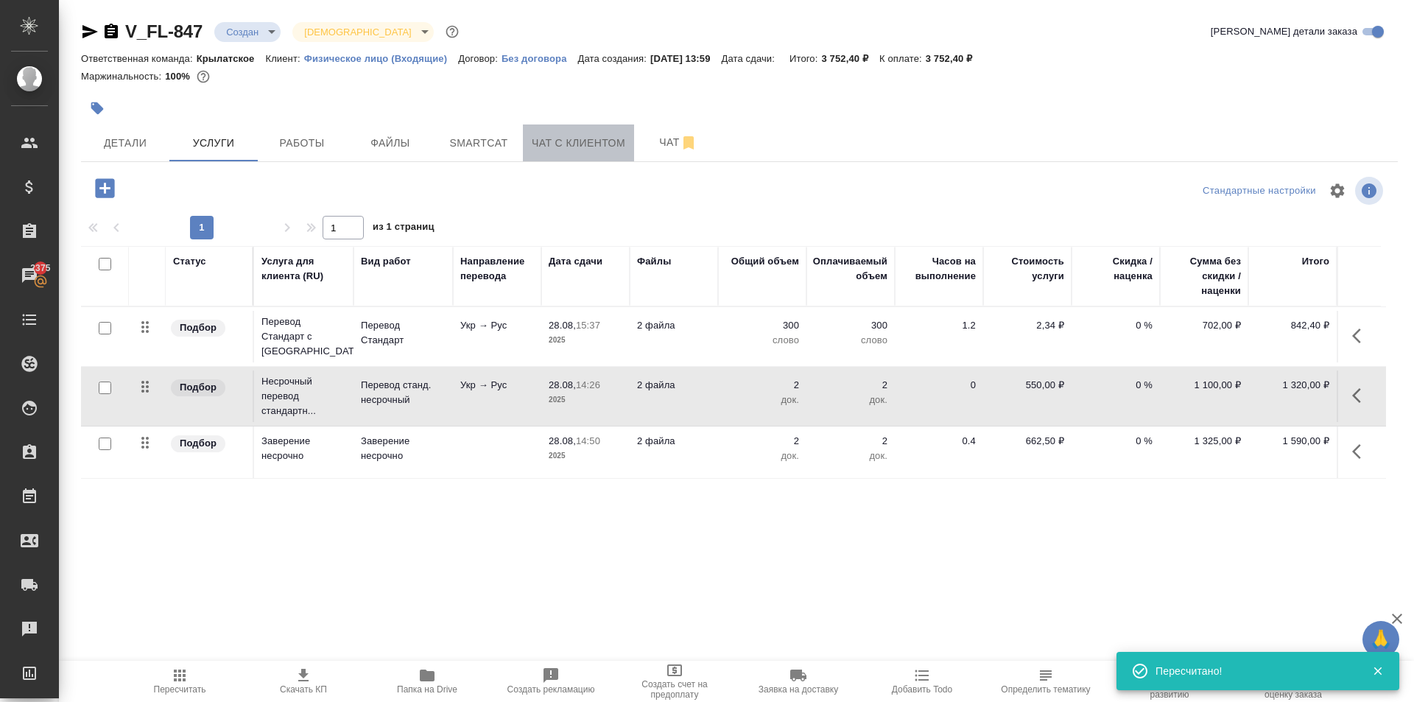
click at [579, 149] on span "Чат с клиентом" at bounding box center [579, 143] width 94 height 18
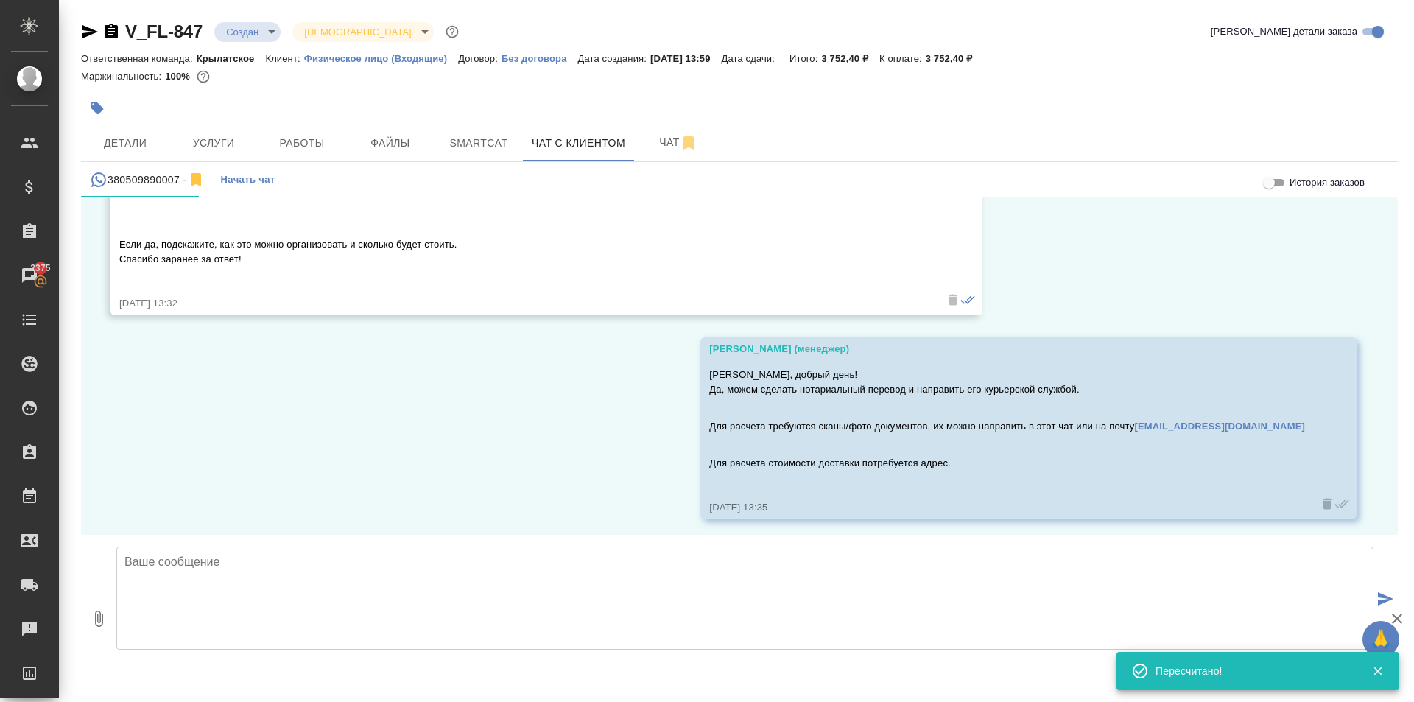
scroll to position [257, 0]
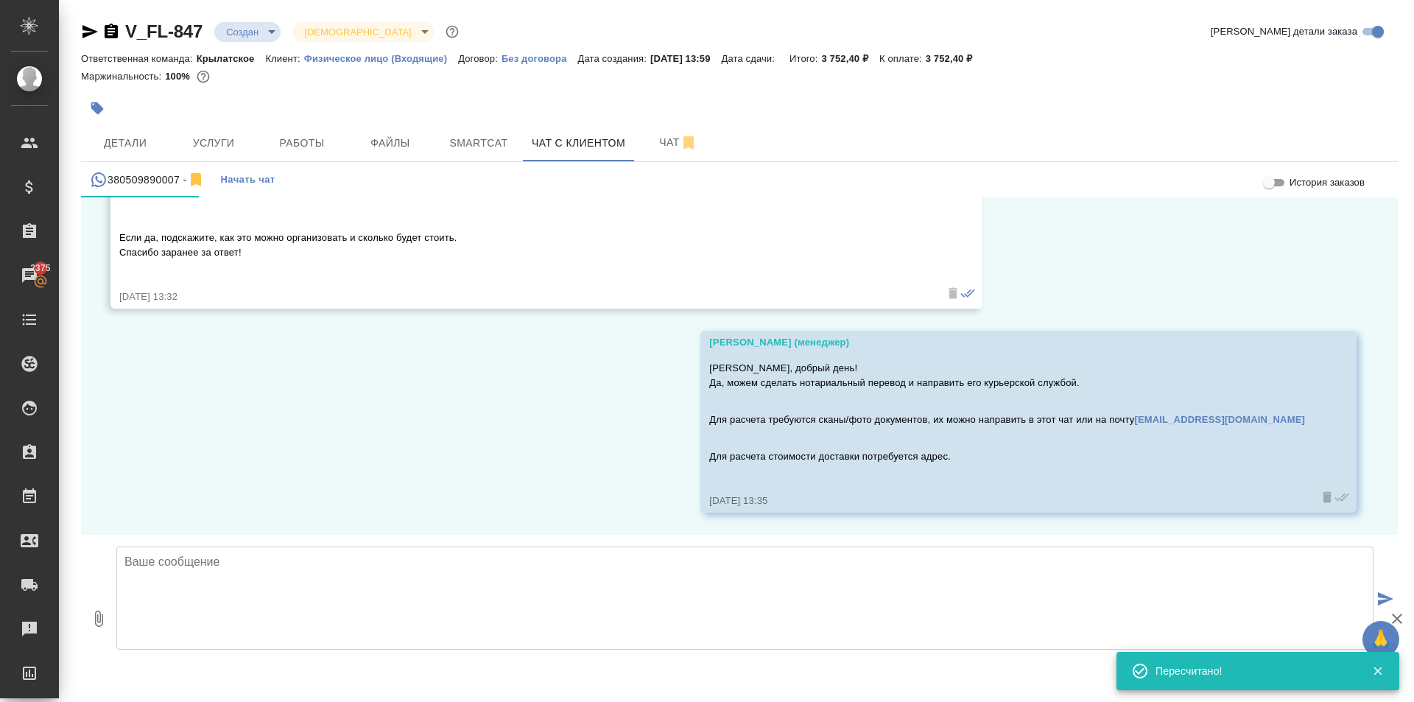
drag, startPoint x: 177, startPoint y: 628, endPoint x: 181, endPoint y: 597, distance: 30.5
click at [177, 623] on textarea at bounding box center [744, 598] width 1257 height 103
paste textarea "Срок исполнения: 2 рабочих дня. (без учета доставки) Стоимость заказа составит:…"
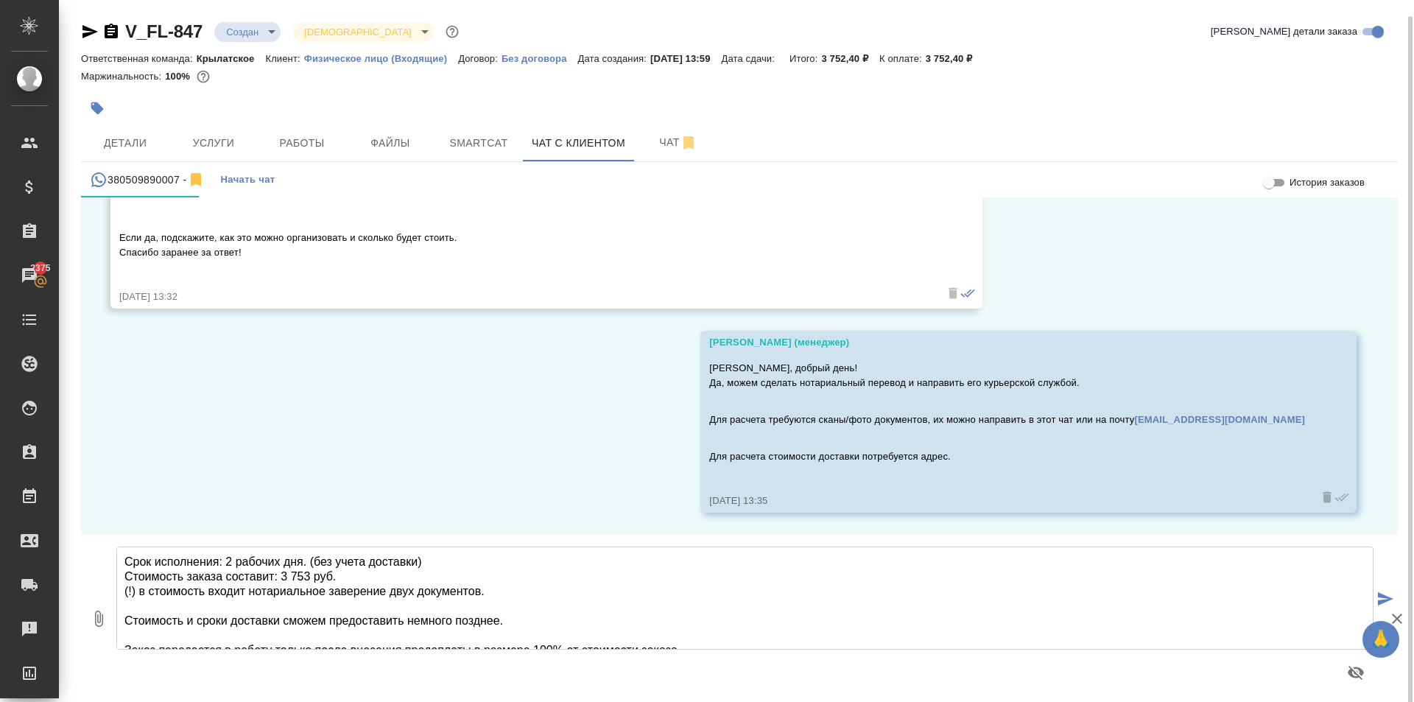
scroll to position [16, 0]
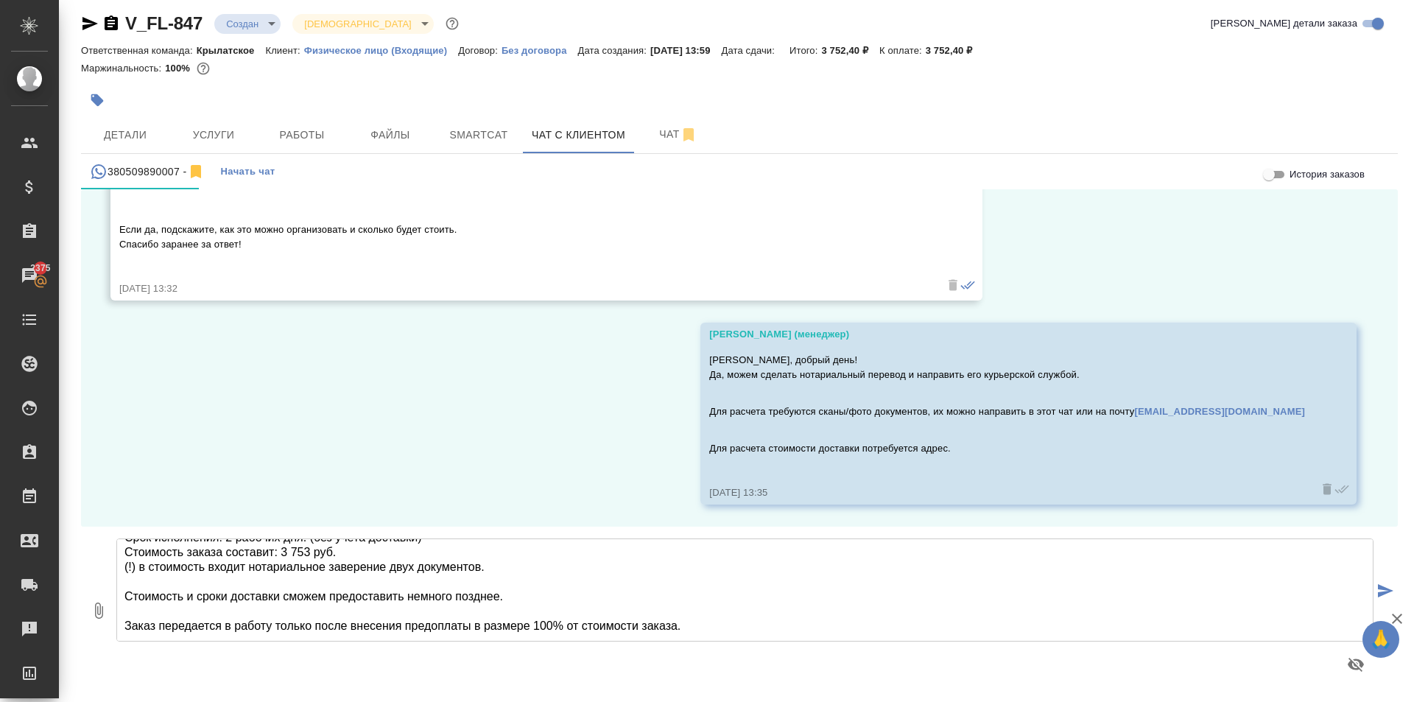
click at [709, 620] on textarea "Срок исполнения: 2 рабочих дня. (без учета доставки) Стоимость заказа составит:…" at bounding box center [744, 589] width 1257 height 103
type textarea "Срок исполнения: 2 рабочих дня. (без учета доставки) Стоимость заказа составит:…"
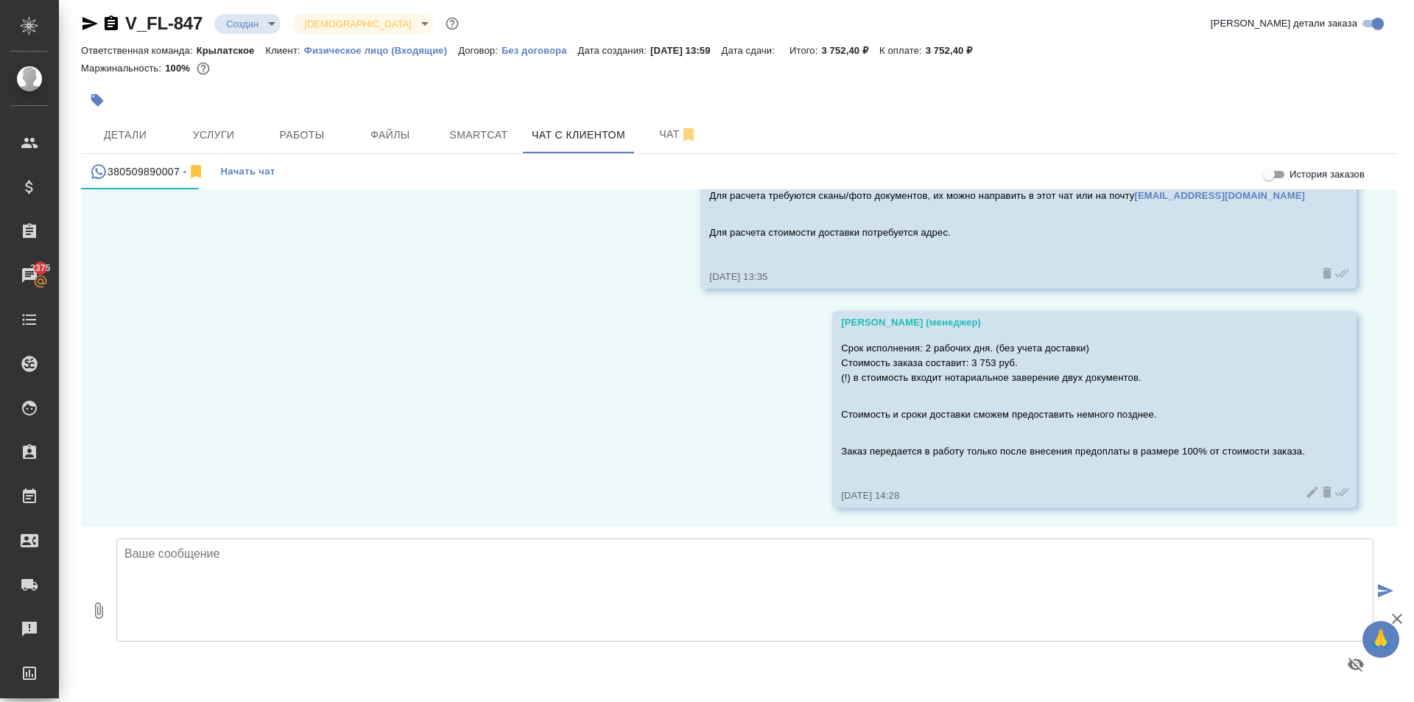
scroll to position [476, 0]
click at [163, 130] on button "Детали" at bounding box center [125, 134] width 88 height 37
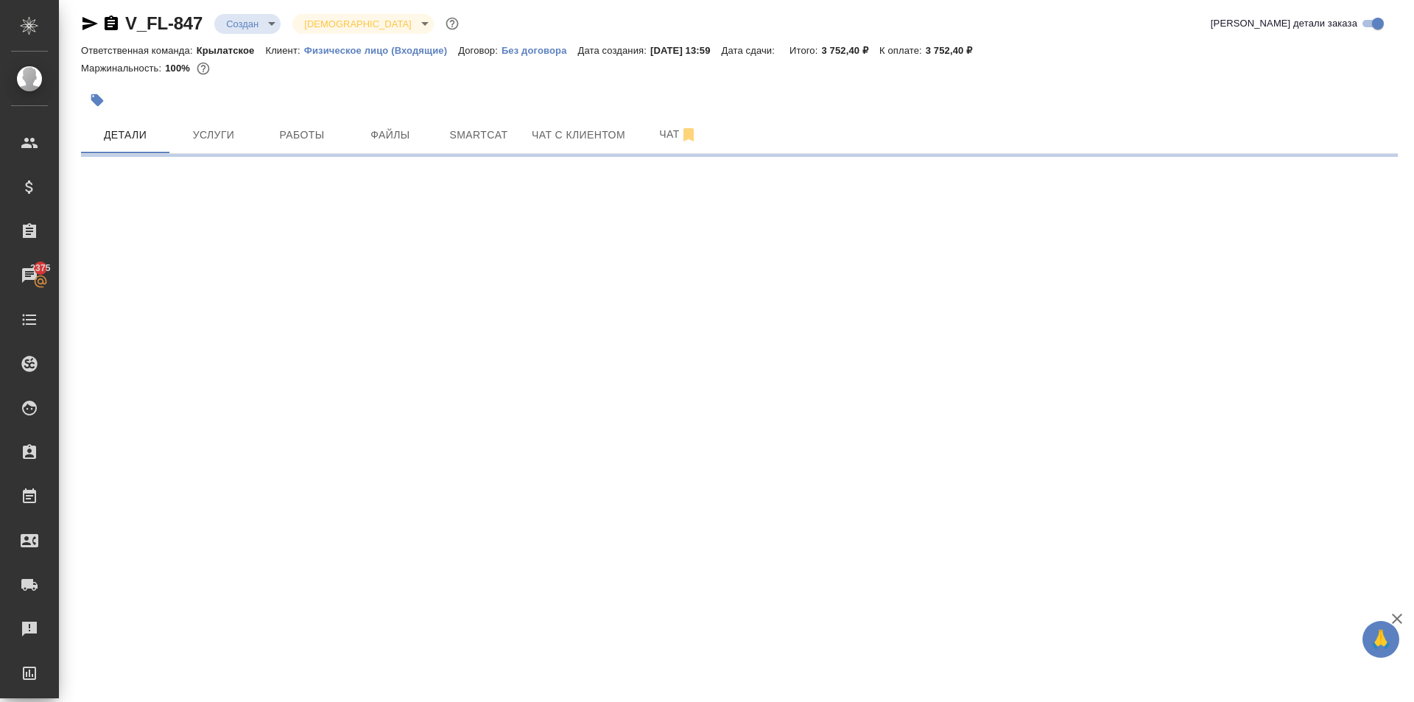
select select "RU"
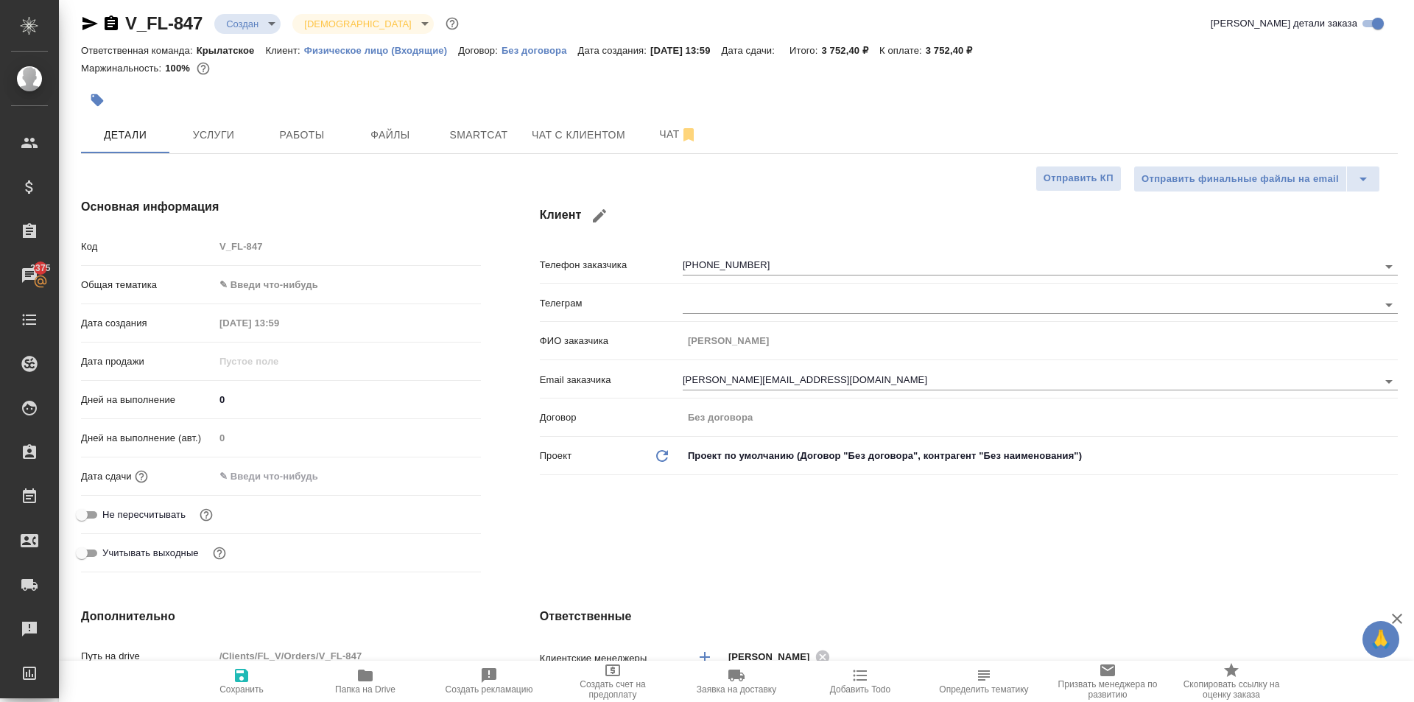
type textarea "x"
click at [321, 281] on body "🙏 .cls-1 fill:#fff; AWATERA Kasymov Timur Клиенты Спецификации Заказы 2375 Чаты…" at bounding box center [707, 351] width 1414 height 702
click at [307, 418] on li "Юридическая/Финансовая" at bounding box center [345, 427] width 264 height 24
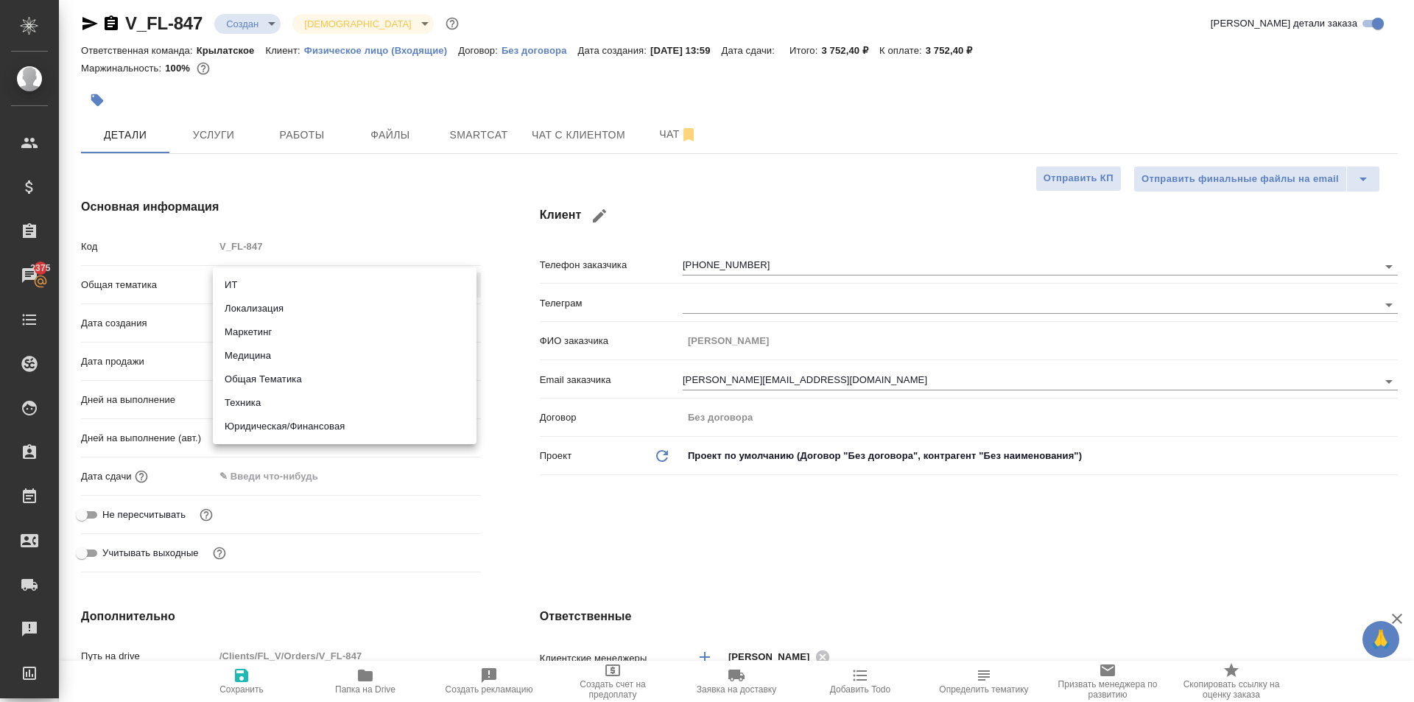
type input "yr-fn"
type textarea "x"
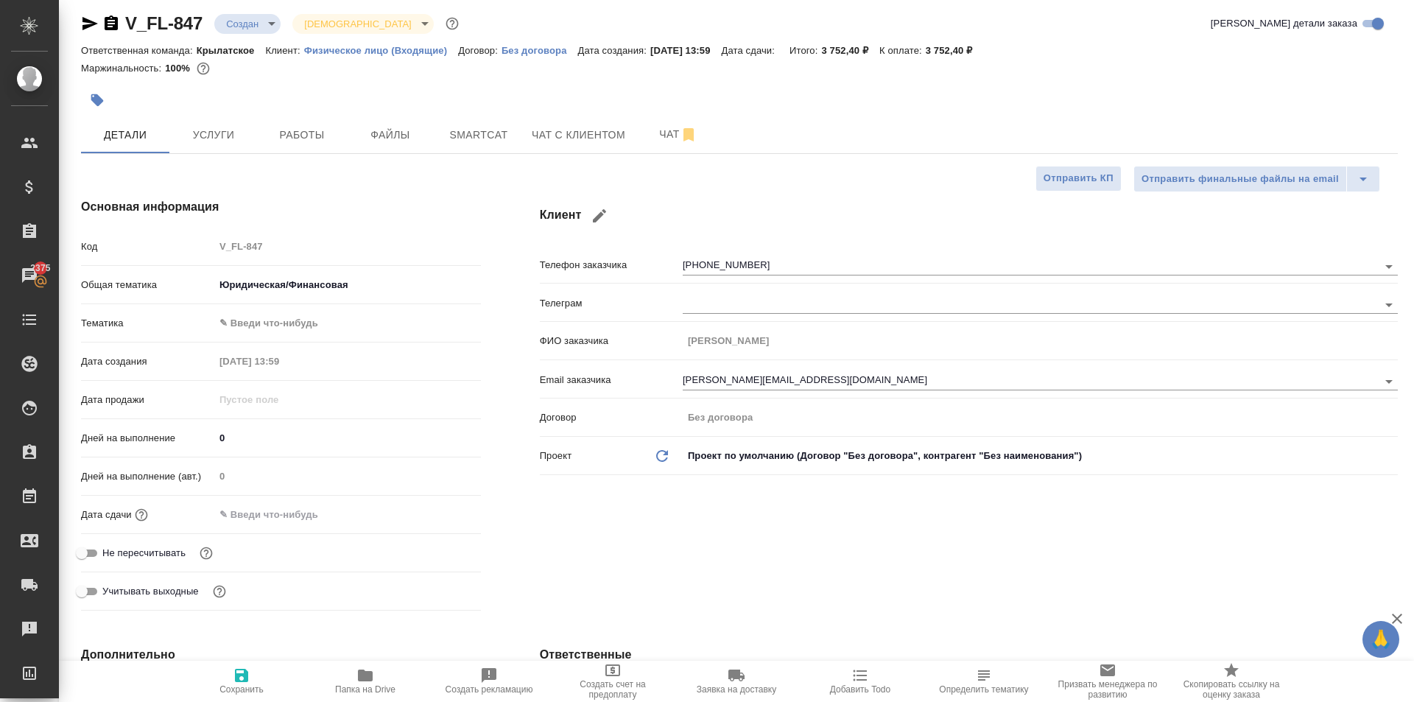
click at [267, 331] on body "🙏 .cls-1 fill:#fff; AWATERA Kasymov Timur Клиенты Спецификации Заказы 2375 Чаты…" at bounding box center [707, 351] width 1414 height 702
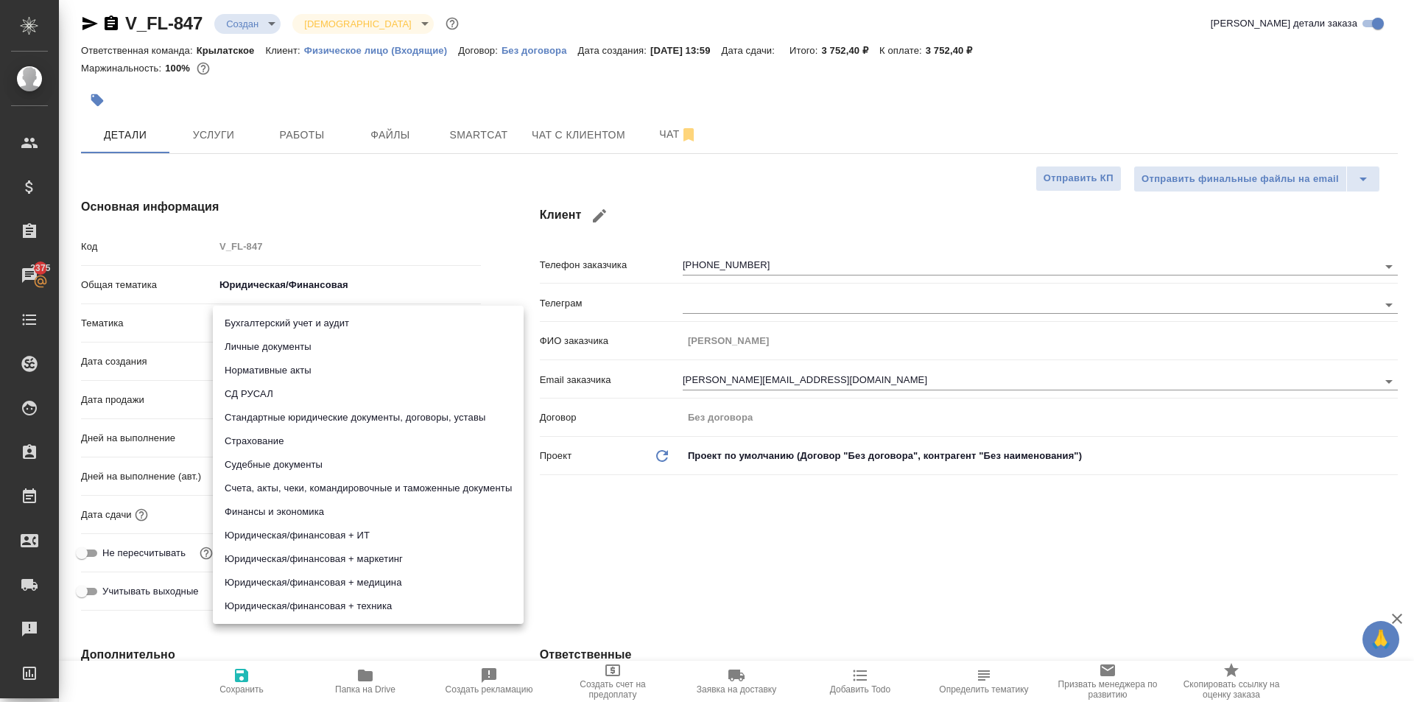
click at [265, 354] on li "Личные документы" at bounding box center [368, 347] width 311 height 24
type textarea "x"
type input "5a8b8b956a9677013d343cfe"
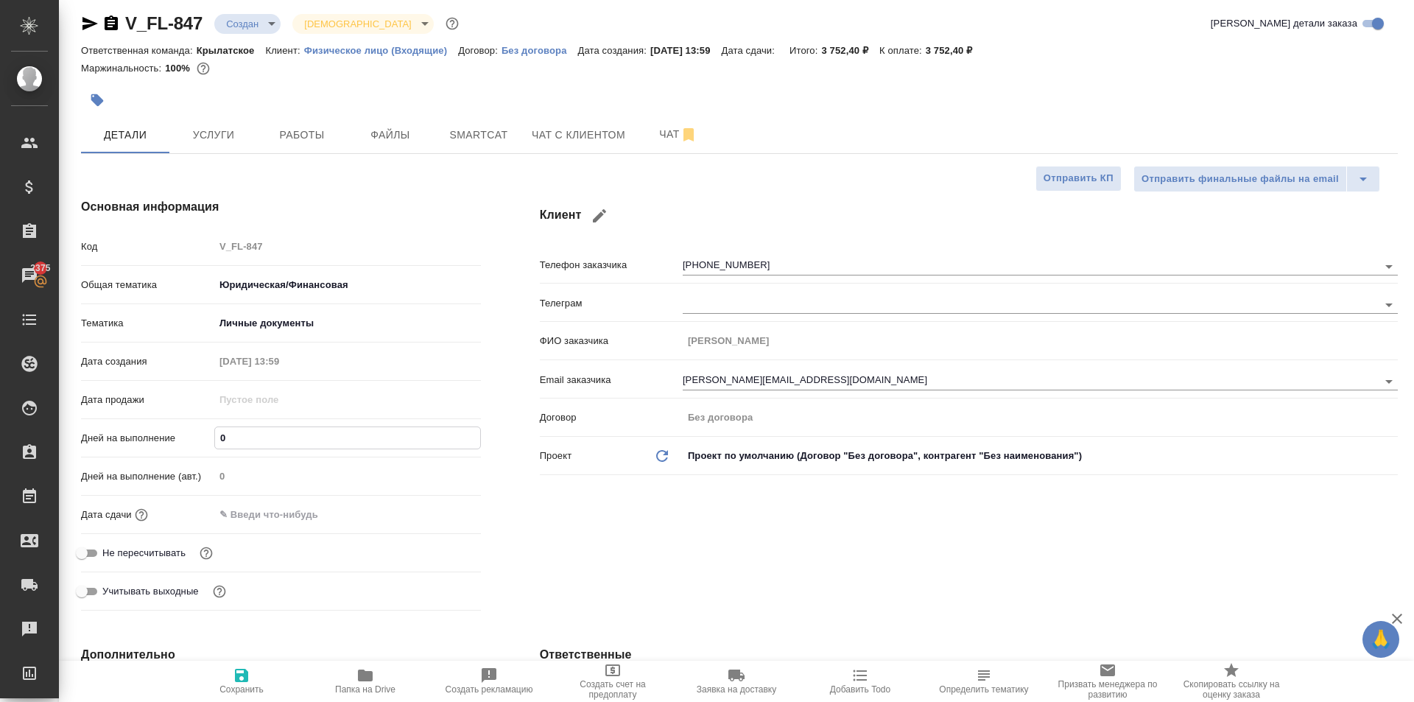
drag, startPoint x: 255, startPoint y: 435, endPoint x: 201, endPoint y: 421, distance: 55.4
click at [201, 421] on div "Код V_FL-847 Общая тематика Юридическая/Финансовая yr-fn Тематика Личные докуме…" at bounding box center [281, 425] width 400 height 383
type input "1"
type textarea "x"
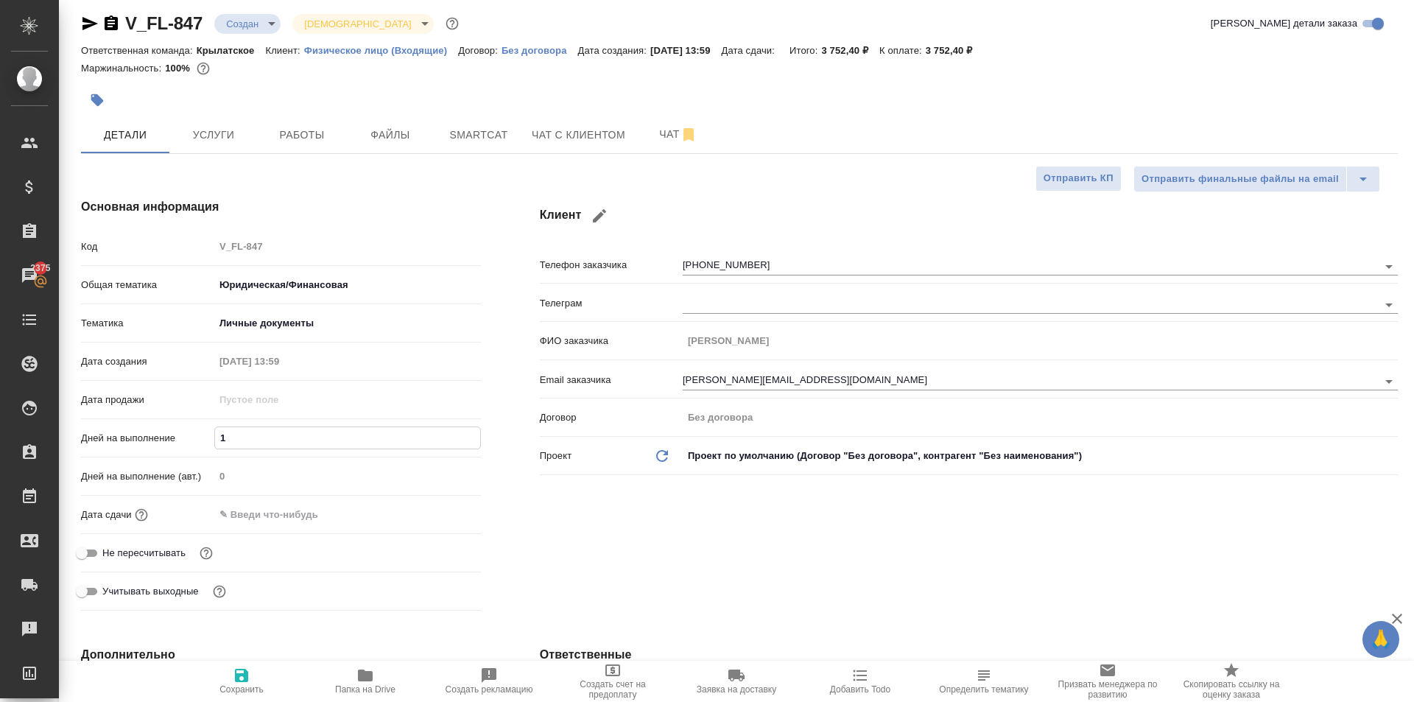
type textarea "x"
type input "1"
click at [231, 514] on input "text" at bounding box center [278, 514] width 129 height 21
click at [433, 512] on icon "button" at bounding box center [438, 514] width 18 height 18
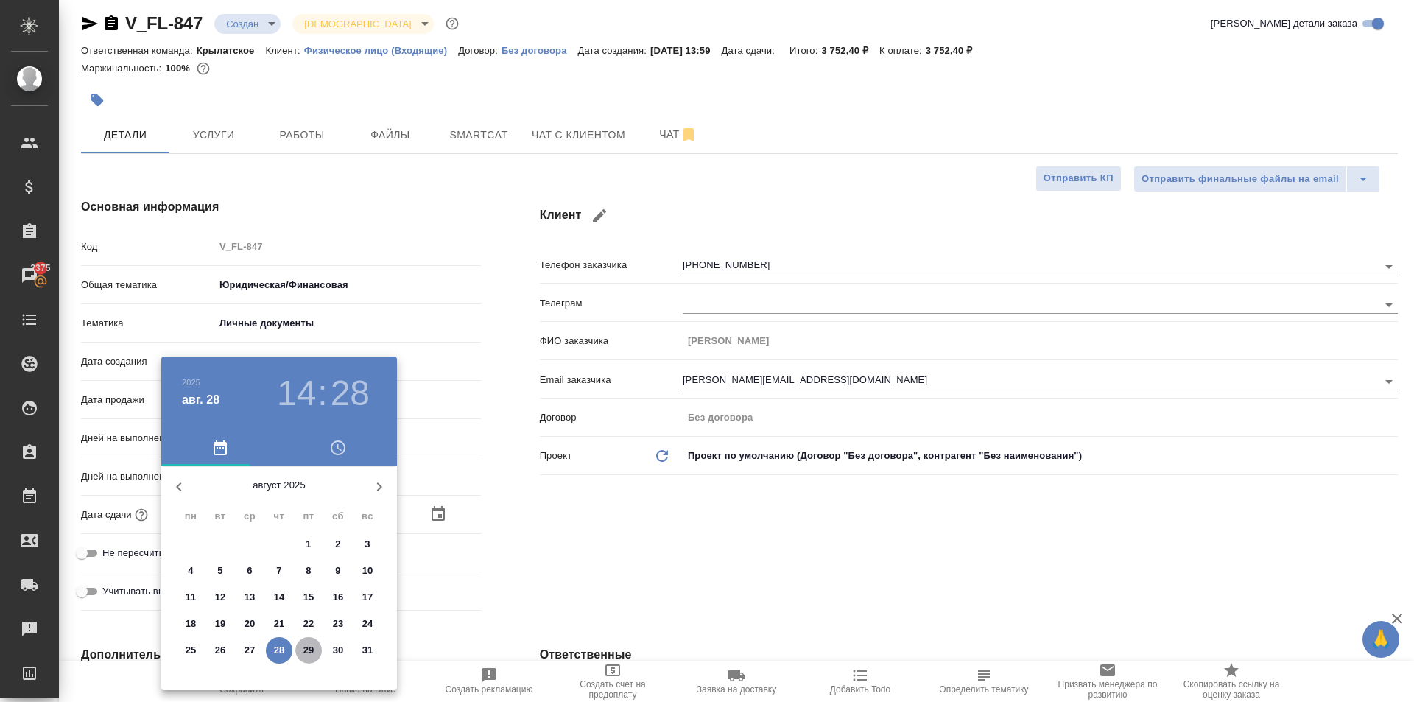
click at [306, 650] on p "29" at bounding box center [308, 650] width 11 height 15
type input "29.08.2025 14:28"
type textarea "x"
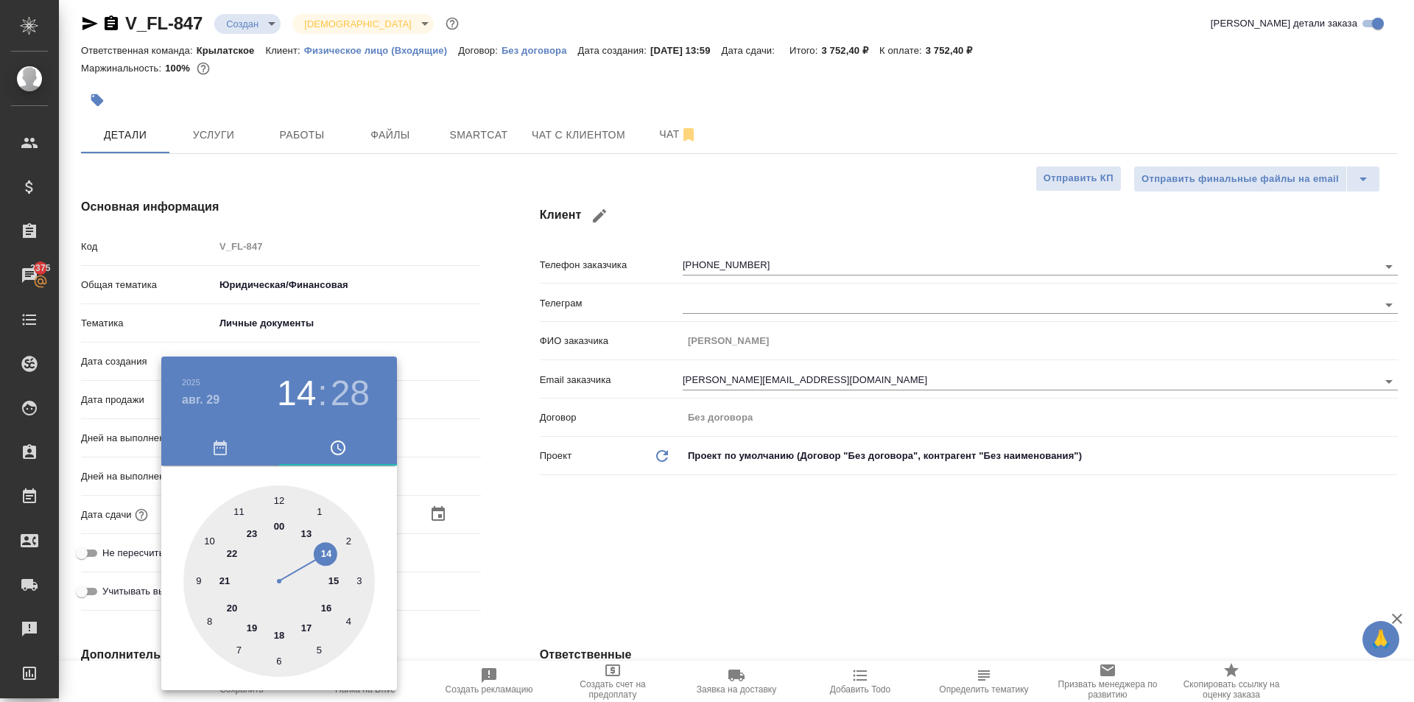
click at [281, 492] on div at bounding box center [279, 581] width 192 height 192
type input "29.08.2025 12:28"
type textarea "x"
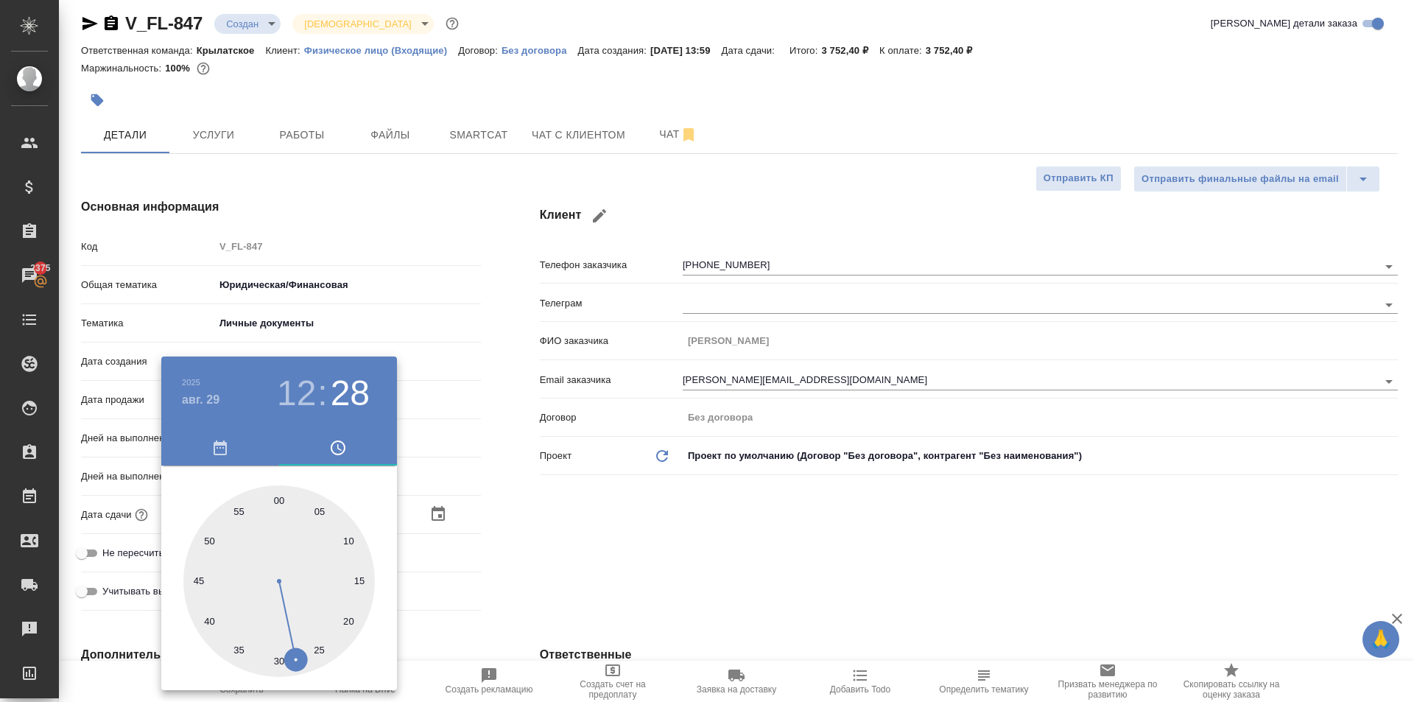
click at [281, 492] on div at bounding box center [279, 581] width 192 height 192
type input "29.08.2025 12:00"
type textarea "x"
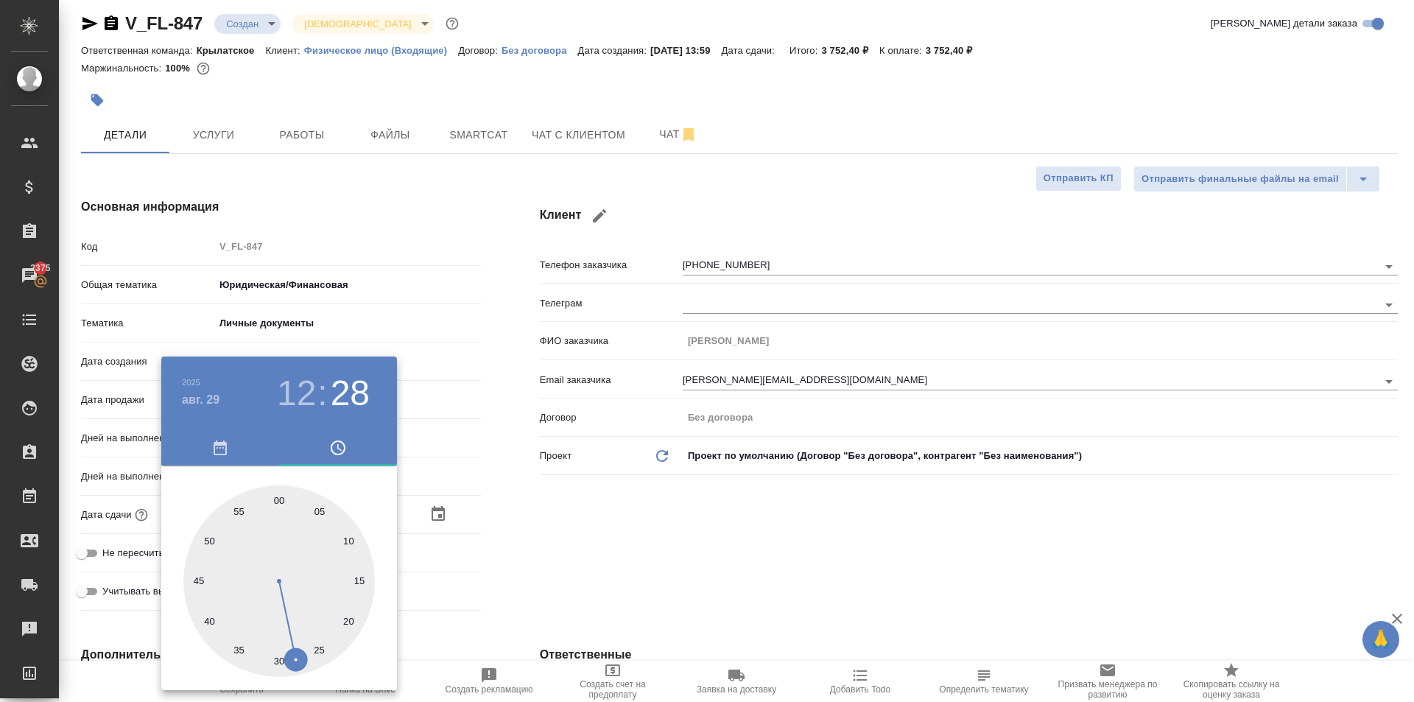
drag, startPoint x: 281, startPoint y: 492, endPoint x: 313, endPoint y: 502, distance: 33.1
click at [281, 492] on div at bounding box center [279, 581] width 192 height 192
type textarea "x"
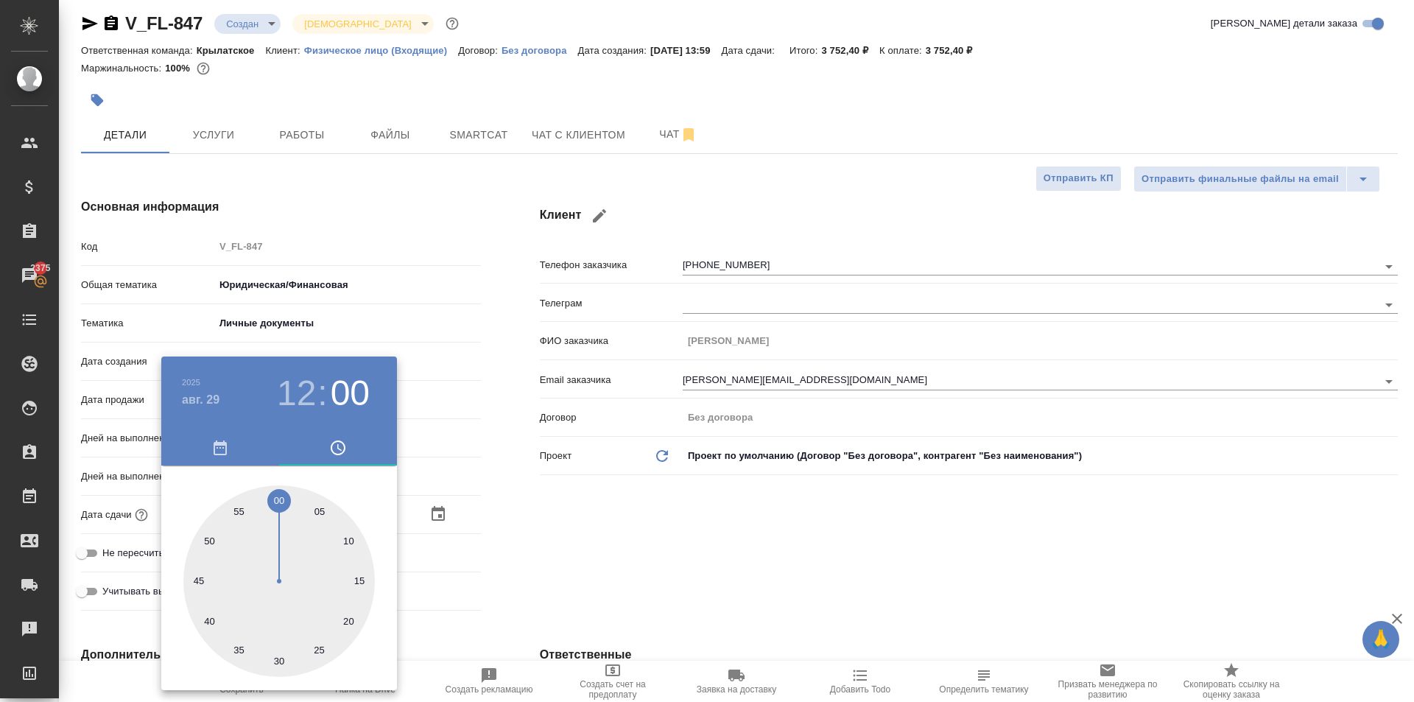
click at [645, 519] on div at bounding box center [707, 351] width 1414 height 702
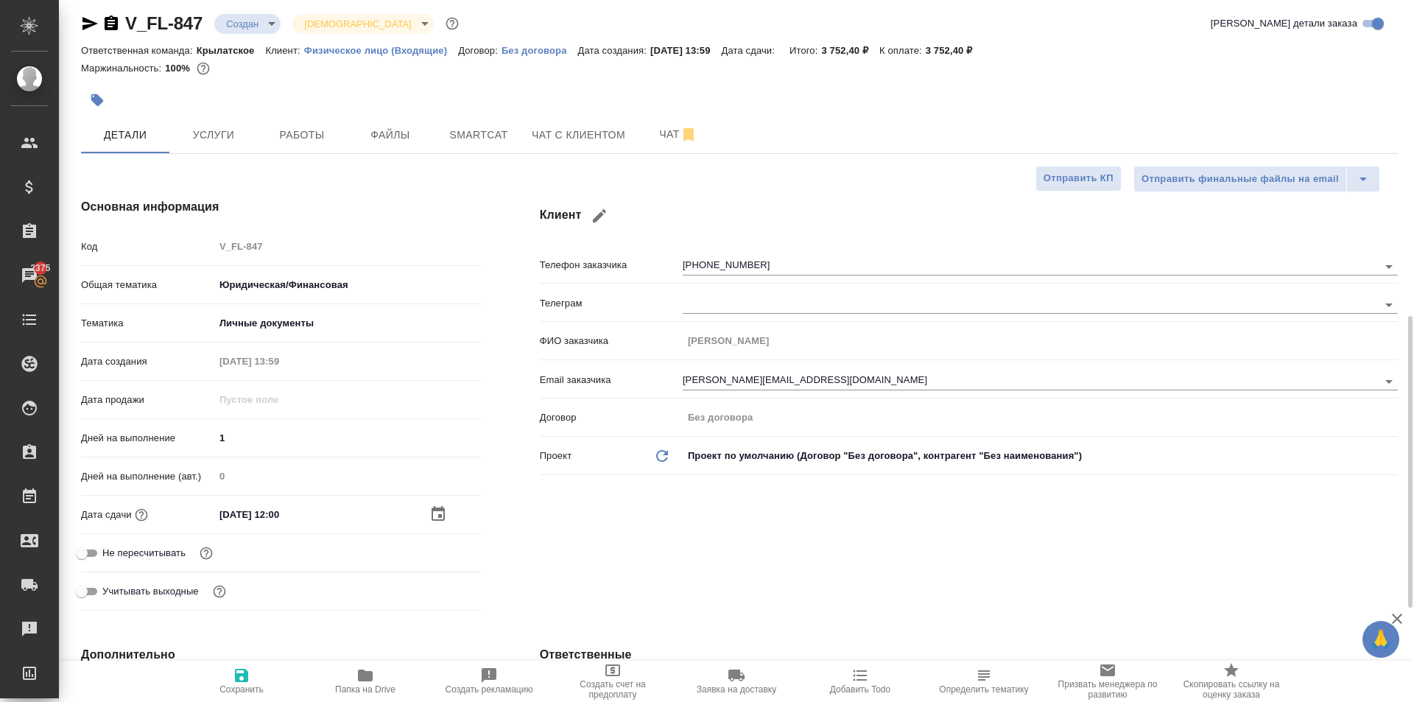
scroll to position [376, 0]
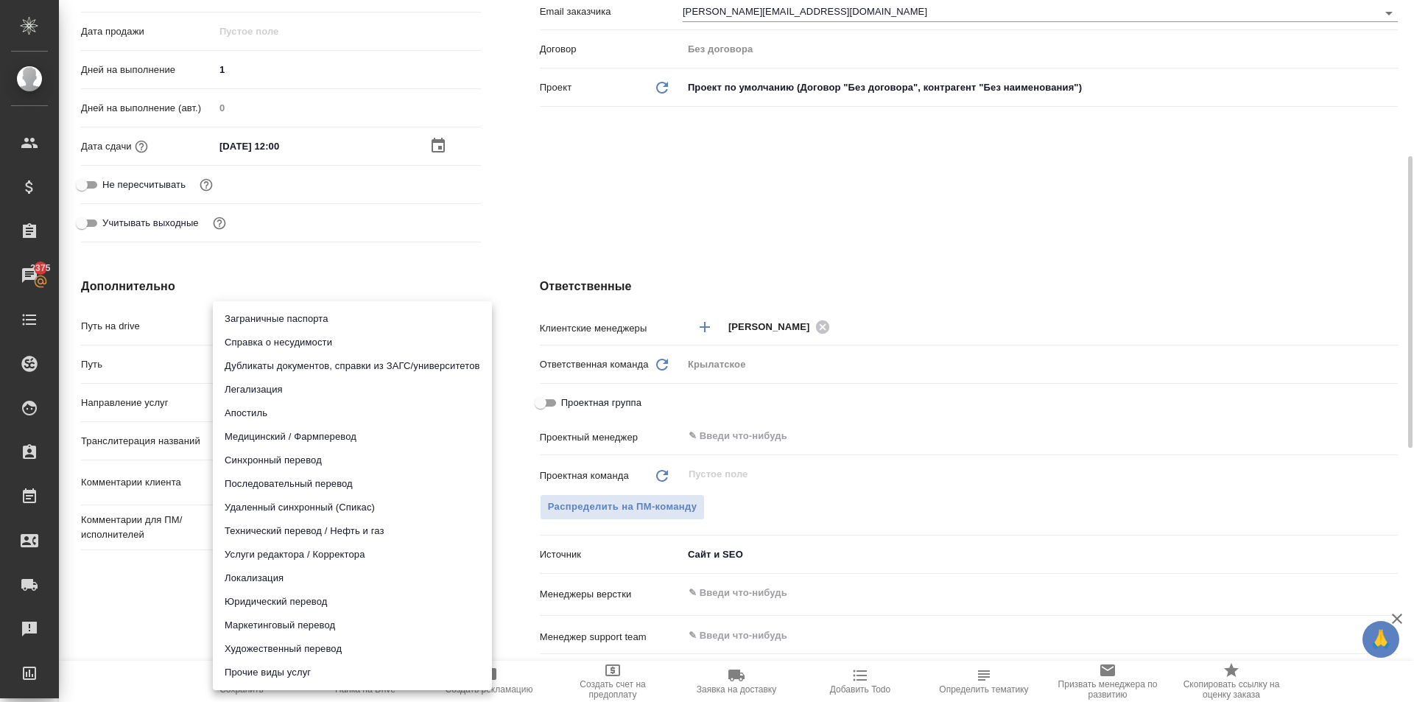
click at [298, 398] on body "🙏 .cls-1 fill:#fff; AWATERA Kasymov Timur Клиенты Спецификации Заказы 2375 Чаты…" at bounding box center [707, 351] width 1414 height 702
click at [261, 603] on li "Юридический перевод" at bounding box center [352, 602] width 279 height 24
type input "legalTranslation"
type textarea "x"
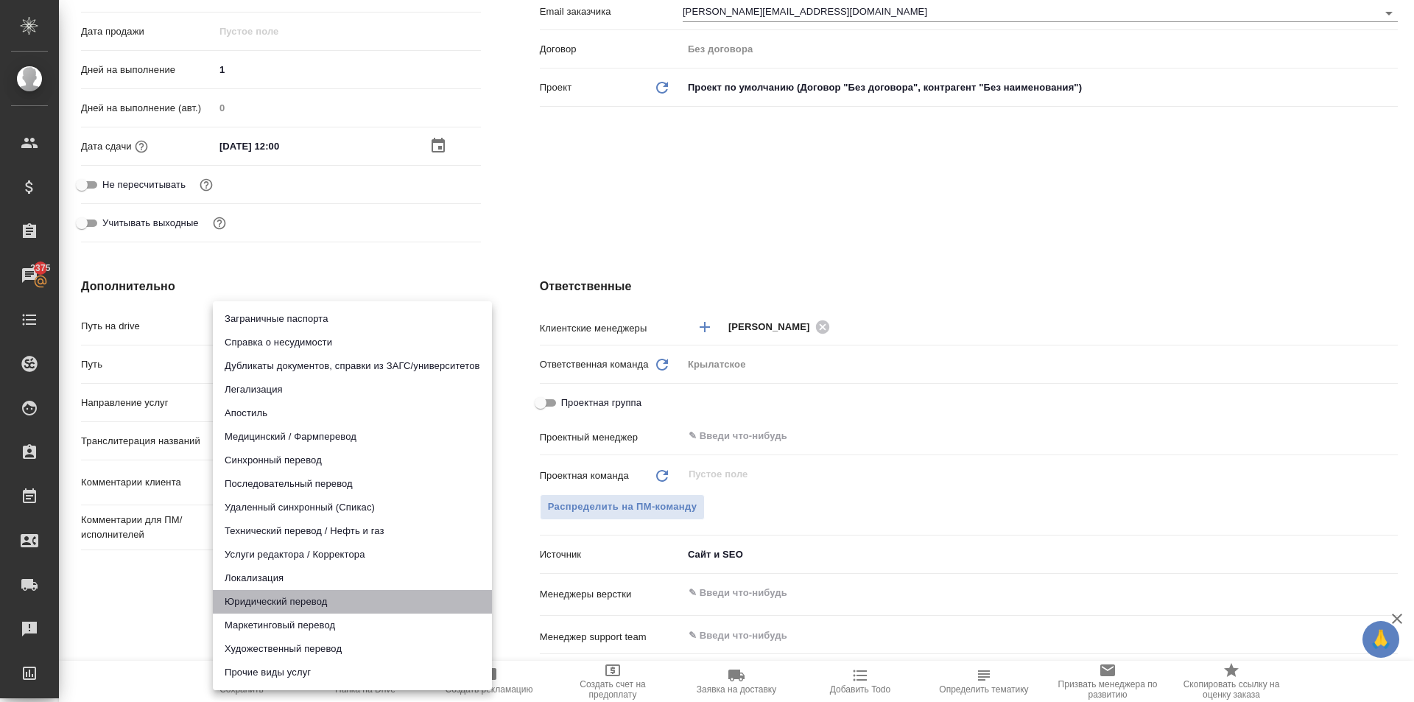
type textarea "x"
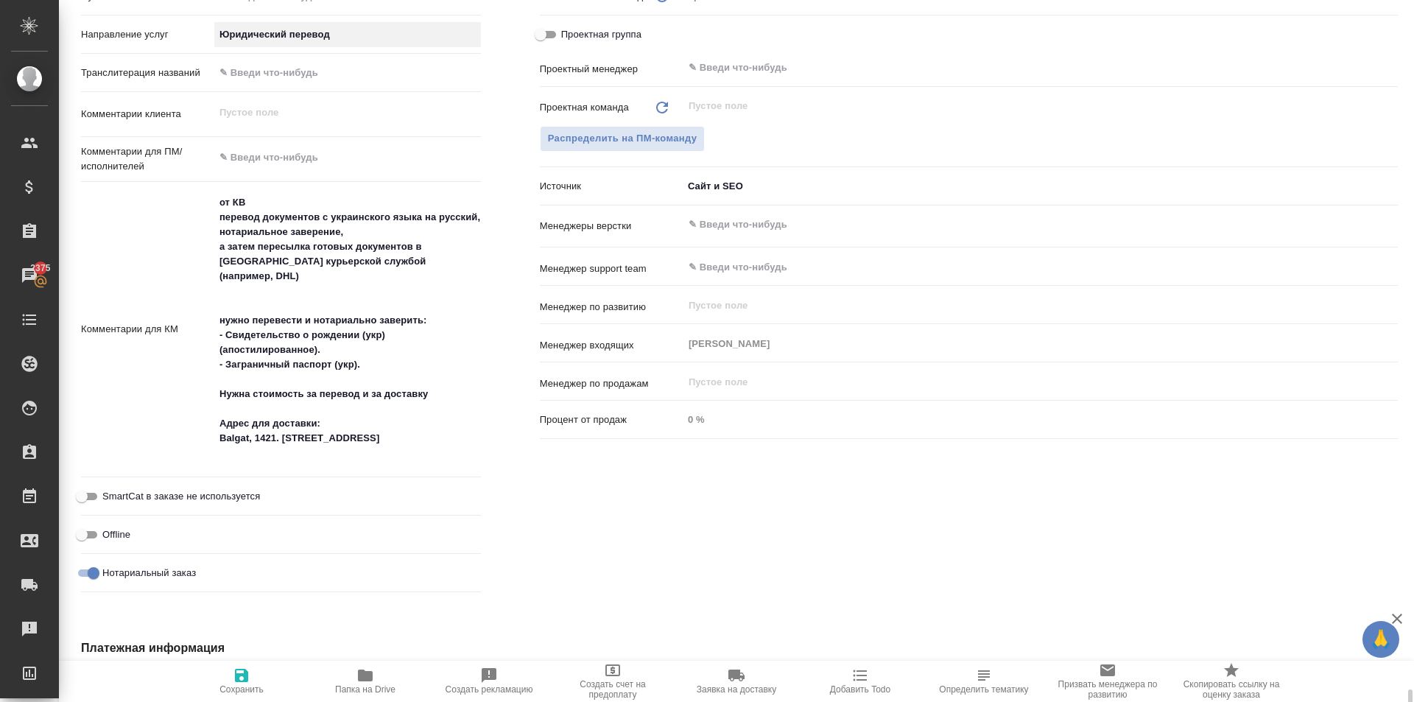
scroll to position [1018, 0]
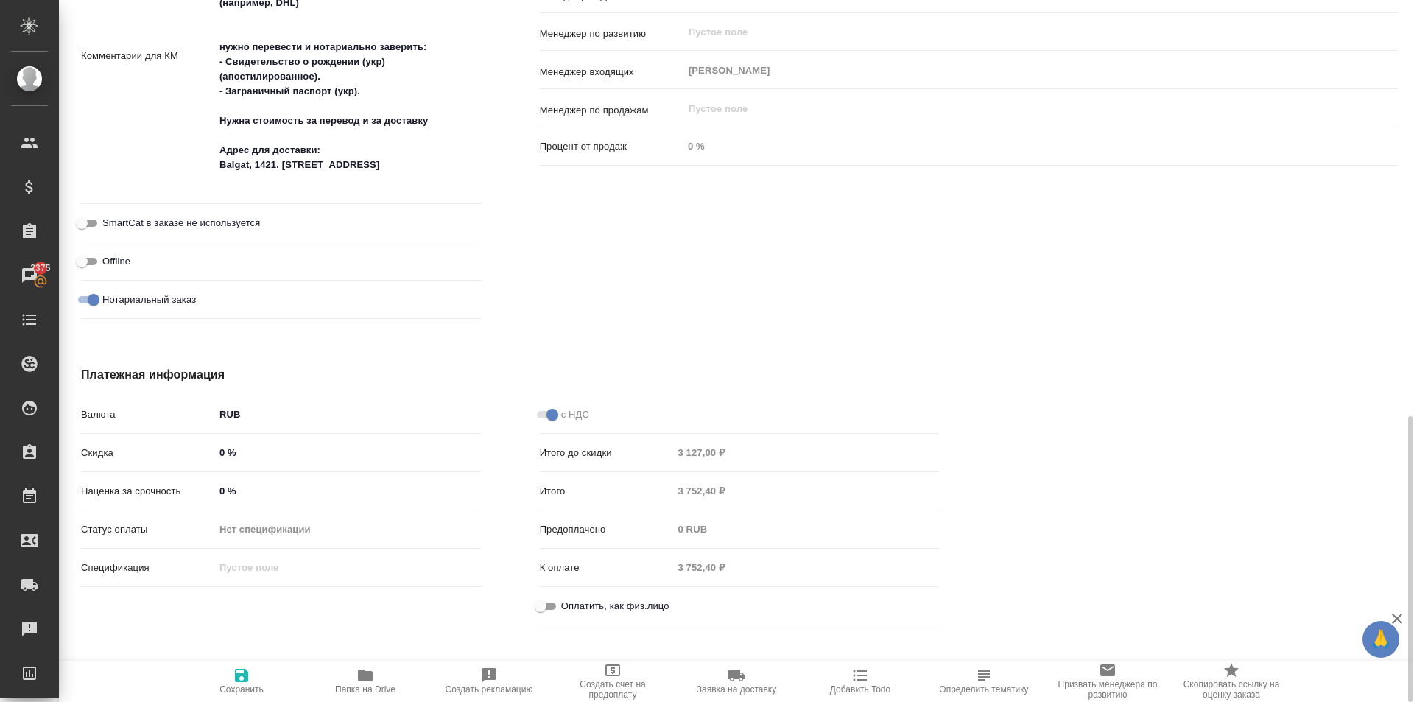
click at [575, 609] on span "Оплатить, как физ.лицо" at bounding box center [615, 606] width 108 height 15
click at [567, 609] on input "Оплатить, как физ.лицо" at bounding box center [540, 606] width 53 height 18
checkbox input "true"
type textarea "x"
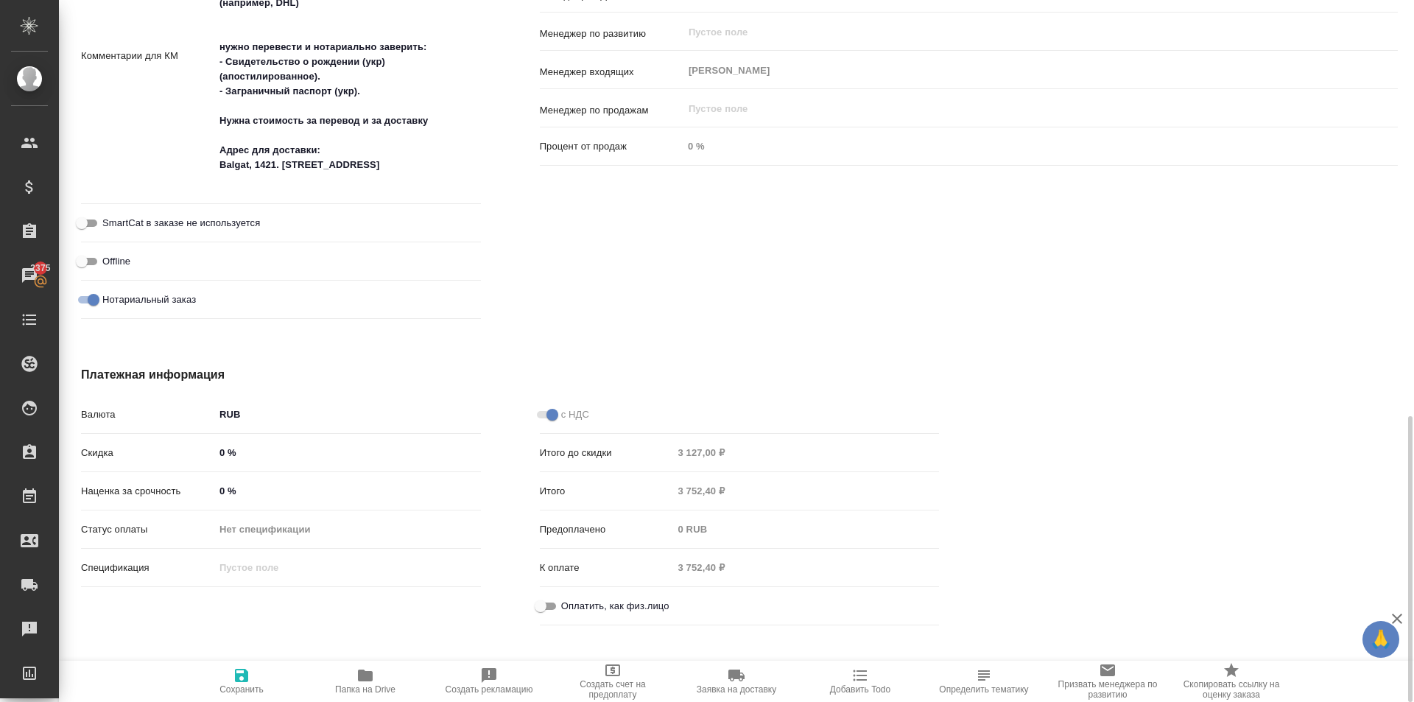
type textarea "x"
click at [242, 670] on icon "button" at bounding box center [241, 675] width 13 height 13
type textarea "x"
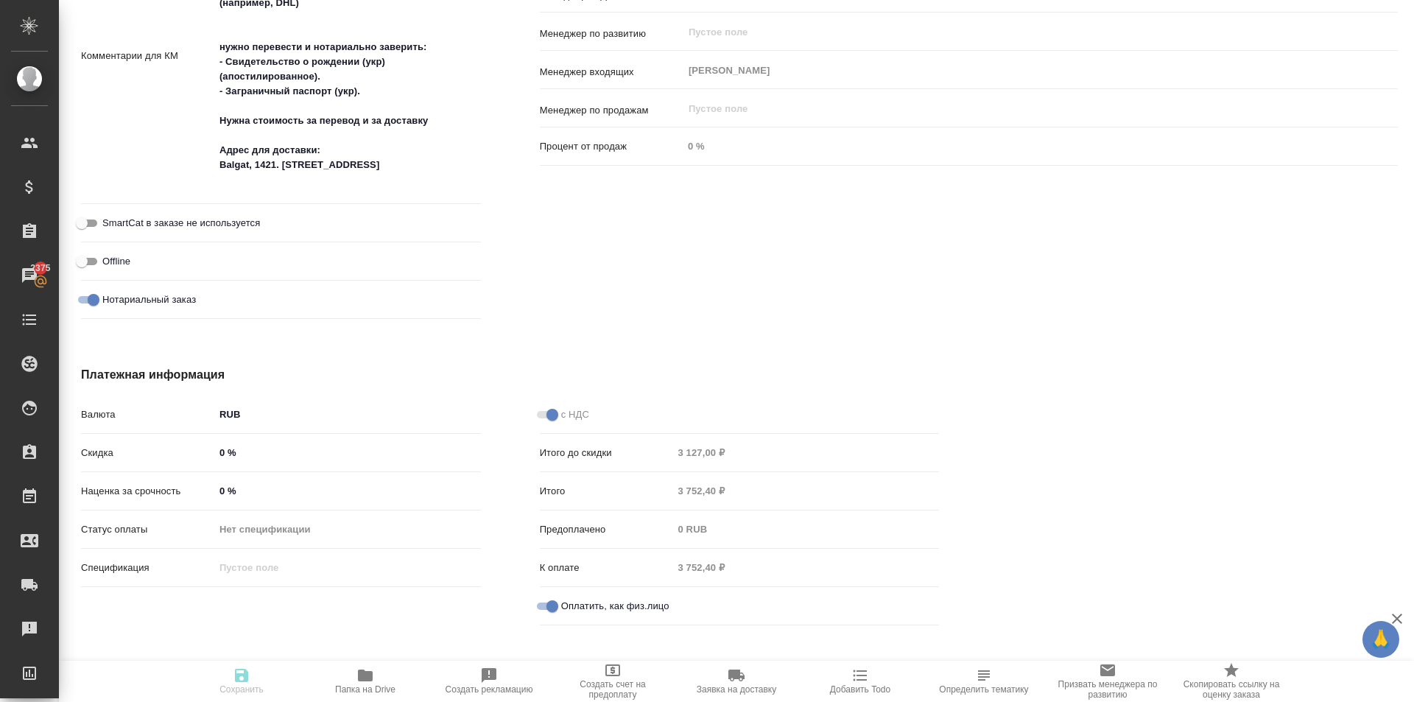
type textarea "x"
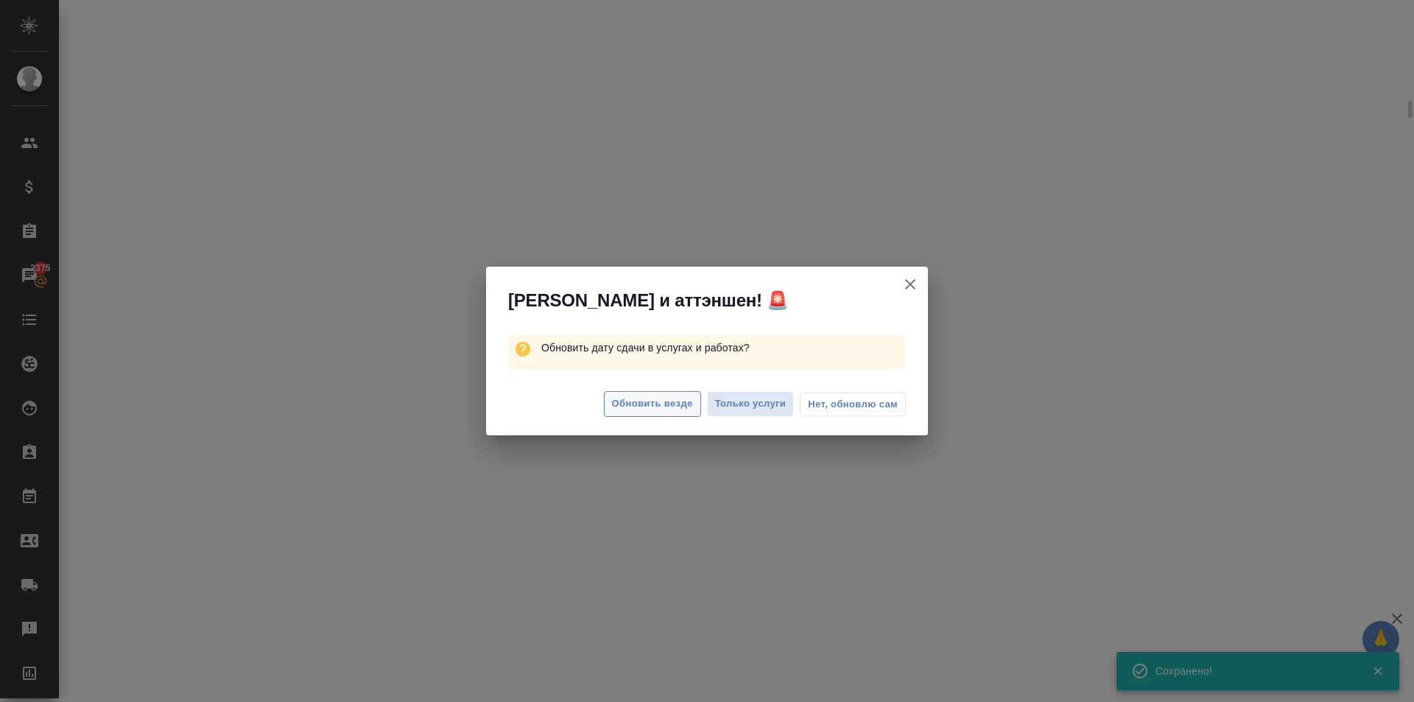
click at [649, 403] on span "Обновить везде" at bounding box center [652, 404] width 81 height 17
select select "RU"
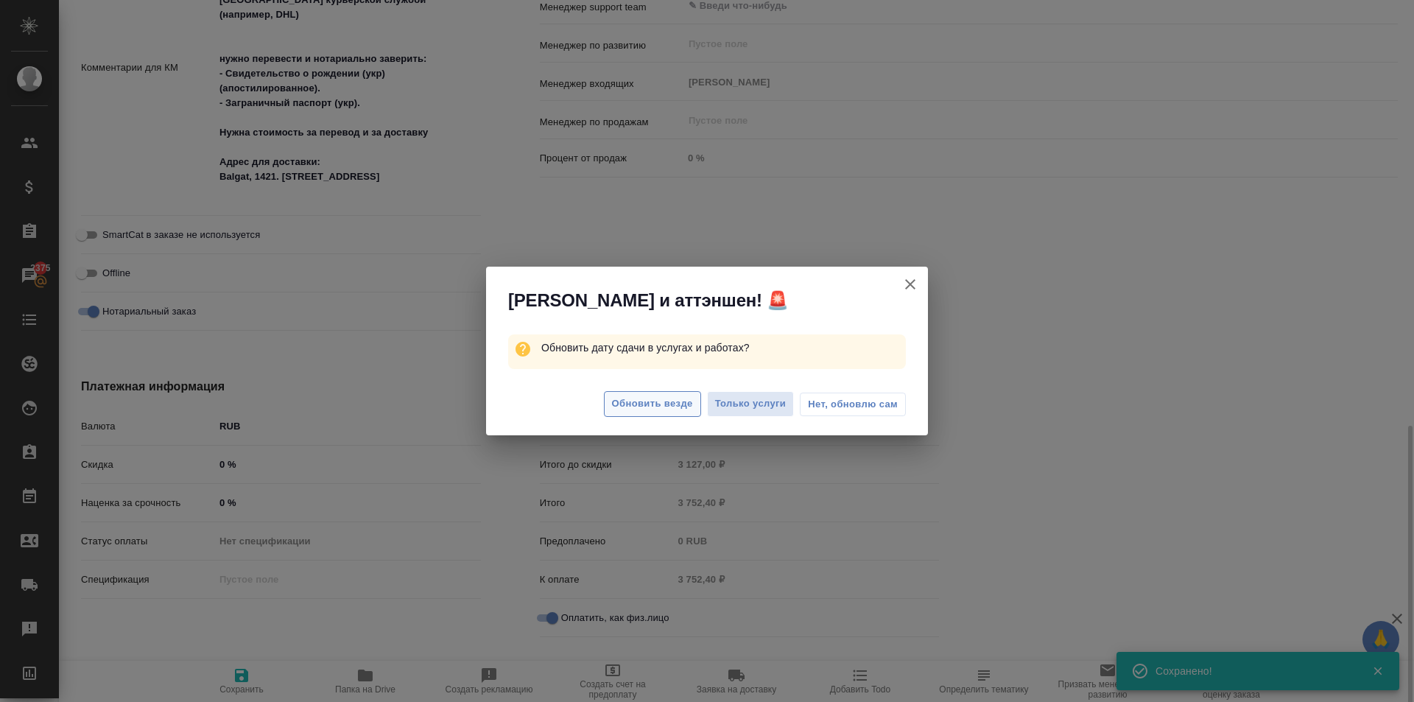
type textarea "x"
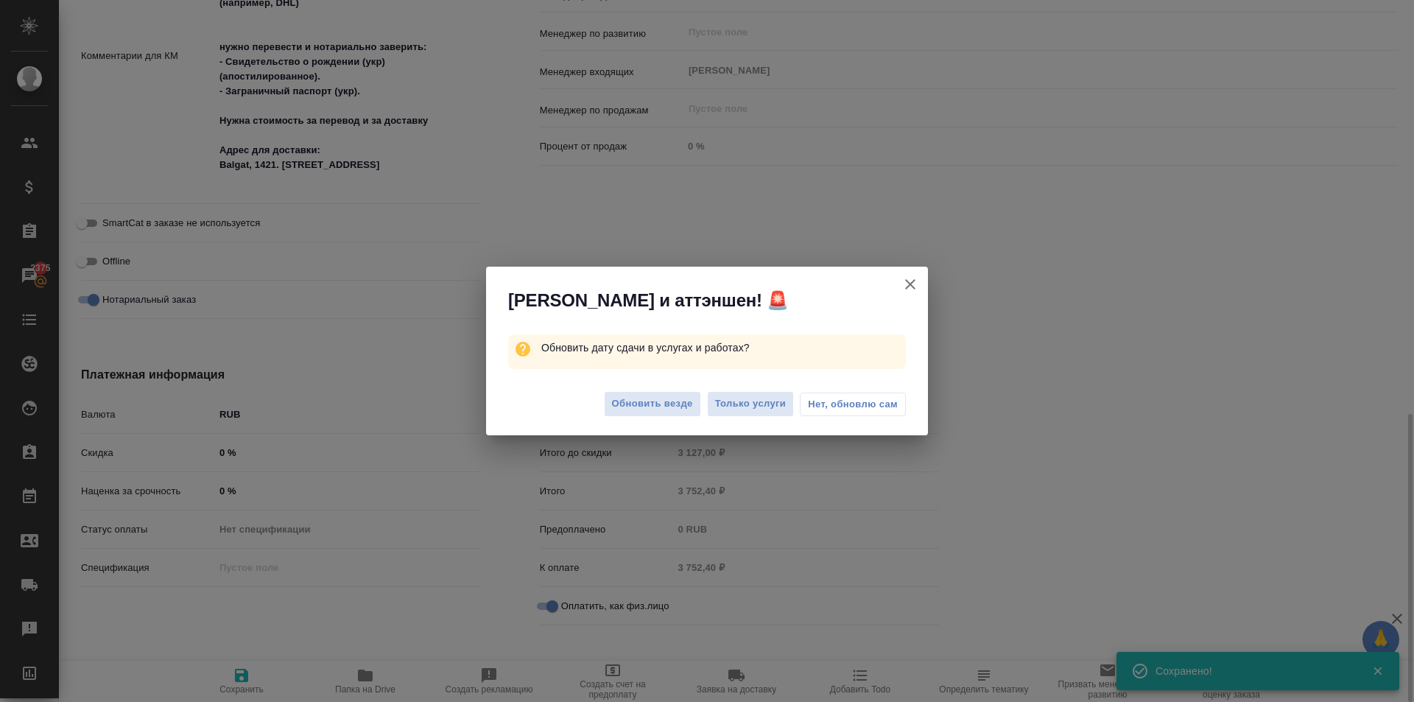
type textarea "x"
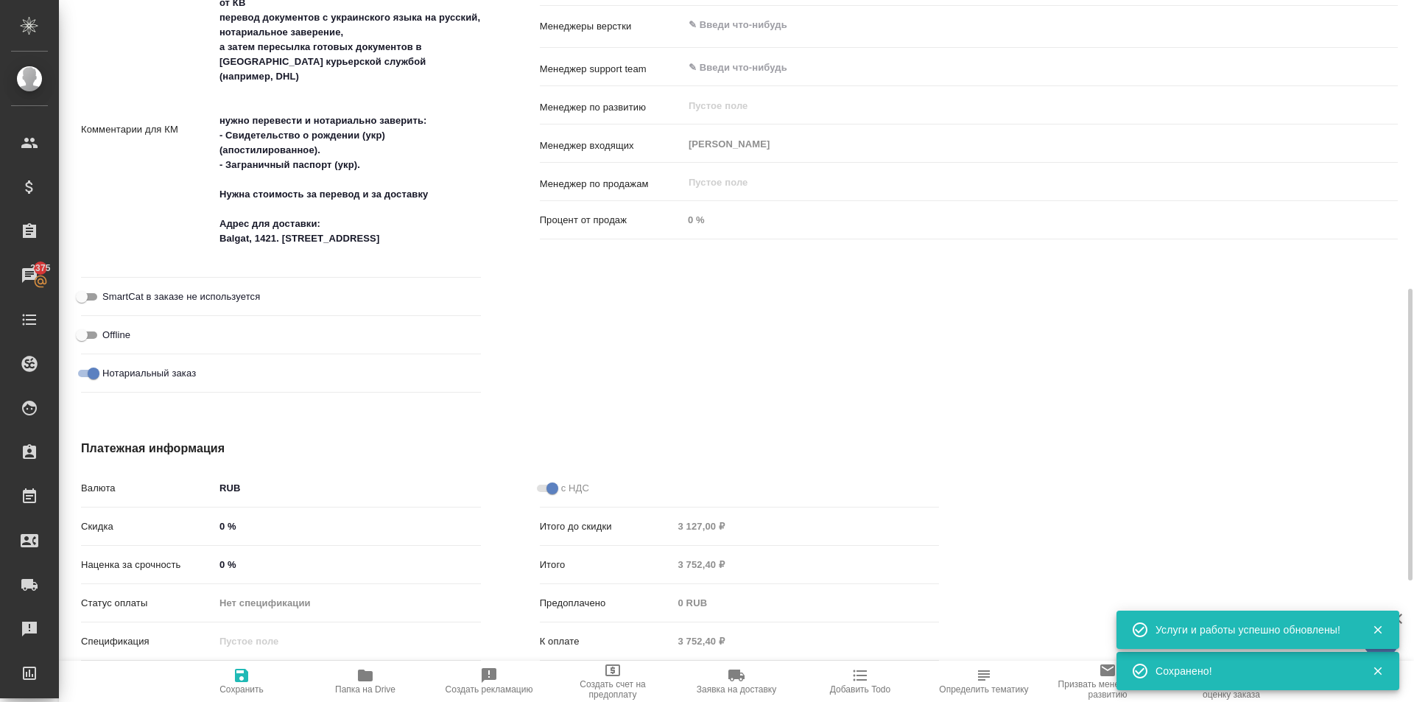
scroll to position [871, 0]
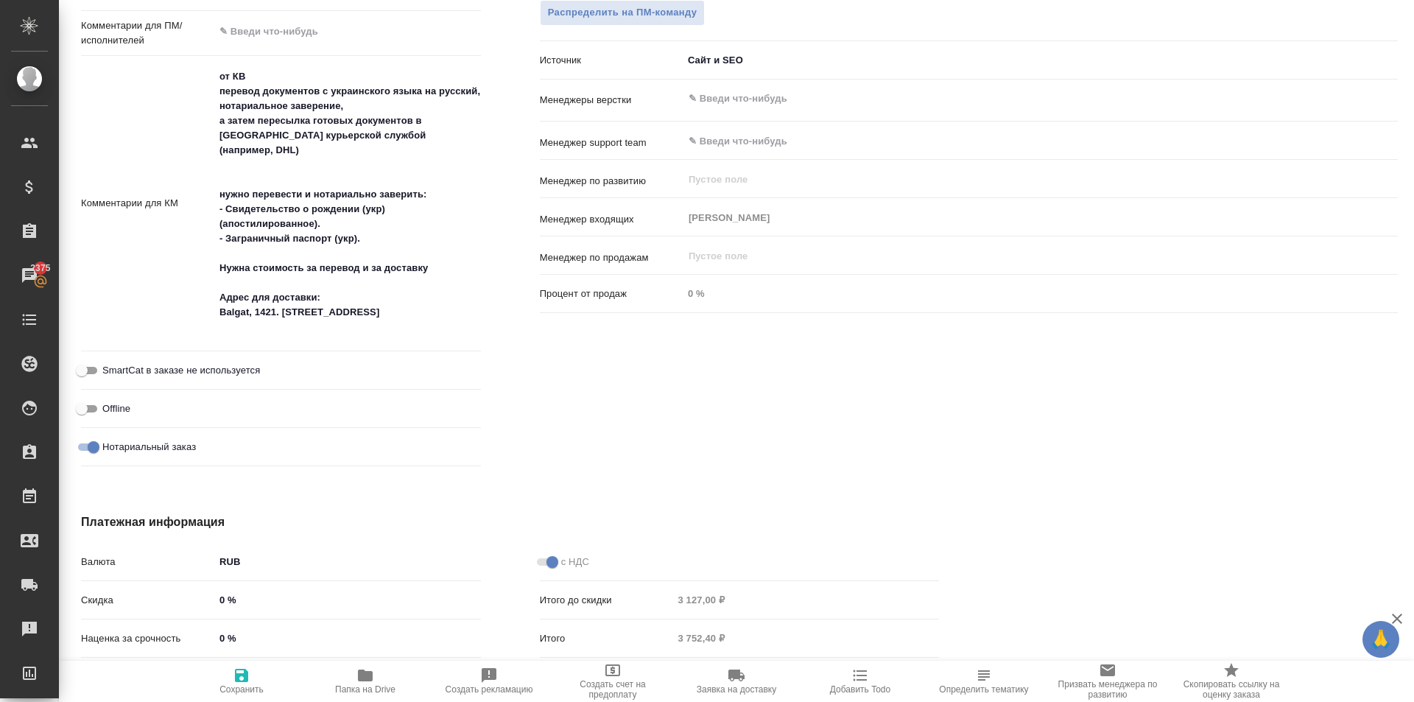
type textarea "x"
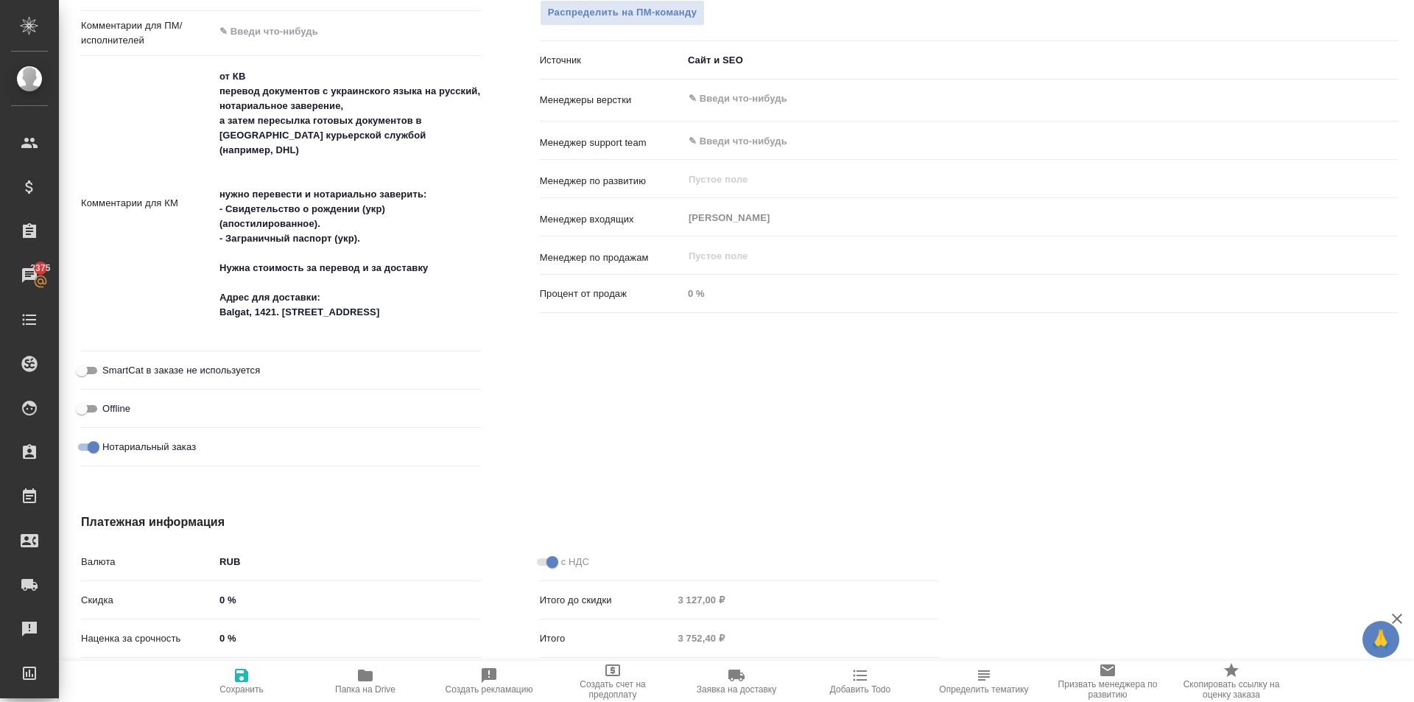
type textarea "x"
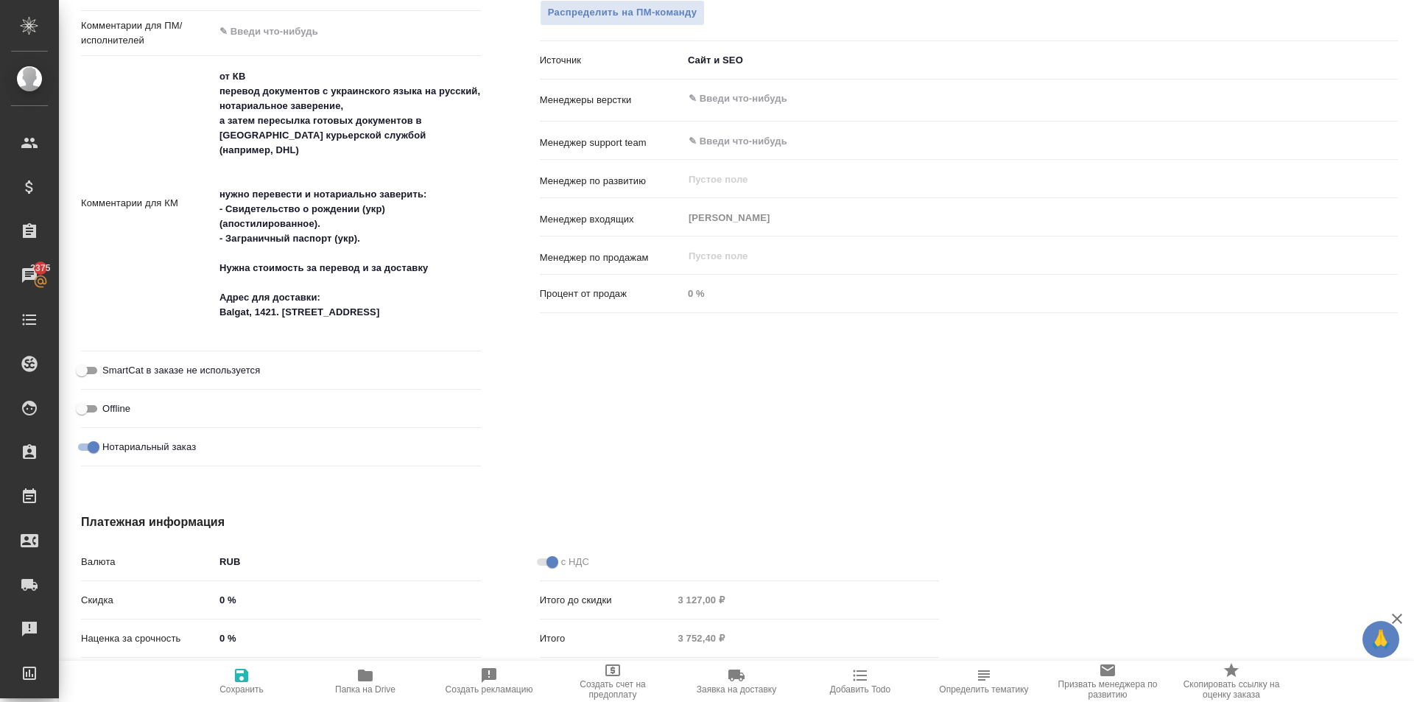
type textarea "x"
click at [378, 305] on textarea "от КВ перевод документов с украинского языка на русский, нотариальное заверение…" at bounding box center [347, 202] width 265 height 275
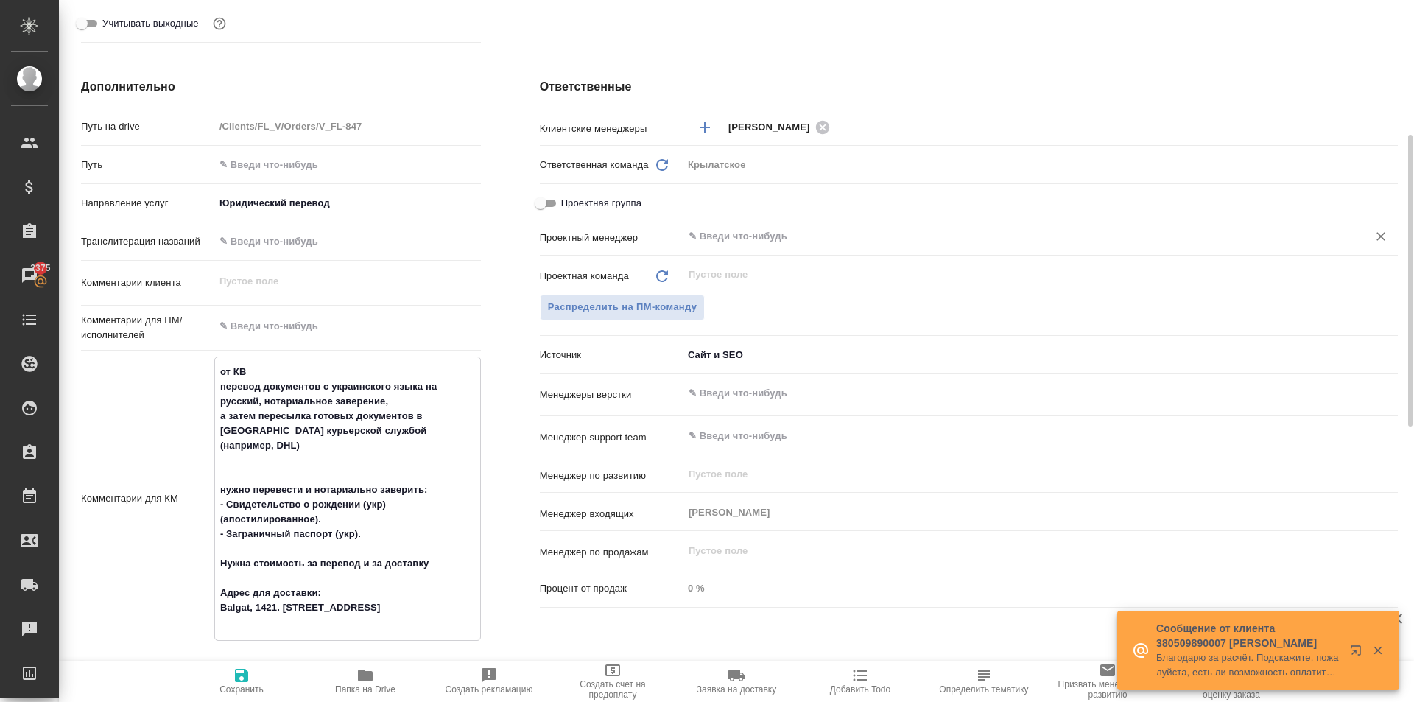
scroll to position [134, 0]
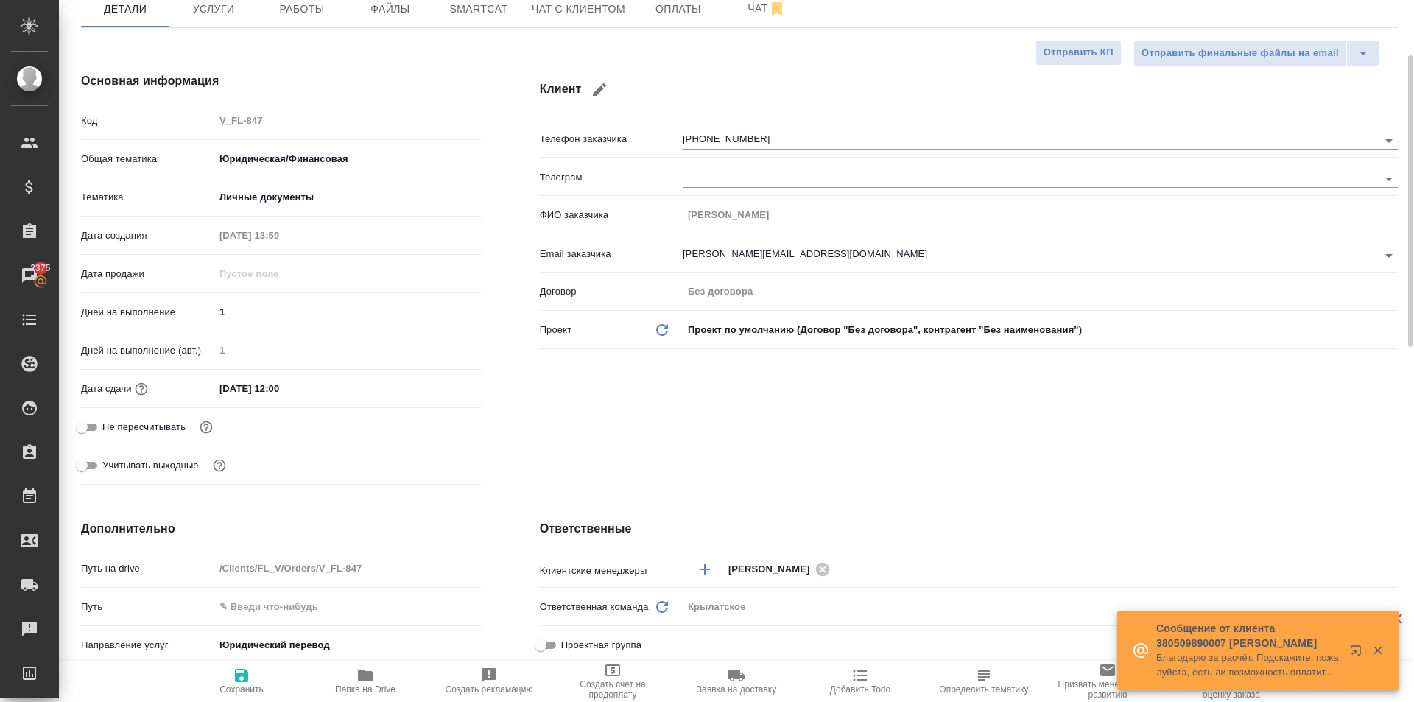
type textarea "x"
click at [929, 428] on div "Клиент Телефон заказчика +380509890007 Телеграм ФИО заказчика Елена Email заказ…" at bounding box center [968, 281] width 917 height 477
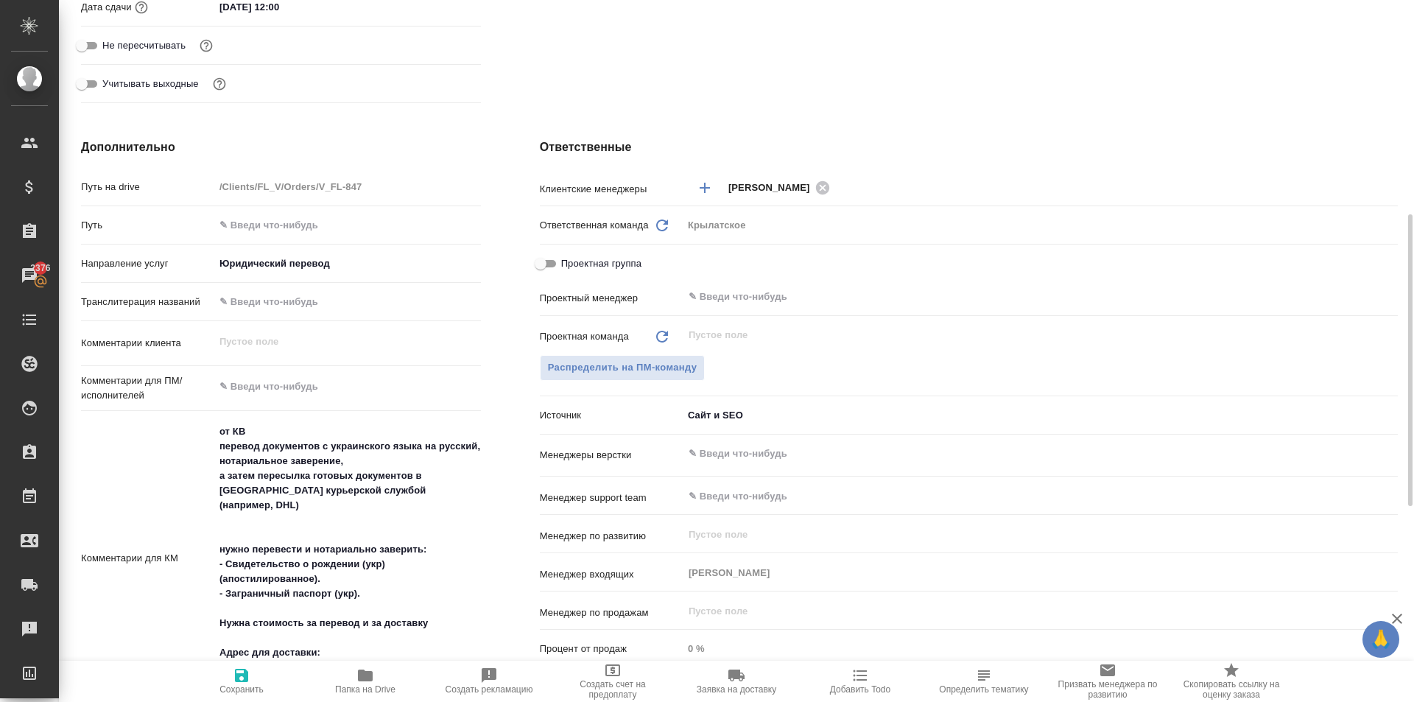
scroll to position [663, 0]
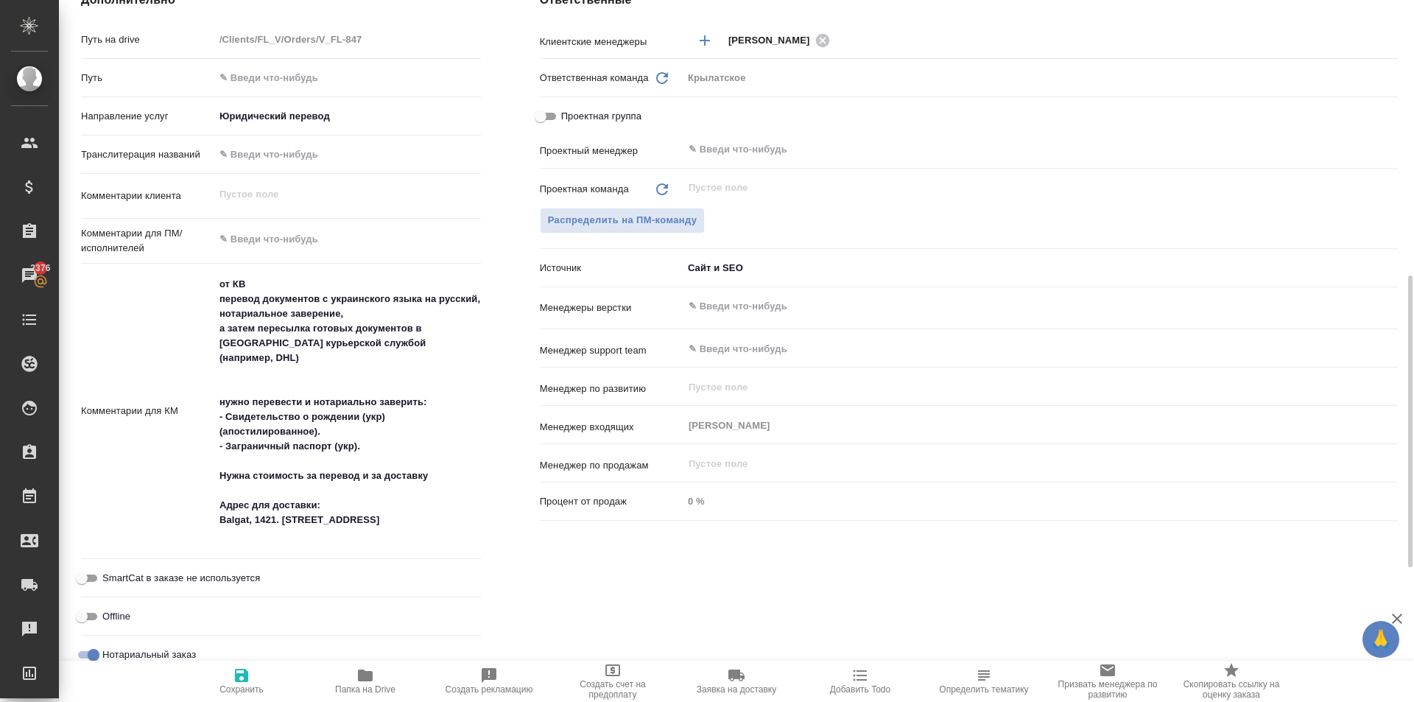
type textarea "x"
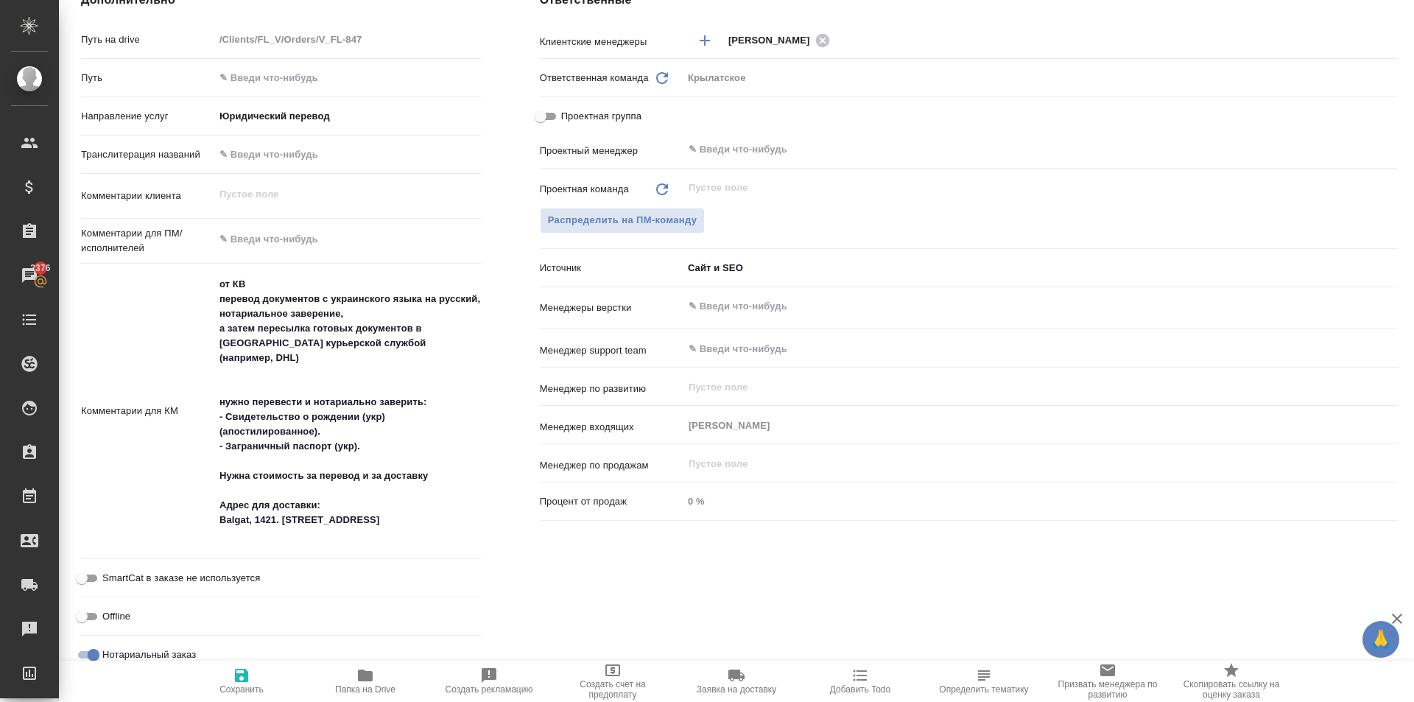
type textarea "x"
drag, startPoint x: 348, startPoint y: 520, endPoint x: 215, endPoint y: 510, distance: 132.9
click at [215, 510] on textarea "от КВ перевод документов с украинского языка на русский, нотариальное заверение…" at bounding box center [347, 410] width 265 height 275
type textarea "x"
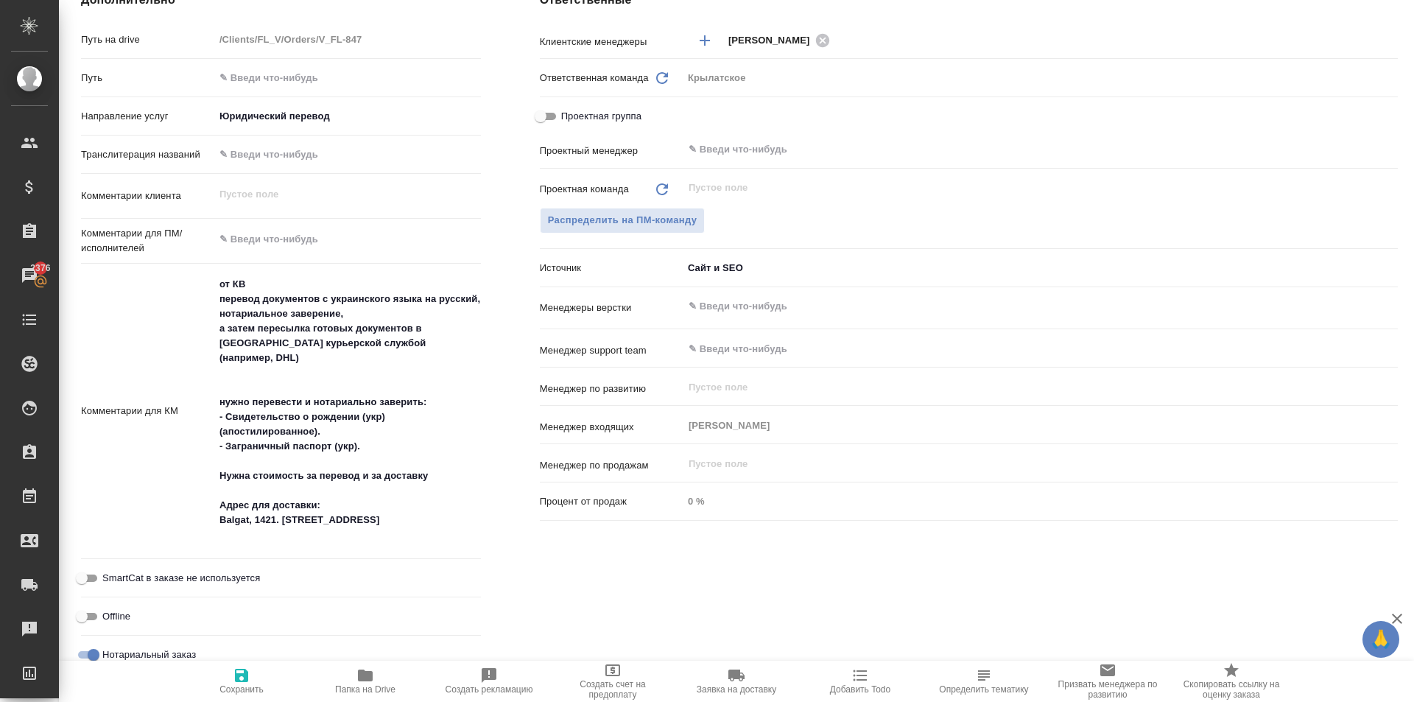
type textarea "x"
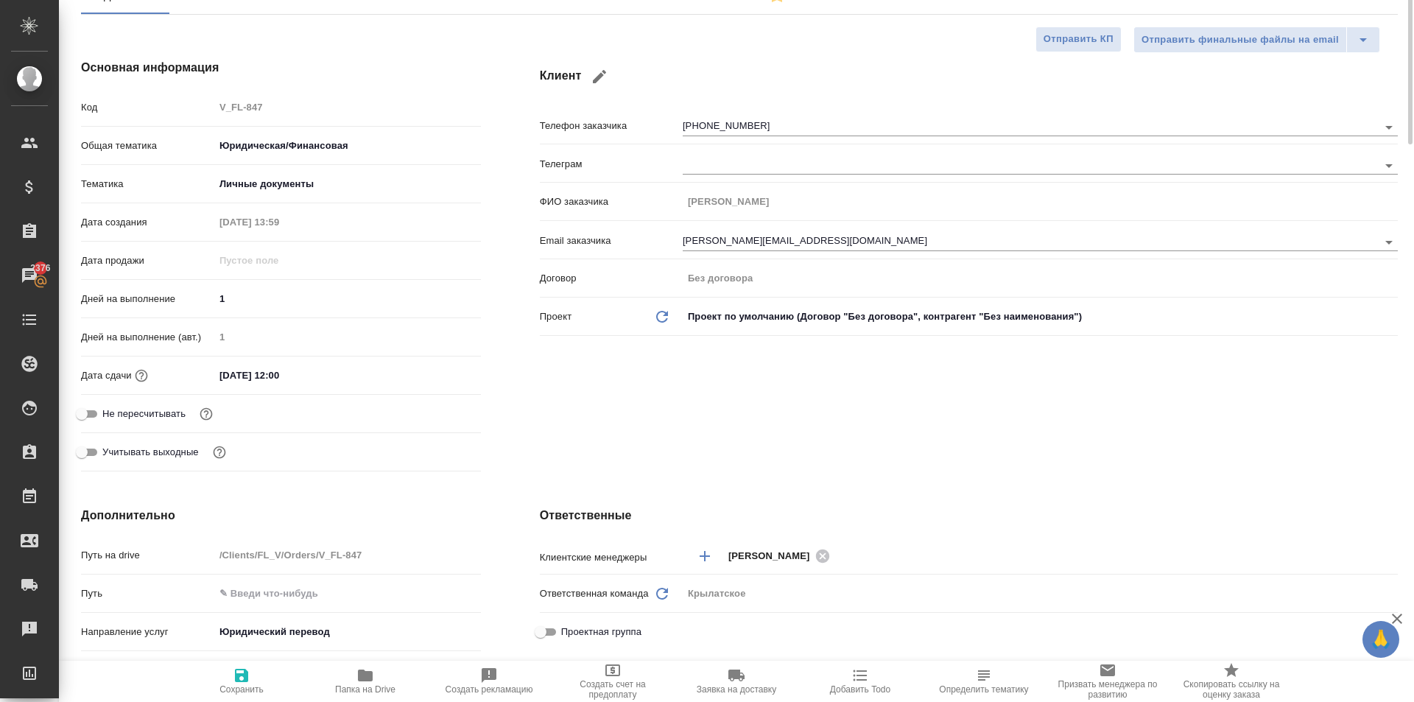
scroll to position [0, 0]
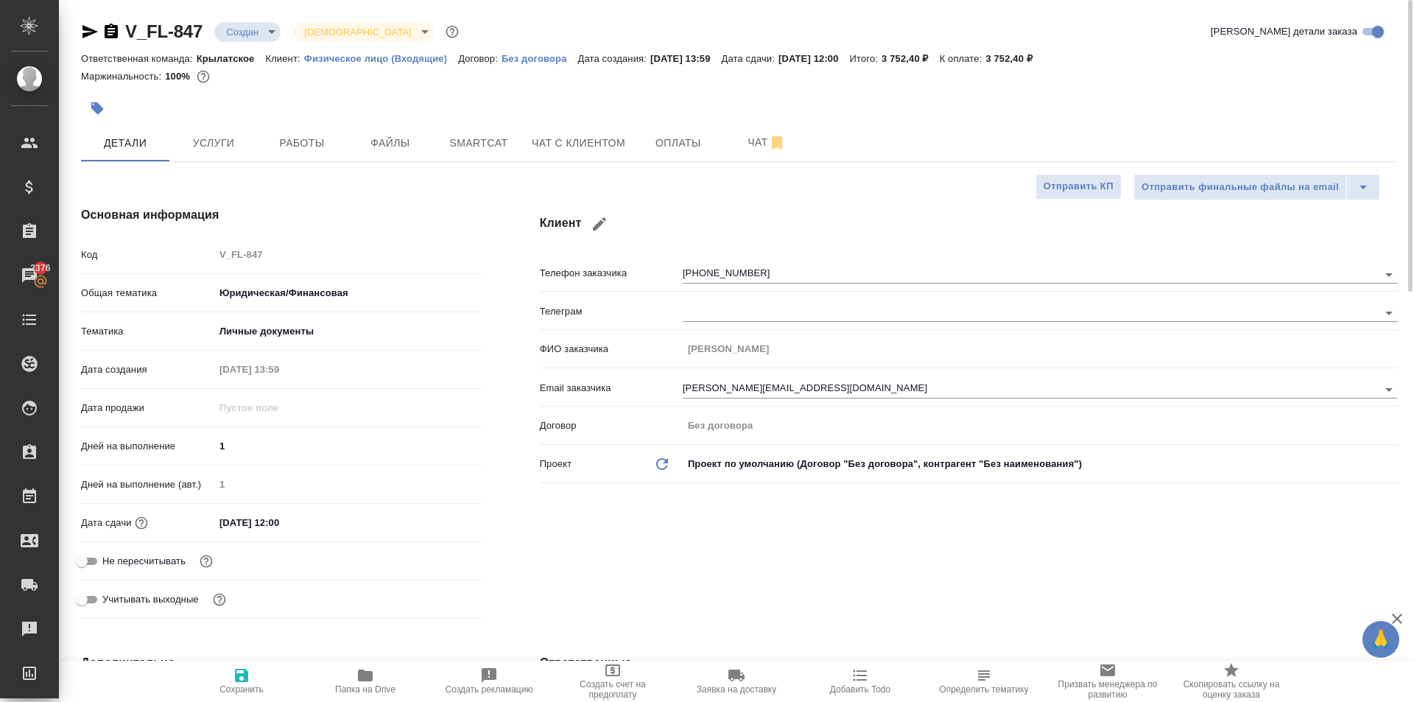
type textarea "x"
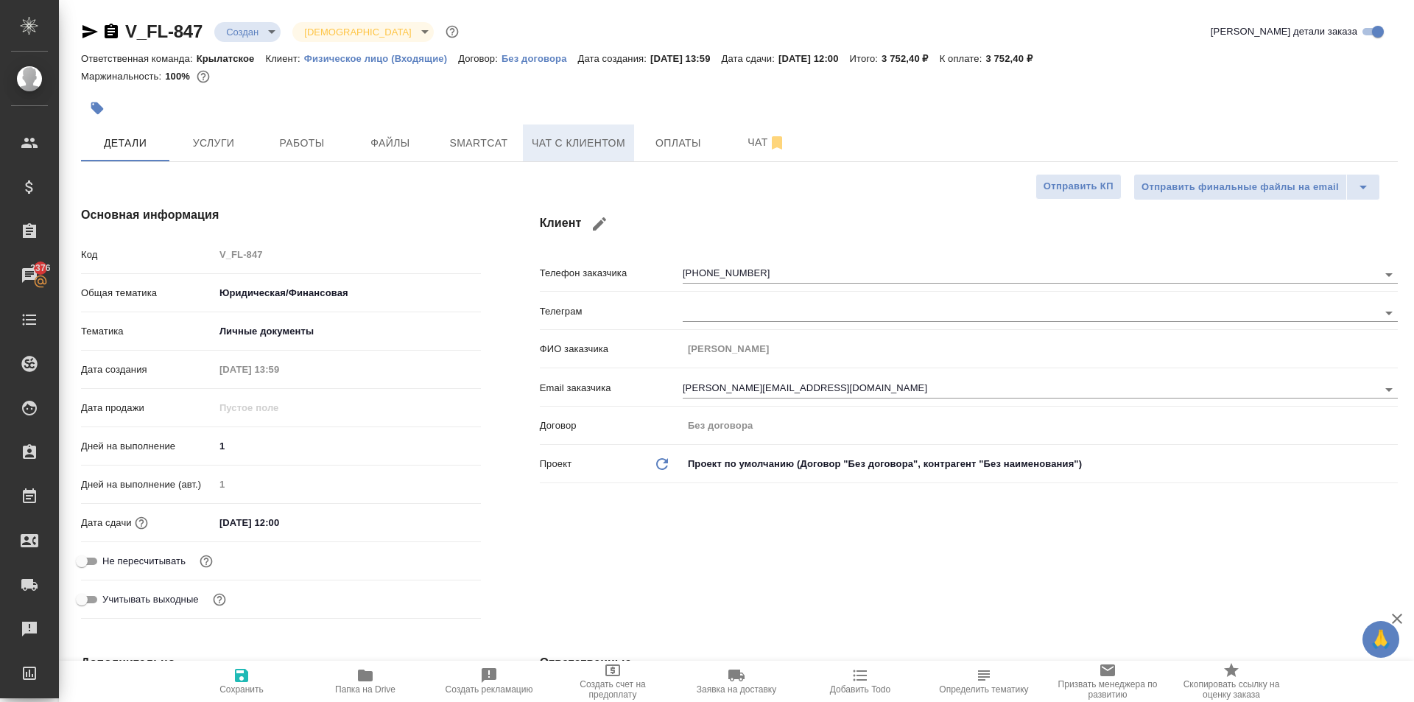
type textarea "x"
click at [578, 154] on button "Чат с клиентом" at bounding box center [578, 142] width 111 height 37
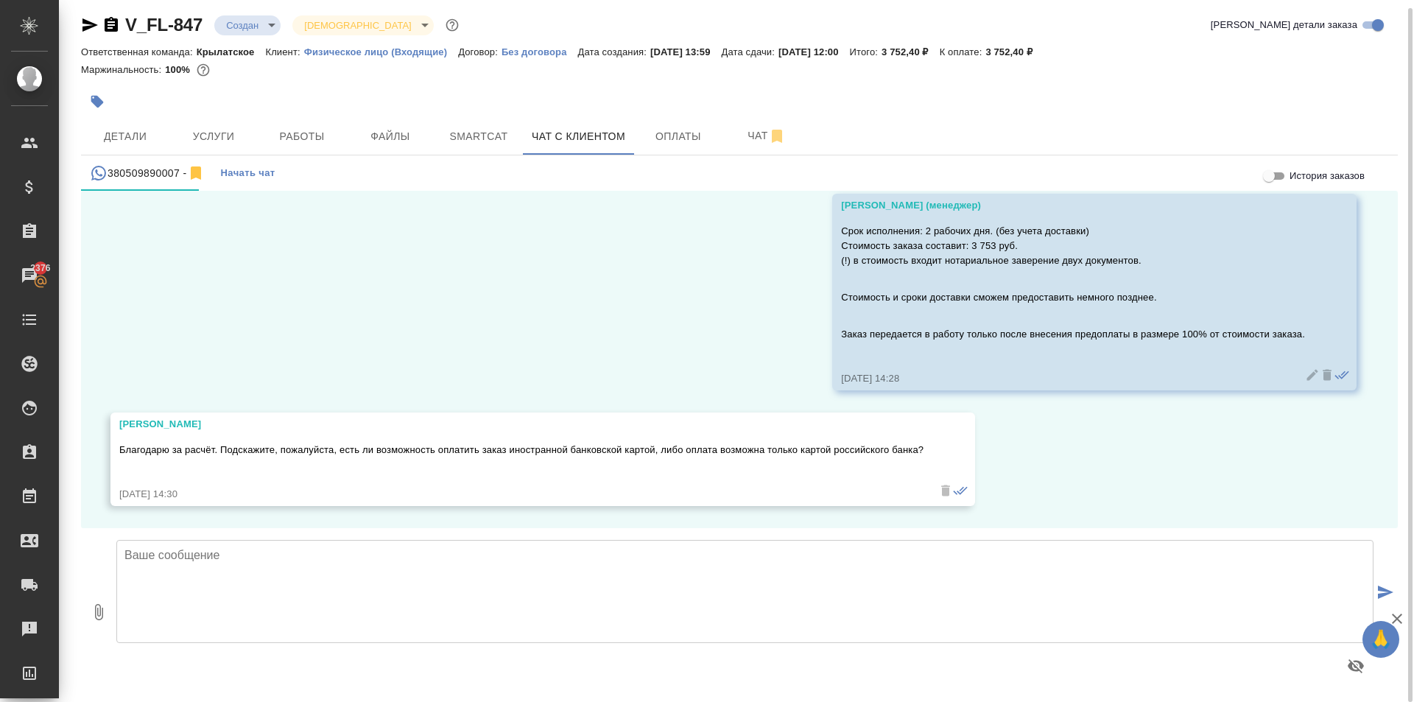
scroll to position [8, 0]
click at [310, 568] on textarea at bounding box center [744, 589] width 1257 height 103
type textarea "Можно иностранной"
